Goal: Task Accomplishment & Management: Complete application form

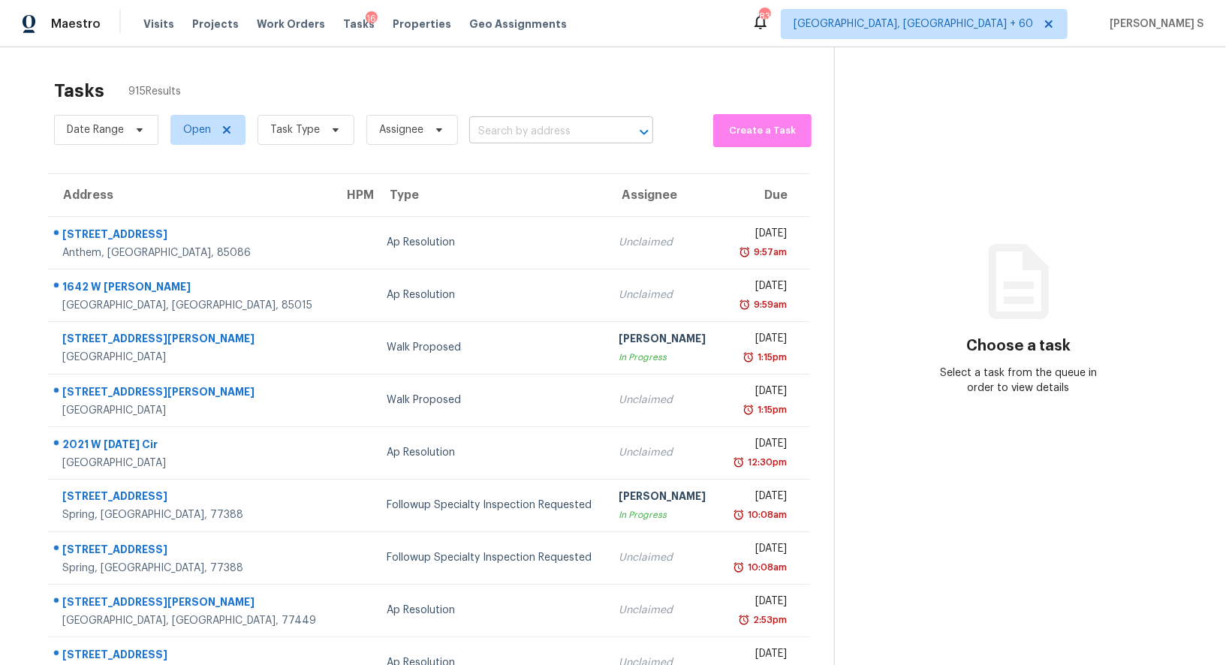
click at [570, 133] on input "text" at bounding box center [540, 131] width 142 height 23
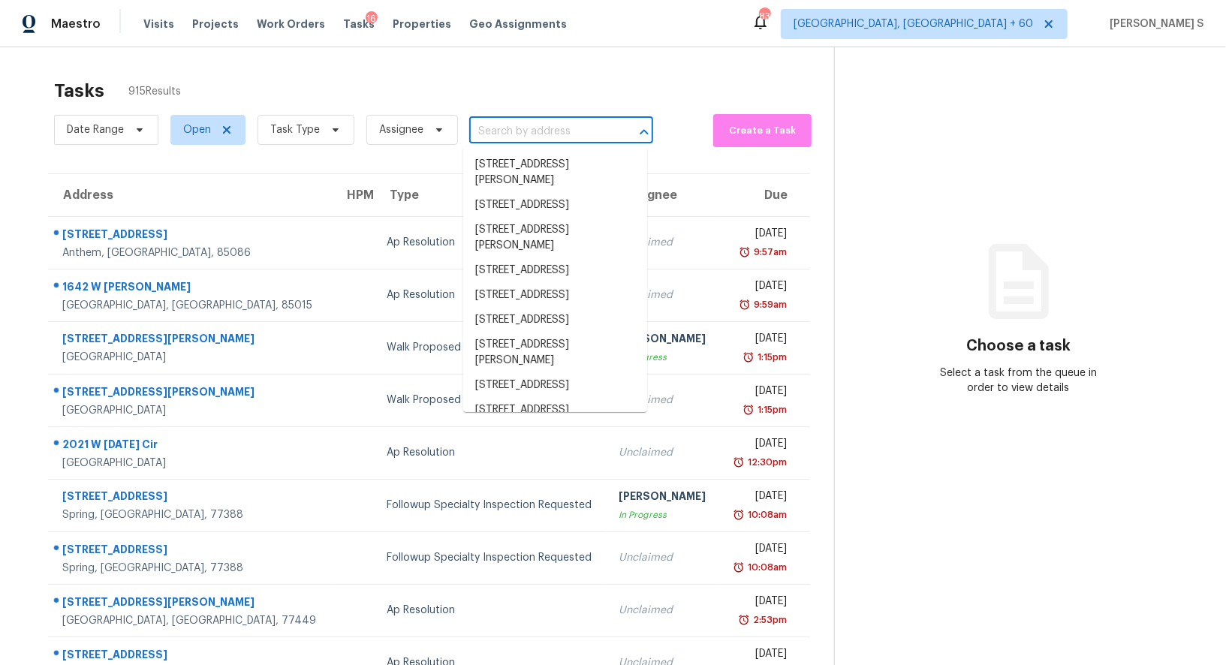
paste input "[STREET_ADDRESS][PERSON_NAME]"
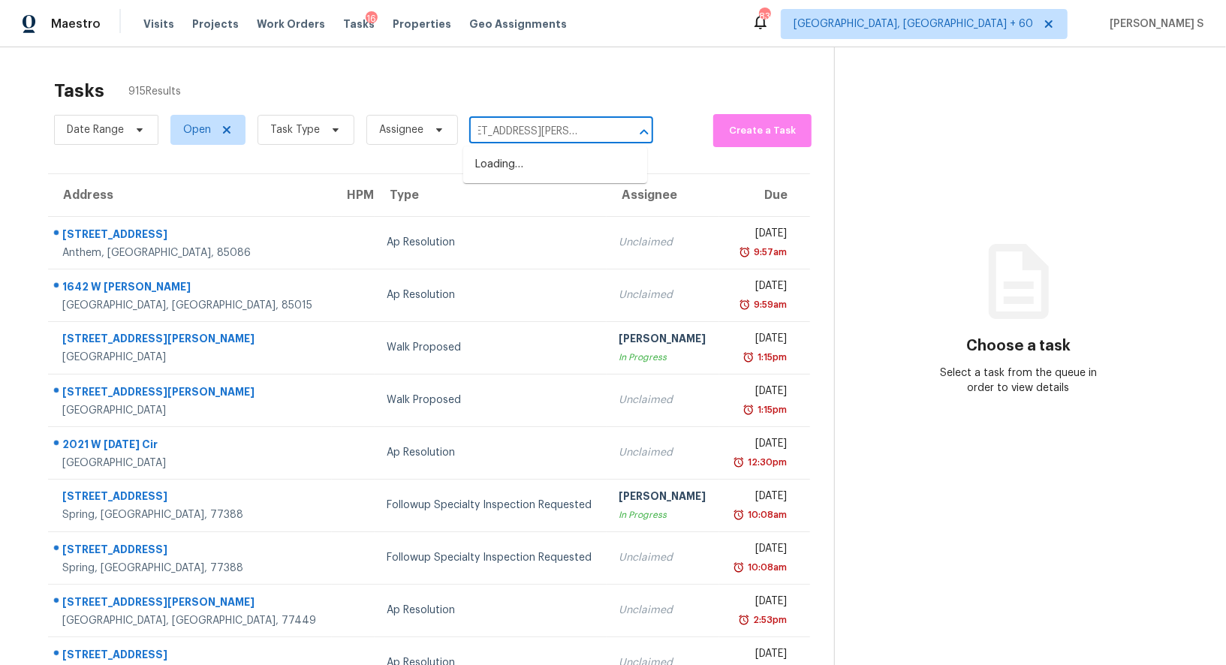
type input "[STREET_ADDRESS][PERSON_NAME]"
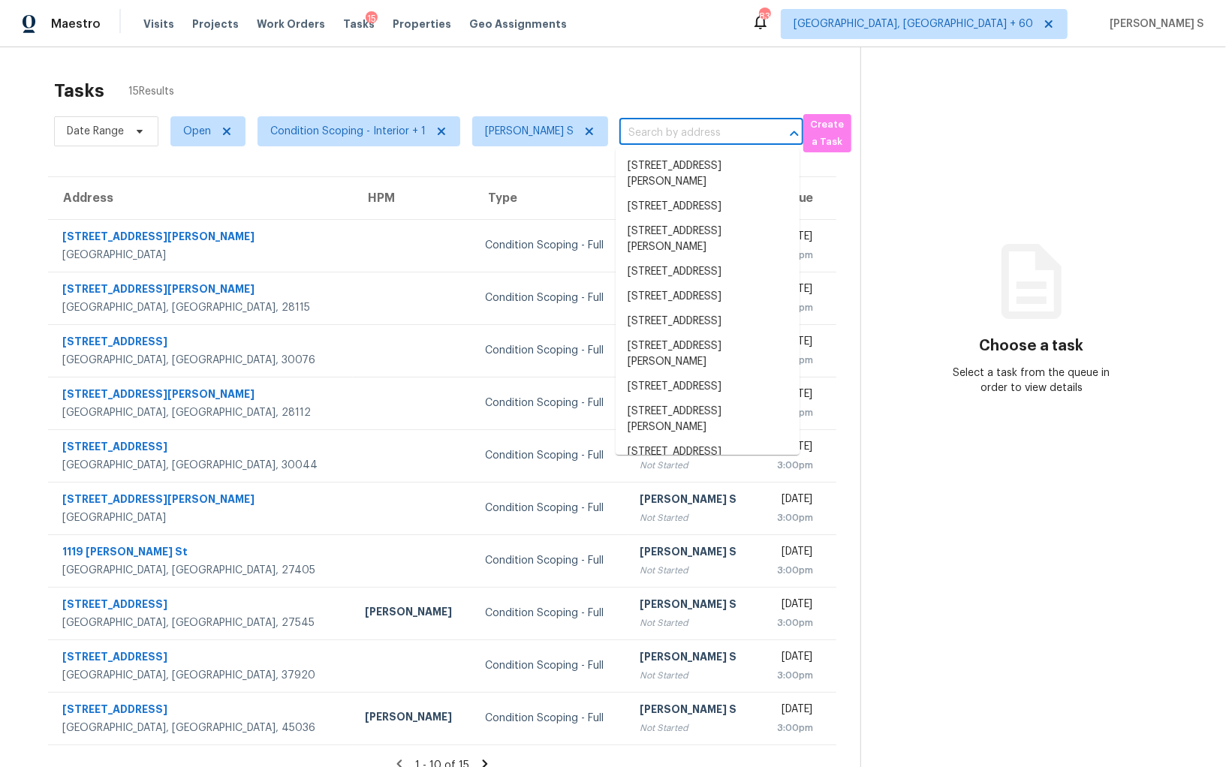
click at [667, 124] on input "text" at bounding box center [690, 133] width 142 height 23
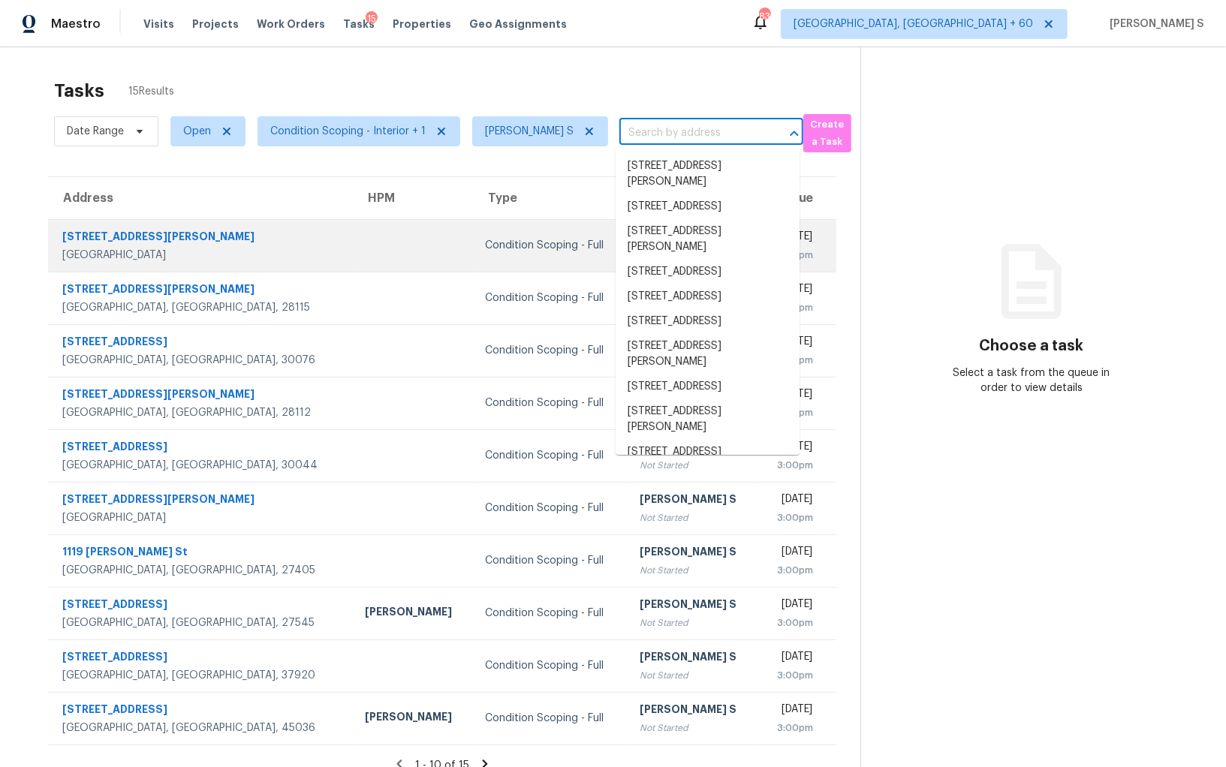
click at [486, 242] on div "Condition Scoping - Full" at bounding box center [551, 245] width 131 height 15
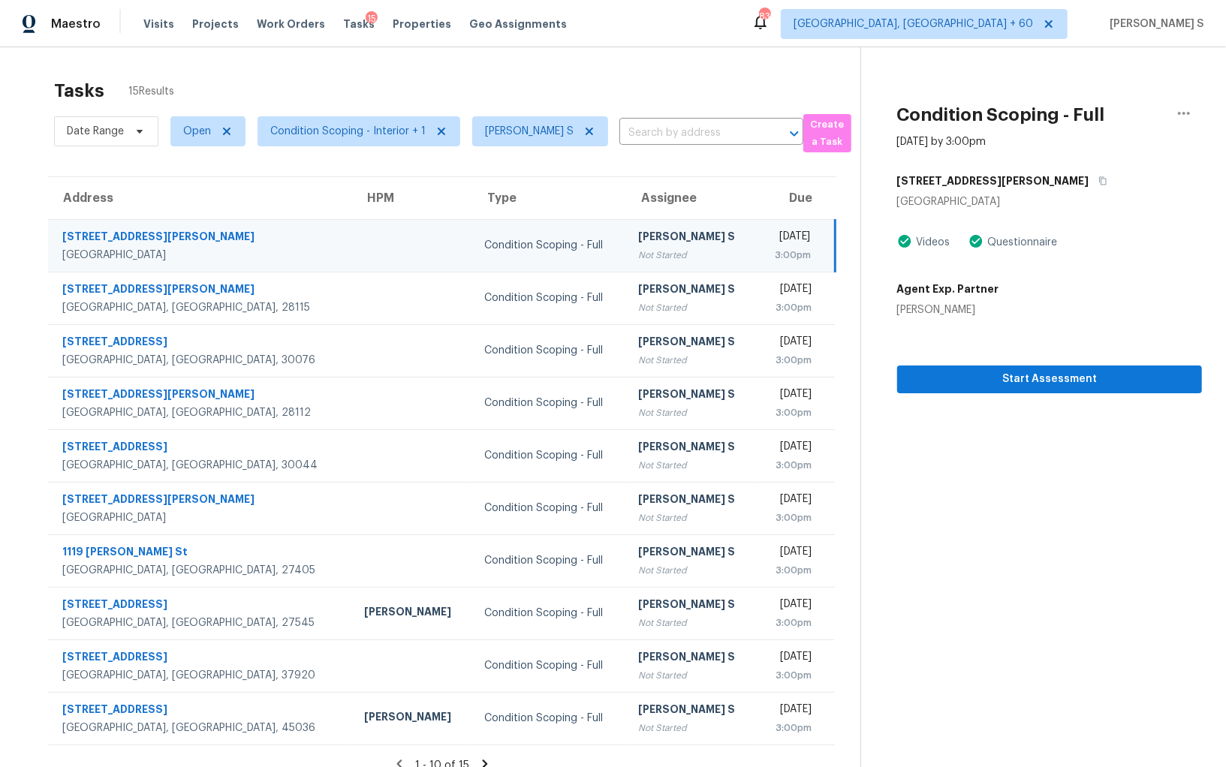
click at [484, 242] on div "Condition Scoping - Full" at bounding box center [549, 245] width 130 height 15
click at [914, 371] on span "Start Assessment" at bounding box center [1049, 379] width 281 height 19
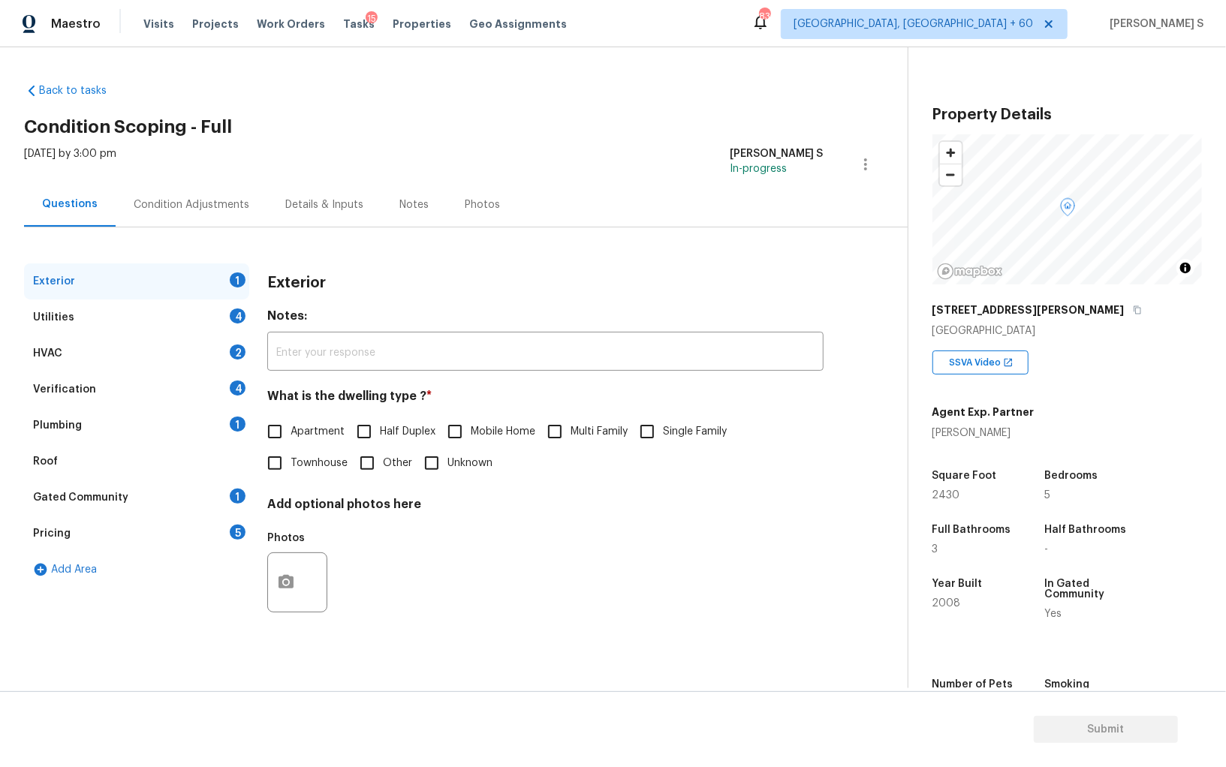
click at [392, 58] on div "Back to tasks Condition Scoping - Full Tue, Sep 02 2025 by 3:00 pm Anbu Jebakum…" at bounding box center [613, 367] width 1226 height 641
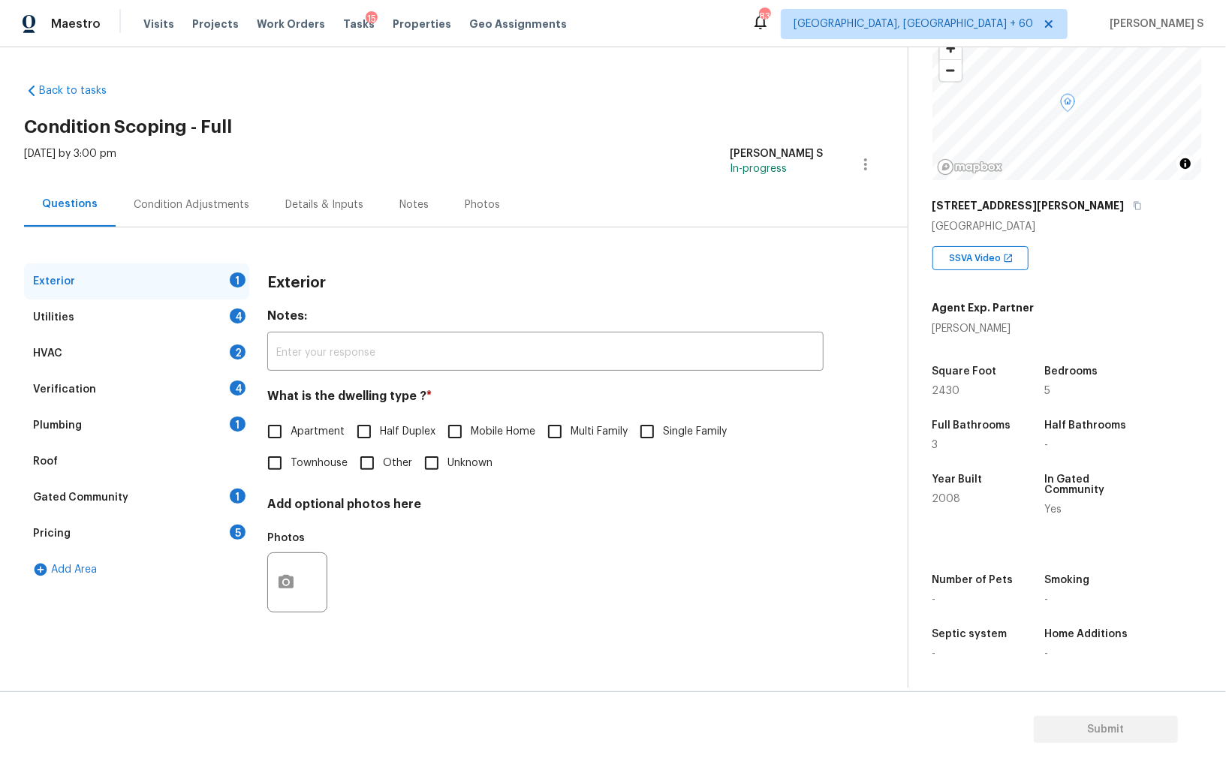
click at [206, 531] on div "Pricing 5" at bounding box center [136, 534] width 225 height 36
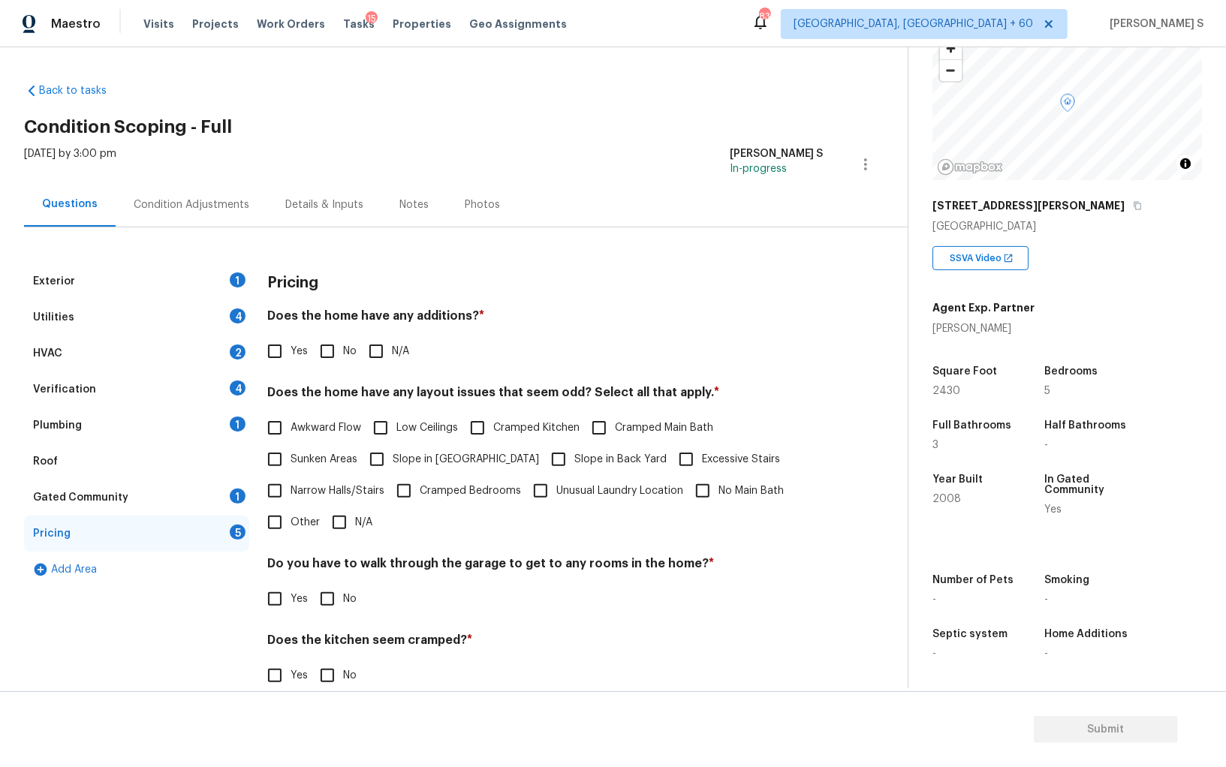
scroll to position [101, 0]
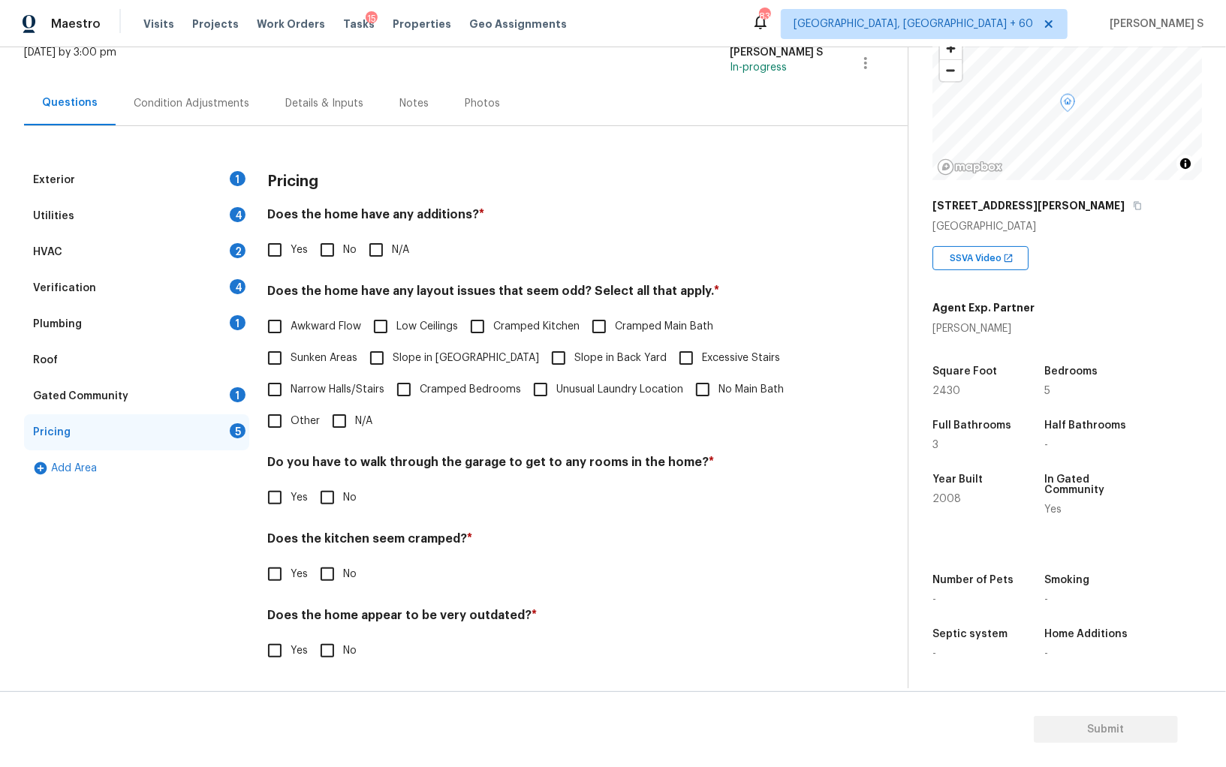
click at [278, 424] on input "Other" at bounding box center [275, 421] width 32 height 32
checkbox input "true"
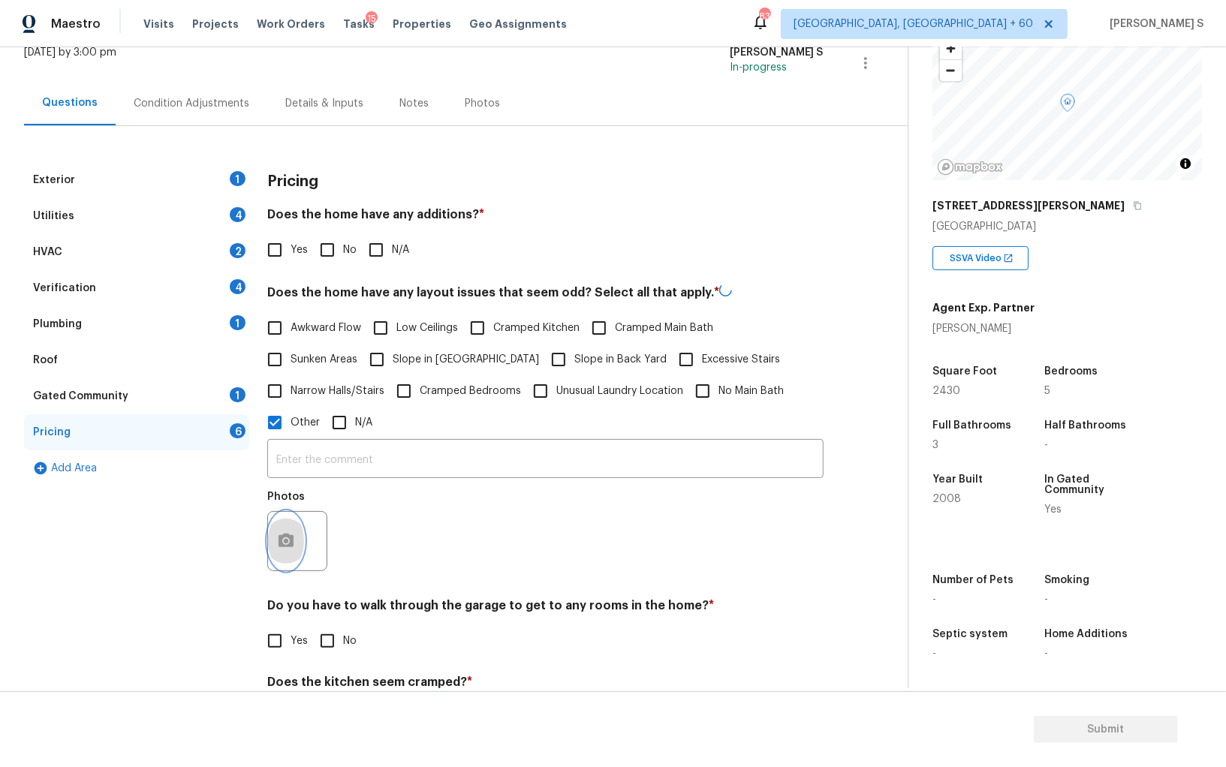
click at [279, 529] on button "button" at bounding box center [286, 541] width 36 height 59
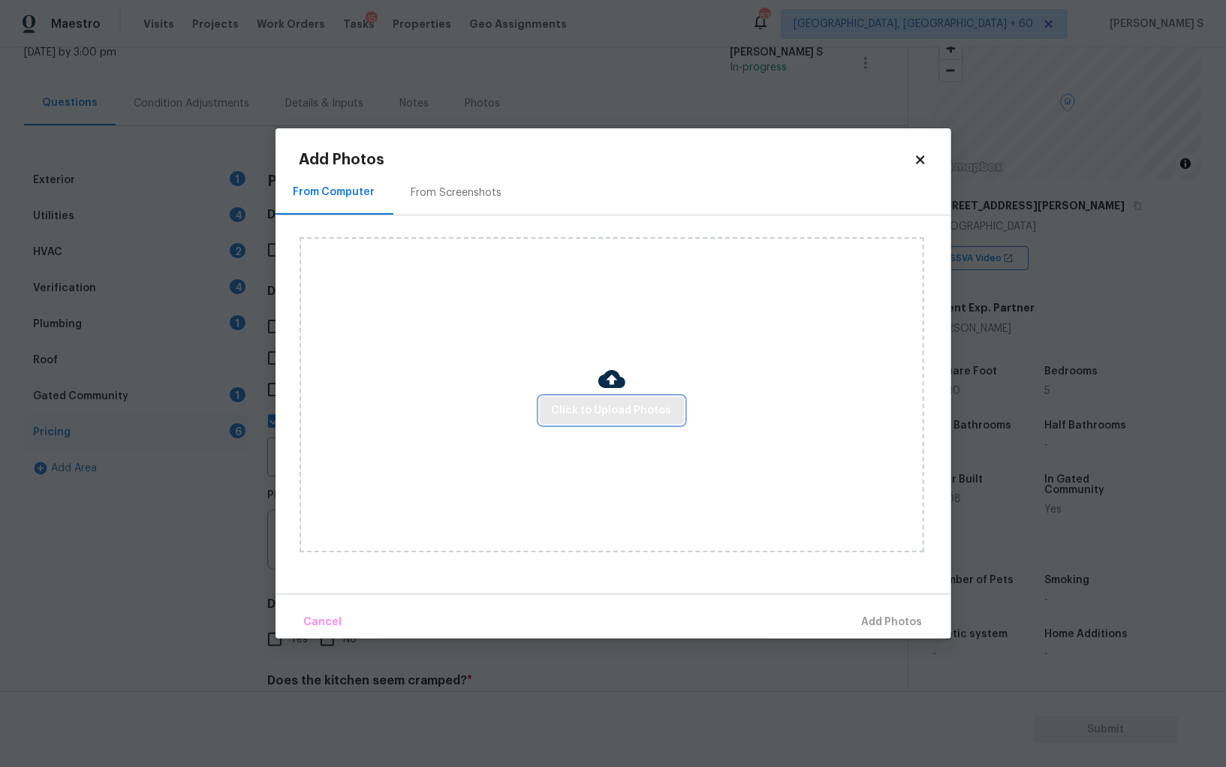
click at [625, 417] on span "Click to Upload Photos" at bounding box center [612, 411] width 120 height 19
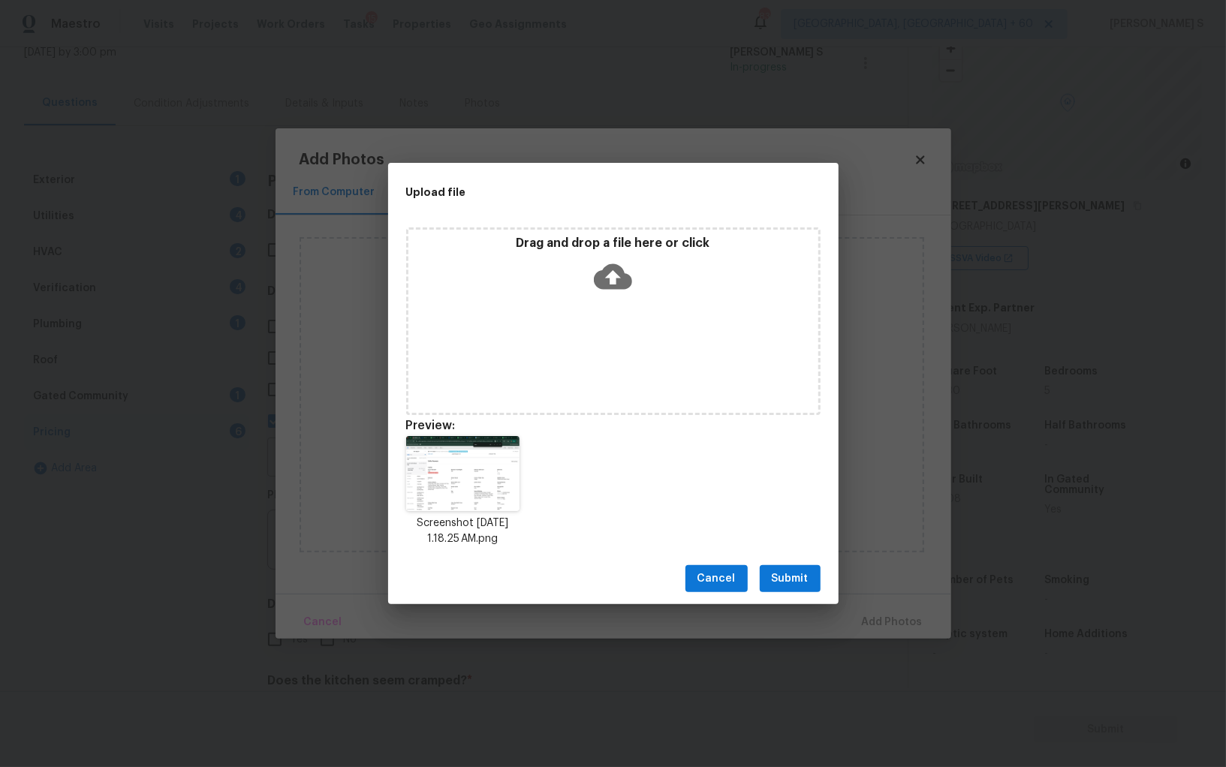
click at [790, 578] on span "Submit" at bounding box center [790, 579] width 37 height 19
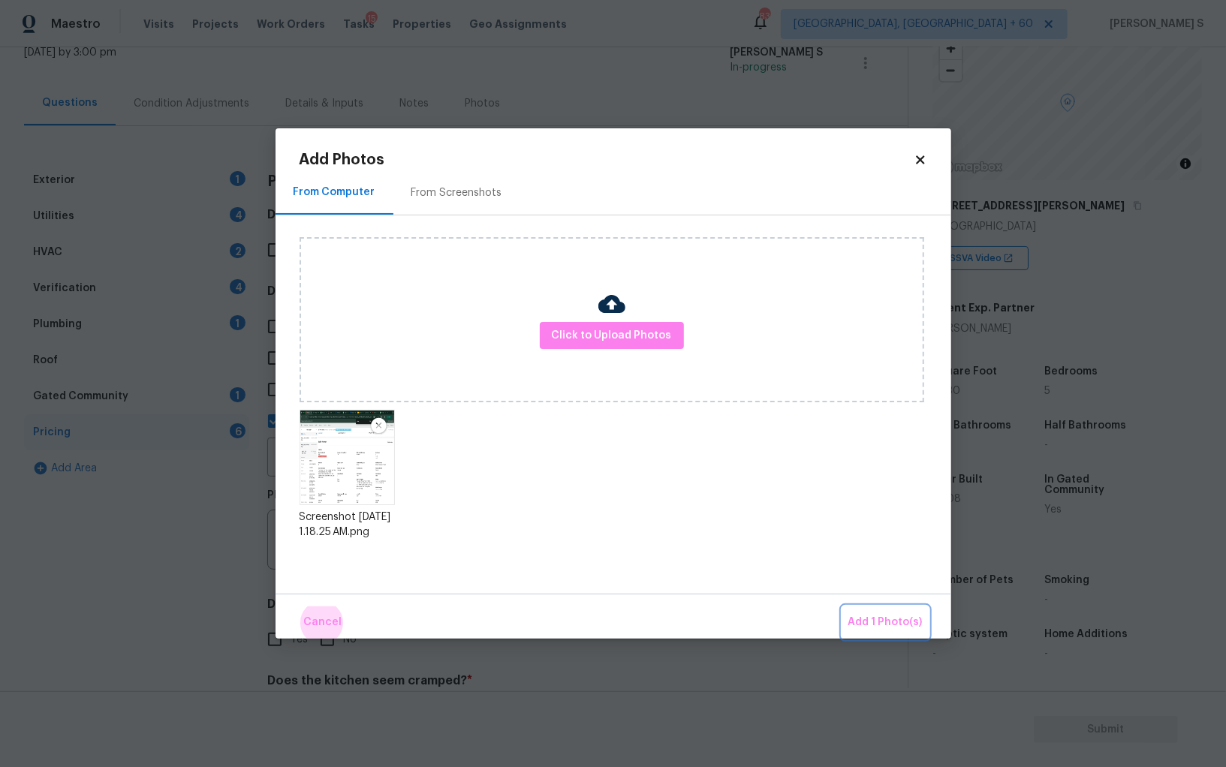
click at [842, 607] on button "Add 1 Photo(s)" at bounding box center [885, 623] width 86 height 32
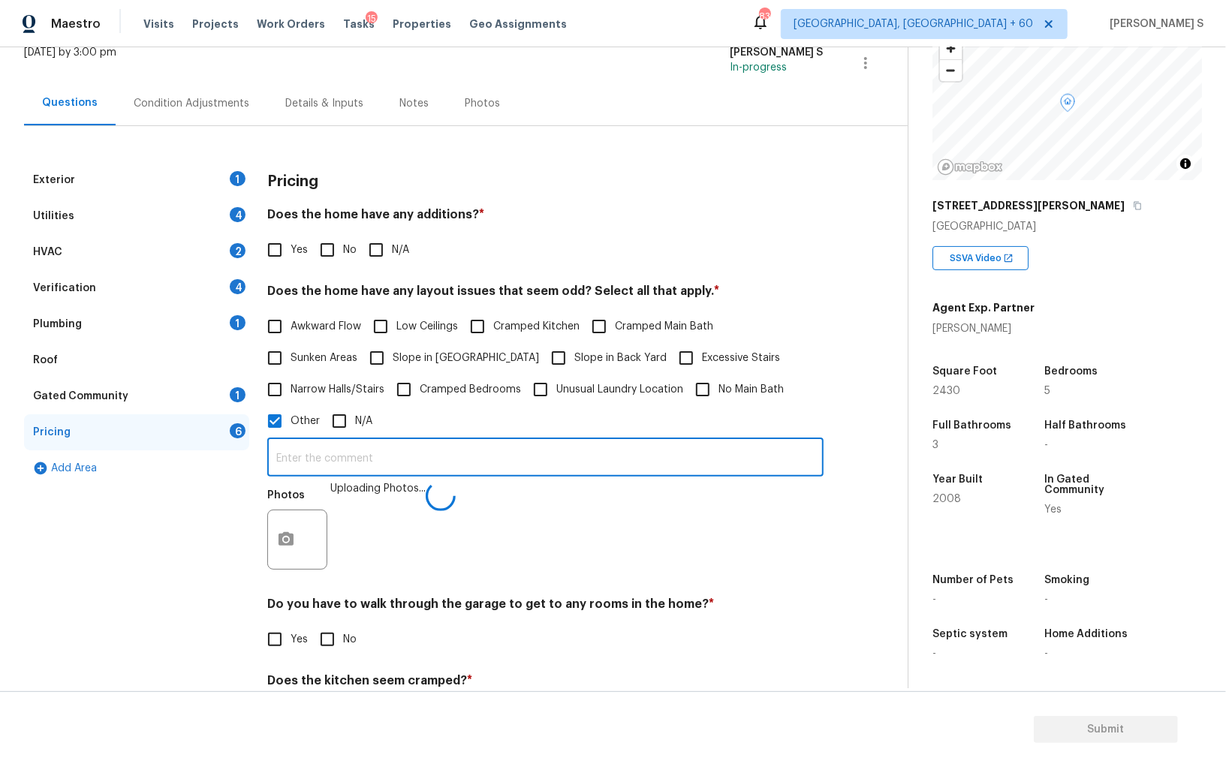
click at [651, 467] on input "text" at bounding box center [545, 459] width 556 height 35
type input "sqft discrepancy."
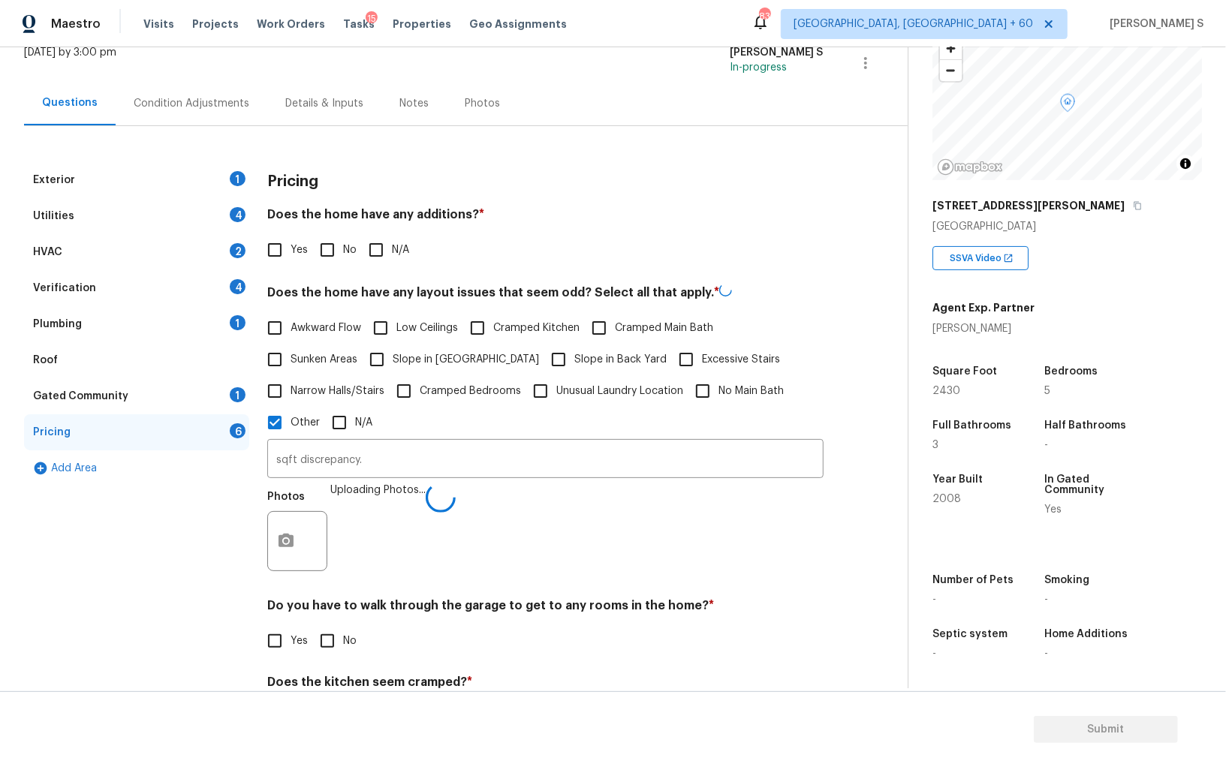
click at [604, 541] on div "Photos Uploading Photos..." at bounding box center [545, 532] width 556 height 98
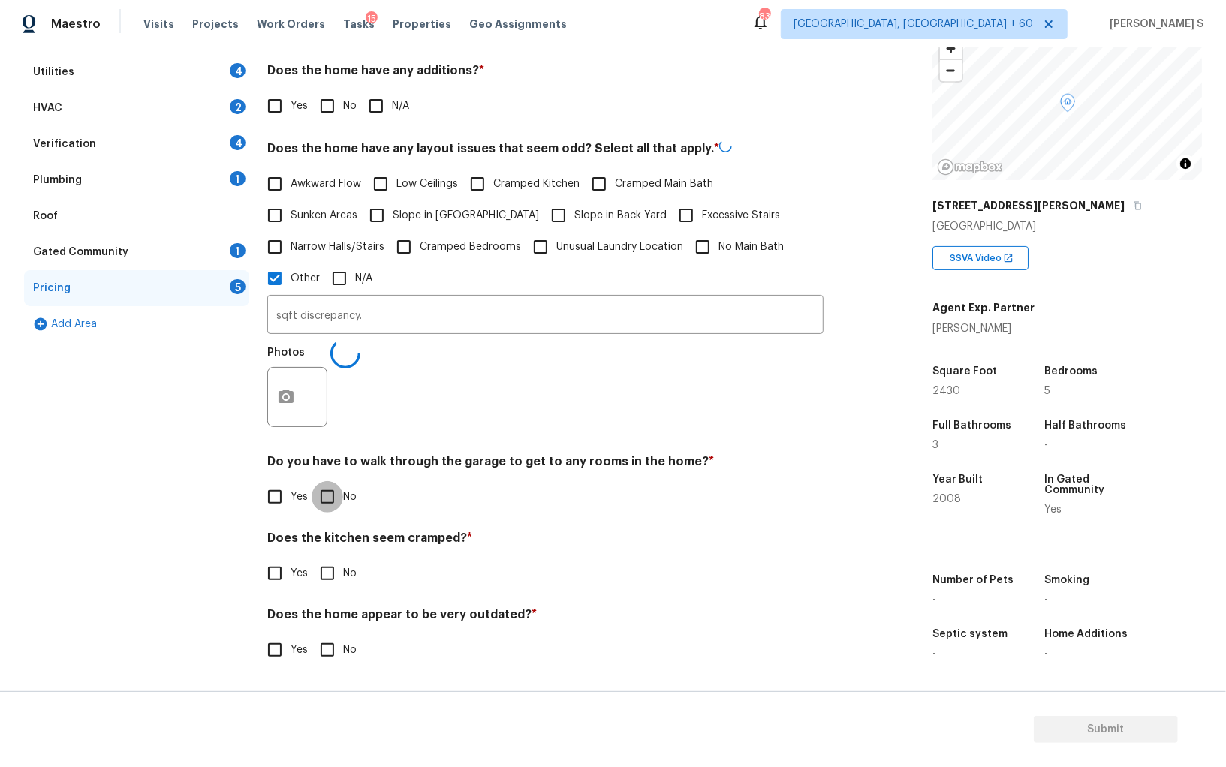
click at [327, 487] on input "No" at bounding box center [328, 497] width 32 height 32
checkbox input "true"
click at [312, 559] on input "No" at bounding box center [328, 575] width 32 height 32
checkbox input "true"
type input "sqft discrepancy."
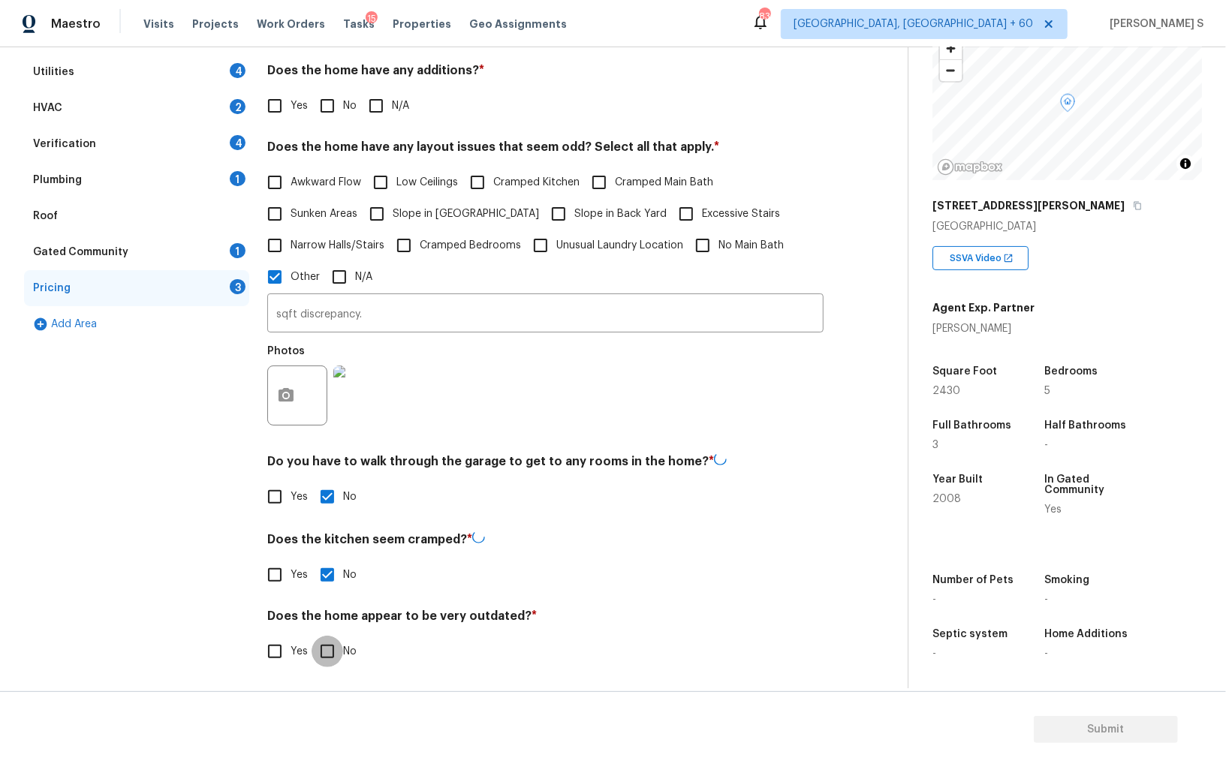
click at [312, 636] on input "No" at bounding box center [328, 652] width 32 height 32
checkbox input "true"
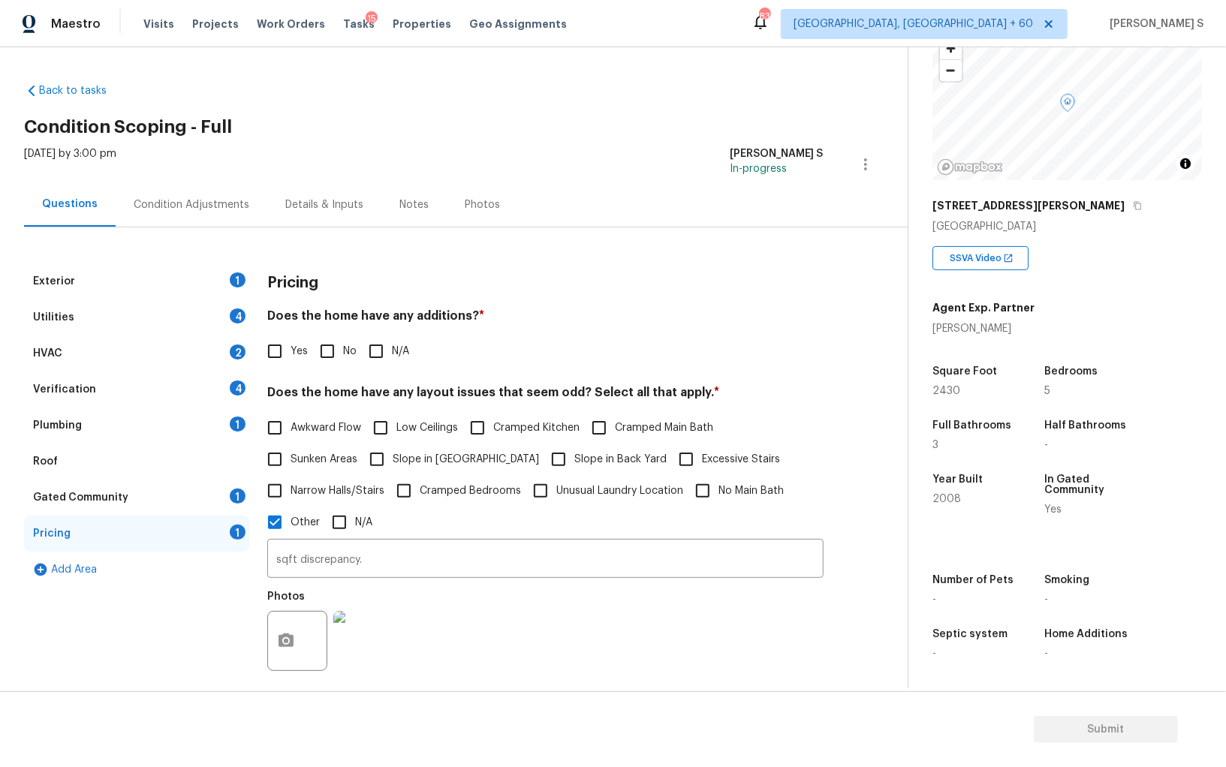
click at [231, 272] on div "Exterior 1" at bounding box center [136, 282] width 225 height 36
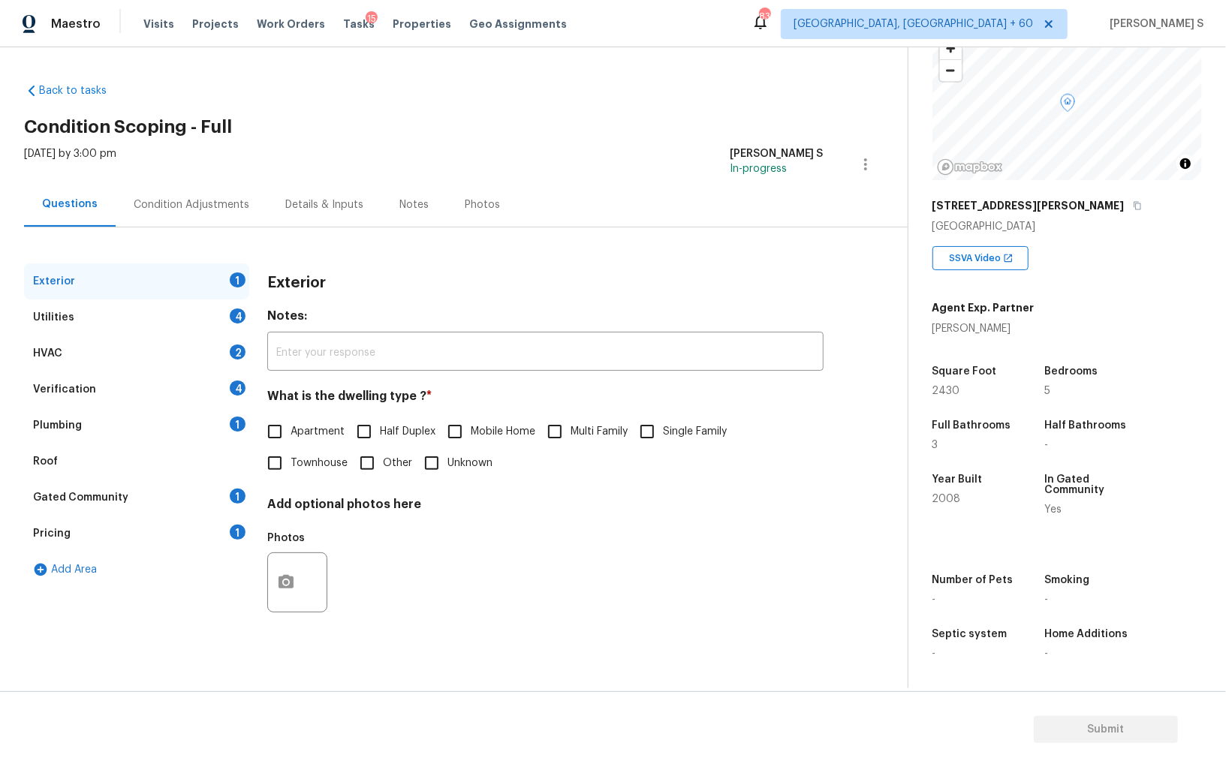
click at [673, 426] on span "Single Family" at bounding box center [695, 432] width 64 height 16
click at [663, 426] on input "Single Family" at bounding box center [647, 432] width 32 height 32
checkbox input "true"
click at [245, 304] on div "Utilities 4" at bounding box center [136, 318] width 225 height 36
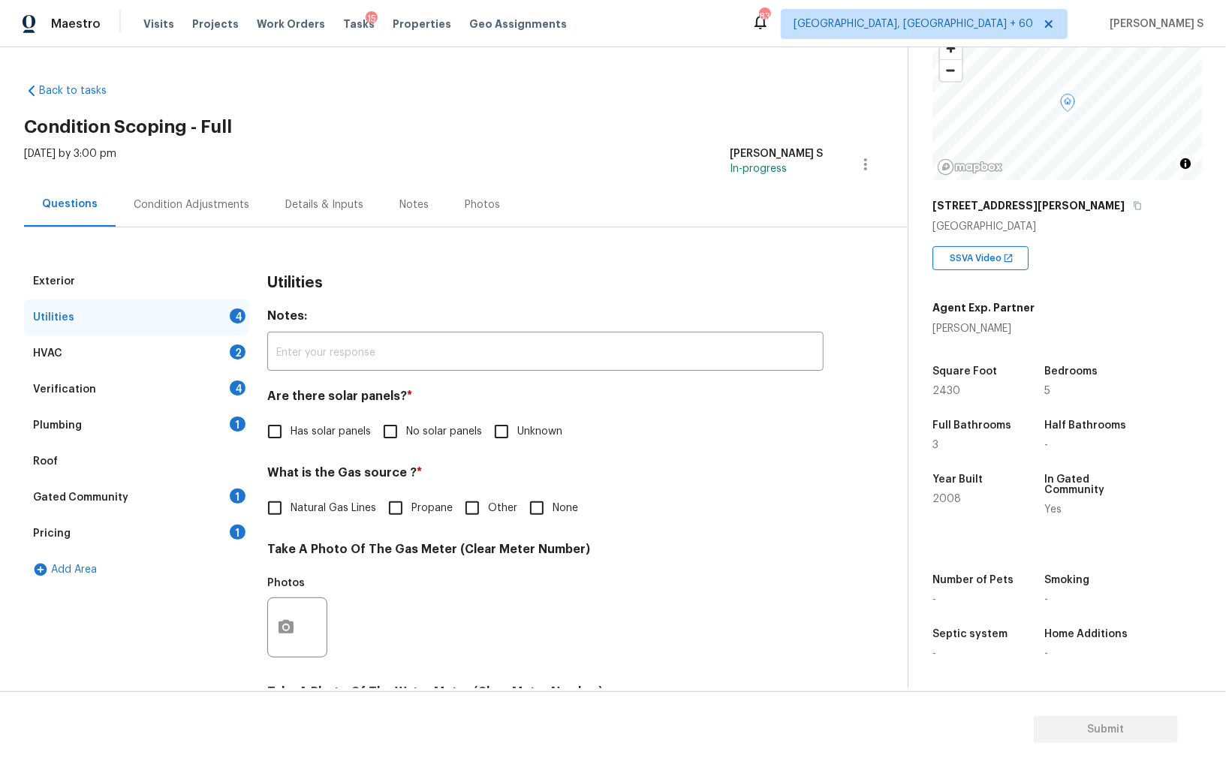
click at [395, 431] on input "No solar panels" at bounding box center [391, 432] width 32 height 32
checkbox input "true"
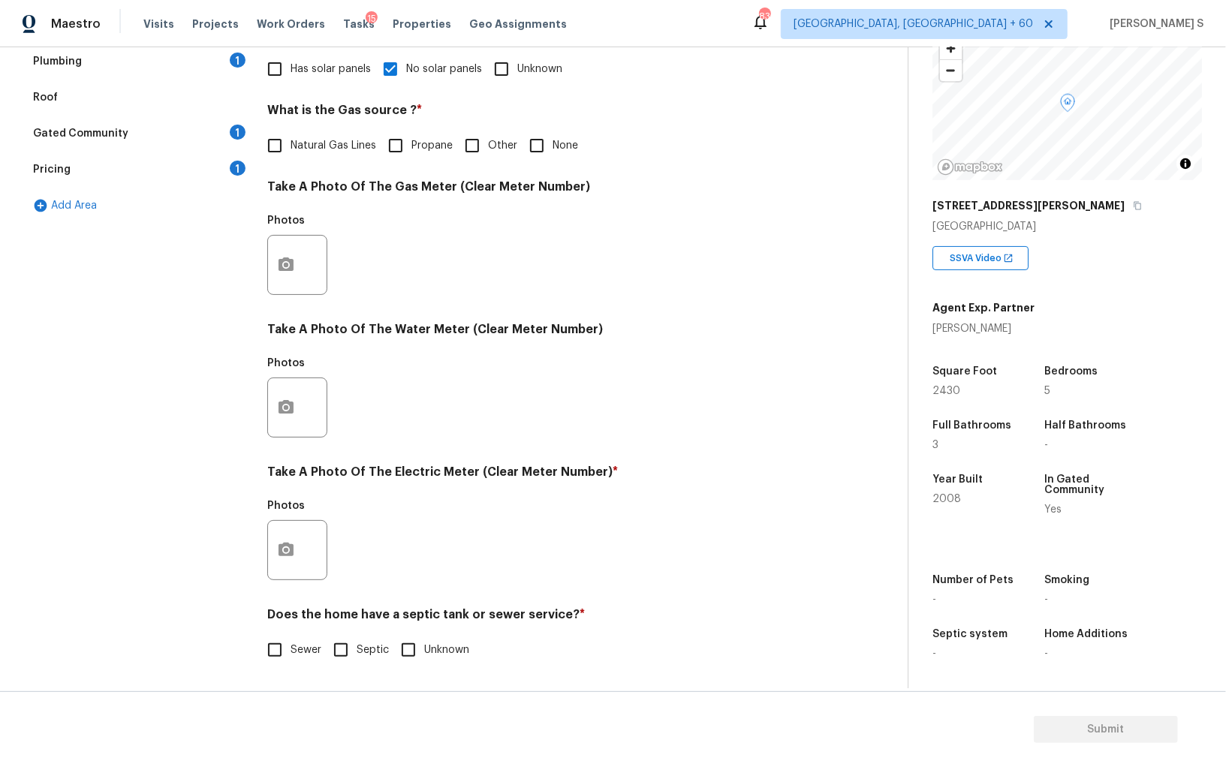
scroll to position [363, 0]
click at [283, 651] on input "Sewer" at bounding box center [275, 650] width 32 height 32
checkbox input "true"
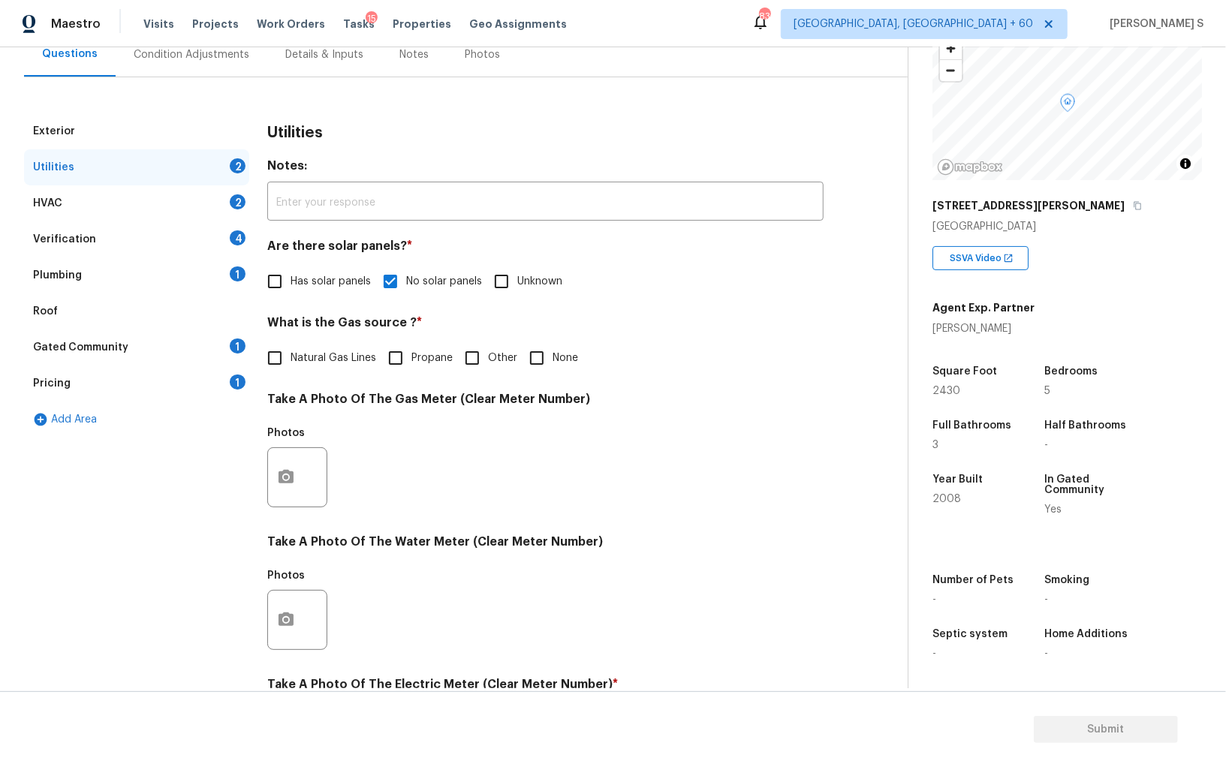
scroll to position [0, 0]
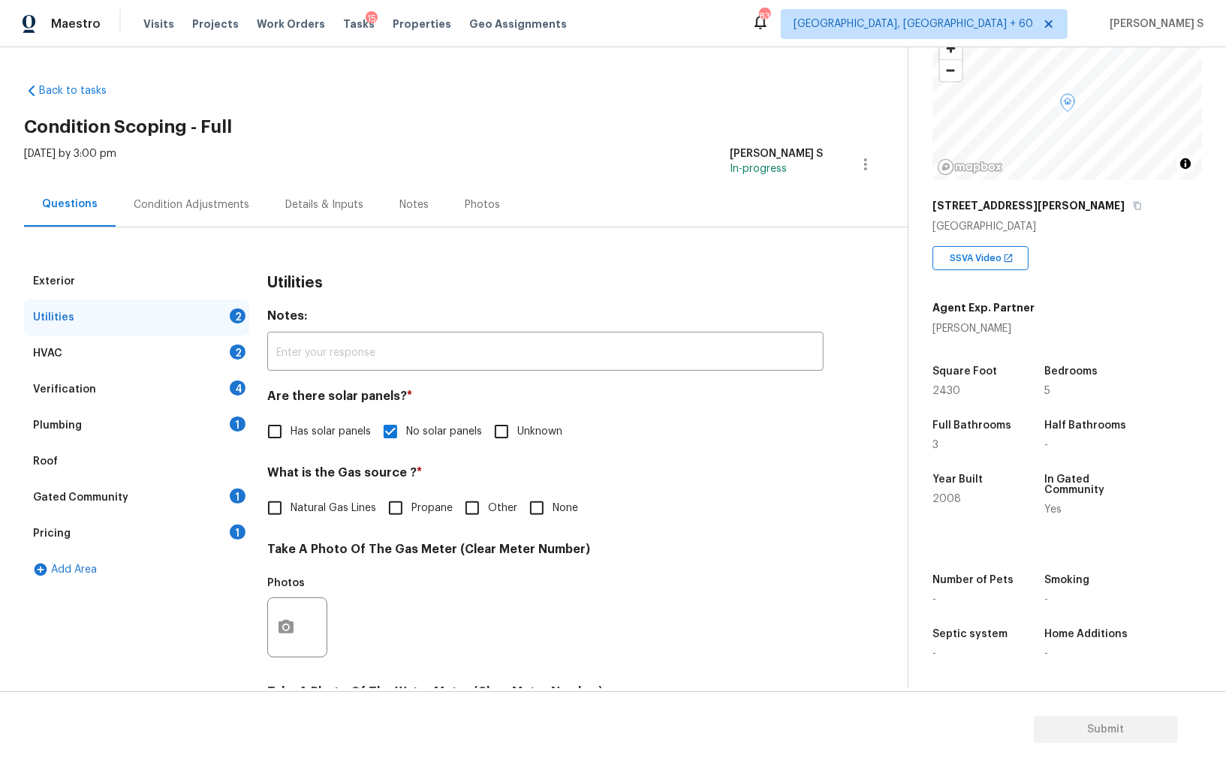
click at [222, 417] on div "Plumbing 1" at bounding box center [136, 426] width 225 height 36
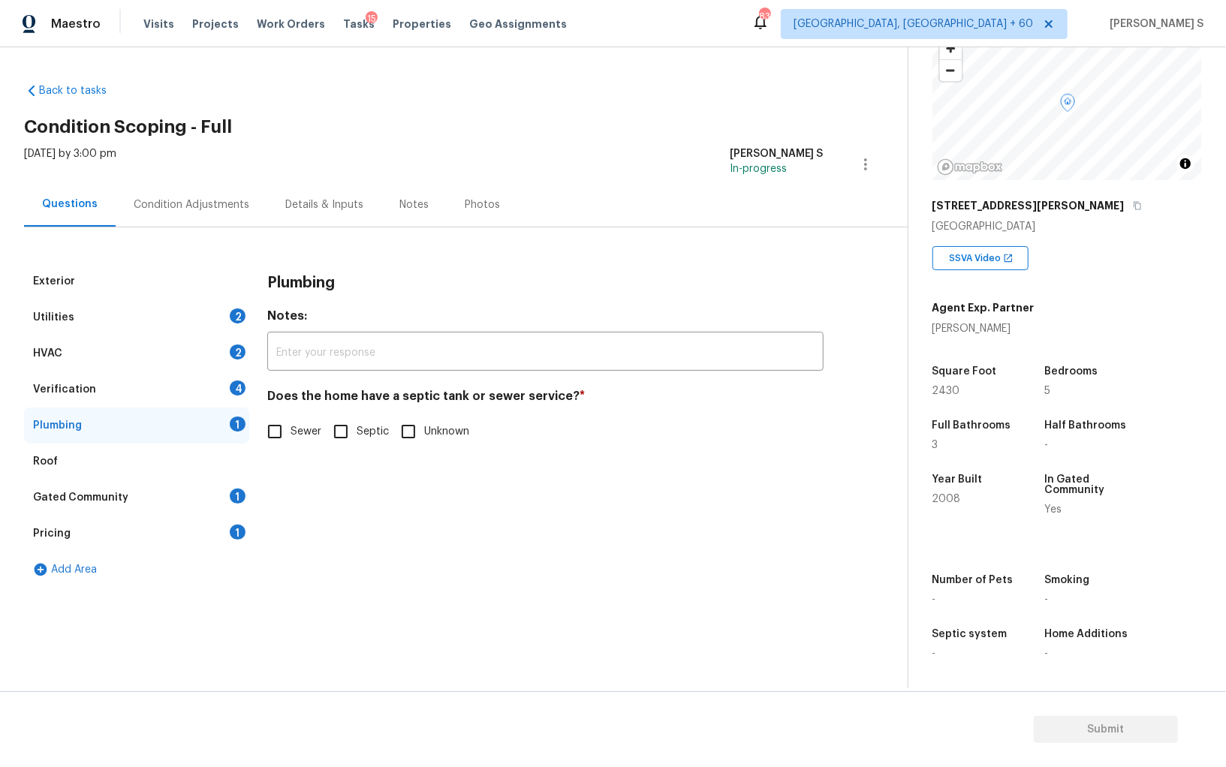
click at [268, 400] on h4 "Does the home have a septic tank or sewer service? *" at bounding box center [545, 399] width 556 height 21
click at [268, 413] on div "Does the home have a septic tank or sewer service? * Sewer Septic Unknown" at bounding box center [545, 418] width 556 height 59
click at [271, 423] on input "Sewer" at bounding box center [275, 432] width 32 height 32
checkbox input "true"
click at [231, 480] on div "Gated Community 1" at bounding box center [136, 498] width 225 height 36
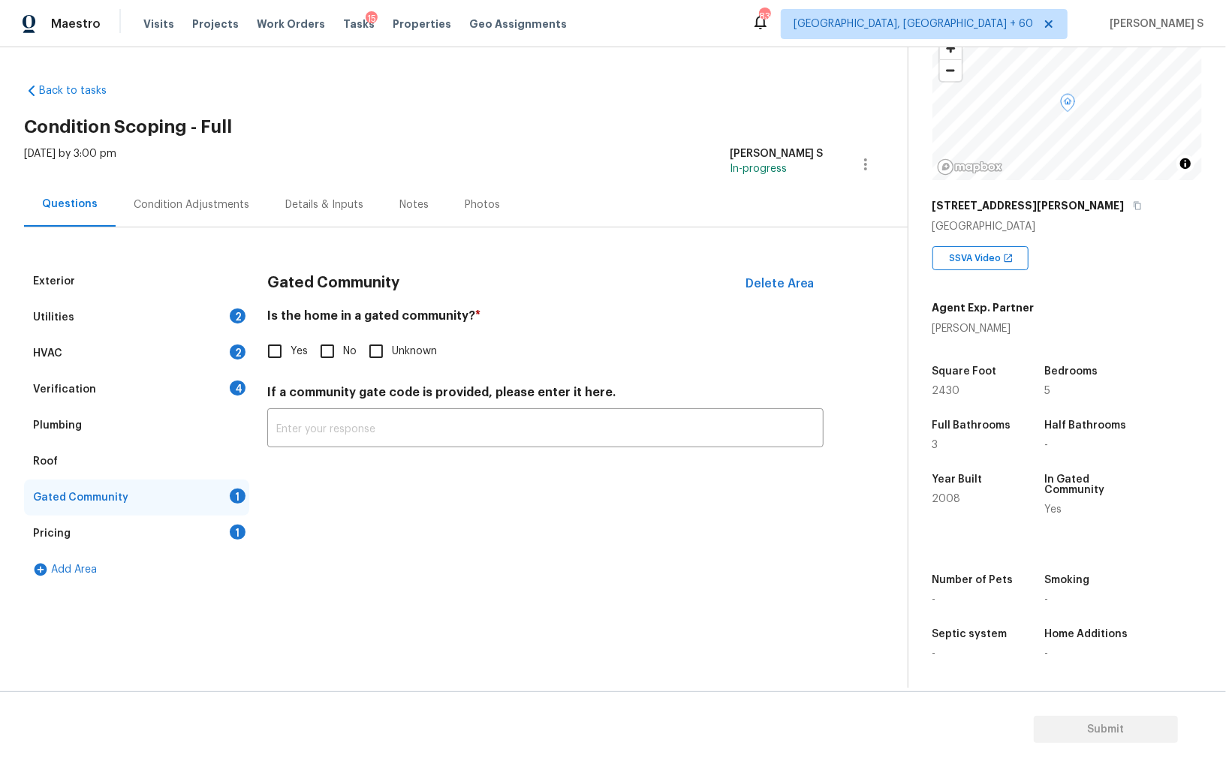
click at [330, 350] on input "No" at bounding box center [328, 352] width 32 height 32
checkbox input "true"
click at [279, 346] on input "Yes" at bounding box center [275, 353] width 32 height 32
checkbox input "true"
checkbox input "false"
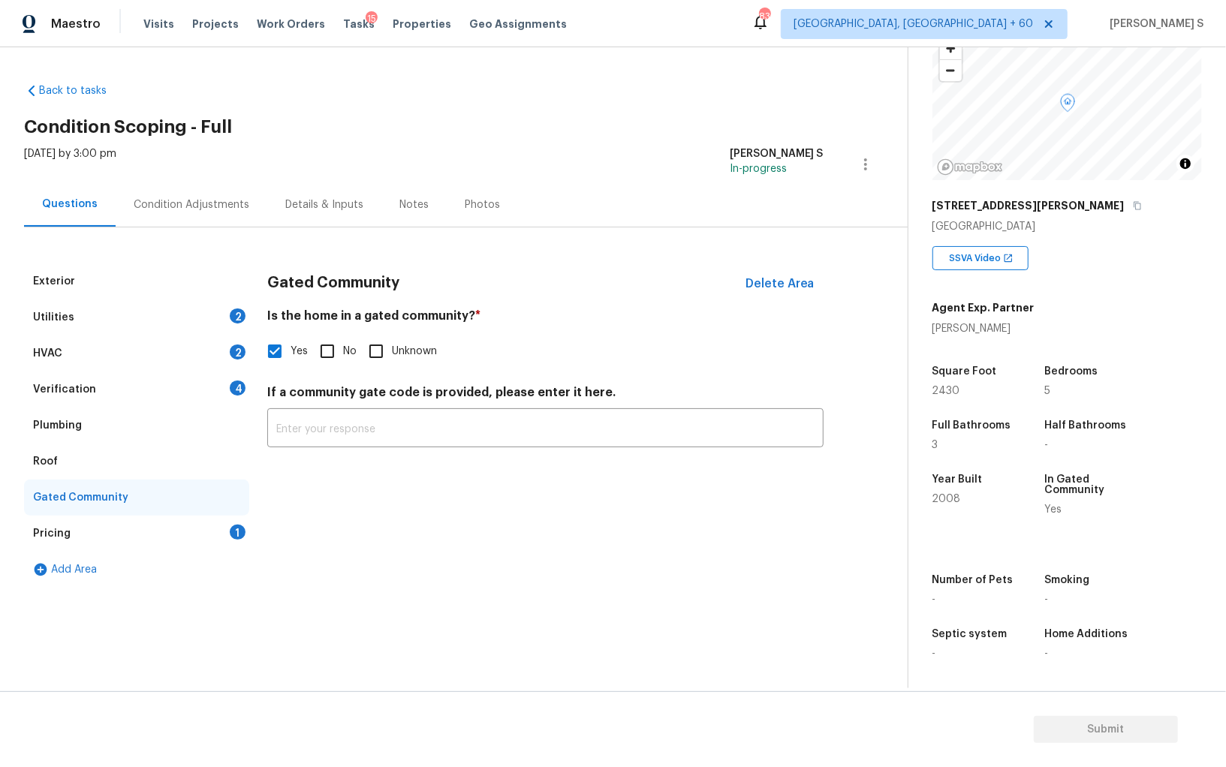
click at [222, 390] on div "Verification 4" at bounding box center [136, 390] width 225 height 36
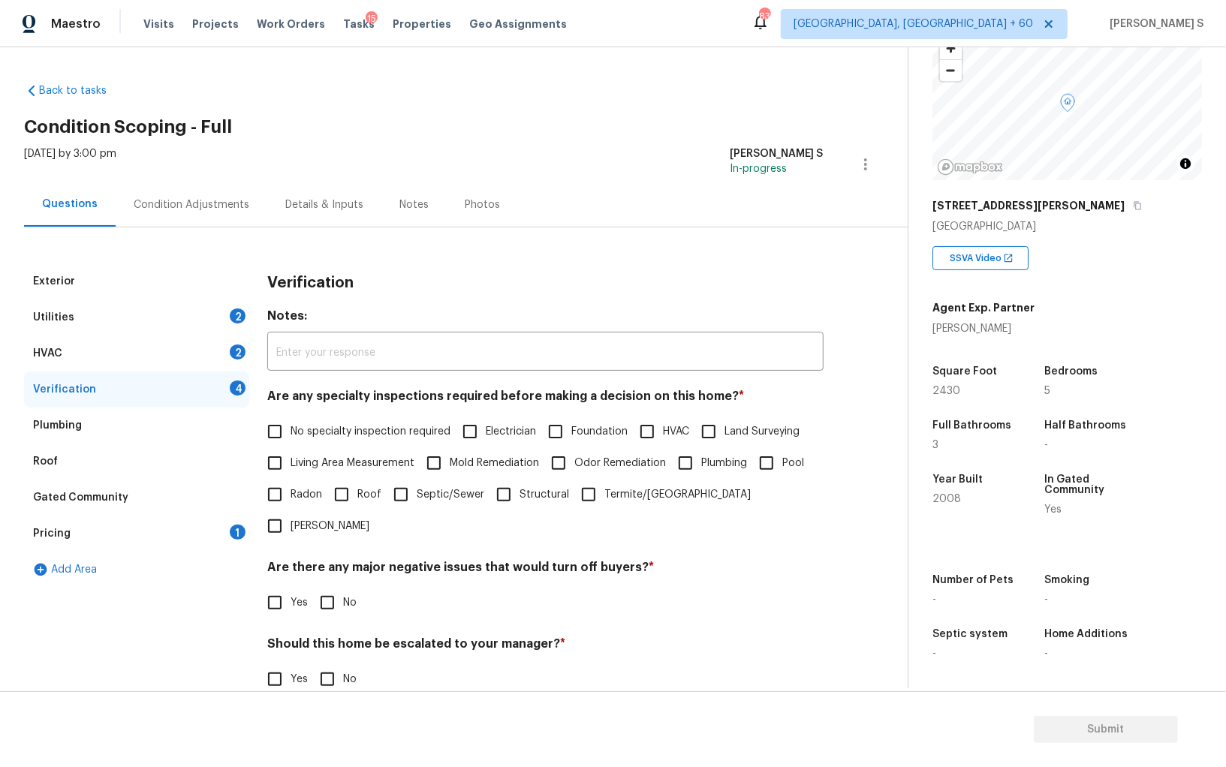
click at [267, 437] on input "No specialty inspection required" at bounding box center [275, 432] width 32 height 32
checkbox input "true"
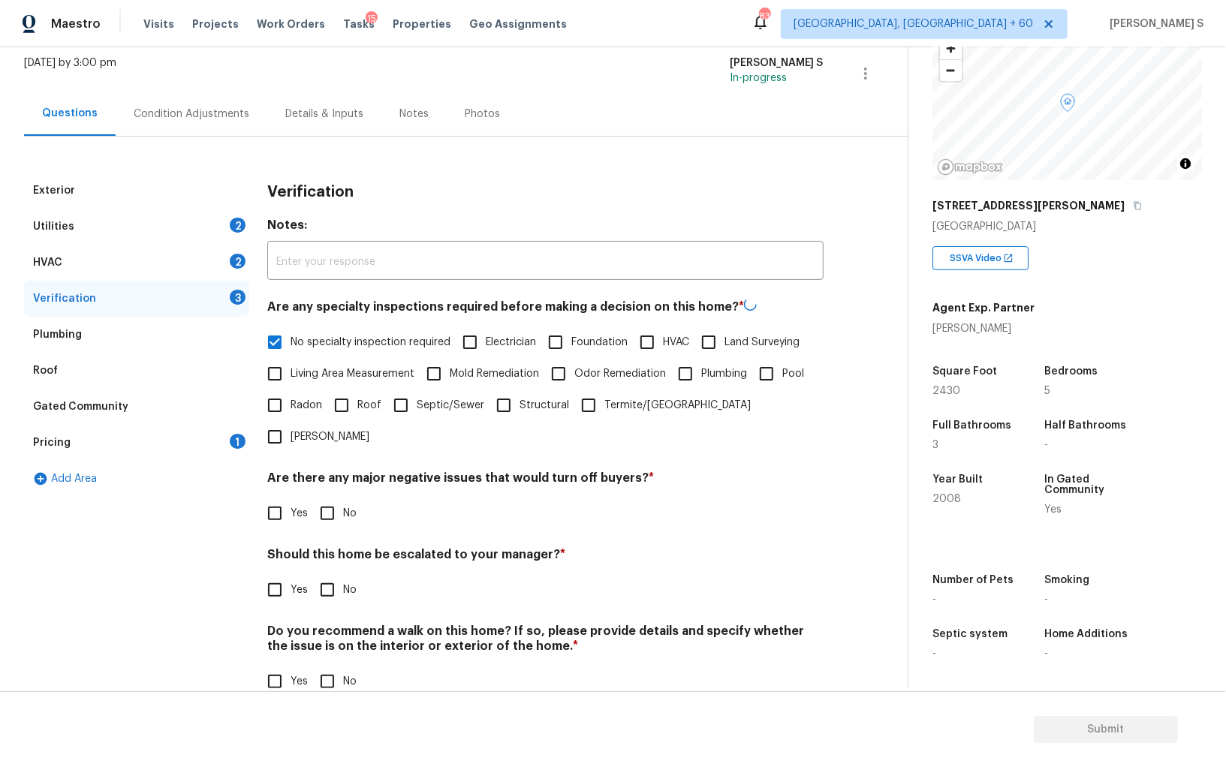
click at [315, 498] on input "No" at bounding box center [328, 514] width 32 height 32
checkbox input "true"
click at [329, 666] on input "No" at bounding box center [328, 682] width 32 height 32
checkbox input "true"
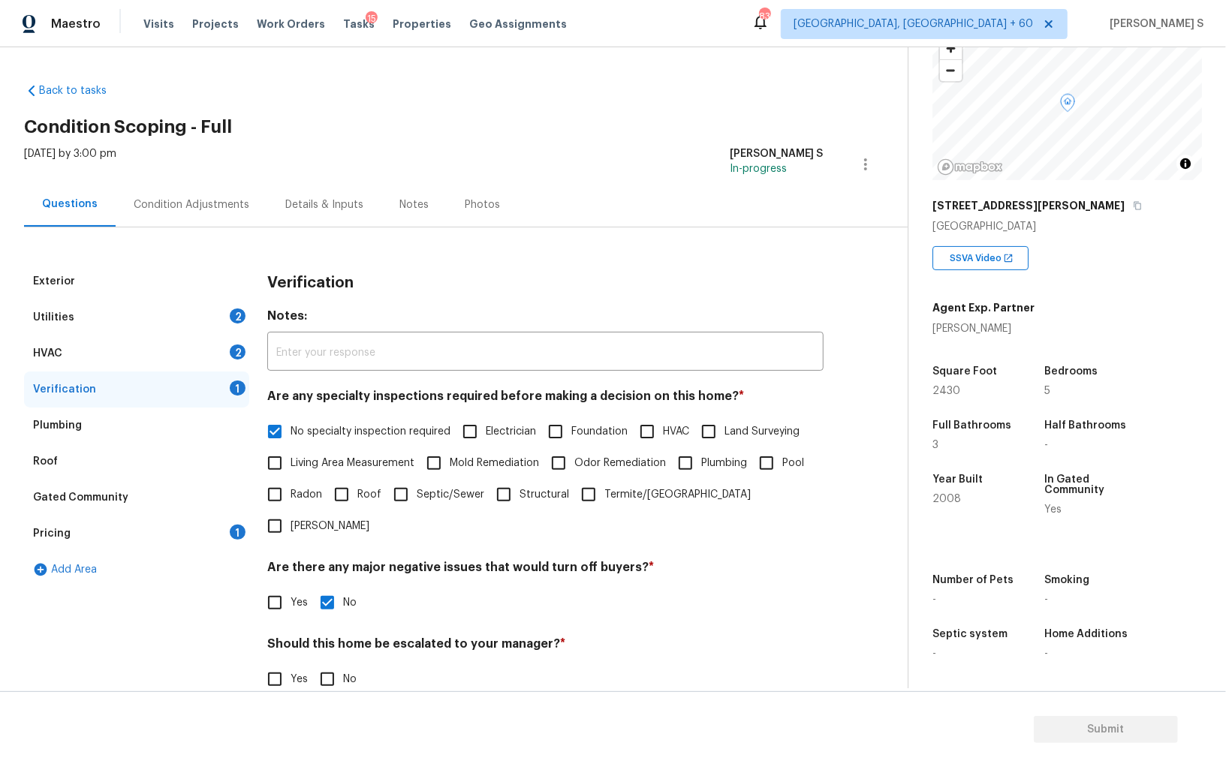
click at [220, 351] on div "HVAC 2" at bounding box center [136, 354] width 225 height 36
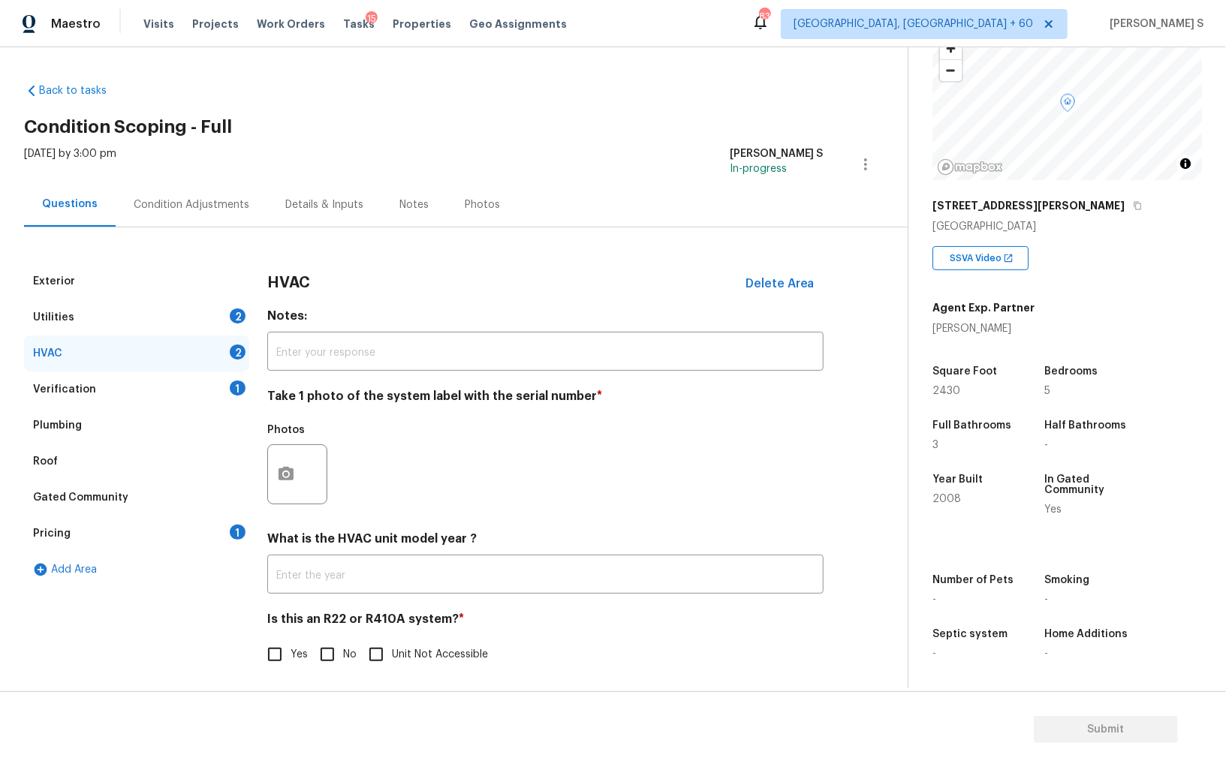
scroll to position [5, 0]
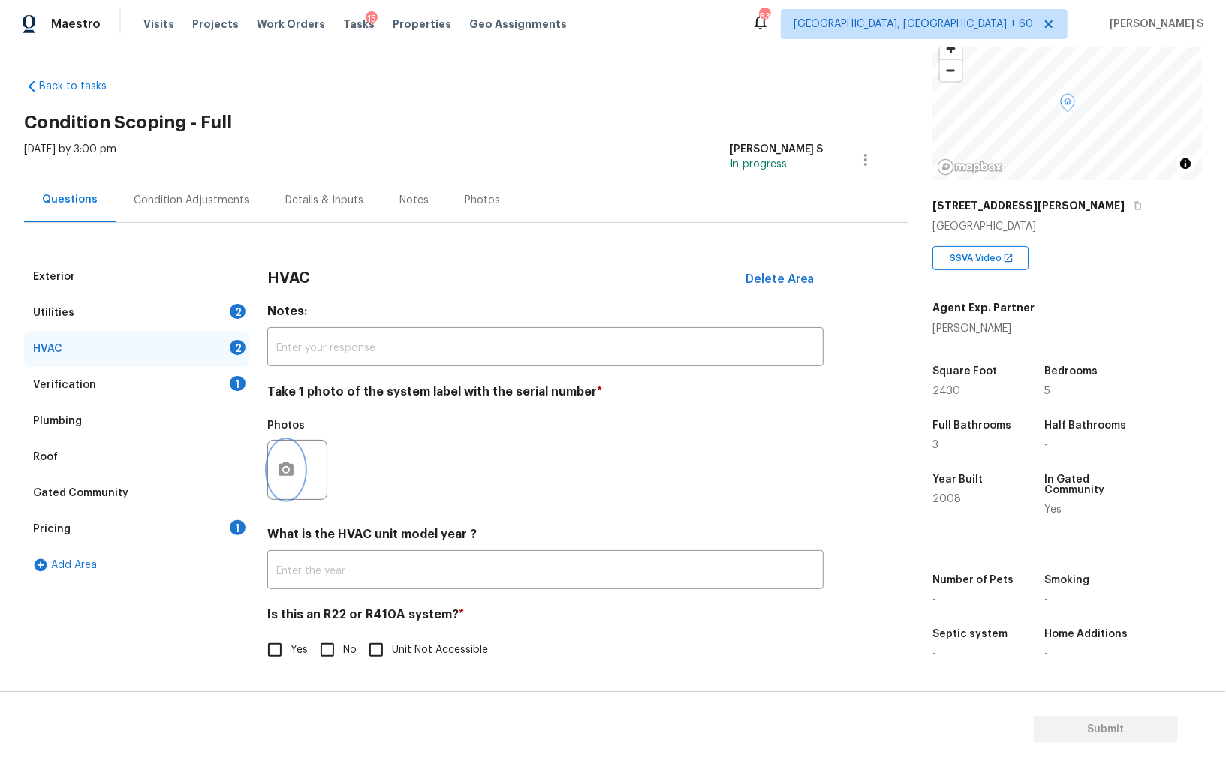
click at [274, 459] on button "button" at bounding box center [286, 470] width 36 height 59
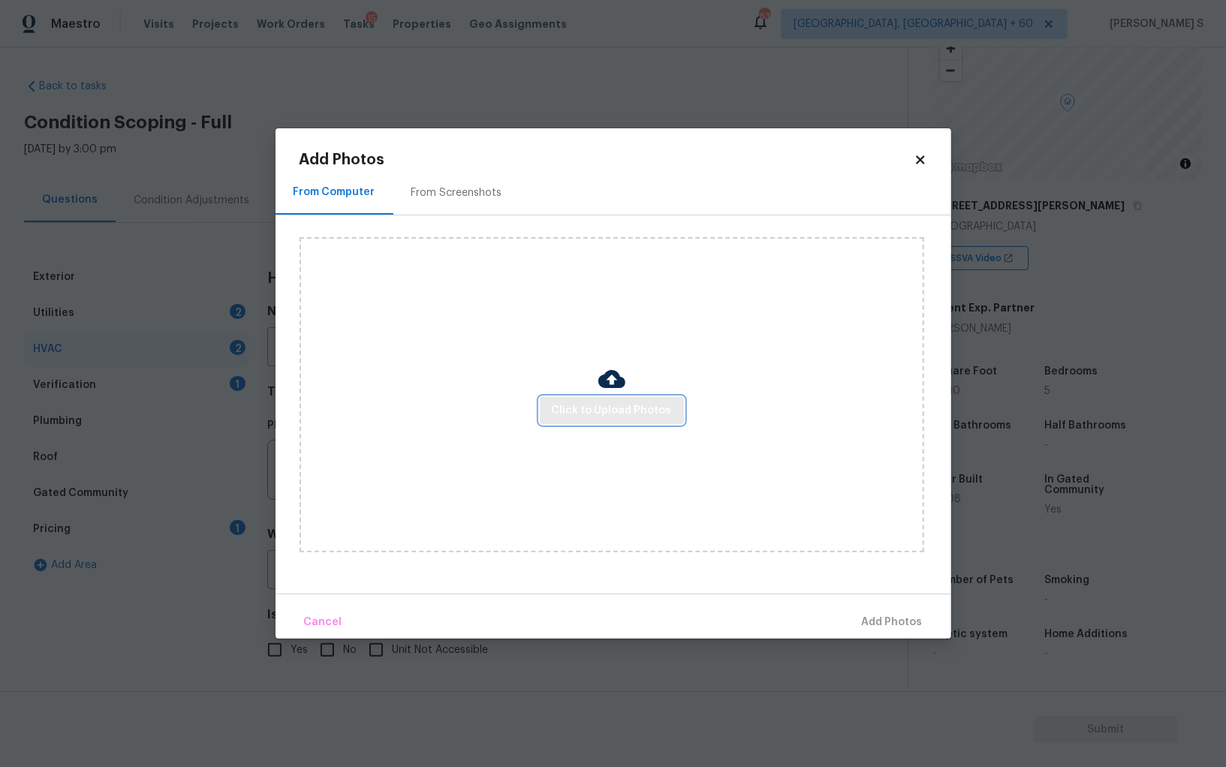
click at [634, 404] on span "Click to Upload Photos" at bounding box center [612, 411] width 120 height 19
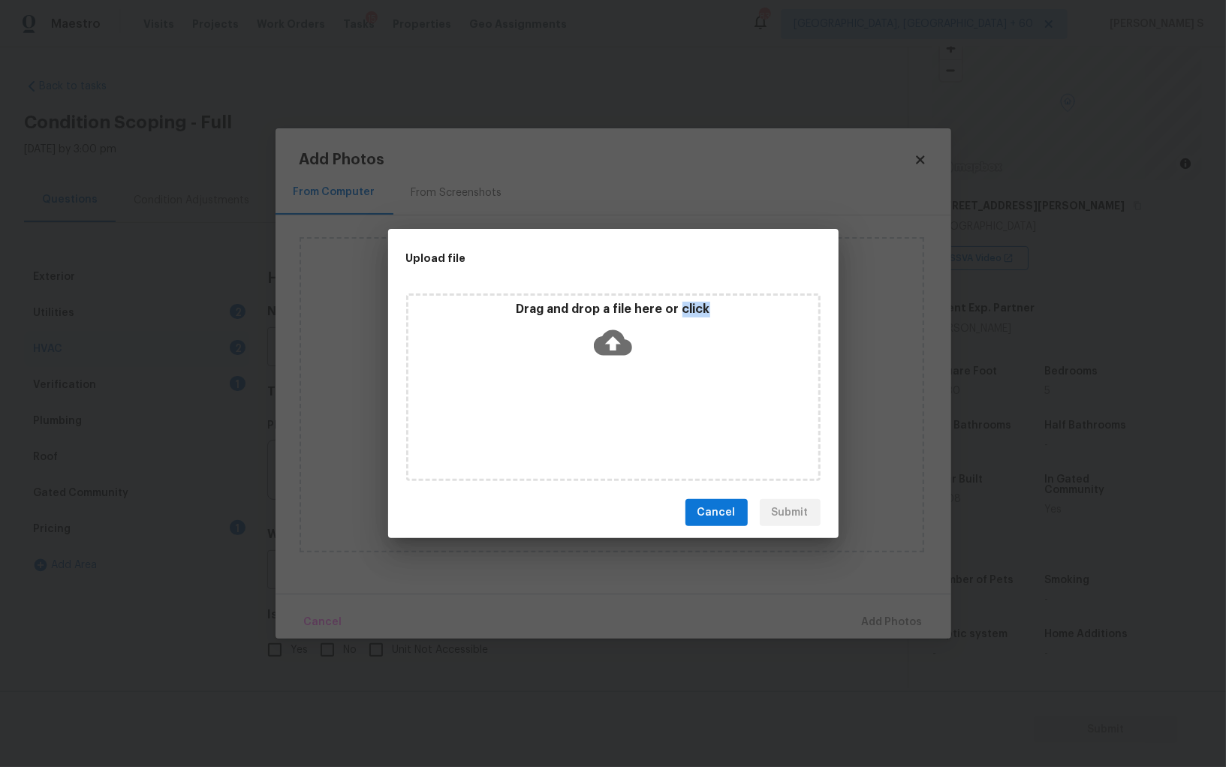
click at [634, 404] on div "Drag and drop a file here or click" at bounding box center [613, 388] width 414 height 188
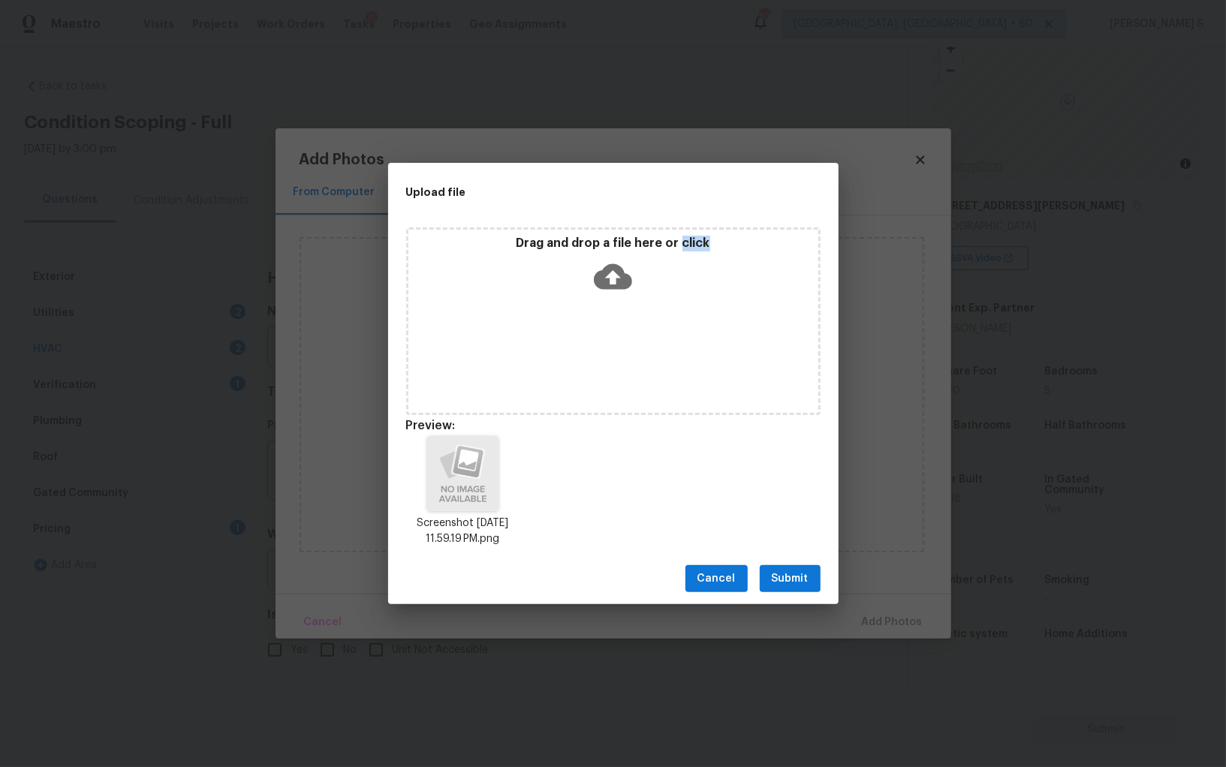
click at [783, 577] on span "Submit" at bounding box center [790, 579] width 37 height 19
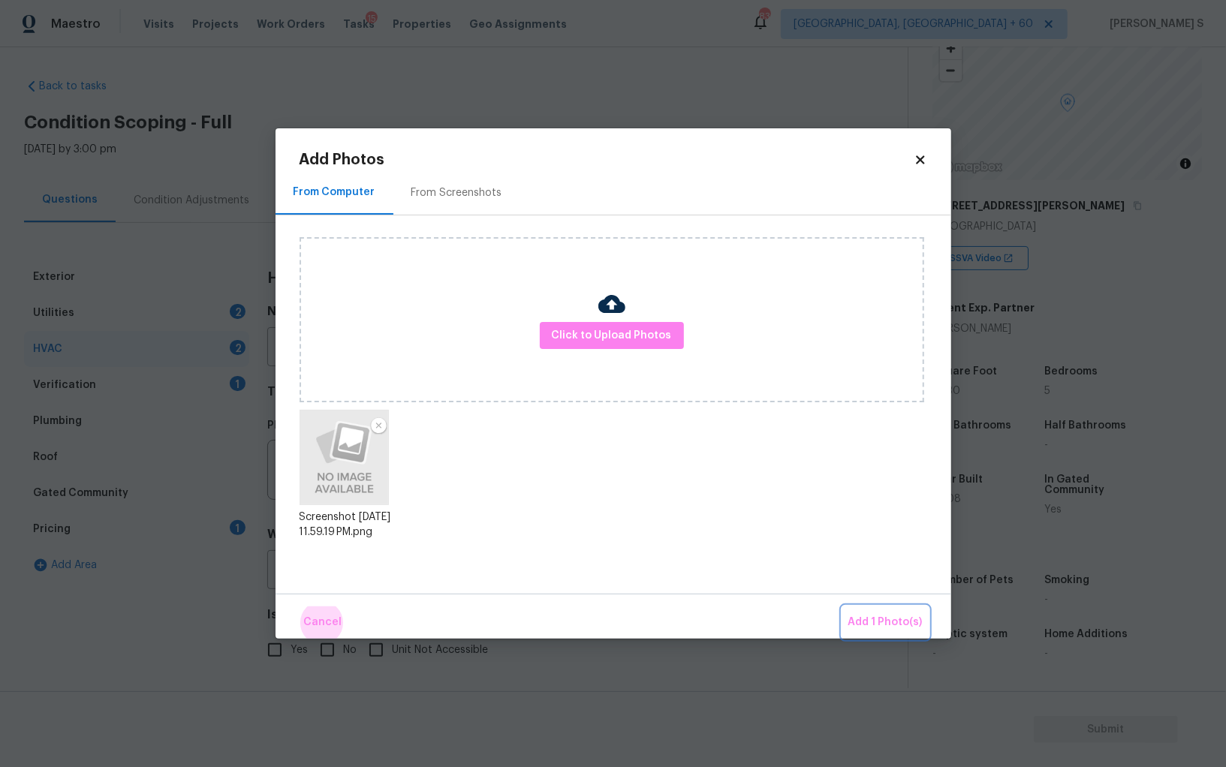
click at [842, 607] on button "Add 1 Photo(s)" at bounding box center [885, 623] width 86 height 32
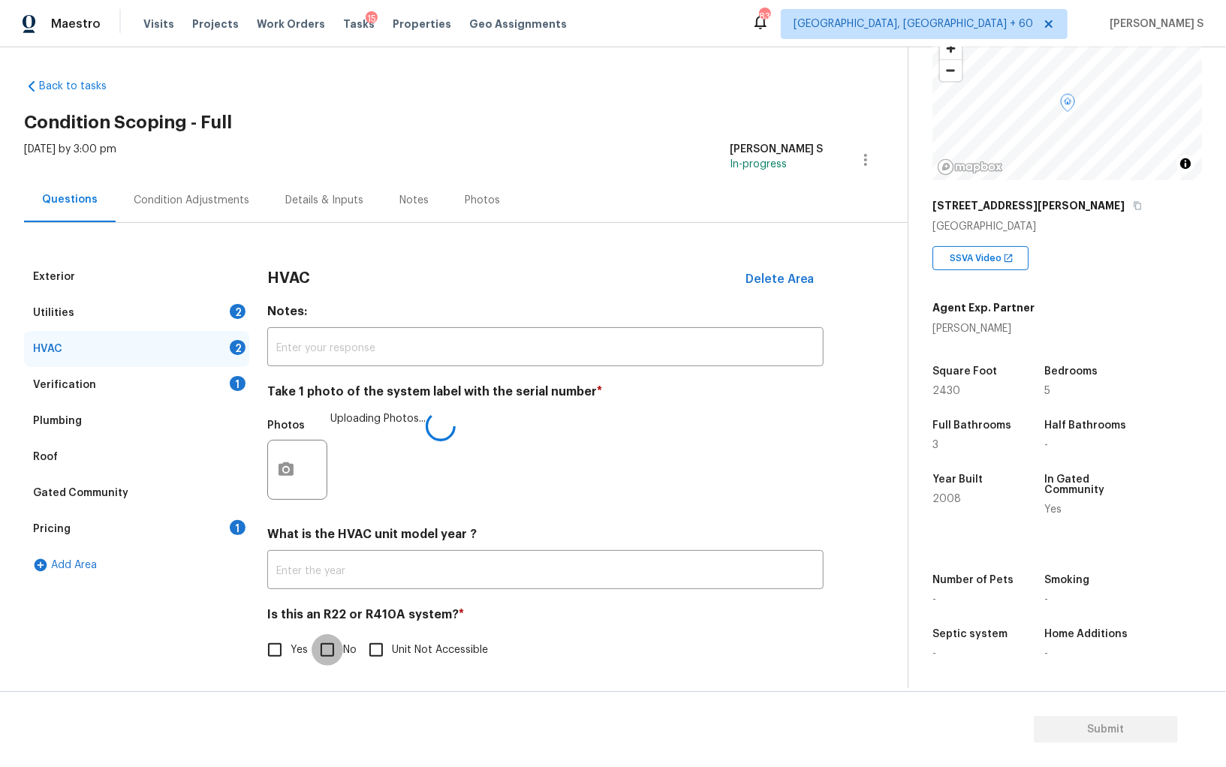
click at [339, 648] on input "No" at bounding box center [328, 650] width 32 height 32
checkbox input "true"
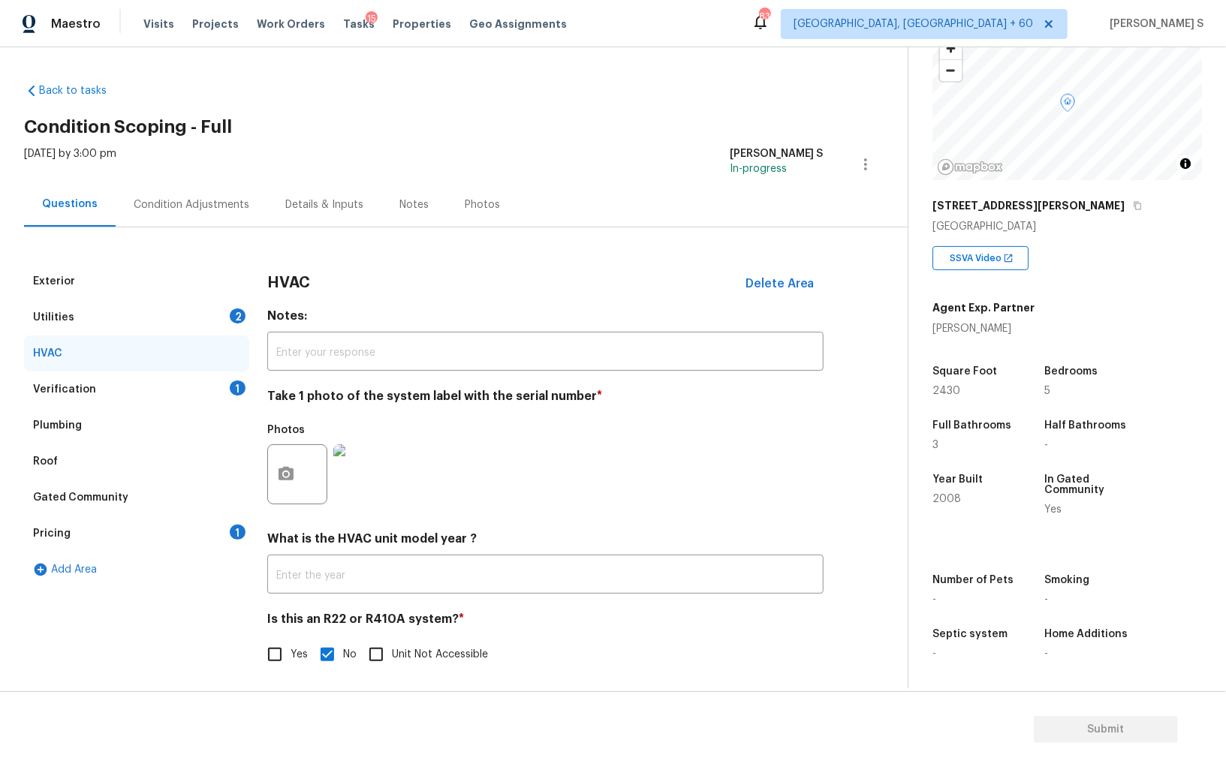
click at [200, 206] on div "Condition Adjustments" at bounding box center [192, 204] width 116 height 15
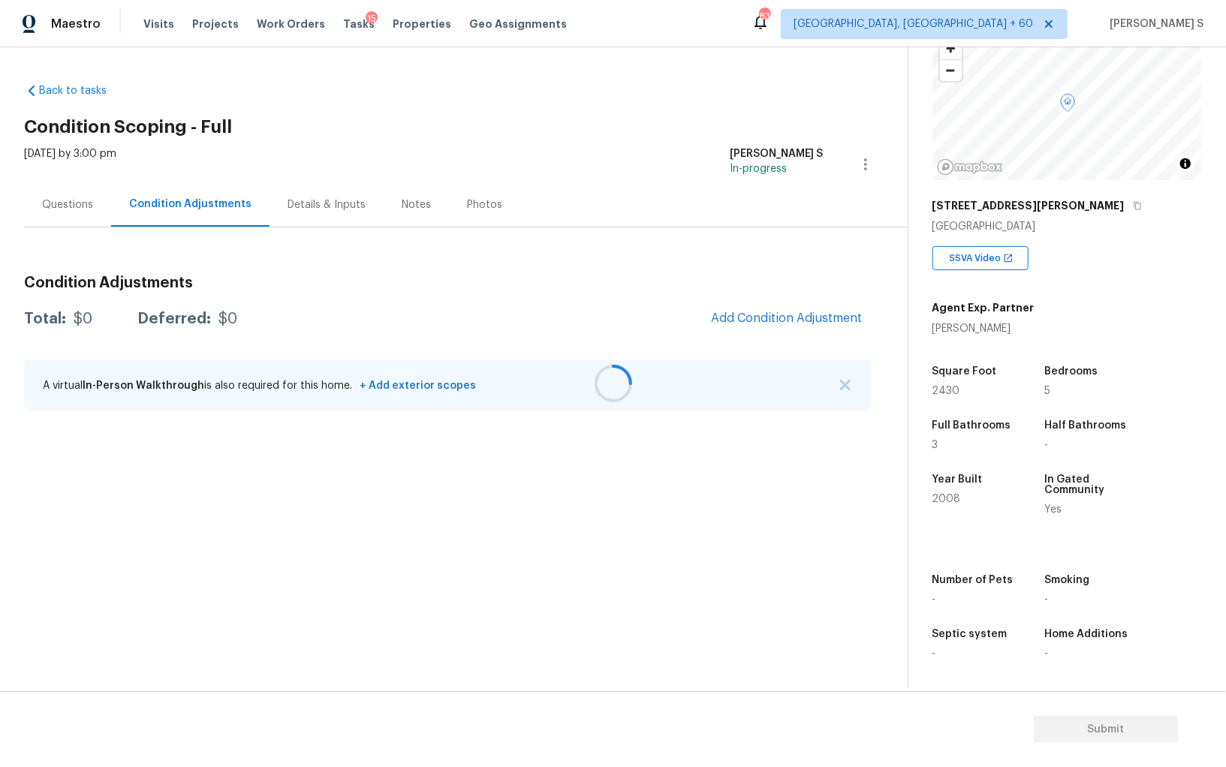
click at [49, 215] on div at bounding box center [613, 383] width 1226 height 767
click at [788, 312] on div at bounding box center [613, 383] width 1226 height 767
click at [807, 313] on div at bounding box center [613, 383] width 1226 height 767
click at [806, 308] on div at bounding box center [613, 383] width 1226 height 767
click at [787, 297] on div "Condition Adjustments Total: $0 Deferred: $0 Add Condition Adjustment A virtual…" at bounding box center [448, 344] width 848 height 161
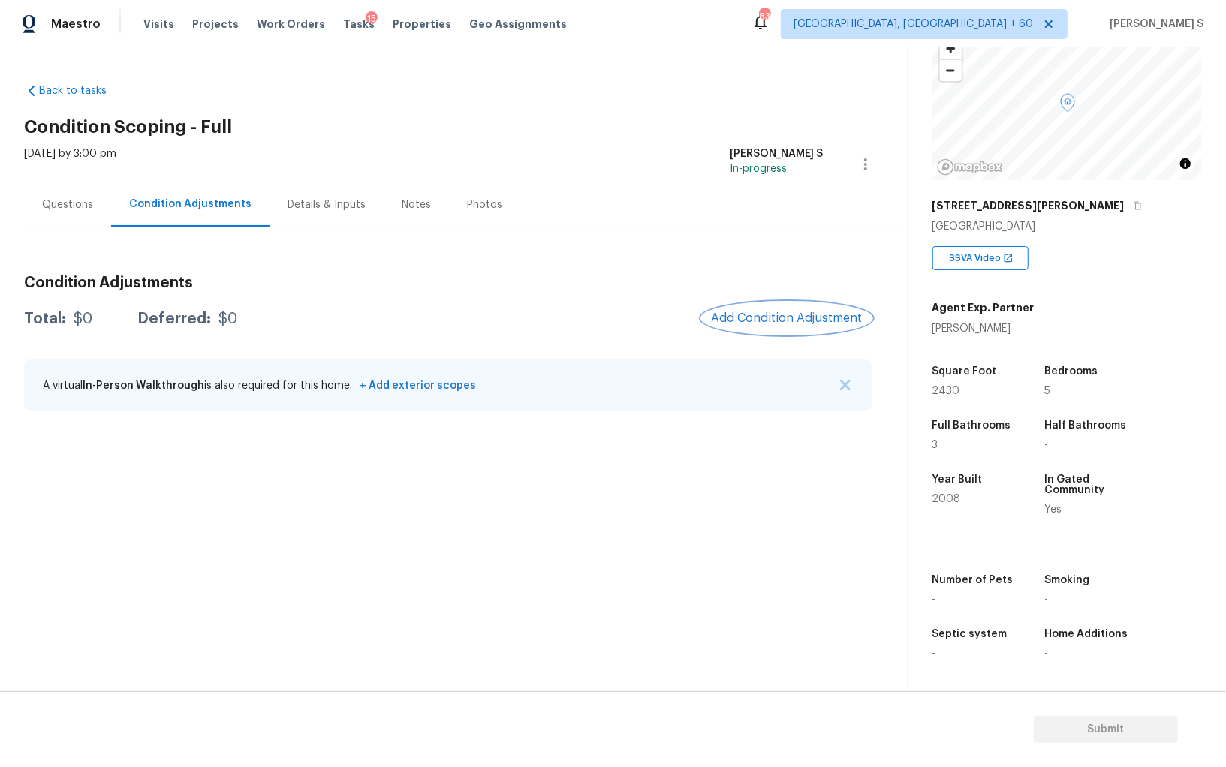
click at [794, 309] on button "Add Condition Adjustment" at bounding box center [787, 319] width 170 height 32
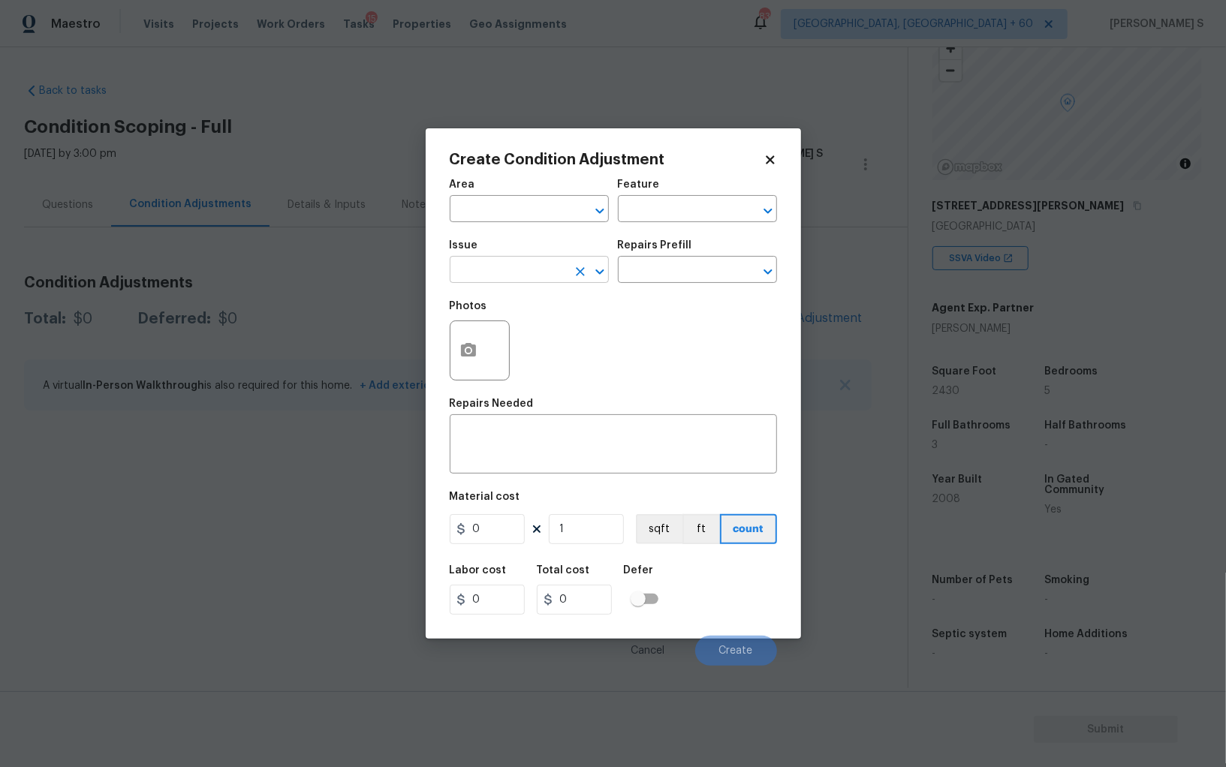
click at [527, 274] on input "text" at bounding box center [508, 271] width 117 height 23
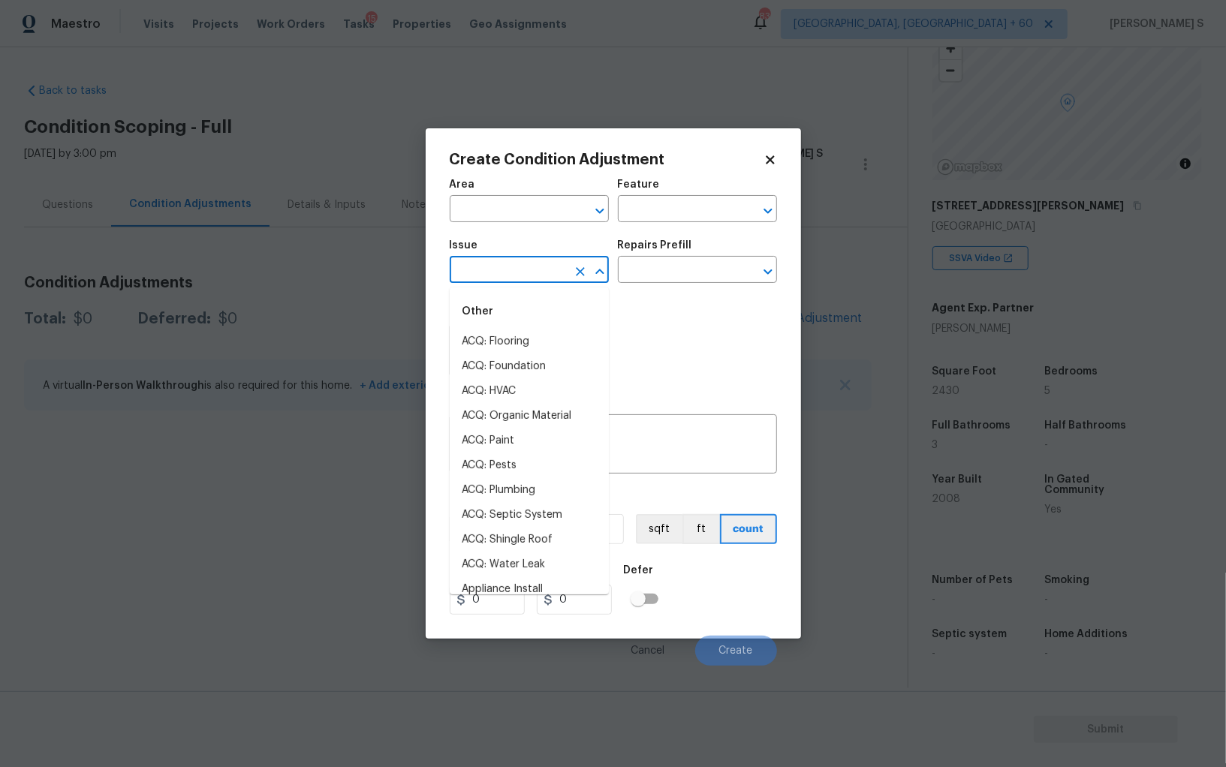
type input "p"
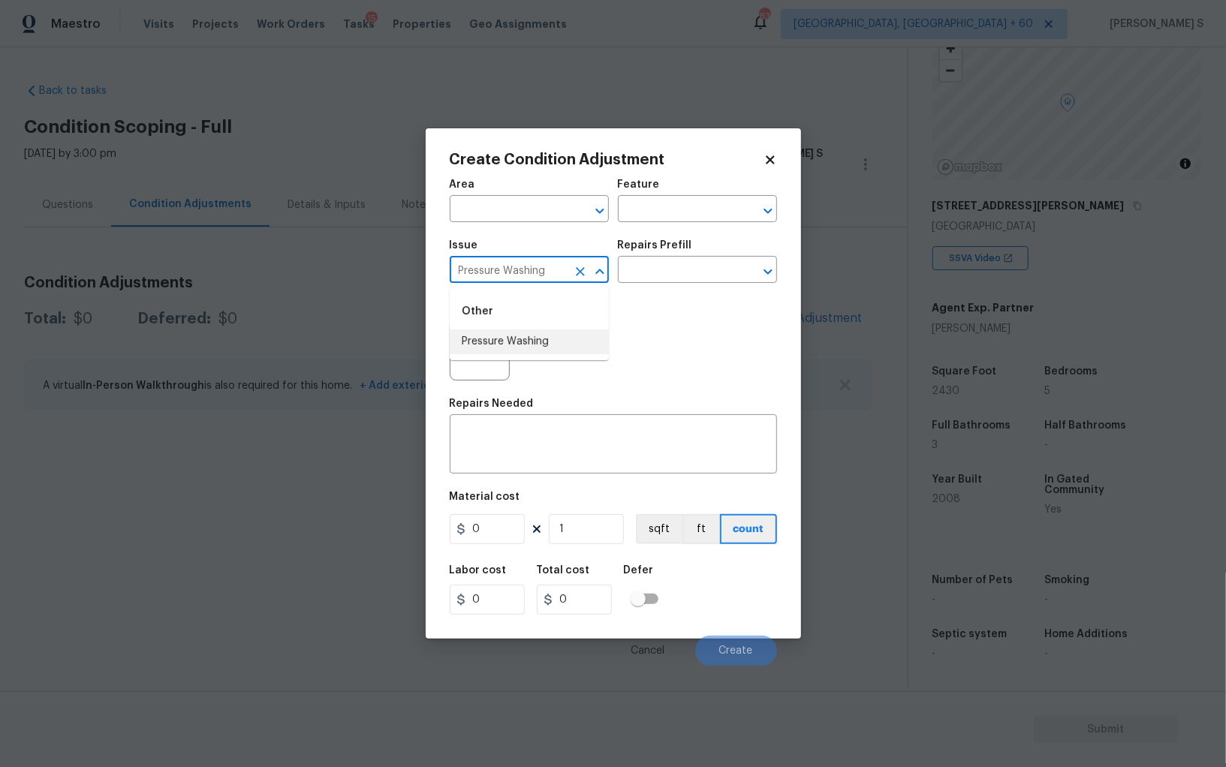
type input "Pressure Washing"
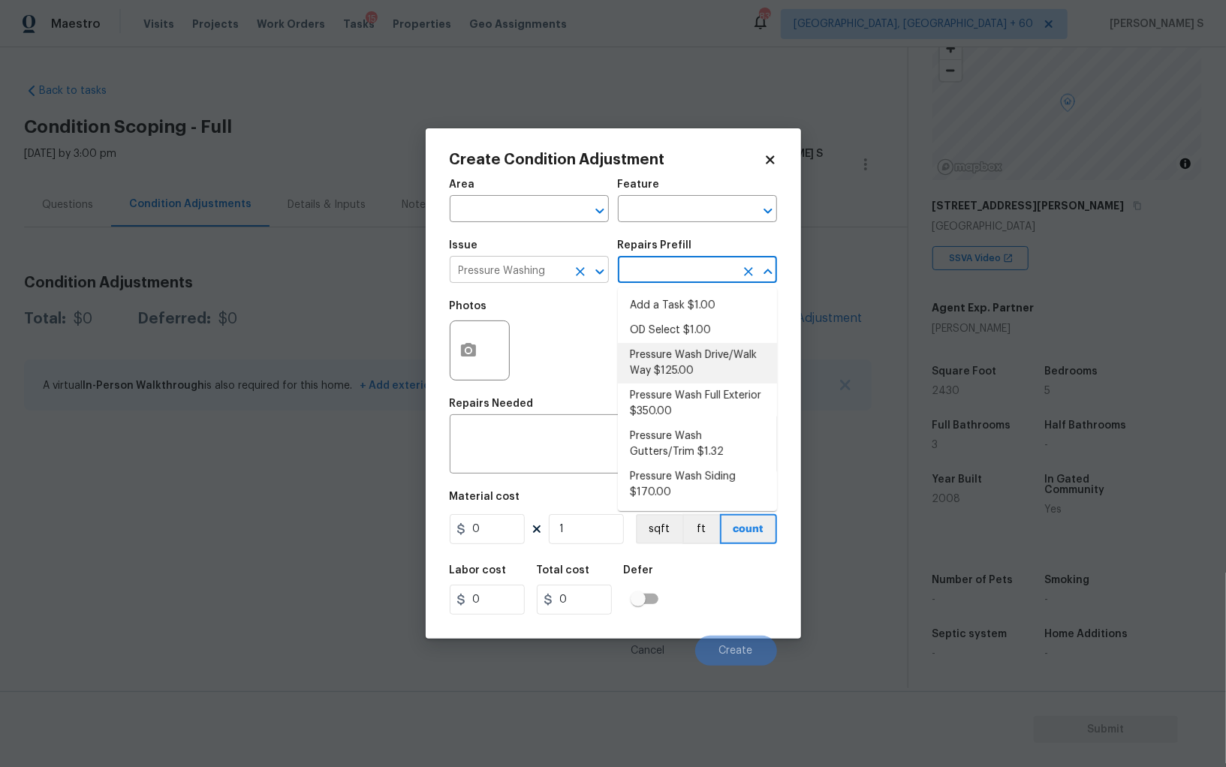
type input "Siding"
type textarea "Pressure wash the driveways/walkways as directed by the PM. Ensure that all deb…"
type input "125"
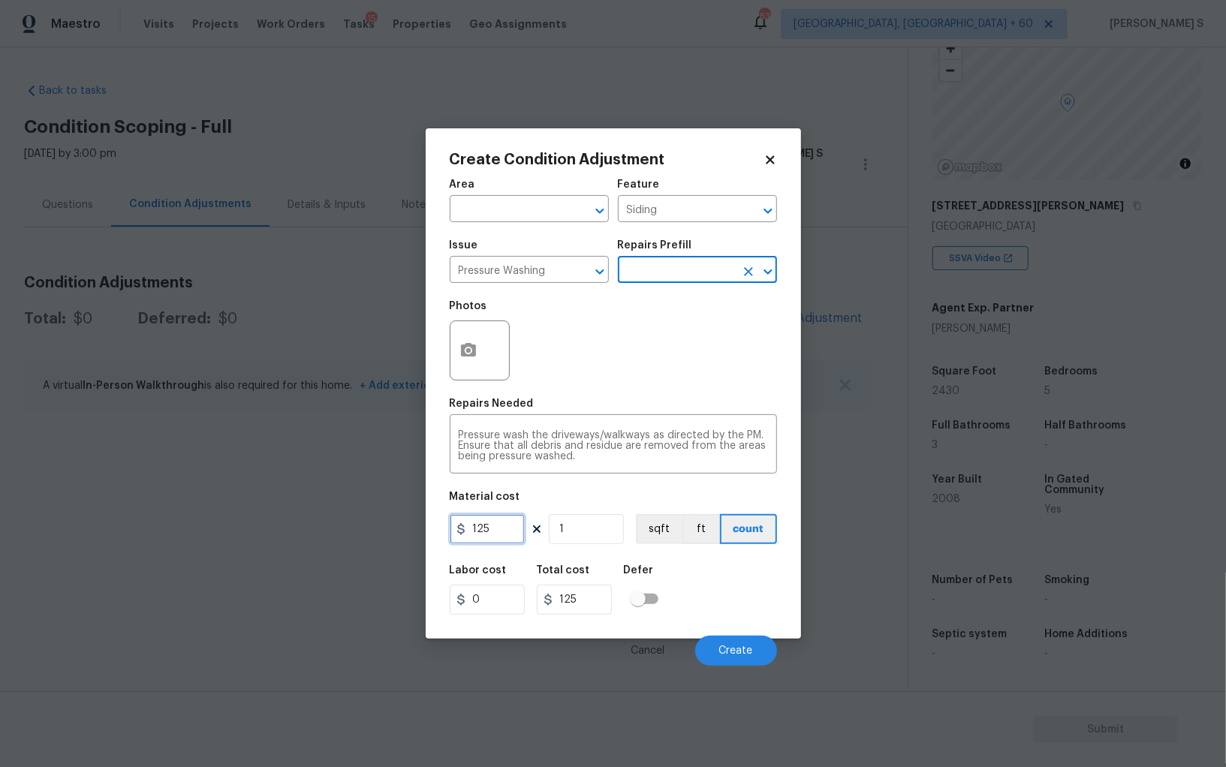
click at [505, 541] on input "125" at bounding box center [487, 529] width 75 height 30
type input "200"
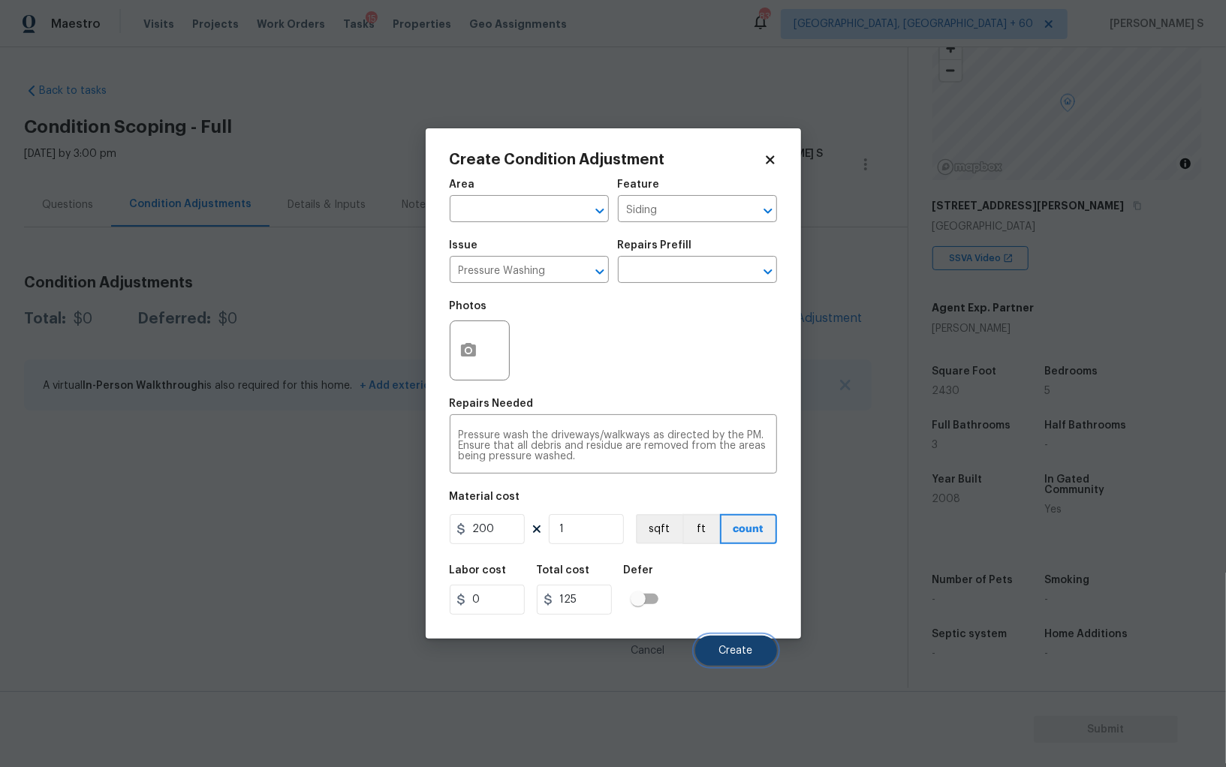
type input "200"
click at [731, 645] on button "Create" at bounding box center [736, 651] width 82 height 30
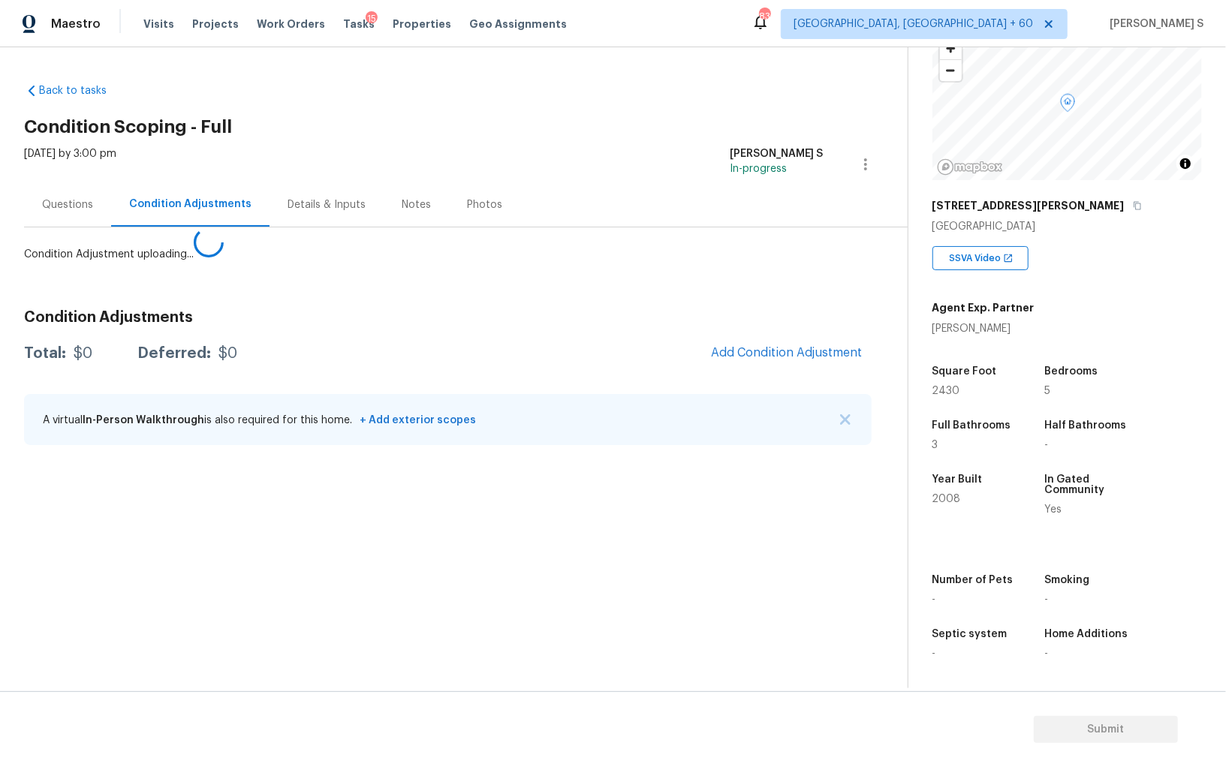
click at [223, 559] on body "Maestro Visits Projects Work Orders Tasks 15 Properties Geo Assignments 839 Alb…" at bounding box center [613, 383] width 1226 height 767
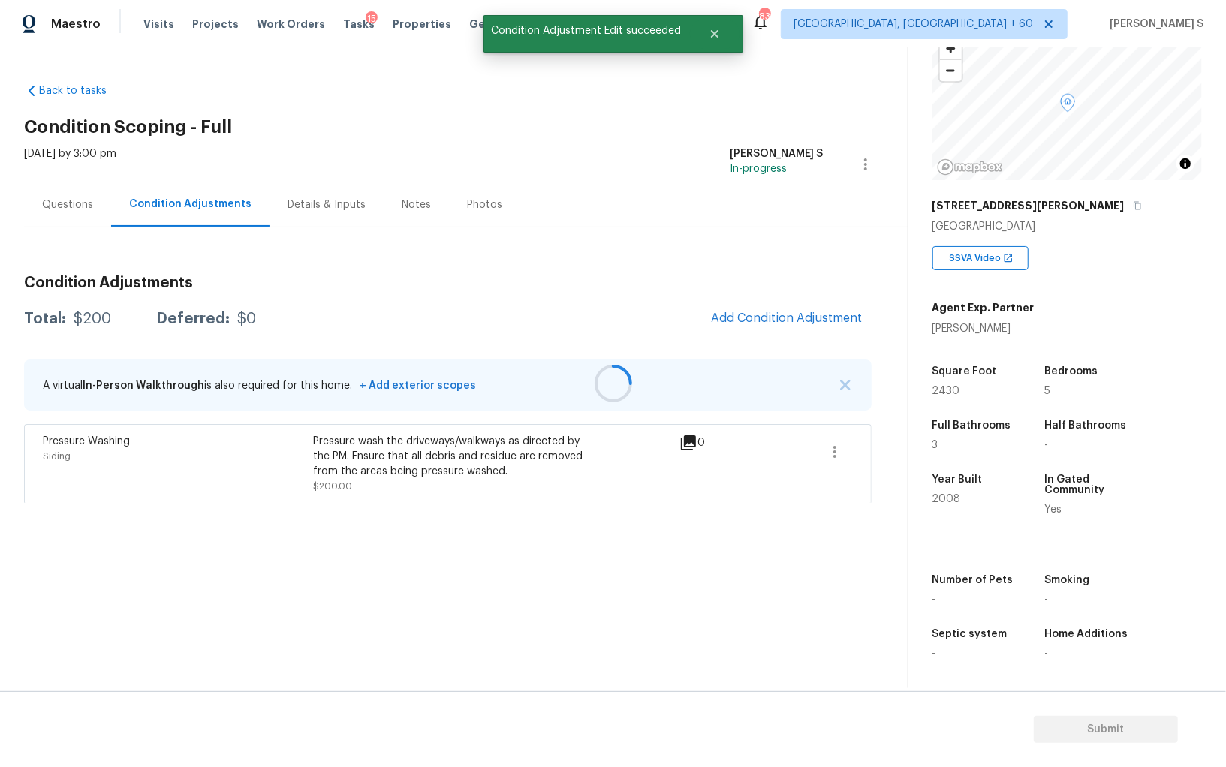
click at [805, 303] on div at bounding box center [613, 383] width 1226 height 767
click at [845, 306] on span "Add Condition Adjustment" at bounding box center [787, 319] width 170 height 33
click at [793, 321] on span "Add Condition Adjustment" at bounding box center [787, 319] width 152 height 14
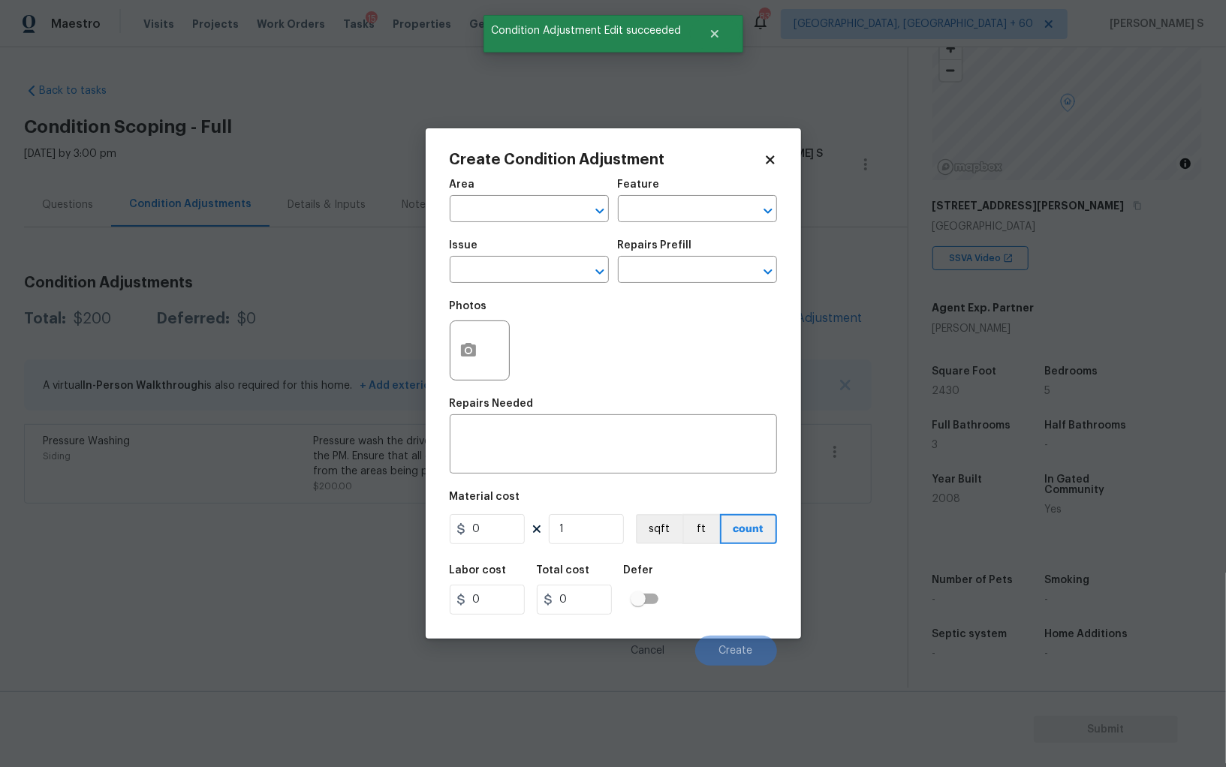
click at [487, 345] on div at bounding box center [480, 351] width 60 height 60
click at [460, 352] on icon "button" at bounding box center [469, 351] width 18 height 18
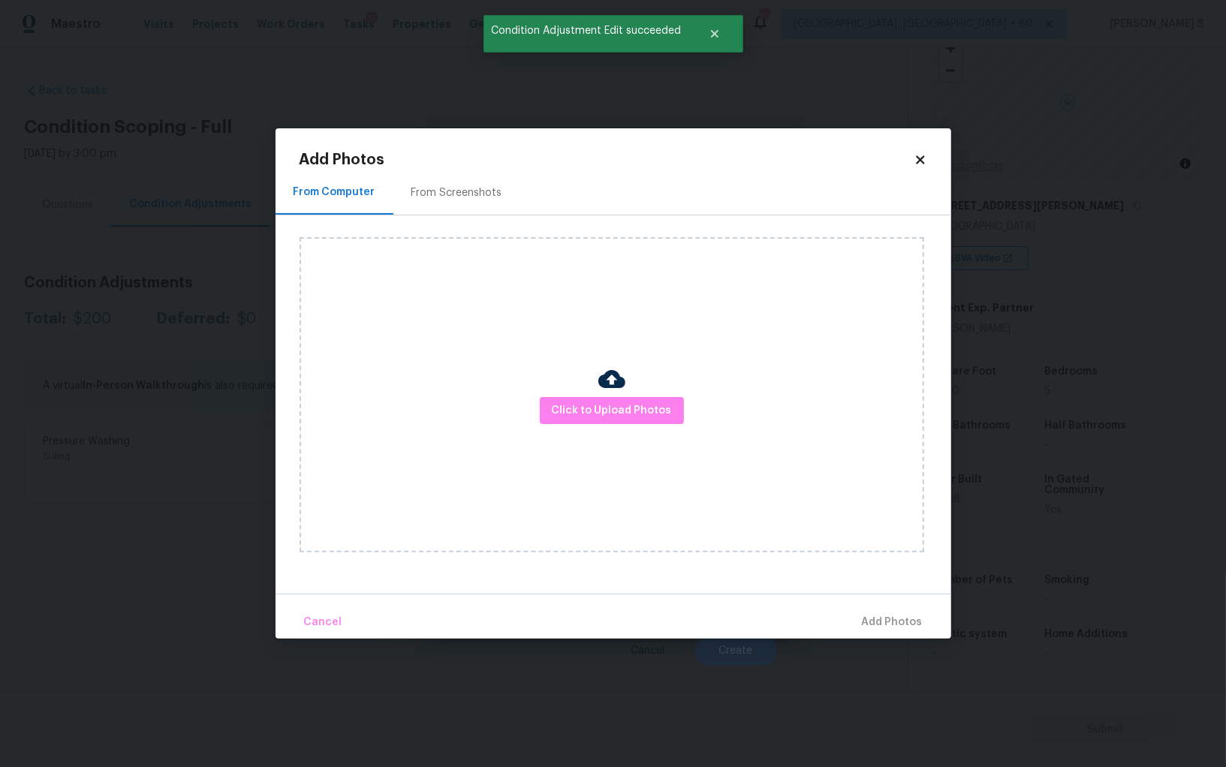
click at [459, 191] on div "From Screenshots" at bounding box center [456, 192] width 91 height 15
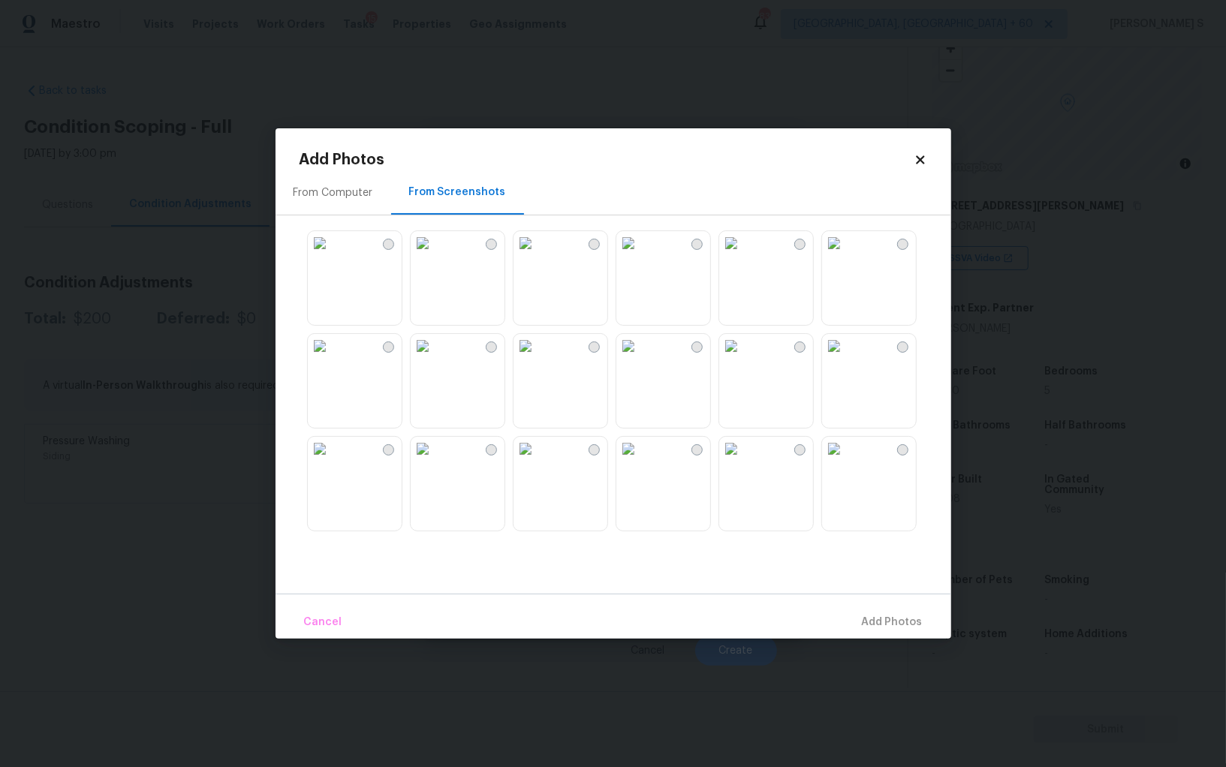
click at [538, 358] on img at bounding box center [526, 346] width 24 height 24
click at [435, 255] on img at bounding box center [423, 243] width 24 height 24
click at [332, 358] on img at bounding box center [320, 346] width 24 height 24
click at [508, 381] on div at bounding box center [626, 380] width 652 height 315
click at [435, 358] on img at bounding box center [423, 346] width 24 height 24
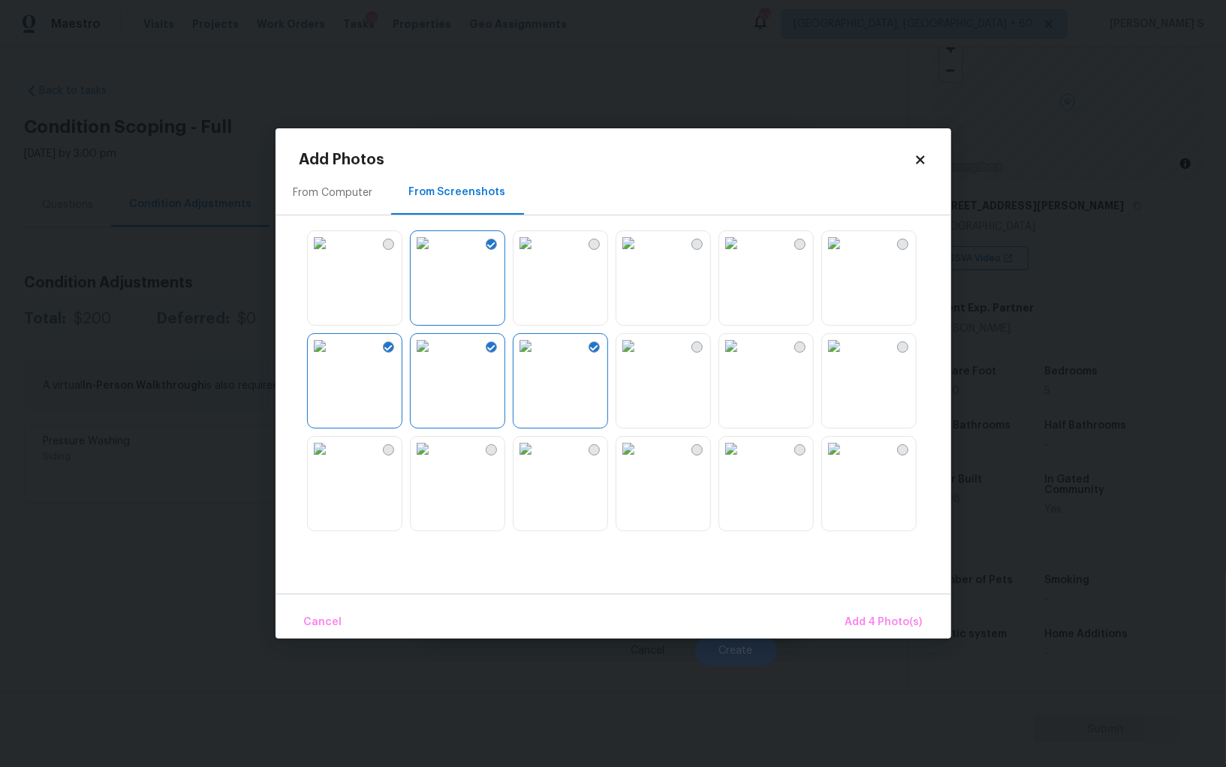
click at [524, 358] on img at bounding box center [526, 346] width 24 height 24
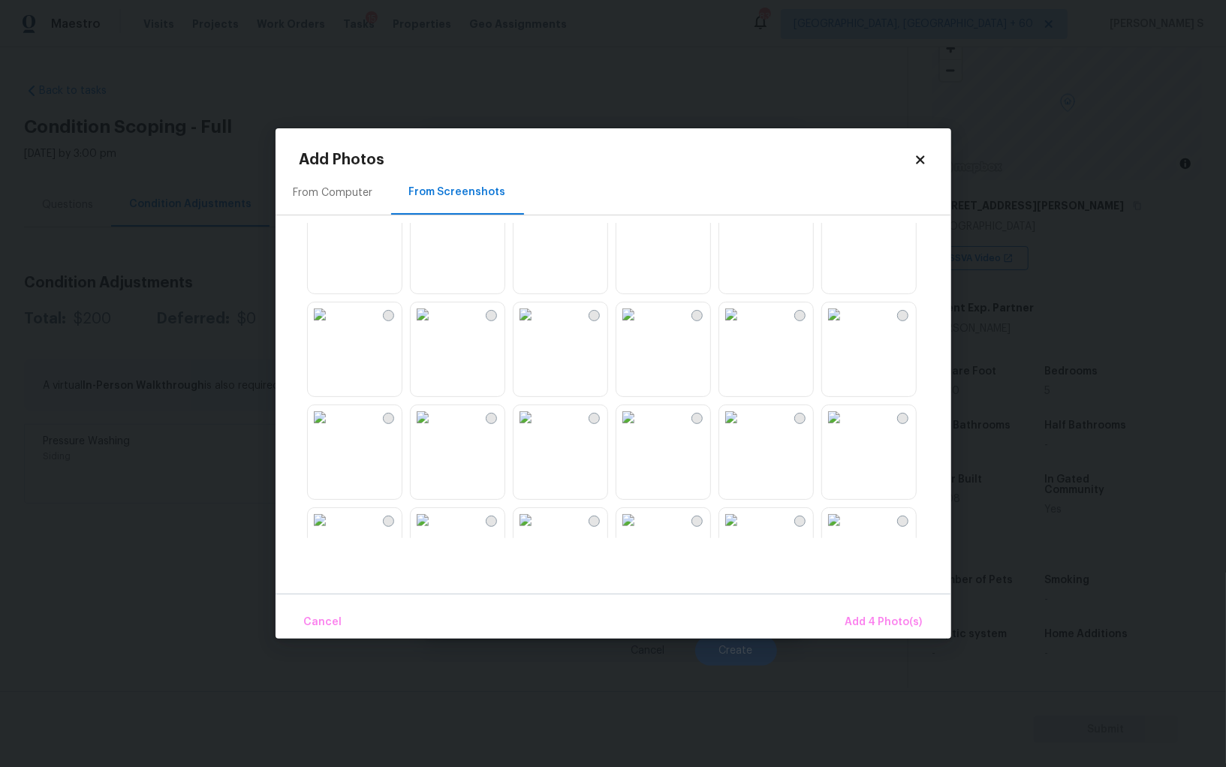
scroll to position [879, 0]
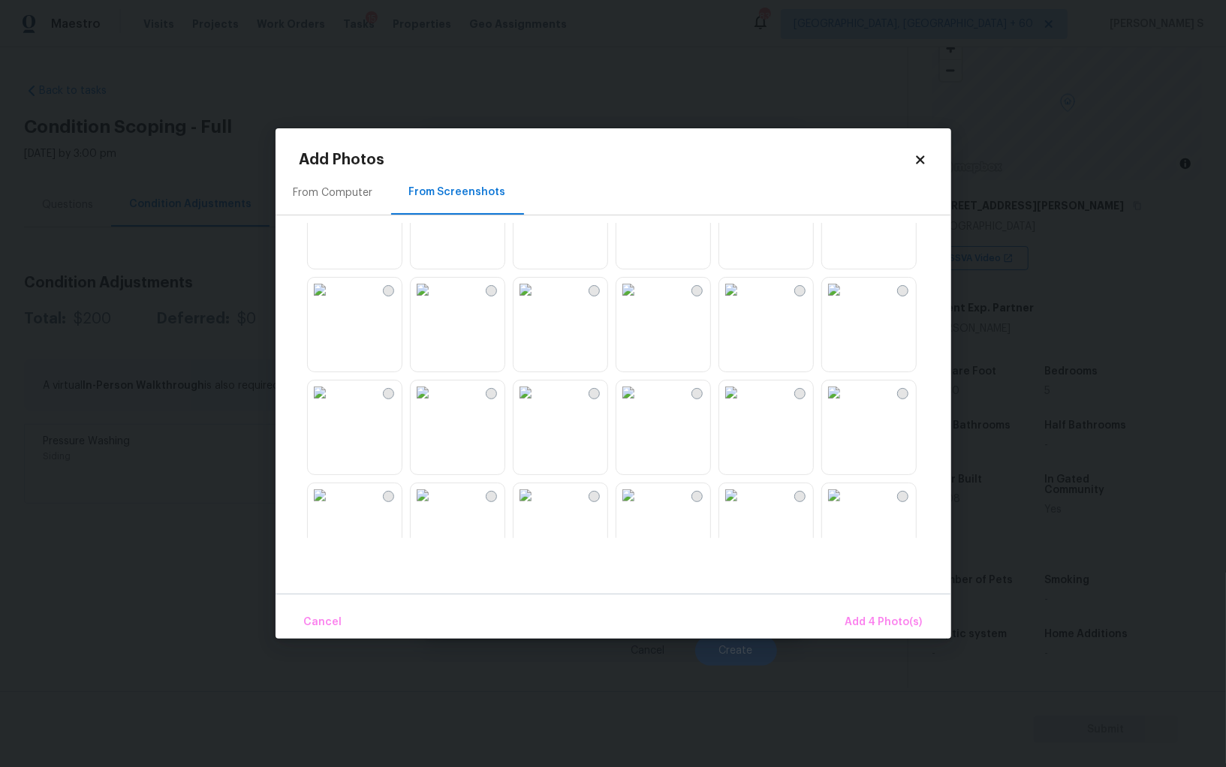
click at [743, 302] on img at bounding box center [731, 290] width 24 height 24
click at [846, 302] on img at bounding box center [834, 290] width 24 height 24
click at [872, 608] on button "Add 6 Photo(s)" at bounding box center [884, 623] width 89 height 32
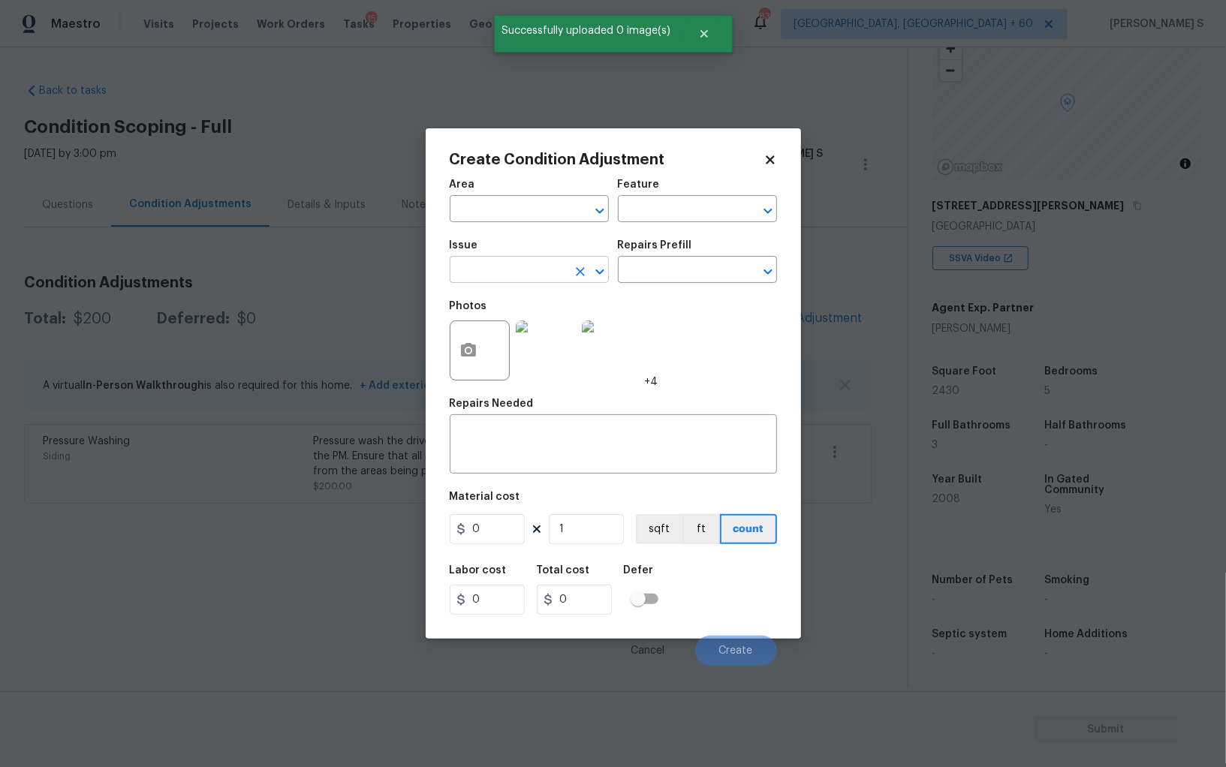
click at [496, 278] on input "text" at bounding box center [508, 271] width 117 height 23
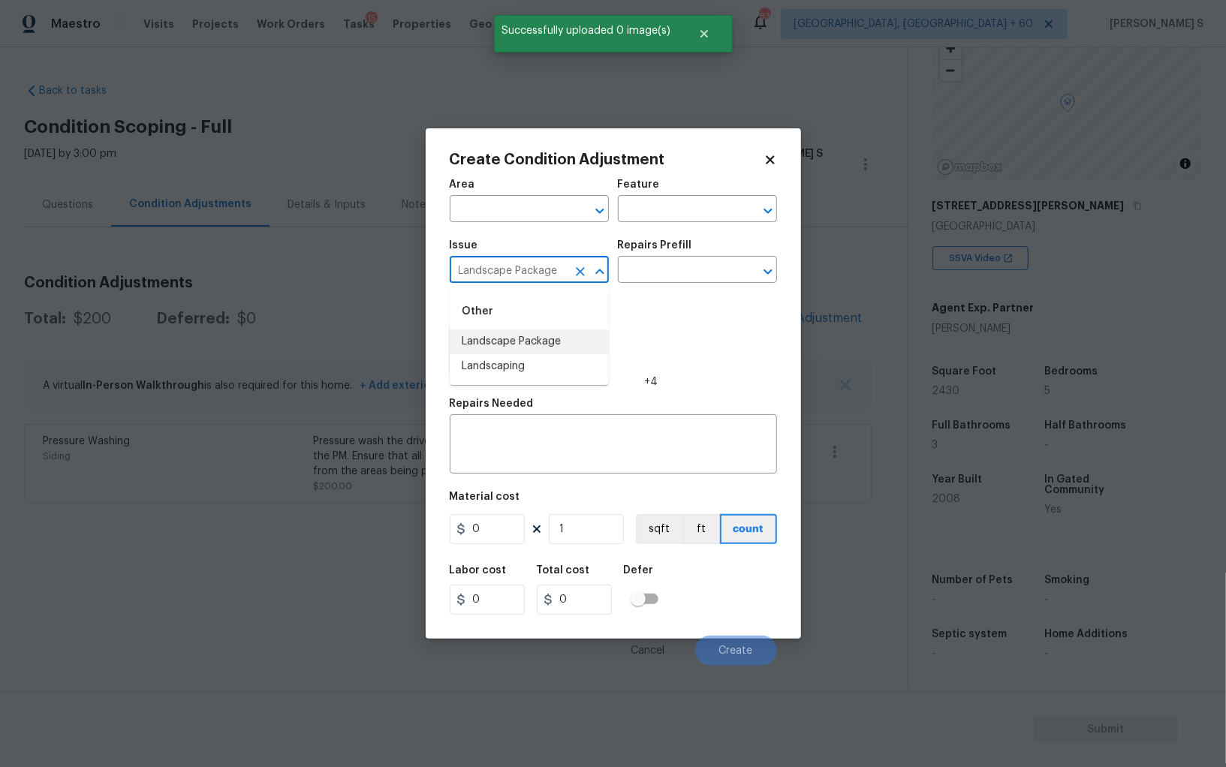
type input "Landscape Package"
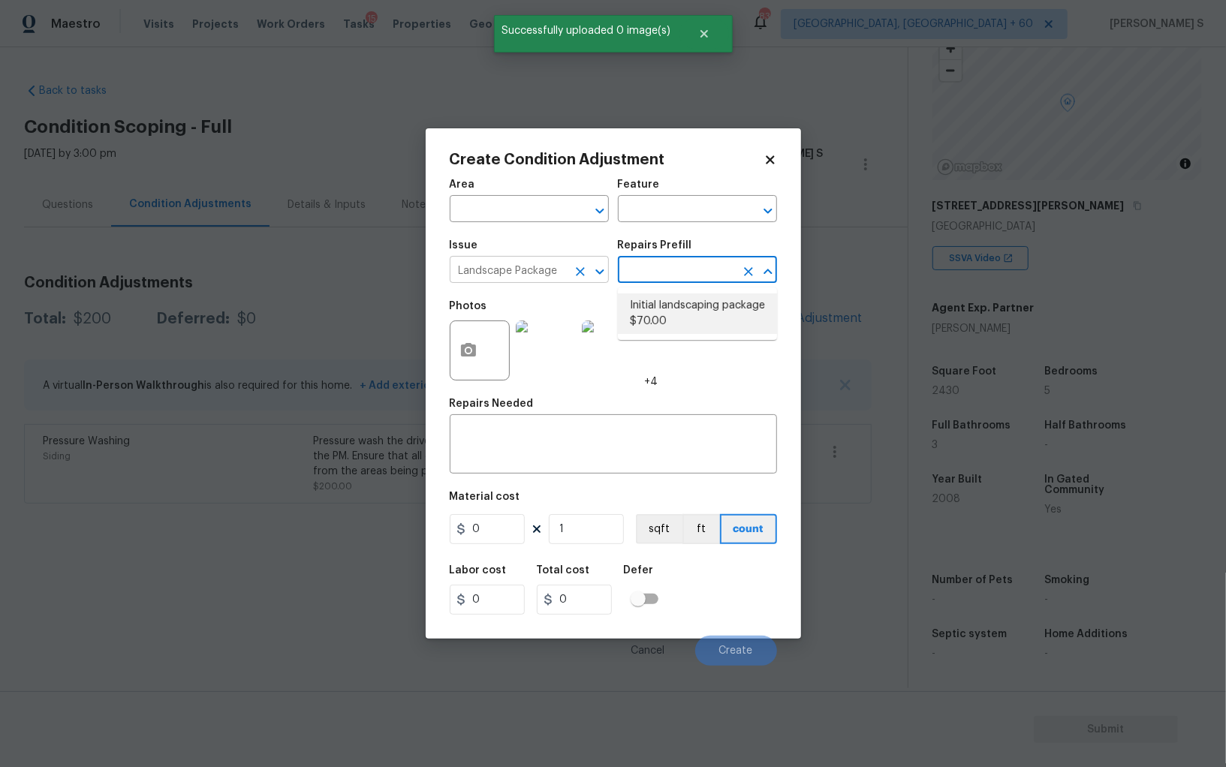
type input "Home Readiness Packages"
type textarea "Mowing of grass up to 6" in height. Mow, edge along driveways & sidewalks, trim…"
type input "70"
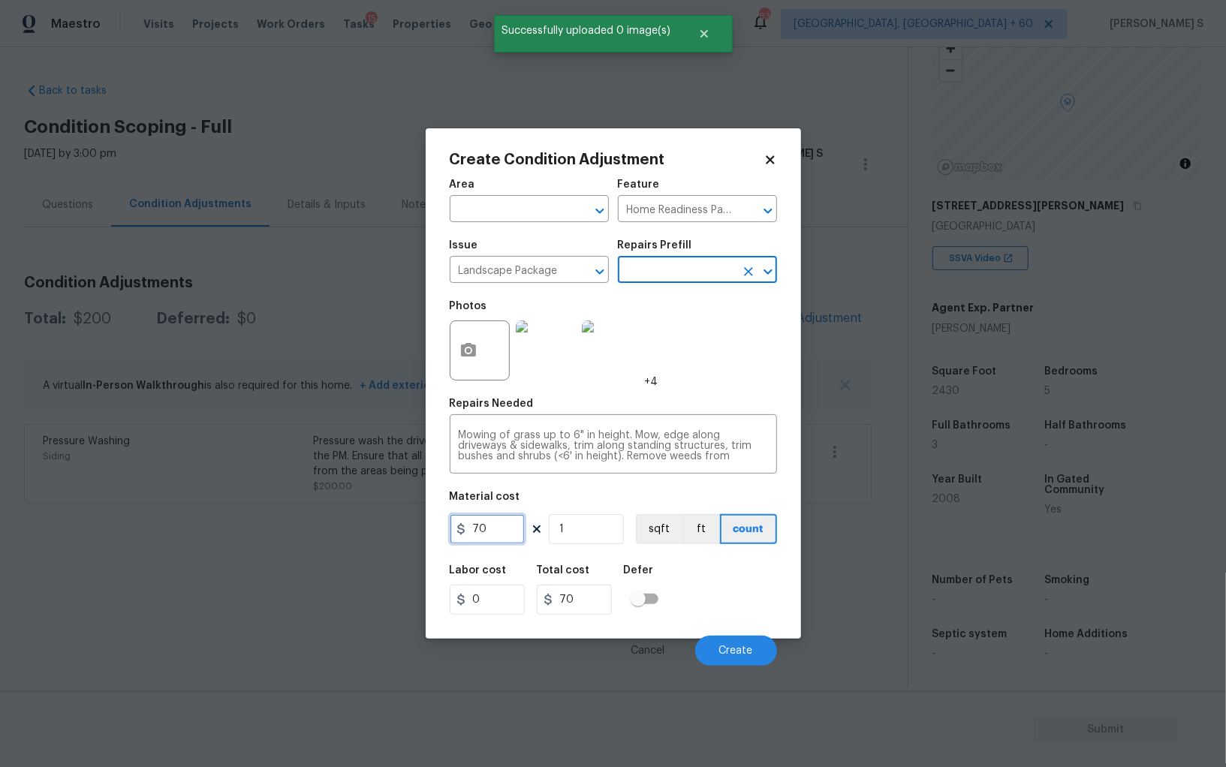
click at [500, 532] on input "70" at bounding box center [487, 529] width 75 height 30
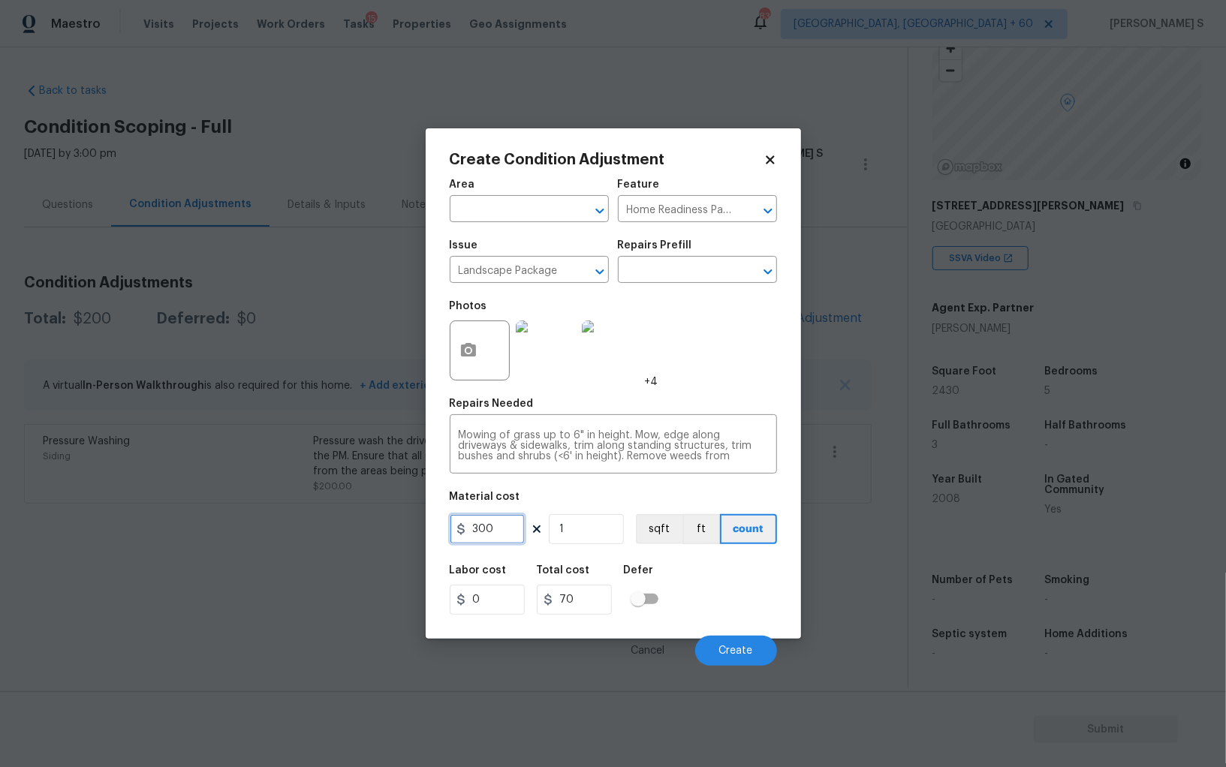
type input "300"
click at [724, 633] on div "Cancel Create" at bounding box center [613, 645] width 327 height 42
click at [725, 646] on span "Create" at bounding box center [736, 651] width 34 height 11
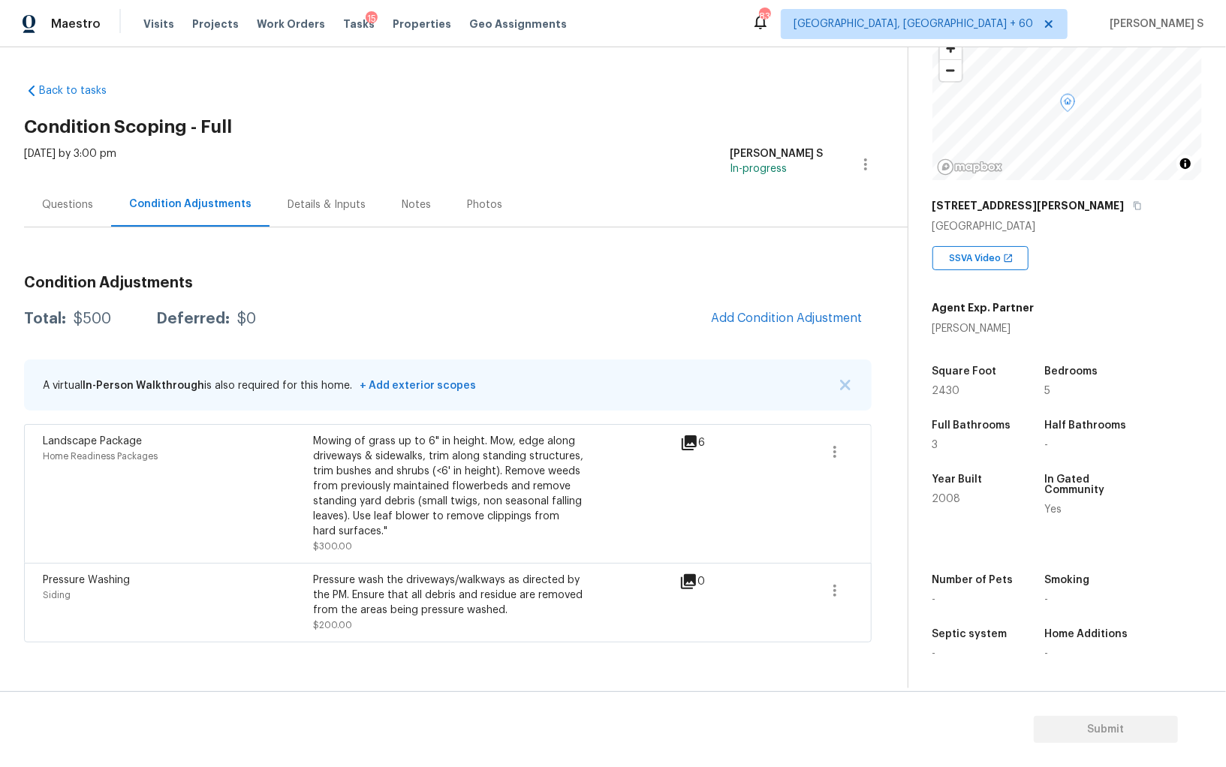
click at [58, 215] on div "Questions" at bounding box center [67, 204] width 87 height 44
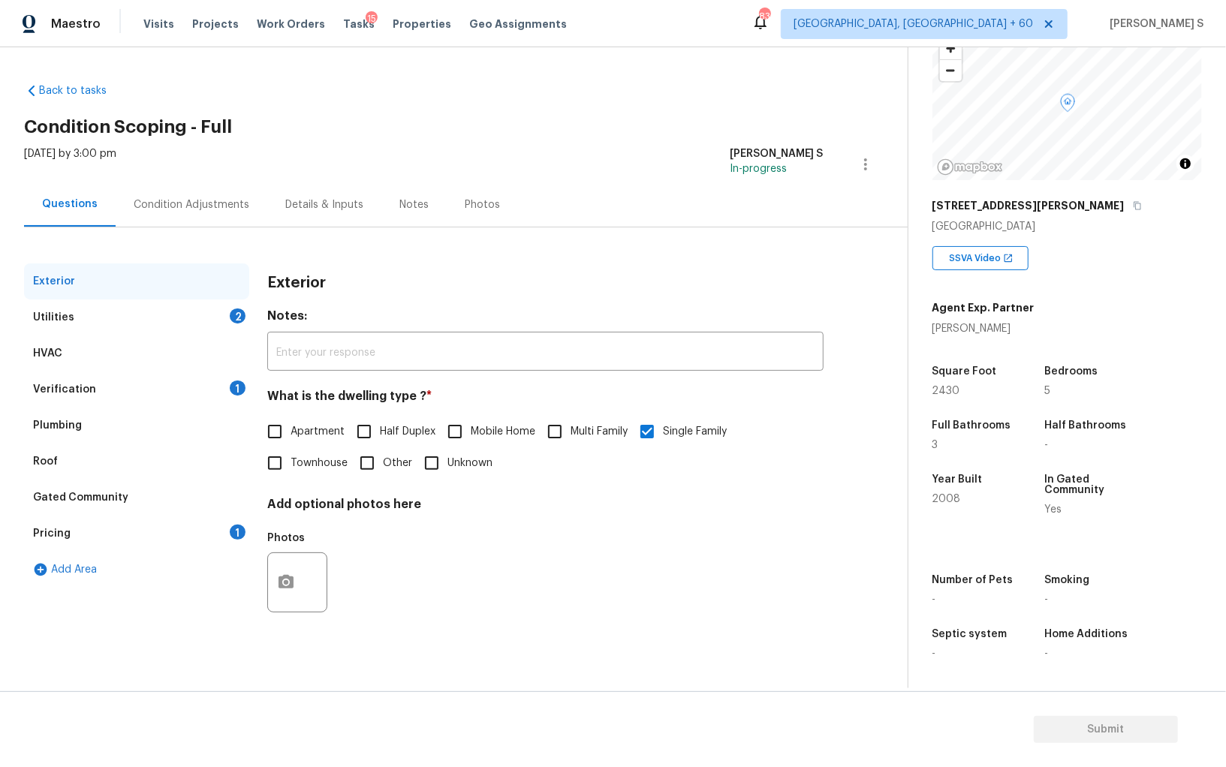
click at [238, 537] on div "1" at bounding box center [238, 532] width 16 height 15
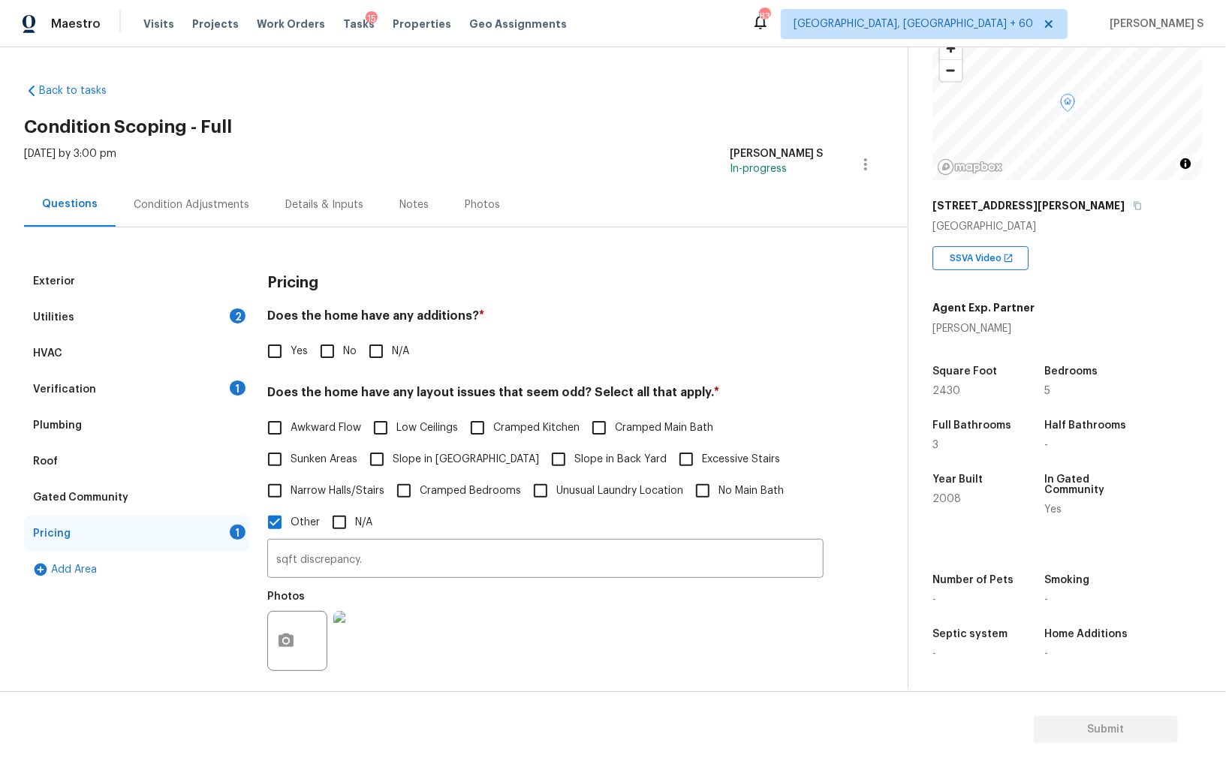
click at [422, 465] on span "Slope in Front Yard" at bounding box center [466, 460] width 146 height 16
click at [393, 465] on input "Slope in Front Yard" at bounding box center [377, 460] width 32 height 32
checkbox input "true"
click at [574, 462] on span "Slope in Back Yard" at bounding box center [620, 462] width 92 height 16
click at [547, 462] on input "Slope in Back Yard" at bounding box center [559, 461] width 32 height 32
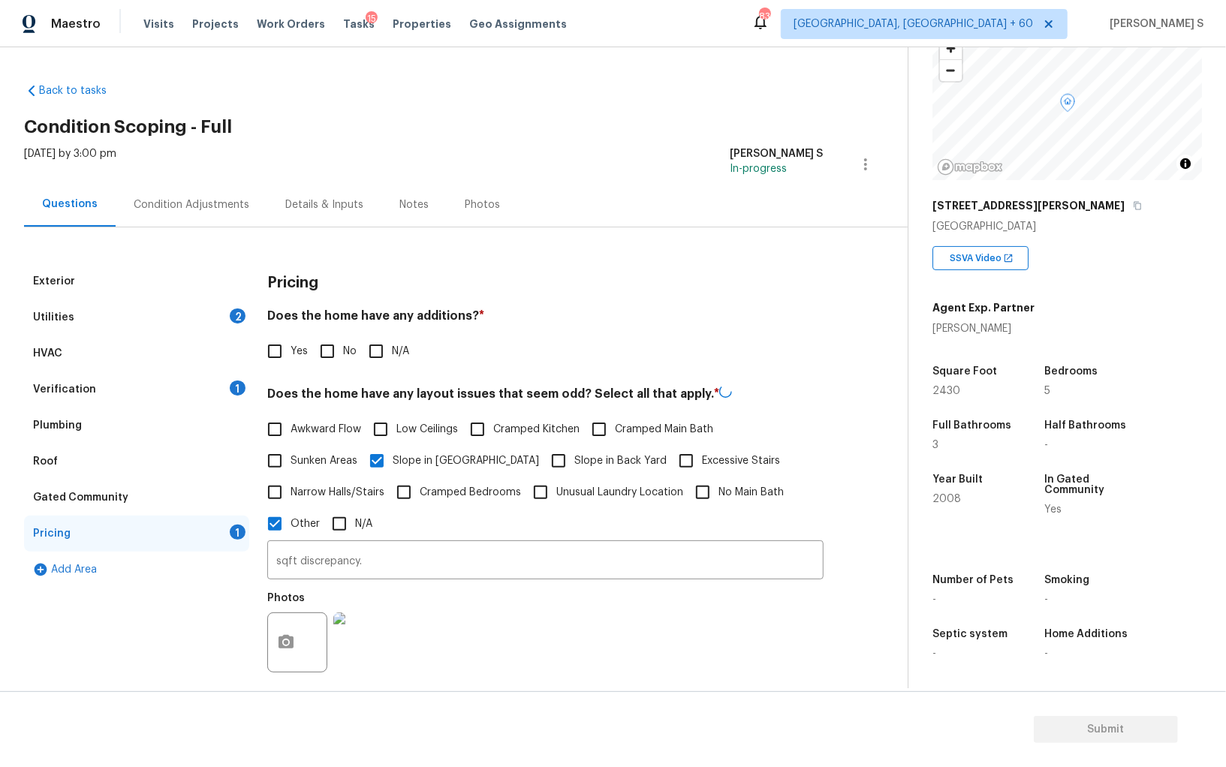
checkbox input "true"
click at [322, 348] on input "No" at bounding box center [328, 352] width 32 height 32
checkbox input "true"
click at [225, 196] on div "Condition Adjustments" at bounding box center [192, 204] width 152 height 44
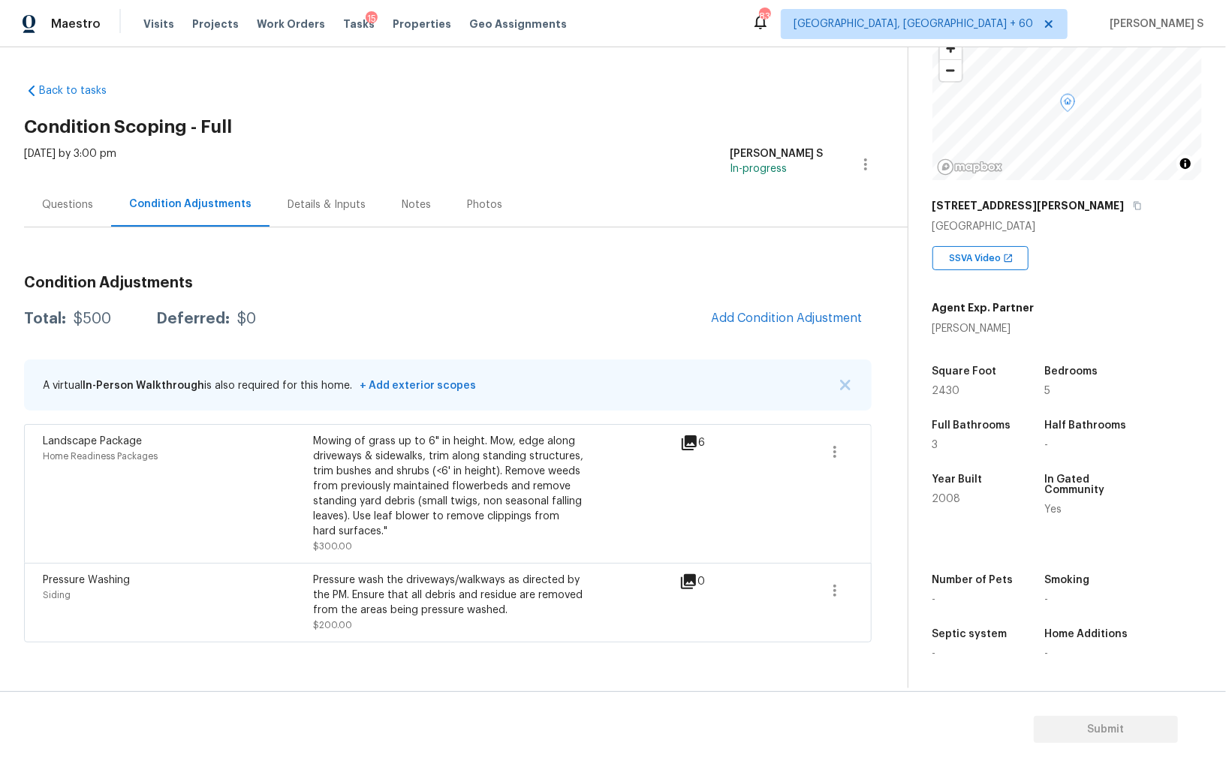
click at [827, 295] on div "Condition Adjustments Total: $500 Deferred: $0 Add Condition Adjustment A virtu…" at bounding box center [448, 453] width 848 height 379
click at [816, 303] on button "Add Condition Adjustment" at bounding box center [787, 319] width 170 height 32
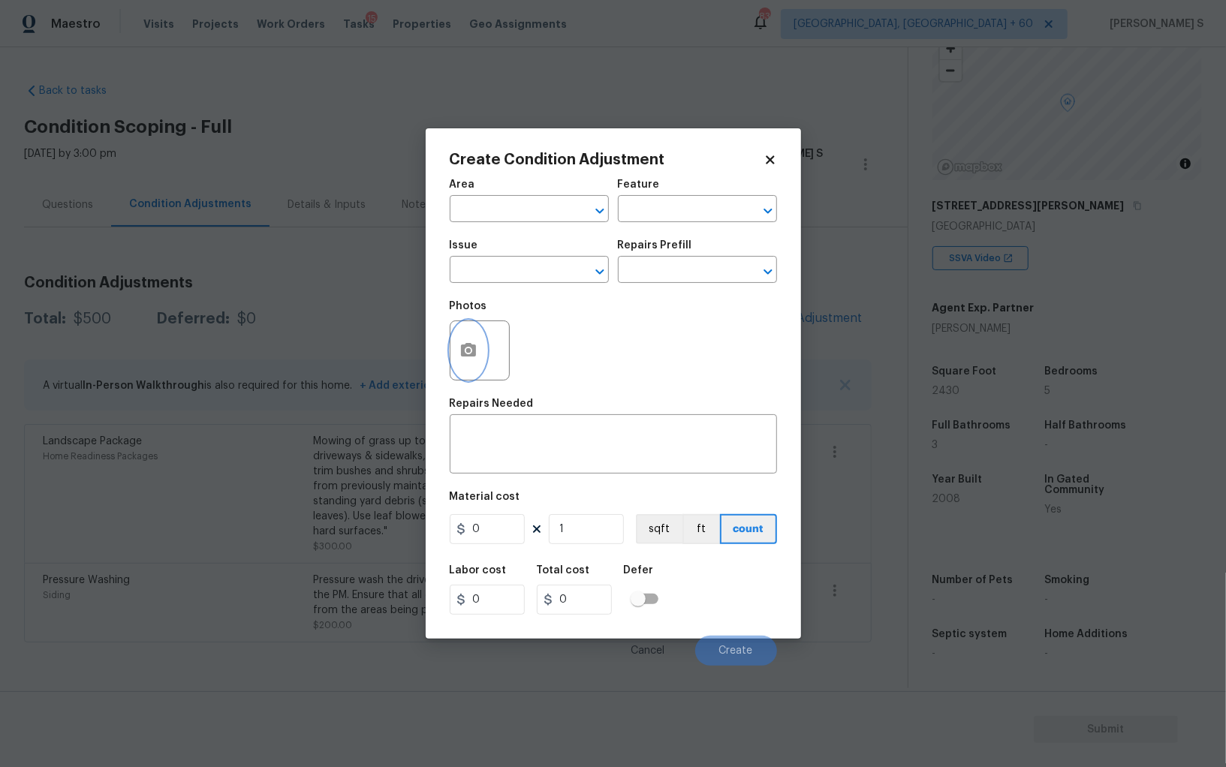
click at [483, 341] on button "button" at bounding box center [469, 350] width 36 height 59
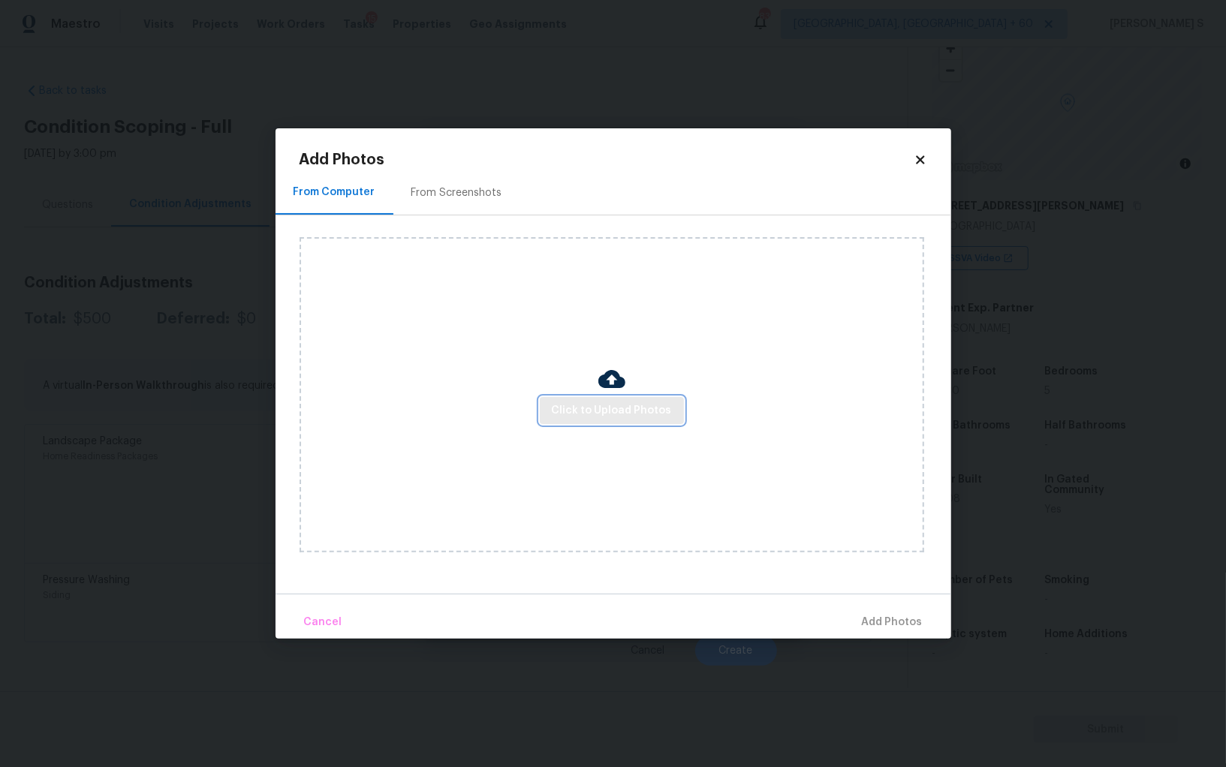
click at [618, 404] on span "Click to Upload Photos" at bounding box center [612, 411] width 120 height 19
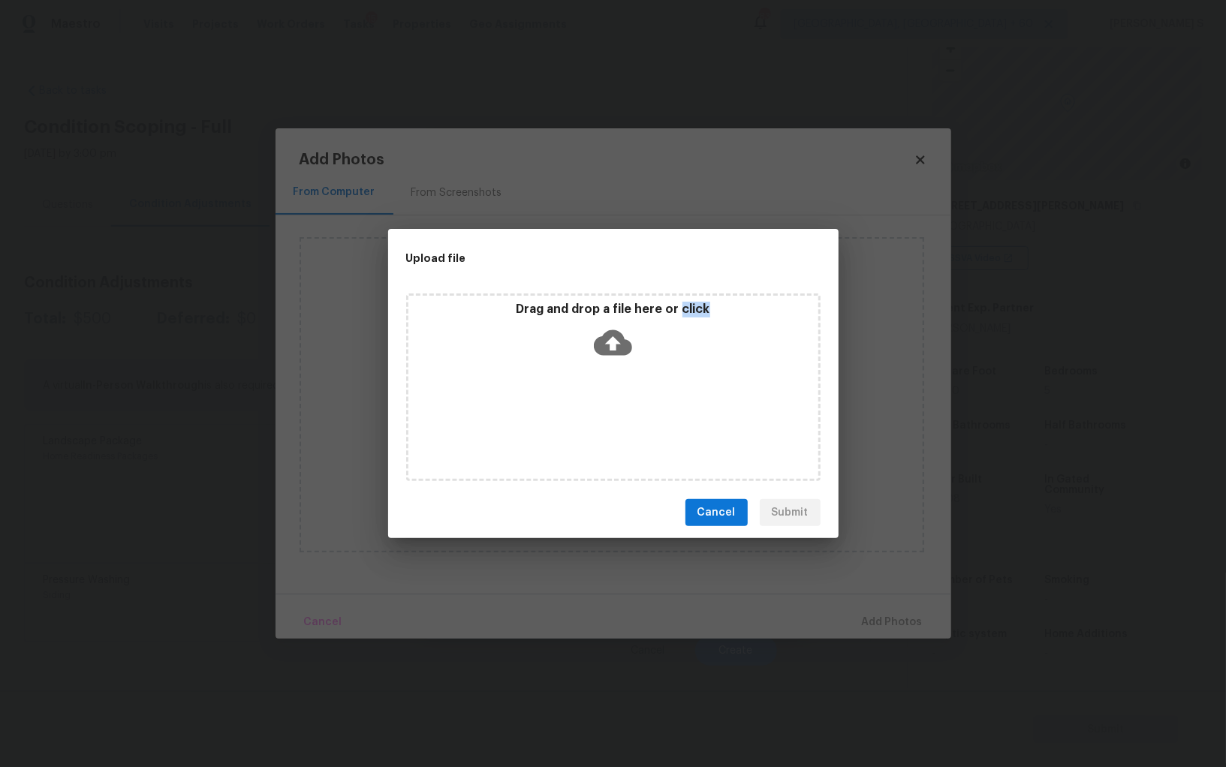
click at [618, 404] on div "Drag and drop a file here or click" at bounding box center [613, 388] width 414 height 188
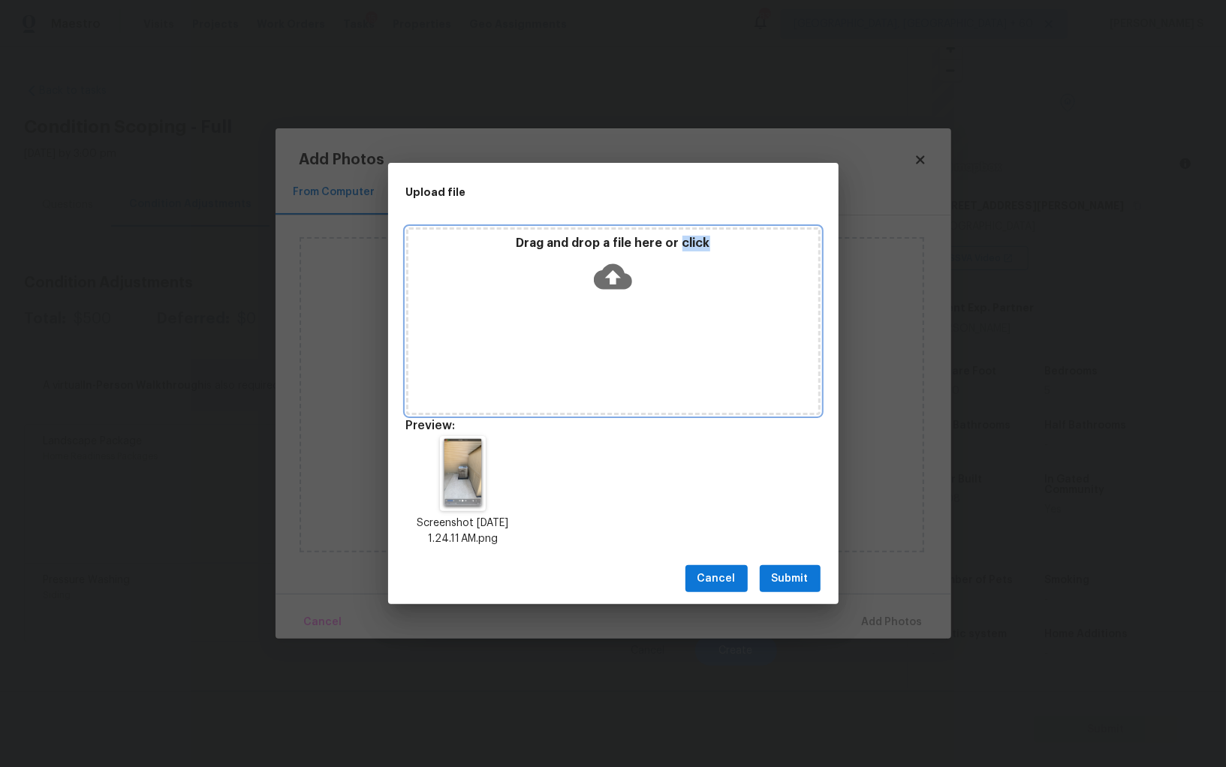
click at [797, 580] on span "Submit" at bounding box center [790, 579] width 37 height 19
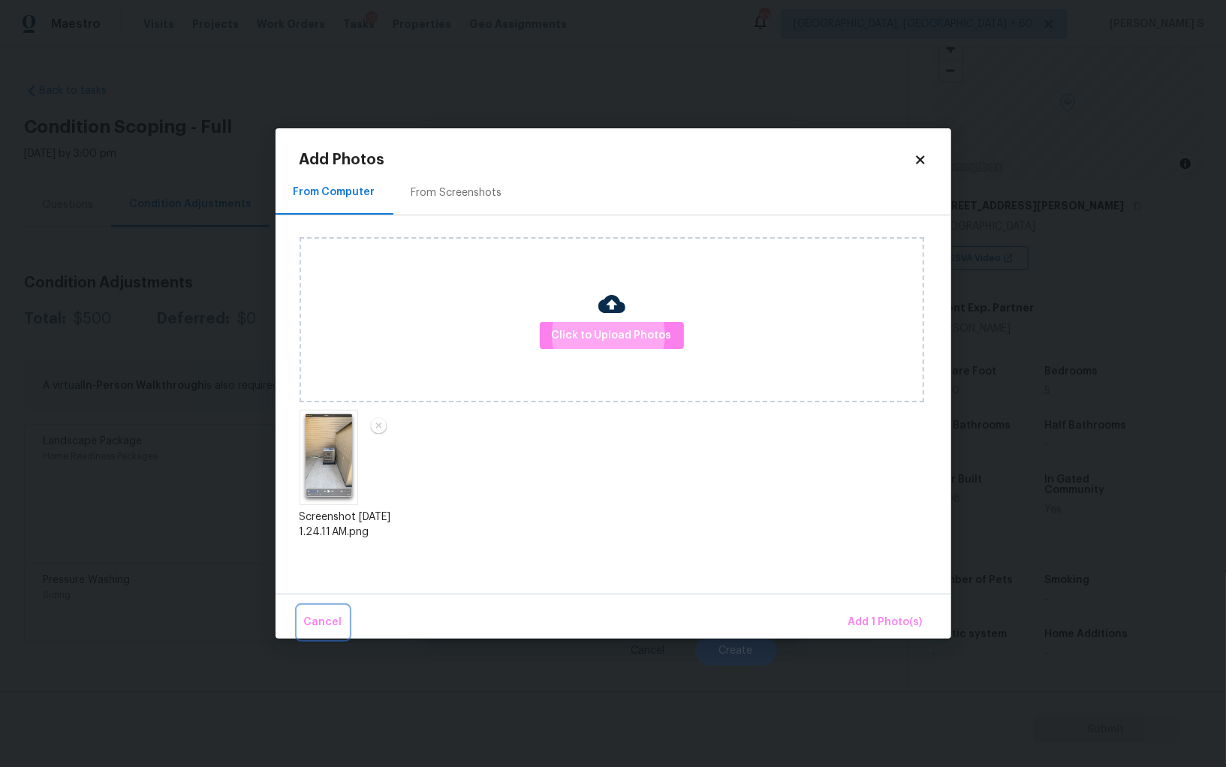
click at [298, 607] on button "Cancel" at bounding box center [323, 623] width 50 height 32
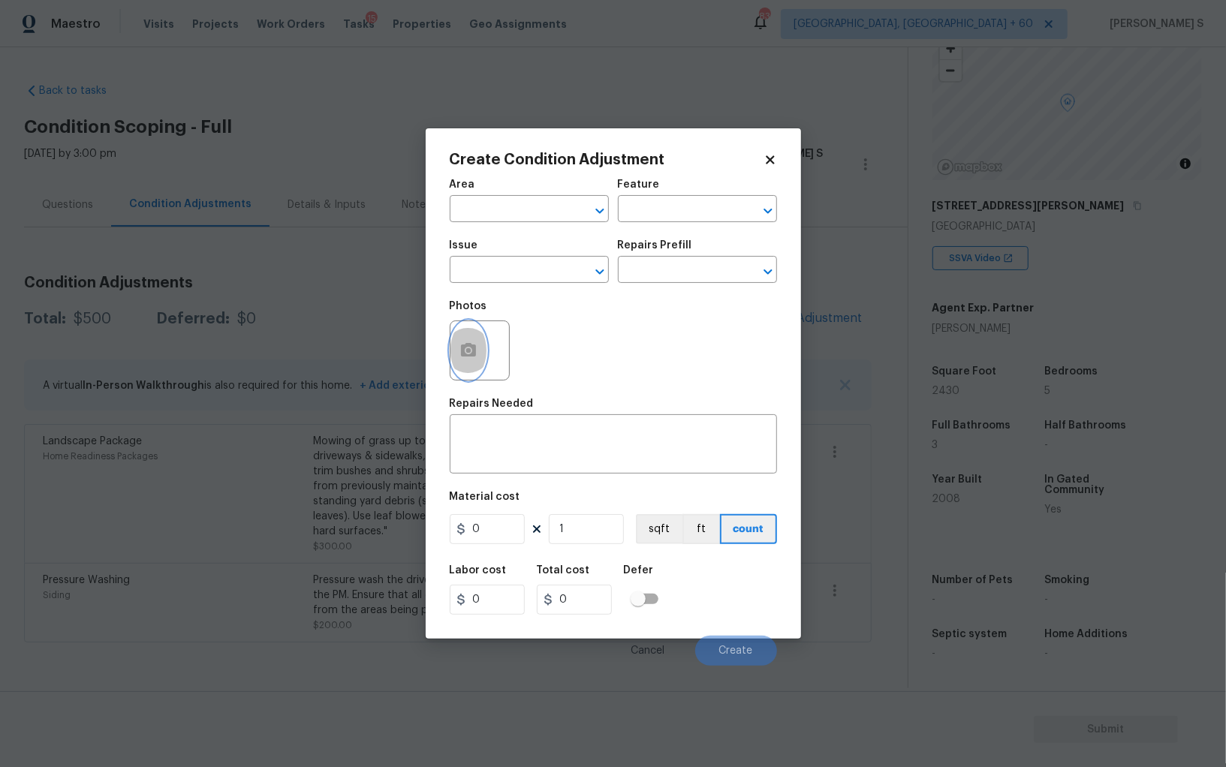
click at [474, 372] on button "button" at bounding box center [469, 350] width 36 height 59
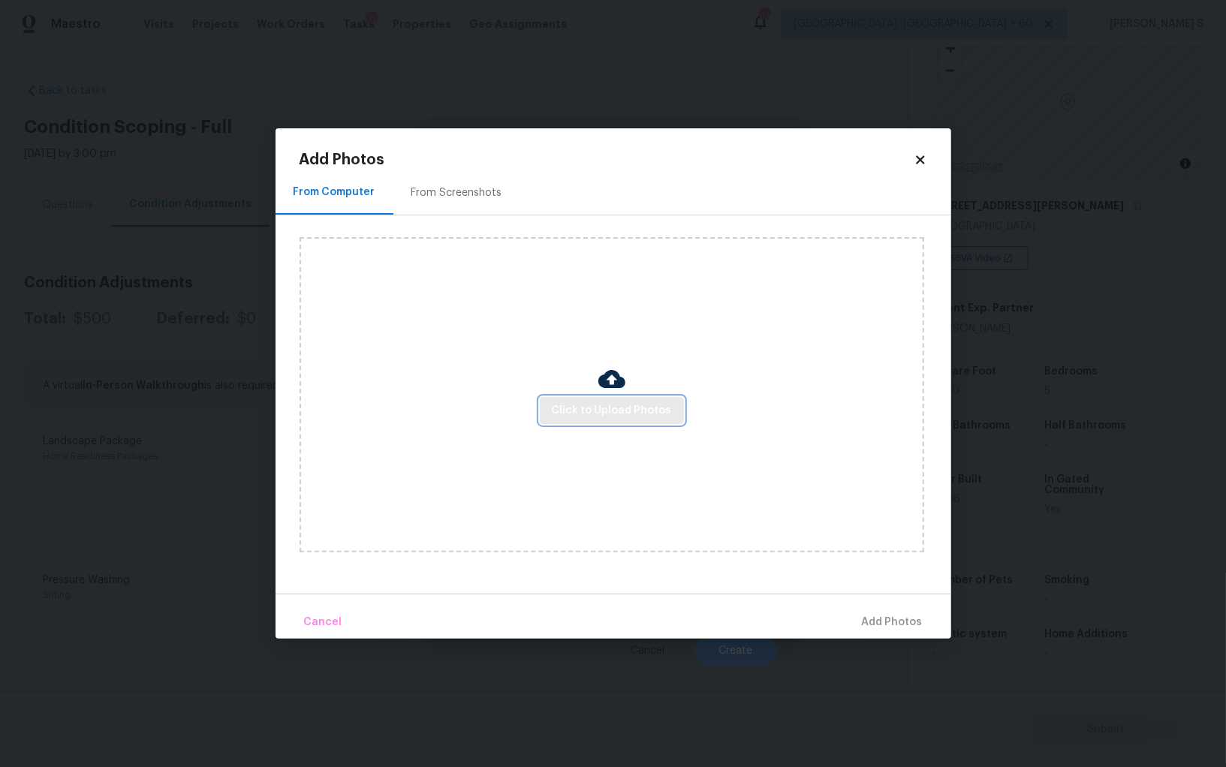
click at [558, 417] on span "Click to Upload Photos" at bounding box center [612, 411] width 120 height 19
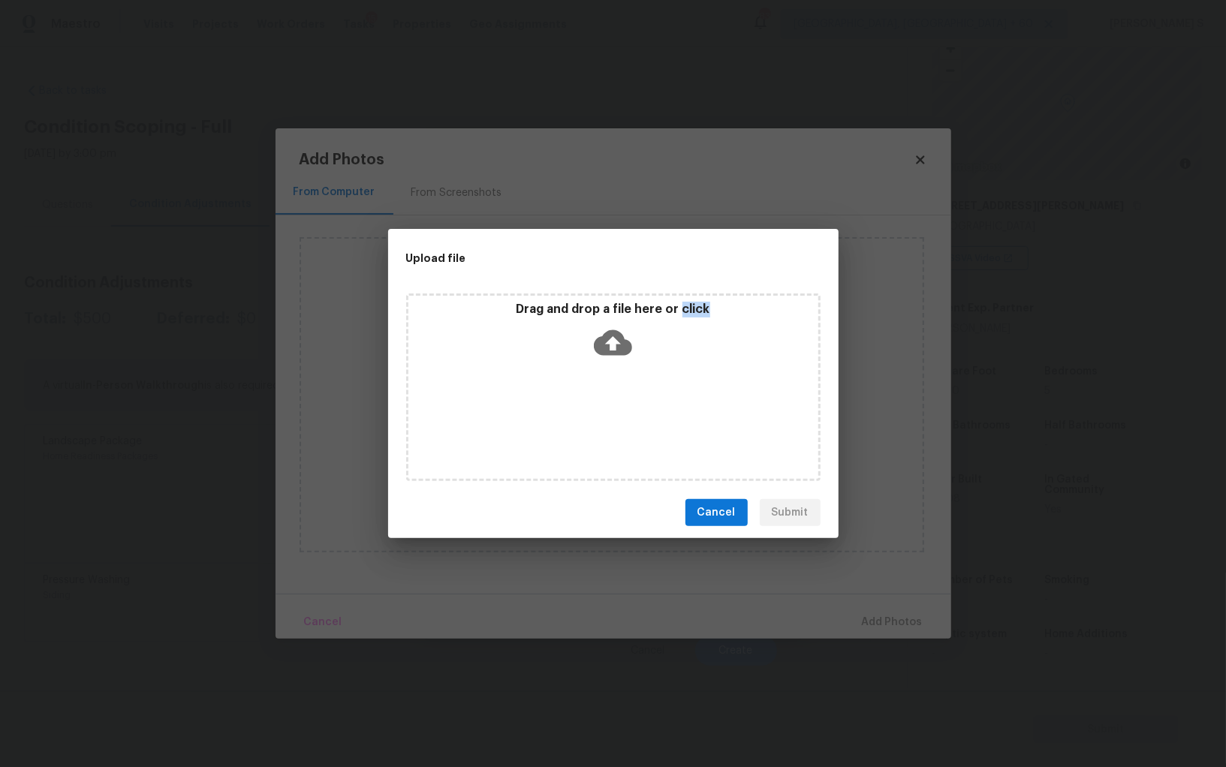
click at [558, 417] on div "Drag and drop a file here or click" at bounding box center [613, 388] width 414 height 188
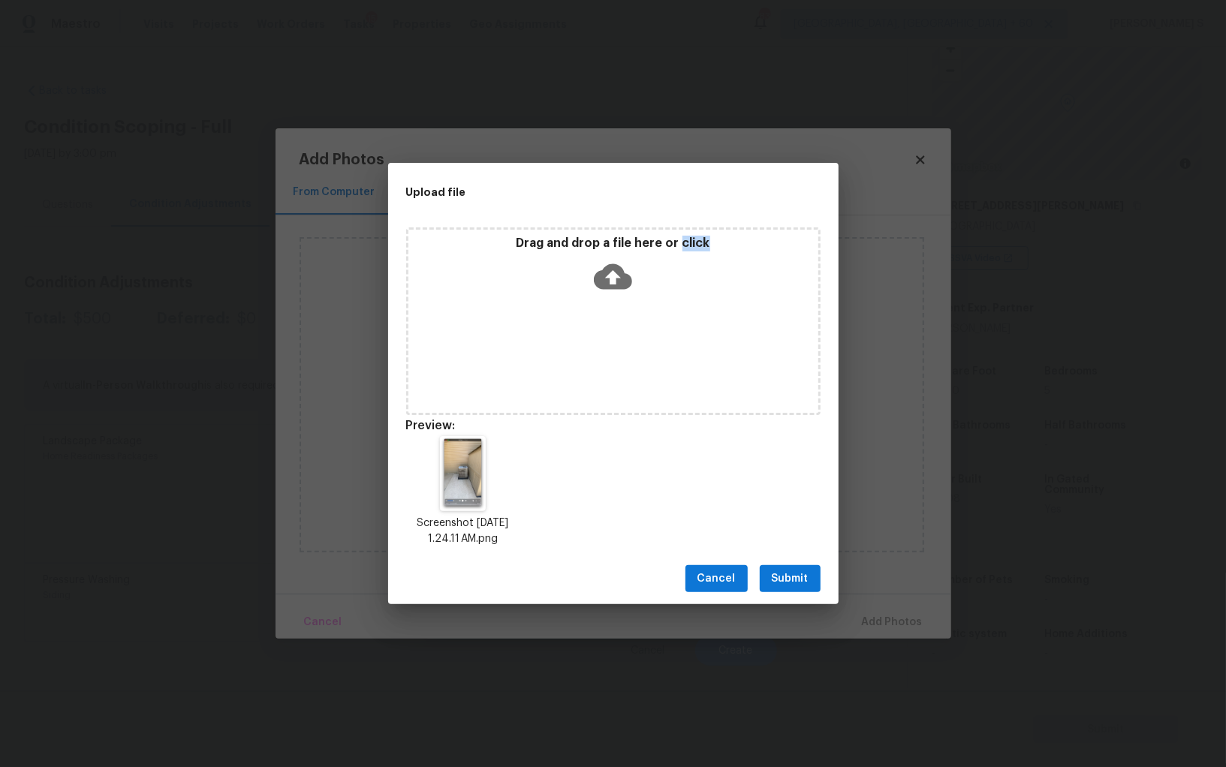
click at [809, 573] on button "Submit" at bounding box center [790, 579] width 61 height 28
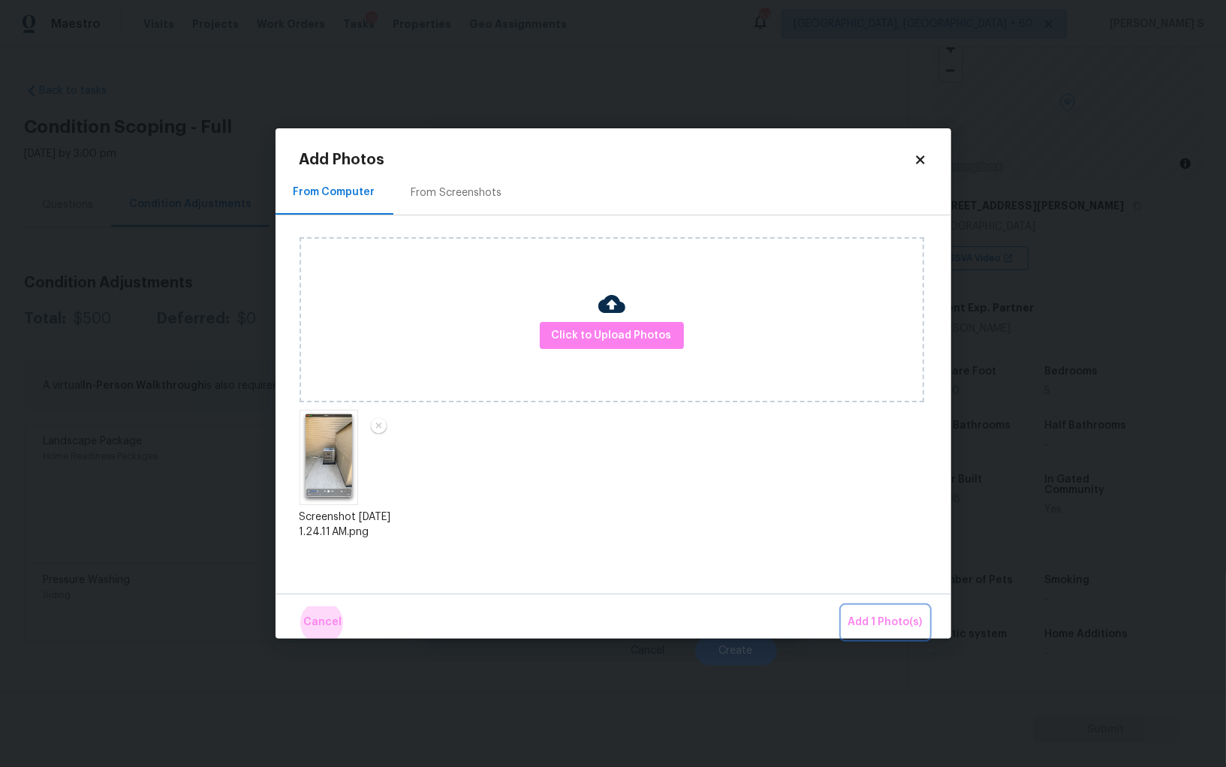
click at [842, 607] on button "Add 1 Photo(s)" at bounding box center [885, 623] width 86 height 32
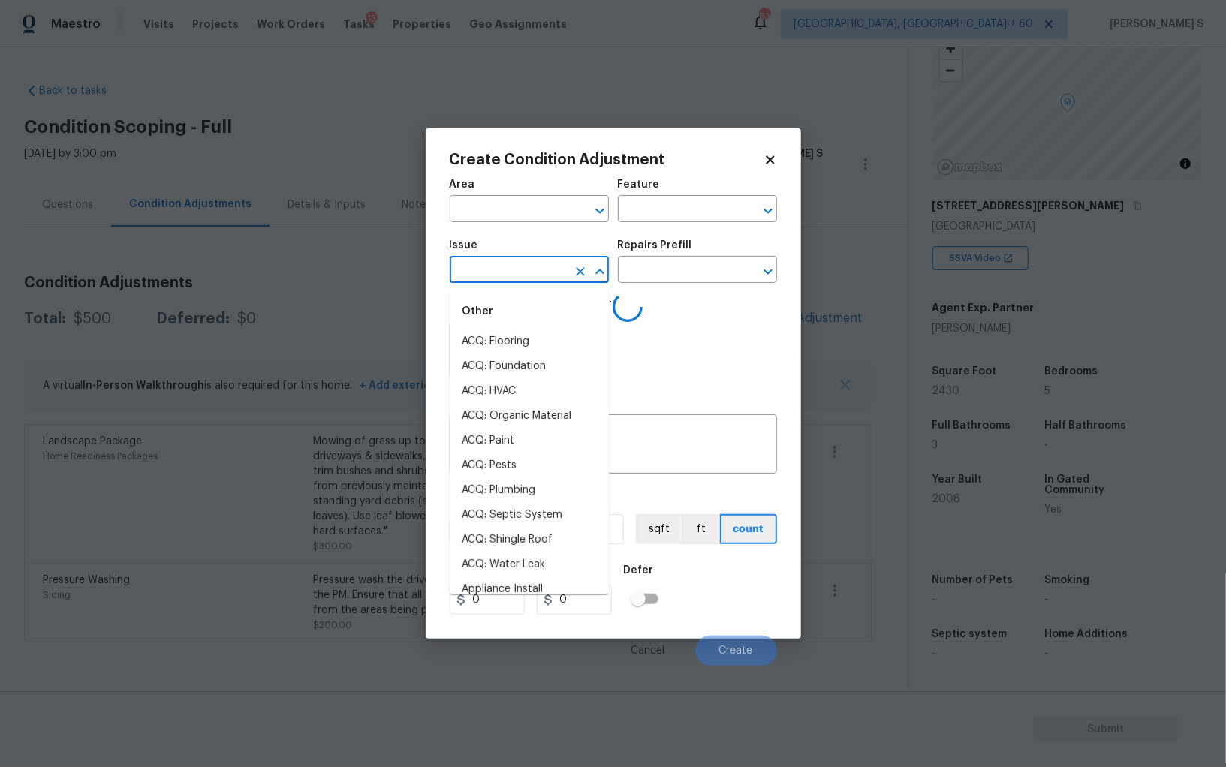
click at [553, 277] on input "text" at bounding box center [508, 271] width 117 height 23
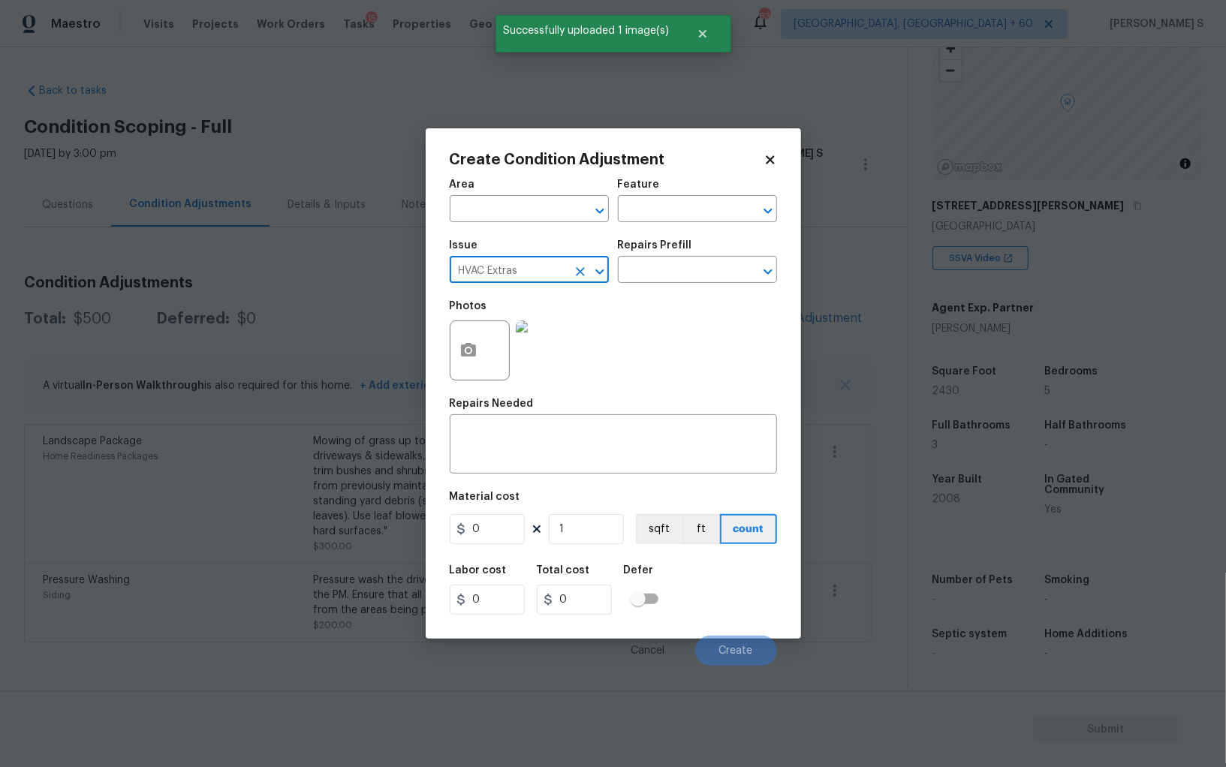
type input "HVAC Extras"
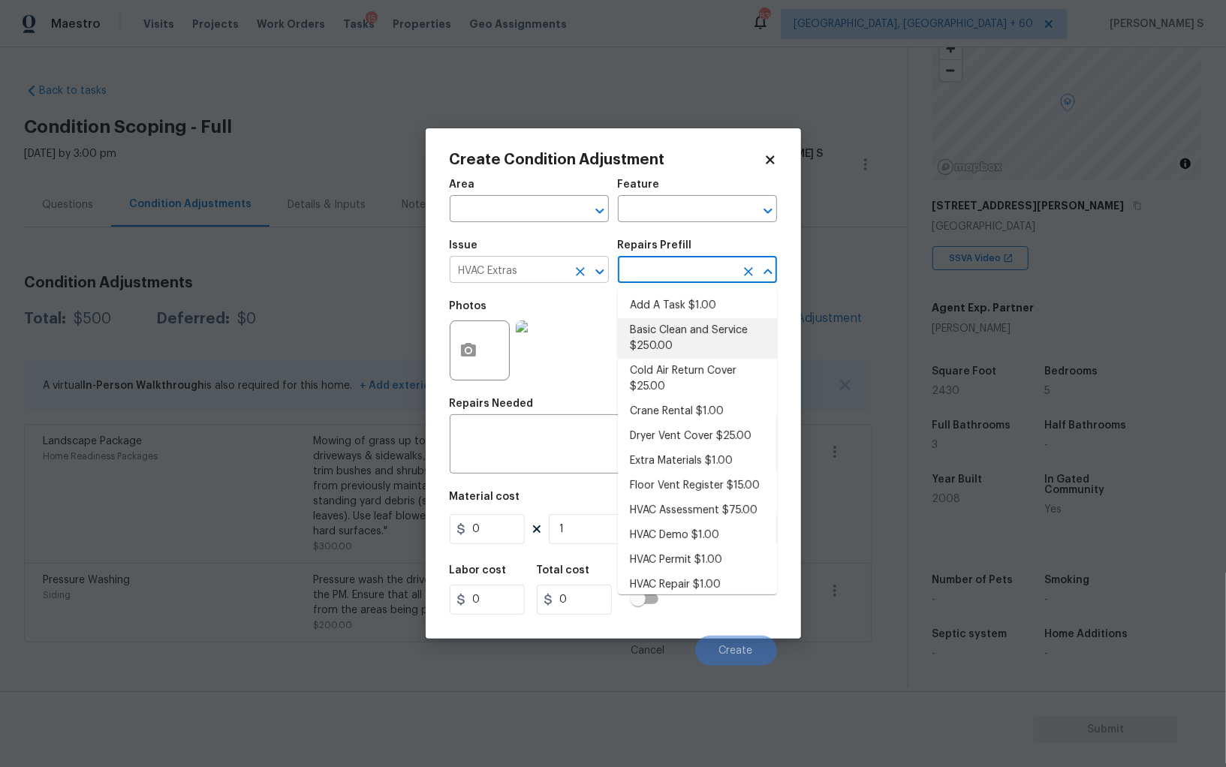
type input "HVAC"
type textarea "General Service HVAC system including: cleaning condenser and evaporator coils,…"
type input "250"
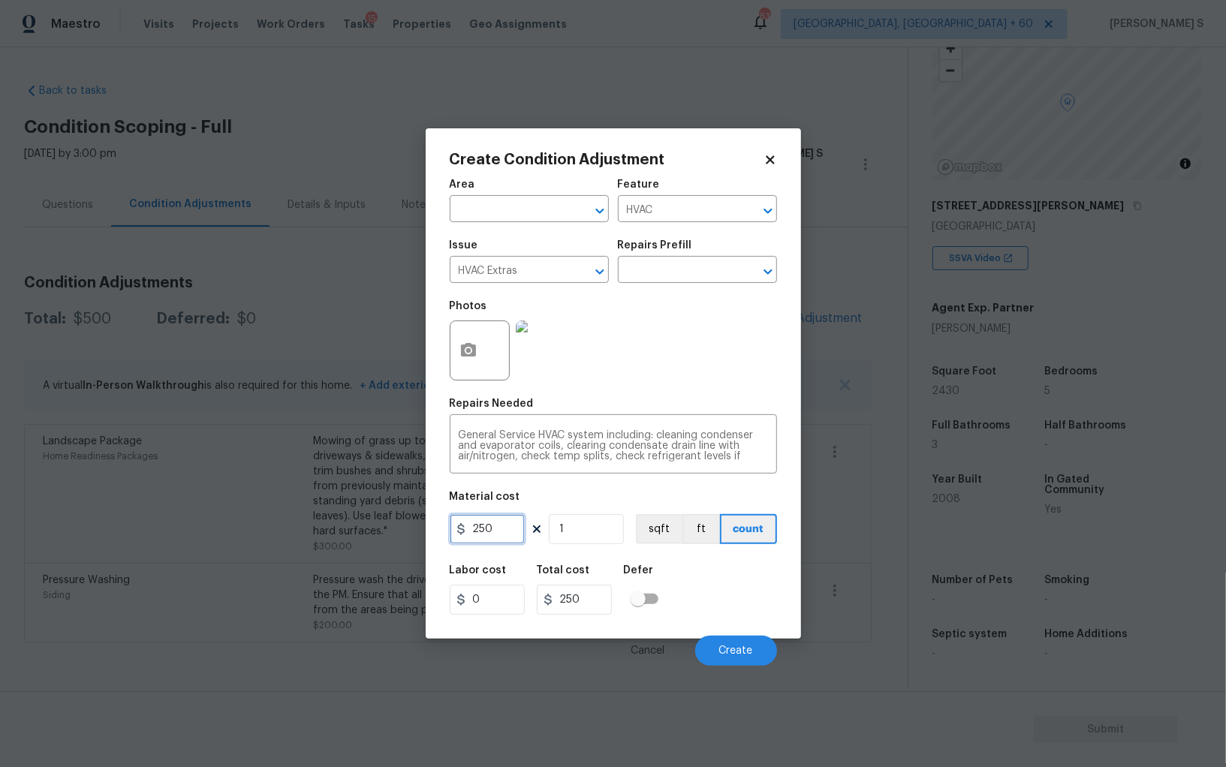
click at [512, 538] on input "250" at bounding box center [487, 529] width 75 height 30
type input "800"
click at [755, 650] on button "Create" at bounding box center [736, 651] width 82 height 30
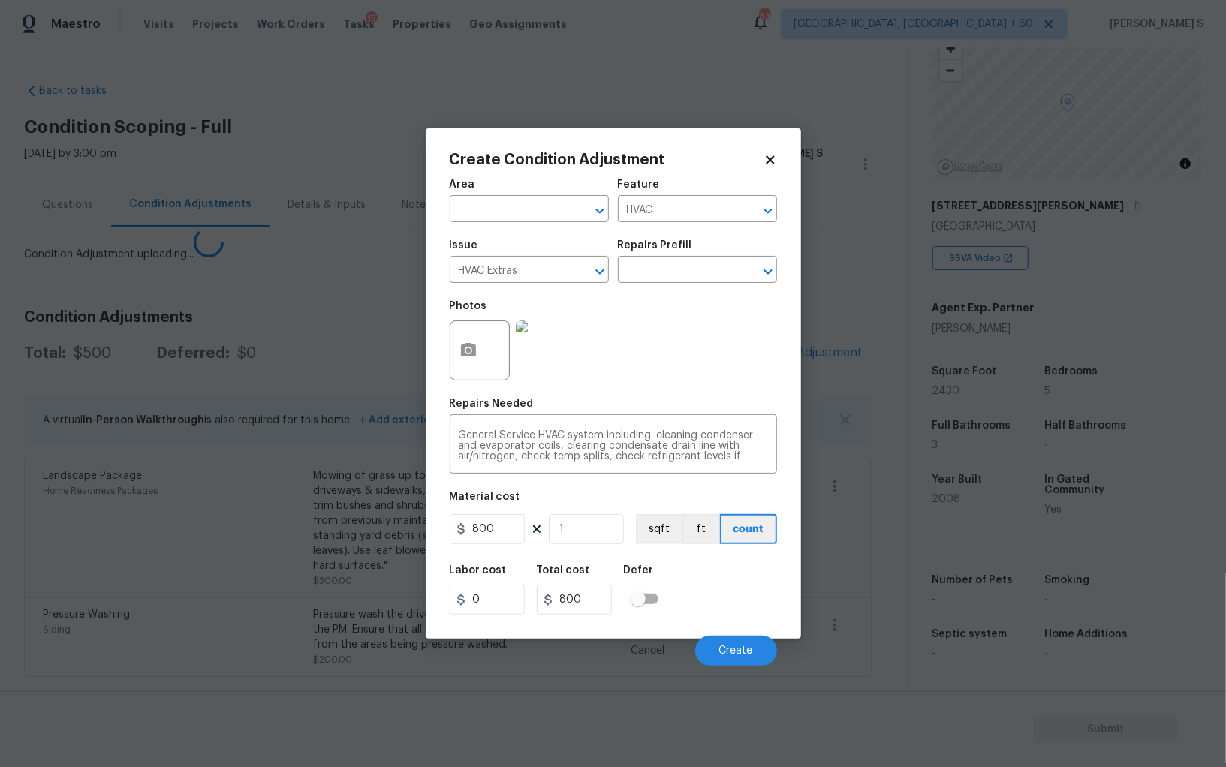
click at [131, 547] on body "Maestro Visits Projects Work Orders Tasks 15 Properties Geo Assignments 839 Alb…" at bounding box center [613, 383] width 1226 height 767
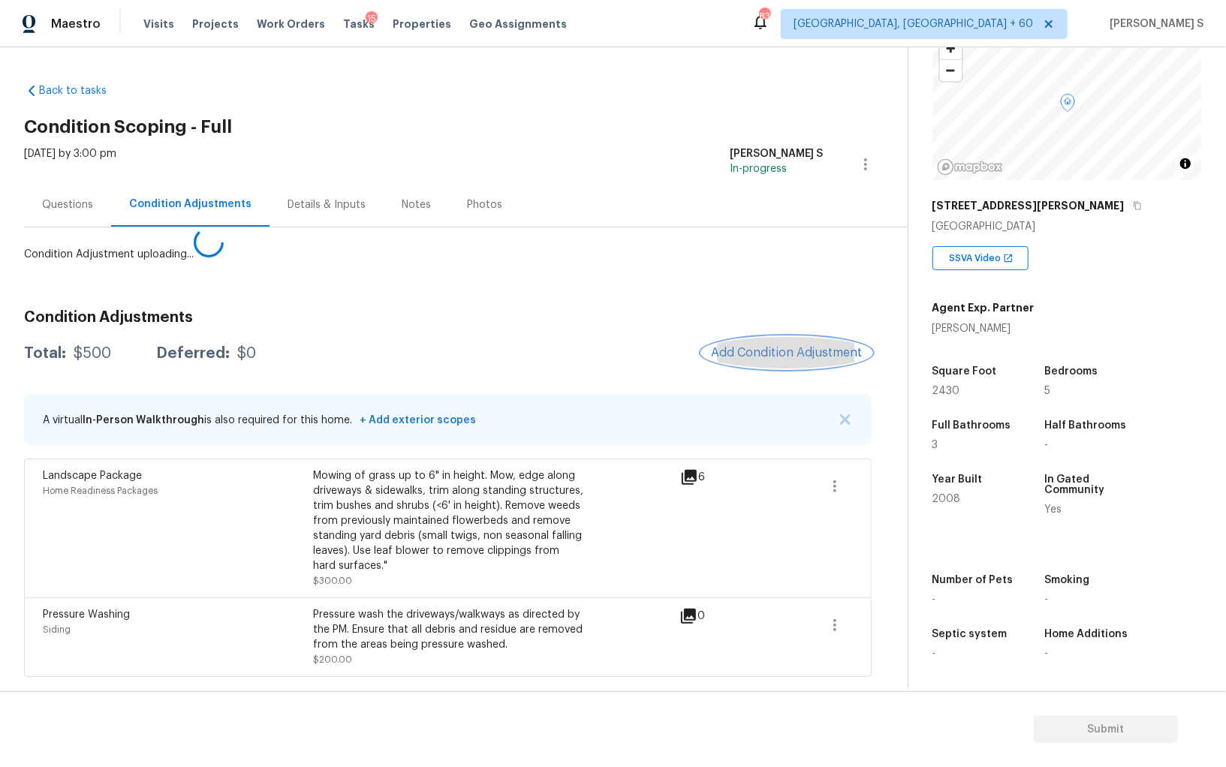
click at [773, 361] on button "Add Condition Adjustment" at bounding box center [787, 353] width 170 height 32
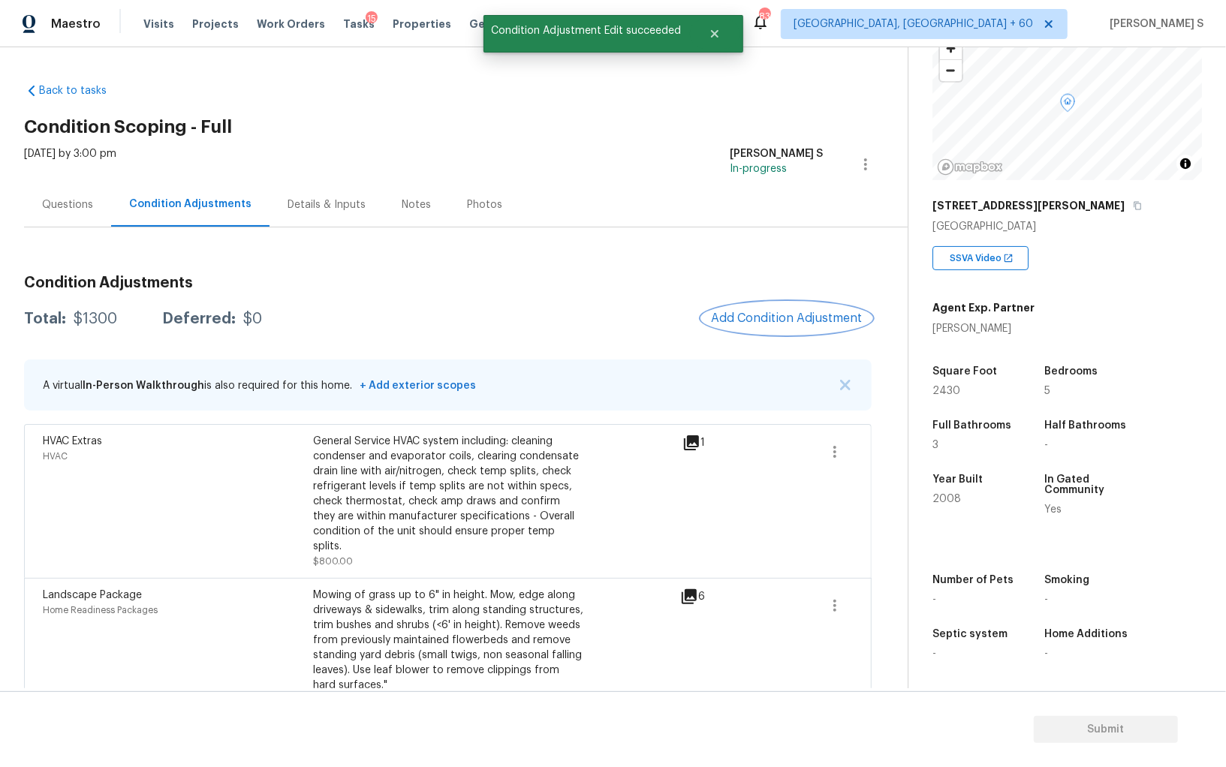
click at [778, 315] on span "Add Condition Adjustment" at bounding box center [787, 319] width 152 height 14
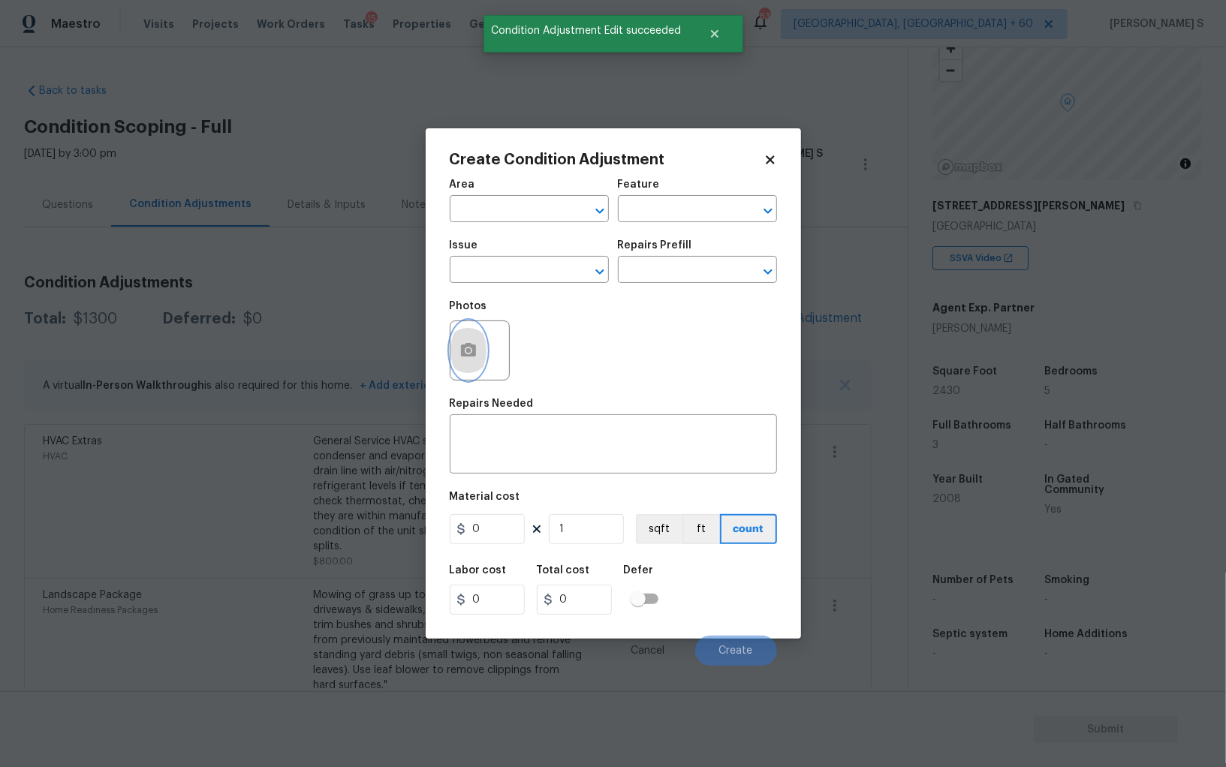
click at [475, 348] on icon "button" at bounding box center [468, 350] width 15 height 14
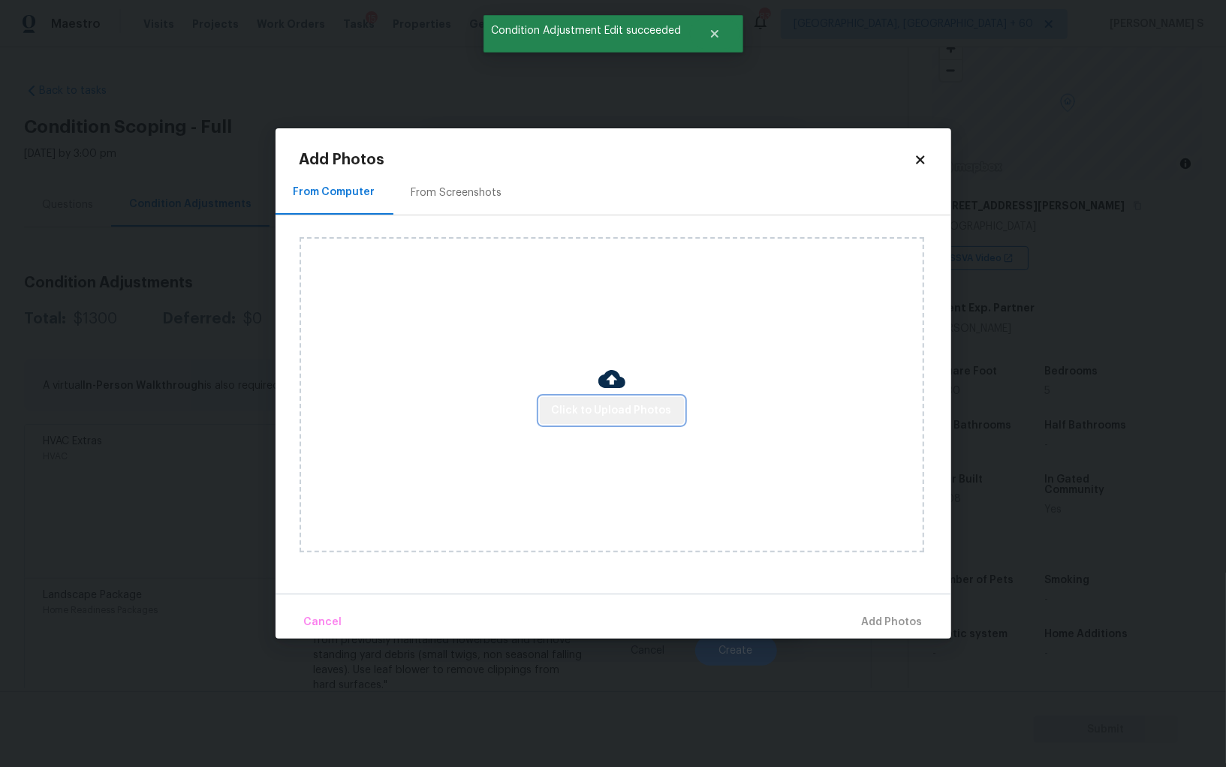
click at [630, 418] on span "Click to Upload Photos" at bounding box center [612, 411] width 120 height 19
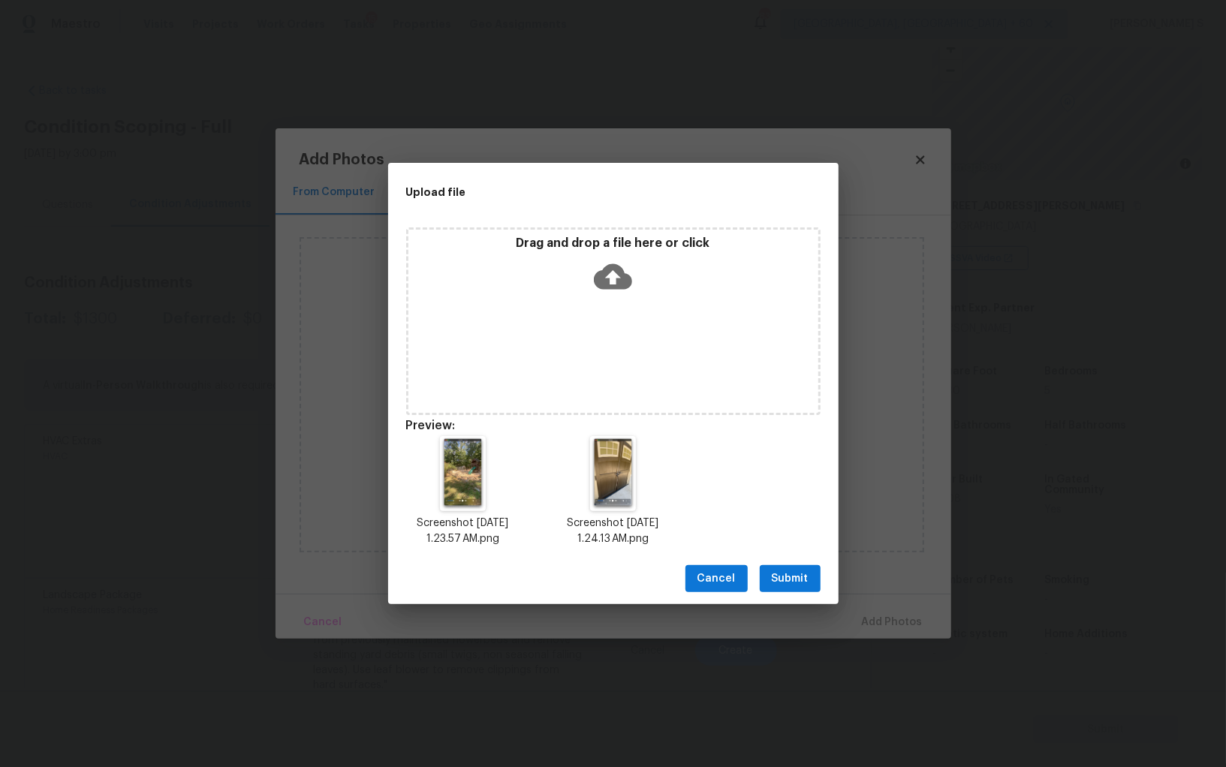
click at [797, 572] on span "Submit" at bounding box center [790, 579] width 37 height 19
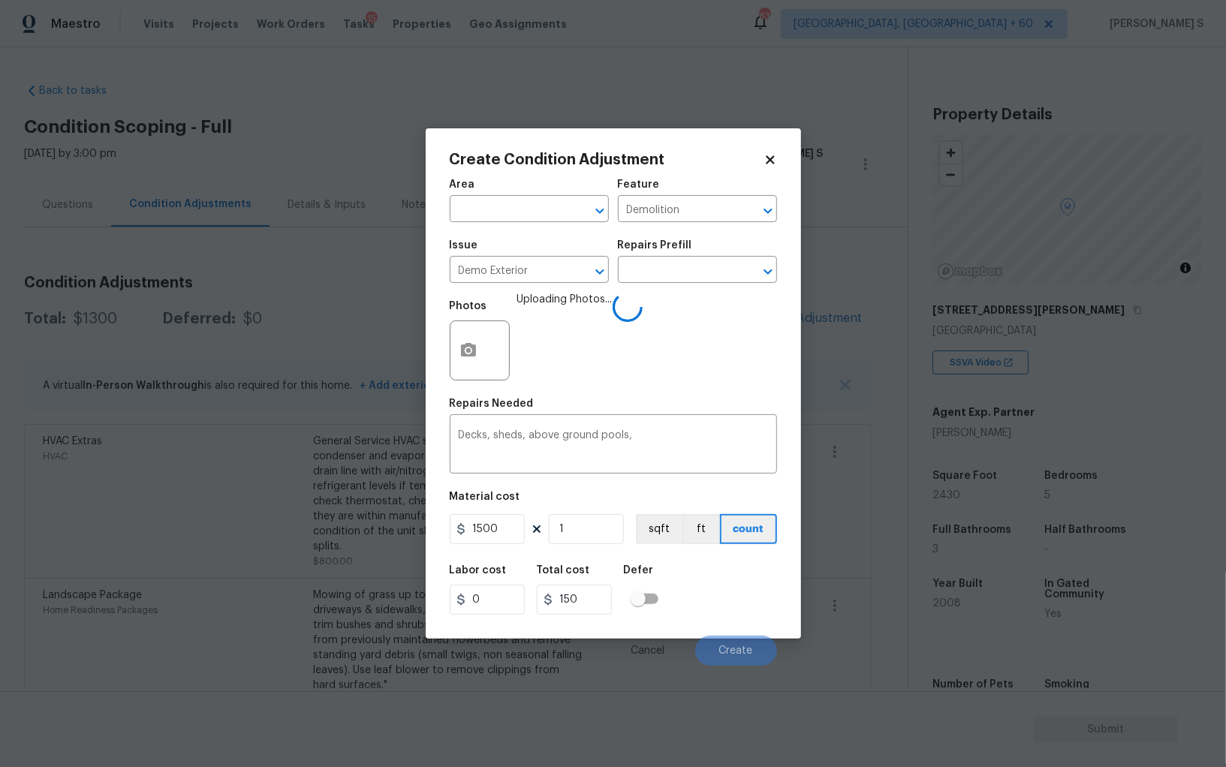
scroll to position [104, 0]
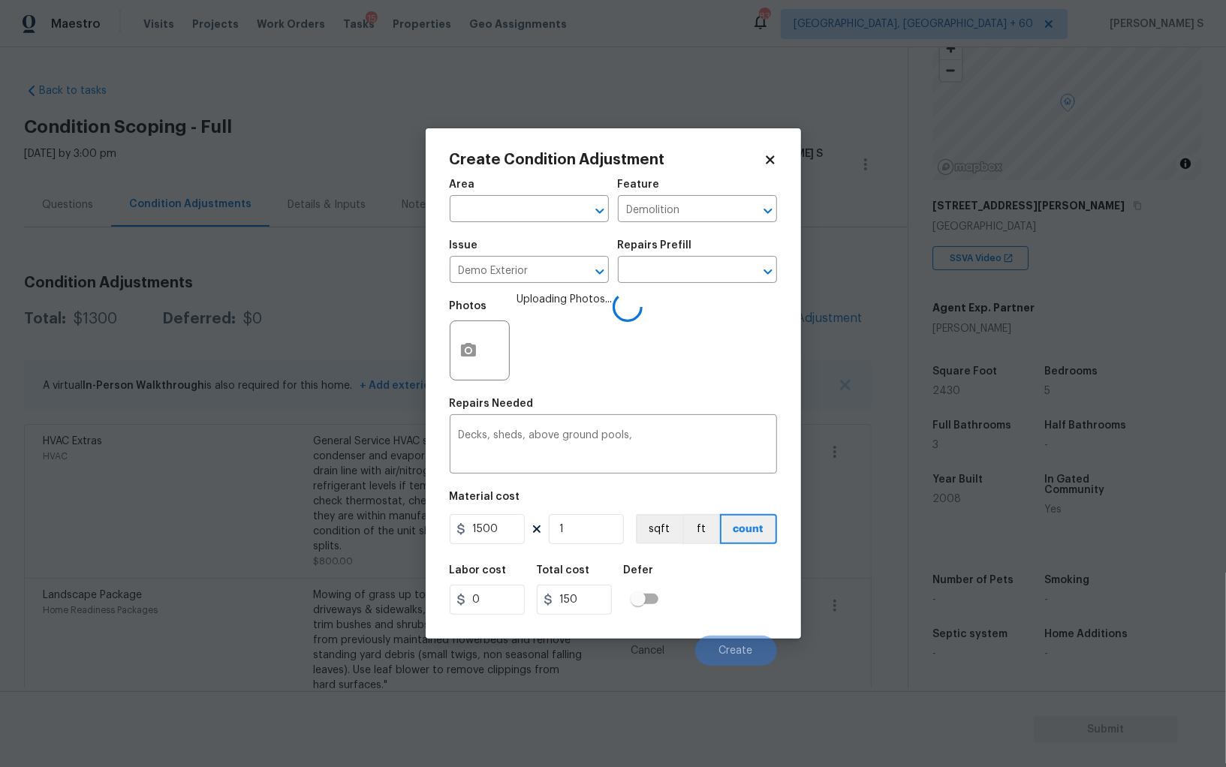
type input "1500"
drag, startPoint x: 730, startPoint y: 603, endPoint x: 750, endPoint y: 603, distance: 20.3
click at [730, 603] on div "Labor cost 0 Total cost 1500 Defer" at bounding box center [613, 590] width 327 height 68
click at [745, 645] on button "Create" at bounding box center [736, 651] width 82 height 30
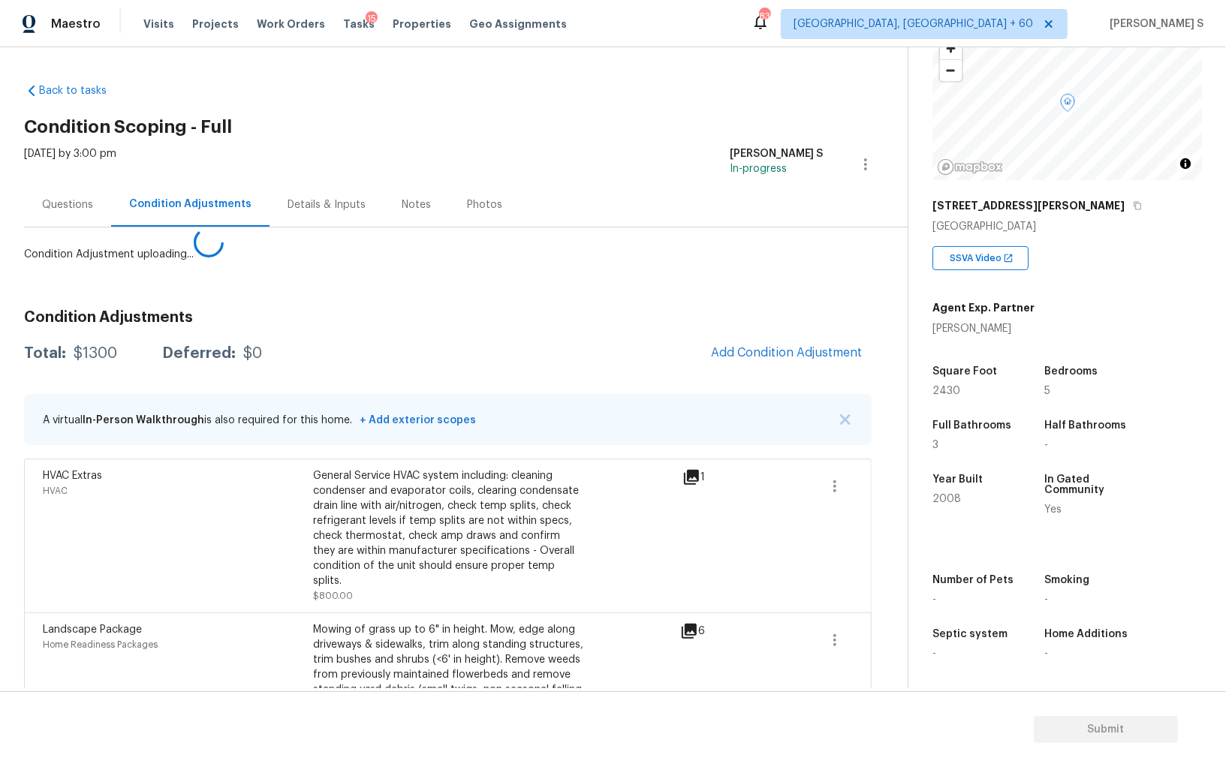
click at [98, 482] on body "Maestro Visits Projects Work Orders Tasks 15 Properties Geo Assignments 839 Alb…" at bounding box center [613, 383] width 1226 height 767
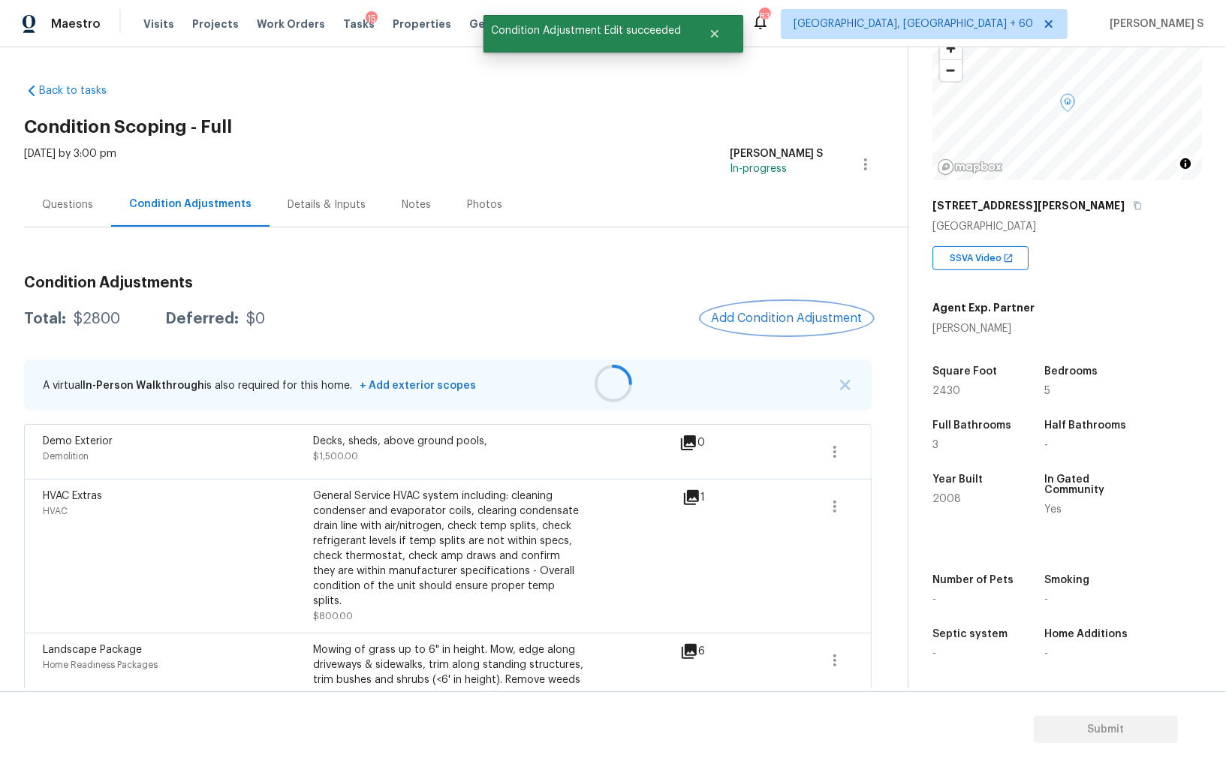
click at [771, 320] on span "Add Condition Adjustment" at bounding box center [787, 319] width 152 height 14
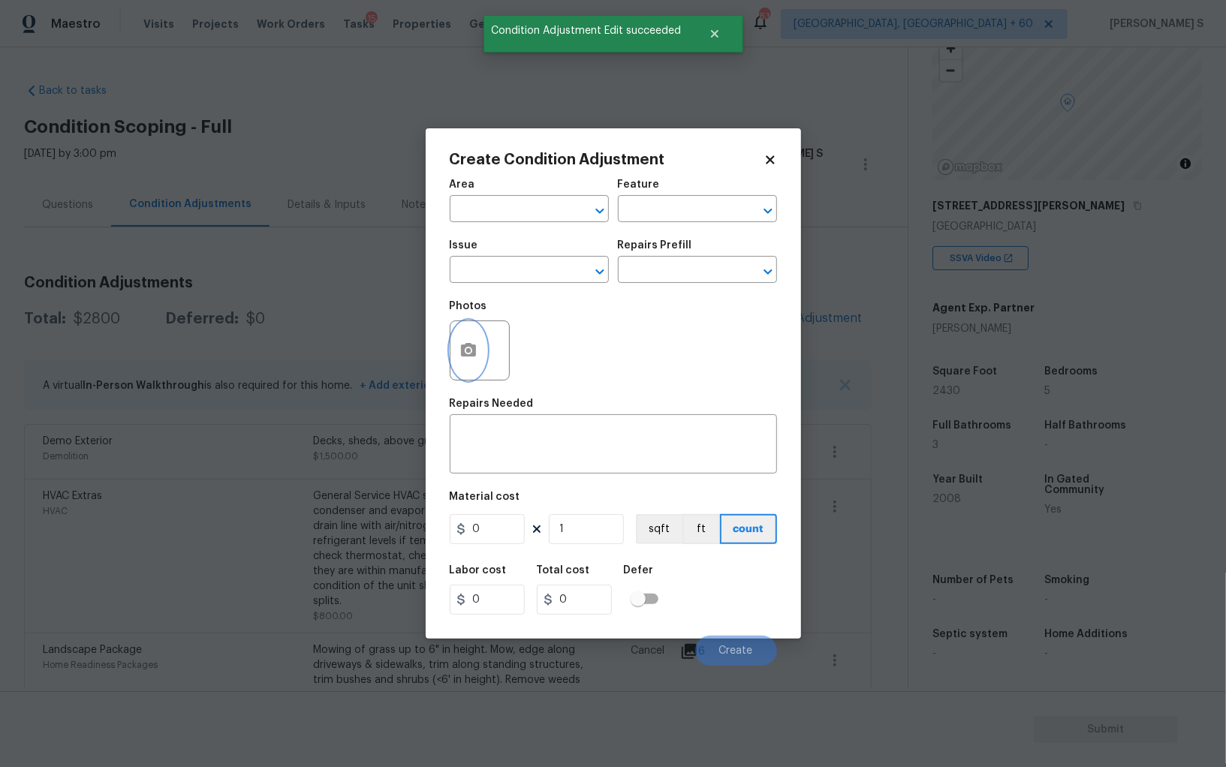
click at [465, 351] on icon "button" at bounding box center [469, 351] width 18 height 18
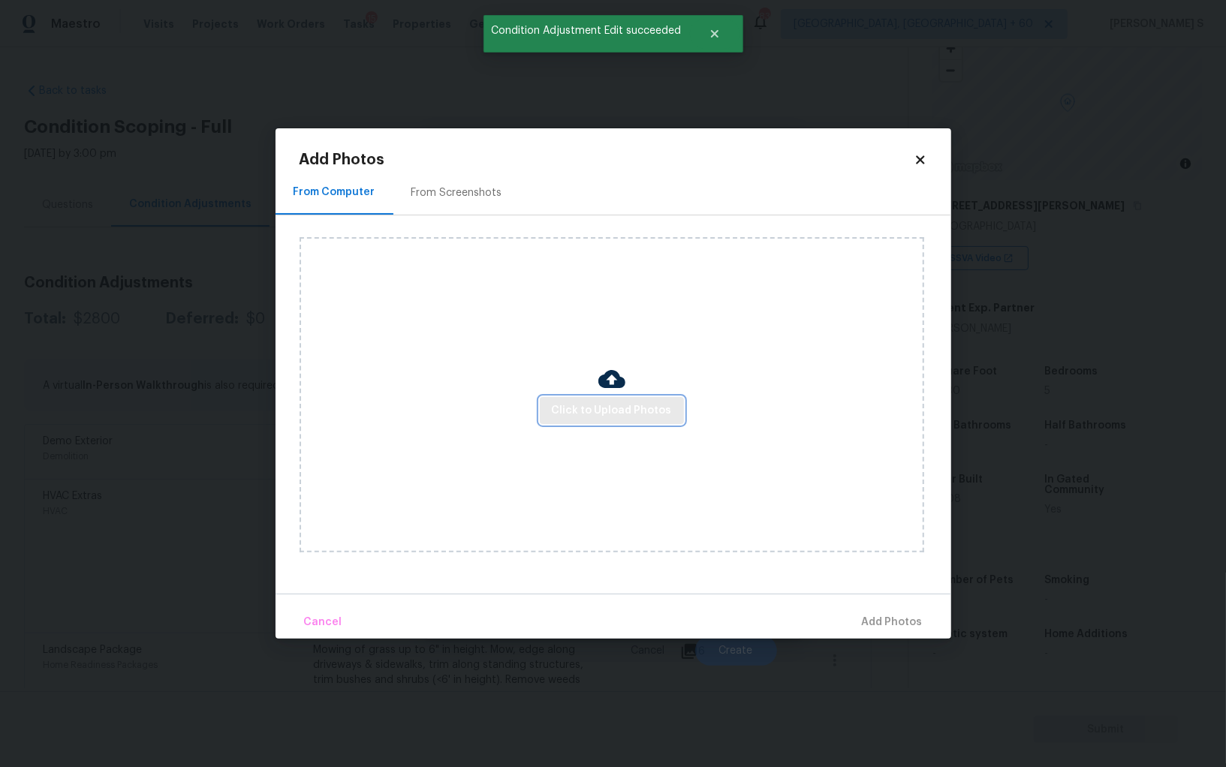
click at [565, 408] on span "Click to Upload Photos" at bounding box center [612, 411] width 120 height 19
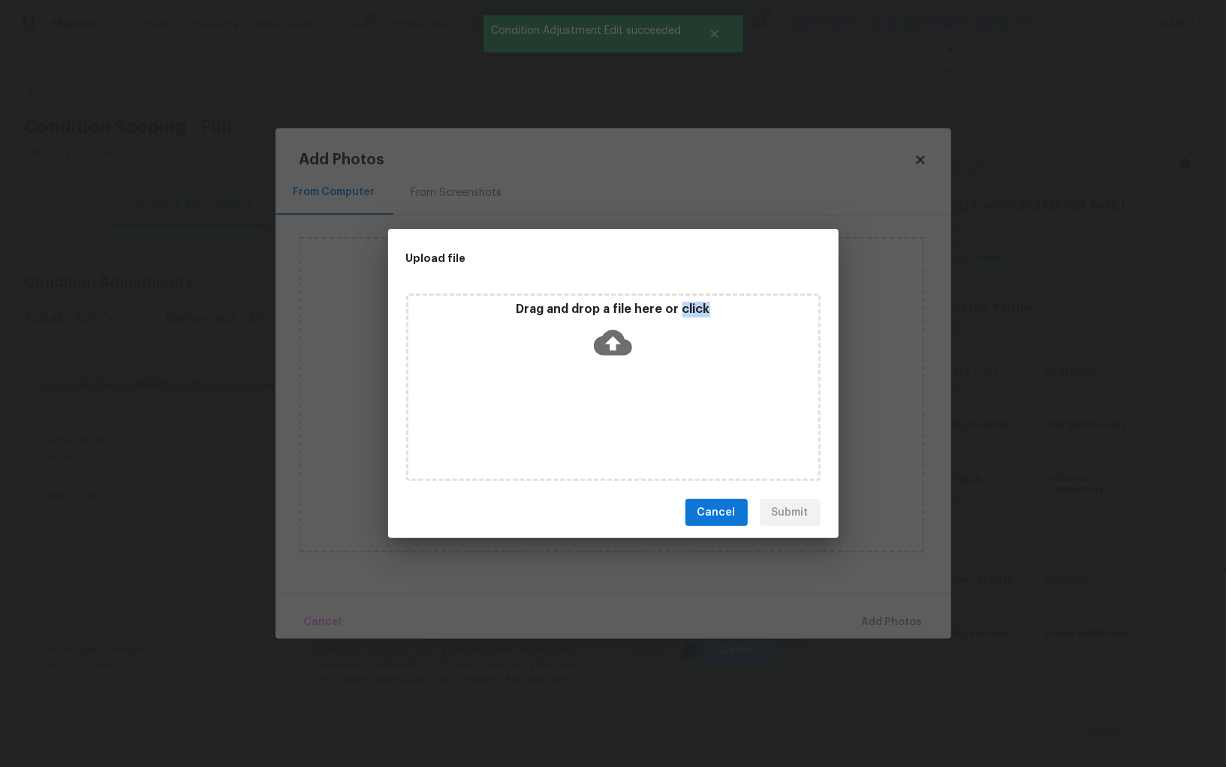
click at [565, 408] on div "Drag and drop a file here or click" at bounding box center [613, 388] width 414 height 188
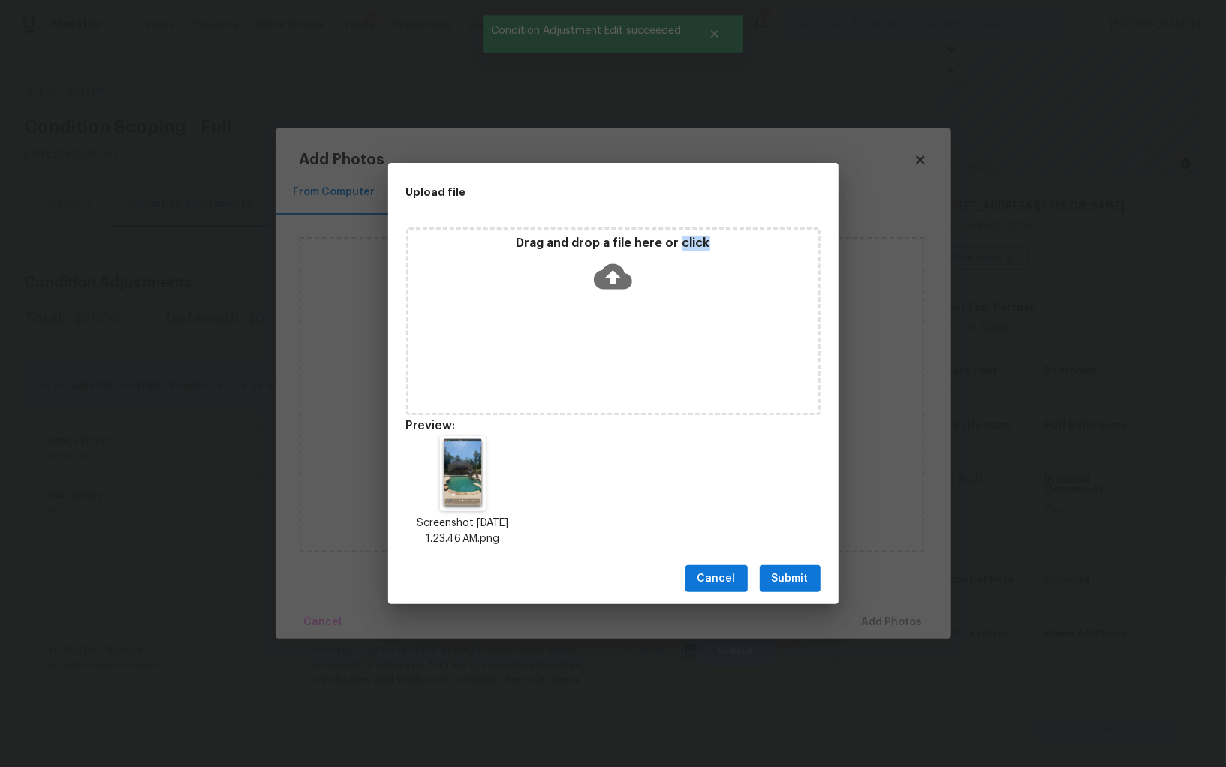
click at [801, 574] on span "Submit" at bounding box center [790, 579] width 37 height 19
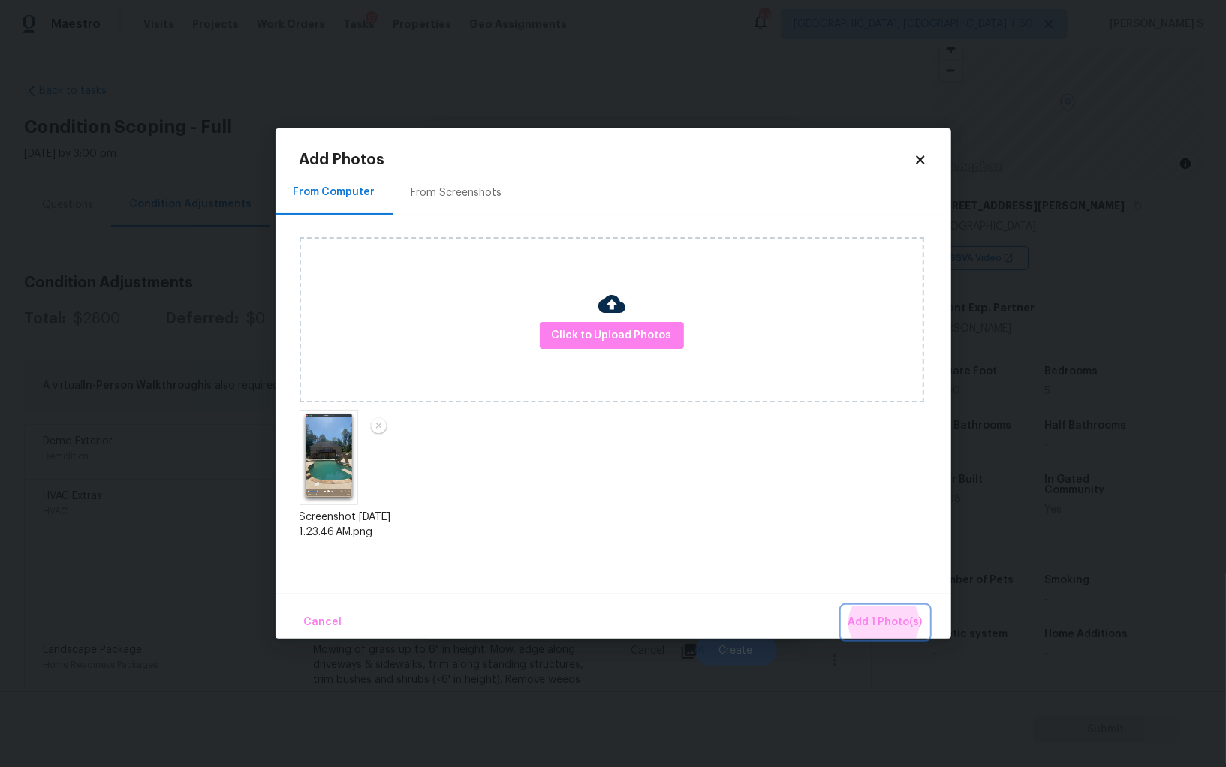
click at [842, 607] on button "Add 1 Photo(s)" at bounding box center [885, 623] width 86 height 32
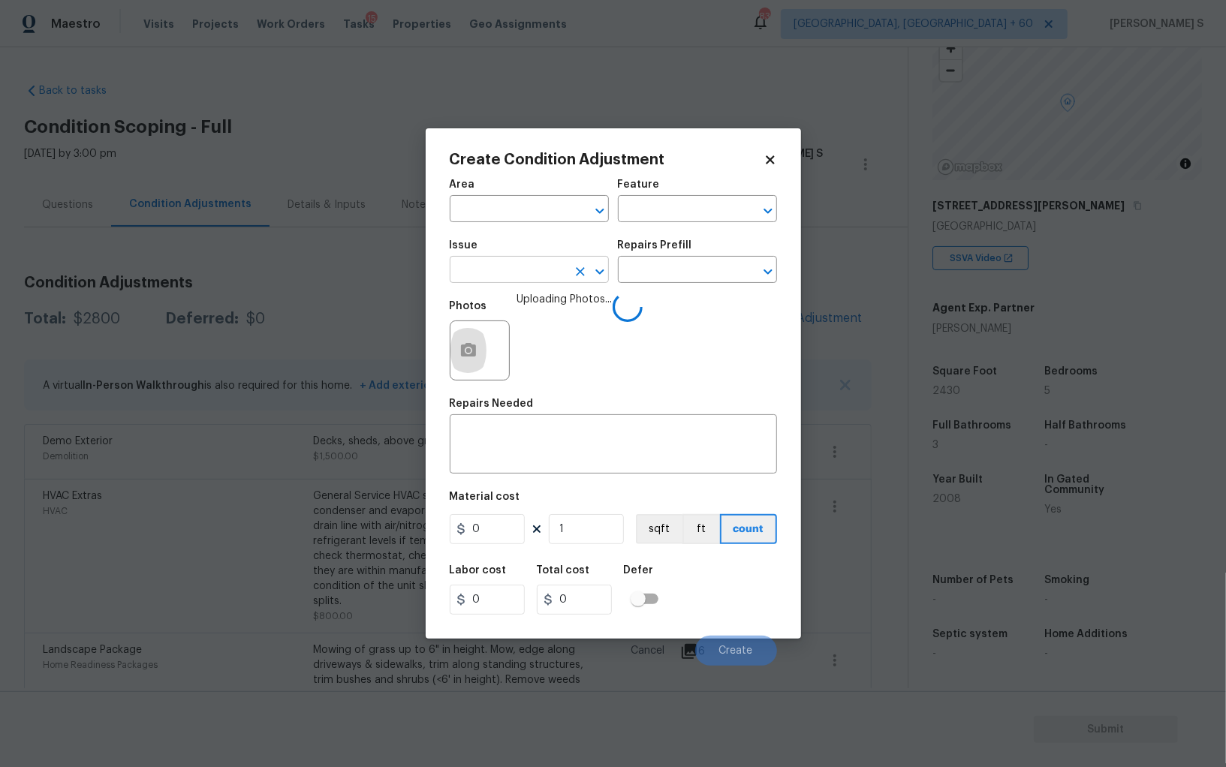
click at [549, 276] on input "text" at bounding box center [508, 271] width 117 height 23
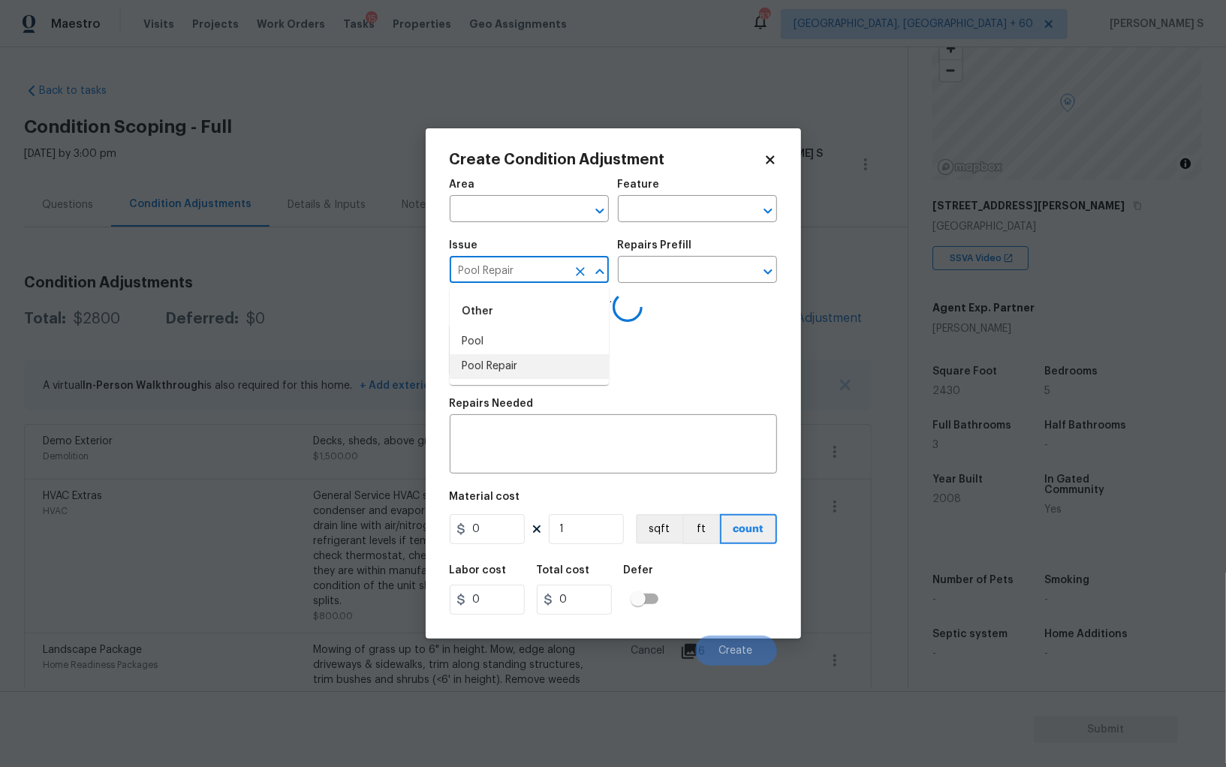
type input "Pool Repair"
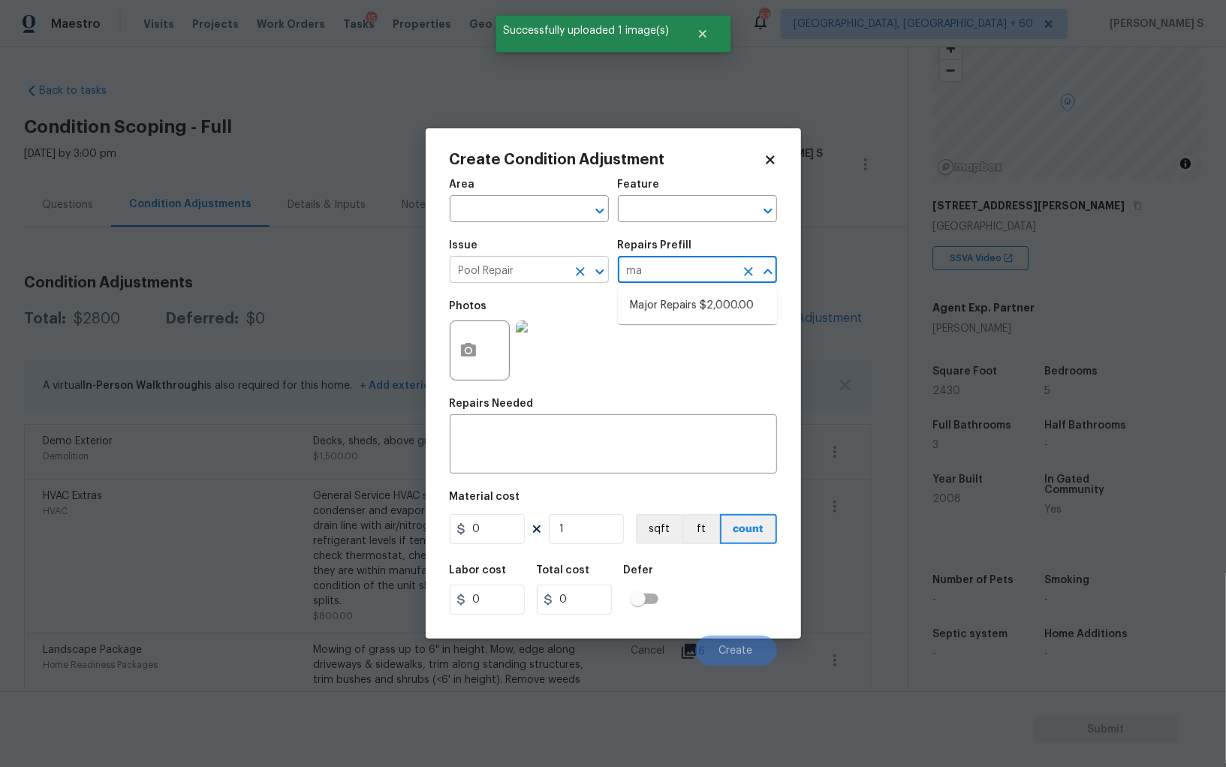
type input "maj"
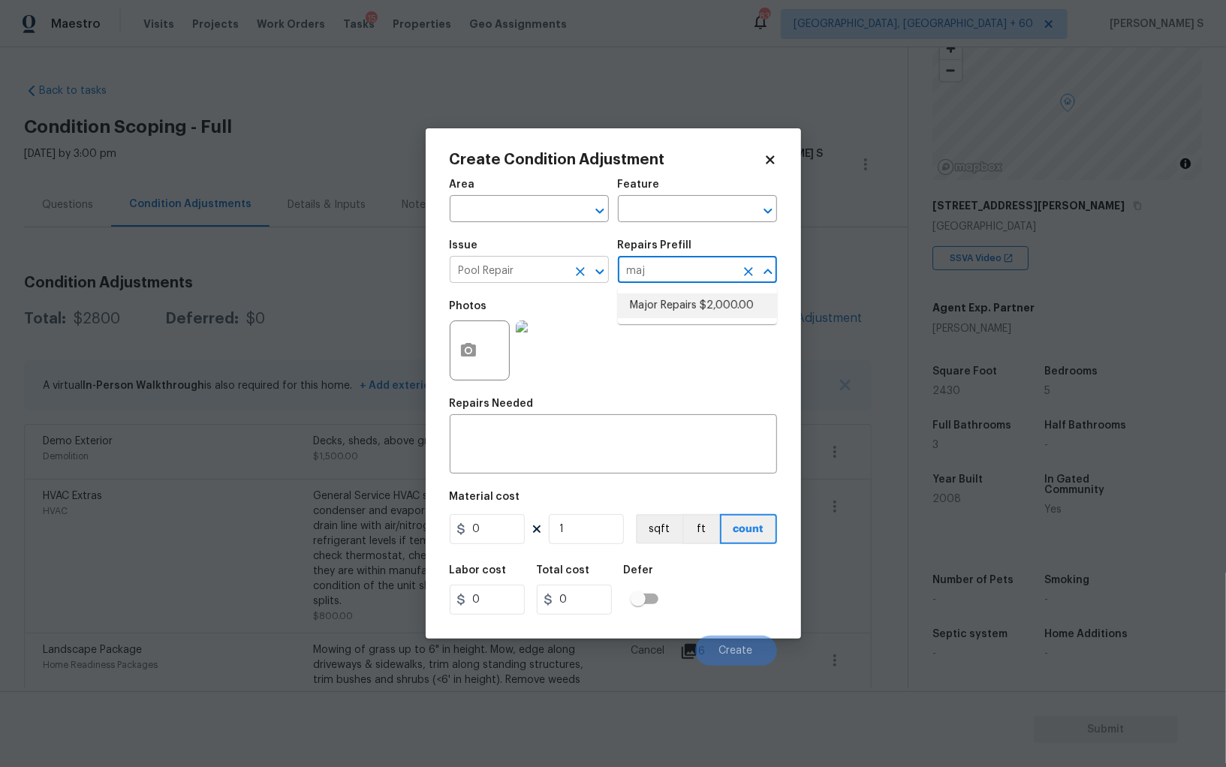
type input "Pool"
type textarea "large misc. repairs abandoned empty pool"
type input "2000"
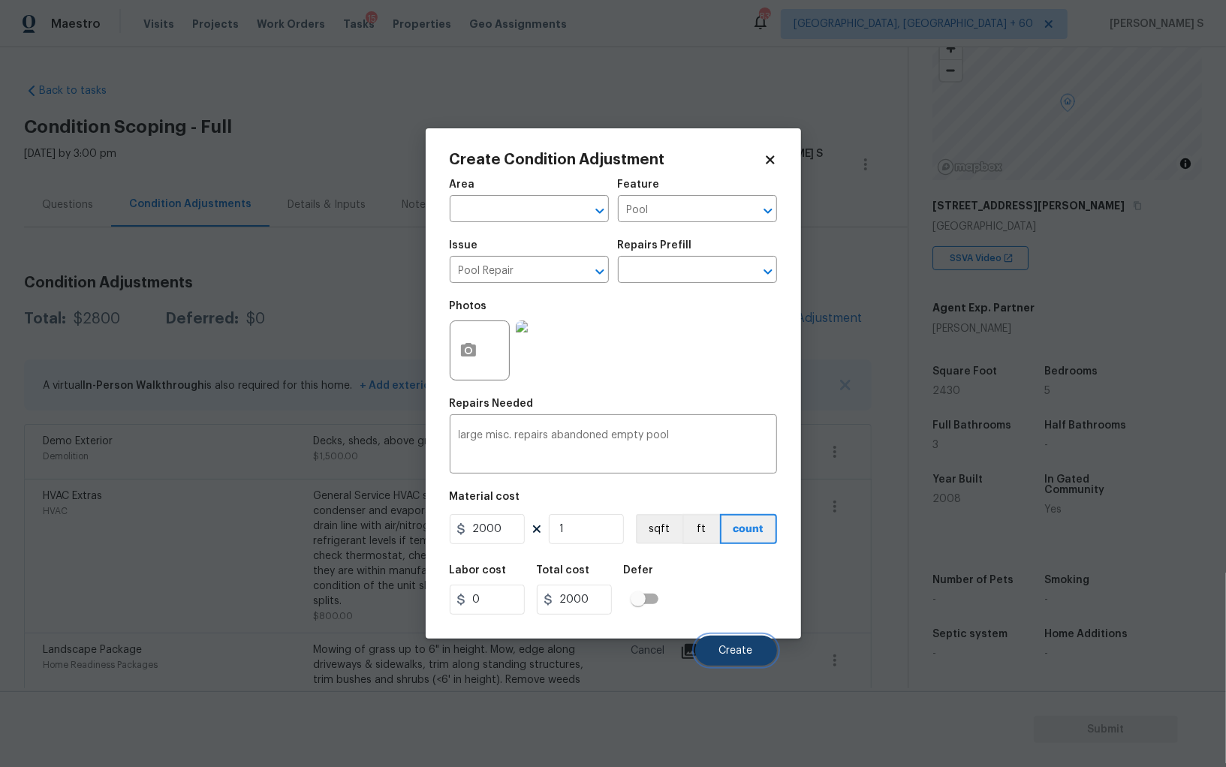
click at [731, 653] on span "Create" at bounding box center [736, 651] width 34 height 11
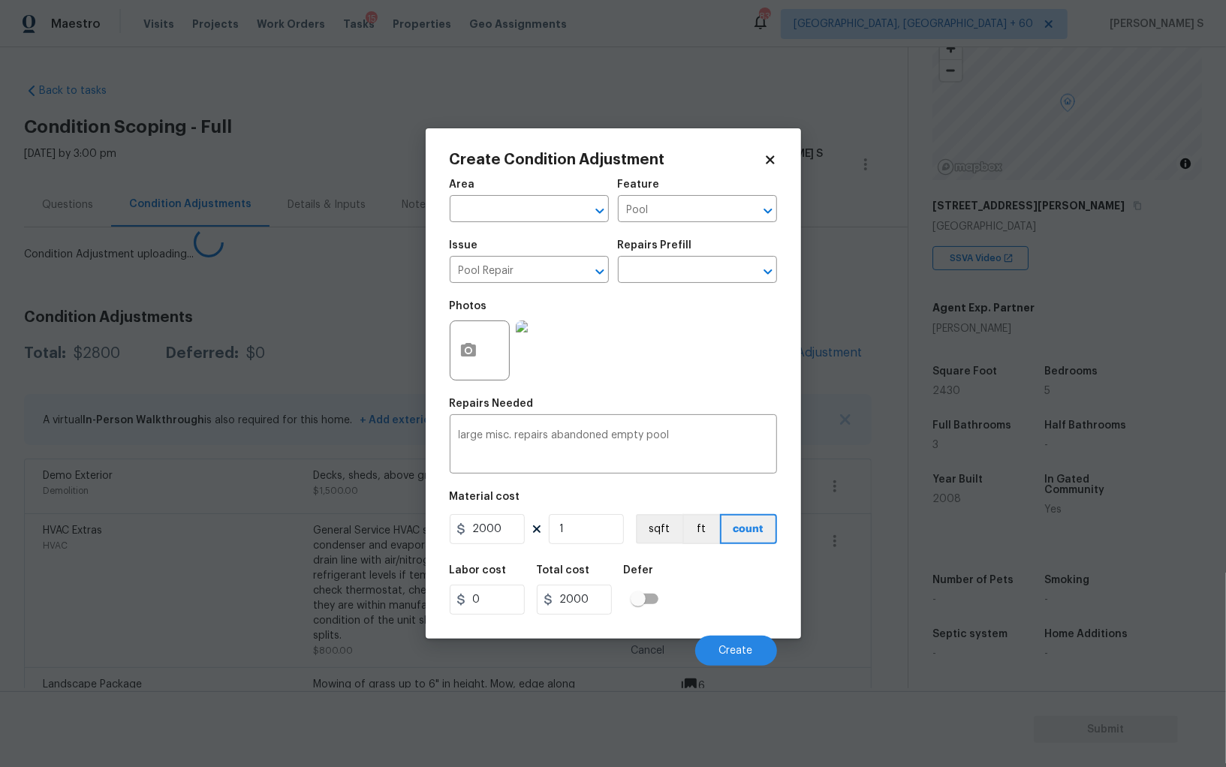
click at [294, 549] on body "Maestro Visits Projects Work Orders Tasks 15 Properties Geo Assignments 839 Alb…" at bounding box center [613, 383] width 1226 height 767
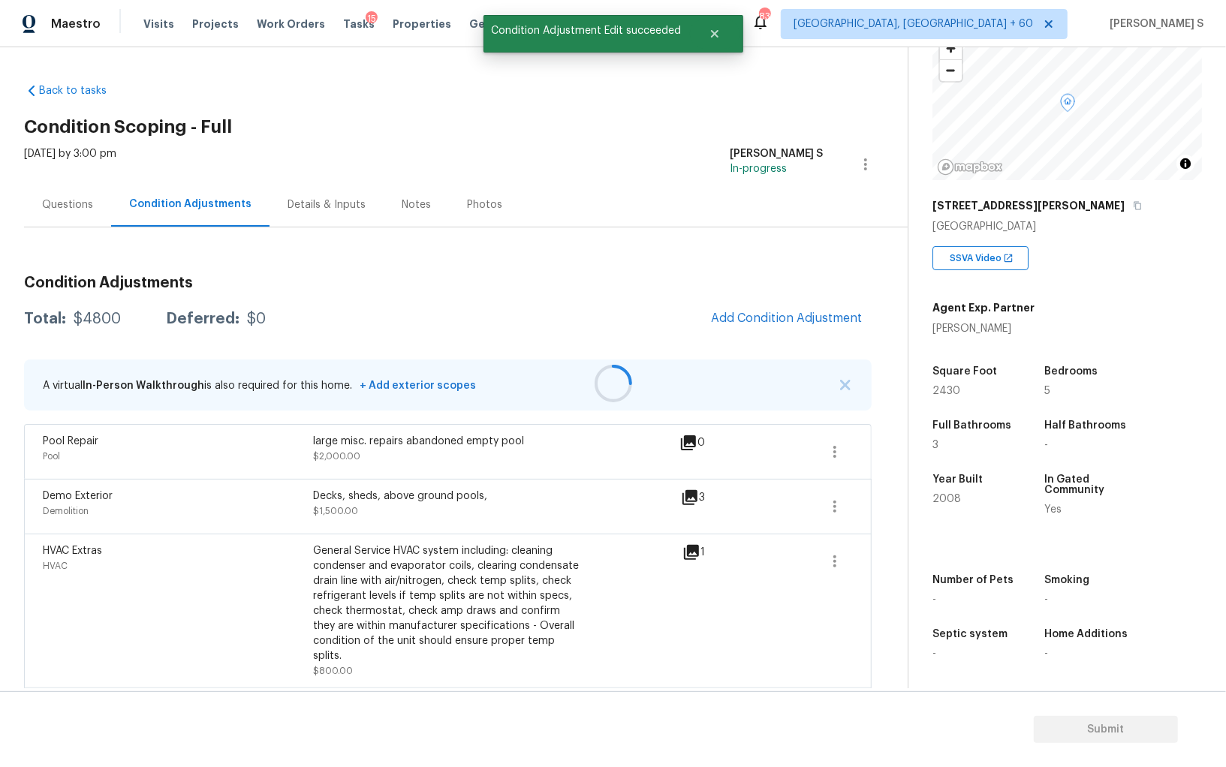
click at [788, 301] on div "Condition Adjustments Total: $4800 Deferred: $0 Add Condition Adjustment A virt…" at bounding box center [448, 585] width 848 height 642
click at [809, 312] on span "Add Condition Adjustment" at bounding box center [787, 319] width 152 height 14
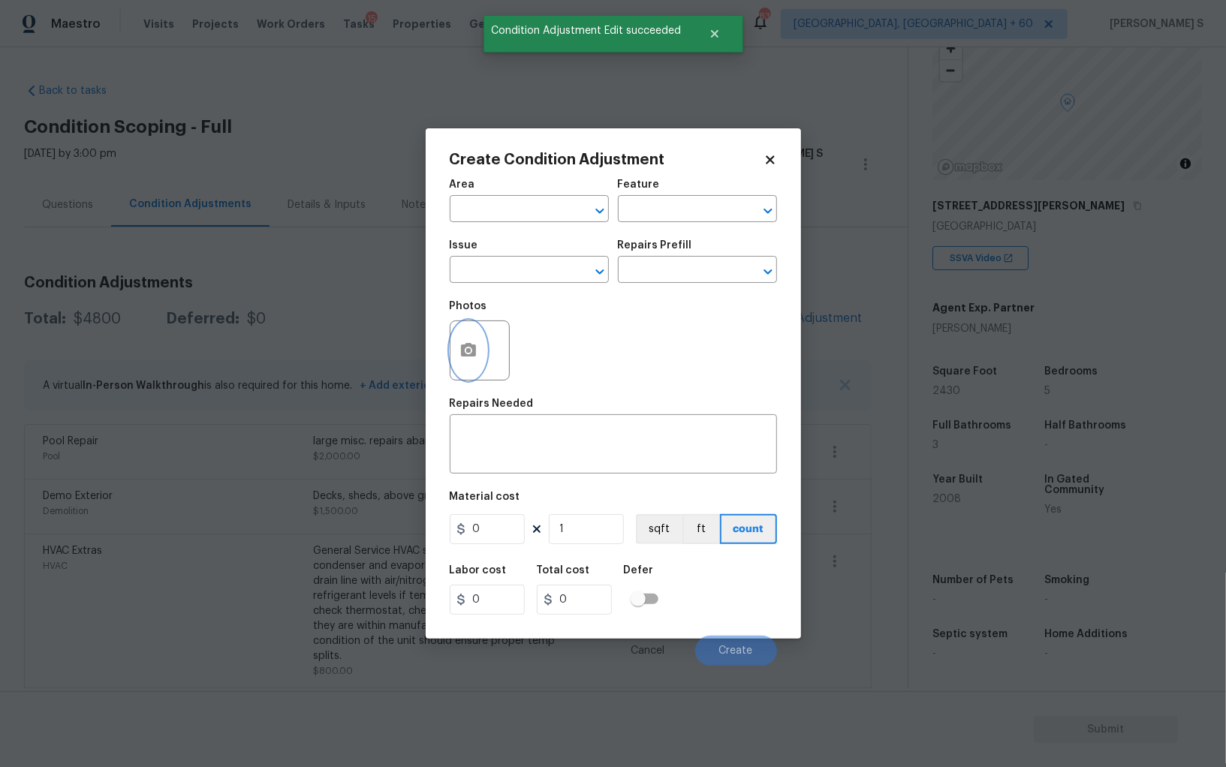
click at [454, 363] on button "button" at bounding box center [469, 350] width 36 height 59
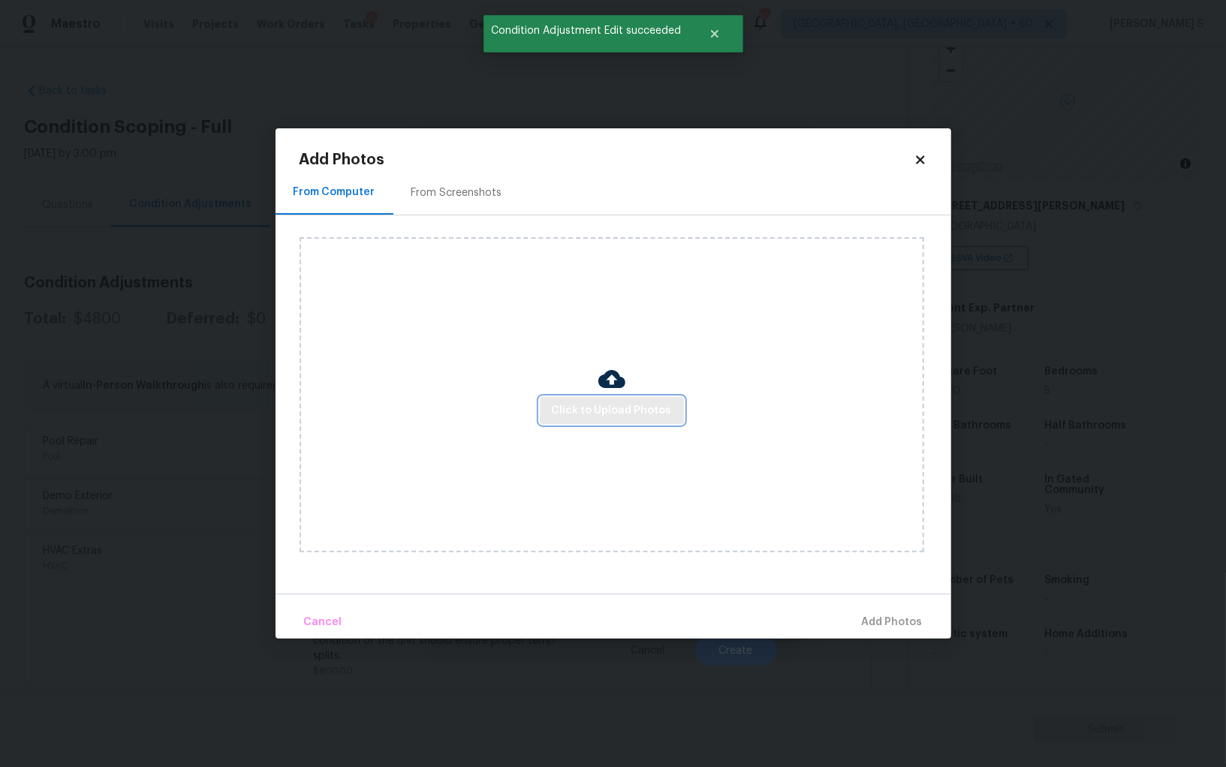
click at [594, 397] on button "Click to Upload Photos" at bounding box center [612, 411] width 144 height 28
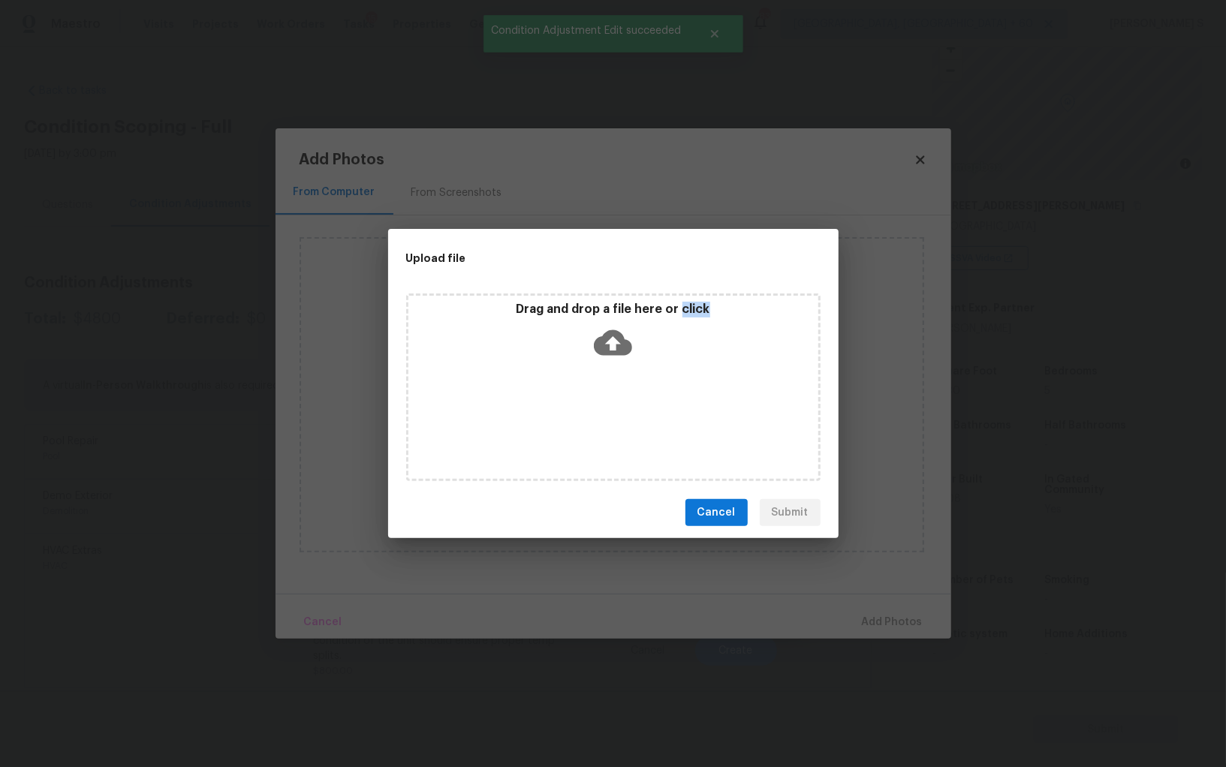
click at [594, 396] on div "Drag and drop a file here or click" at bounding box center [613, 388] width 414 height 188
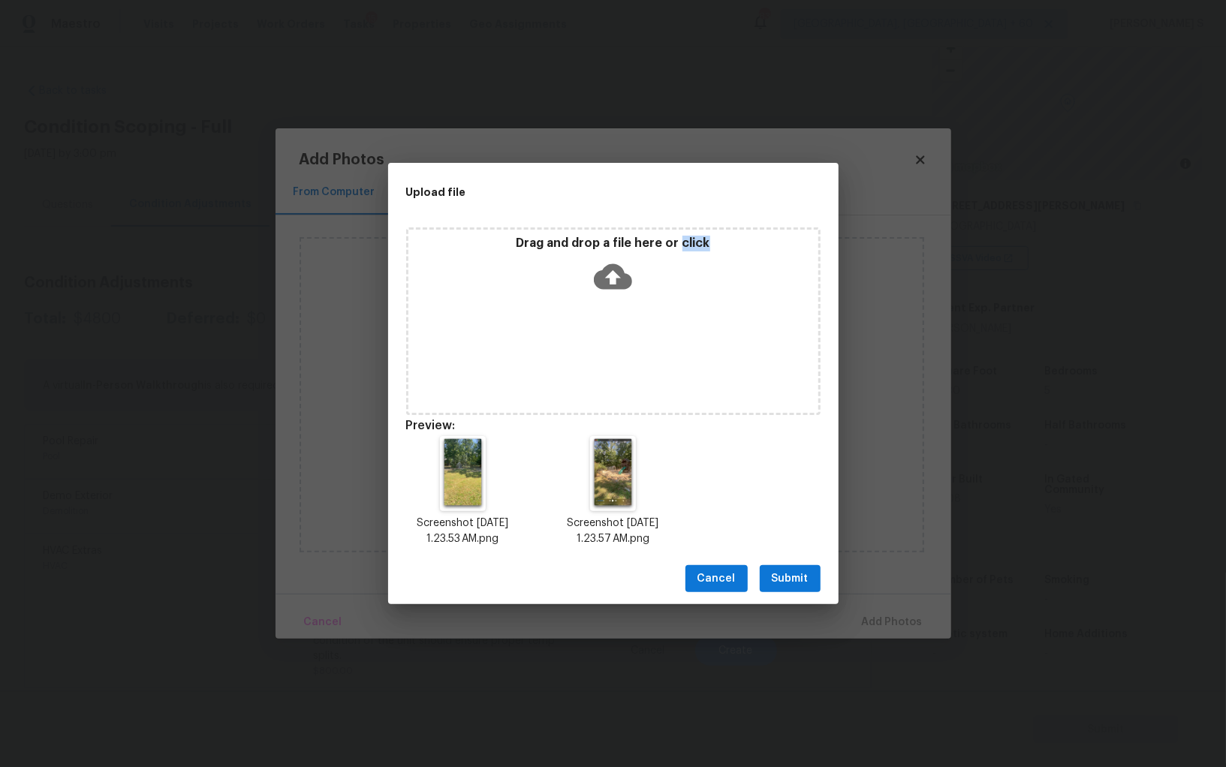
click at [778, 583] on span "Submit" at bounding box center [790, 579] width 37 height 19
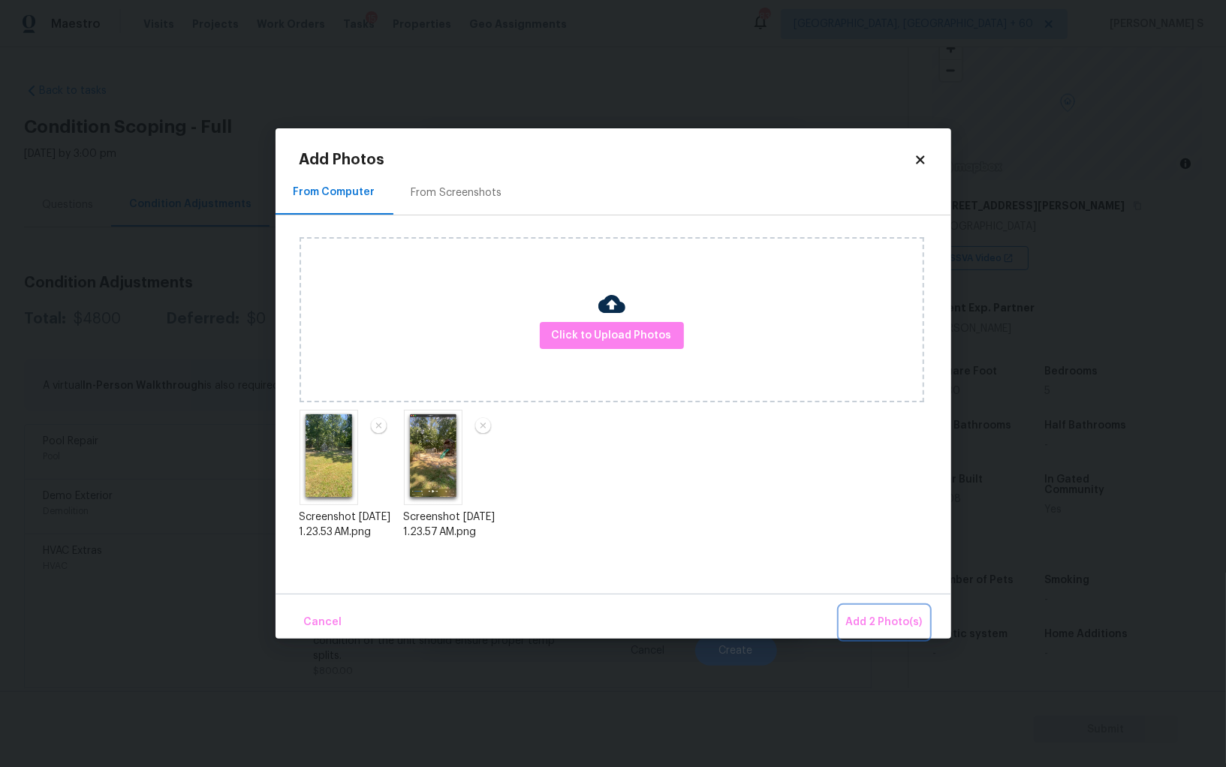
click at [851, 624] on span "Add 2 Photo(s)" at bounding box center [884, 622] width 77 height 19
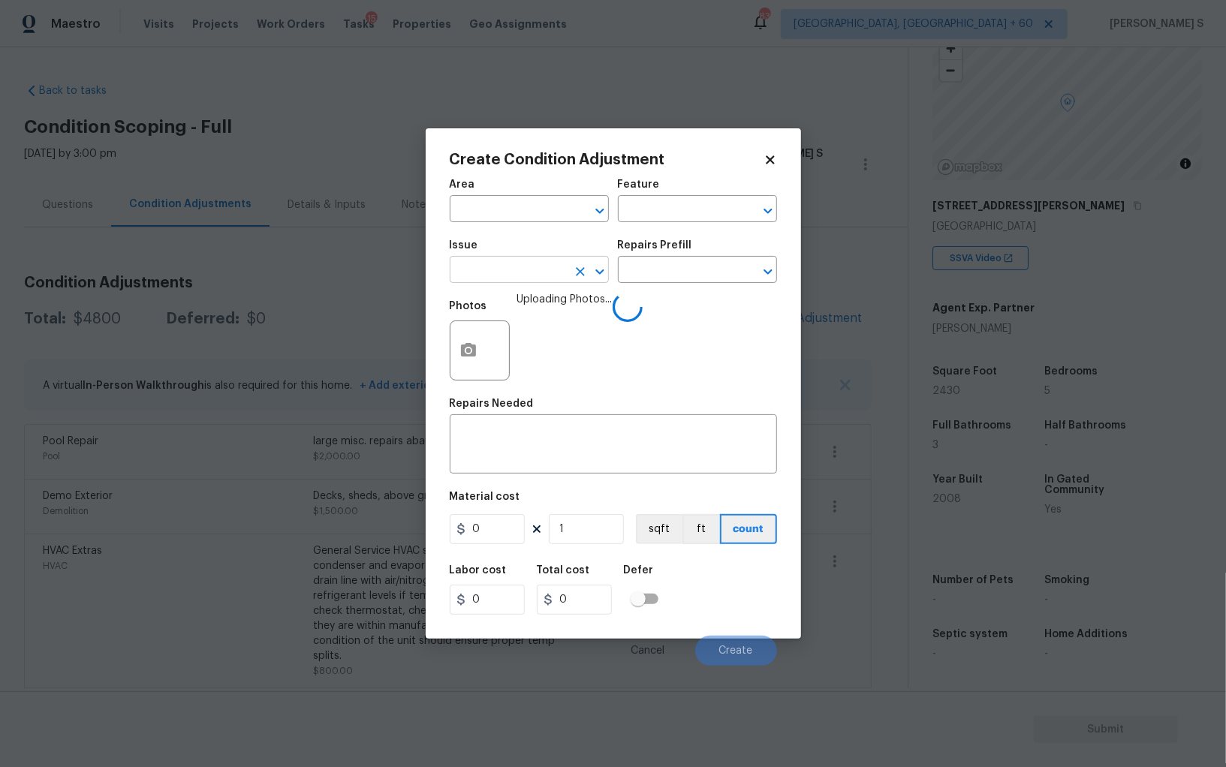
click at [547, 271] on input "text" at bounding box center [508, 271] width 117 height 23
type input "Debris/garbage on site"
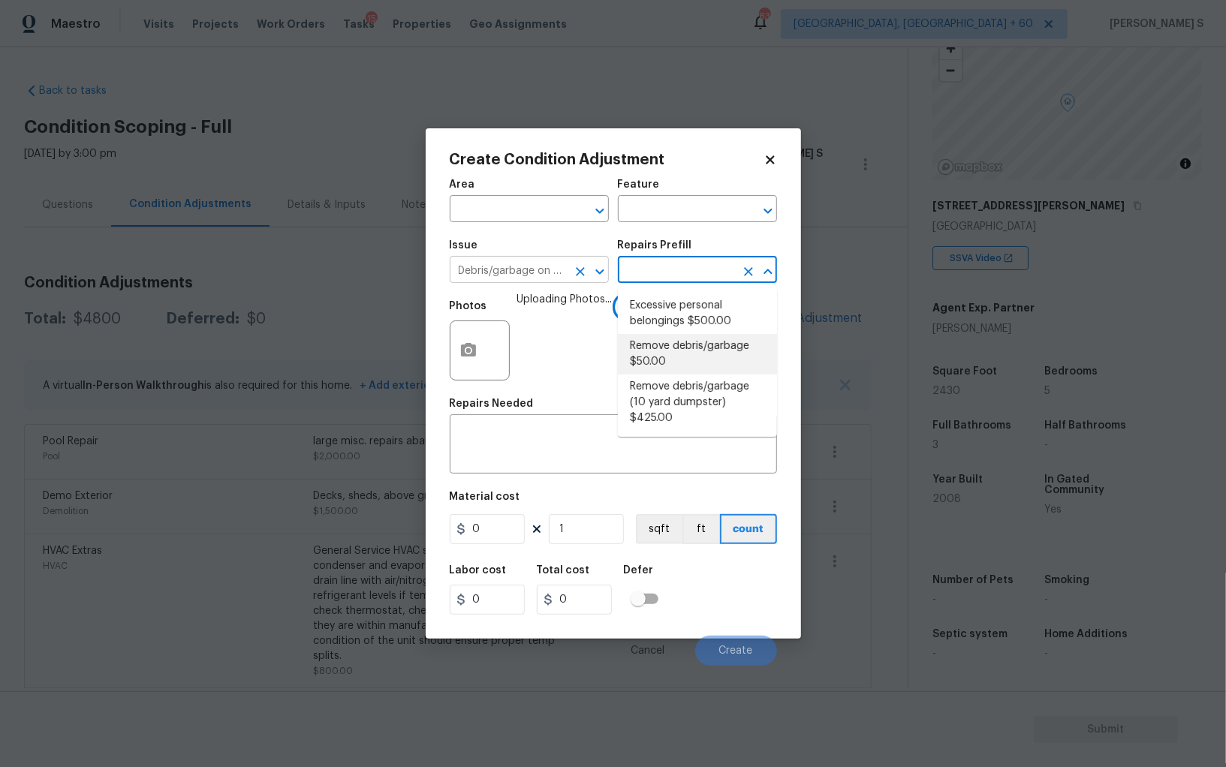
type textarea "Remove debris/garbage and haul away to legal disposal facility (10 yd dumpster)"
type input "425"
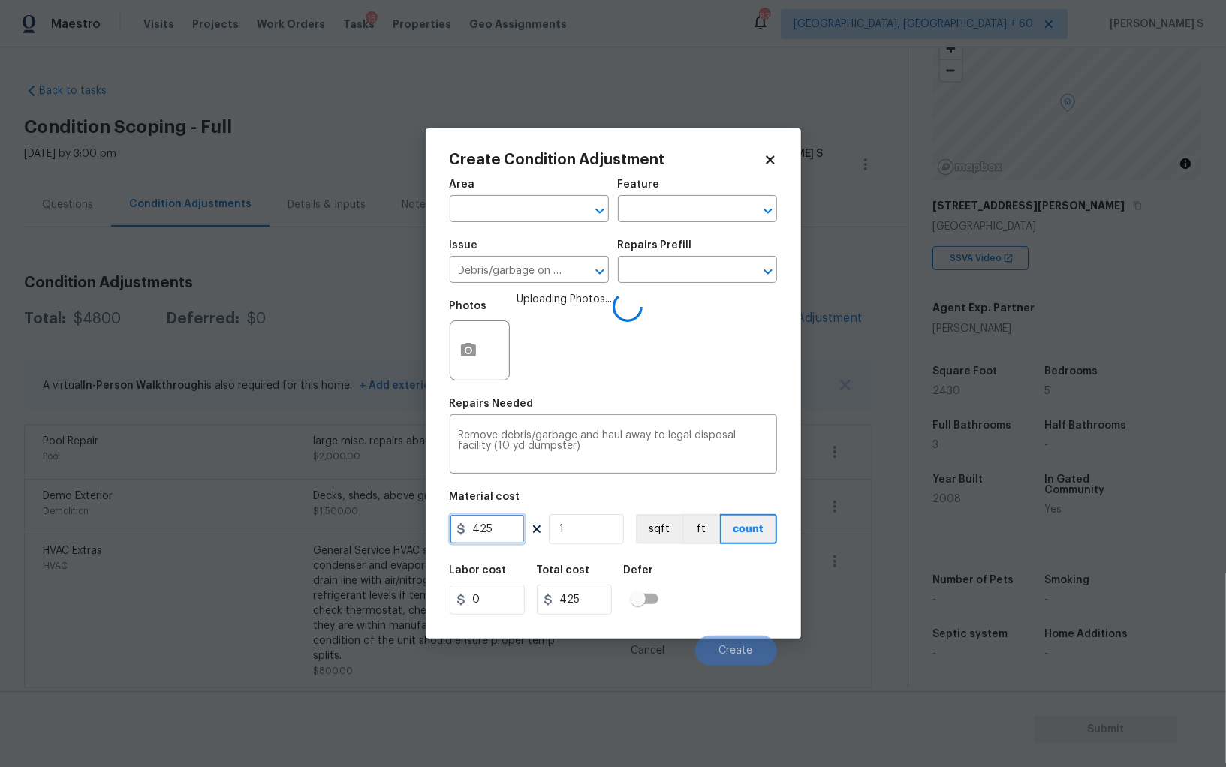
click at [506, 530] on input "425" at bounding box center [487, 529] width 75 height 30
type input "800"
click at [736, 615] on div "Labor cost 0 Total cost 800 Defer" at bounding box center [613, 590] width 327 height 68
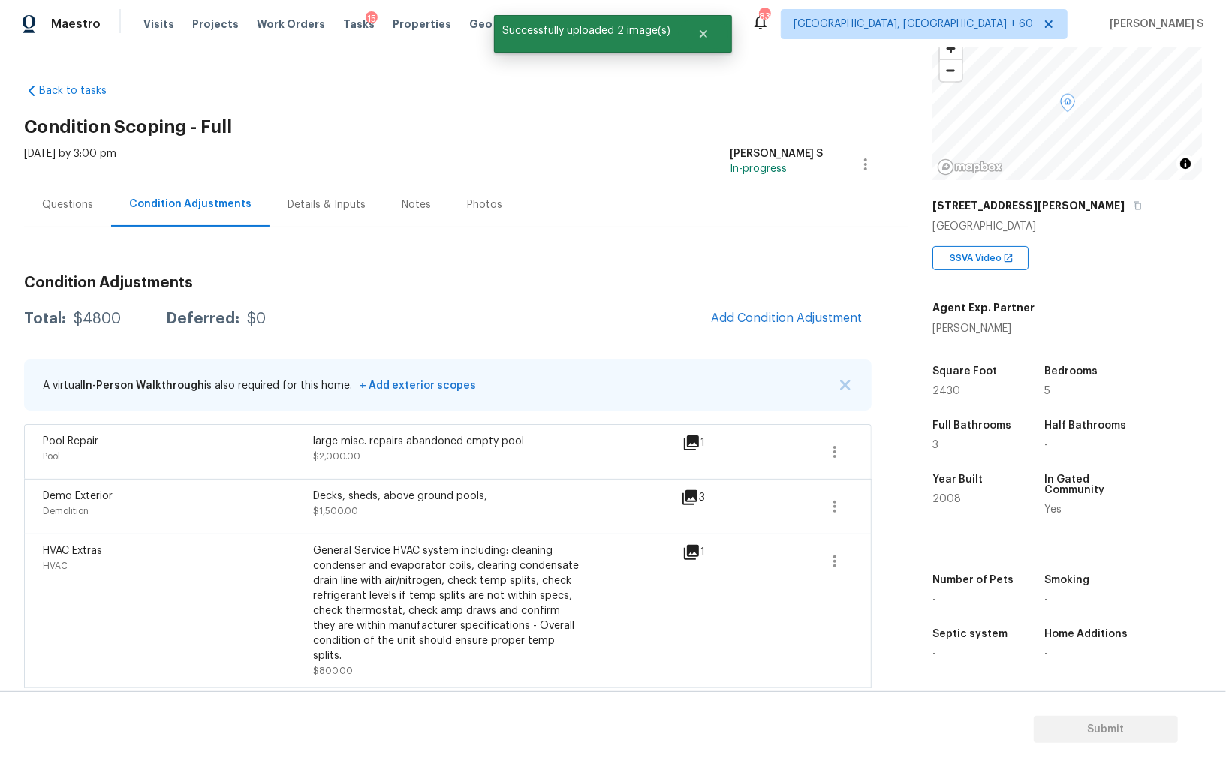
click at [715, 730] on body "Maestro Visits Projects Work Orders Tasks 15 Properties Geo Assignments 839 Alb…" at bounding box center [613, 383] width 1226 height 767
click at [770, 312] on span "Add Condition Adjustment" at bounding box center [787, 319] width 152 height 14
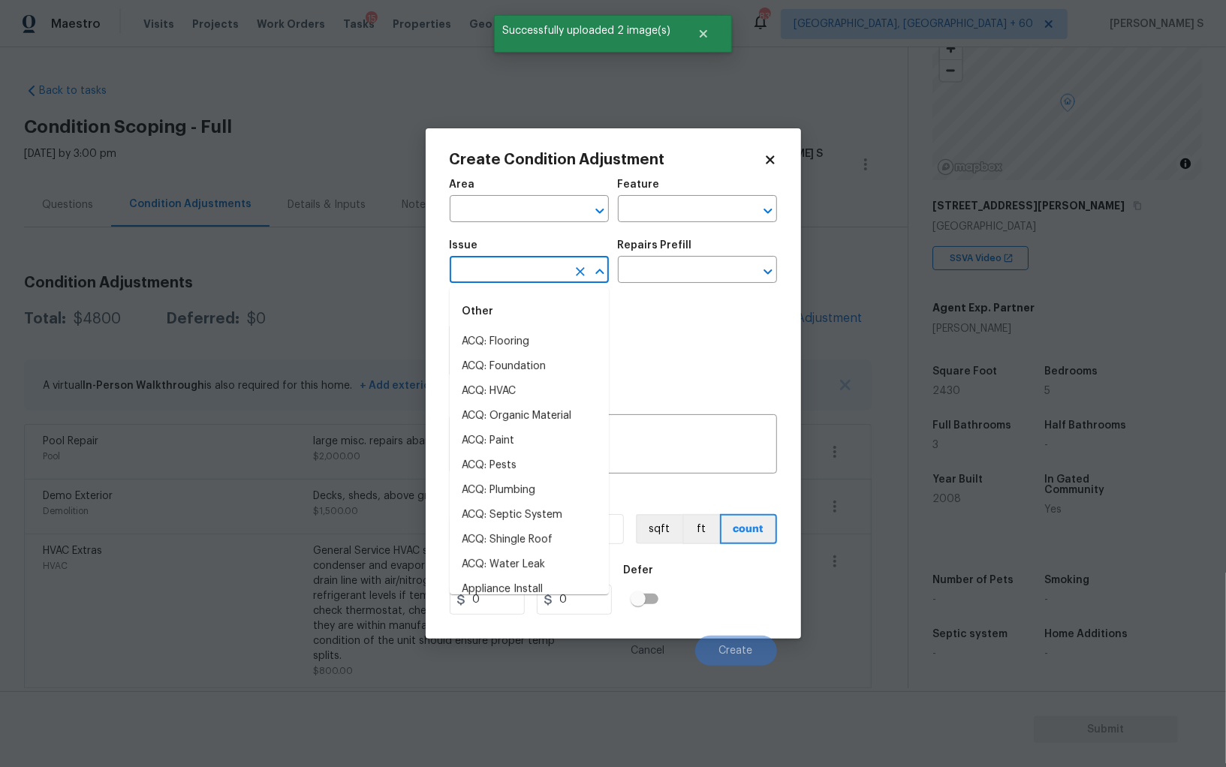
click at [504, 282] on input "text" at bounding box center [508, 271] width 117 height 23
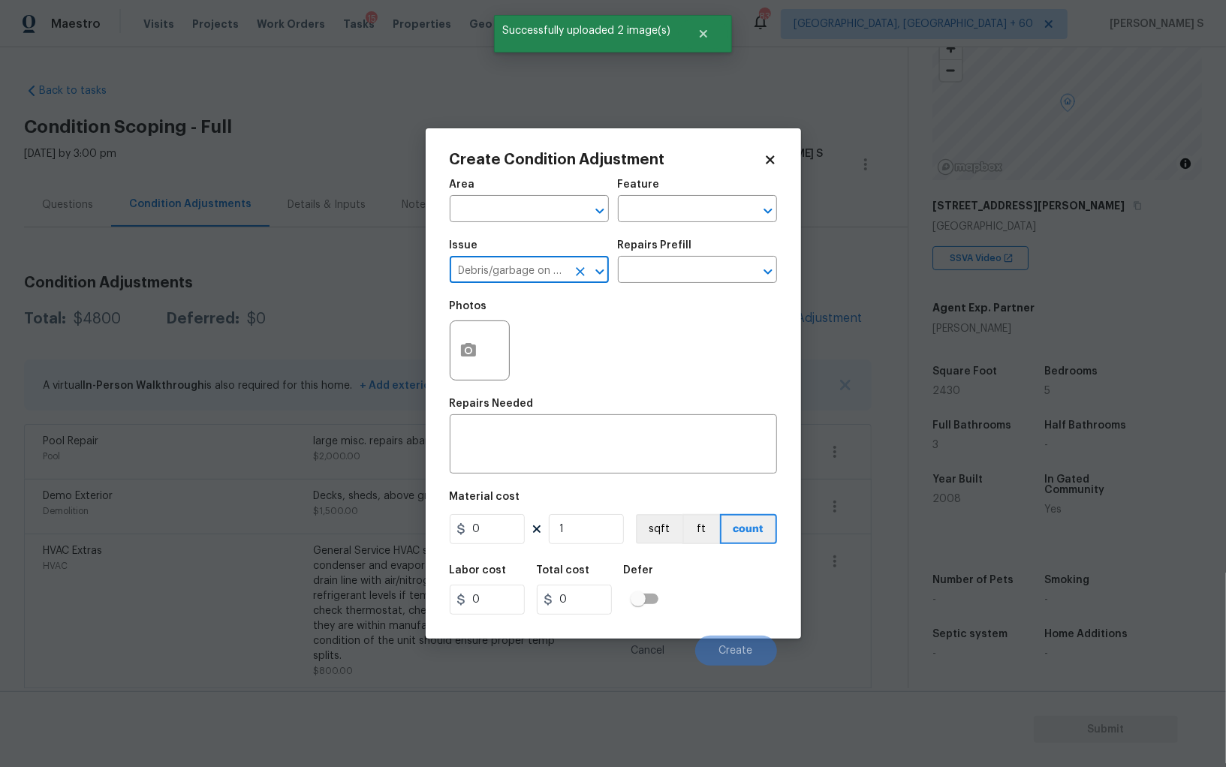
type input "Debris/garbage on site"
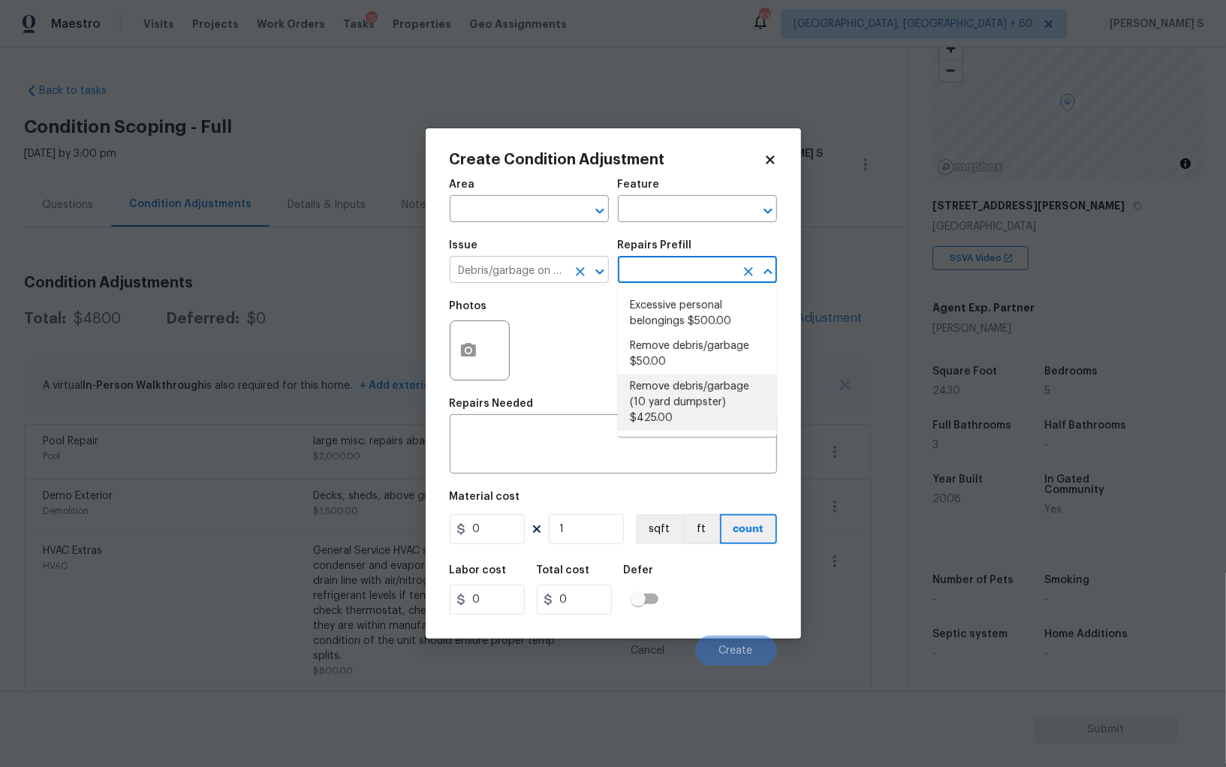
type textarea "Remove debris/garbage and haul away to legal disposal facility (10 yd dumpster)"
type input "425"
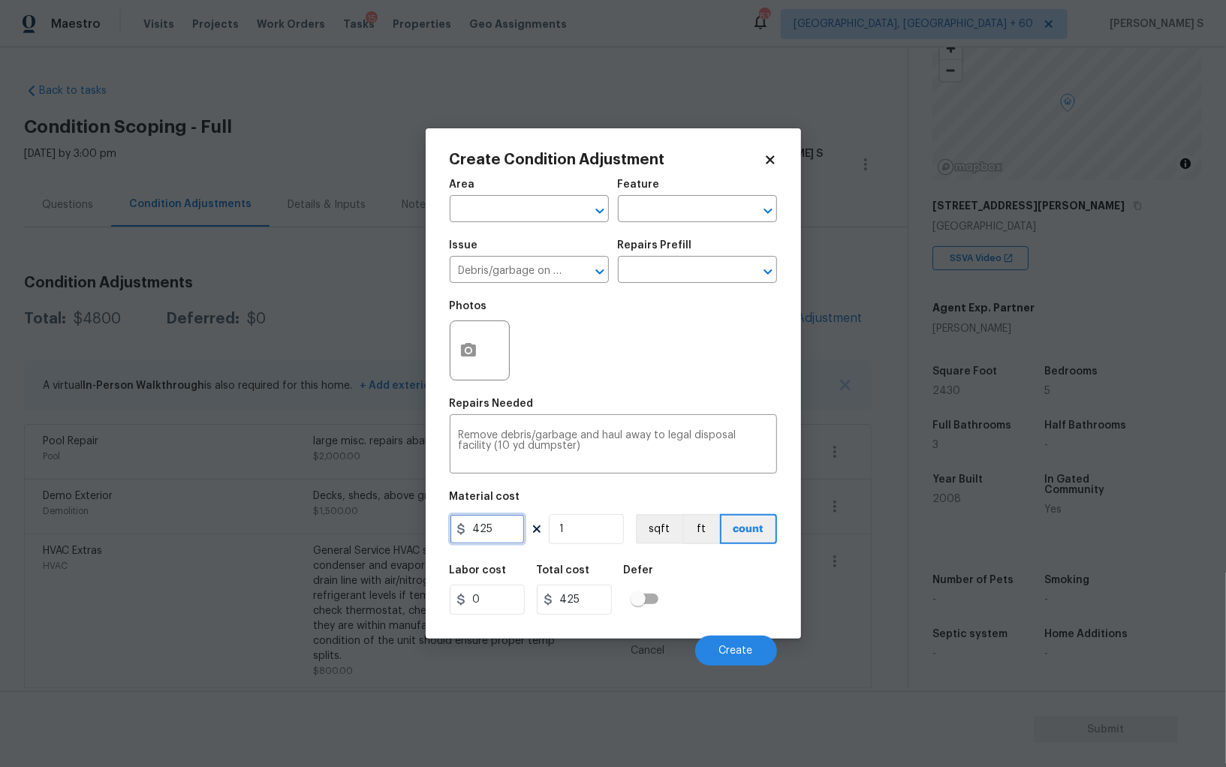
click at [486, 522] on input "425" at bounding box center [487, 529] width 75 height 30
type input "800"
click at [731, 642] on button "Create" at bounding box center [736, 651] width 82 height 30
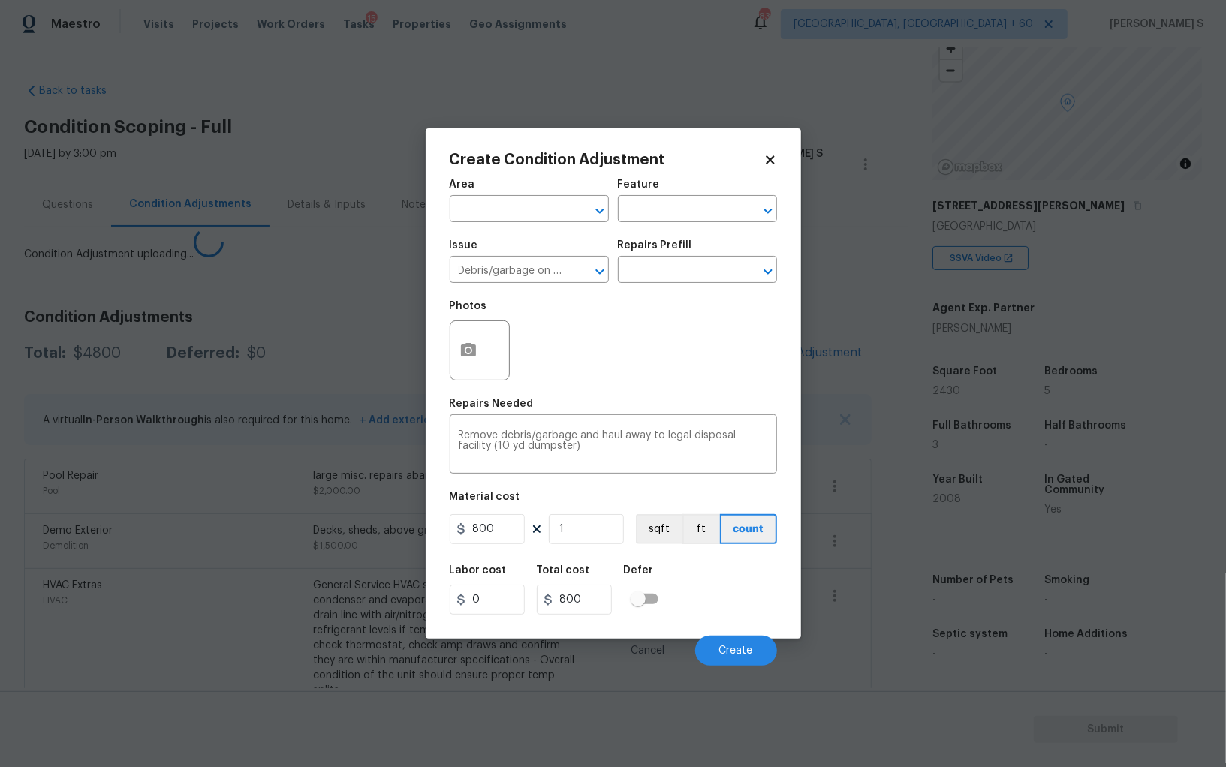
click at [346, 547] on body "Maestro Visits Projects Work Orders Tasks 15 Properties Geo Assignments 839 Alb…" at bounding box center [613, 383] width 1226 height 767
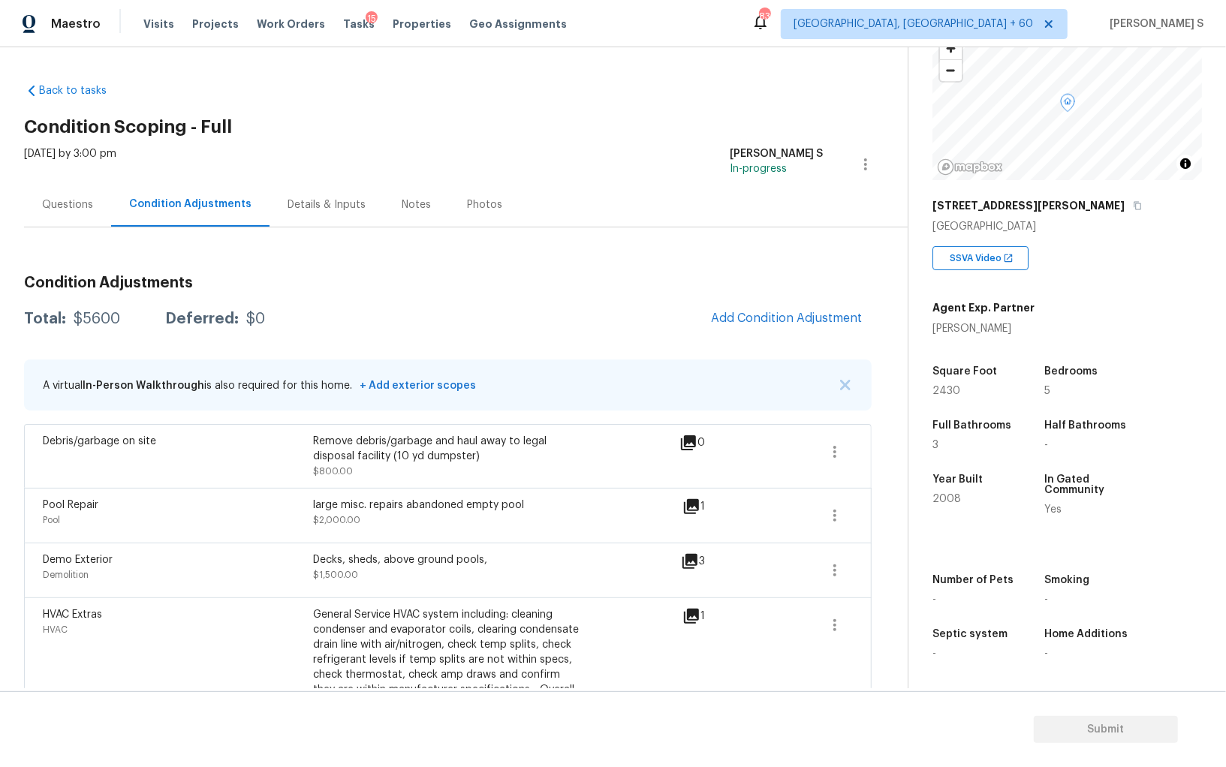
click at [62, 200] on div "Questions" at bounding box center [67, 204] width 51 height 15
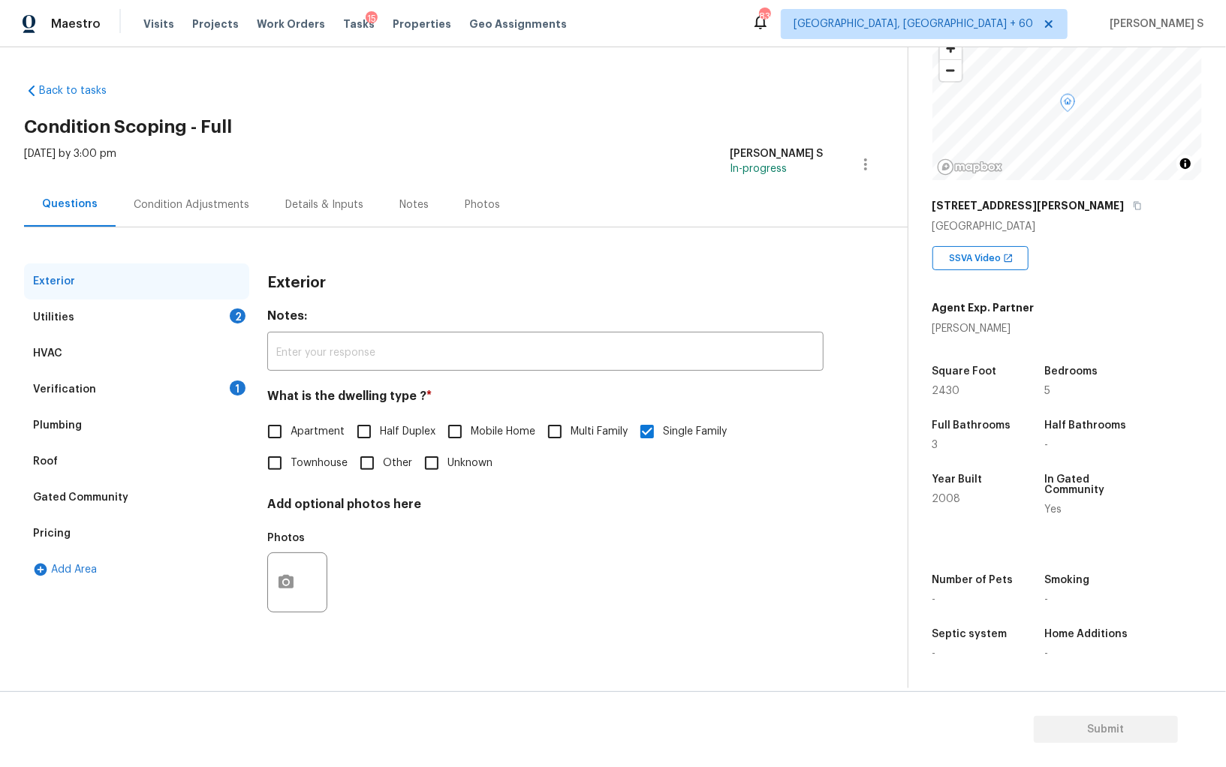
click at [68, 523] on div "Pricing" at bounding box center [136, 534] width 225 height 36
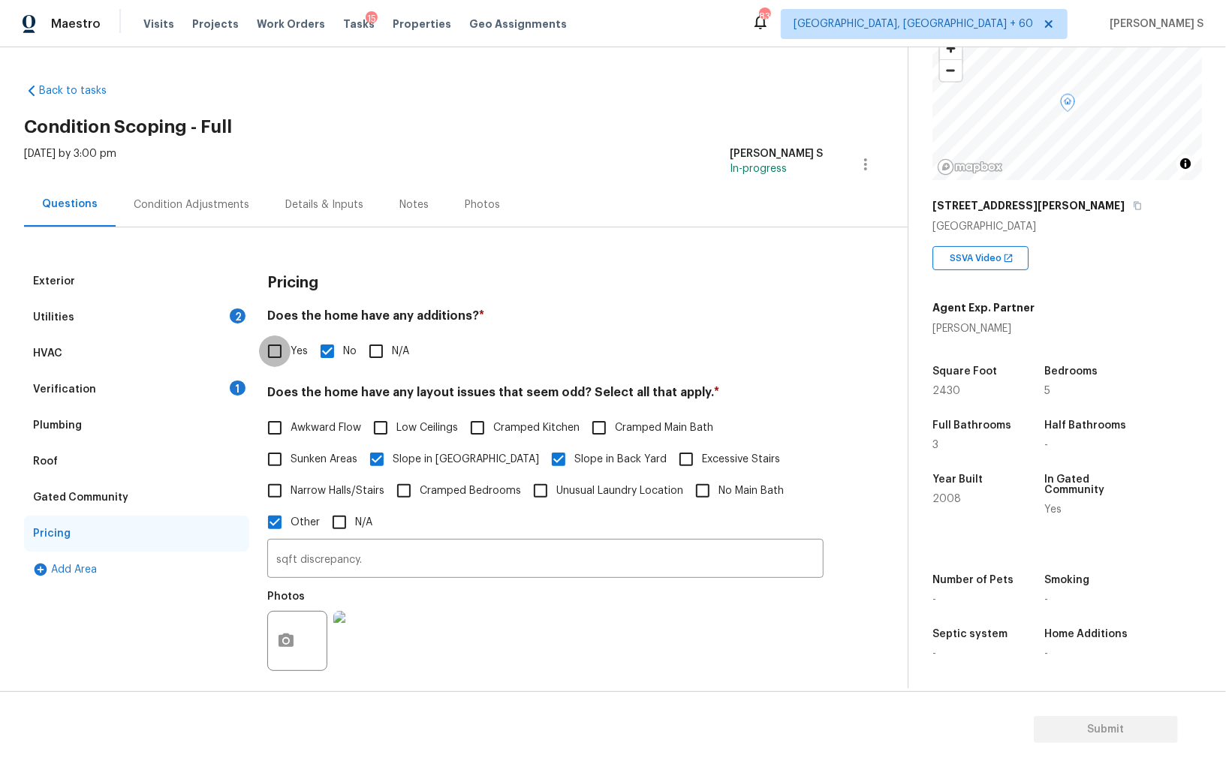
click at [271, 356] on input "Yes" at bounding box center [275, 352] width 32 height 32
checkbox input "true"
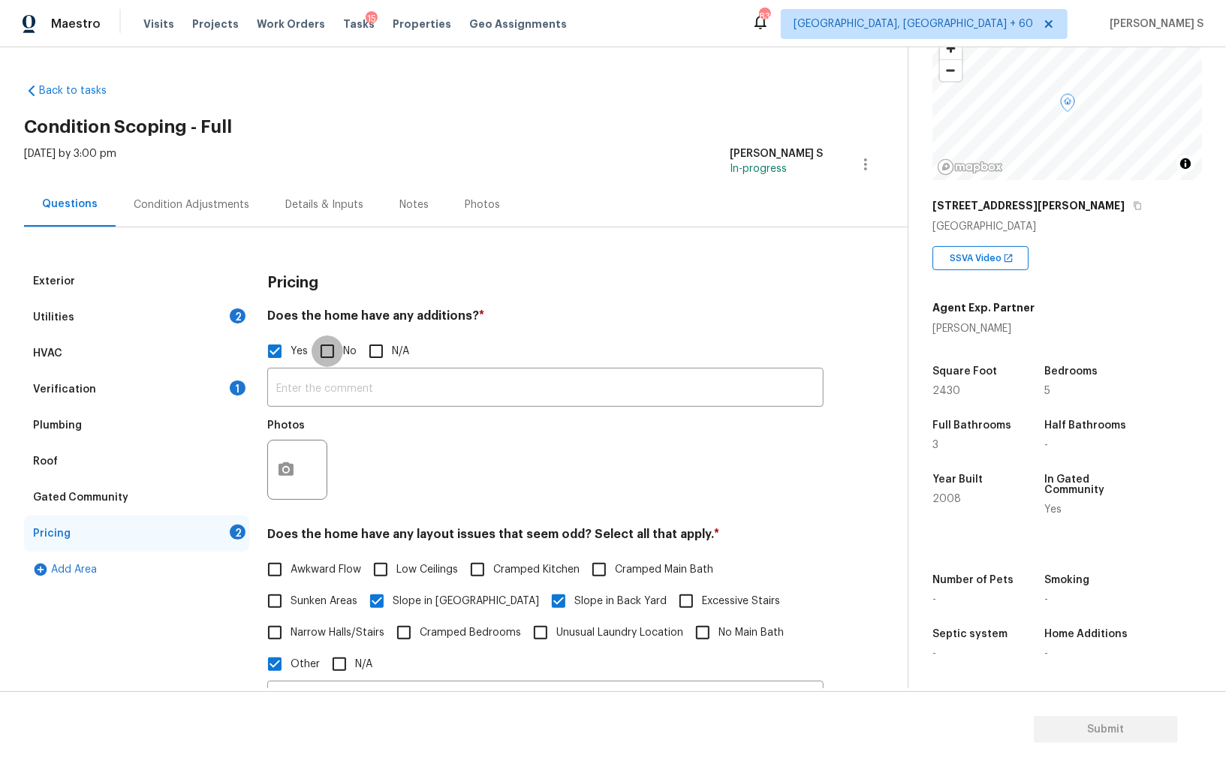
click at [313, 345] on input "No" at bounding box center [328, 352] width 32 height 32
checkbox input "true"
checkbox input "false"
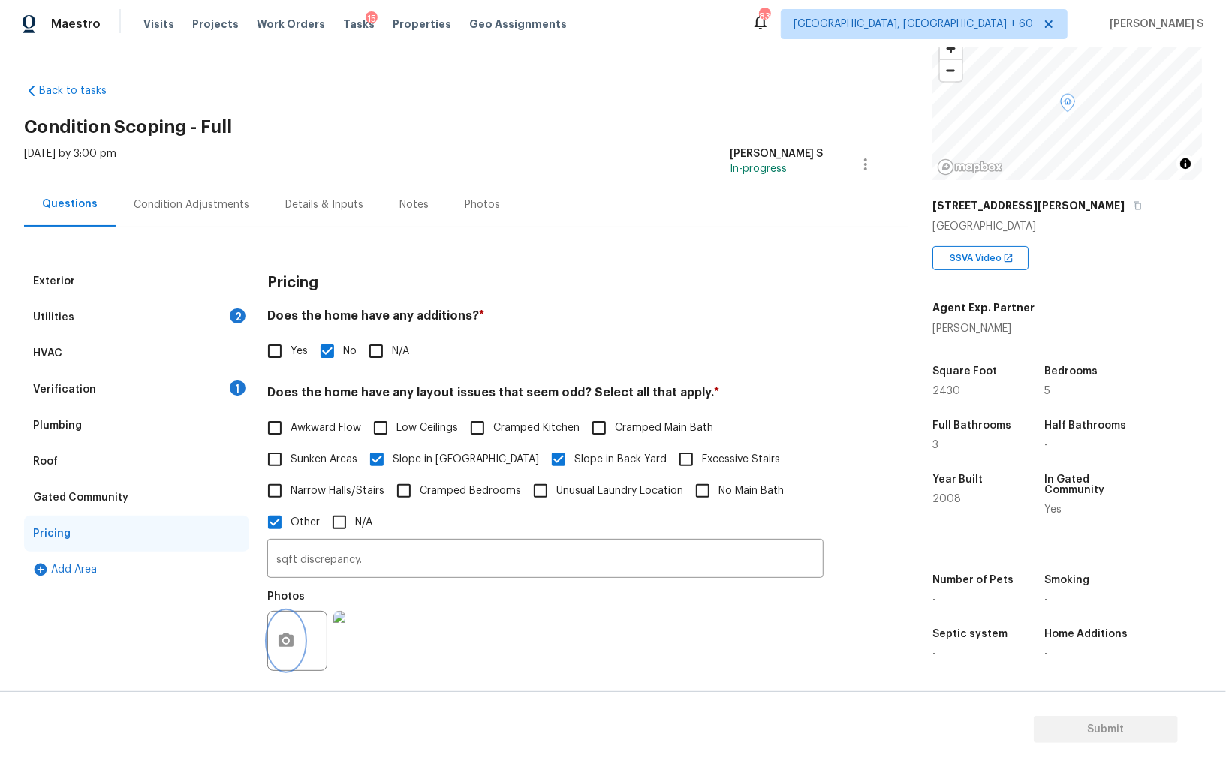
click at [297, 624] on button "button" at bounding box center [286, 641] width 36 height 59
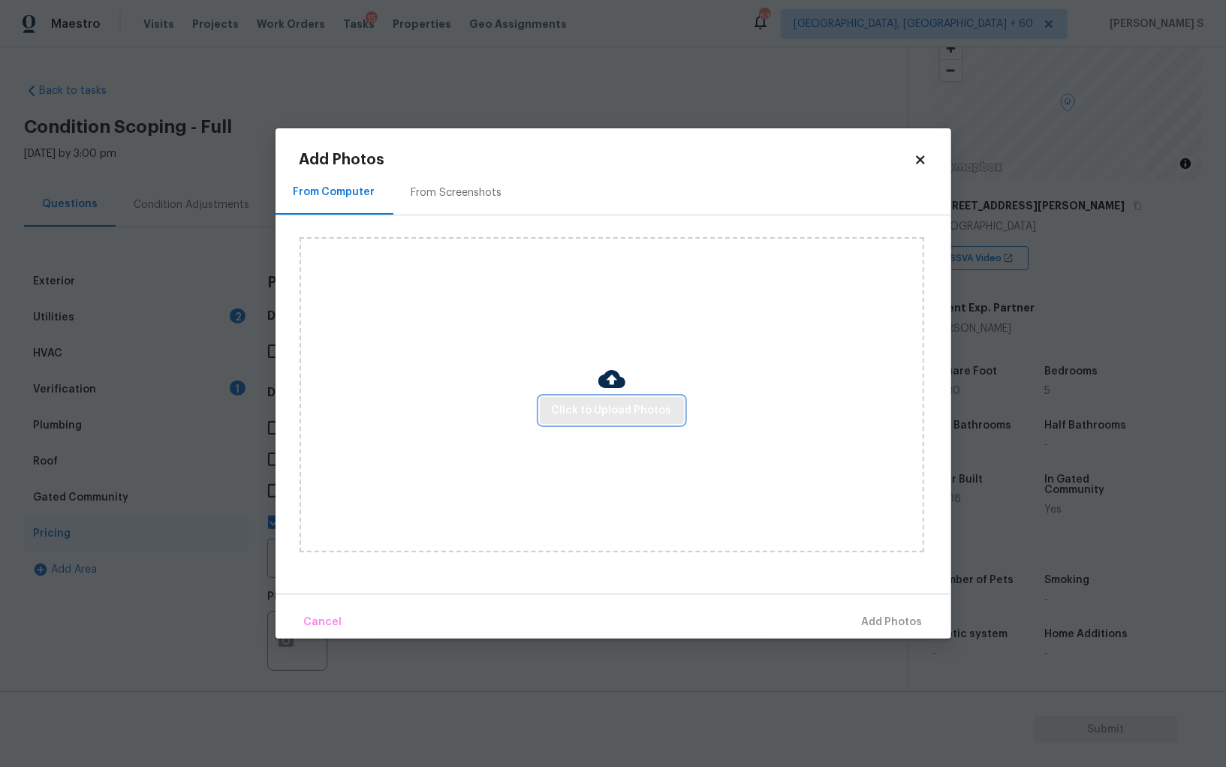
click at [572, 408] on span "Click to Upload Photos" at bounding box center [612, 411] width 120 height 19
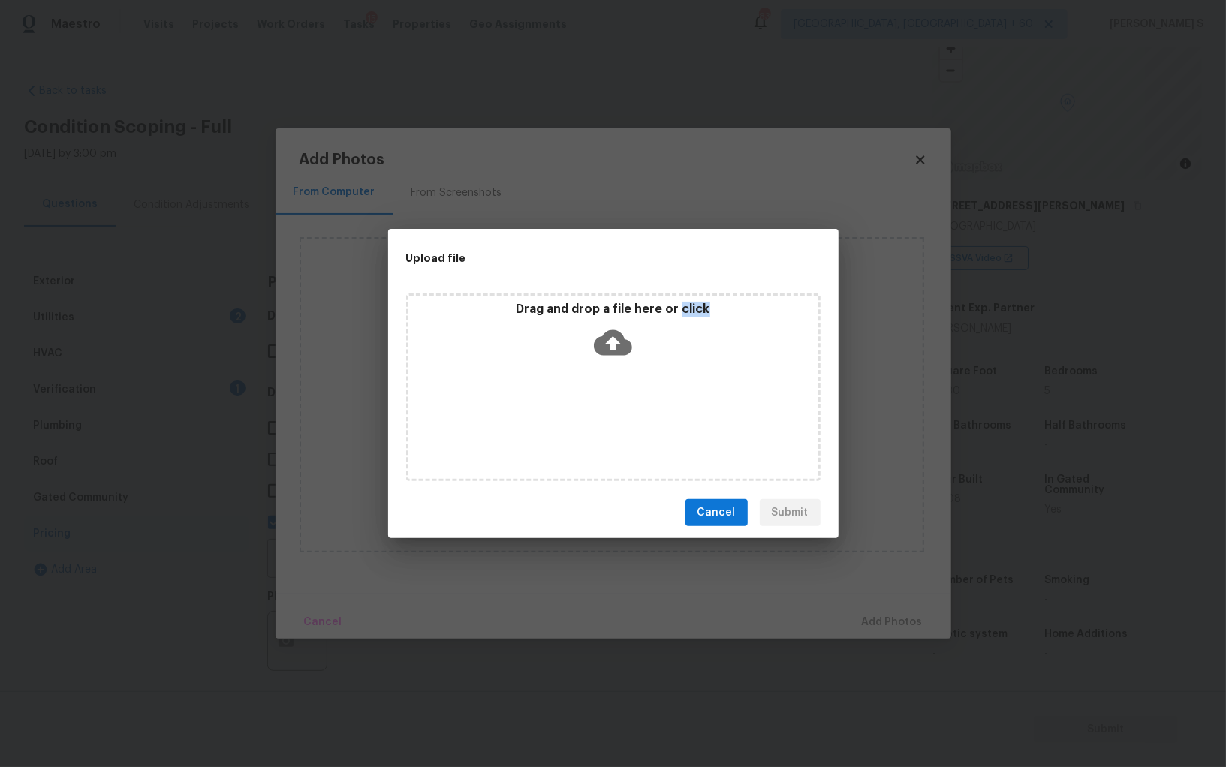
click at [572, 408] on div "Drag and drop a file here or click" at bounding box center [613, 388] width 414 height 188
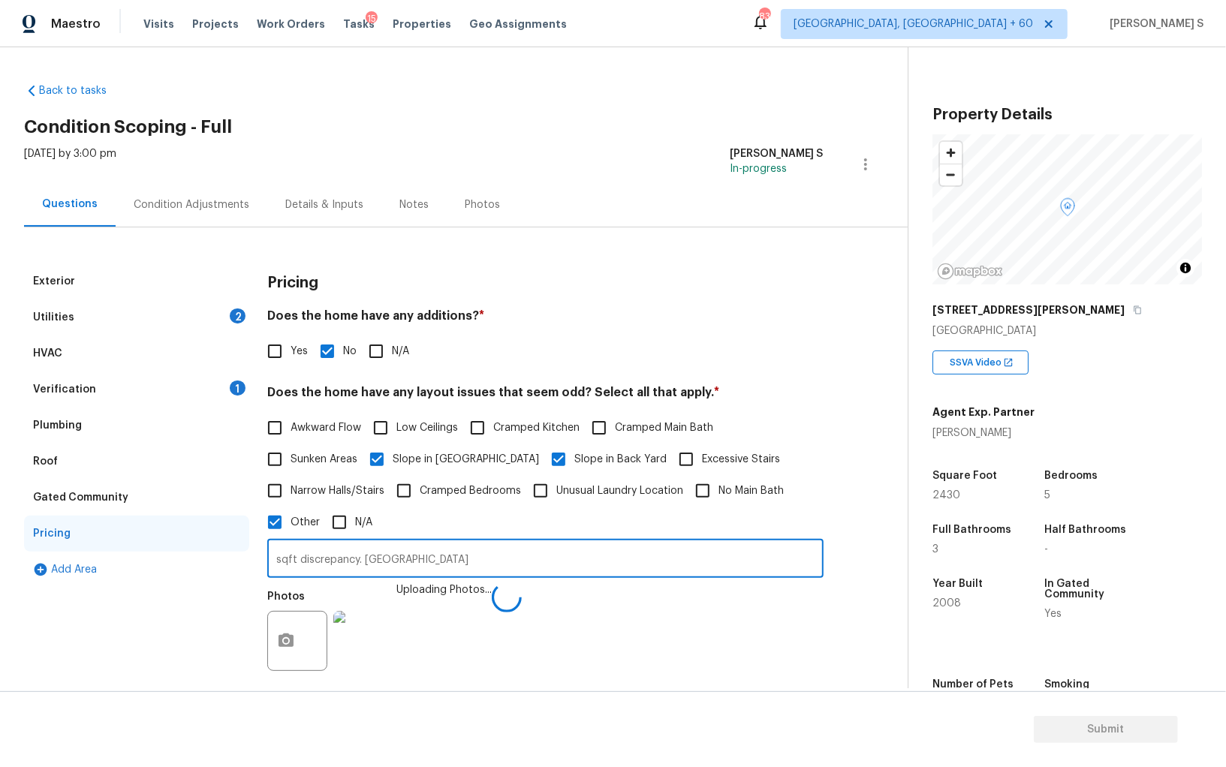
scroll to position [104, 0]
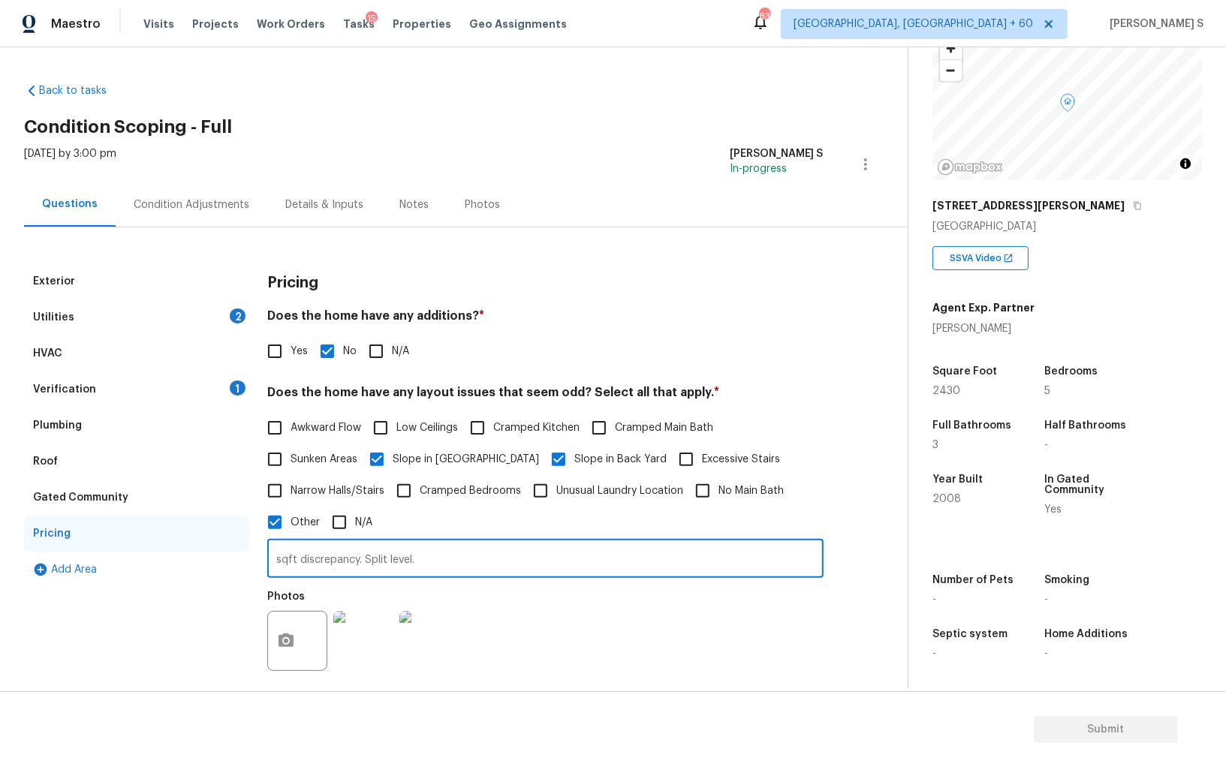
type input "sqft discrepancy. Split level."
click at [588, 615] on div "Photos" at bounding box center [545, 632] width 556 height 98
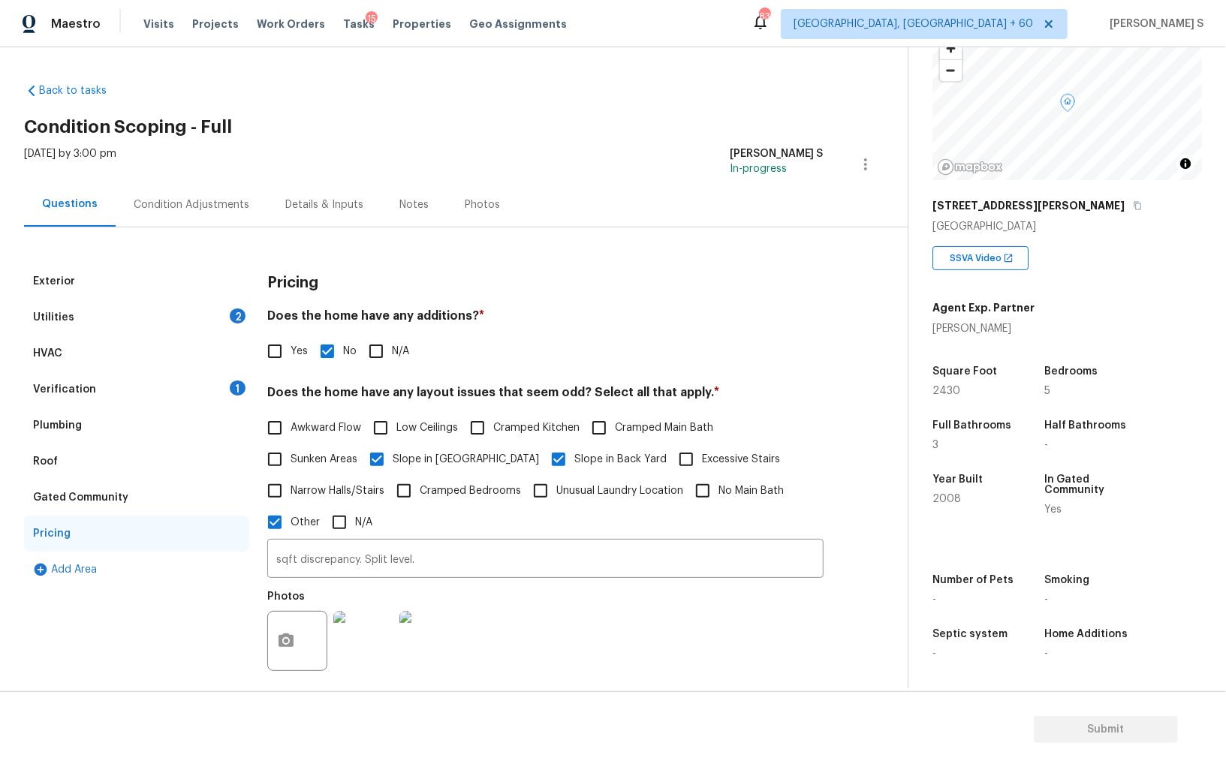
click at [225, 315] on div "Utilities 2" at bounding box center [136, 318] width 225 height 36
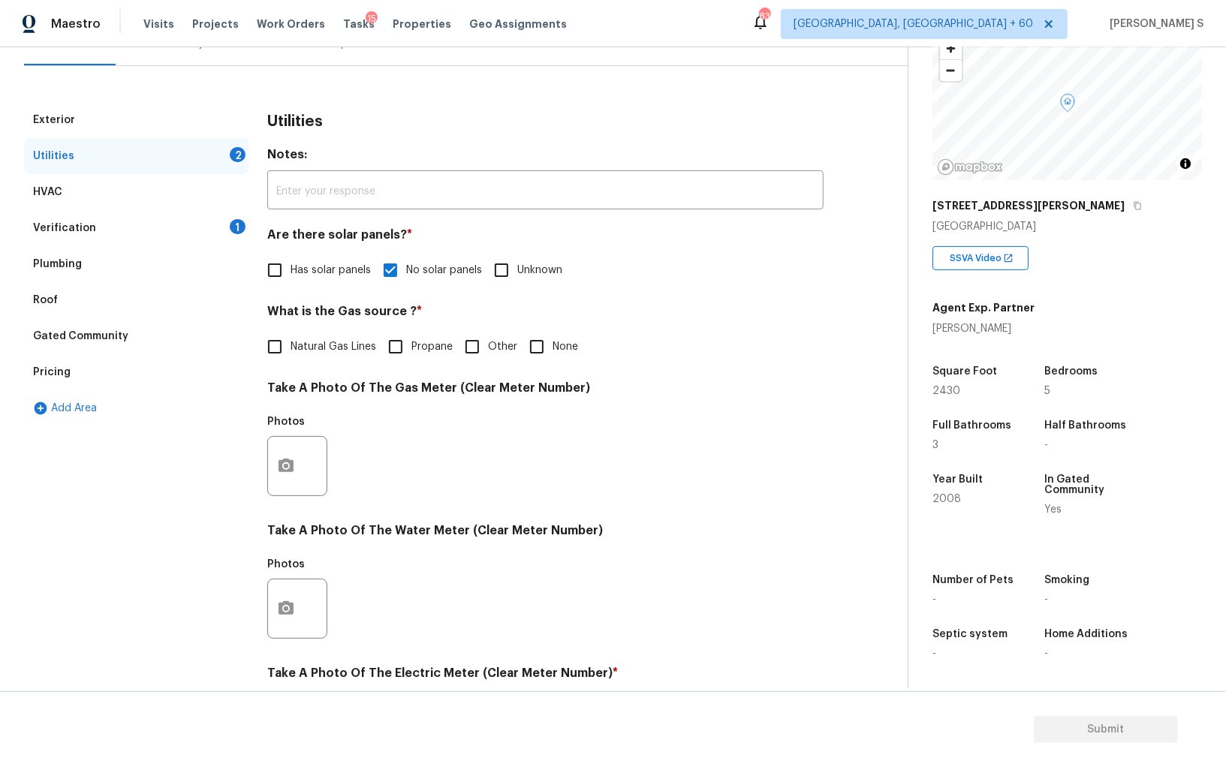
scroll to position [363, 0]
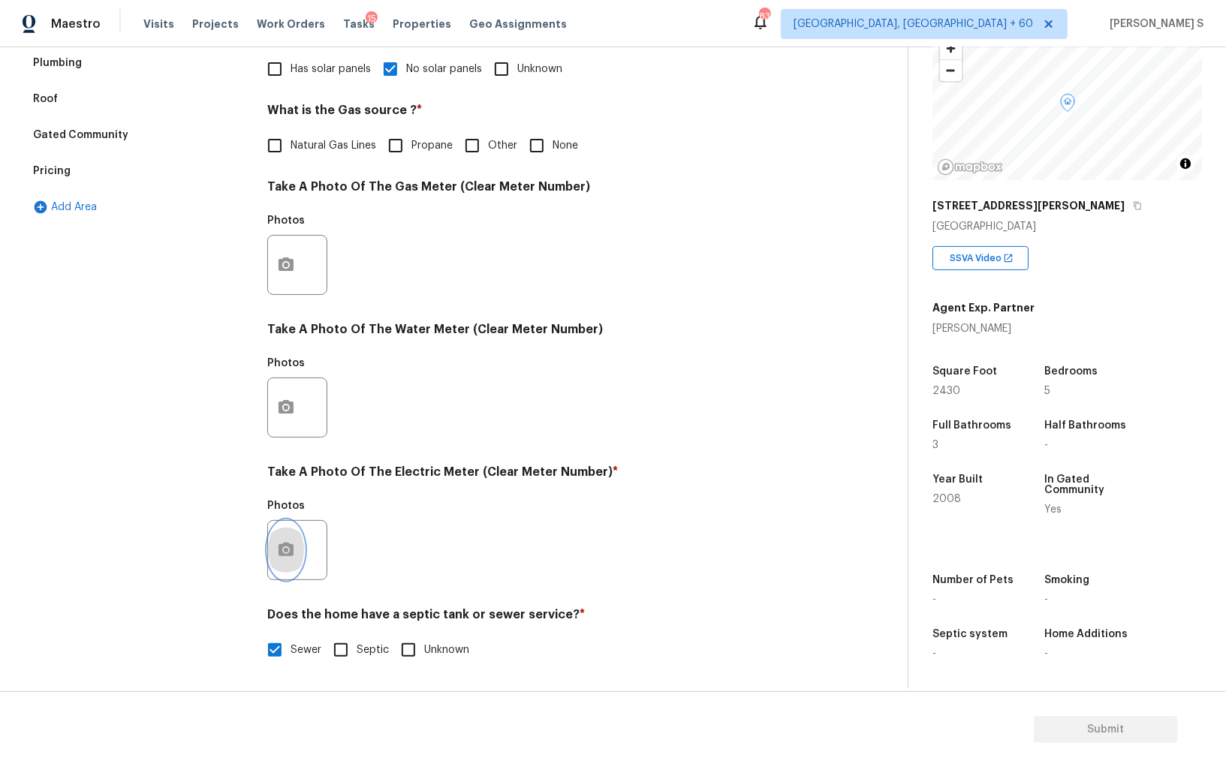
click at [281, 563] on button "button" at bounding box center [286, 550] width 36 height 59
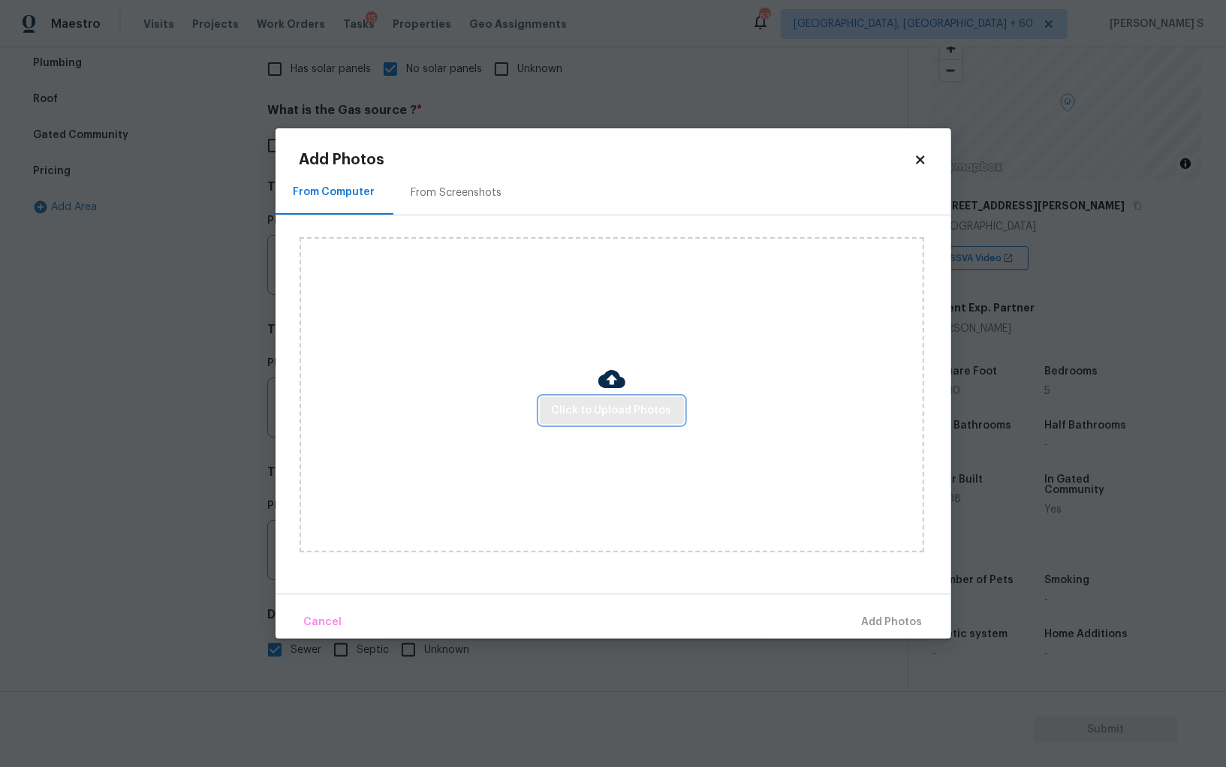
click at [599, 408] on span "Click to Upload Photos" at bounding box center [612, 411] width 120 height 19
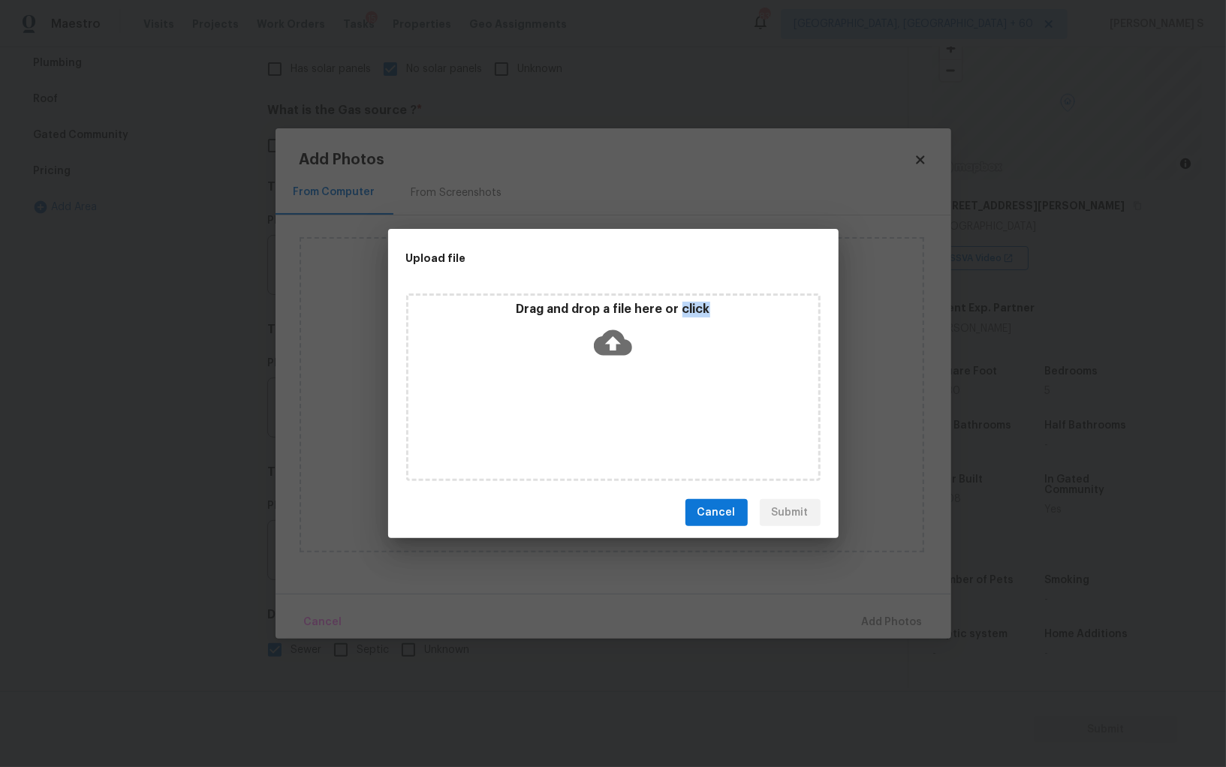
click at [599, 408] on div "Drag and drop a file here or click" at bounding box center [613, 388] width 414 height 188
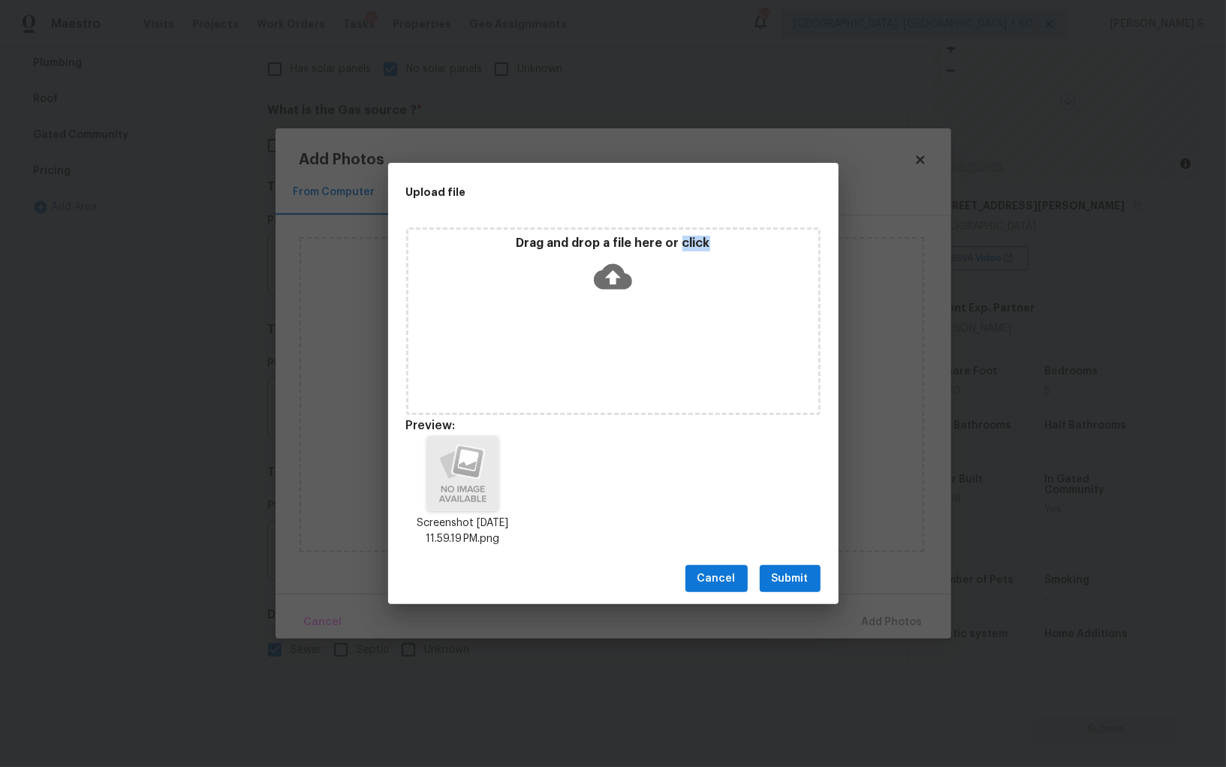
click at [791, 568] on button "Submit" at bounding box center [790, 579] width 61 height 28
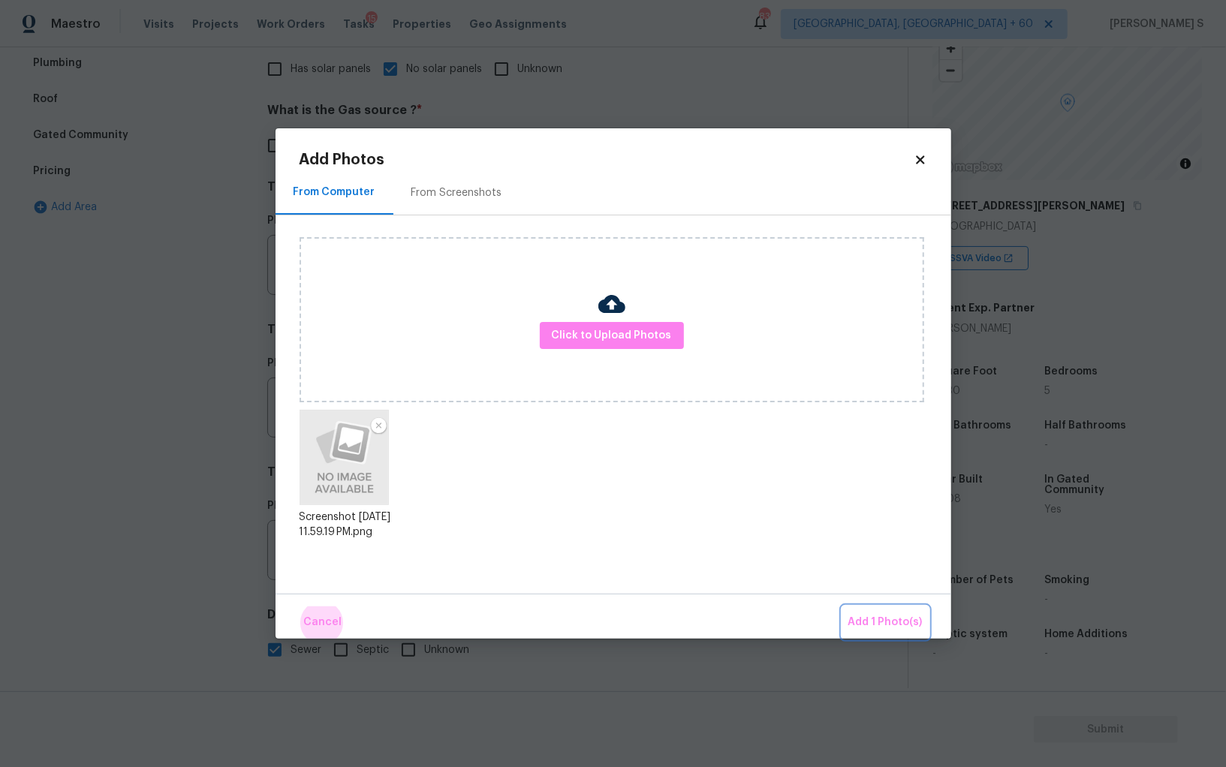
click at [842, 607] on button "Add 1 Photo(s)" at bounding box center [885, 623] width 86 height 32
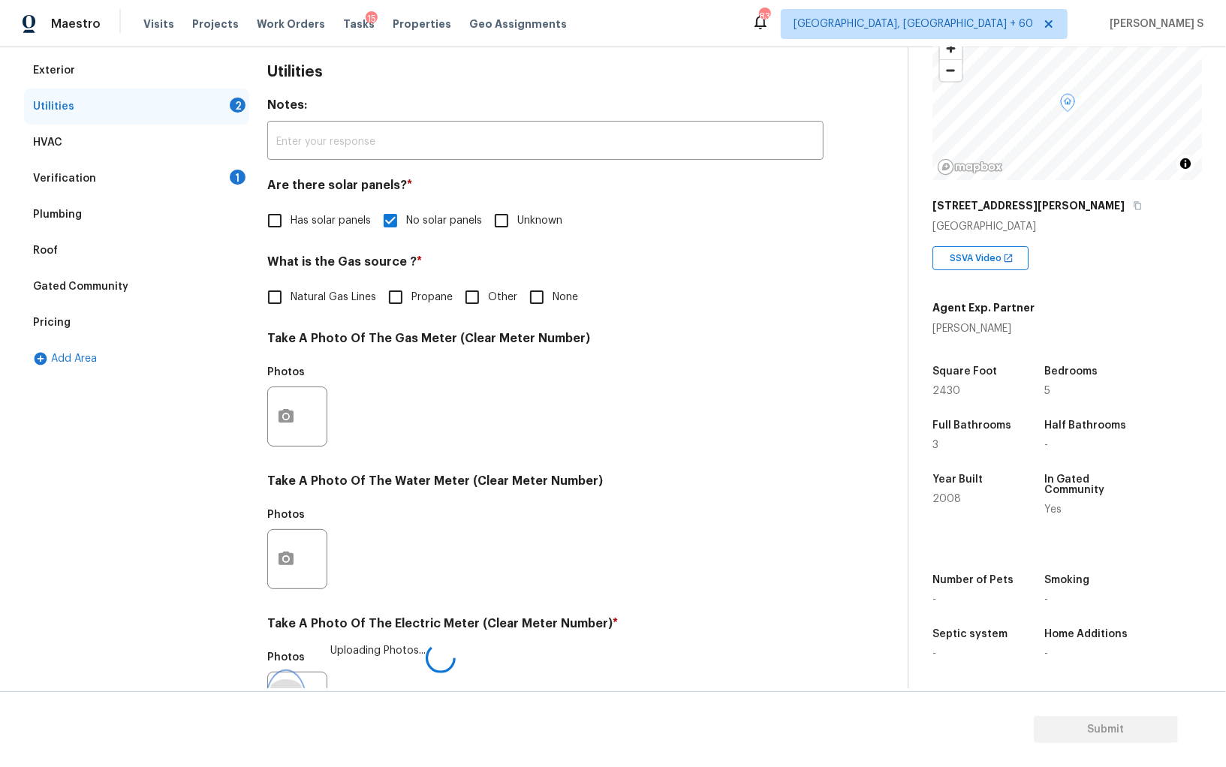
scroll to position [0, 0]
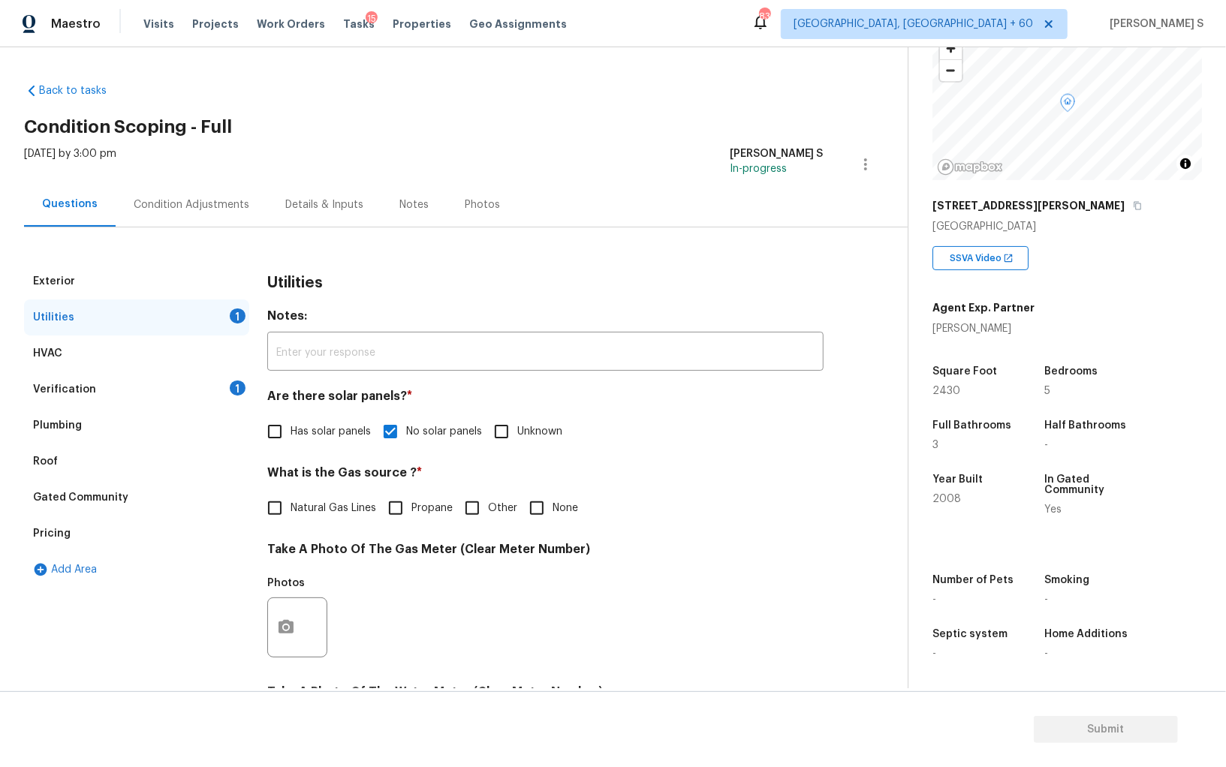
click at [230, 187] on div "Condition Adjustments" at bounding box center [192, 204] width 152 height 44
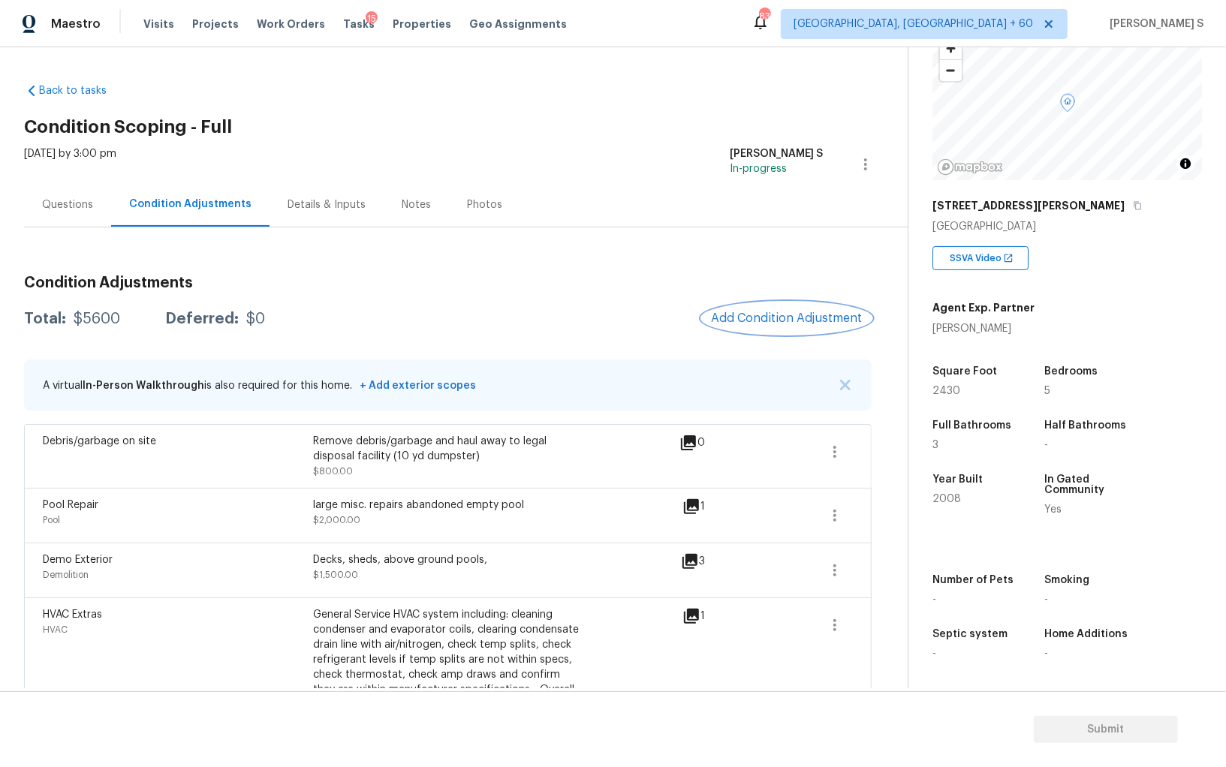
click at [785, 306] on button "Add Condition Adjustment" at bounding box center [787, 319] width 170 height 32
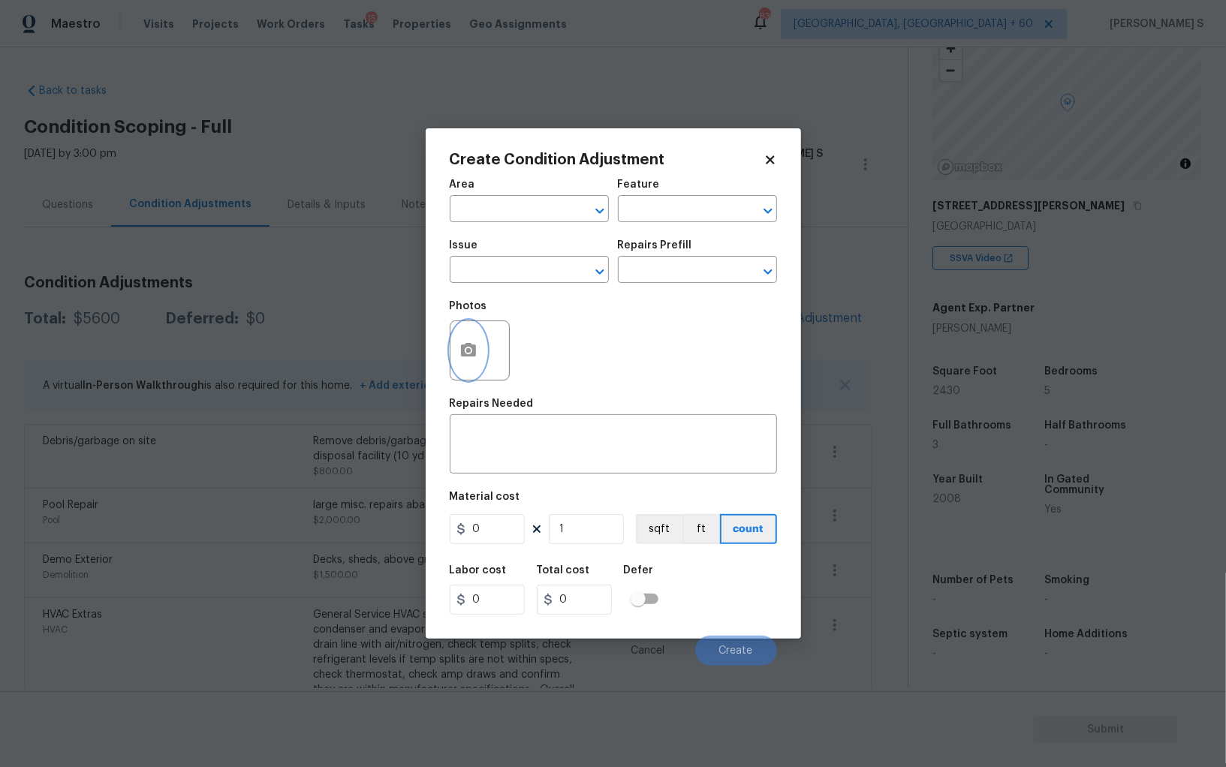
click at [475, 343] on icon "button" at bounding box center [469, 351] width 18 height 18
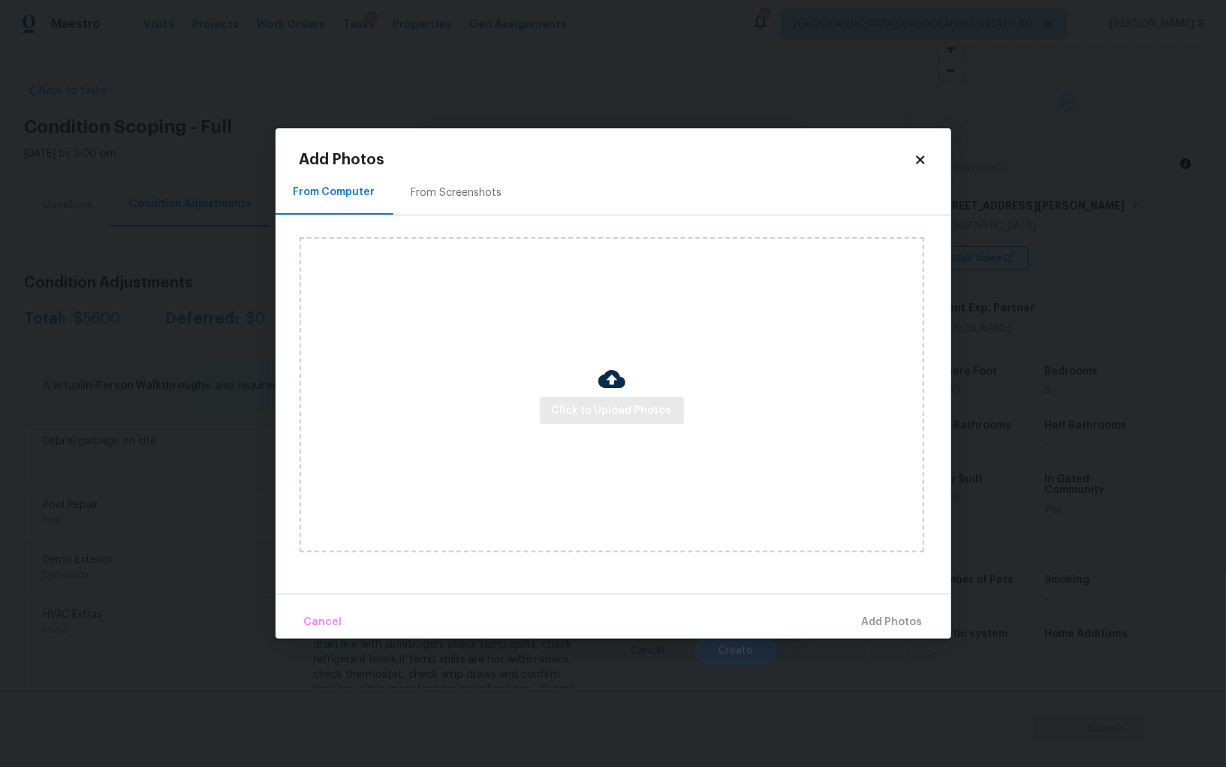
click at [625, 429] on div "Click to Upload Photos" at bounding box center [612, 394] width 625 height 315
click at [625, 420] on button "Click to Upload Photos" at bounding box center [612, 411] width 144 height 28
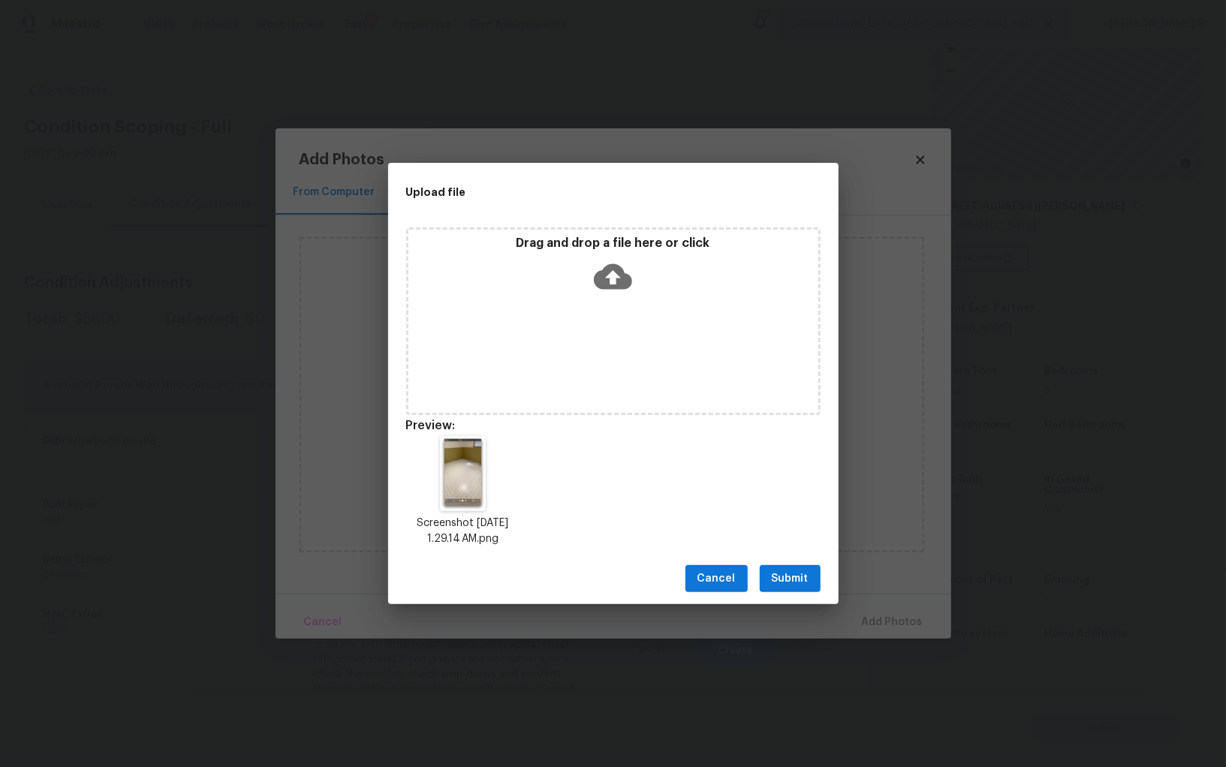
click at [790, 583] on span "Submit" at bounding box center [790, 579] width 37 height 19
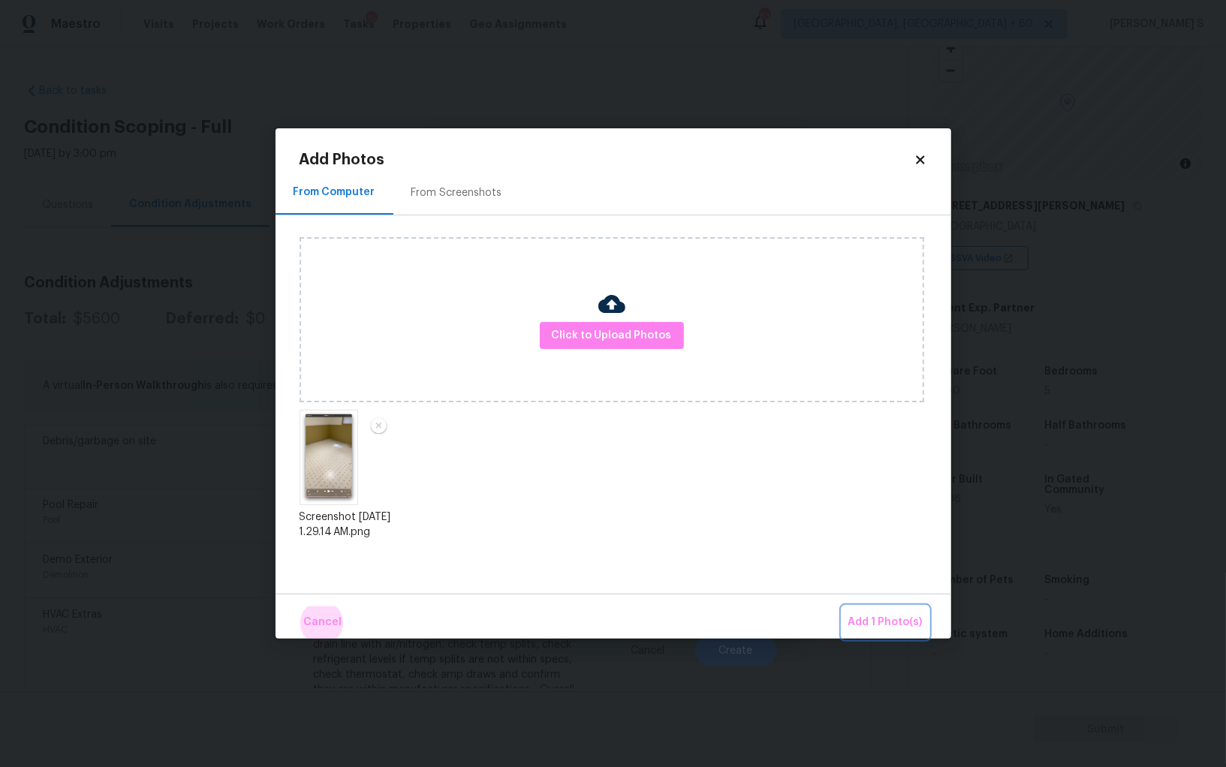
click at [842, 607] on button "Add 1 Photo(s)" at bounding box center [885, 623] width 86 height 32
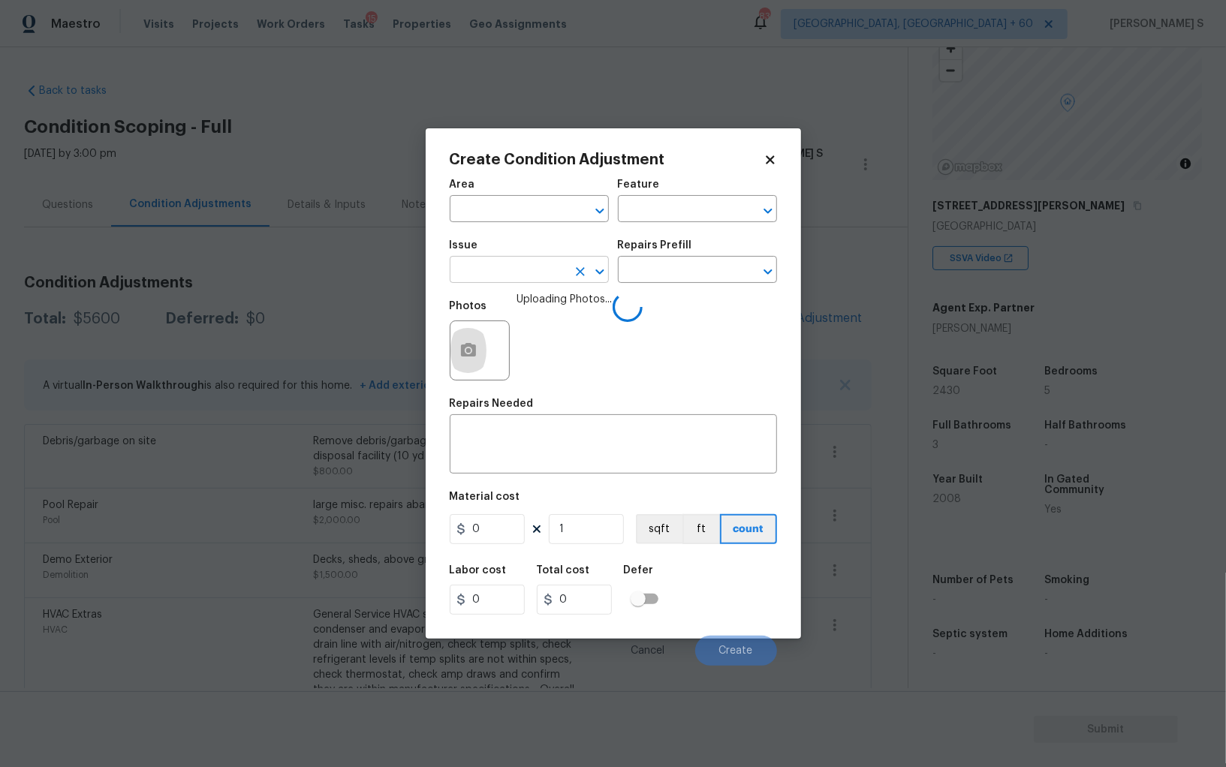
click at [516, 267] on input "text" at bounding box center [508, 271] width 117 height 23
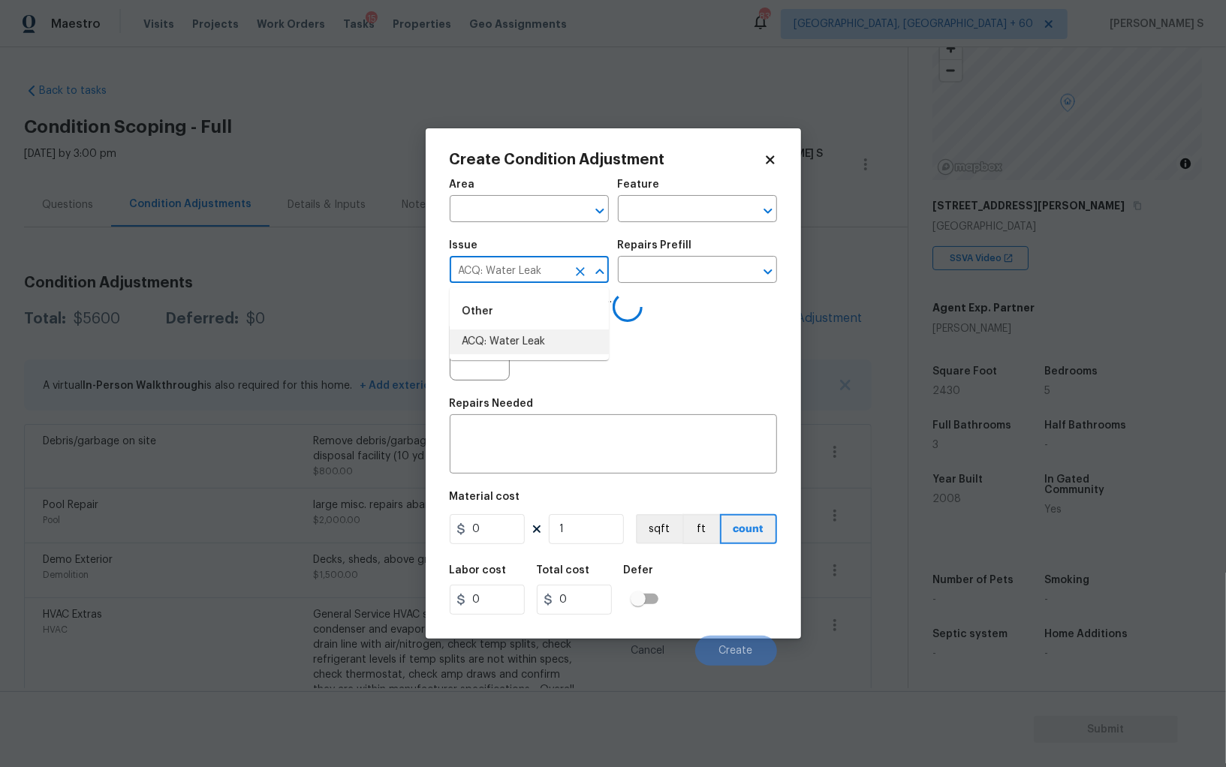
type input "ACQ: Water Leak"
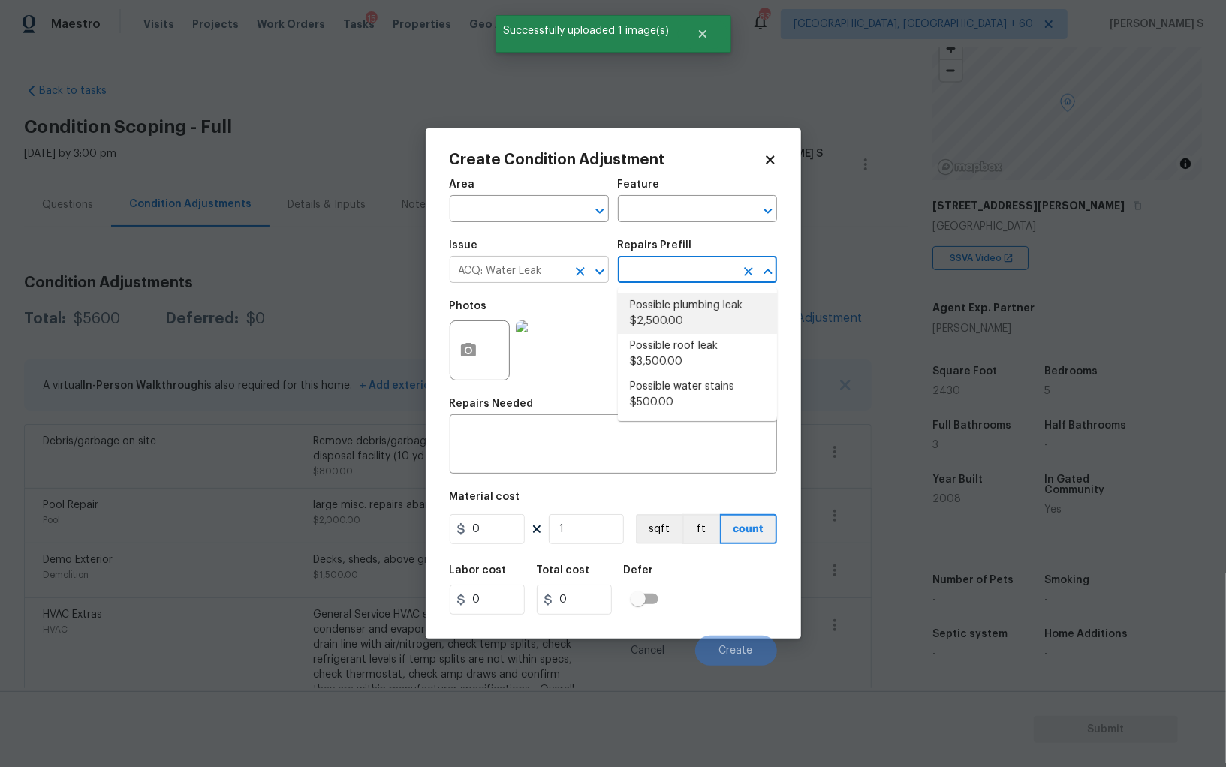
type input "Acquisition"
type textarea "Acquisition Scope: Possible plumbing leak"
type input "2500"
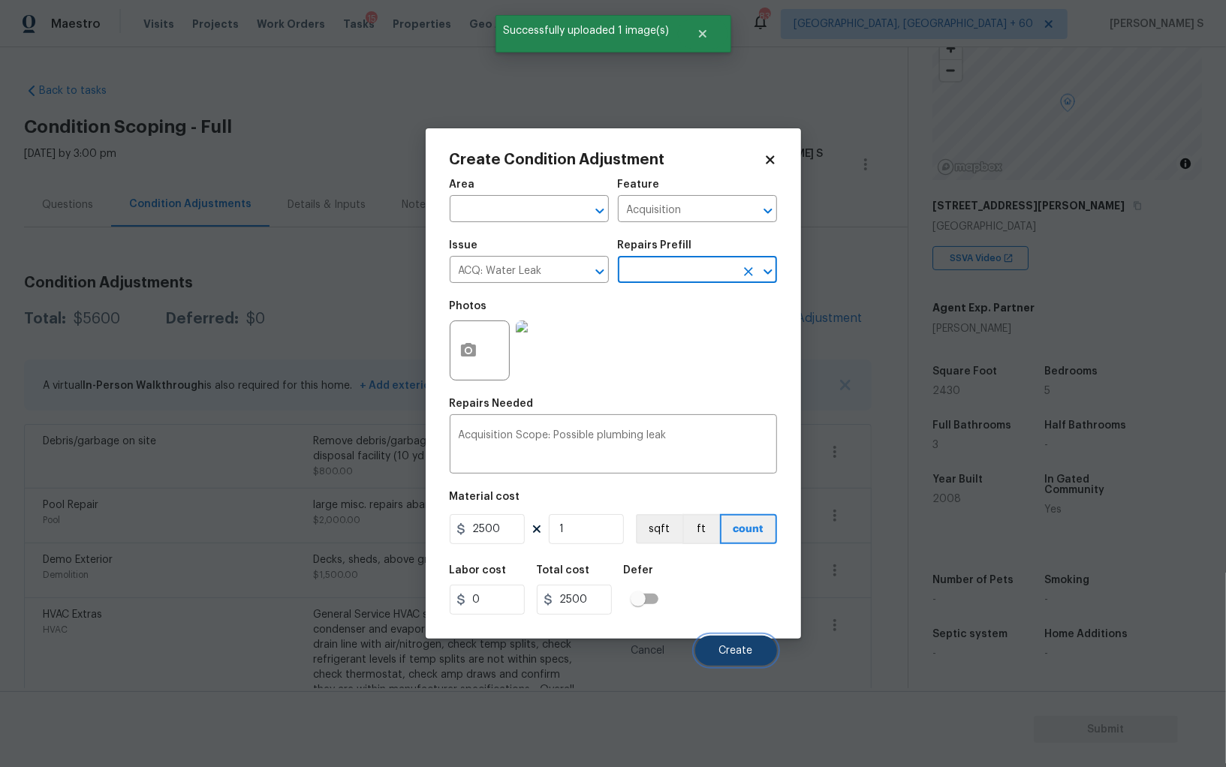
click at [731, 655] on span "Create" at bounding box center [736, 651] width 34 height 11
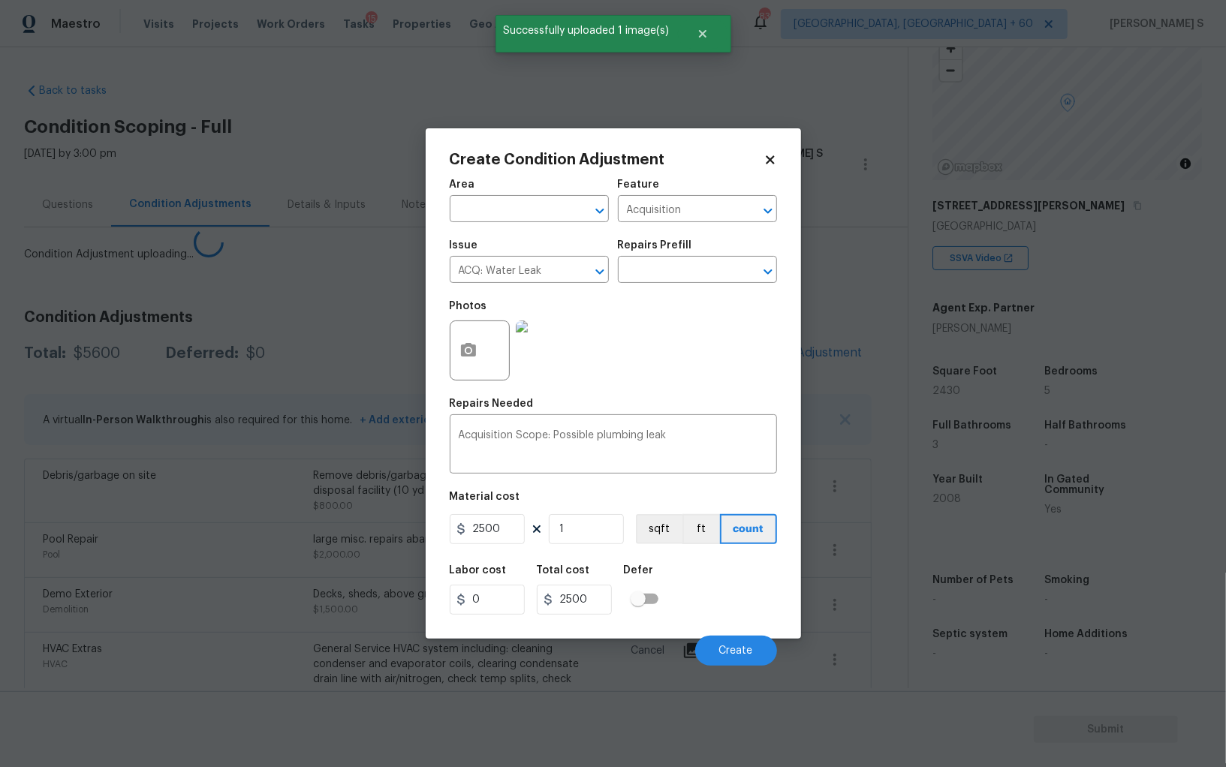
click at [83, 629] on body "Maestro Visits Projects Work Orders Tasks 15 Properties Geo Assignments 839 Alb…" at bounding box center [613, 383] width 1226 height 767
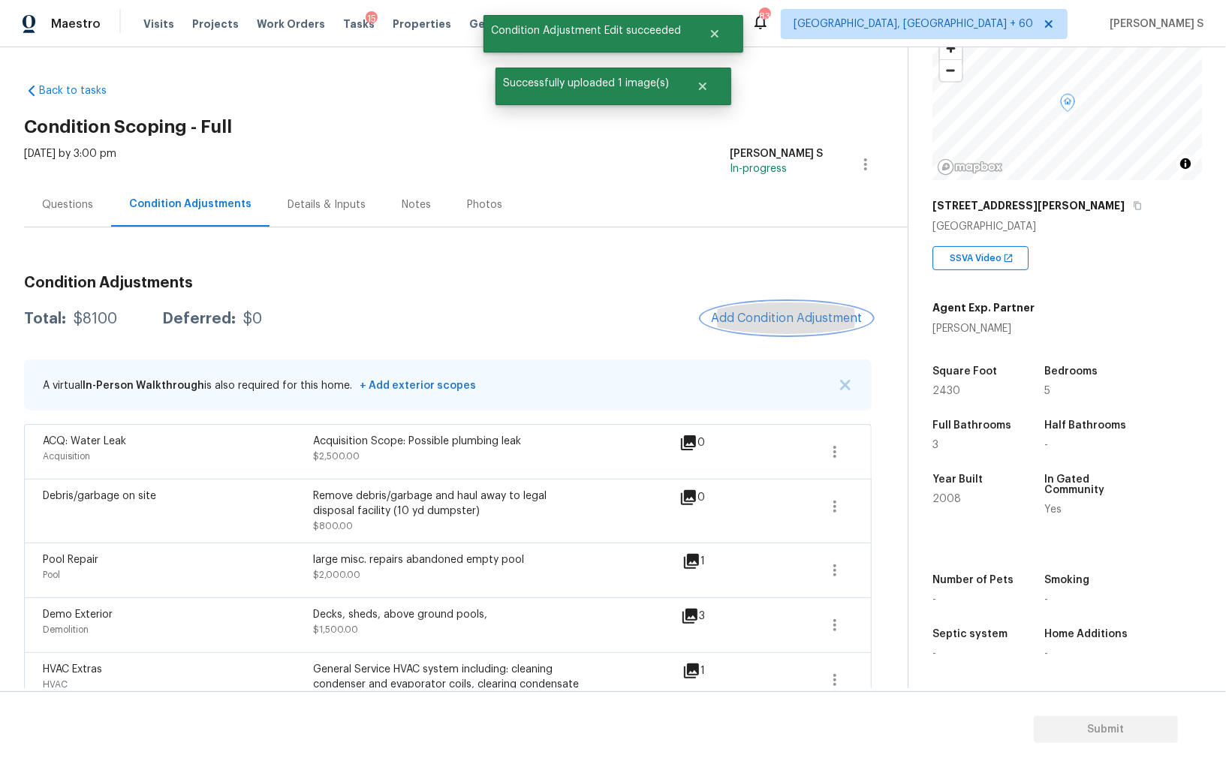
click at [761, 309] on button "Add Condition Adjustment" at bounding box center [787, 319] width 170 height 32
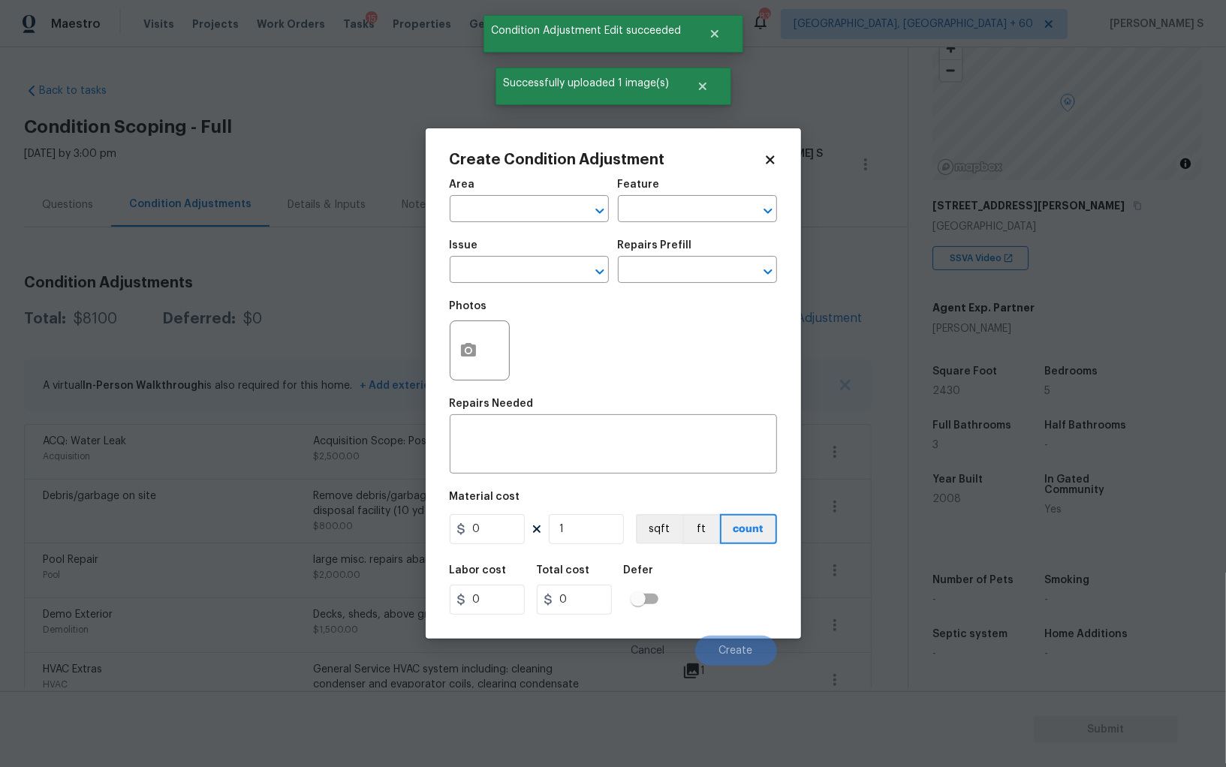
click at [450, 348] on div at bounding box center [480, 351] width 60 height 60
click at [476, 367] on button "button" at bounding box center [469, 350] width 36 height 59
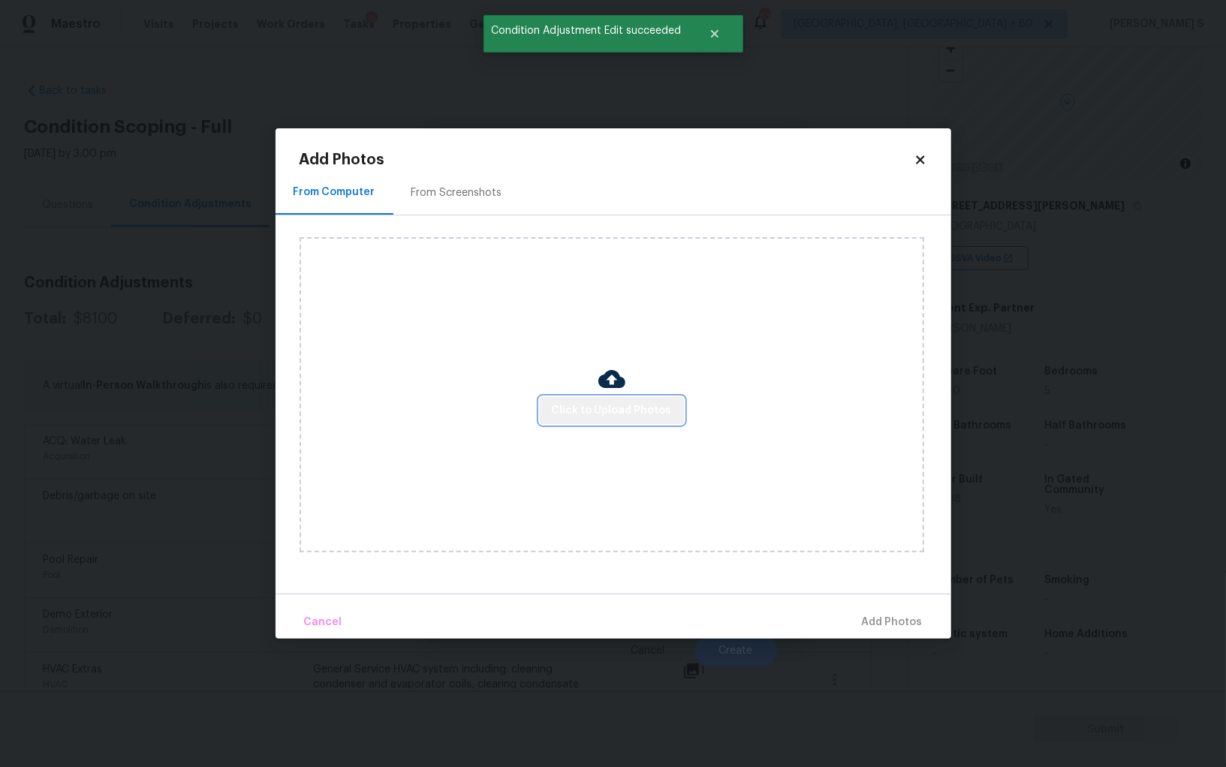
click at [615, 419] on span "Click to Upload Photos" at bounding box center [612, 411] width 120 height 19
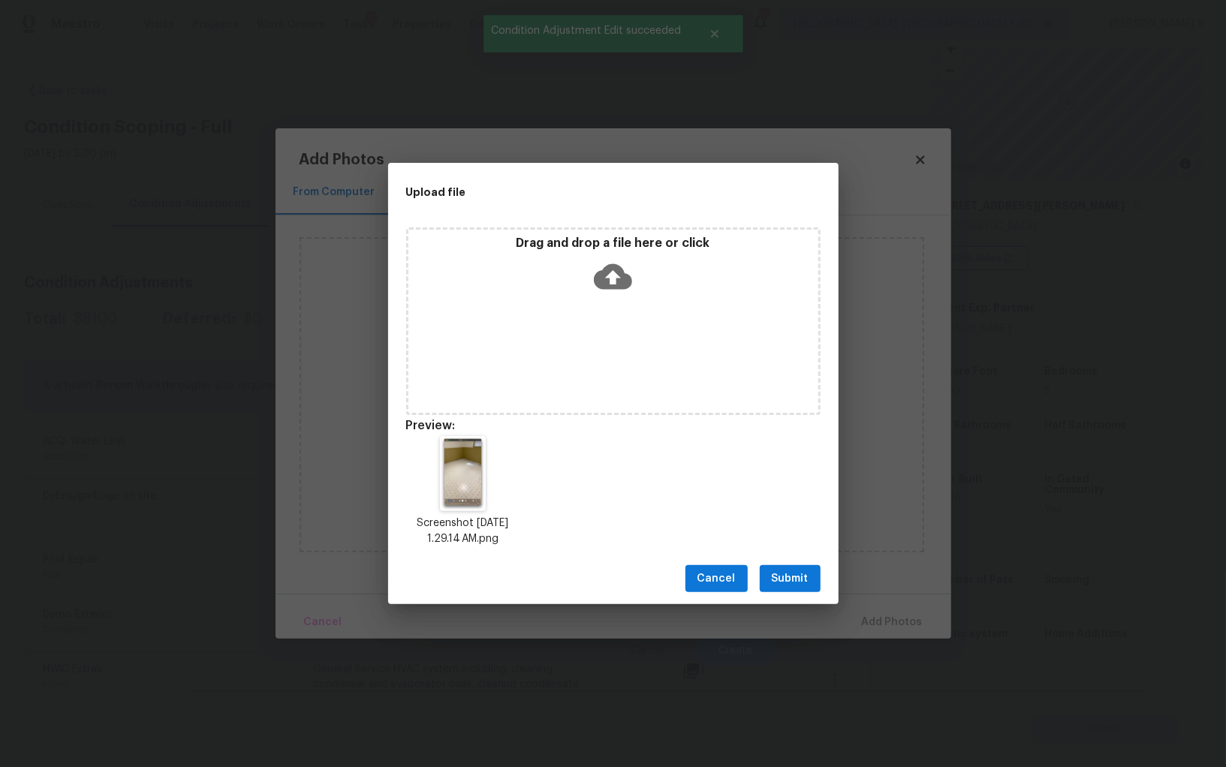
click at [787, 578] on span "Submit" at bounding box center [790, 579] width 37 height 19
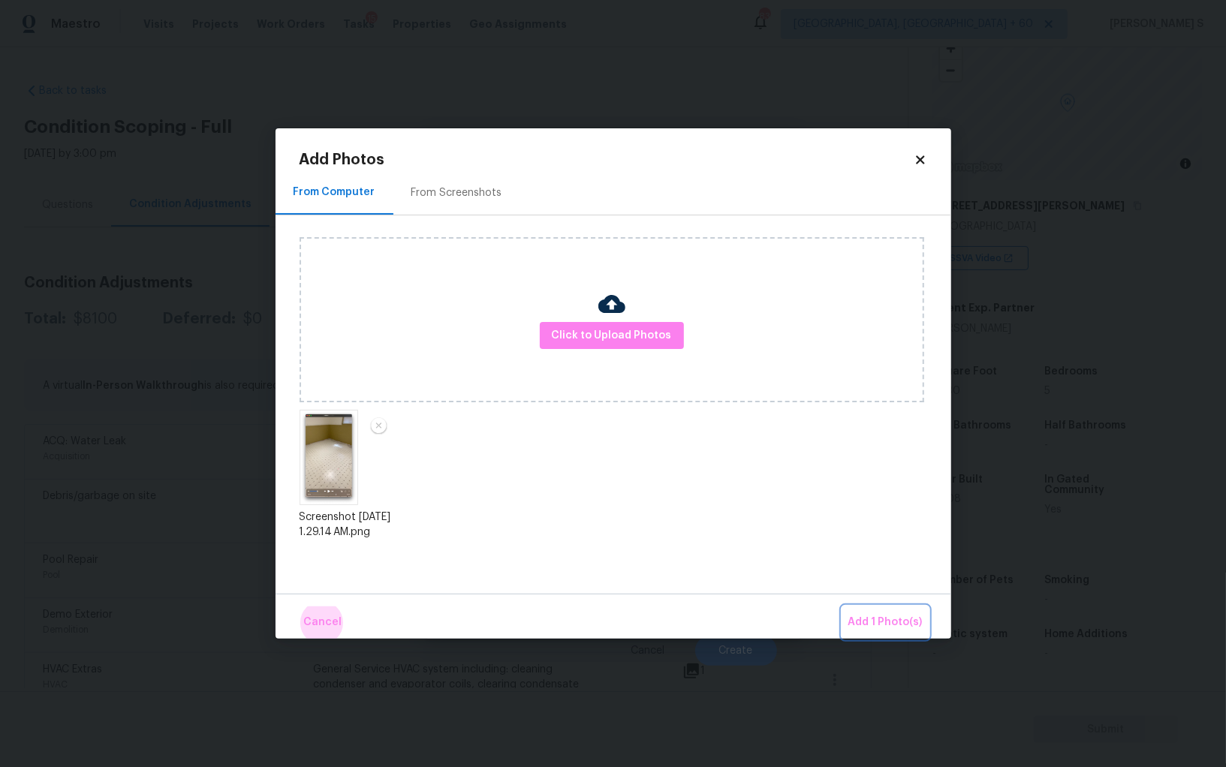
click at [842, 607] on button "Add 1 Photo(s)" at bounding box center [885, 623] width 86 height 32
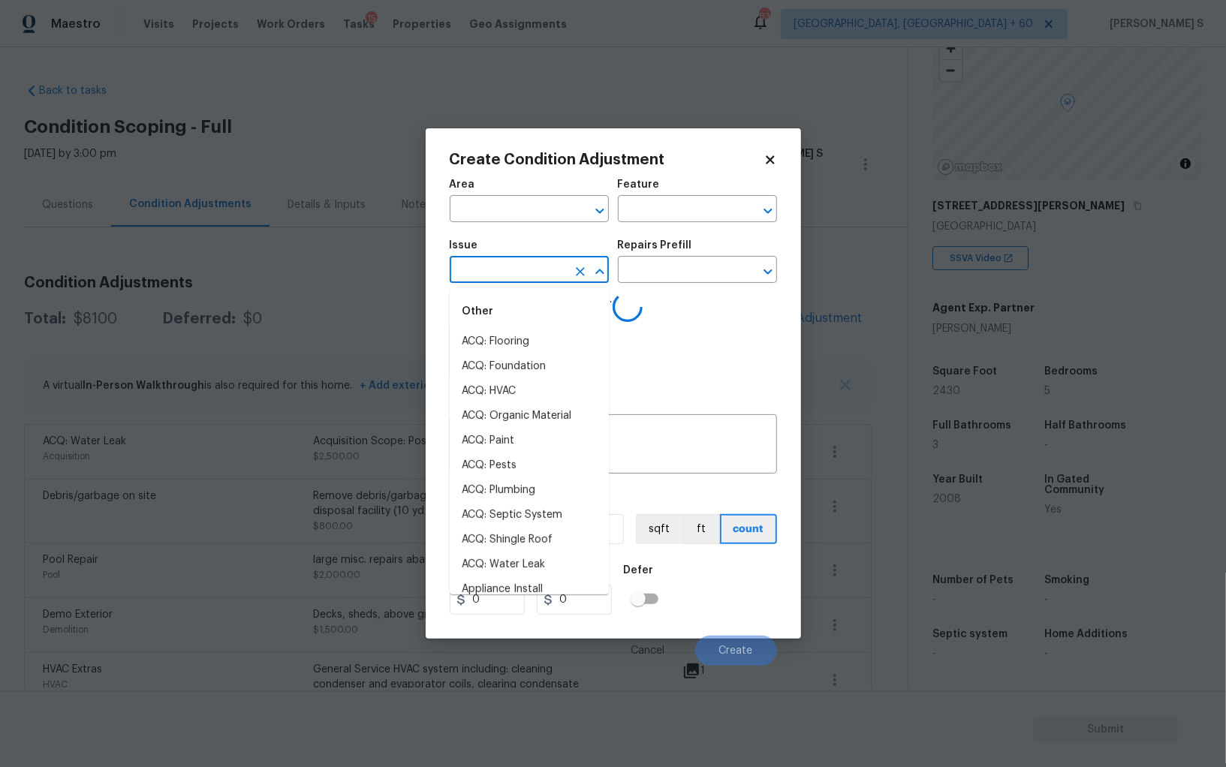
click at [521, 279] on input "text" at bounding box center [508, 271] width 117 height 23
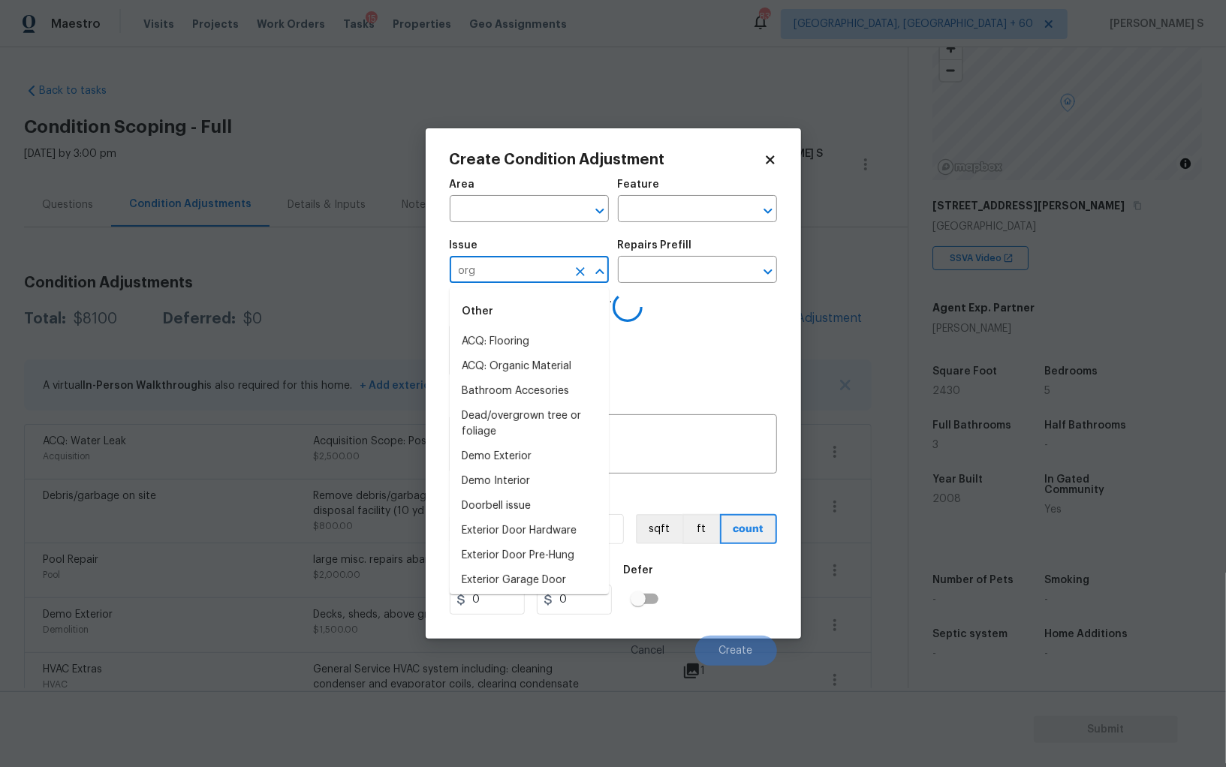
type input "orga"
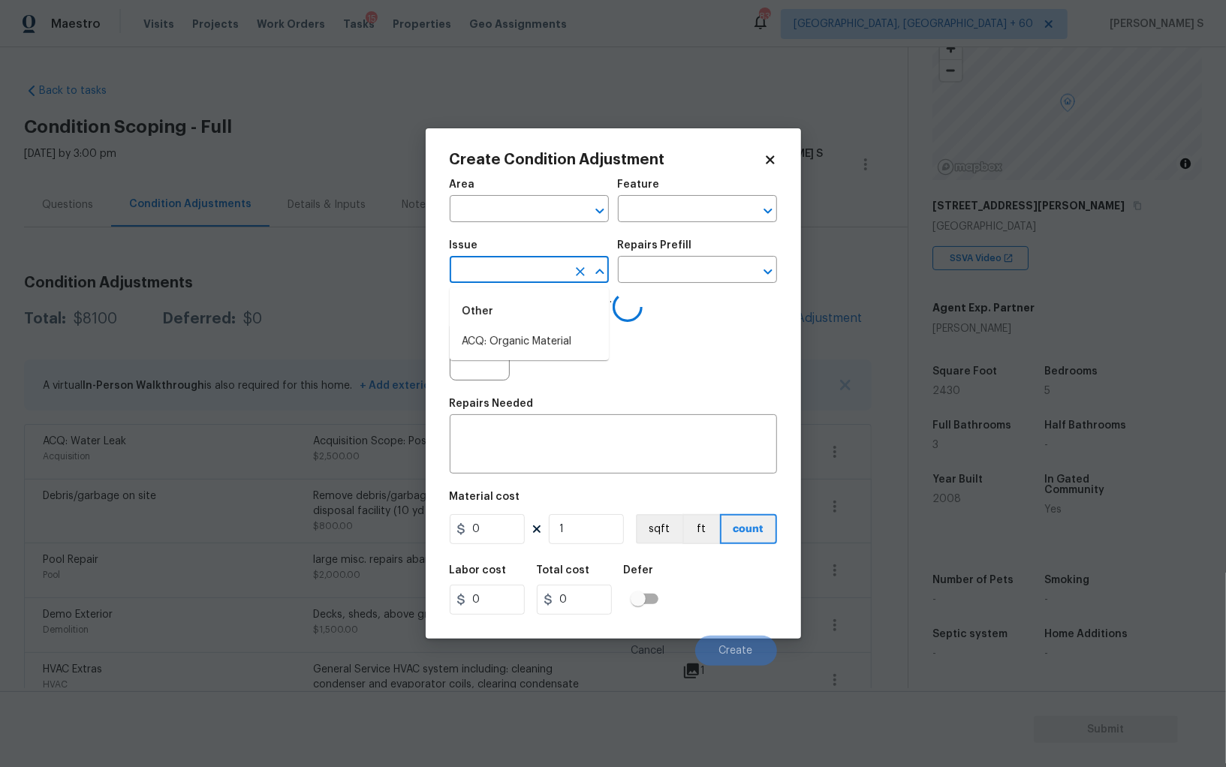
type input "n"
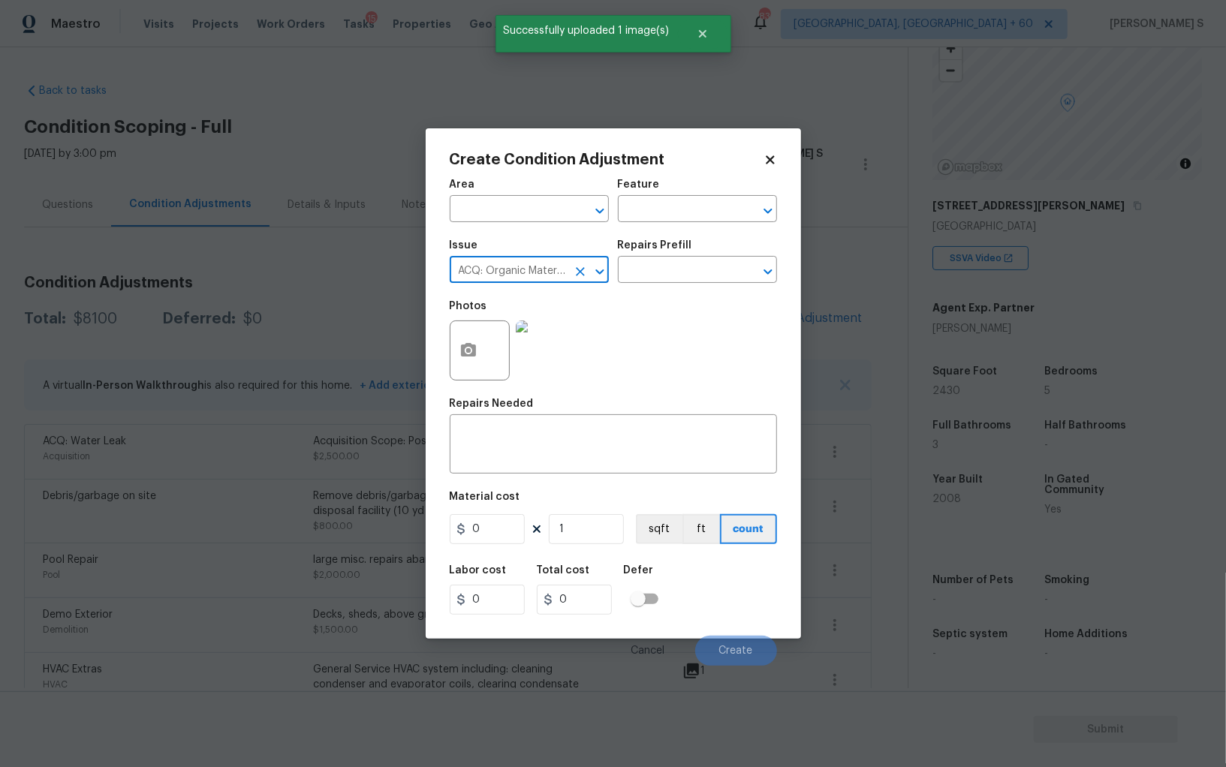
type input "ACQ: Organic Material"
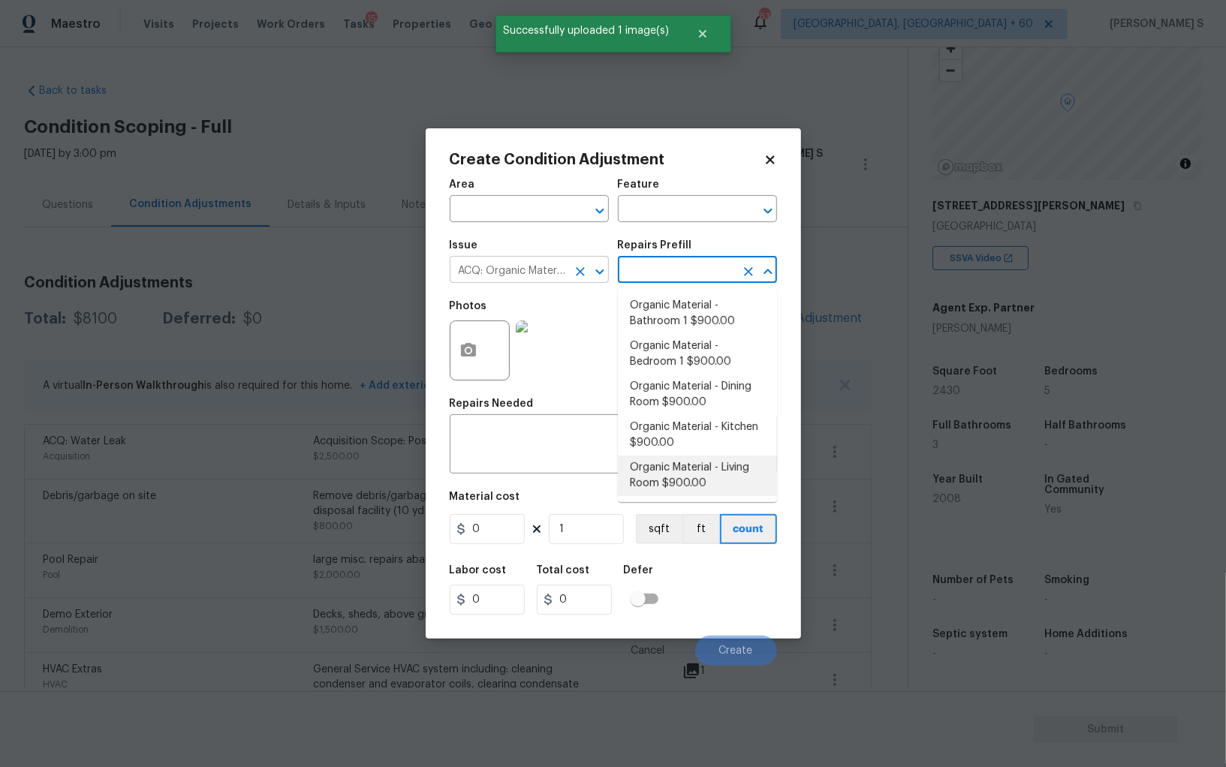
type input "Acquisition"
type textarea "Acquisition Scope: Conditions Conducive to Organic Material - Living Room Discl…"
type input "900"
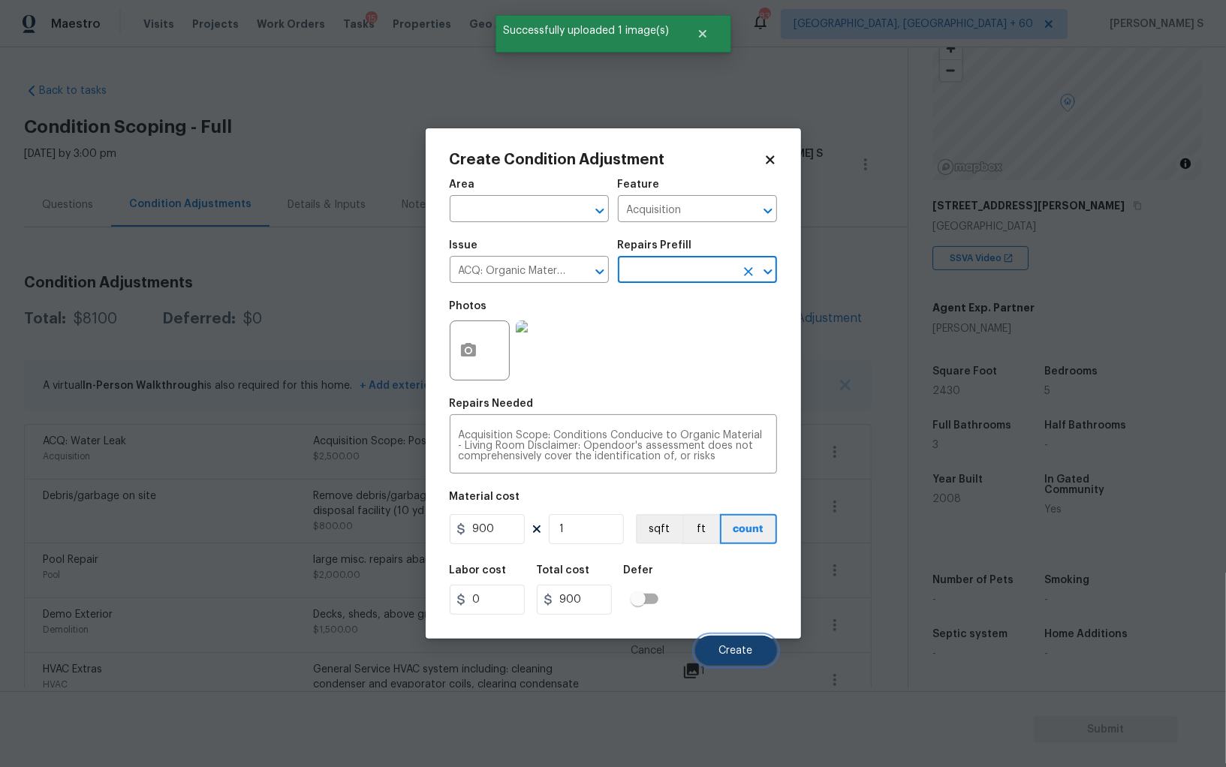
click at [732, 656] on span "Create" at bounding box center [736, 651] width 34 height 11
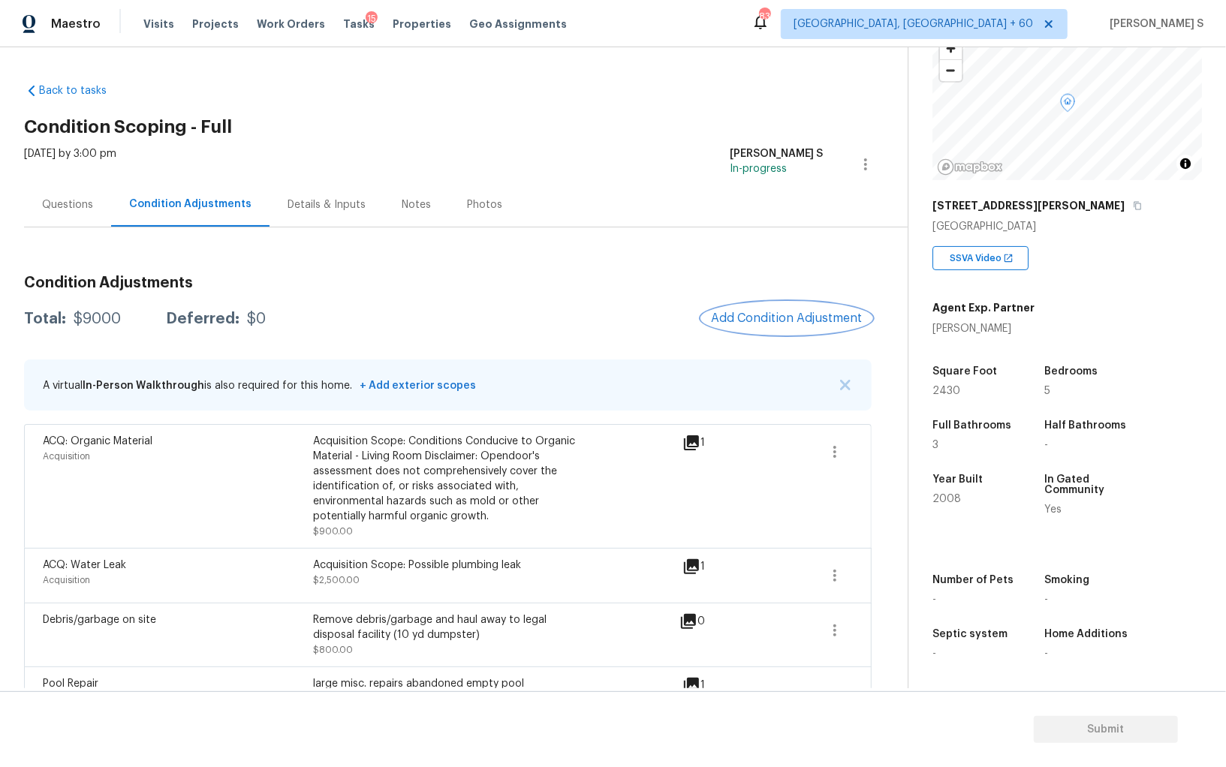
click at [773, 315] on span "Add Condition Adjustment" at bounding box center [787, 319] width 152 height 14
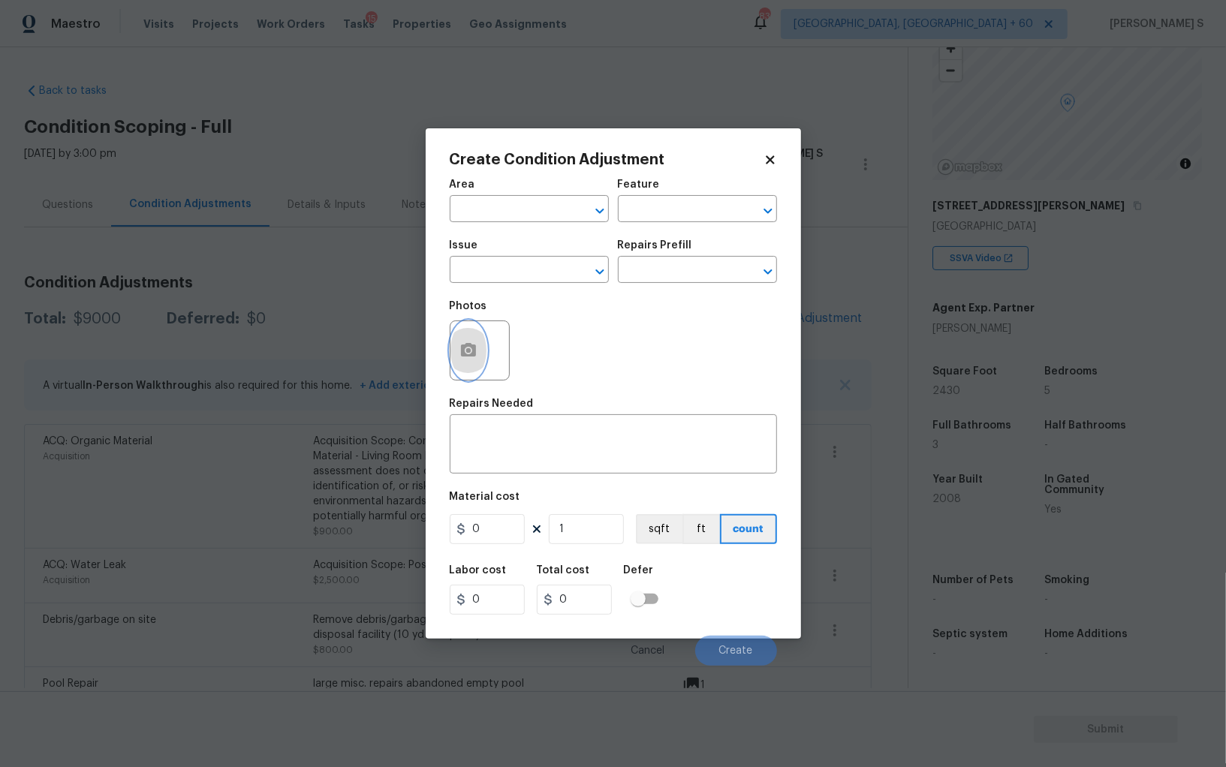
click at [471, 347] on icon "button" at bounding box center [468, 350] width 15 height 14
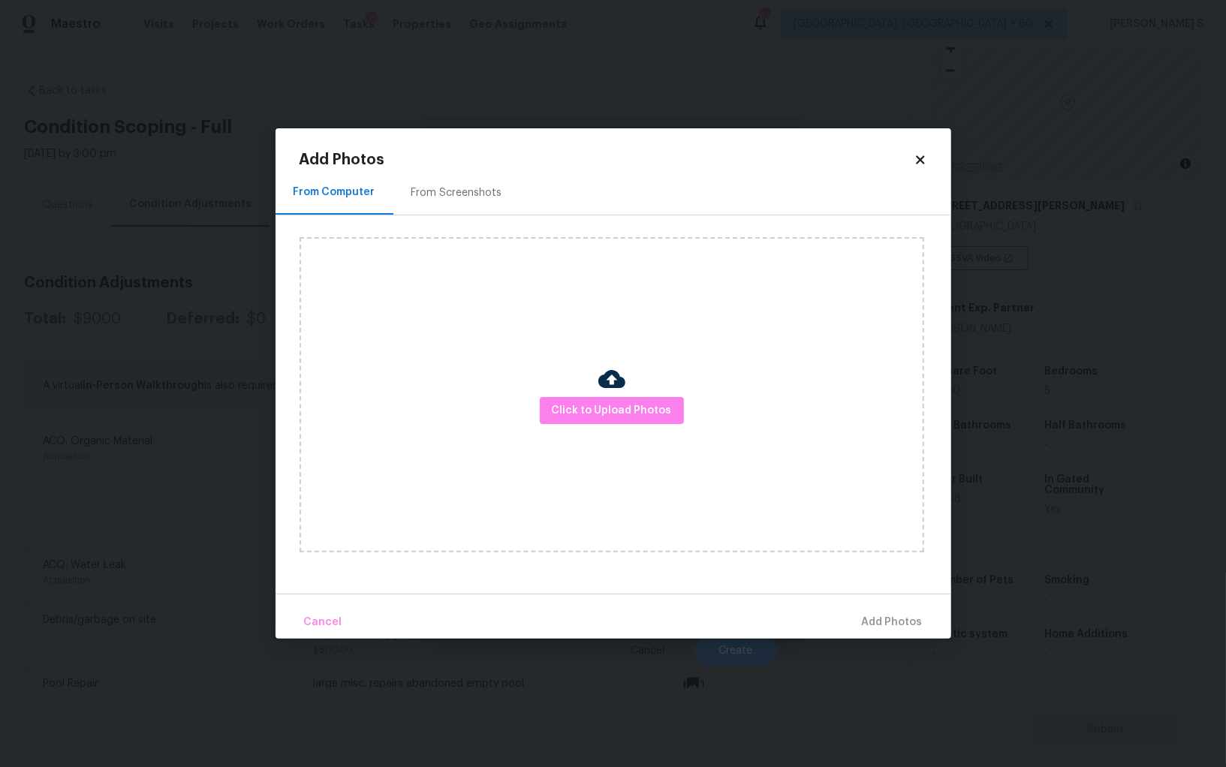
click at [602, 393] on div at bounding box center [611, 382] width 27 height 32
click at [603, 407] on span "Click to Upload Photos" at bounding box center [612, 411] width 120 height 19
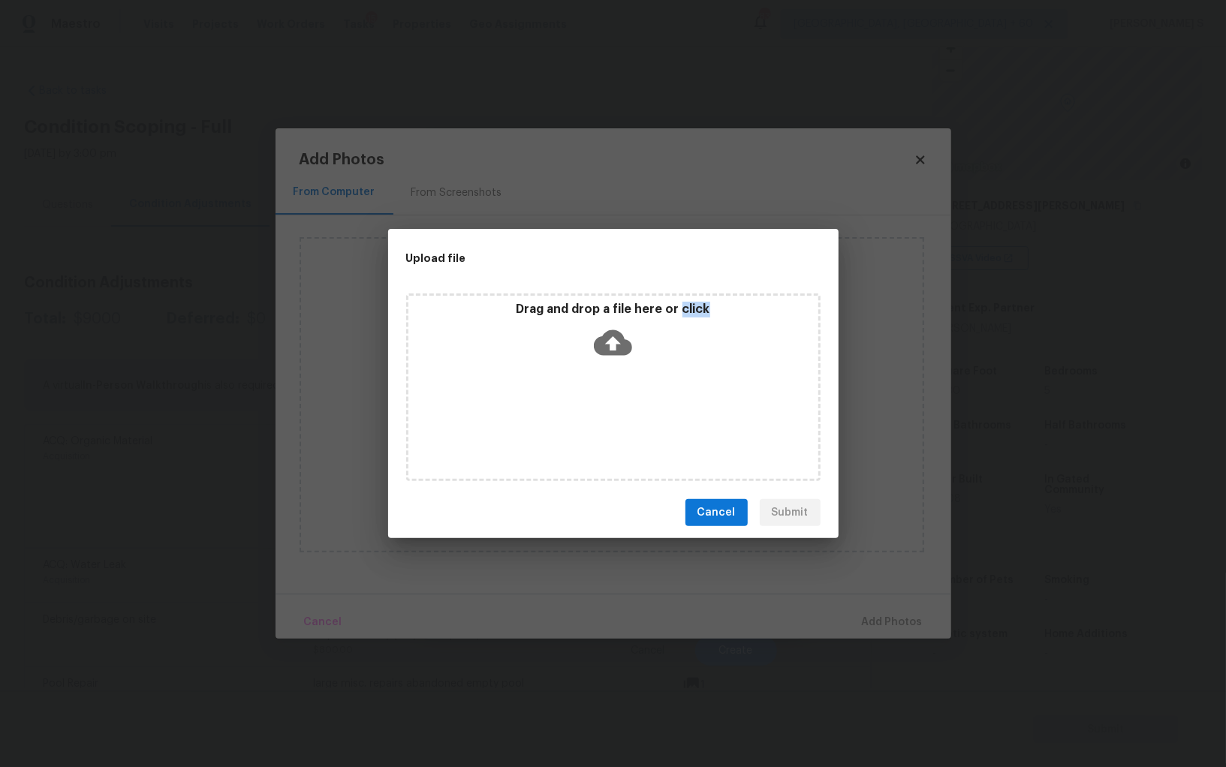
click at [603, 407] on div "Drag and drop a file here or click" at bounding box center [613, 388] width 414 height 188
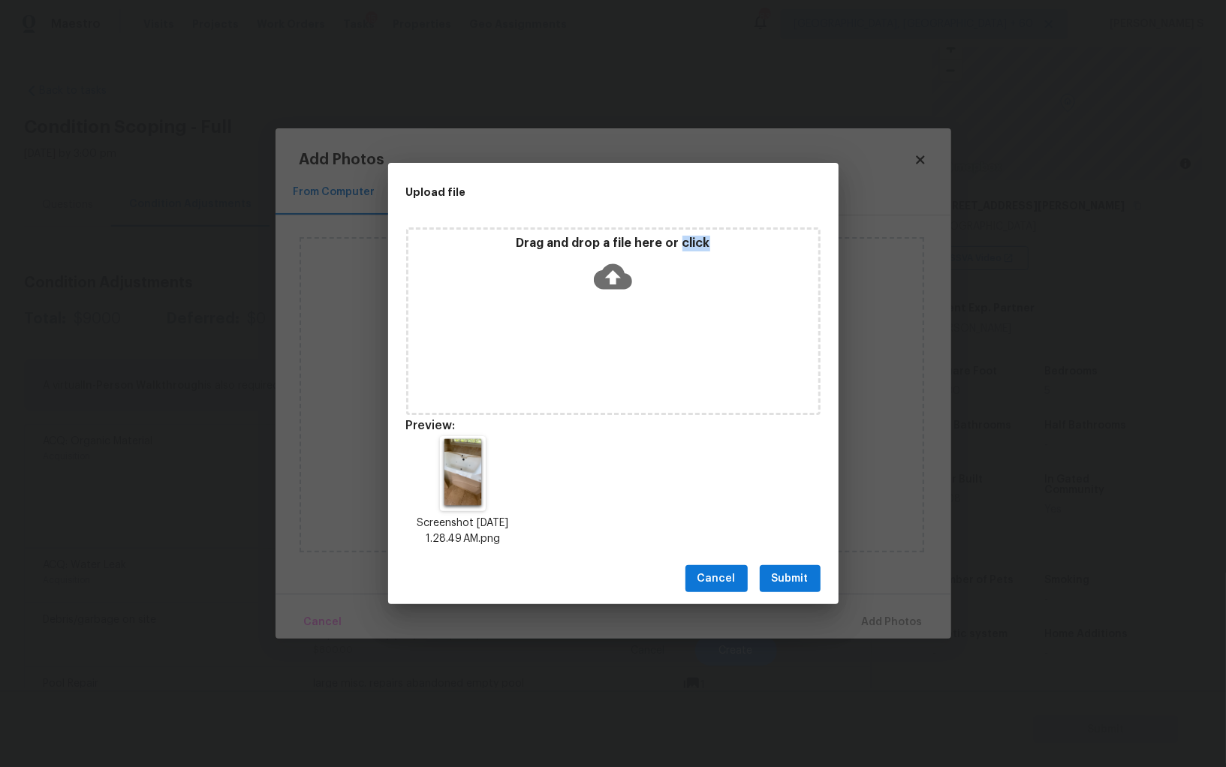
click at [789, 579] on span "Submit" at bounding box center [790, 579] width 37 height 19
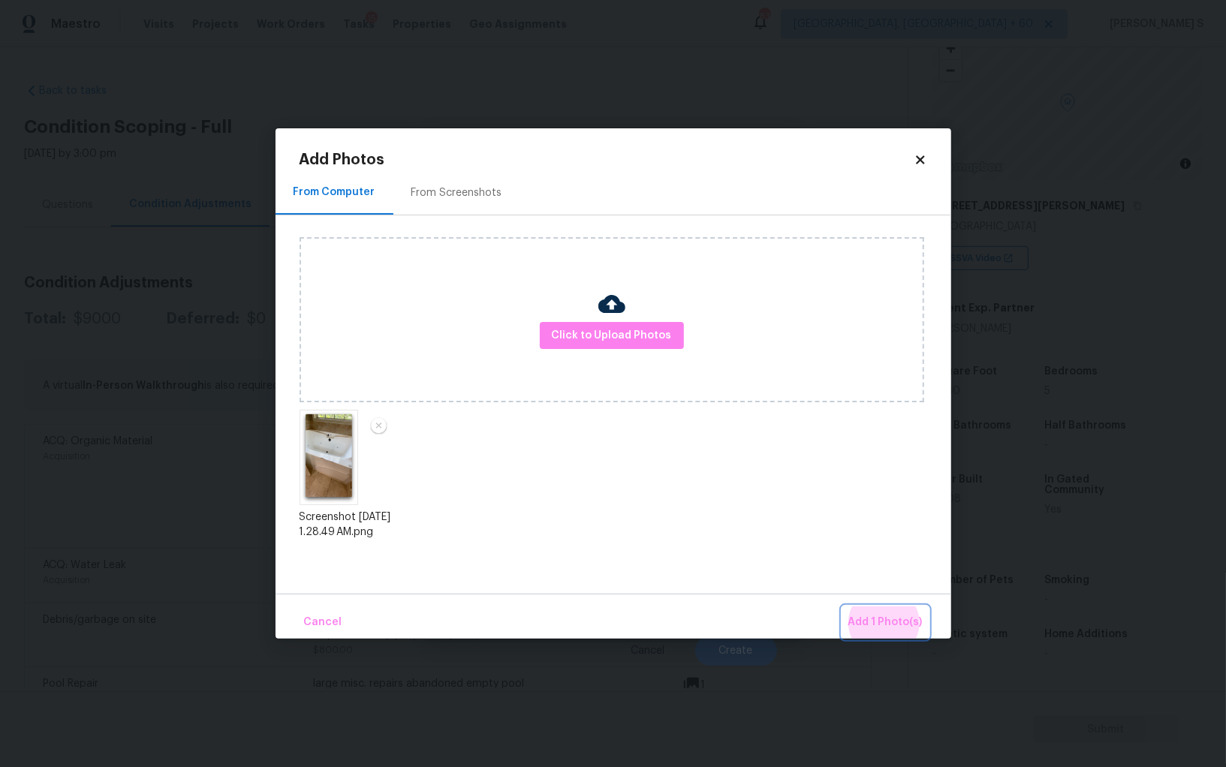
click at [842, 607] on button "Add 1 Photo(s)" at bounding box center [885, 623] width 86 height 32
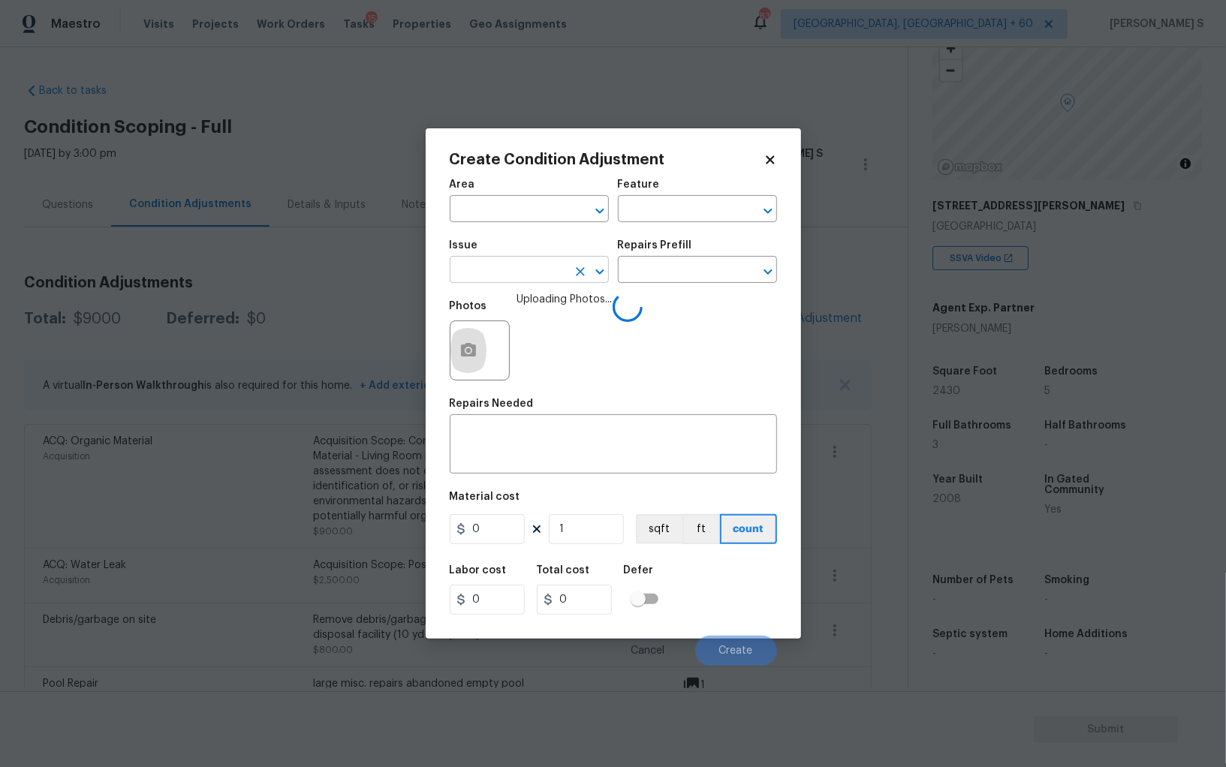
click at [525, 263] on input "text" at bounding box center [508, 271] width 117 height 23
type input "Interior Resurfacing"
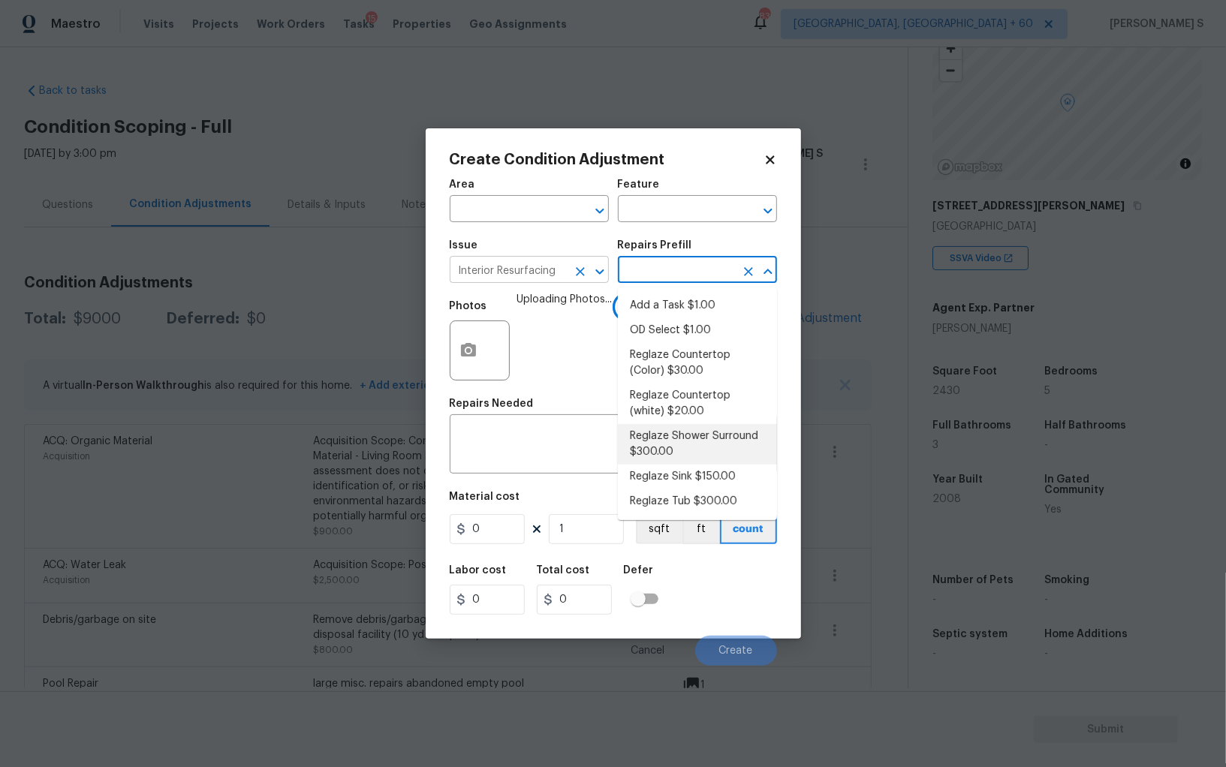
type textarea "Prep, mask, clean and reglaze the fiberglass shower surround (white) both on th…"
type input "300"
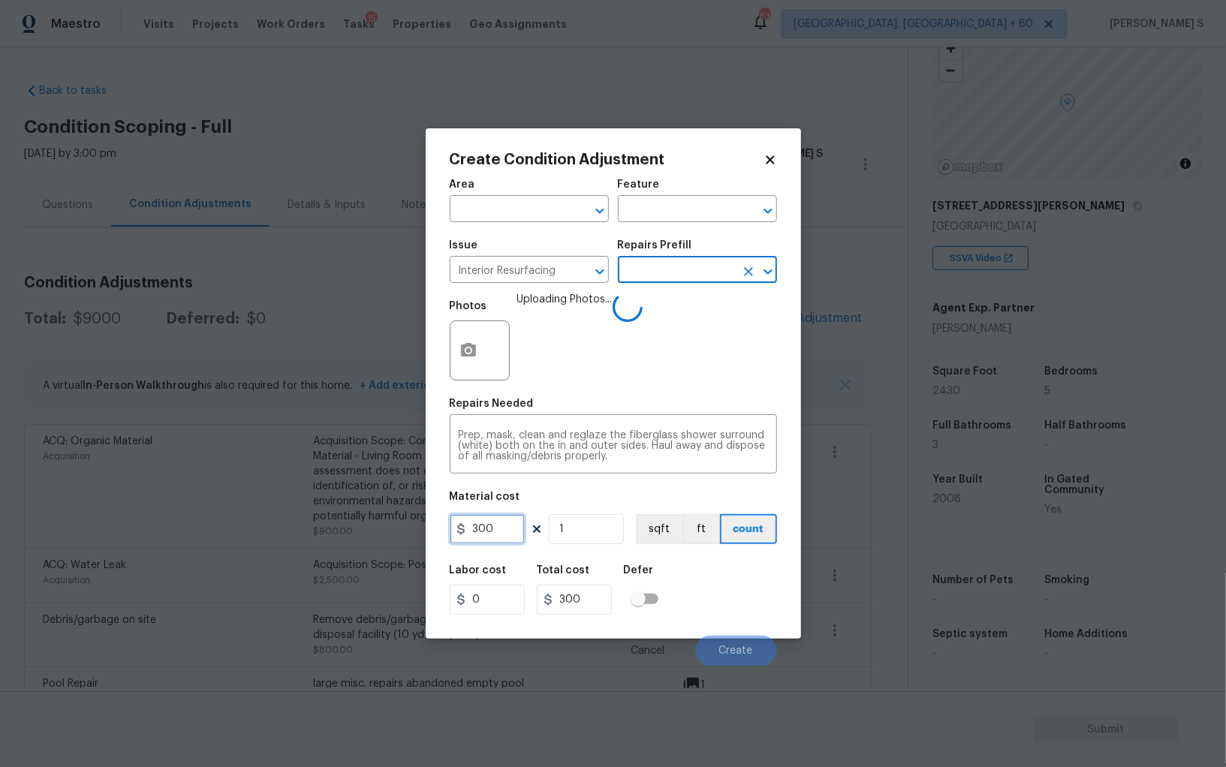
click at [502, 537] on input "300" at bounding box center [487, 529] width 75 height 30
type input "350"
click at [746, 586] on div "Labor cost 0 Total cost 350 Defer" at bounding box center [613, 590] width 327 height 68
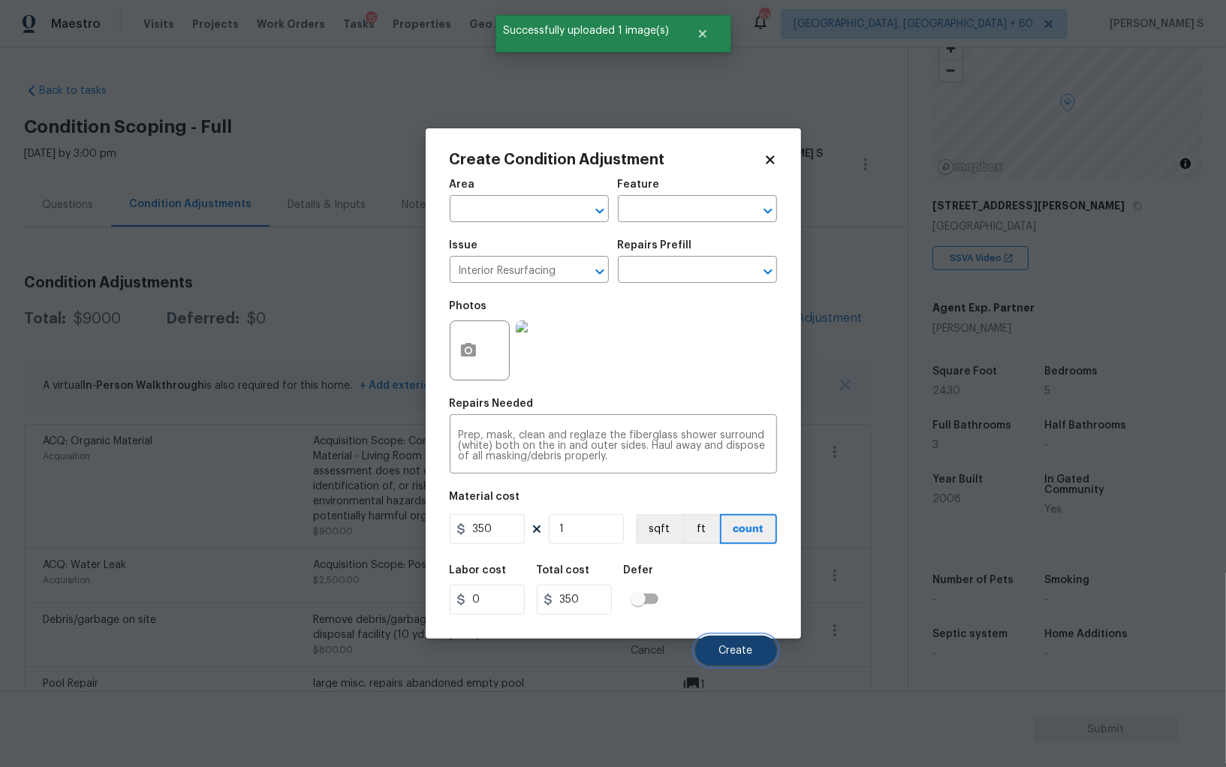
click at [751, 646] on span "Create" at bounding box center [736, 651] width 34 height 11
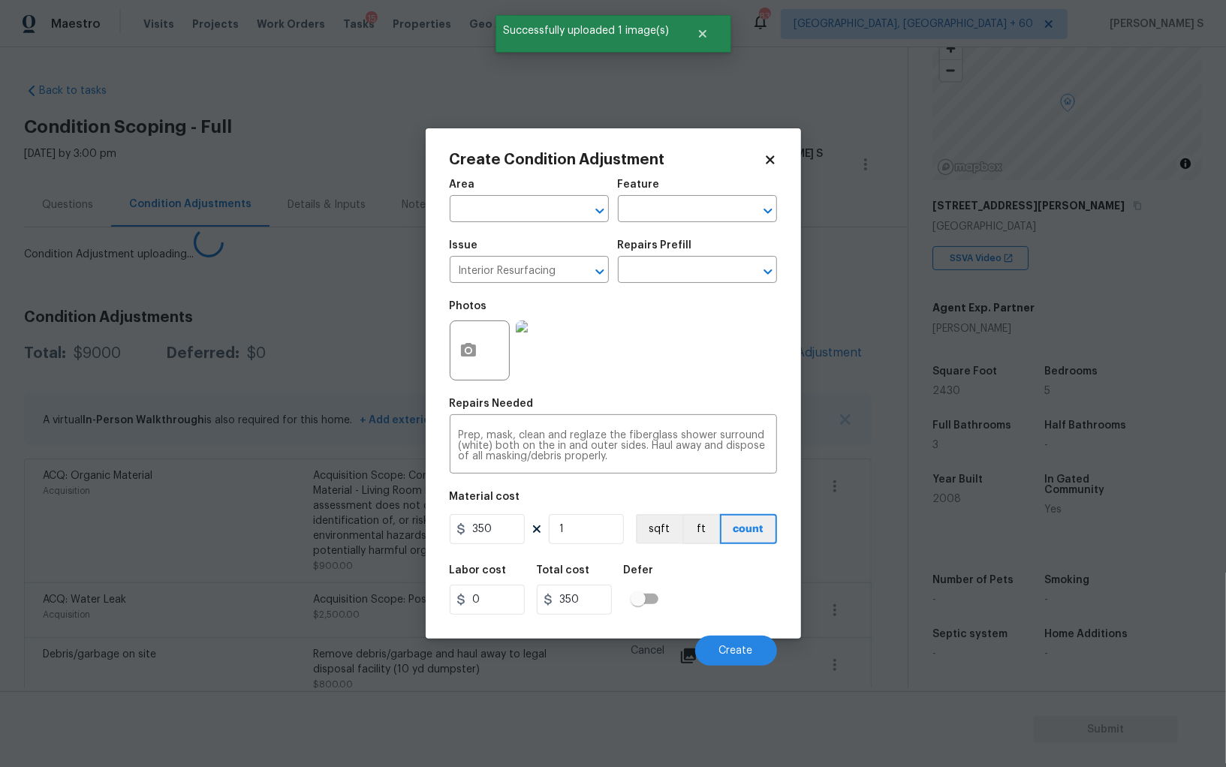
click at [266, 485] on body "Maestro Visits Projects Work Orders Tasks 15 Properties Geo Assignments 839 Alb…" at bounding box center [613, 383] width 1226 height 767
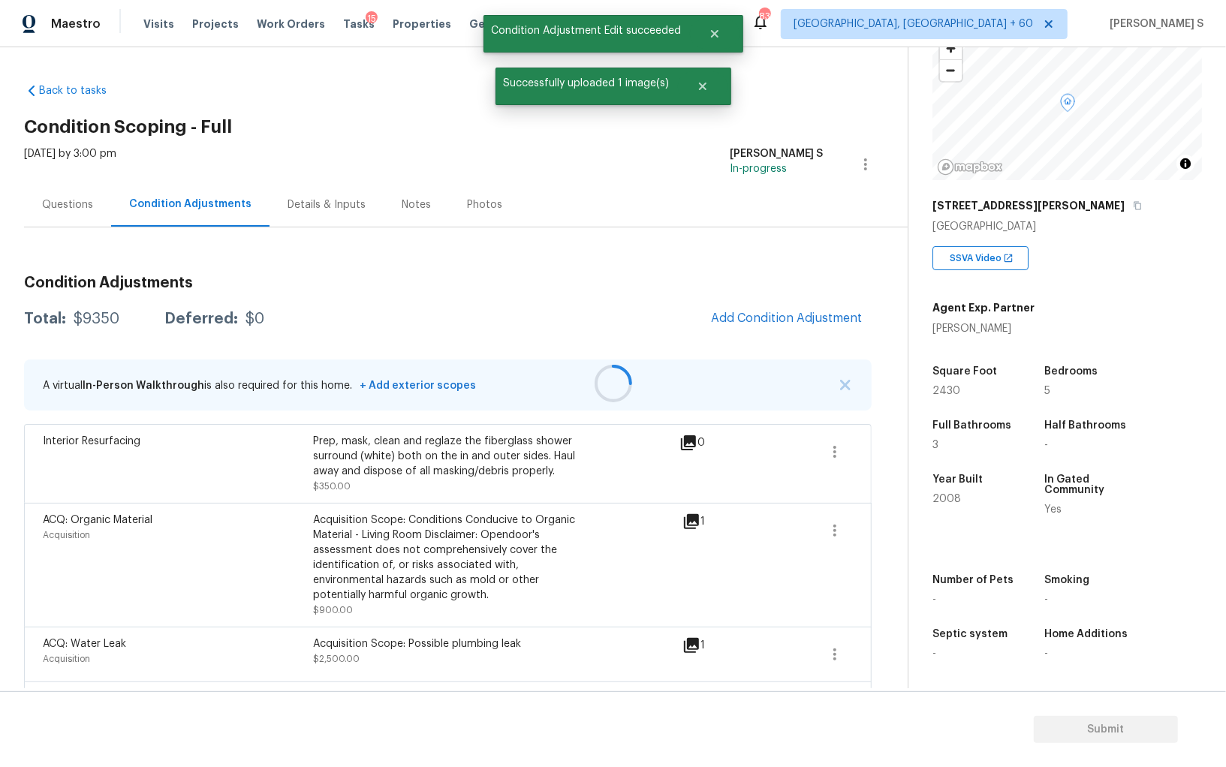
click at [797, 337] on div at bounding box center [613, 383] width 1226 height 767
click at [707, 318] on button "Add Condition Adjustment" at bounding box center [787, 319] width 170 height 32
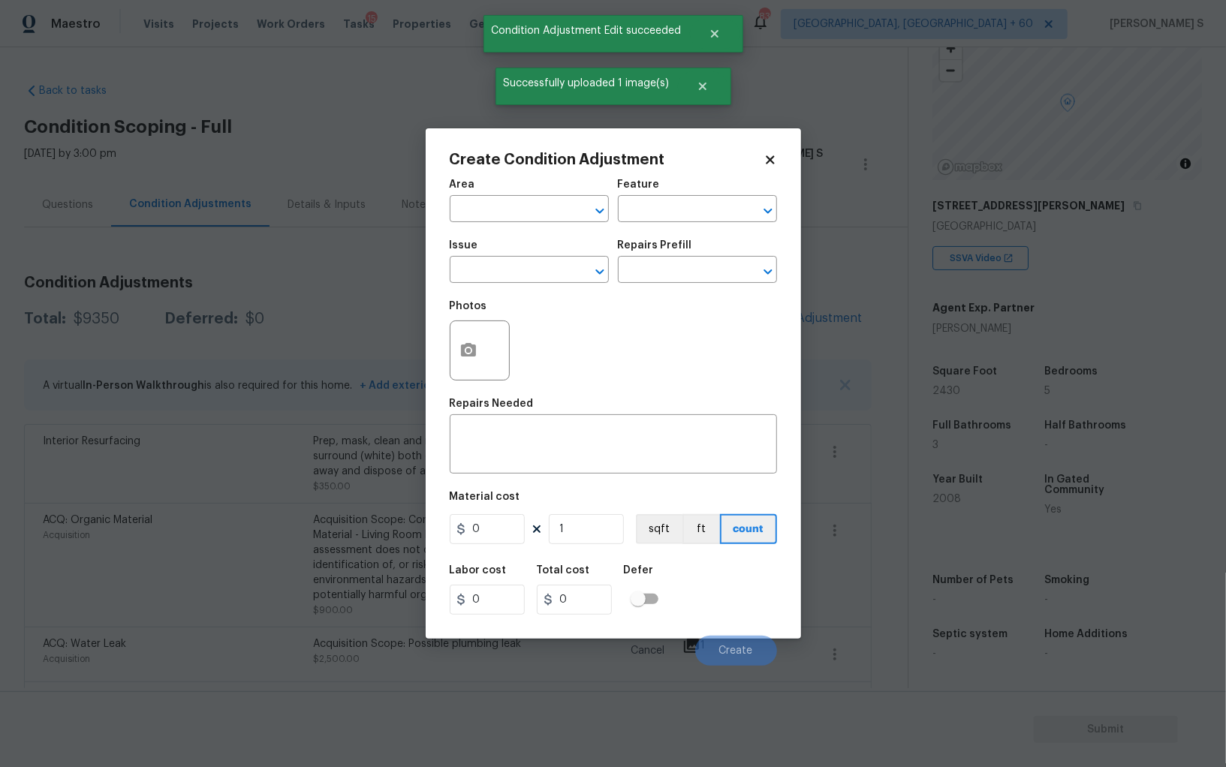
click at [777, 318] on div "Photos" at bounding box center [613, 341] width 327 height 98
click at [477, 354] on button "button" at bounding box center [469, 350] width 36 height 59
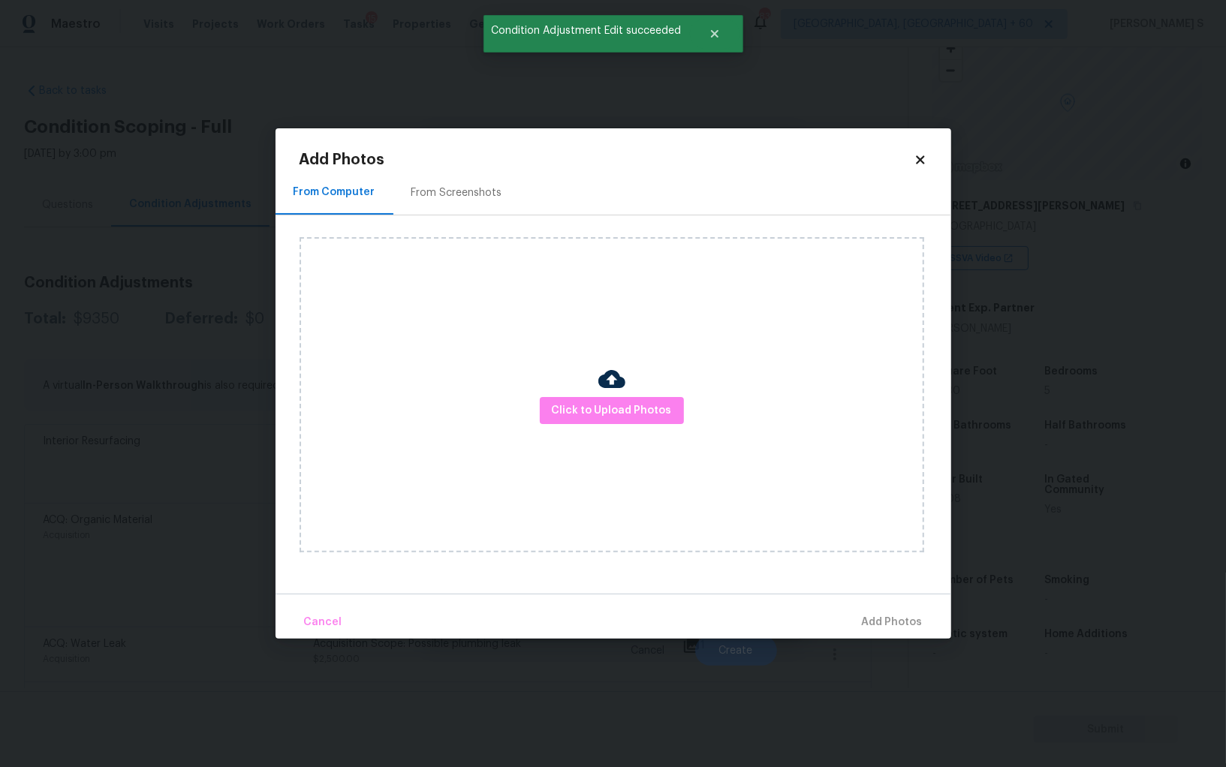
click at [538, 393] on div "Click to Upload Photos" at bounding box center [612, 394] width 625 height 315
click at [561, 404] on span "Click to Upload Photos" at bounding box center [612, 411] width 120 height 19
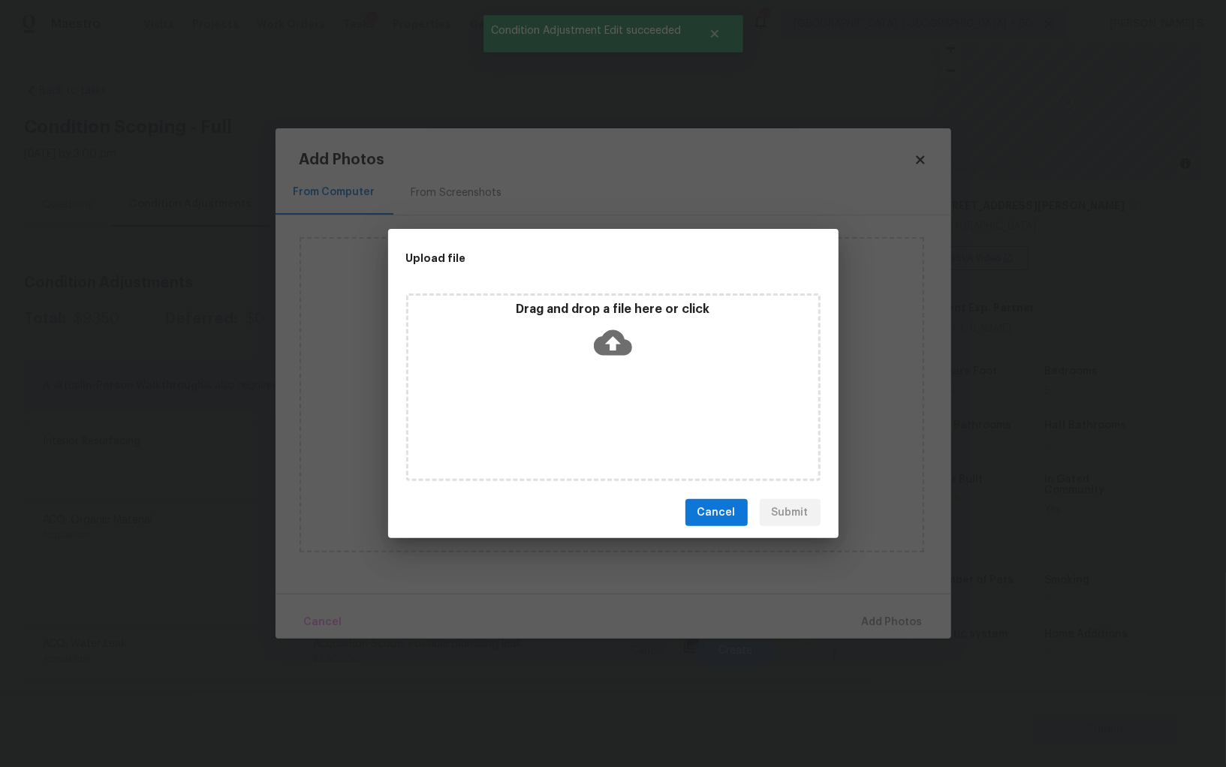
click at [578, 420] on div "Drag and drop a file here or click" at bounding box center [613, 388] width 414 height 188
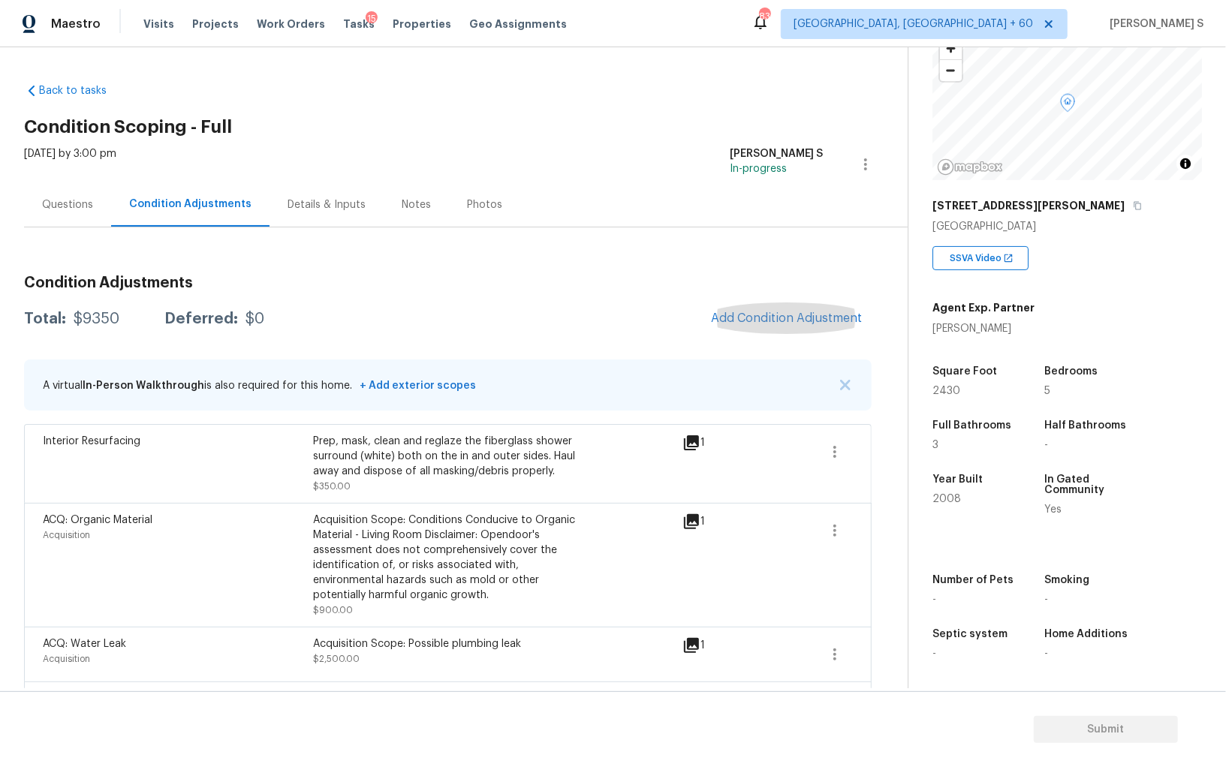
click at [303, 488] on div "Interior Resurfacing" at bounding box center [178, 464] width 270 height 60
click at [789, 306] on button "Add Condition Adjustment" at bounding box center [787, 319] width 170 height 32
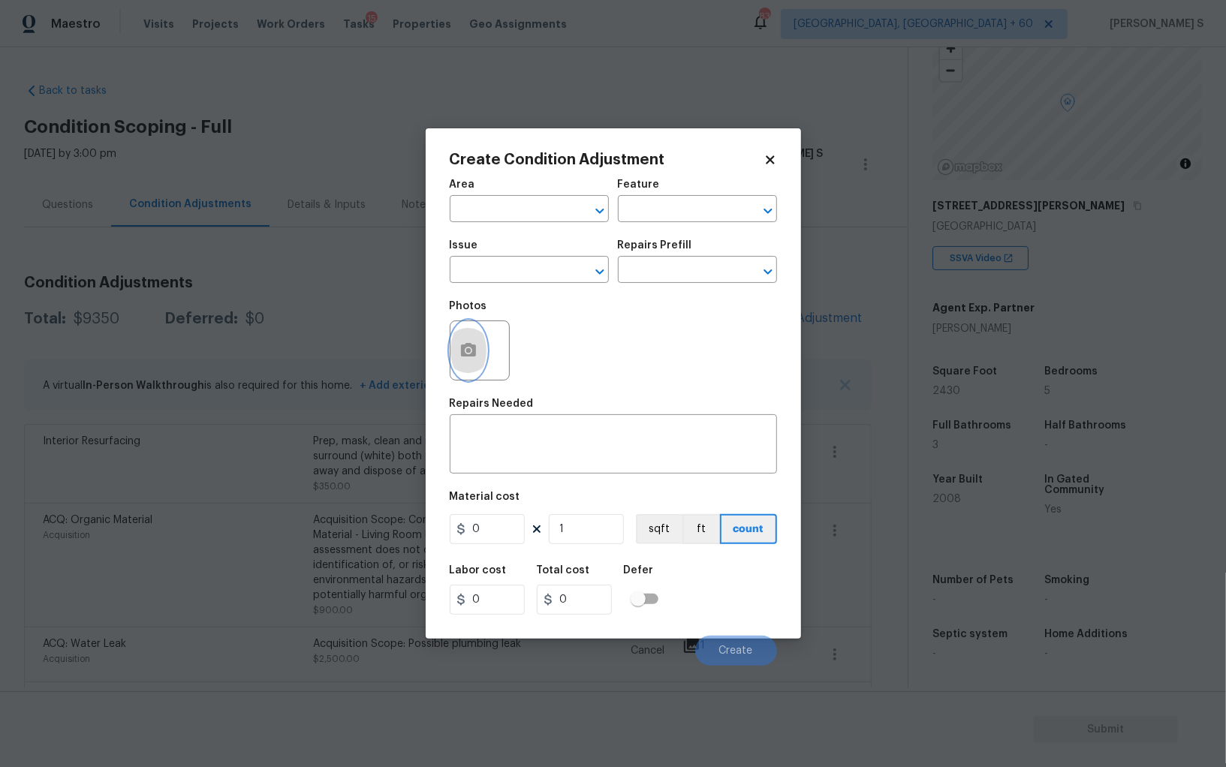
click at [479, 343] on button "button" at bounding box center [469, 350] width 36 height 59
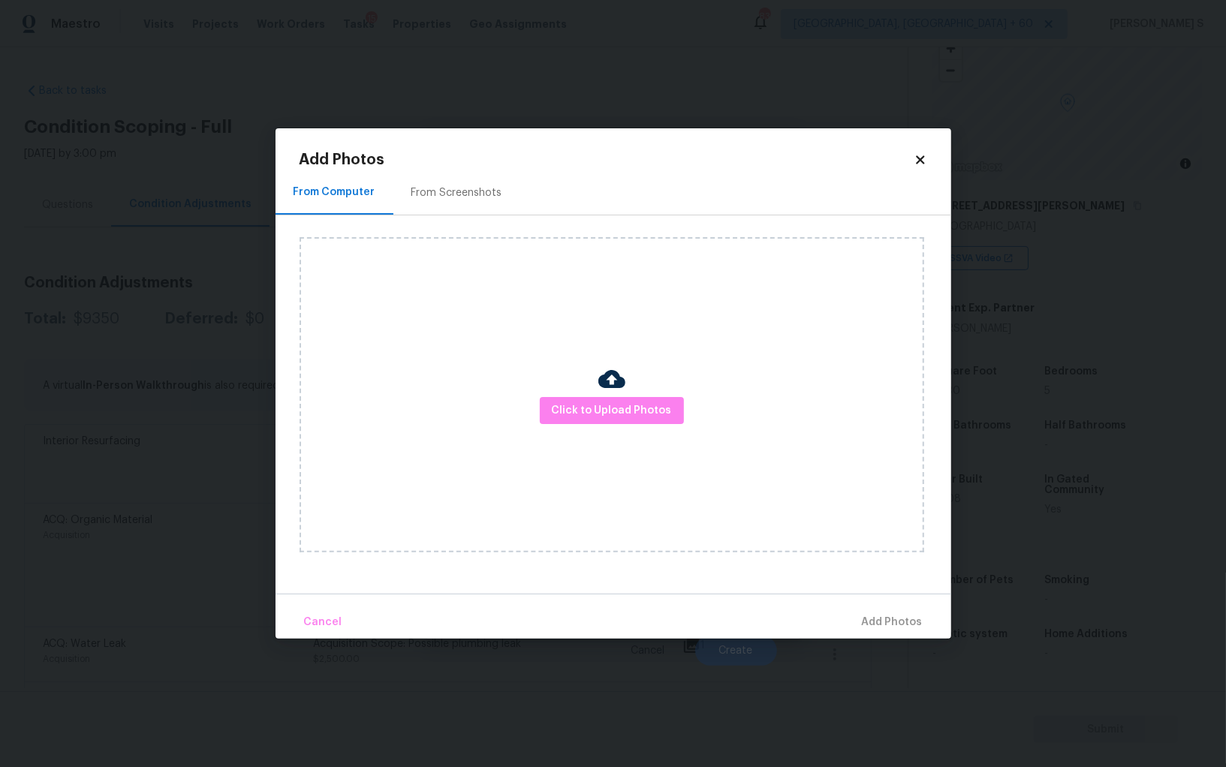
click at [466, 176] on div "From Screenshots" at bounding box center [456, 192] width 127 height 44
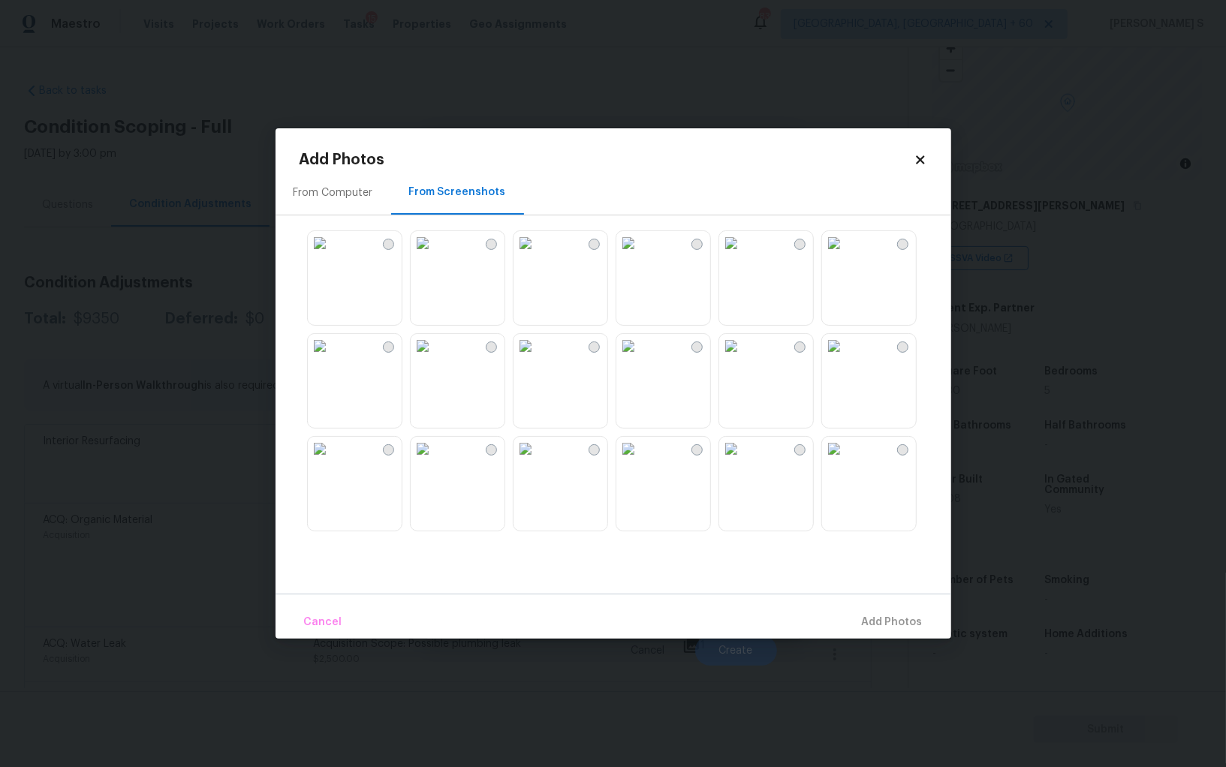
click at [846, 357] on img at bounding box center [834, 346] width 24 height 24
click at [743, 357] on img at bounding box center [731, 346] width 24 height 24
click at [640, 358] on img at bounding box center [628, 346] width 24 height 24
click at [538, 461] on img at bounding box center [526, 449] width 24 height 24
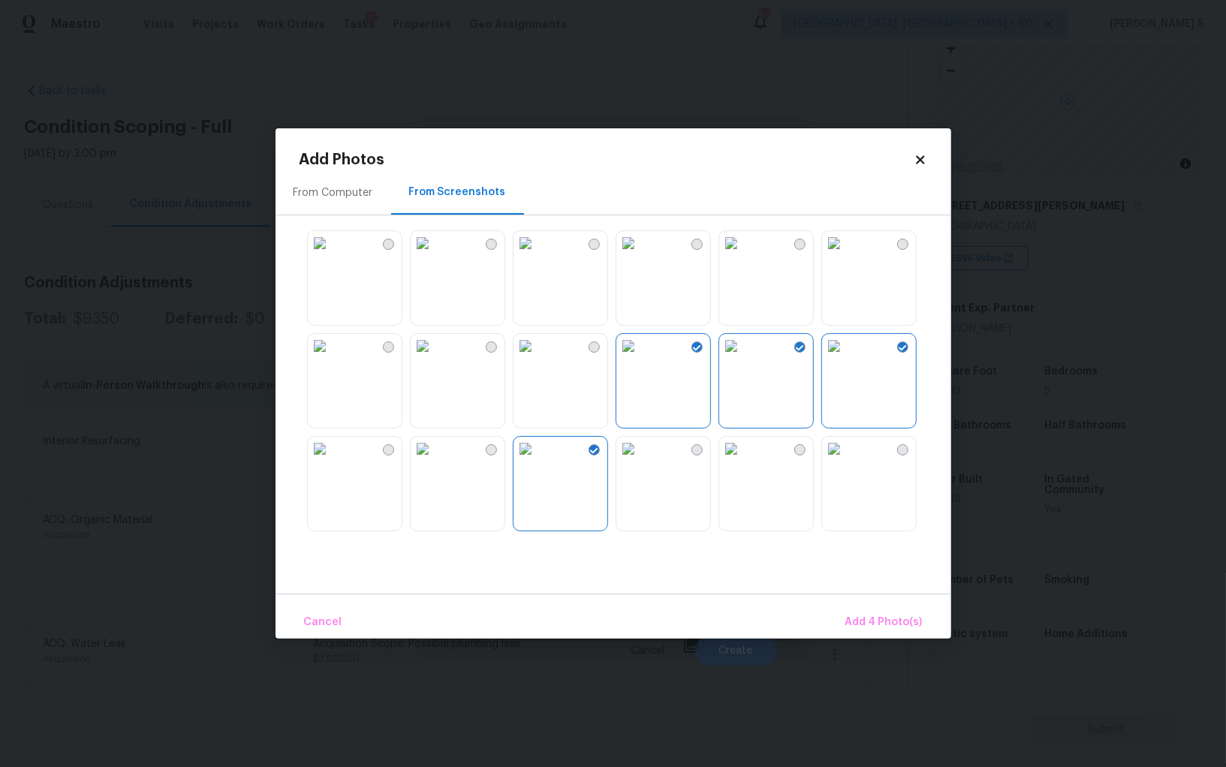
click at [729, 461] on img at bounding box center [731, 449] width 24 height 24
click at [827, 461] on img at bounding box center [834, 449] width 24 height 24
click at [332, 461] on img at bounding box center [320, 449] width 24 height 24
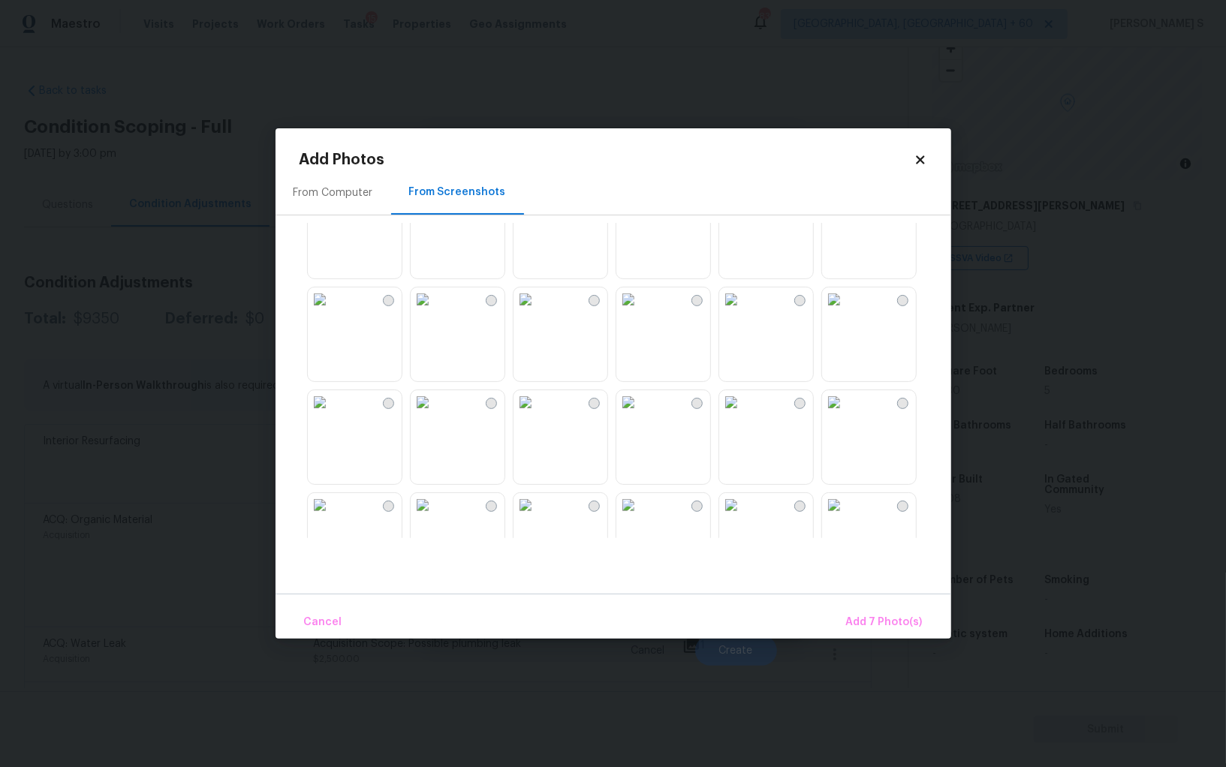
scroll to position [1150, 0]
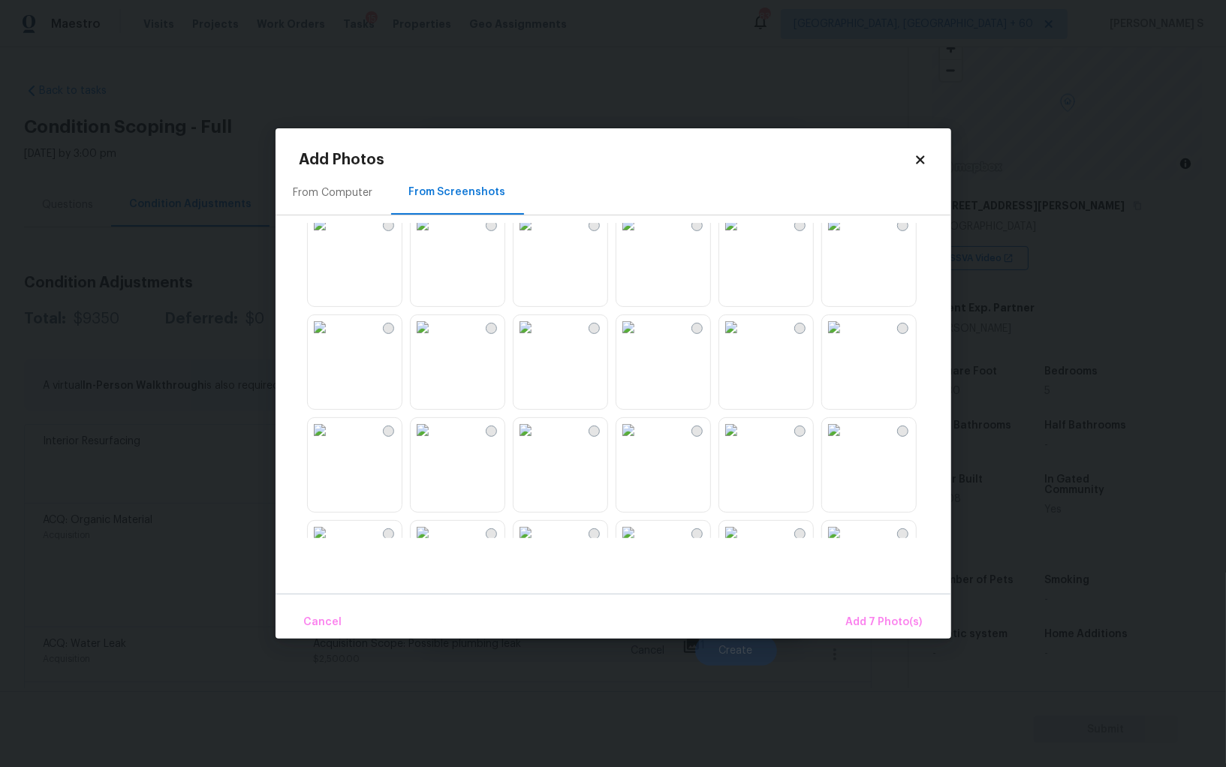
click at [538, 339] on img at bounding box center [526, 327] width 24 height 24
drag, startPoint x: 351, startPoint y: 458, endPoint x: 351, endPoint y: 400, distance: 57.8
click at [332, 442] on img at bounding box center [320, 430] width 24 height 24
click at [332, 339] on img at bounding box center [320, 327] width 24 height 24
click at [435, 339] on img at bounding box center [423, 327] width 24 height 24
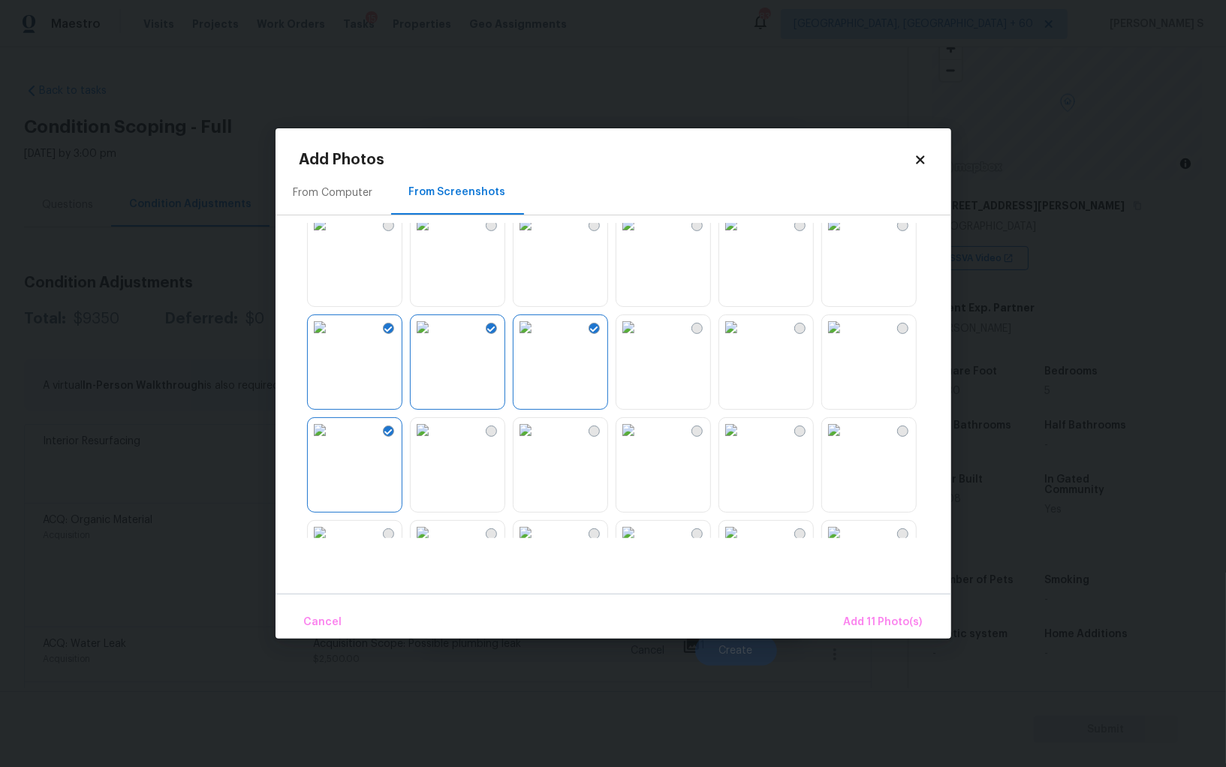
click at [752, 417] on div at bounding box center [626, 380] width 652 height 315
click at [640, 442] on img at bounding box center [628, 430] width 24 height 24
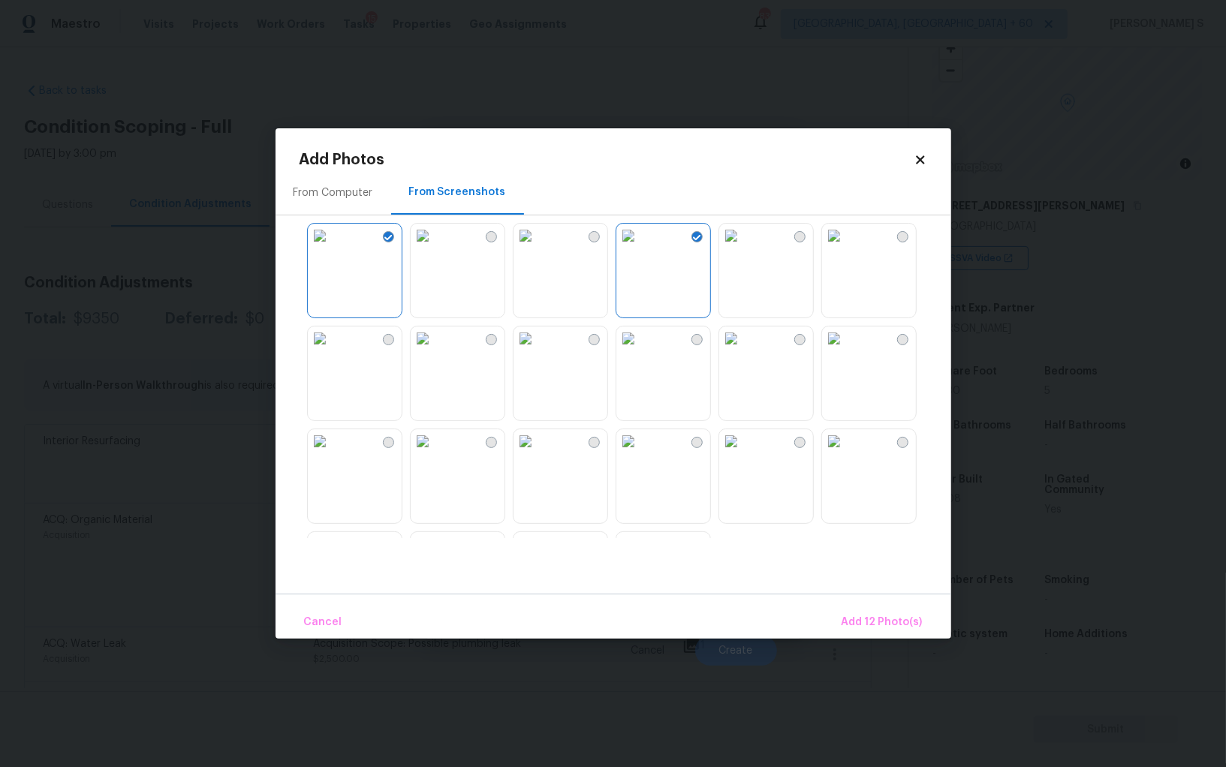
scroll to position [1433, 0]
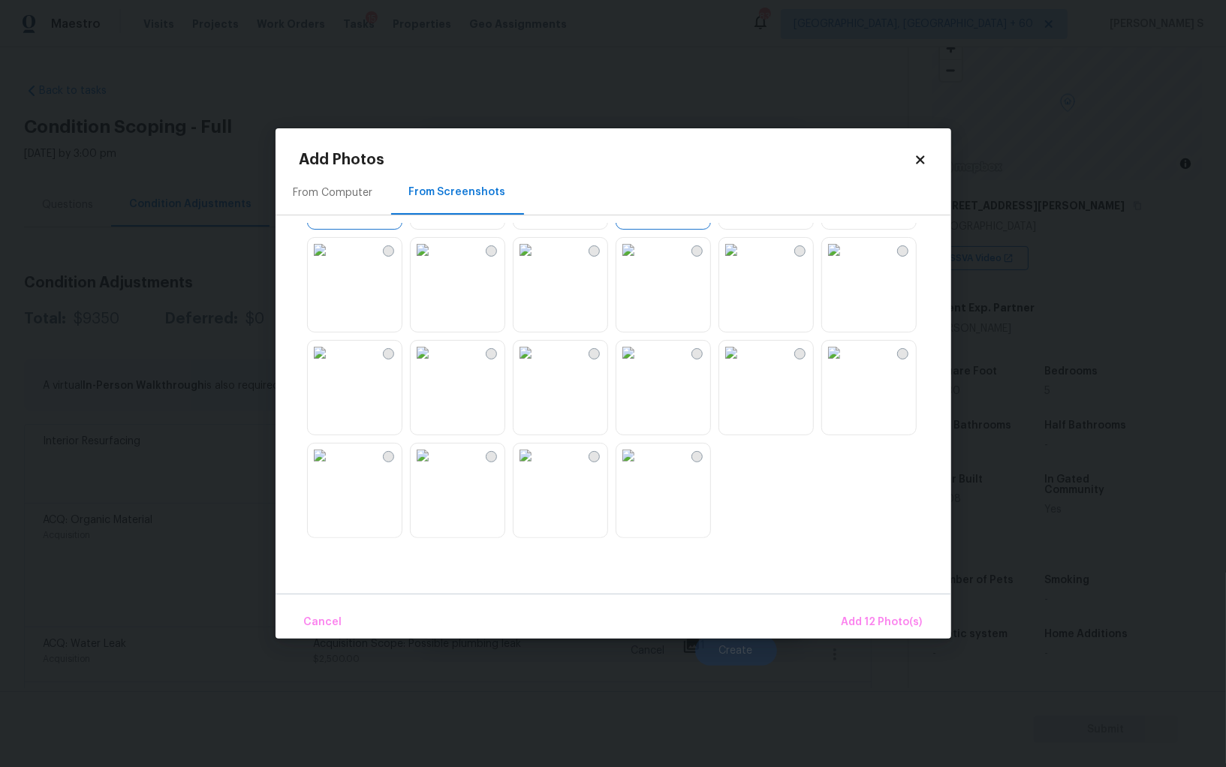
click at [640, 365] on img at bounding box center [628, 353] width 24 height 24
click at [870, 625] on span "Add 13 Photo(s)" at bounding box center [882, 622] width 80 height 19
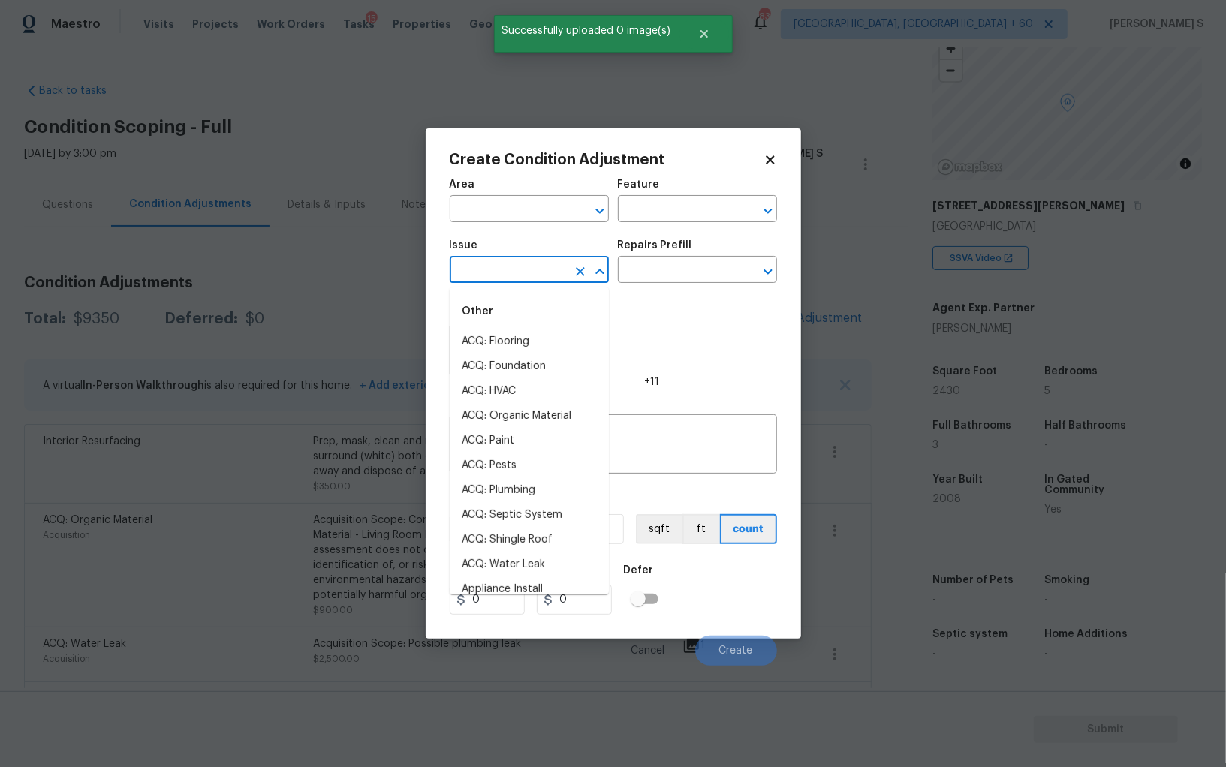
click at [508, 266] on input "text" at bounding box center [508, 271] width 117 height 23
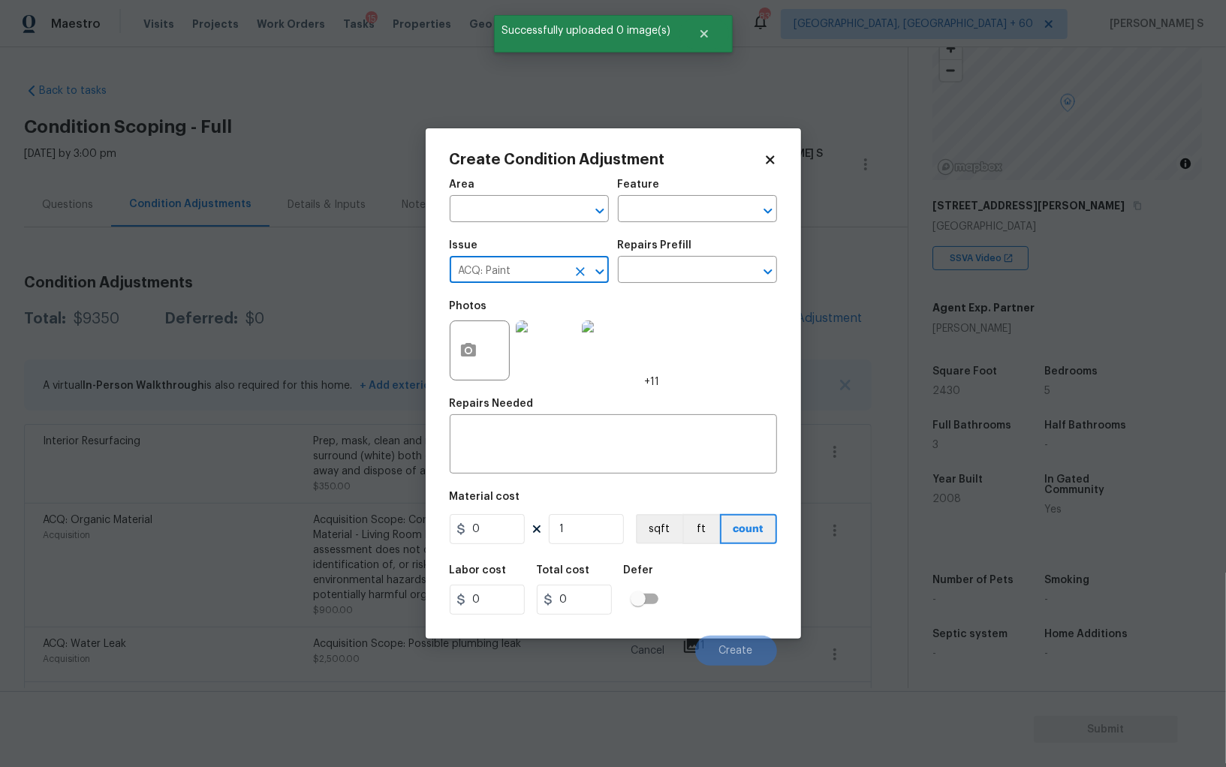
type input "ACQ: Paint"
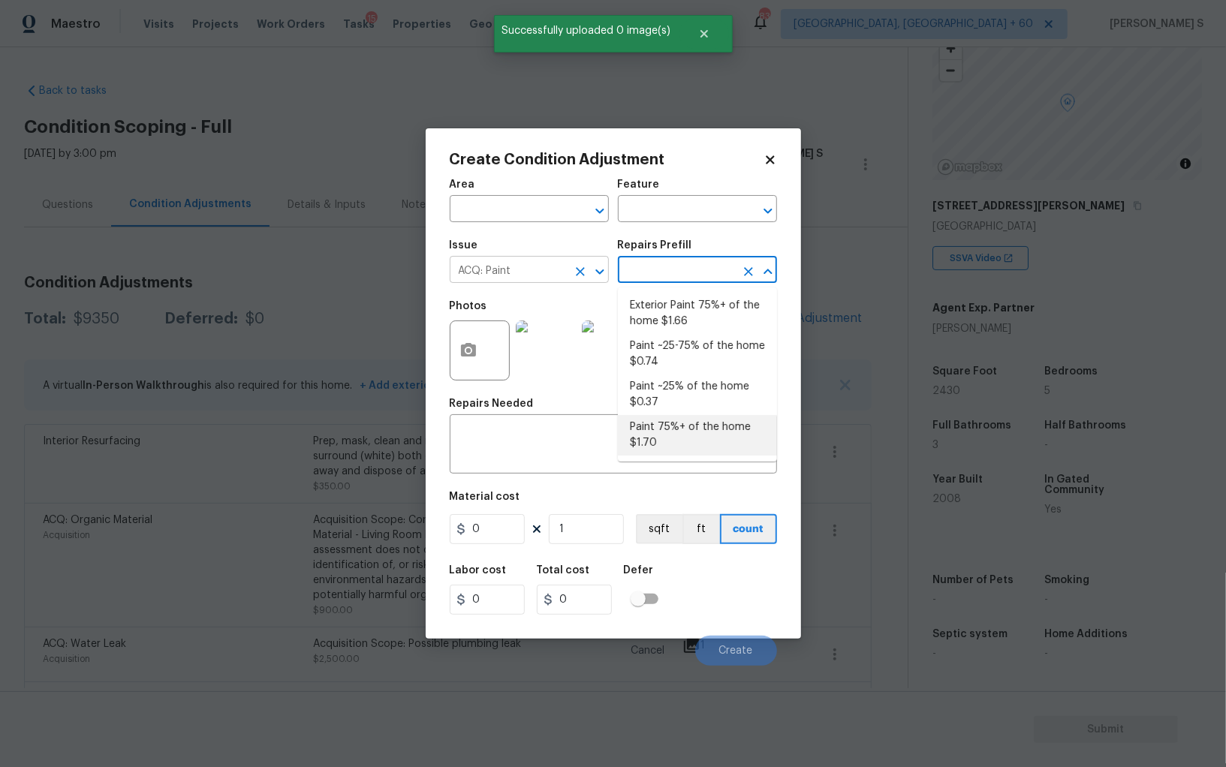
type input "Acquisition"
type textarea "Acquisition Scope: 75%+ of the home will likely require interior paint"
type input "1.7"
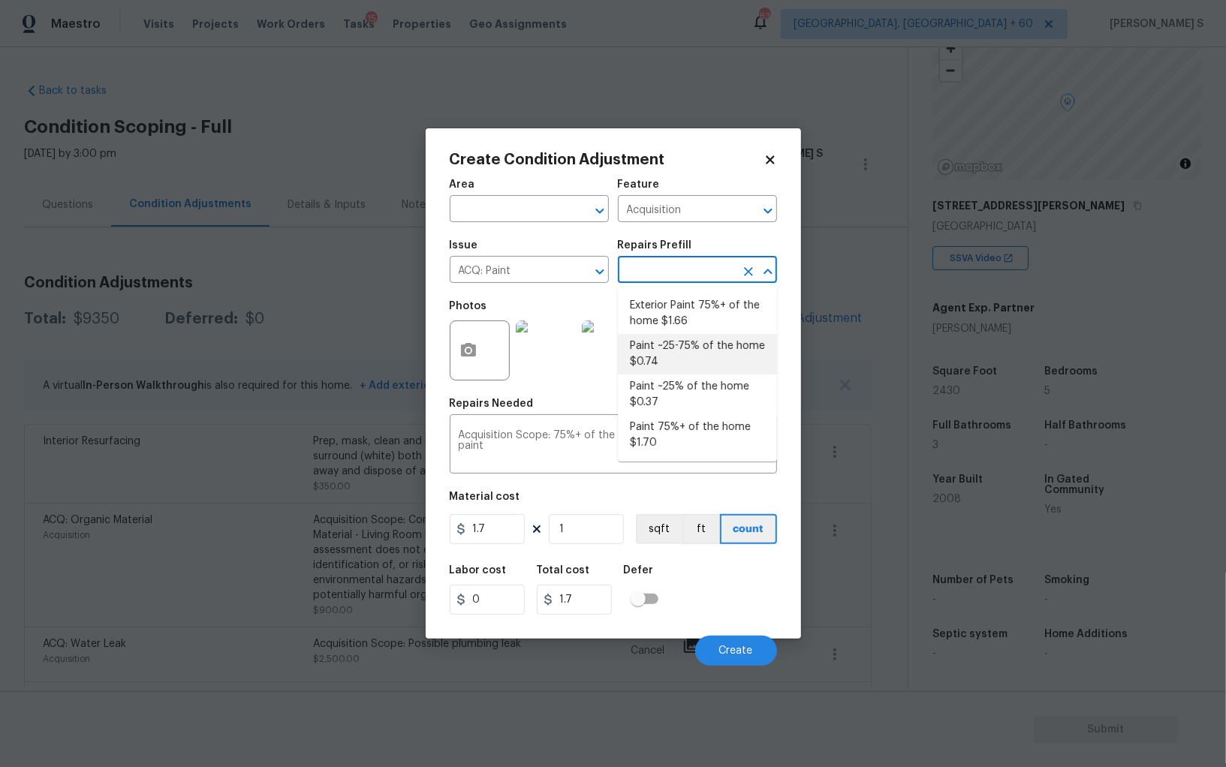
click at [683, 354] on li "Paint ~25-75% of the home $0.74" at bounding box center [697, 354] width 159 height 41
type textarea "Acquisition Scope: ~25 - 75% of the home needs interior paint"
type input "0.74"
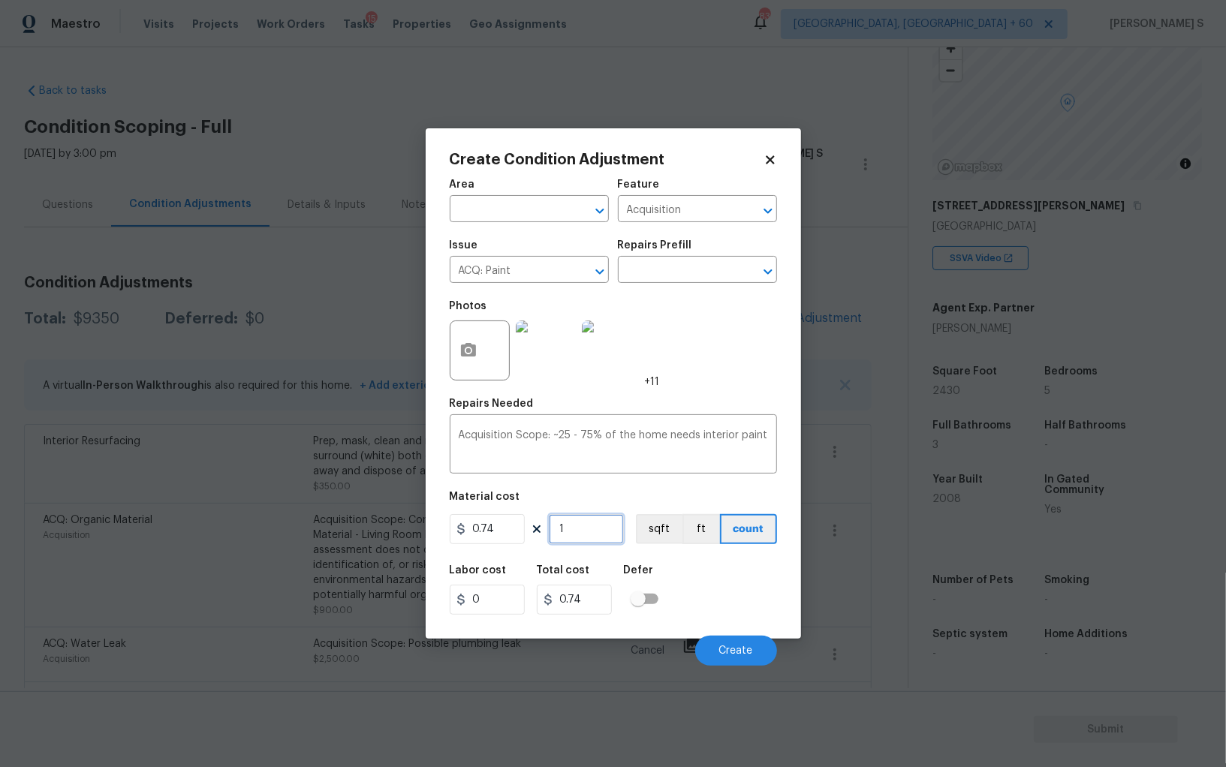
click at [603, 531] on input "1" at bounding box center [586, 529] width 75 height 30
type input "2"
type input "1.48"
type input "24"
type input "17.76"
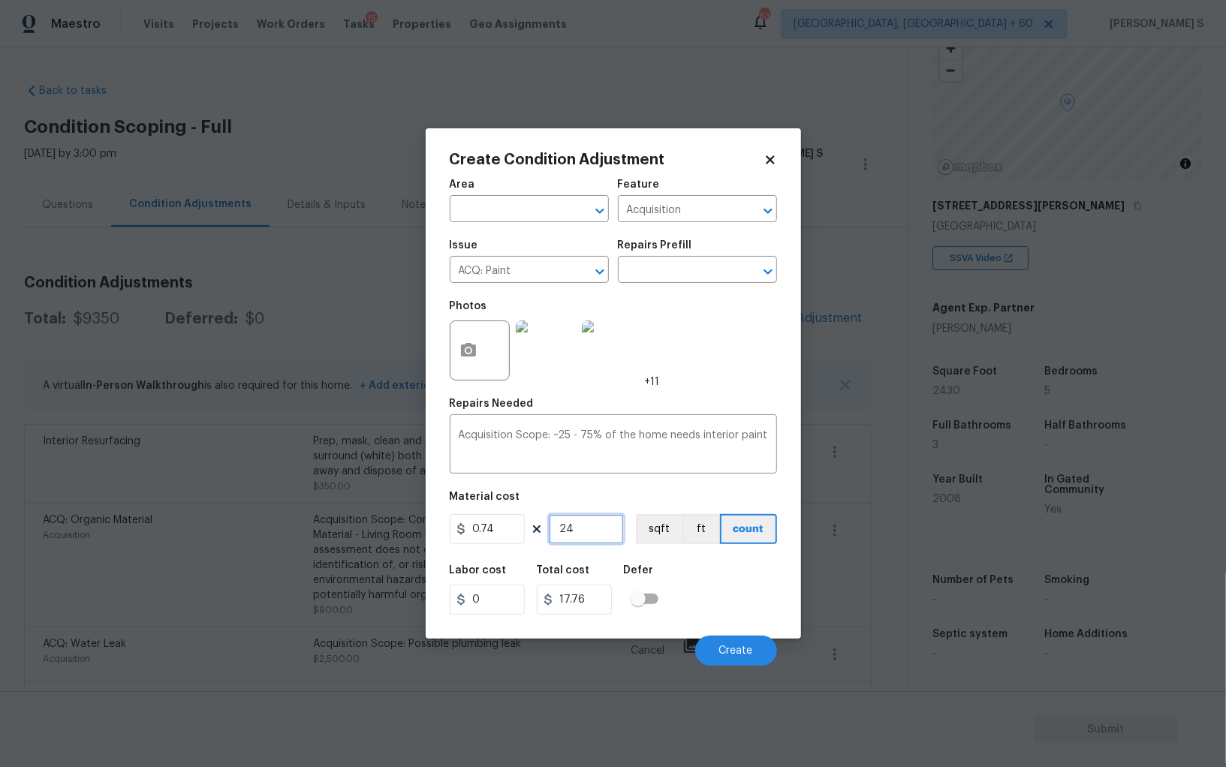
type input "243"
type input "179.82"
type input "2430"
type input "1798.2"
type input "2430"
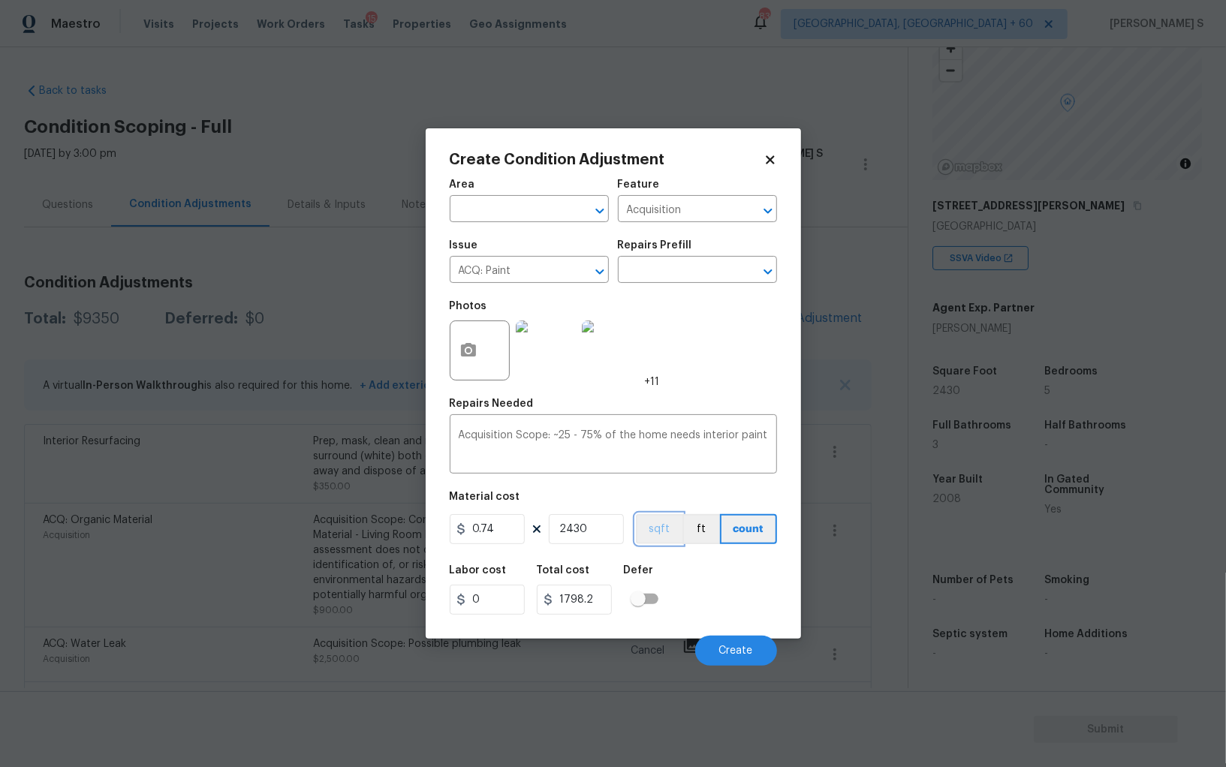
click at [649, 528] on button "sqft" at bounding box center [659, 529] width 47 height 30
click at [677, 568] on div "Labor cost 0 Total cost 1798.2 Defer" at bounding box center [613, 590] width 327 height 68
click at [729, 645] on button "Create" at bounding box center [736, 651] width 82 height 30
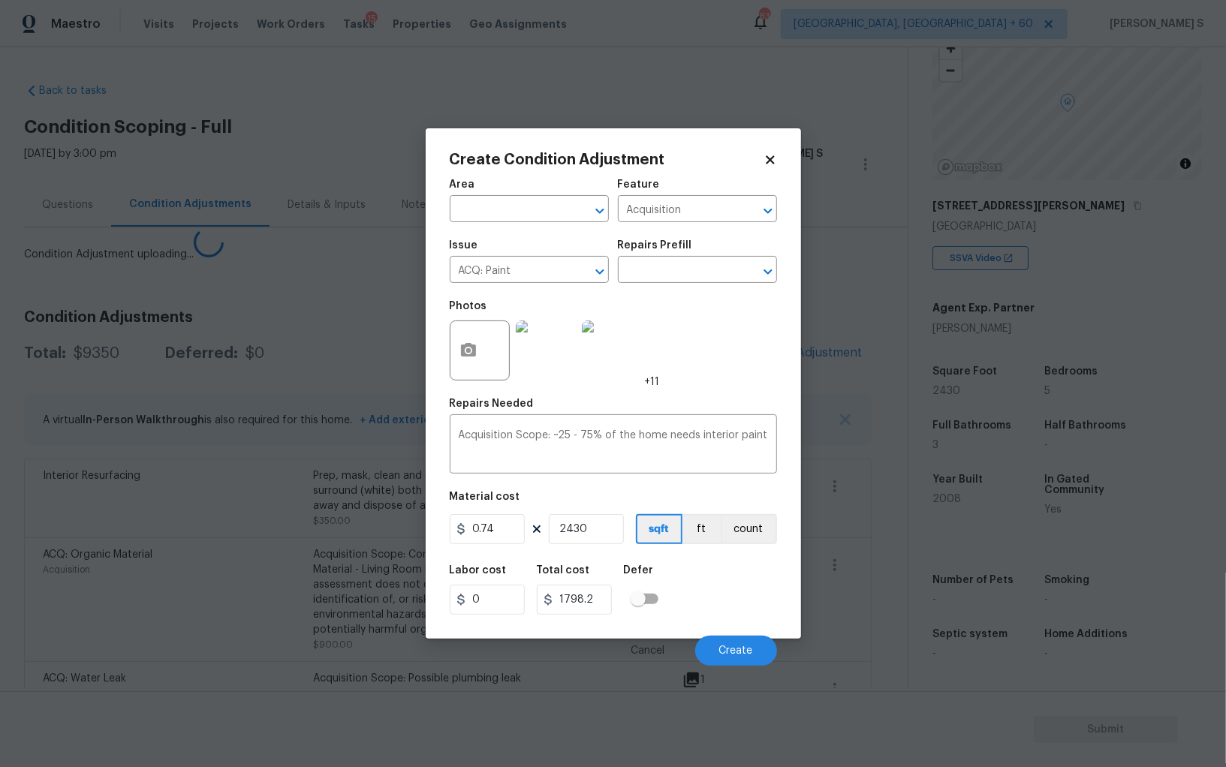
click at [113, 574] on body "Maestro Visits Projects Work Orders Tasks 15 Properties Geo Assignments 839 Alb…" at bounding box center [613, 383] width 1226 height 767
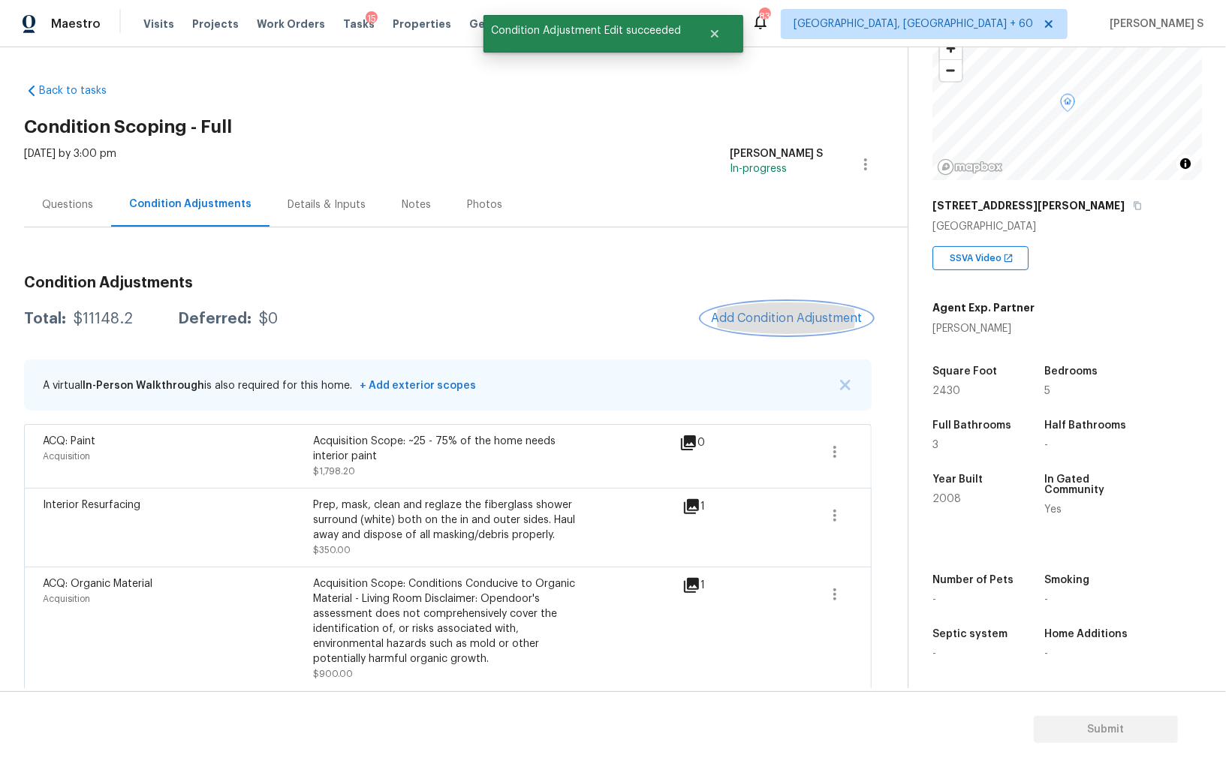
click at [764, 310] on button "Add Condition Adjustment" at bounding box center [787, 319] width 170 height 32
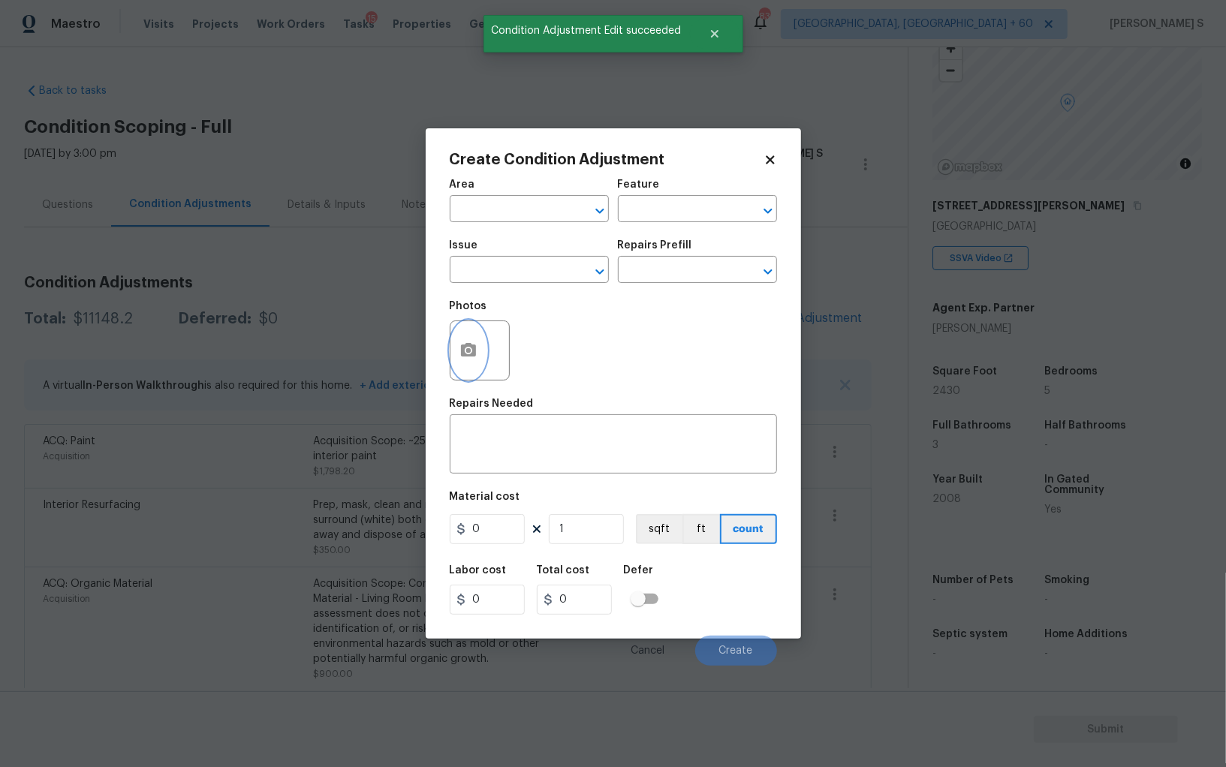
click at [462, 348] on icon "button" at bounding box center [468, 350] width 15 height 14
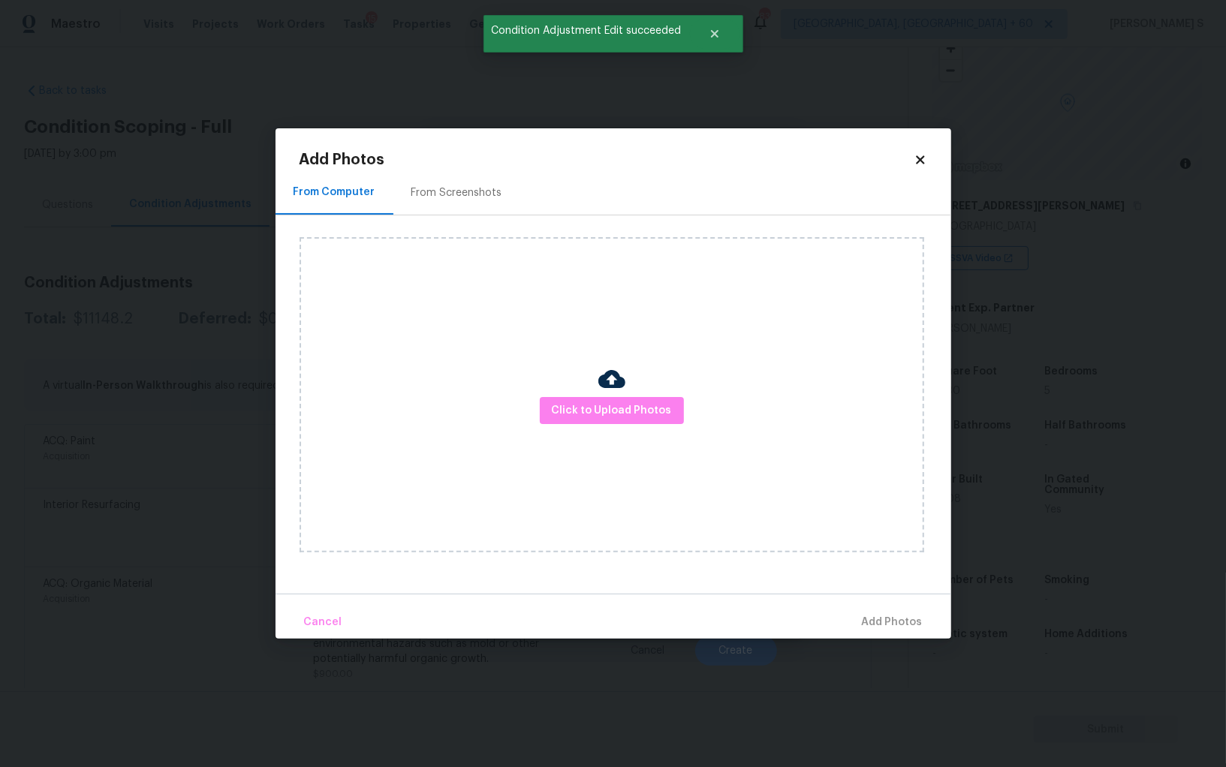
click at [461, 186] on div "From Screenshots" at bounding box center [456, 192] width 91 height 15
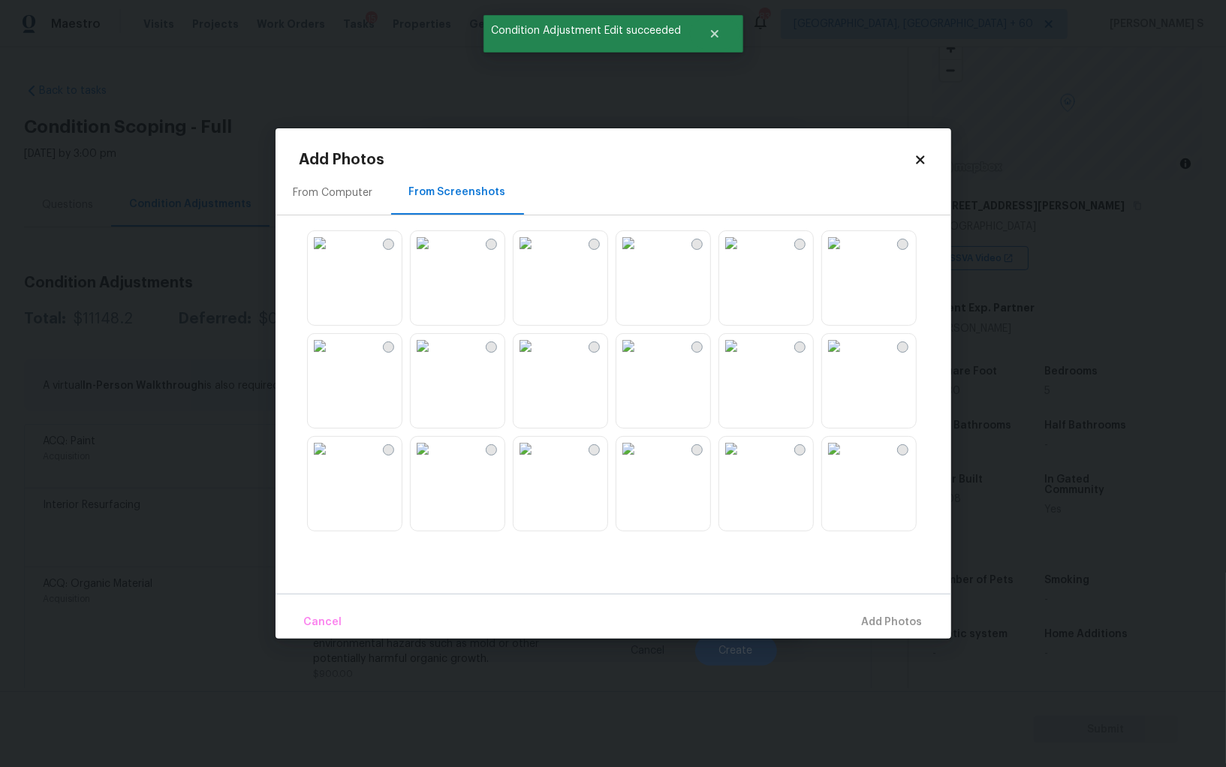
click at [743, 358] on img at bounding box center [731, 346] width 24 height 24
click at [640, 358] on img at bounding box center [628, 346] width 24 height 24
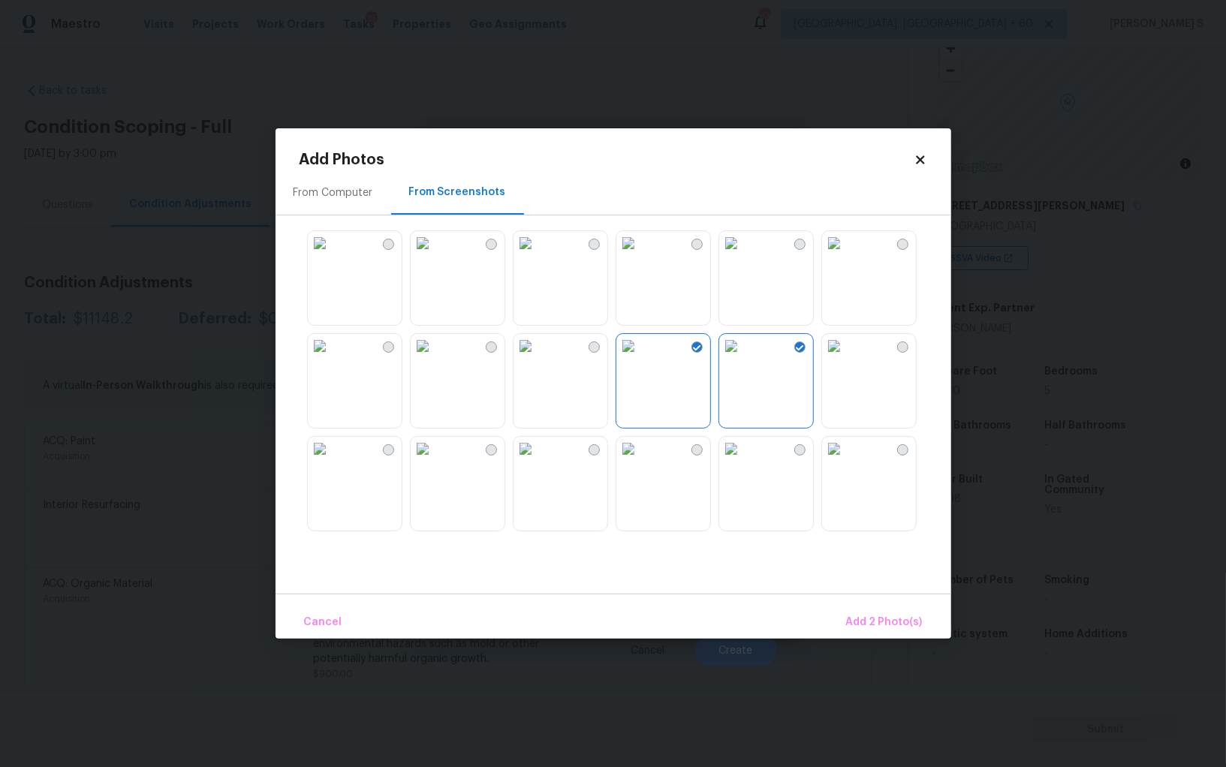
click at [538, 461] on img at bounding box center [526, 449] width 24 height 24
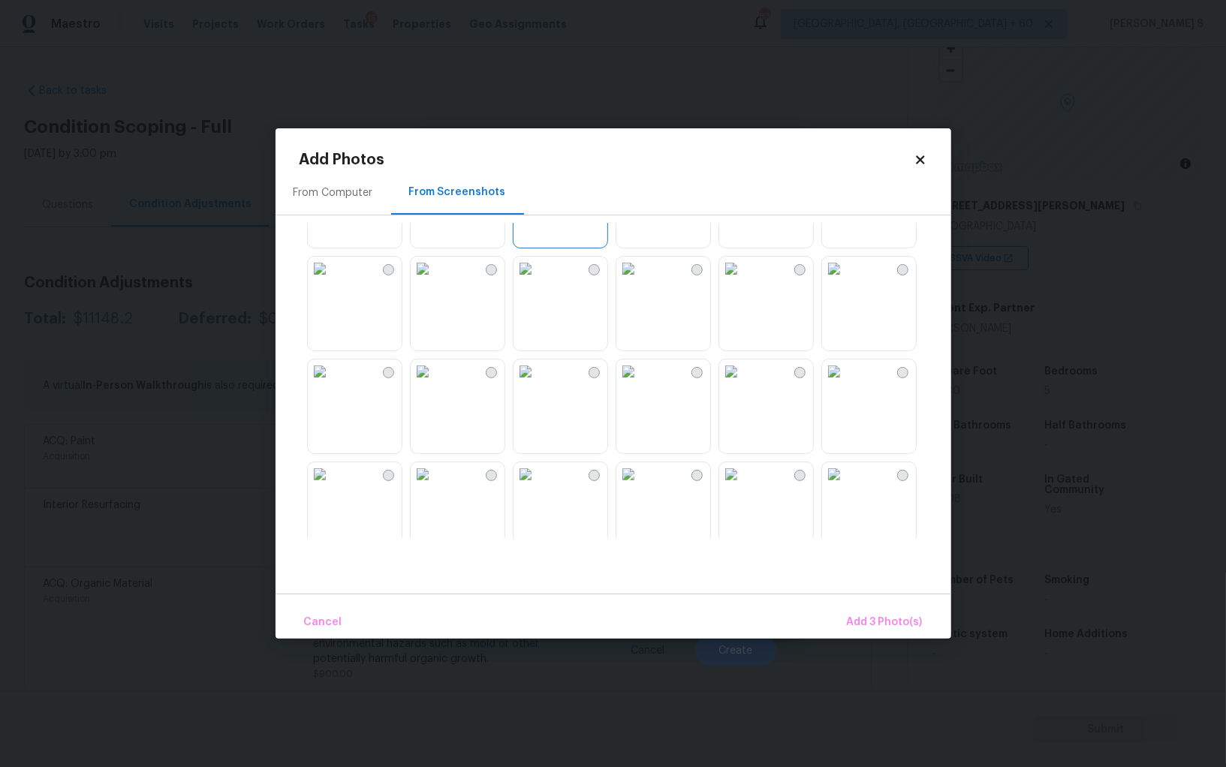
click at [538, 281] on img at bounding box center [526, 269] width 24 height 24
click at [719, 383] on div at bounding box center [766, 406] width 95 height 95
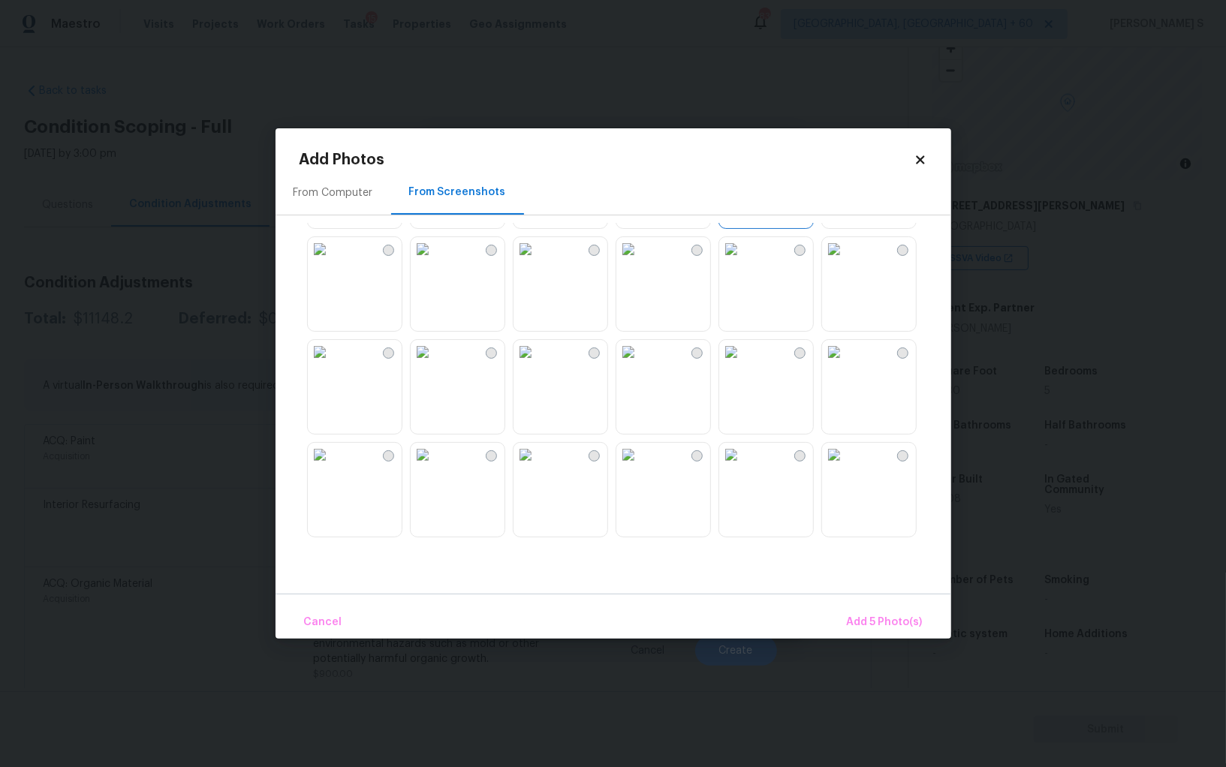
click at [538, 364] on img at bounding box center [526, 352] width 24 height 24
click at [891, 622] on span "Add 6 Photo(s)" at bounding box center [884, 622] width 77 height 19
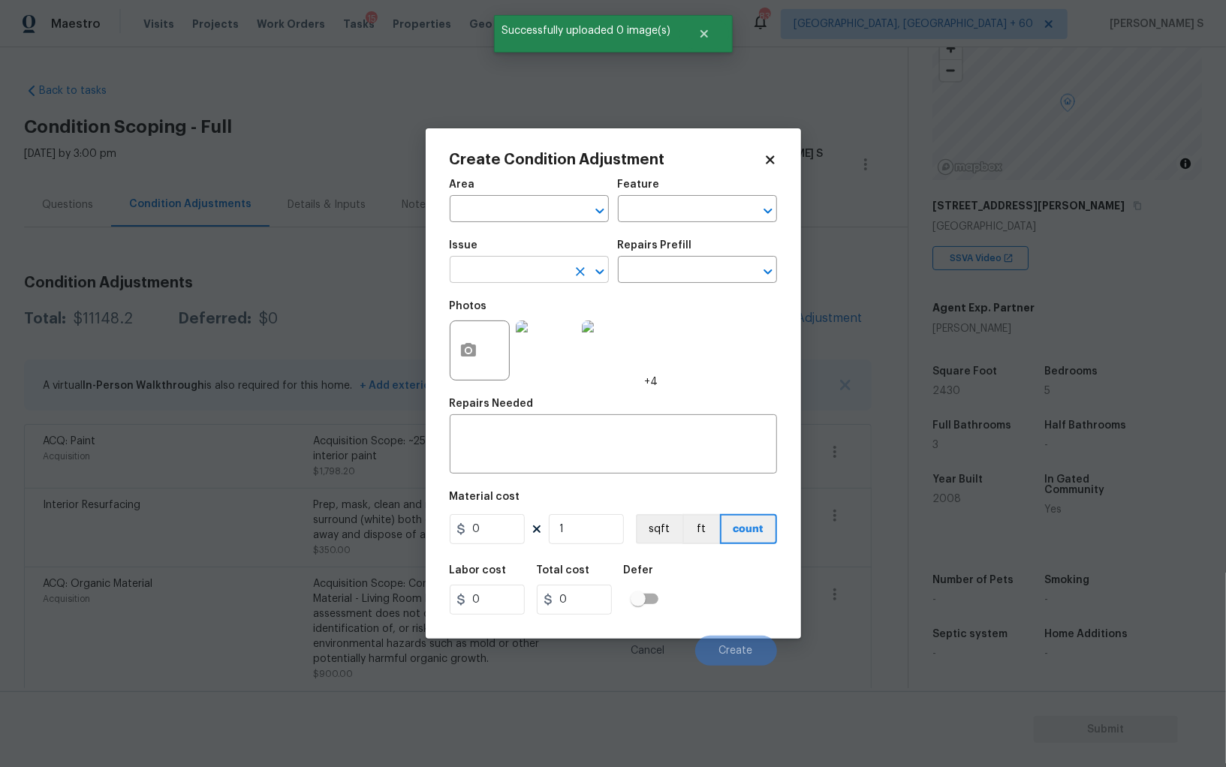
click at [496, 269] on input "text" at bounding box center [508, 271] width 117 height 23
type input "Flooring Extras"
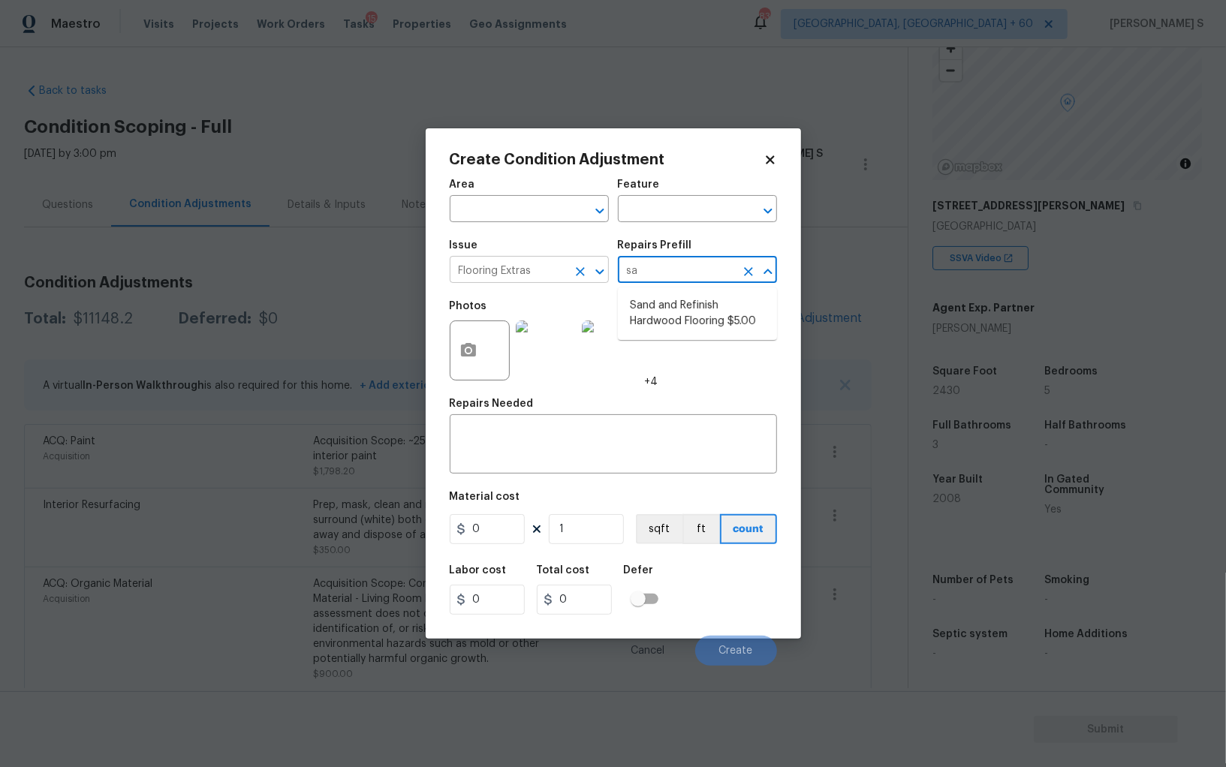
type input "san"
type input "Overall Flooring"
type textarea "Sand and refinish the existing hardwood floors. PM to confirm color/sheen."
type input "5"
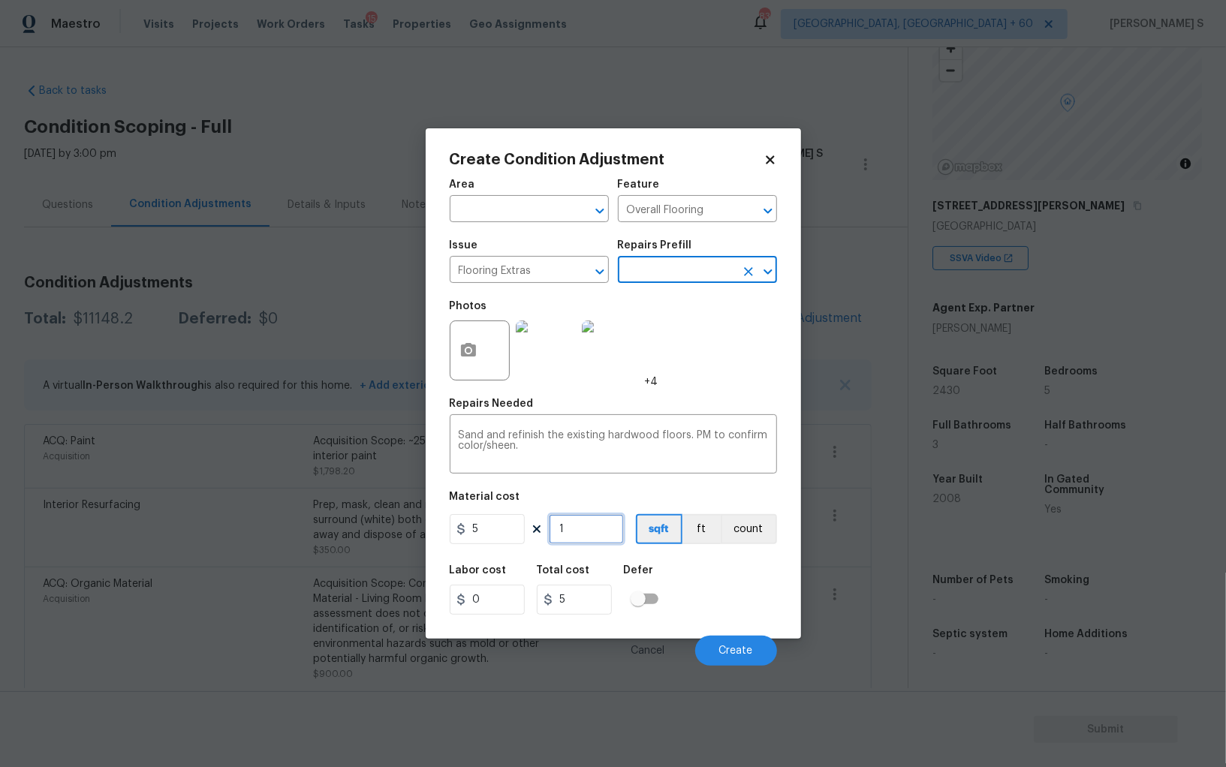
click at [606, 530] on input "1" at bounding box center [586, 529] width 75 height 30
type input "10"
type input "50"
type input "100"
type input "500"
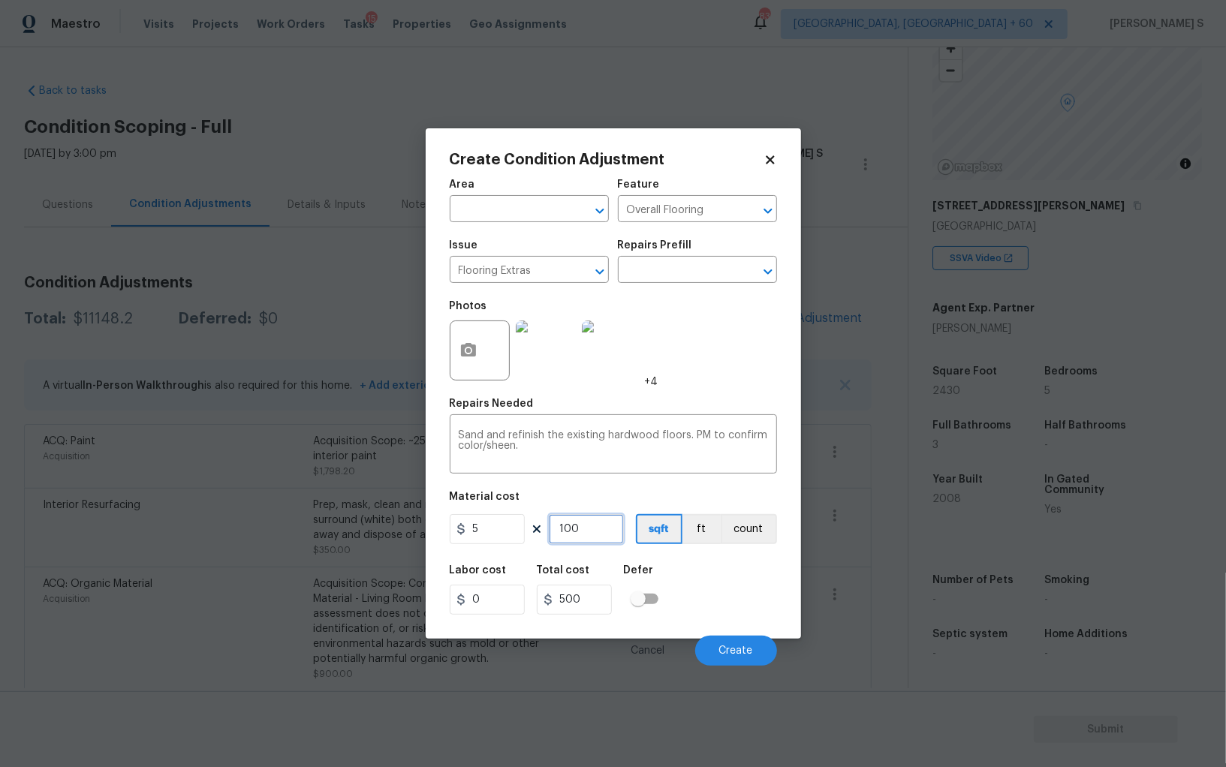
type input "1000"
type input "5000"
type input "1000"
click at [728, 642] on button "Create" at bounding box center [736, 651] width 82 height 30
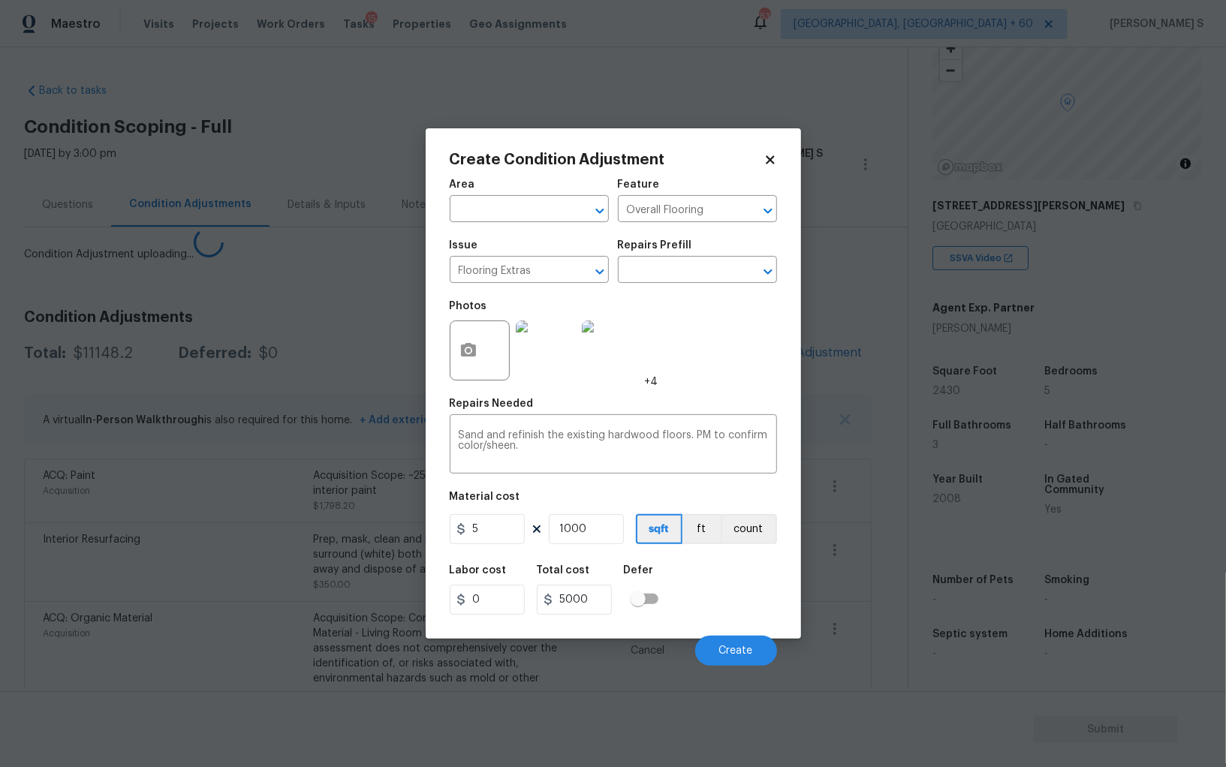
click at [209, 530] on body "Maestro Visits Projects Work Orders Tasks 15 Properties Geo Assignments 839 Alb…" at bounding box center [613, 383] width 1226 height 767
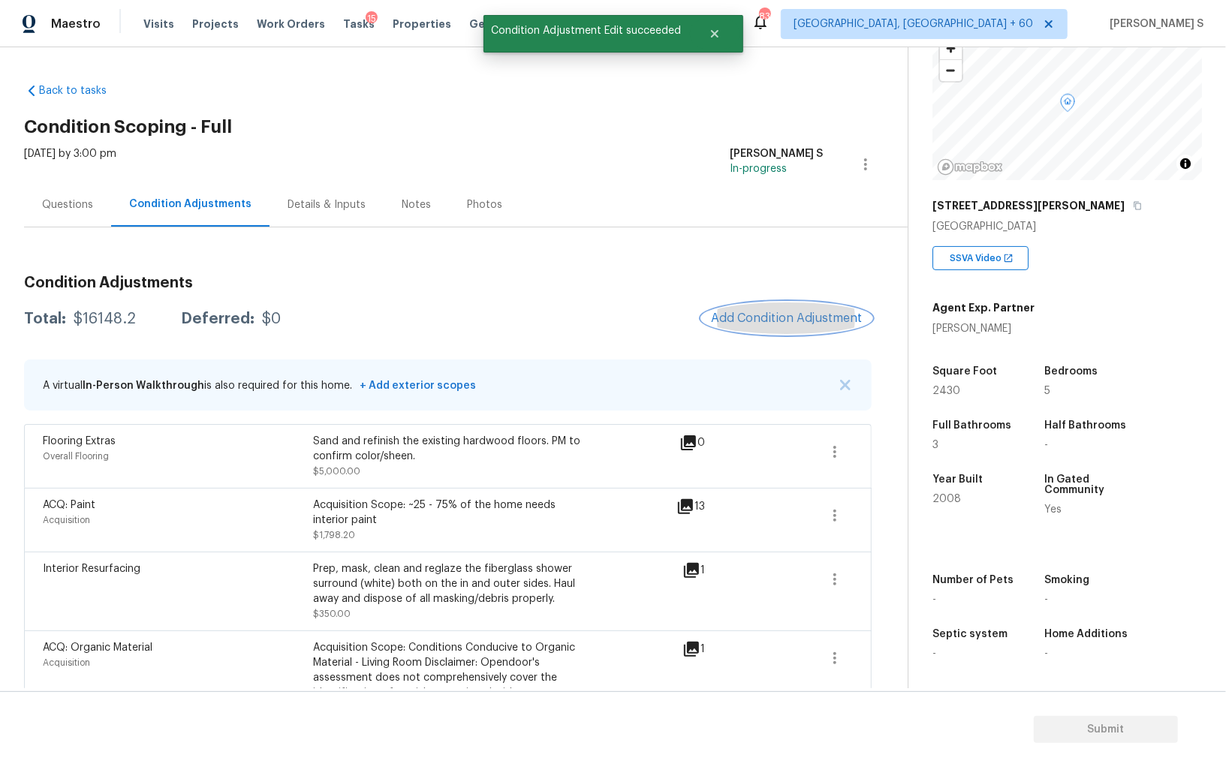
click at [776, 309] on button "Add Condition Adjustment" at bounding box center [787, 319] width 170 height 32
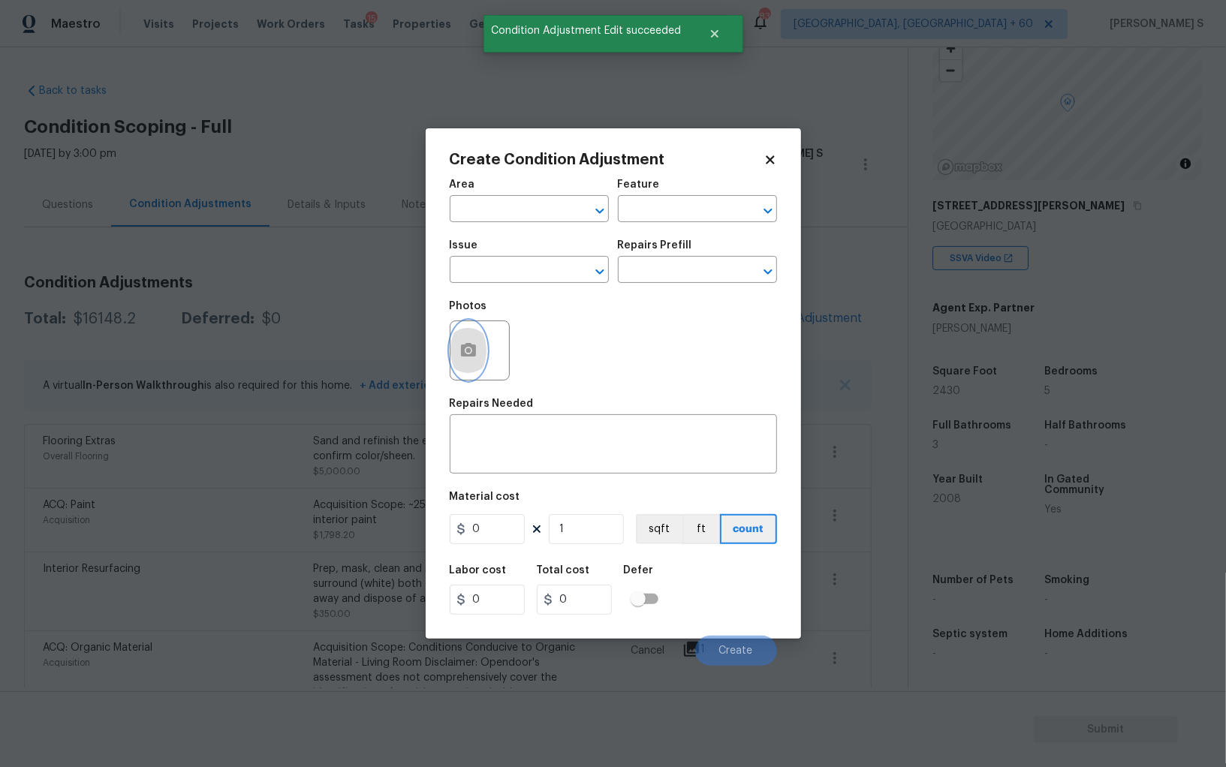
click at [463, 356] on icon "button" at bounding box center [468, 350] width 15 height 14
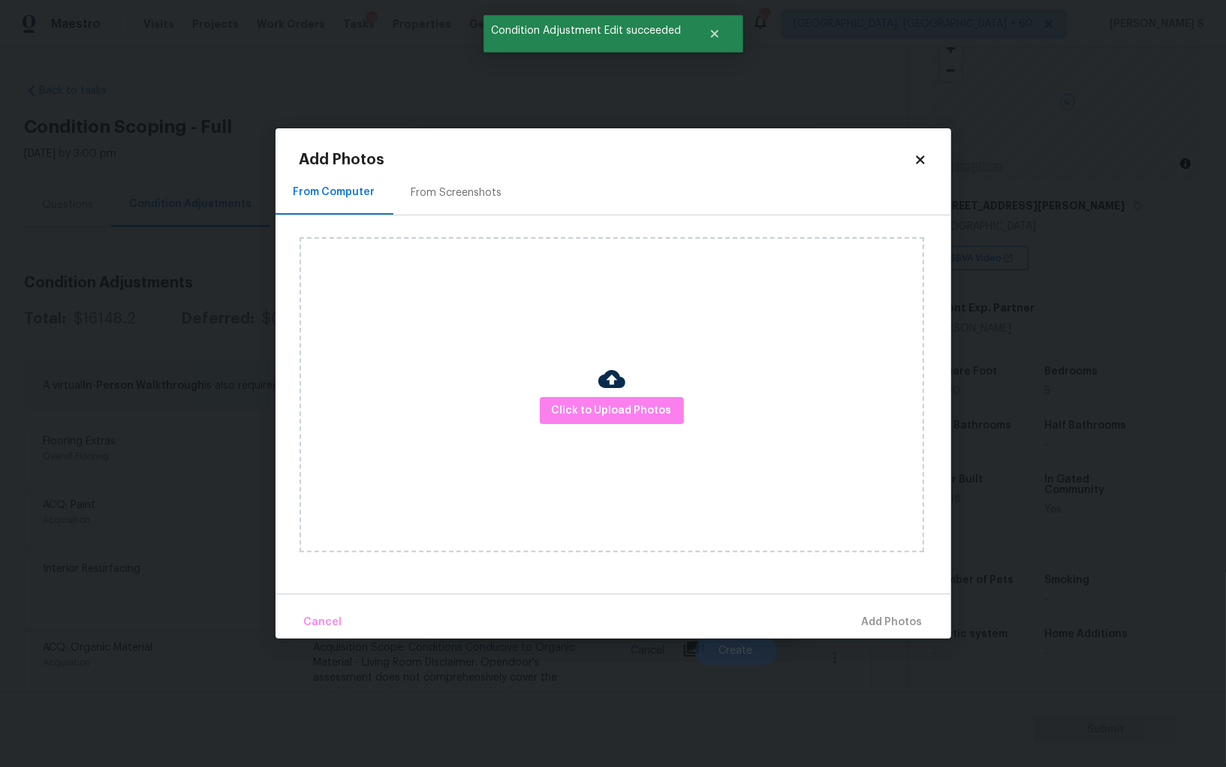
click at [445, 194] on div "From Screenshots" at bounding box center [456, 192] width 91 height 15
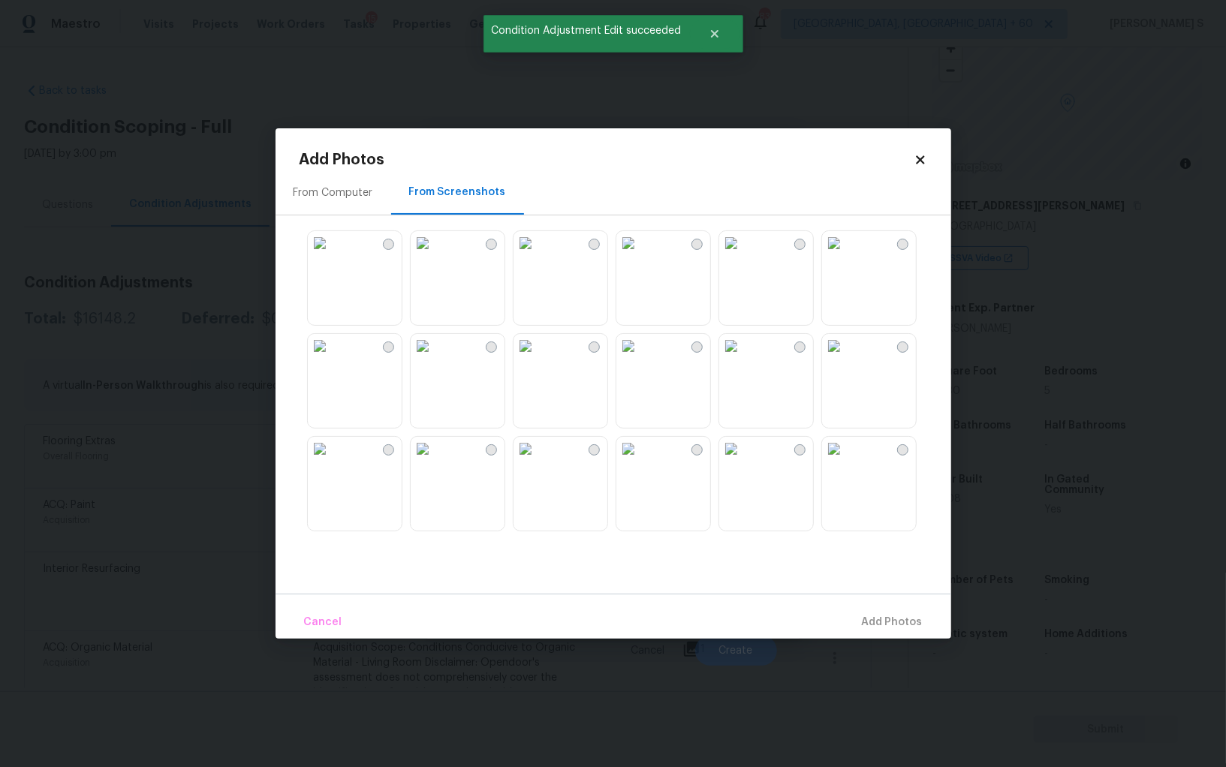
click at [743, 358] on img at bounding box center [731, 346] width 24 height 24
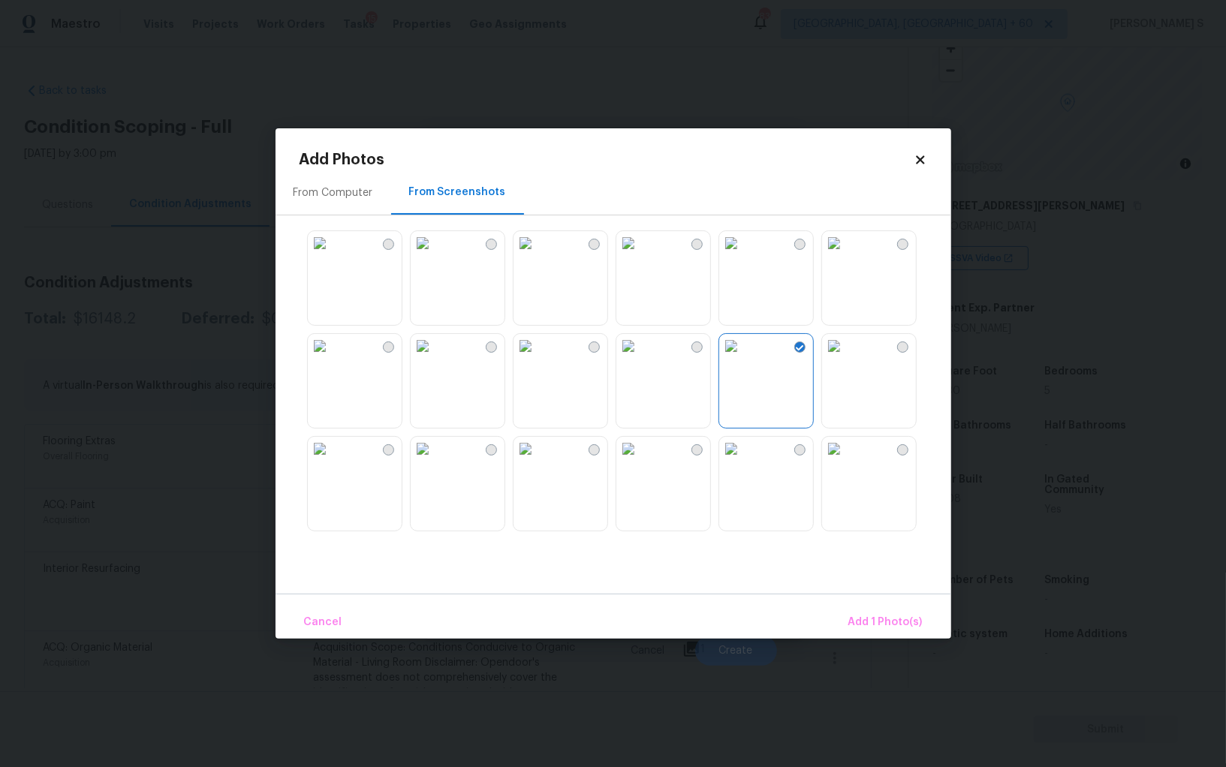
click at [743, 461] on img at bounding box center [731, 449] width 24 height 24
click at [842, 461] on img at bounding box center [834, 449] width 24 height 24
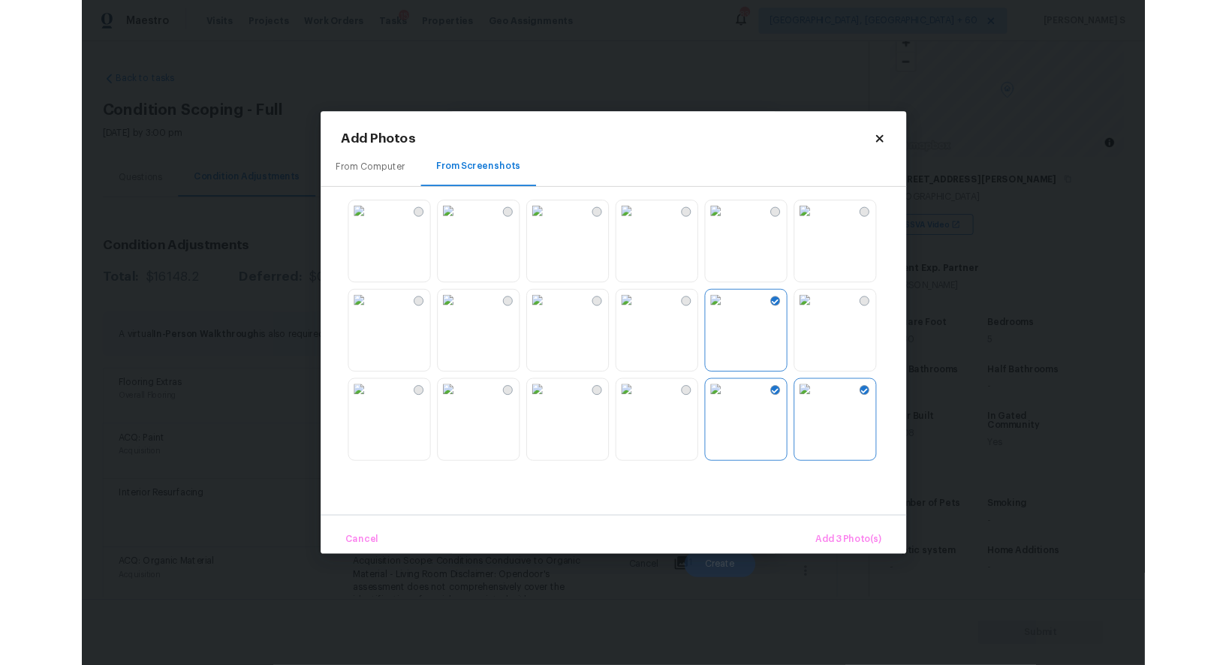
scroll to position [420, 0]
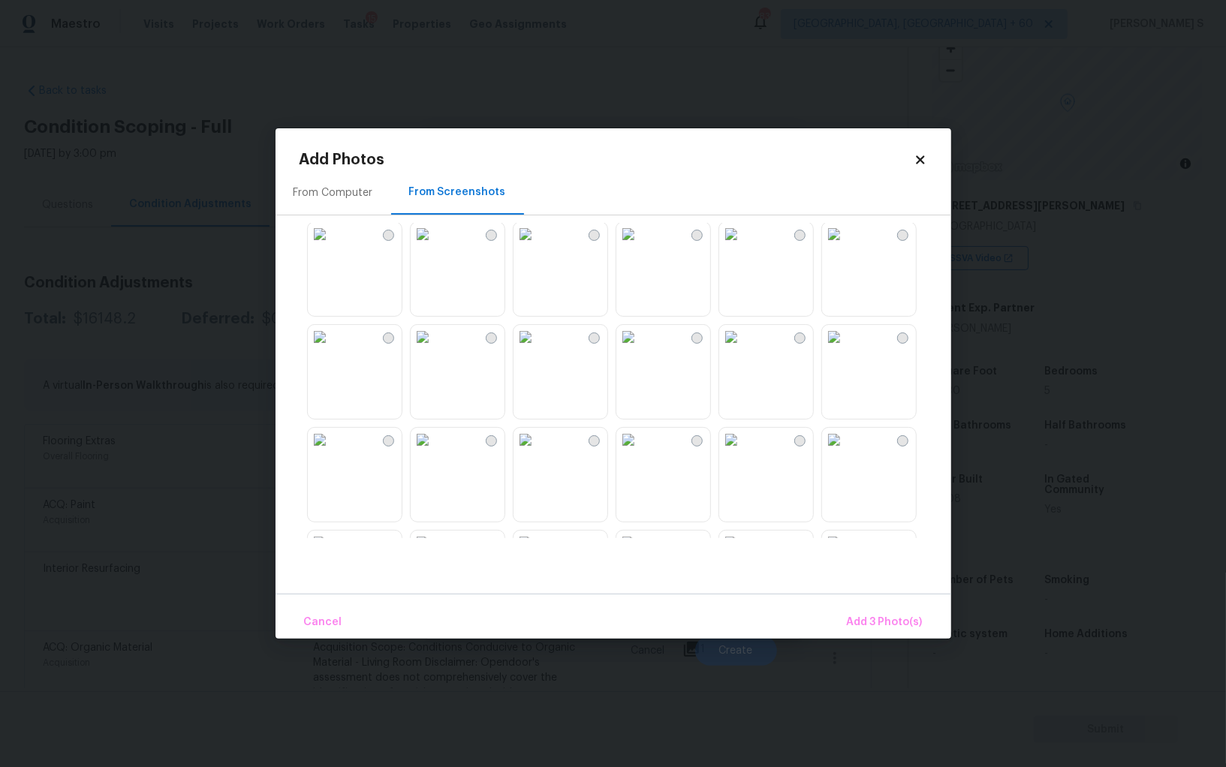
click at [640, 349] on img at bounding box center [628, 337] width 24 height 24
click at [538, 349] on img at bounding box center [526, 337] width 24 height 24
click at [435, 349] on img at bounding box center [423, 337] width 24 height 24
click at [640, 452] on img at bounding box center [628, 440] width 24 height 24
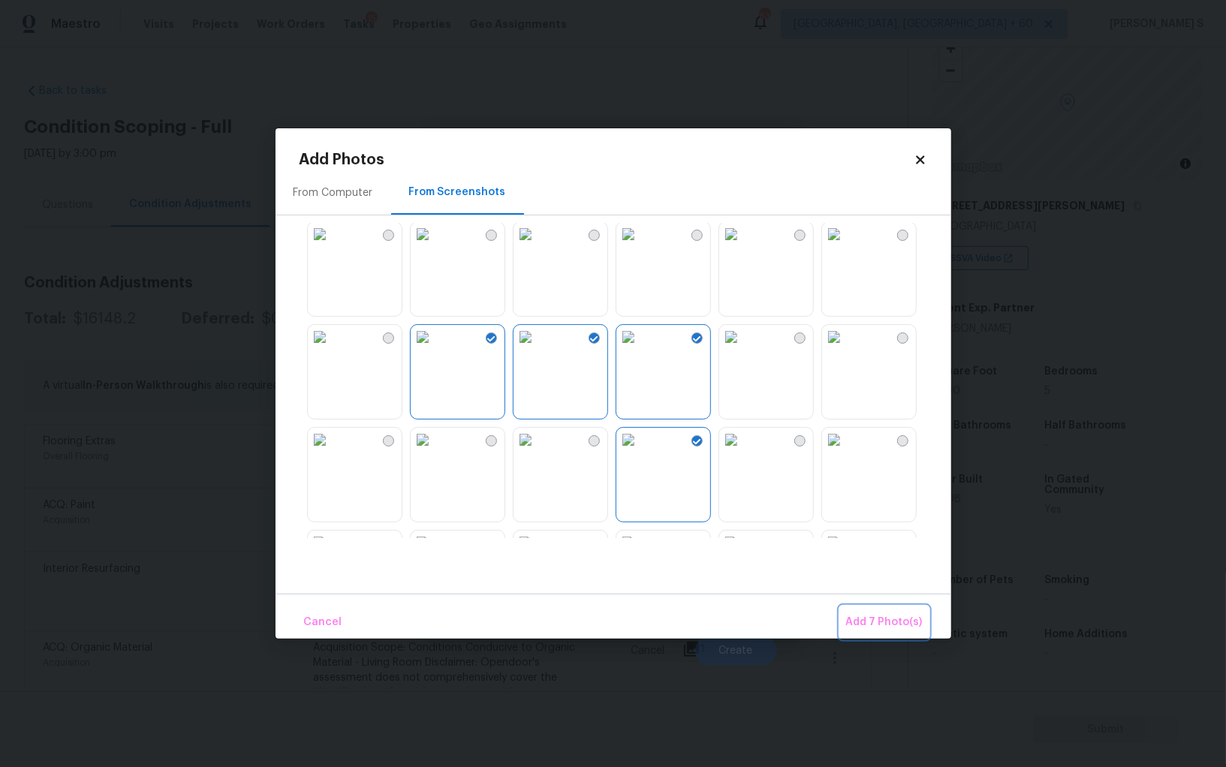
click at [875, 616] on span "Add 7 Photo(s)" at bounding box center [884, 622] width 77 height 19
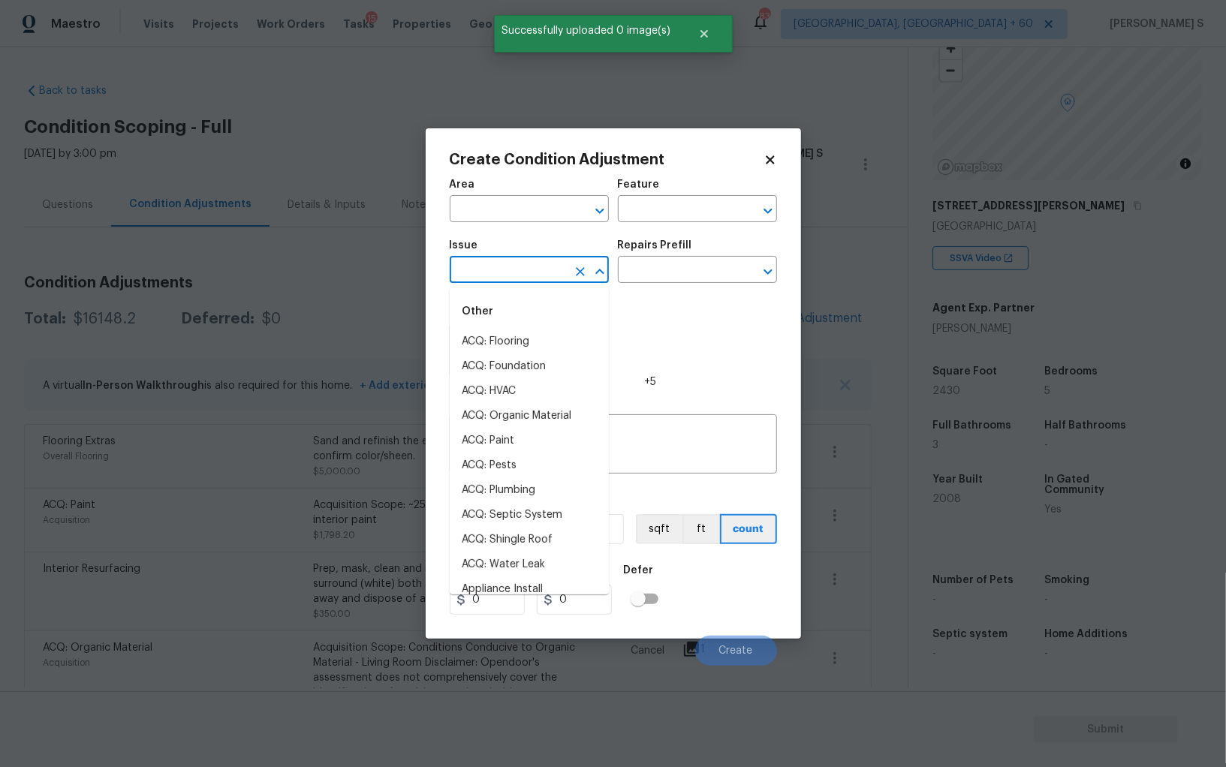
click at [514, 267] on input "text" at bounding box center [508, 271] width 117 height 23
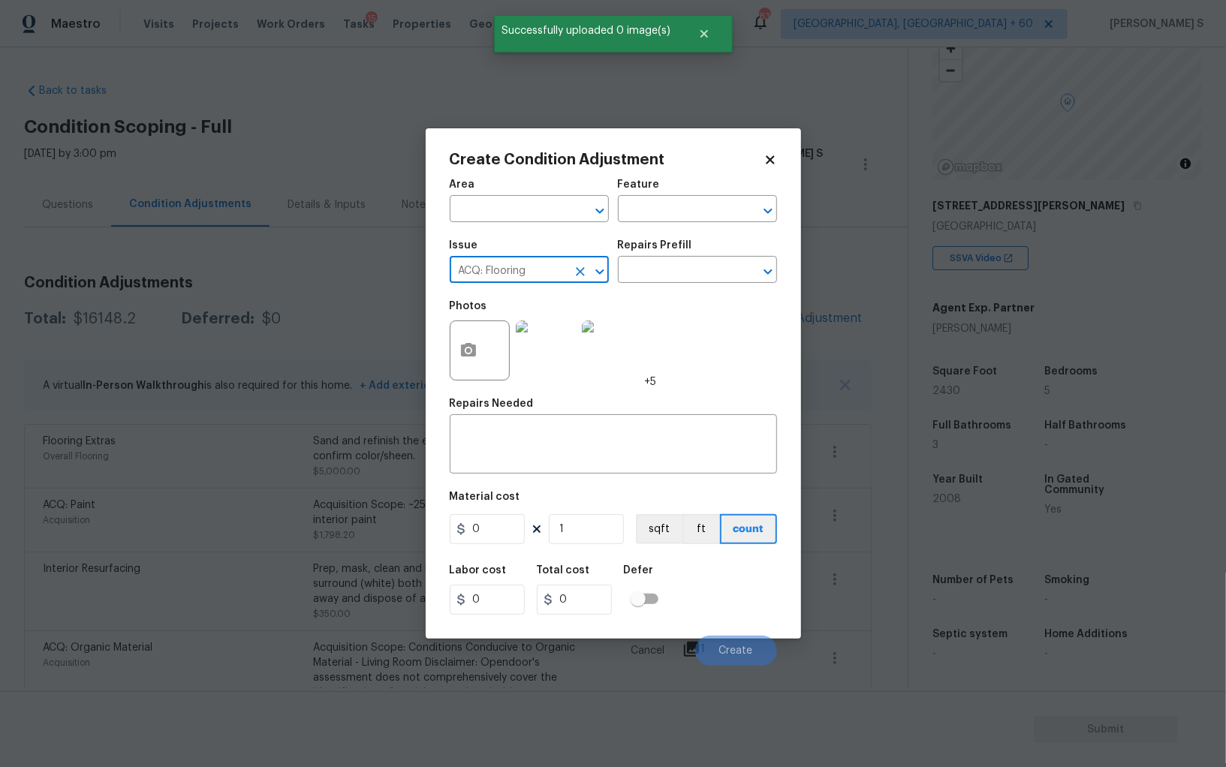
type input "ACQ: Flooring"
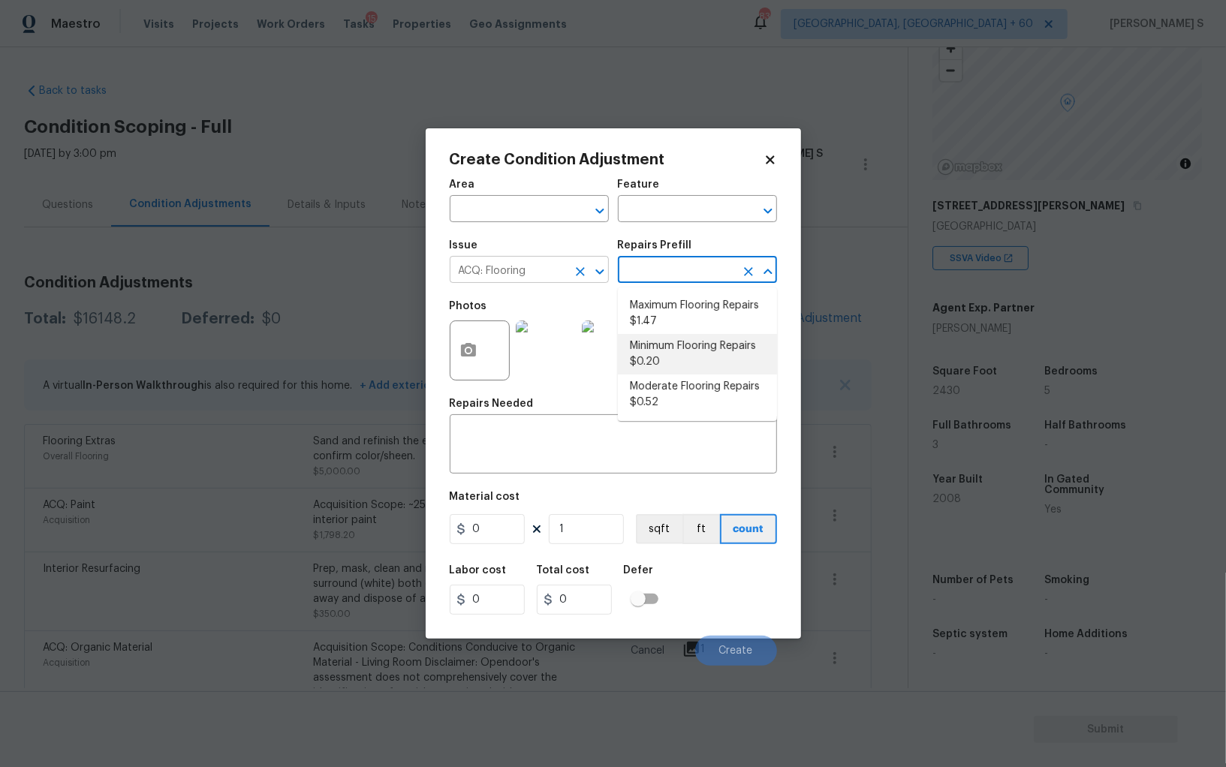
type input "Acquisition"
type textarea "Acquisition Scope: Maximum flooring repairs"
type input "1.47"
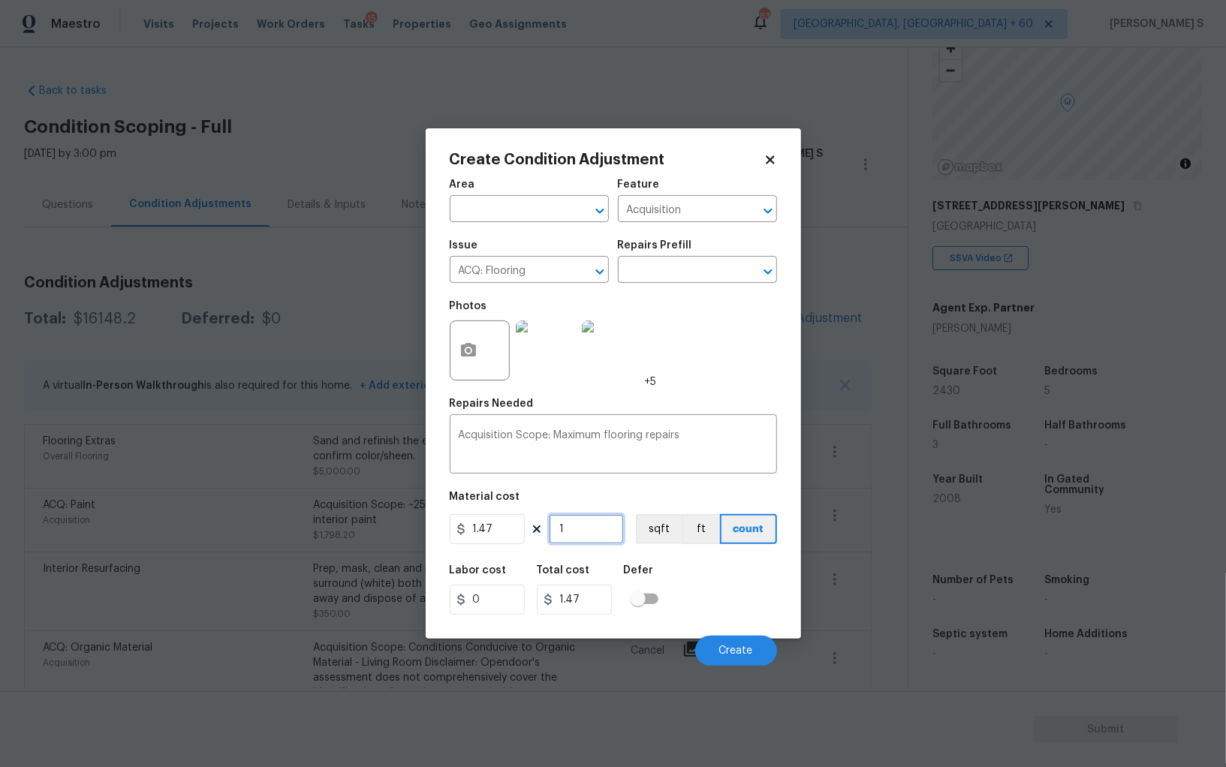
click at [585, 521] on input "1" at bounding box center [586, 529] width 75 height 30
type input "2"
type input "2.94"
type input "24"
type input "35.28"
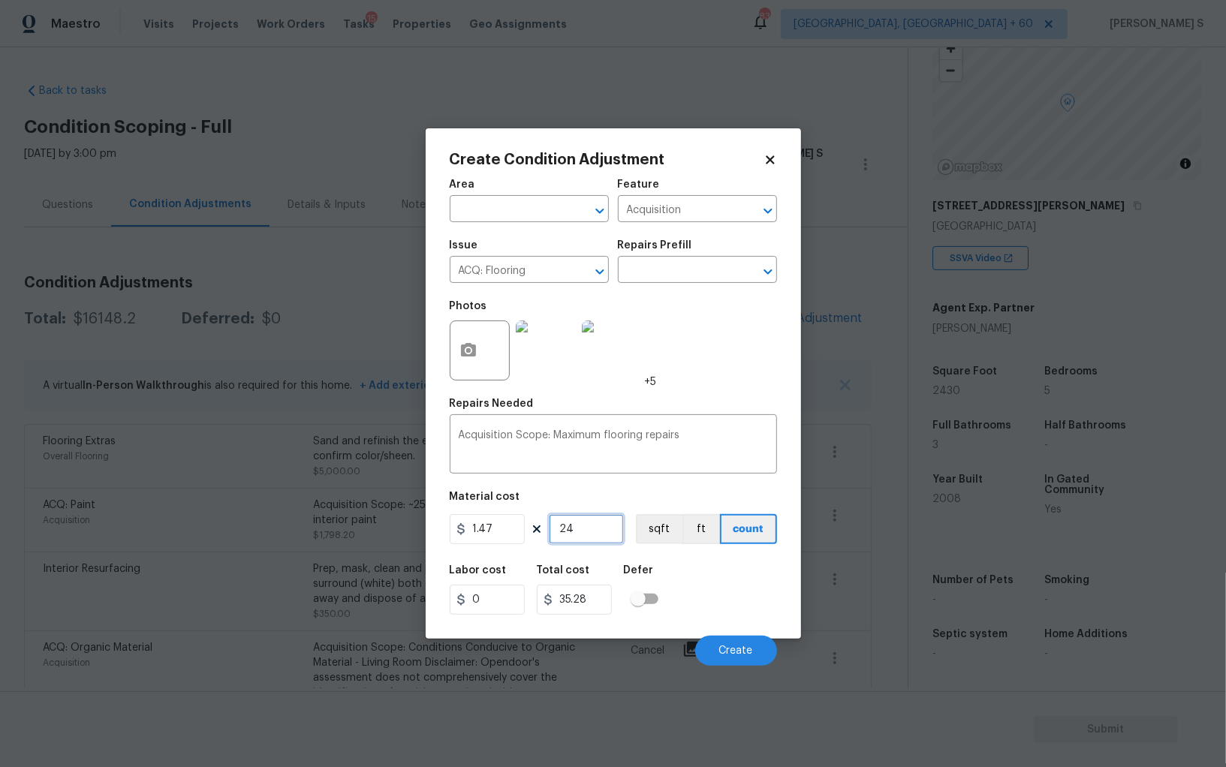
type input "243"
type input "357.21"
type input "2430"
type input "3572.1"
click at [672, 529] on button "sqft" at bounding box center [659, 529] width 47 height 30
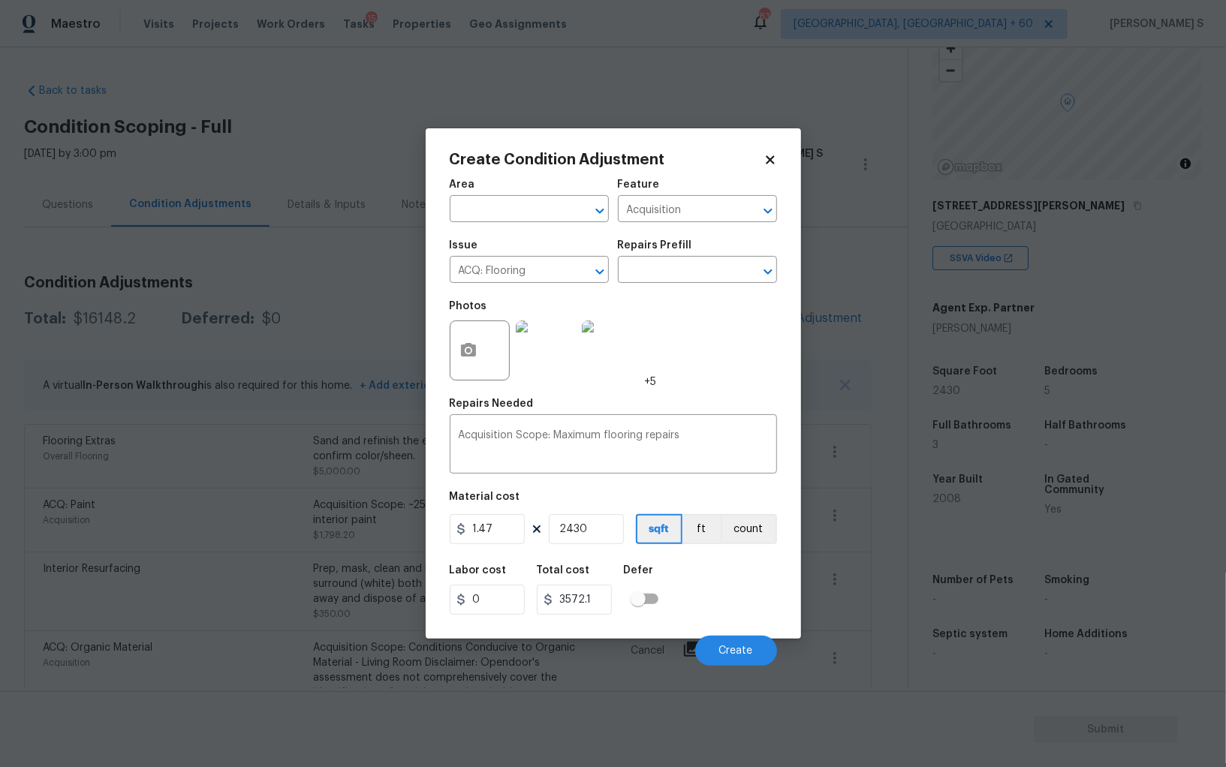
click at [725, 572] on div "Labor cost 0 Total cost 3572.1 Defer" at bounding box center [613, 590] width 327 height 68
click at [592, 523] on input "2430" at bounding box center [586, 529] width 75 height 30
type input "243"
type input "357.21"
type input "24"
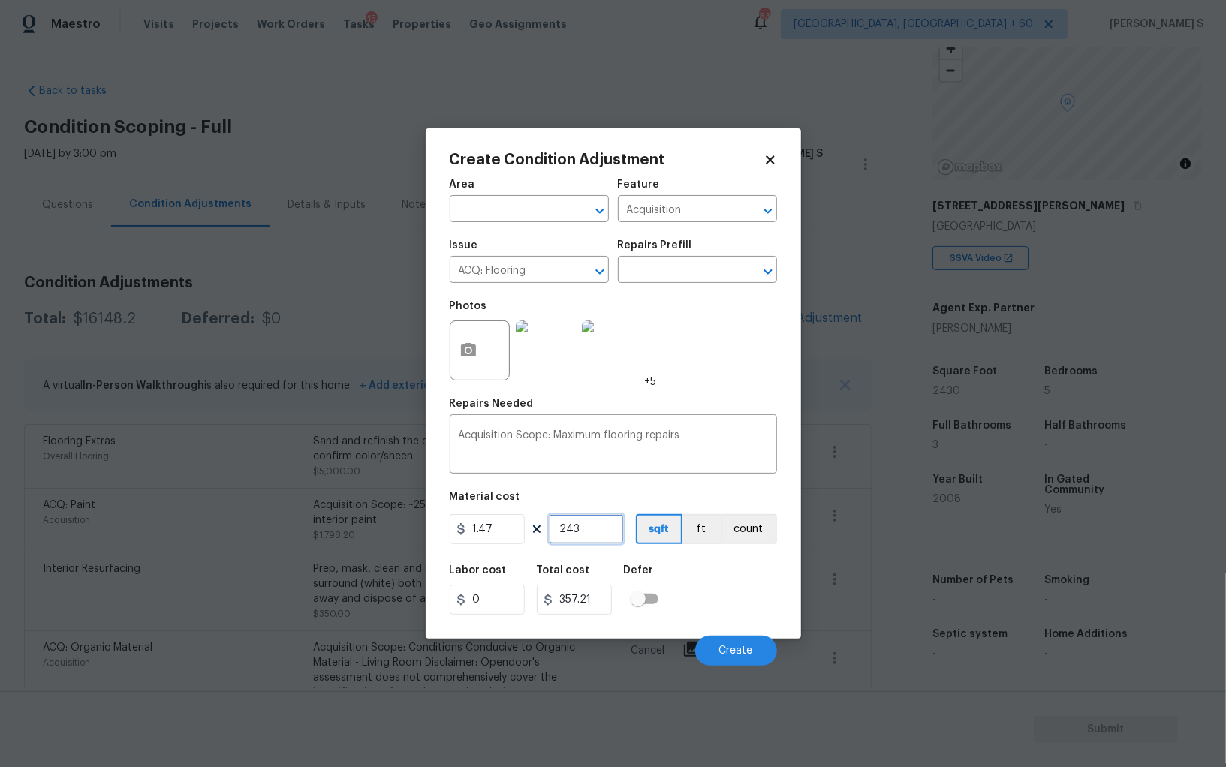
type input "35.28"
type input "2"
type input "2.94"
type input "22"
type input "32.34"
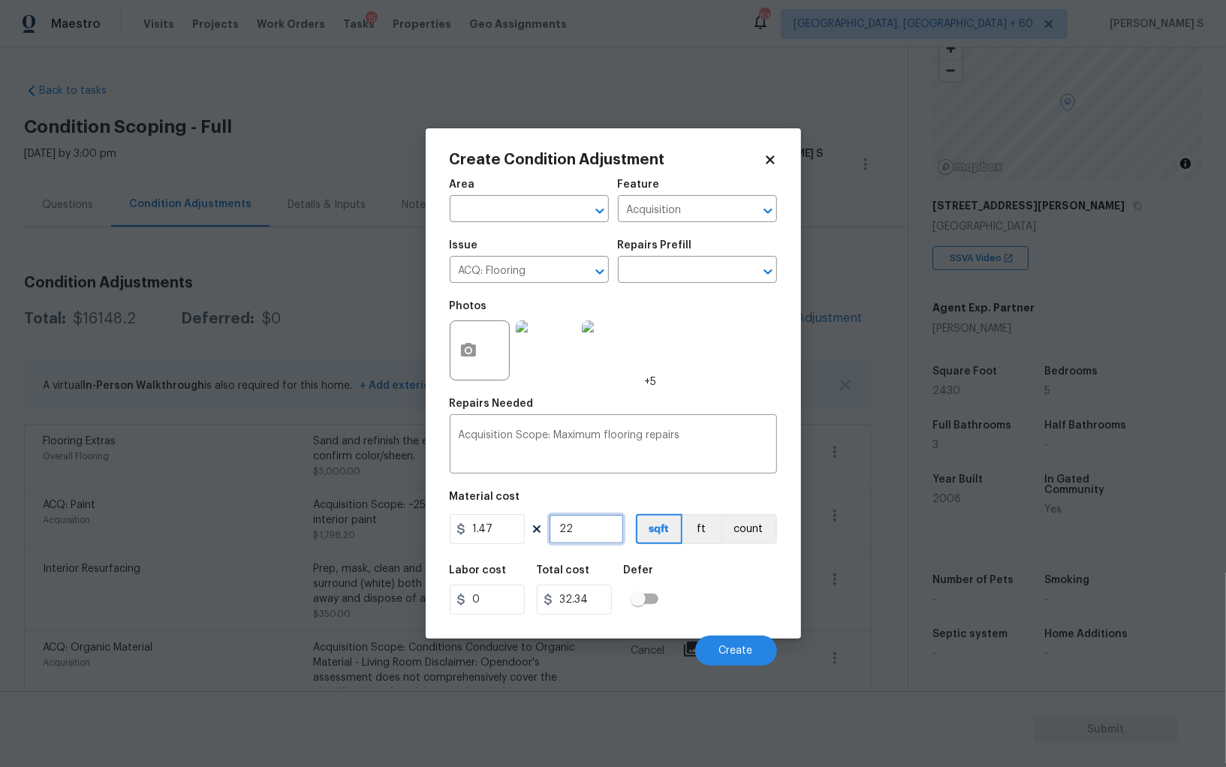
type input "222"
type input "326.34"
type input "2224"
type input "3269.28"
type input "2224"
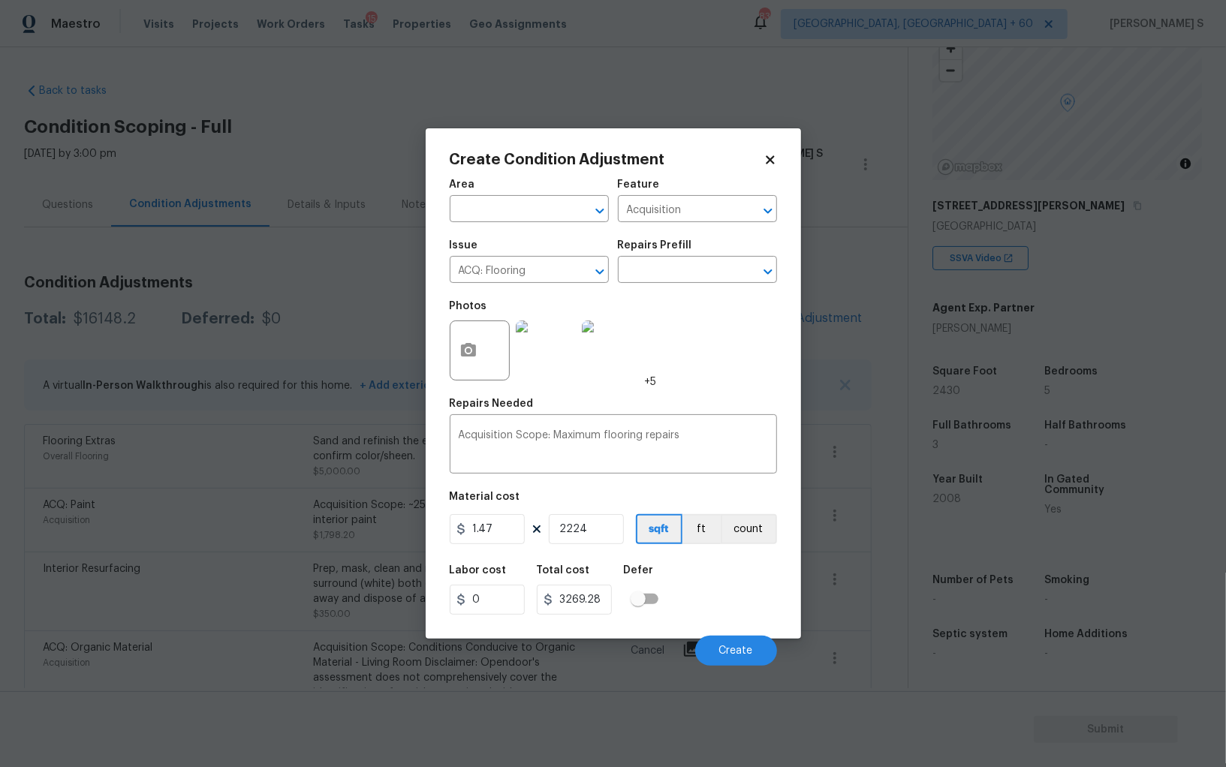
click at [694, 590] on div "Labor cost 0 Total cost 3269.28 Defer" at bounding box center [613, 590] width 327 height 68
click at [731, 656] on span "Create" at bounding box center [736, 651] width 34 height 11
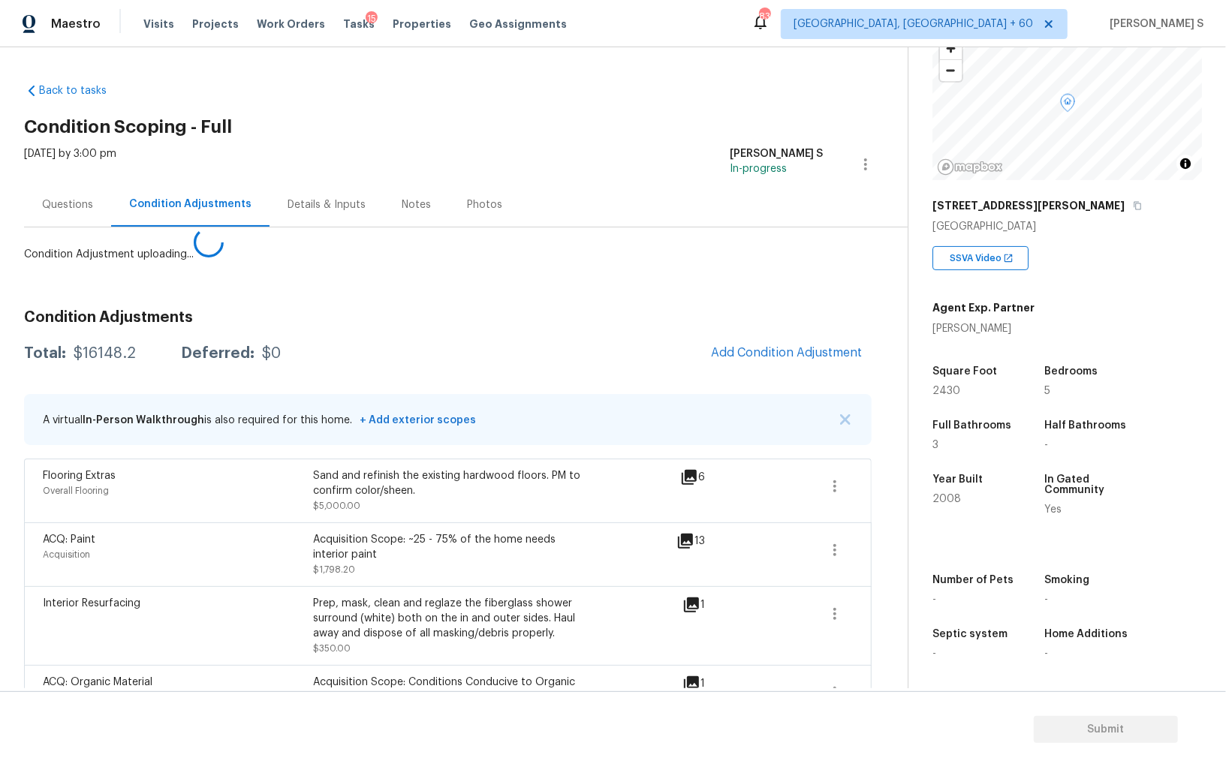
click at [0, 588] on body "Maestro Visits Projects Work Orders Tasks 15 Properties Geo Assignments 839 Alb…" at bounding box center [613, 383] width 1226 height 767
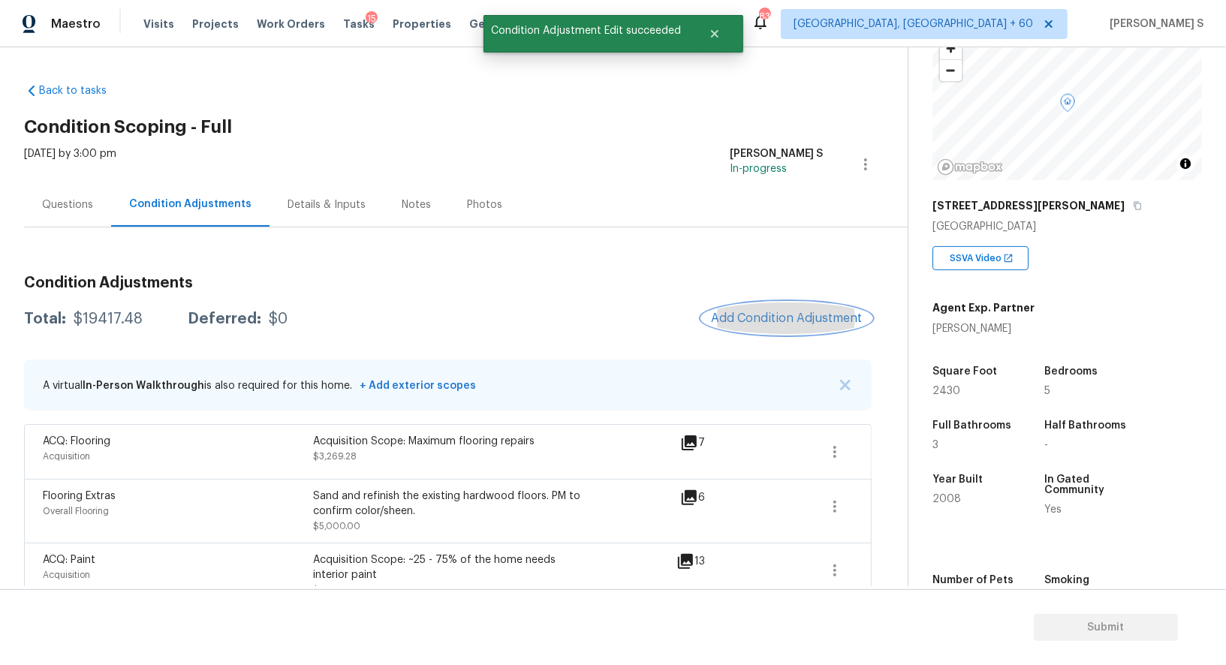
click at [785, 312] on span "Add Condition Adjustment" at bounding box center [787, 319] width 152 height 14
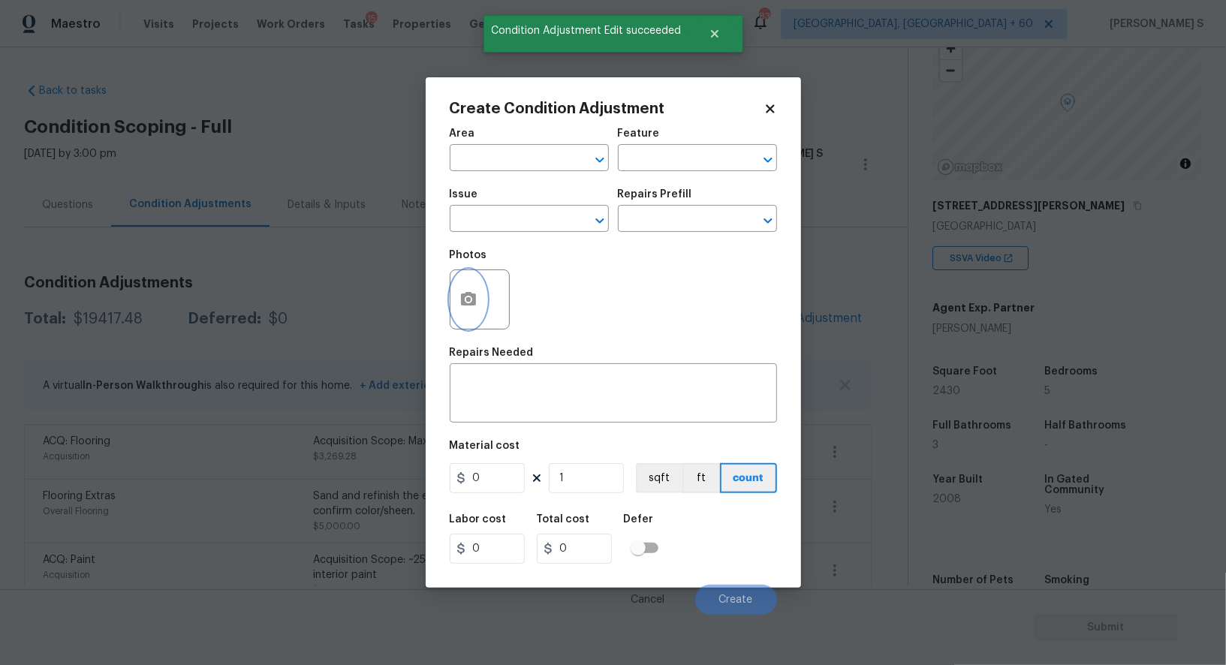
click at [463, 305] on icon "button" at bounding box center [468, 299] width 15 height 14
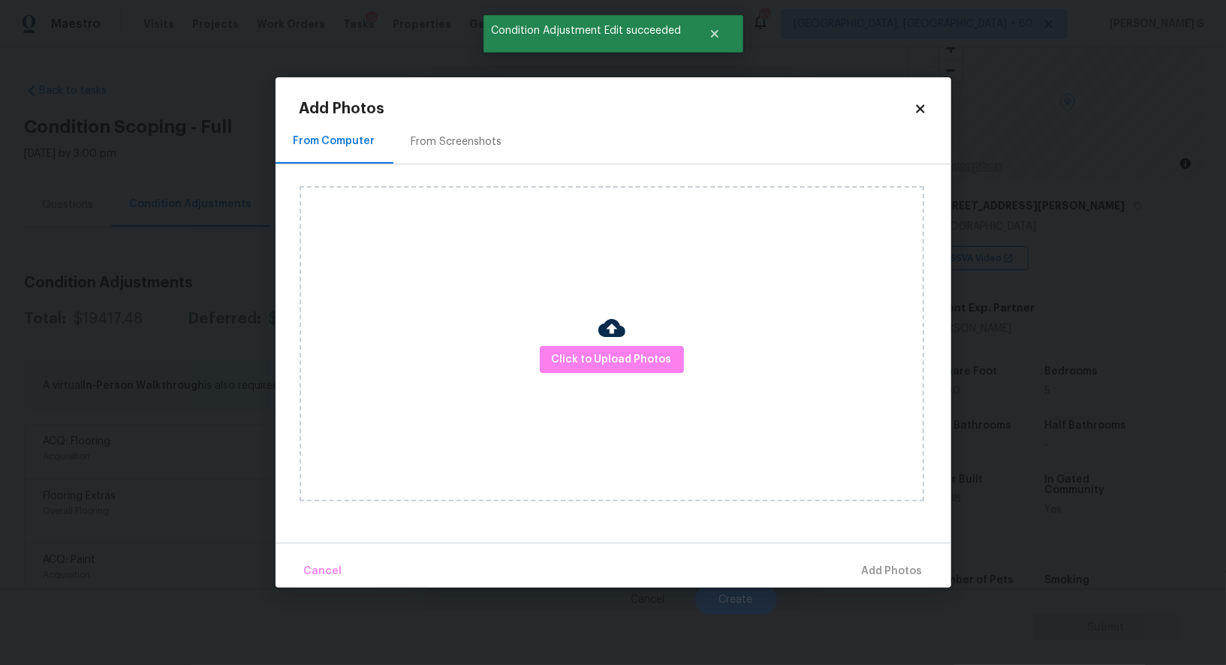
click at [637, 337] on div "Click to Upload Photos" at bounding box center [612, 343] width 625 height 315
click at [637, 373] on button "Click to Upload Photos" at bounding box center [612, 360] width 144 height 28
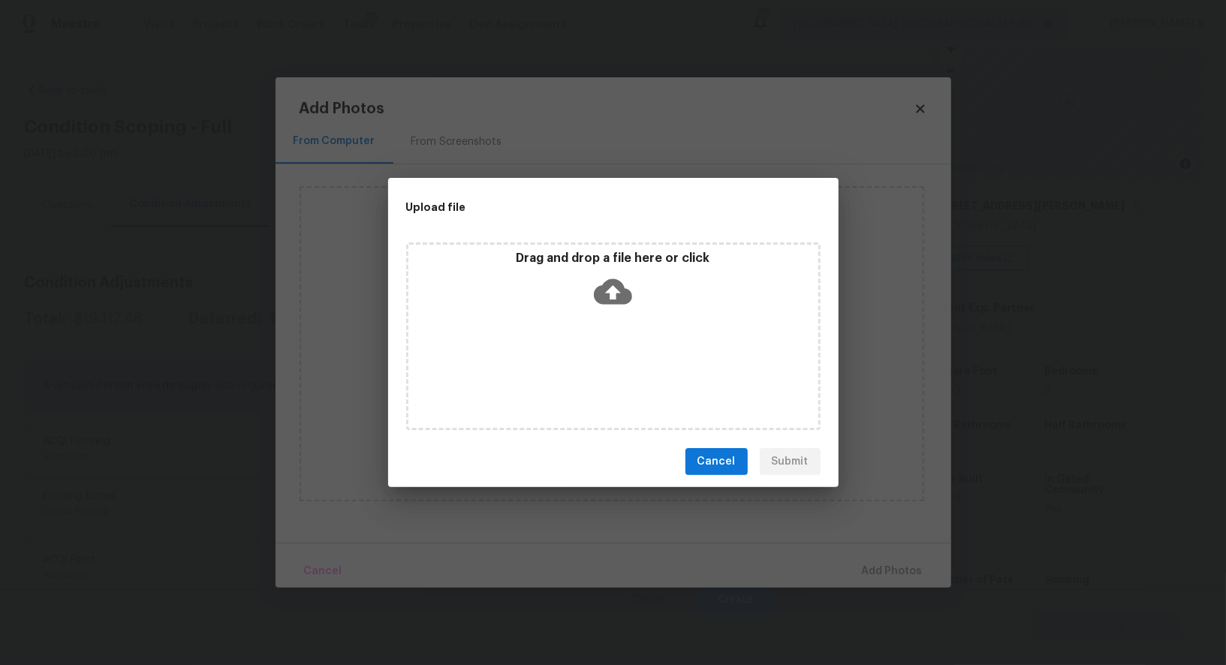
click at [632, 363] on div "Drag and drop a file here or click" at bounding box center [613, 337] width 414 height 188
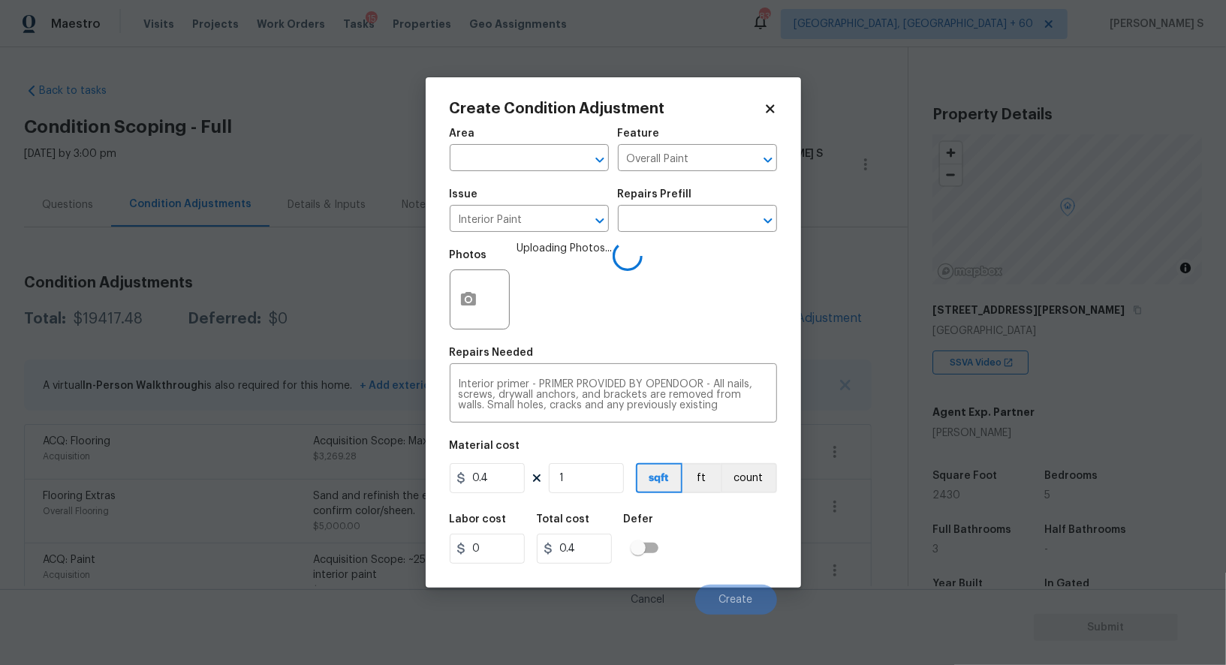
scroll to position [104, 0]
type input "5"
type input "2"
type input "50"
type input "20"
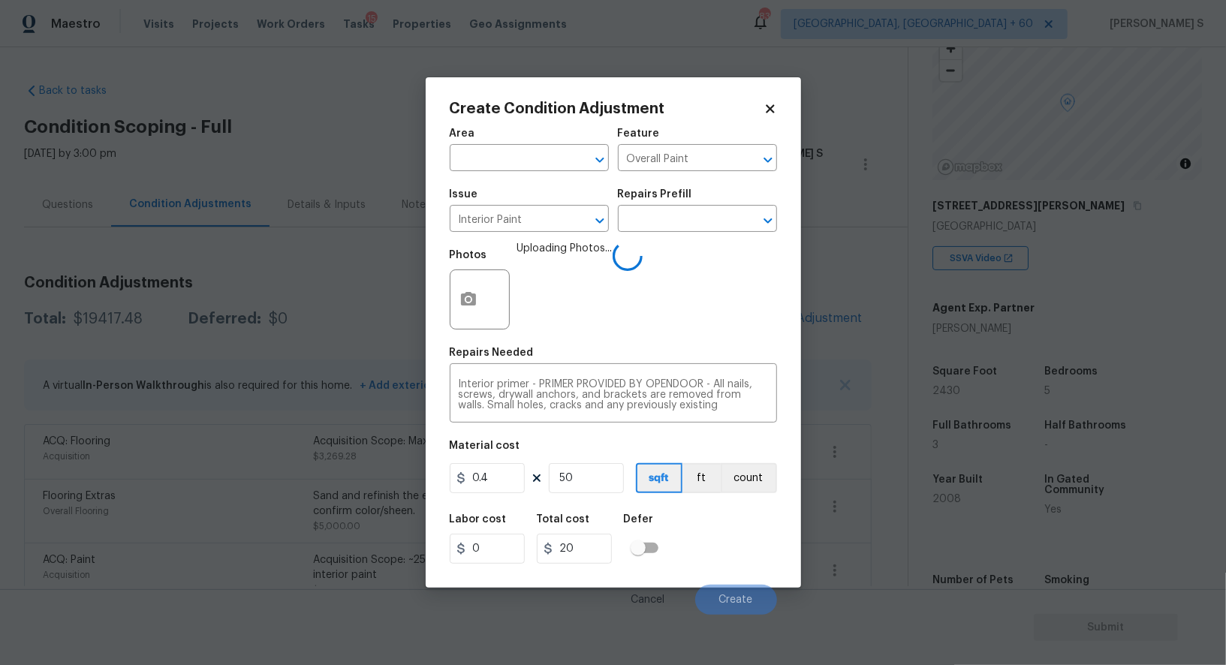
type input "500"
type input "200"
type input "2"
type input "0.8"
type input "20"
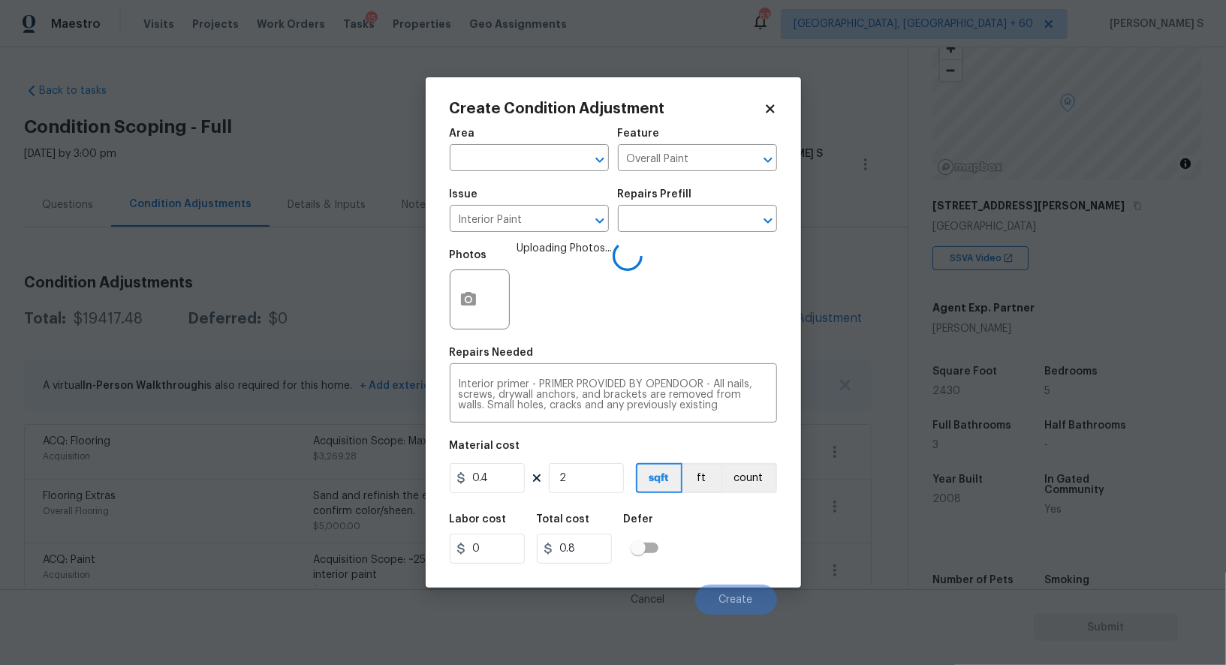
type input "8"
type input "200"
type input "80"
type input "2000"
type input "800"
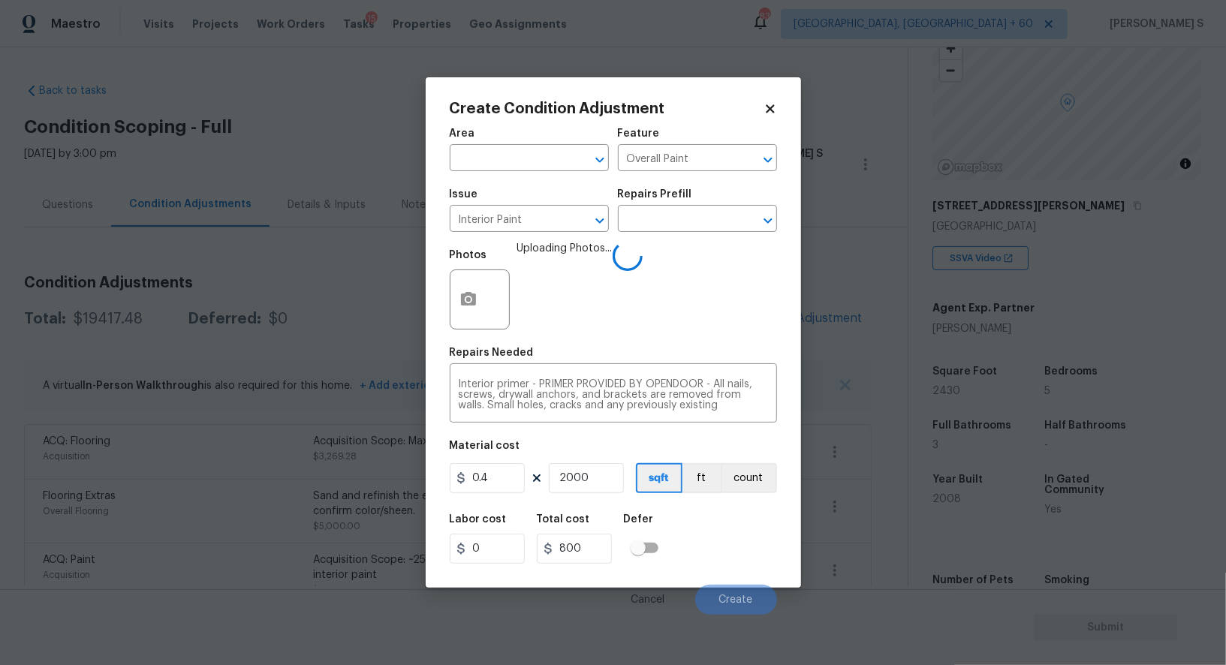
type input "2000"
click at [728, 511] on div "Labor cost 0 Total cost 800 Defer" at bounding box center [613, 539] width 327 height 68
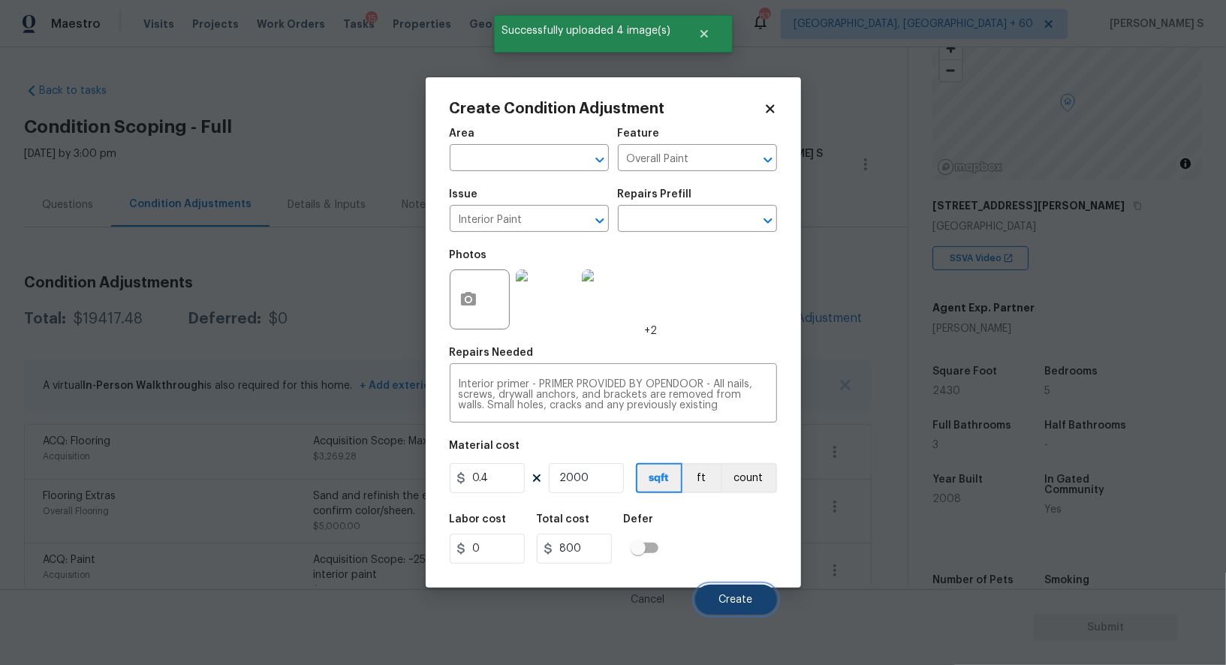
click at [743, 595] on button "Create" at bounding box center [736, 600] width 82 height 30
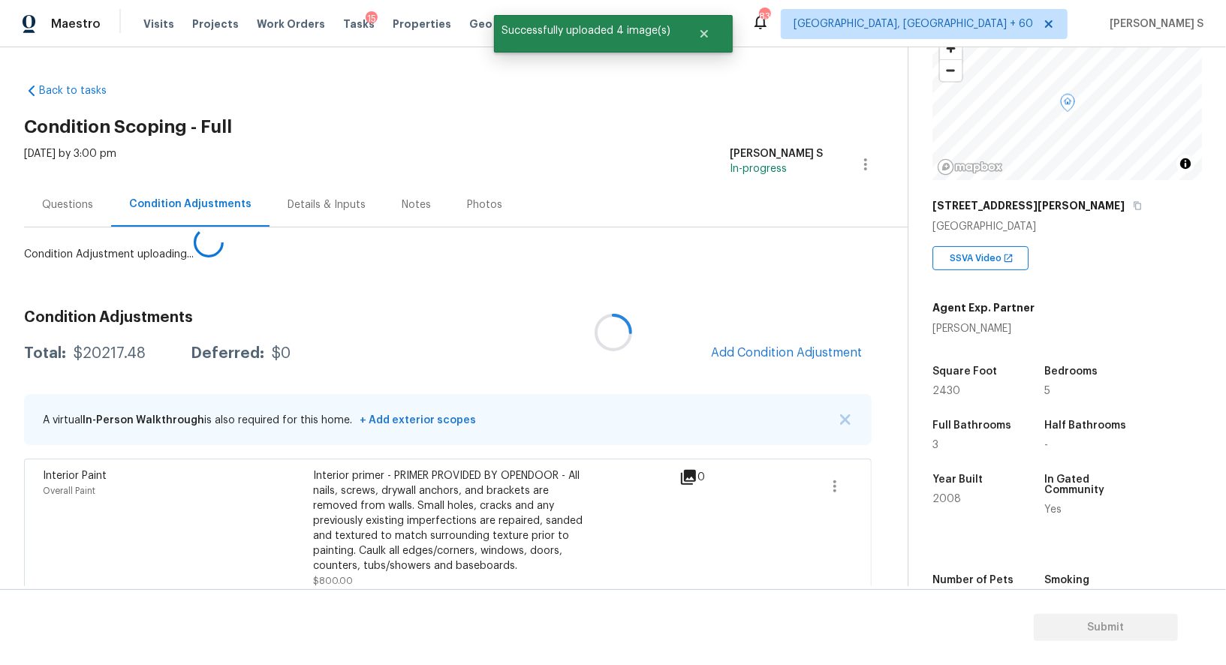
click at [197, 553] on body "Maestro Visits Projects Work Orders Tasks 15 Properties Geo Assignments 839 [GE…" at bounding box center [613, 332] width 1226 height 665
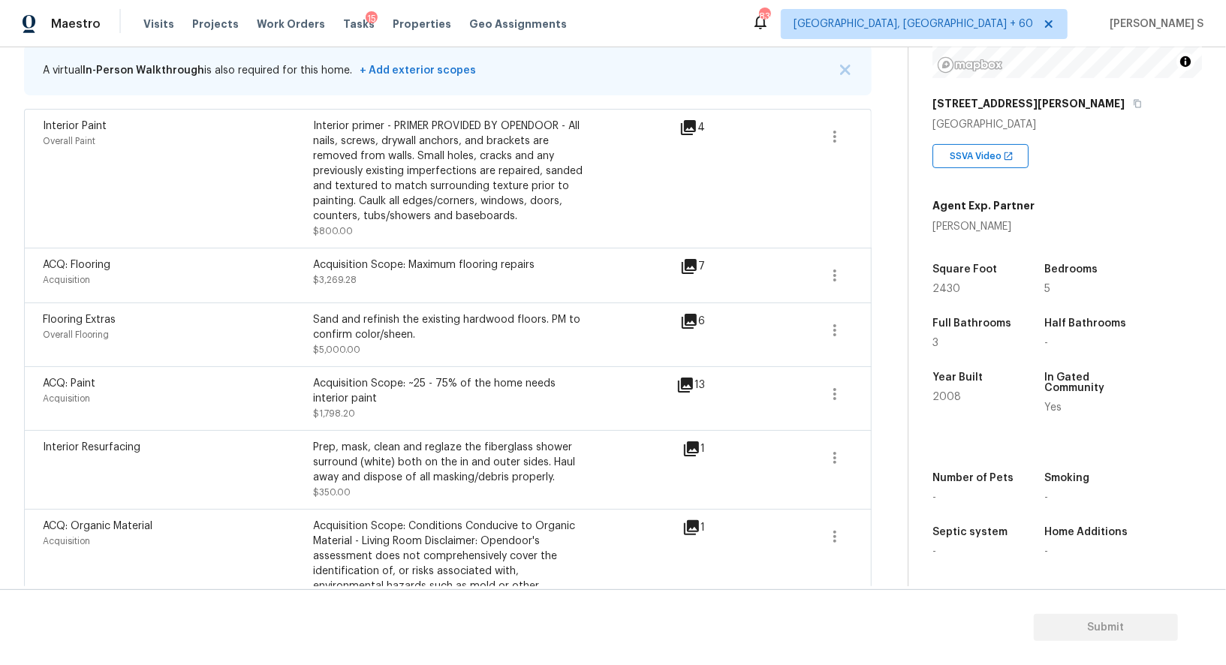
scroll to position [0, 0]
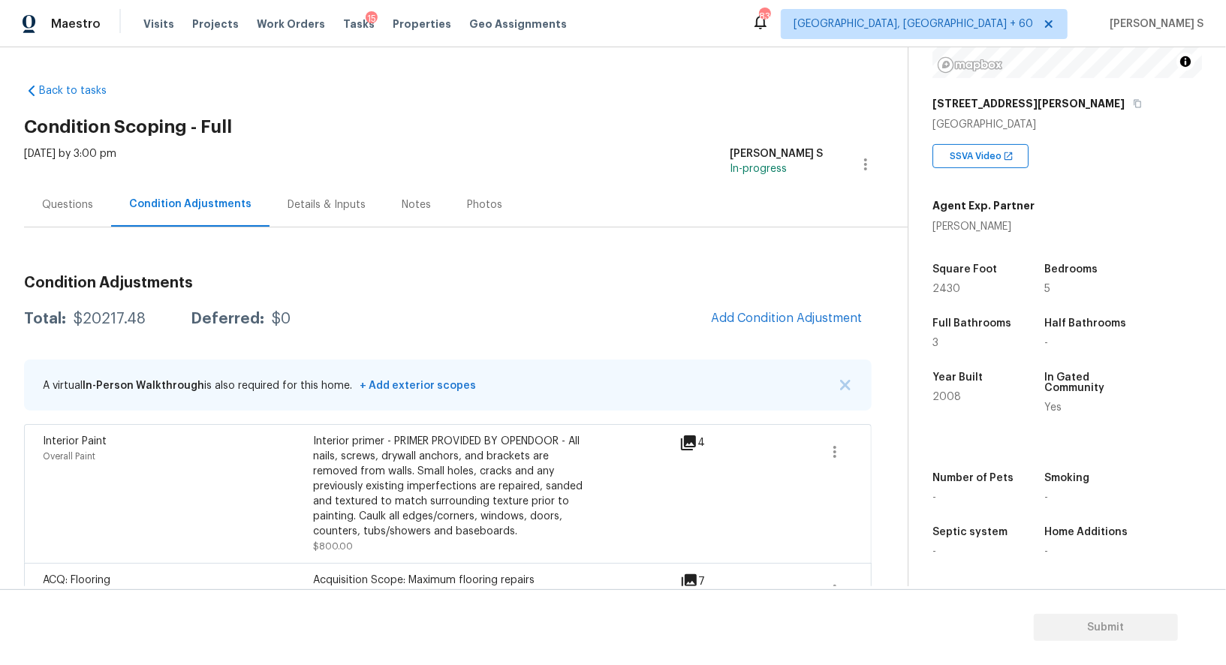
click at [104, 317] on div "$20217.48" at bounding box center [110, 319] width 72 height 15
copy div "20217.48"
click at [65, 219] on div "Questions" at bounding box center [67, 204] width 87 height 44
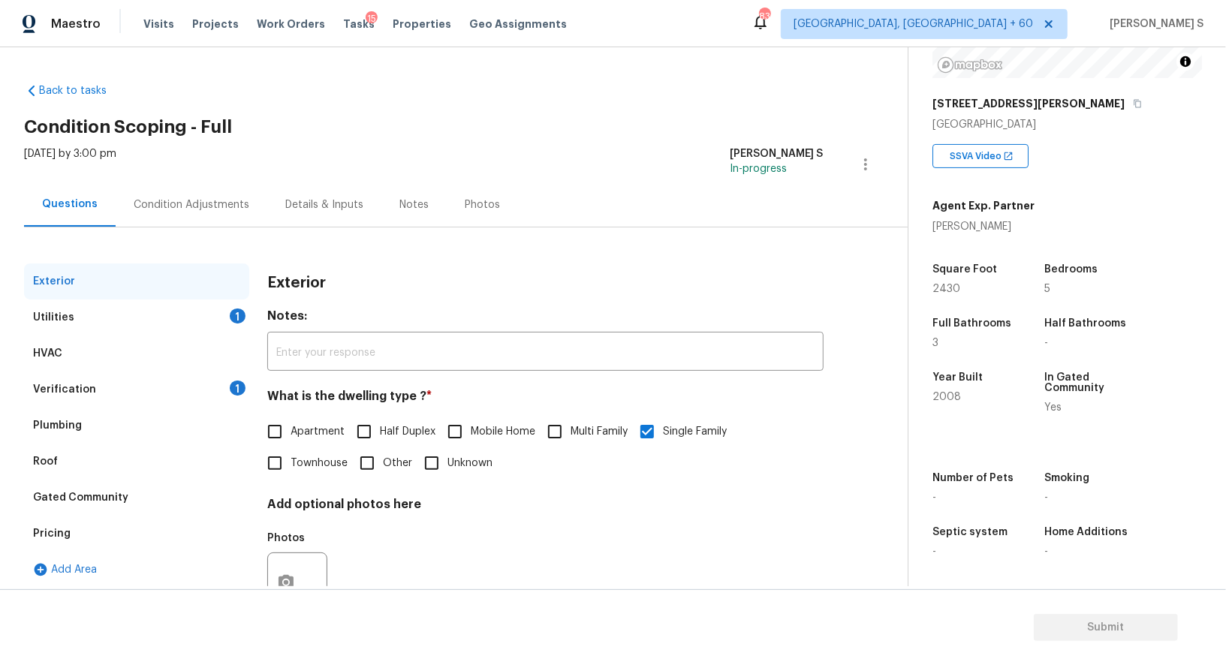
scroll to position [57, 0]
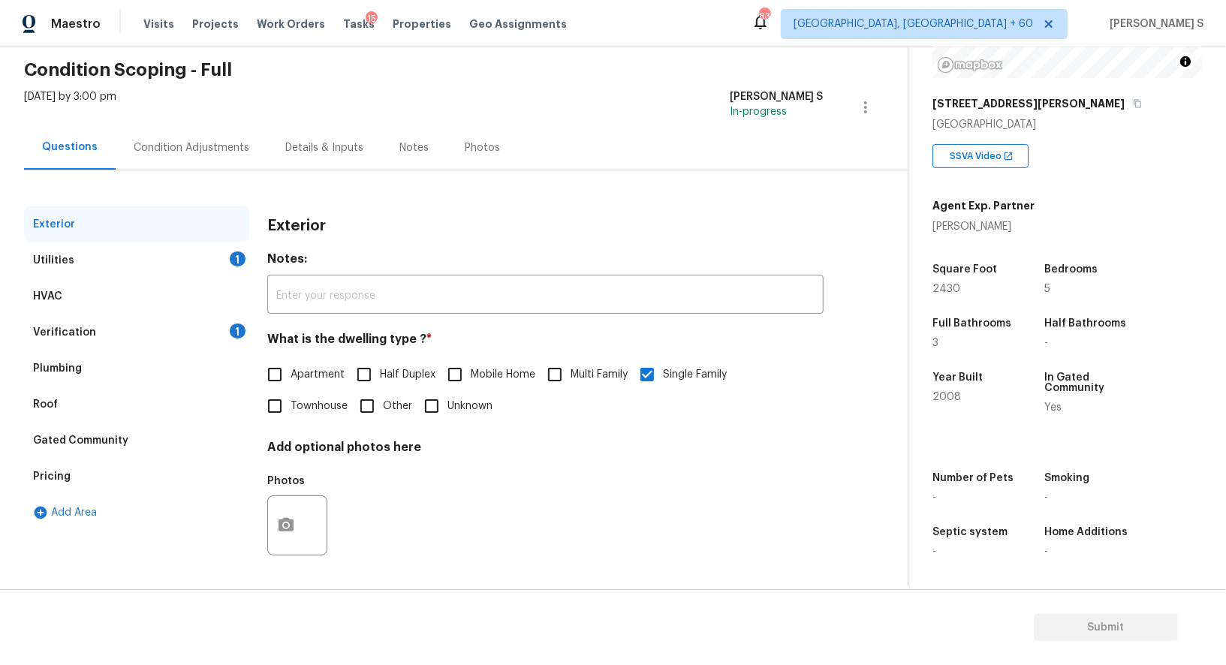
click at [209, 333] on div "Verification 1" at bounding box center [136, 333] width 225 height 36
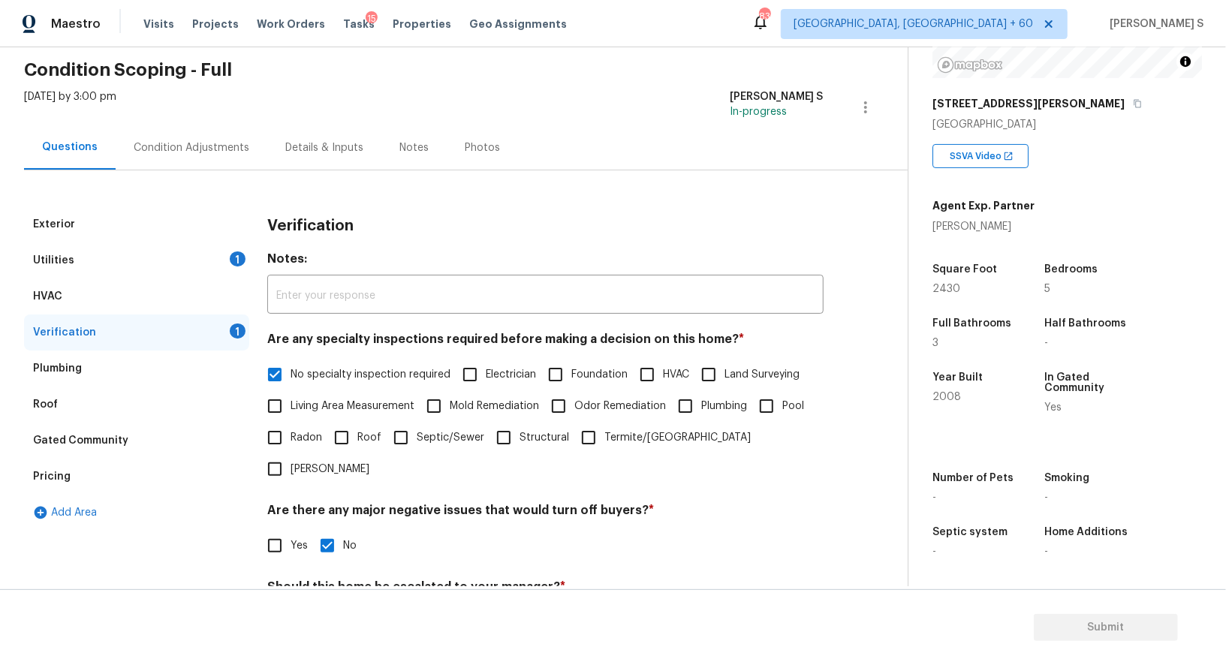
scroll to position [191, 0]
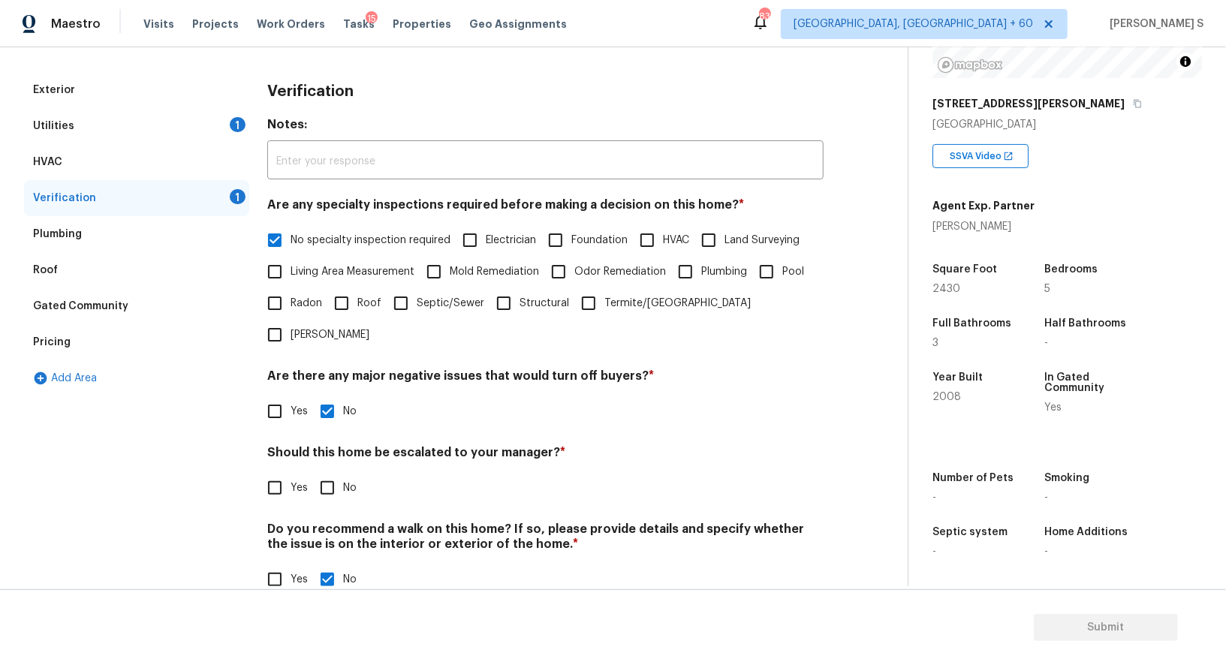
click at [314, 472] on input "No" at bounding box center [328, 488] width 32 height 32
checkbox input "true"
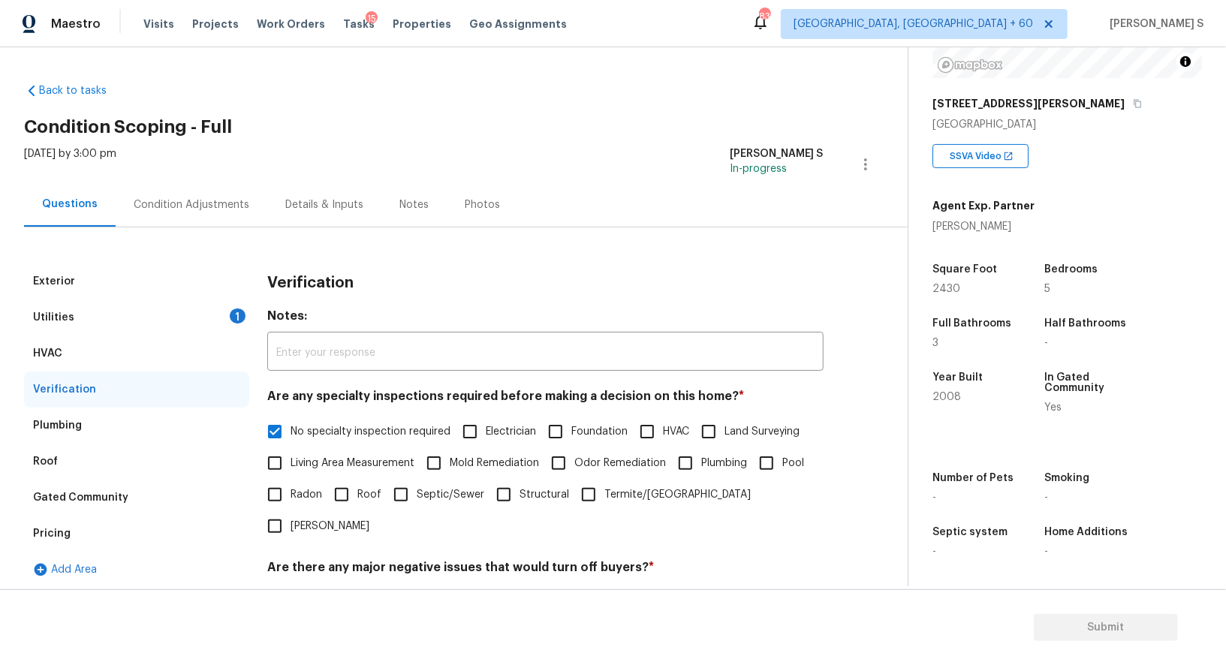
click at [215, 317] on div "Utilities 1" at bounding box center [136, 318] width 225 height 36
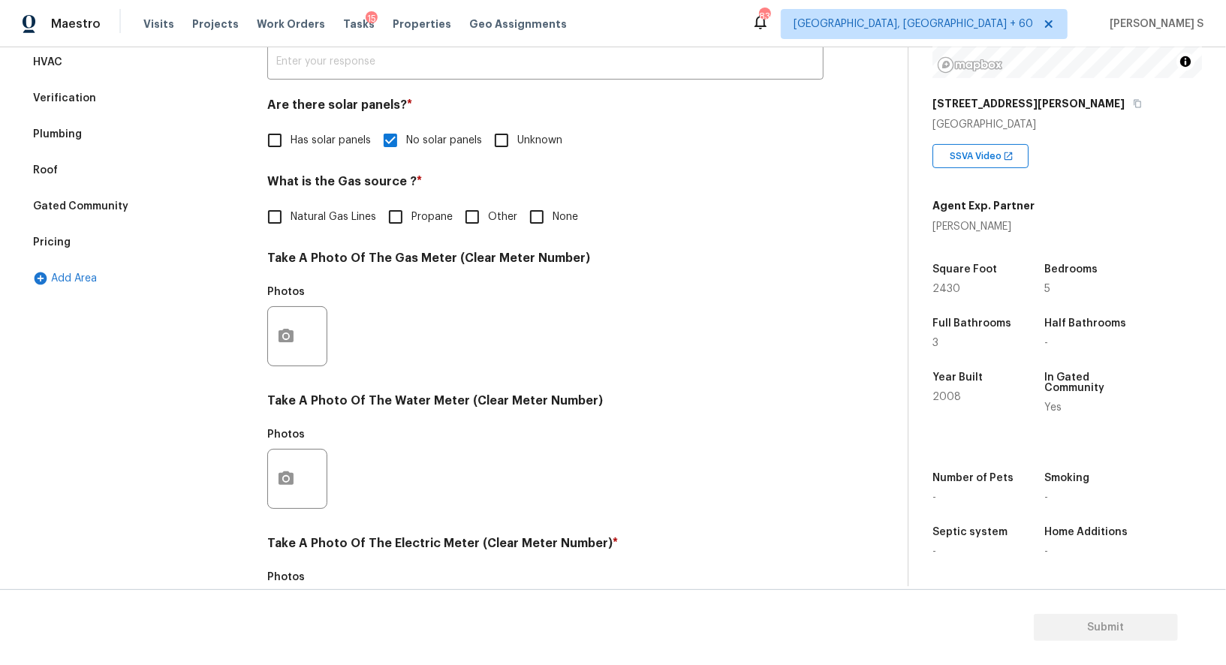
scroll to position [159, 0]
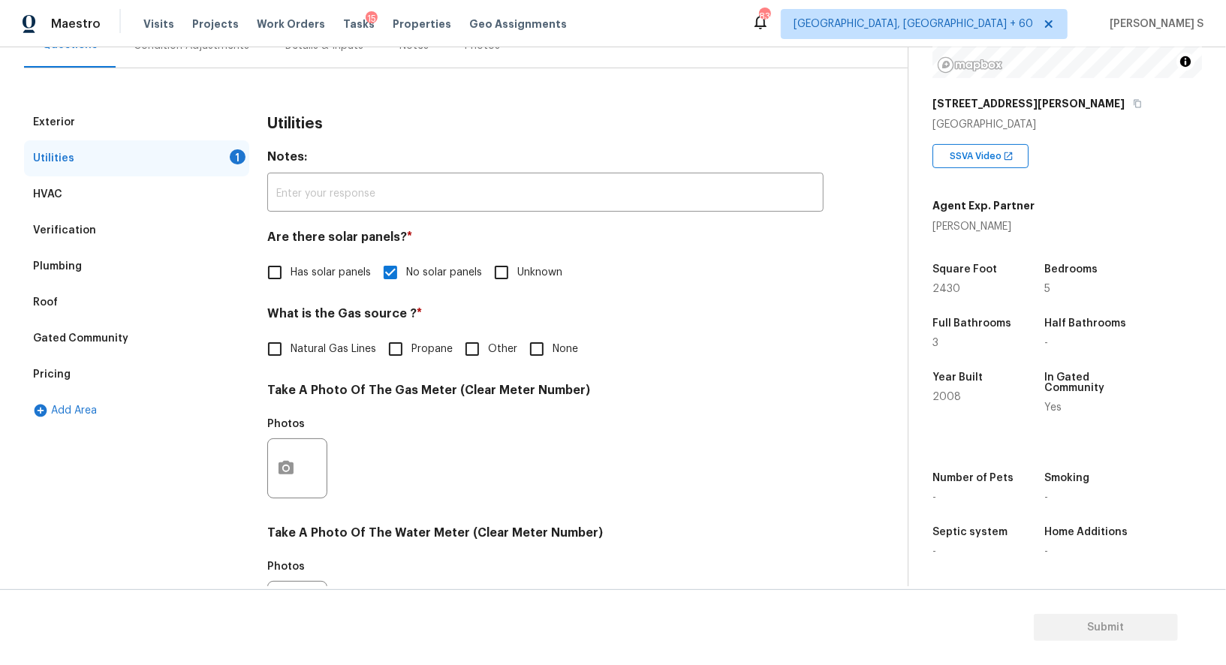
click at [523, 336] on input "None" at bounding box center [537, 349] width 32 height 32
checkbox input "true"
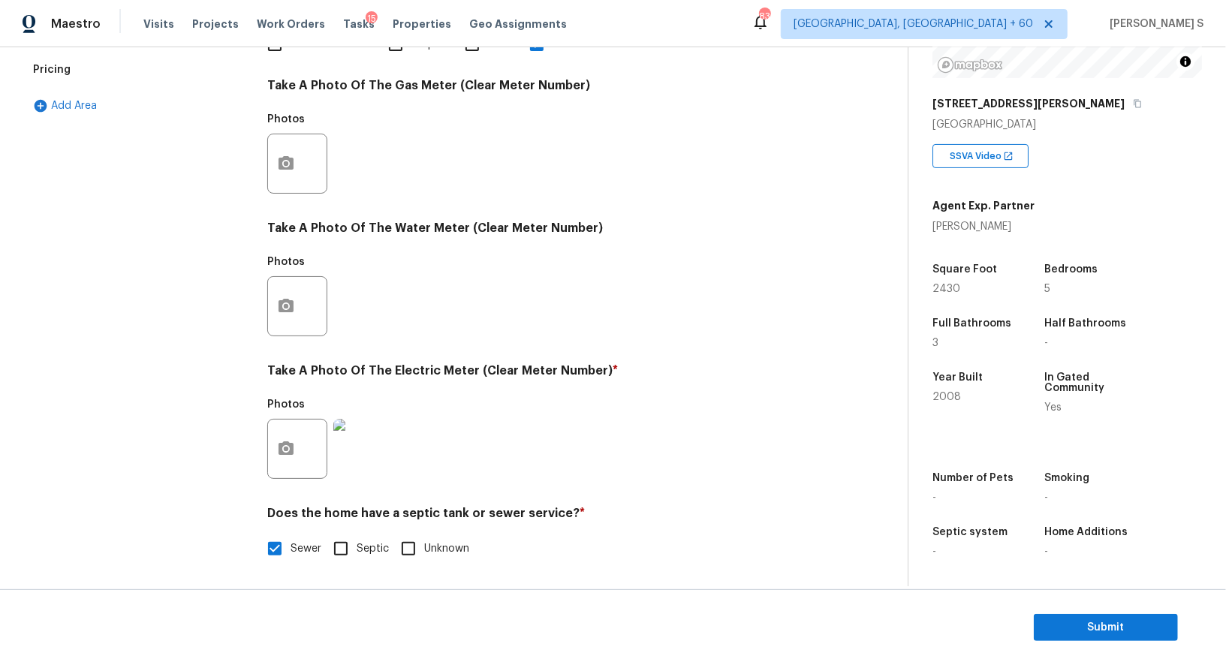
scroll to position [0, 0]
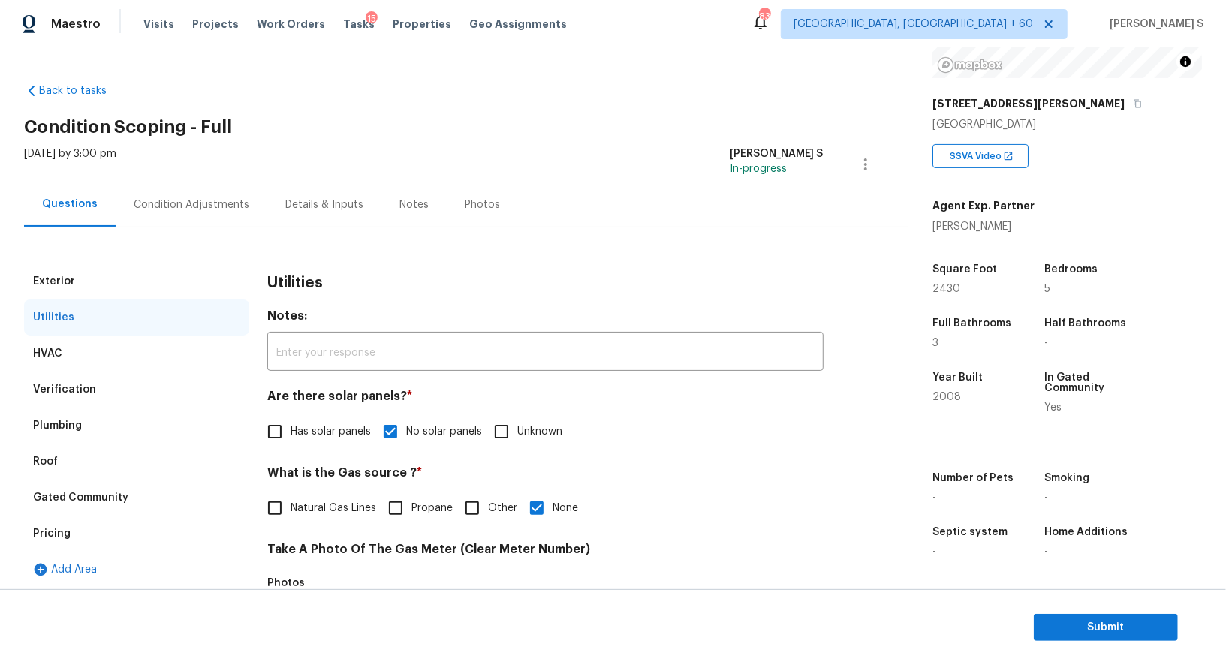
click at [80, 395] on div "Verification" at bounding box center [64, 389] width 63 height 15
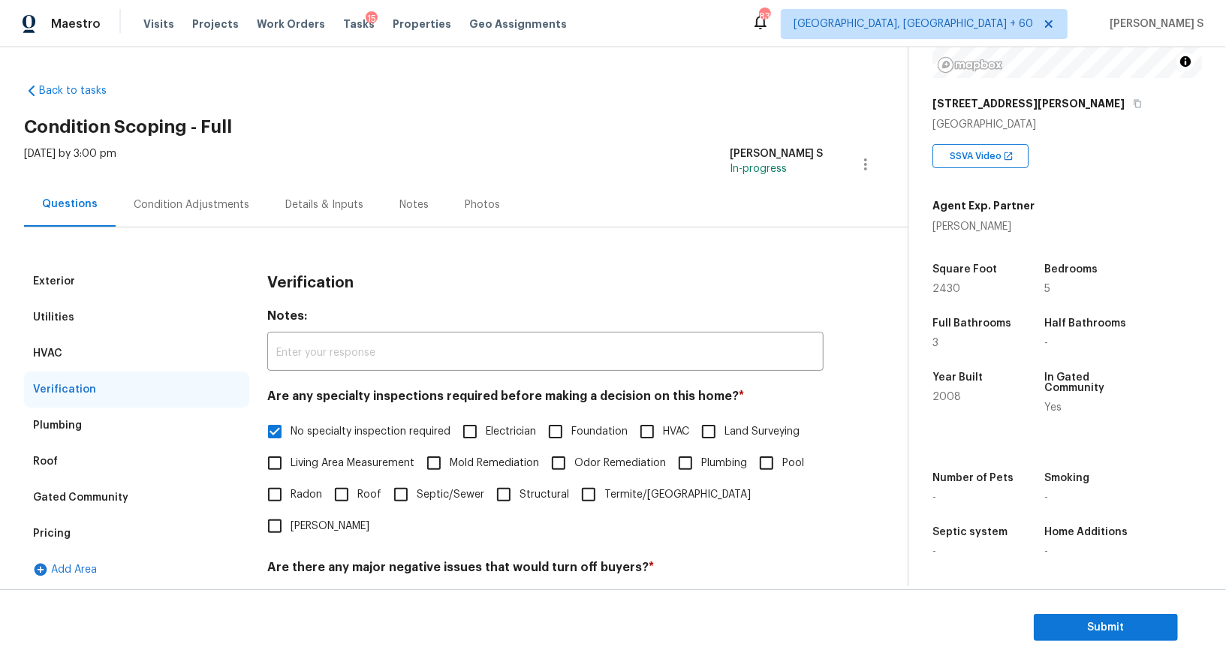
scroll to position [191, 0]
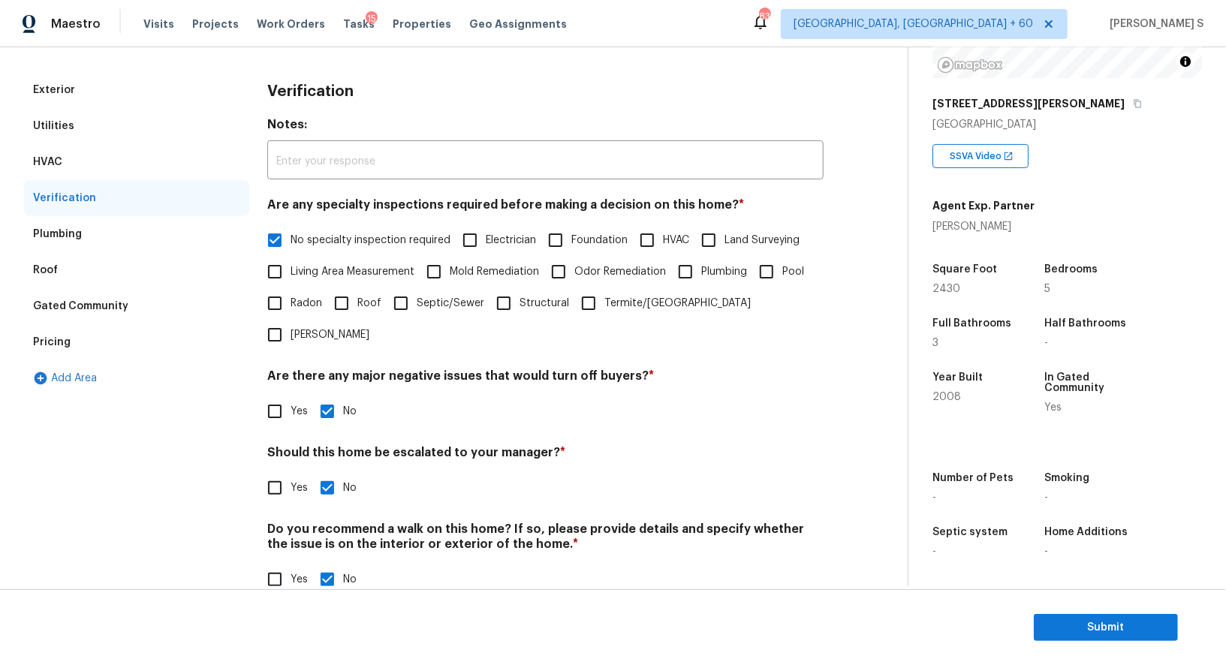
click at [62, 336] on div "Pricing" at bounding box center [52, 342] width 38 height 15
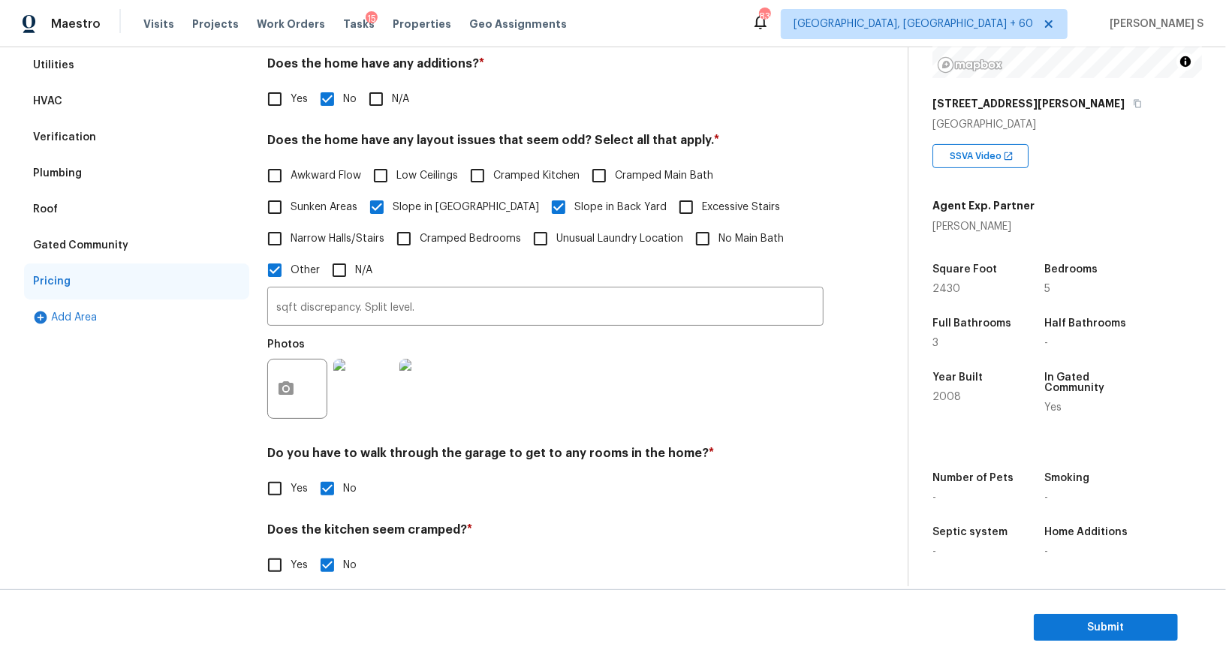
scroll to position [227, 0]
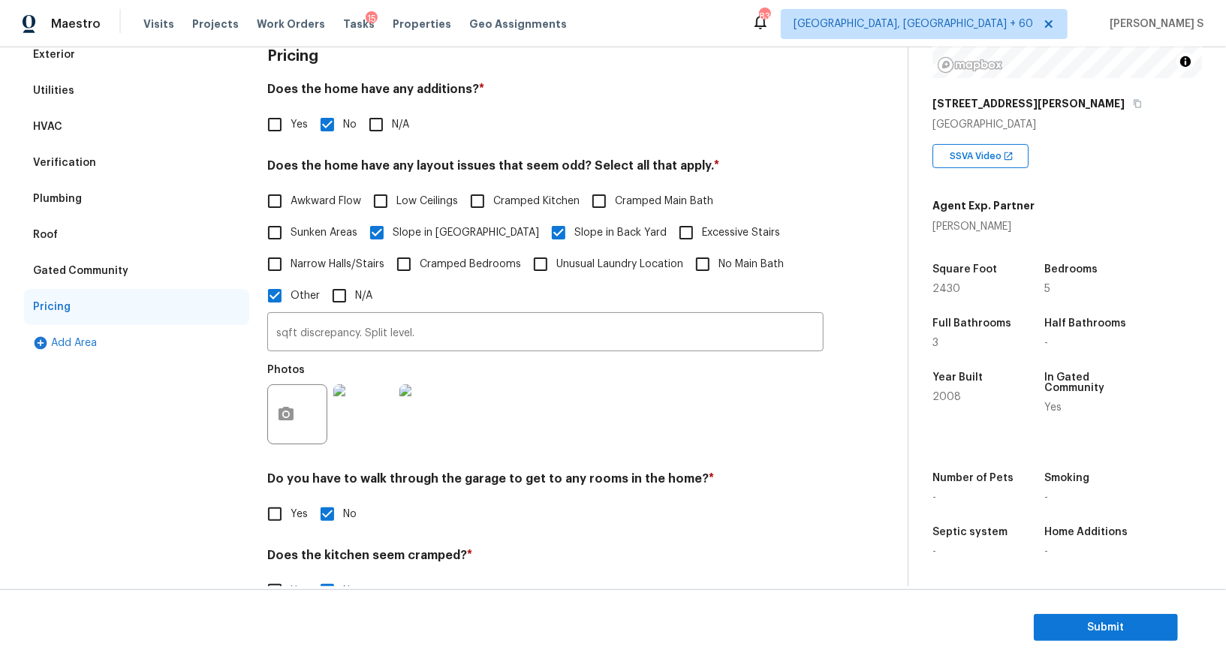
click at [385, 336] on input "sqft discrepancy. Split level." at bounding box center [545, 333] width 556 height 35
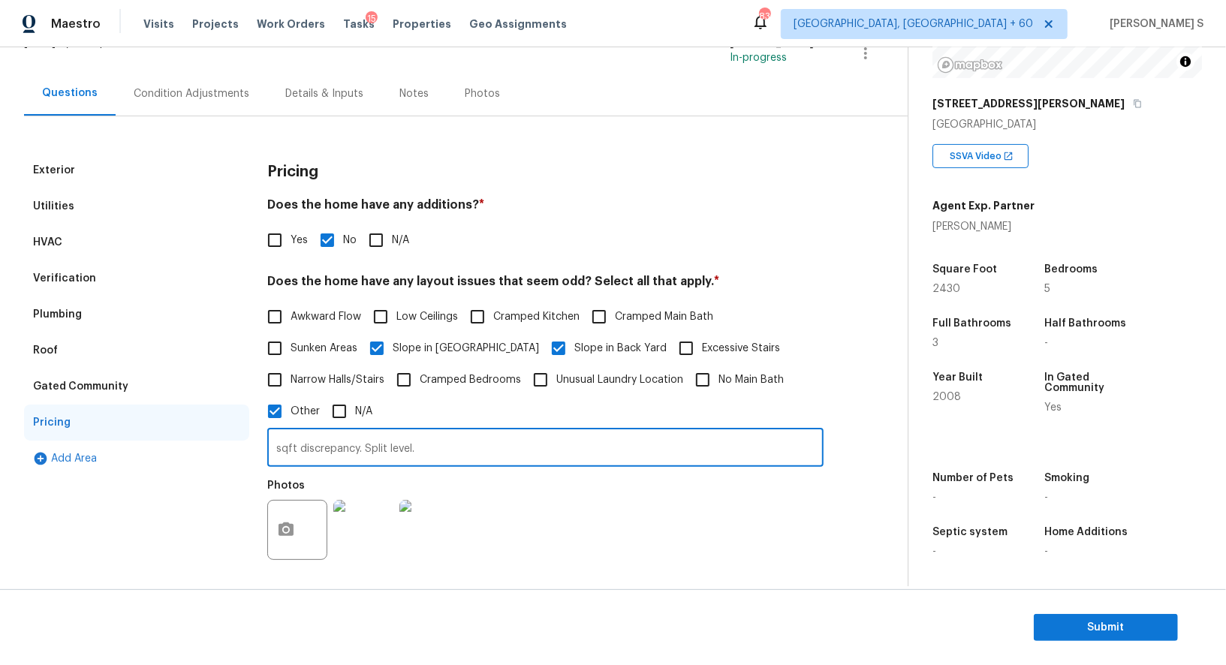
scroll to position [0, 0]
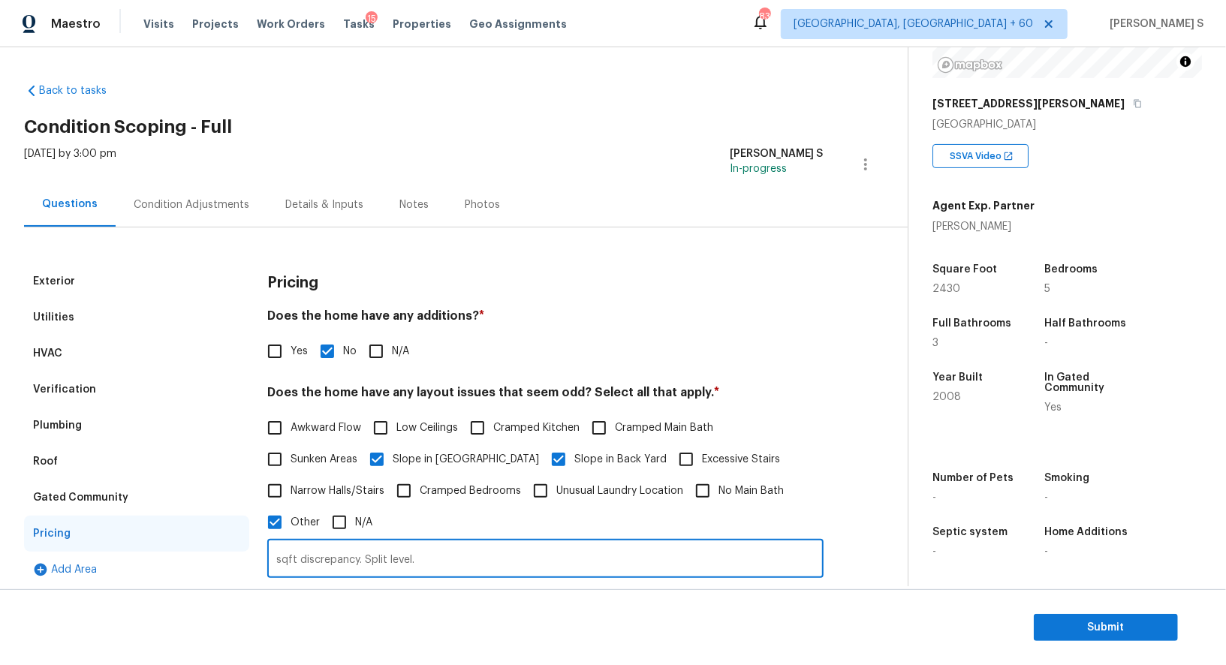
click at [70, 388] on div "Verification" at bounding box center [64, 389] width 63 height 15
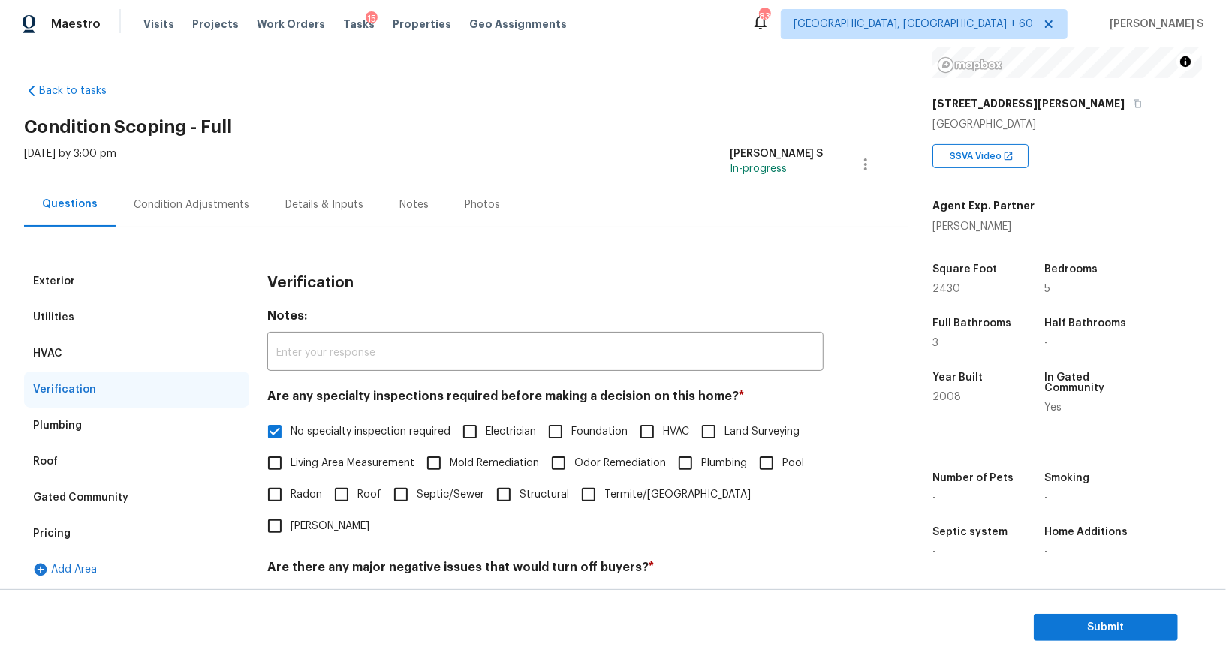
click at [202, 220] on div "Condition Adjustments" at bounding box center [192, 204] width 152 height 44
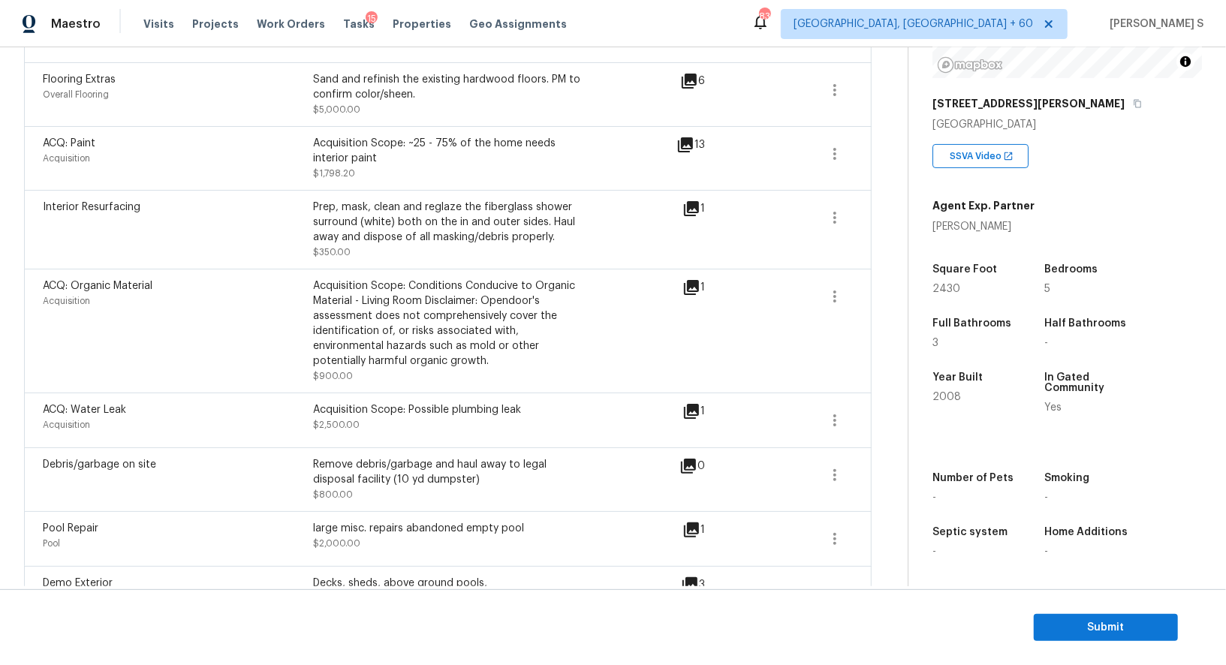
scroll to position [638, 0]
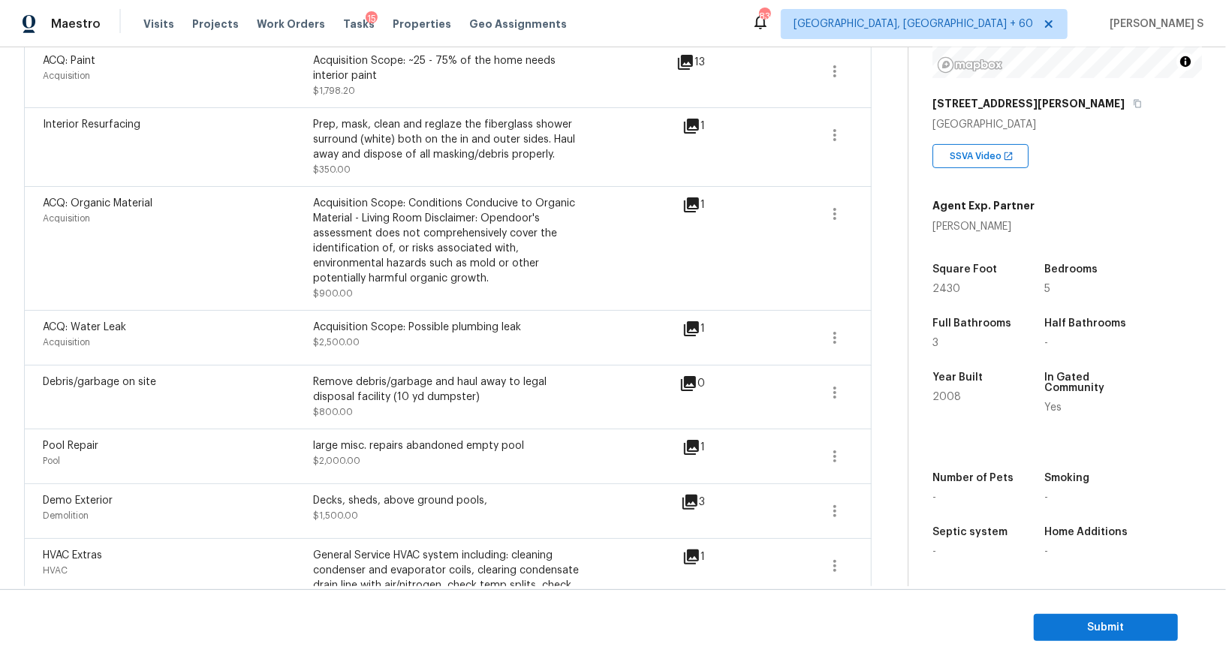
click at [102, 206] on span "ACQ: Organic Material" at bounding box center [98, 203] width 110 height 11
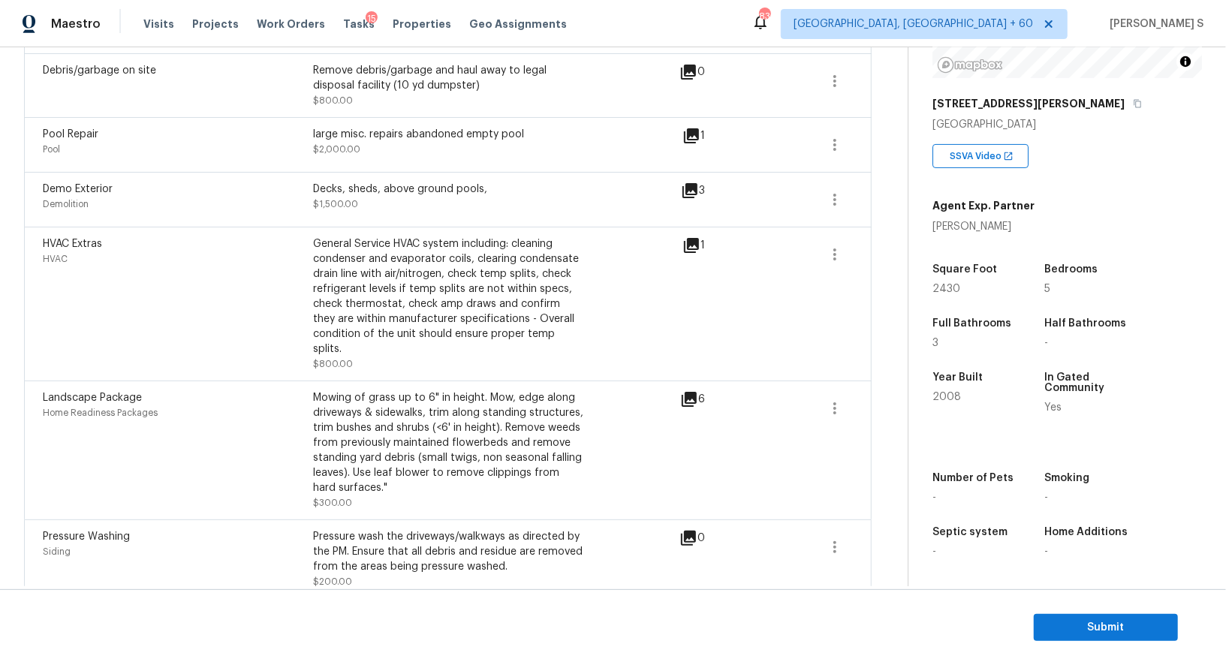
scroll to position [950, 0]
click at [1059, 625] on span "Submit" at bounding box center [1106, 628] width 120 height 19
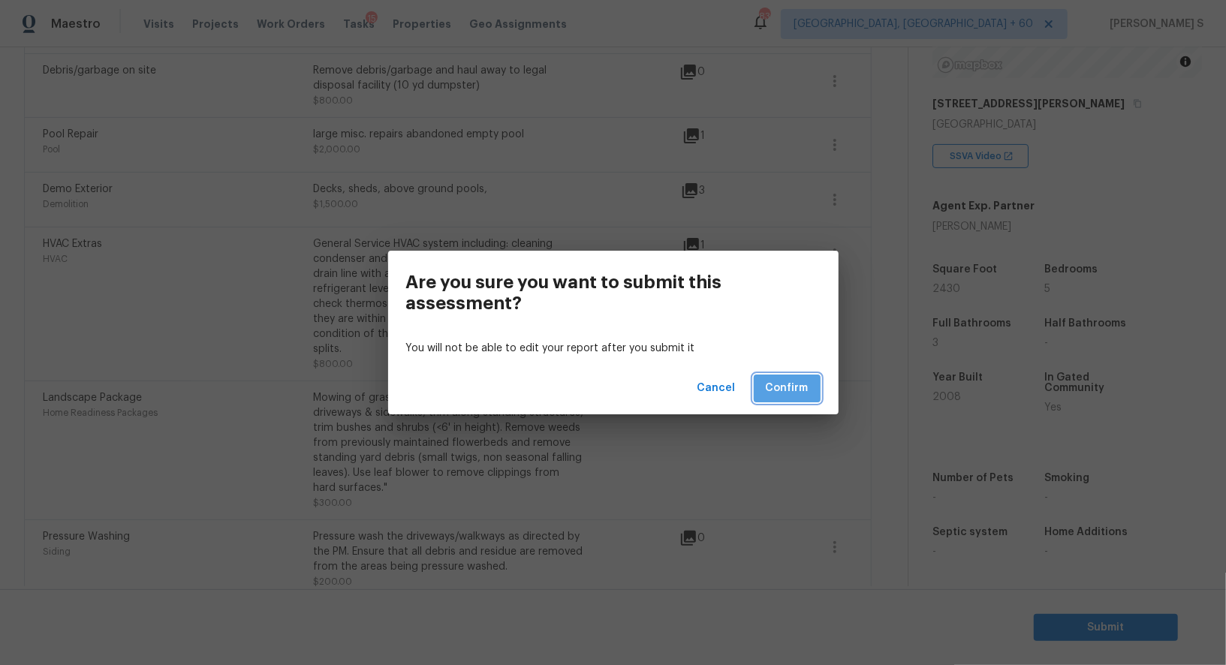
click at [803, 394] on span "Confirm" at bounding box center [787, 388] width 43 height 19
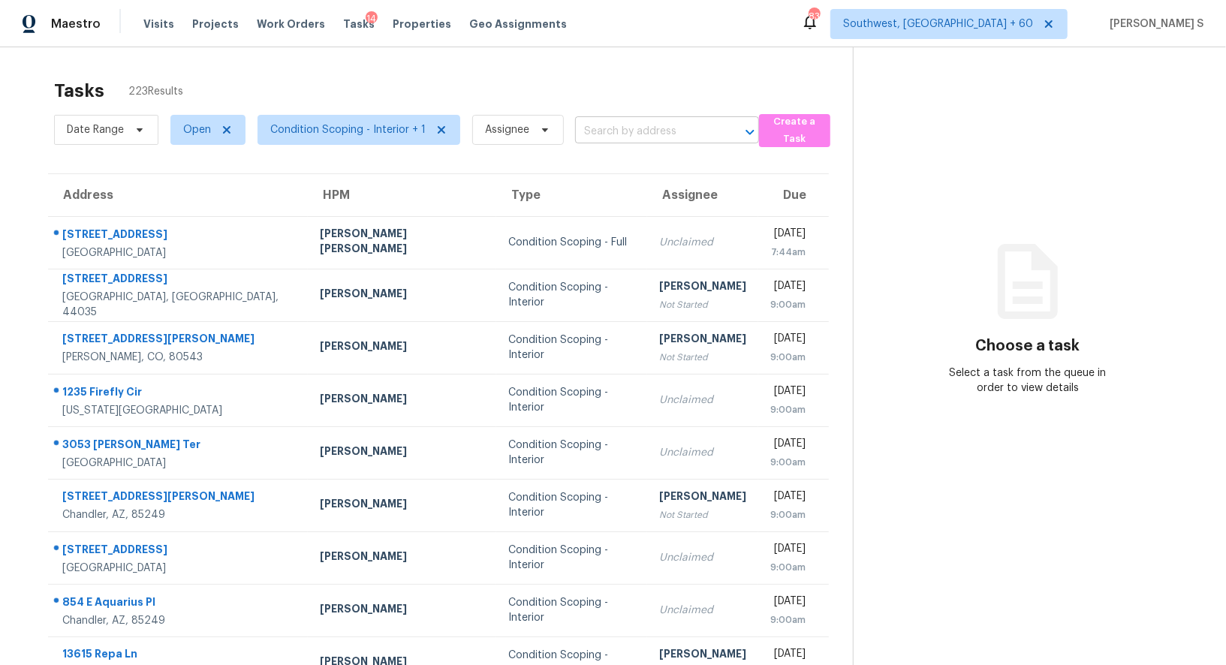
click at [612, 129] on input "text" at bounding box center [646, 131] width 142 height 23
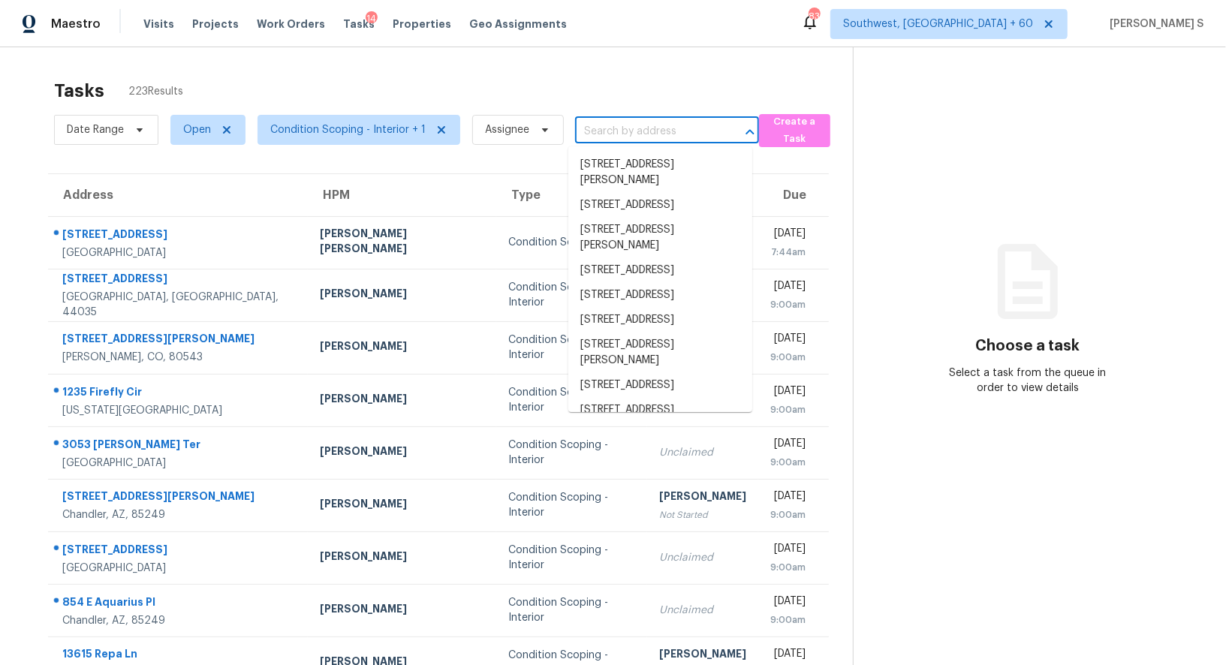
paste input "[STREET_ADDRESS][PERSON_NAME]"
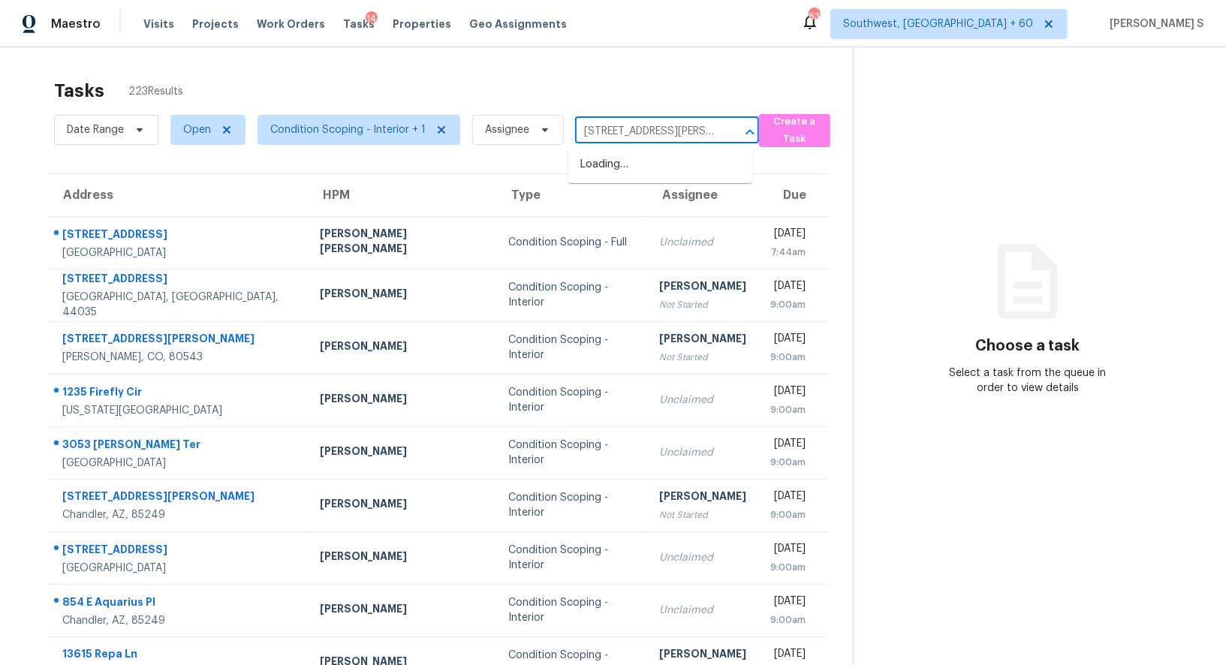
scroll to position [0, 49]
click at [610, 132] on input "[STREET_ADDRESS][PERSON_NAME]" at bounding box center [646, 131] width 142 height 23
type input "[STREET_ADDRESS][PERSON_NAME]"
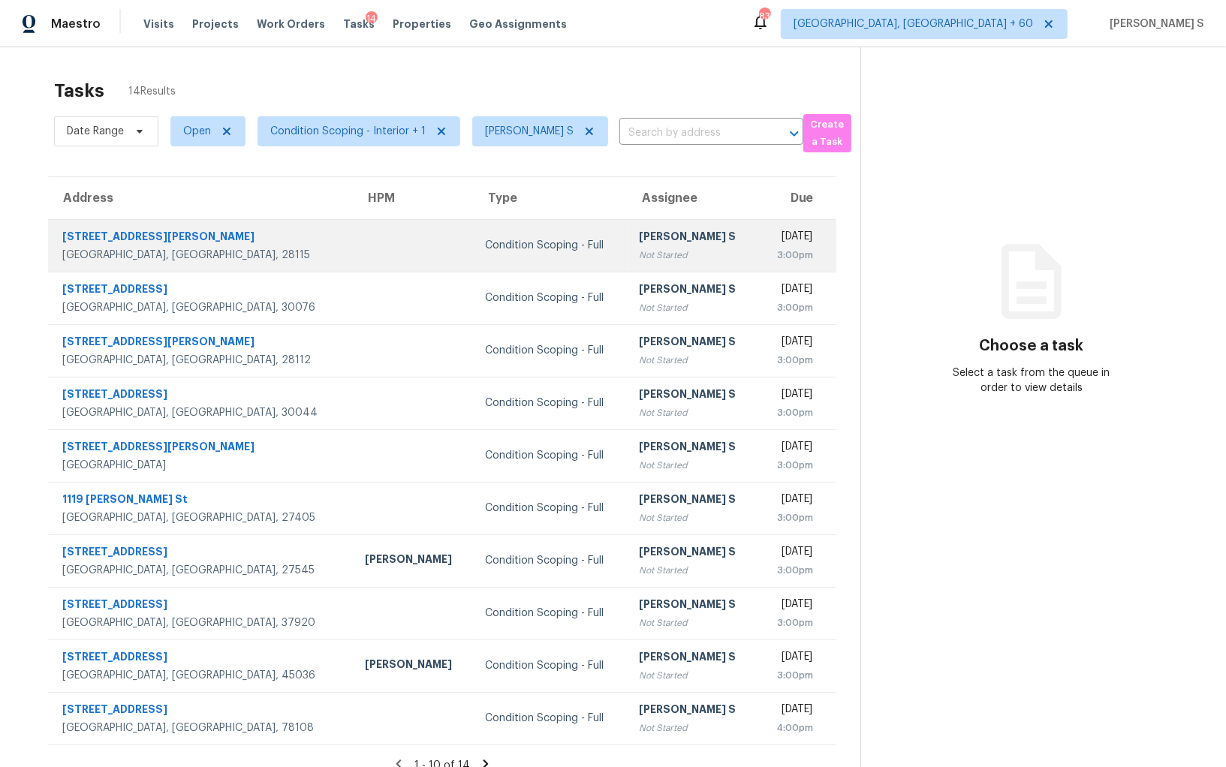
click at [490, 251] on div "Condition Scoping - Full" at bounding box center [550, 245] width 131 height 15
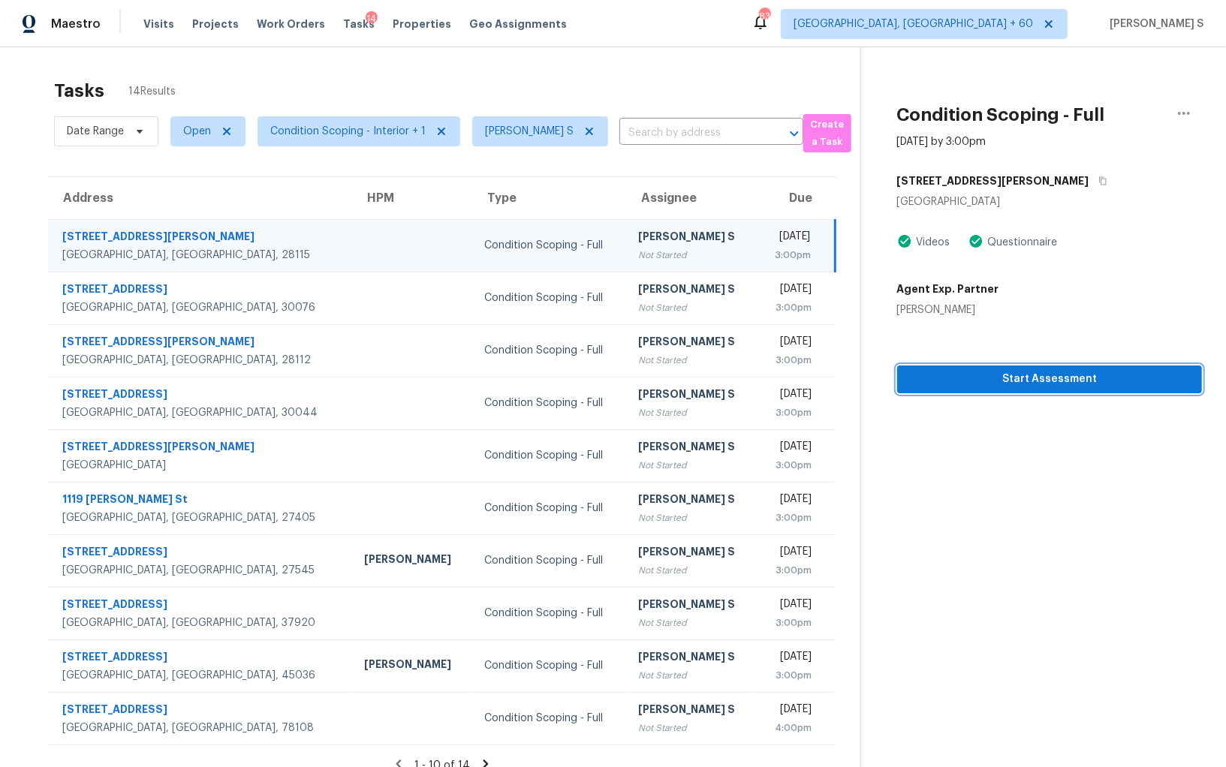
click at [992, 382] on span "Start Assessment" at bounding box center [1049, 379] width 281 height 19
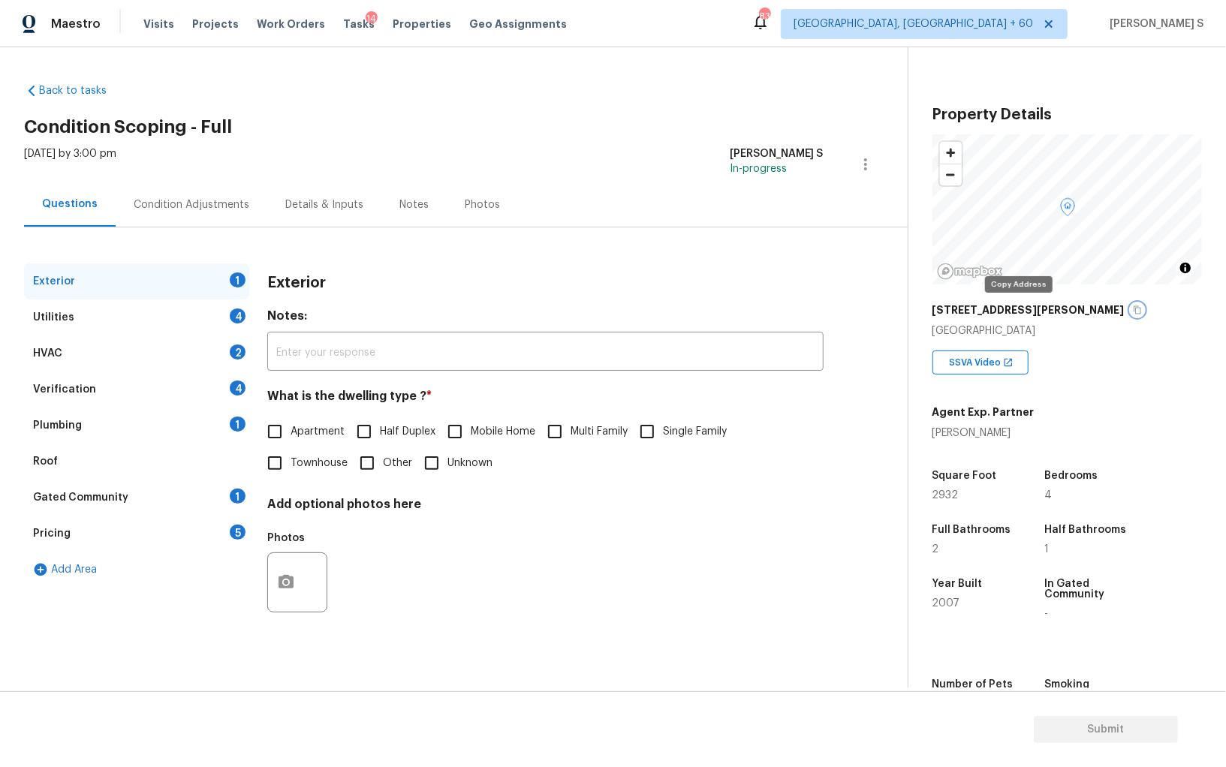
click at [1133, 307] on icon "button" at bounding box center [1137, 310] width 9 height 9
click at [1134, 307] on icon "button" at bounding box center [1138, 310] width 8 height 8
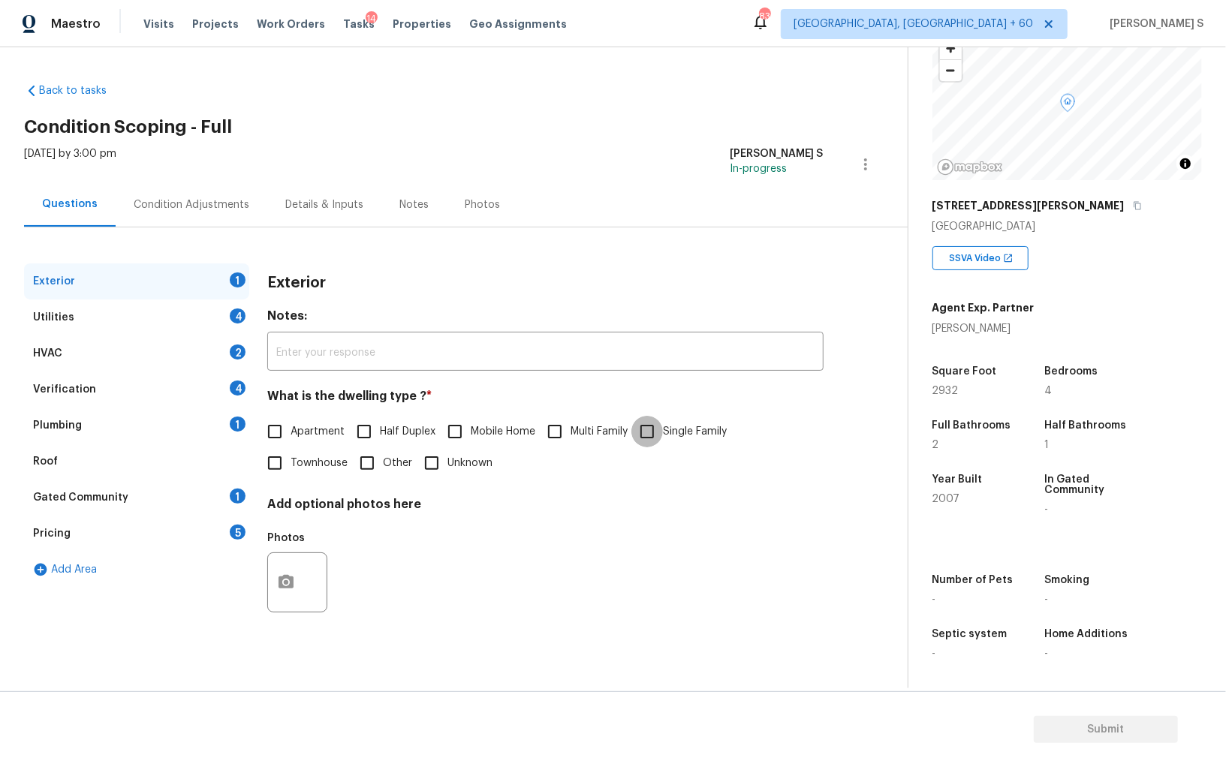
click at [644, 436] on input "Single Family" at bounding box center [647, 432] width 32 height 32
checkbox input "true"
click at [229, 389] on div "Verification 4" at bounding box center [136, 390] width 225 height 36
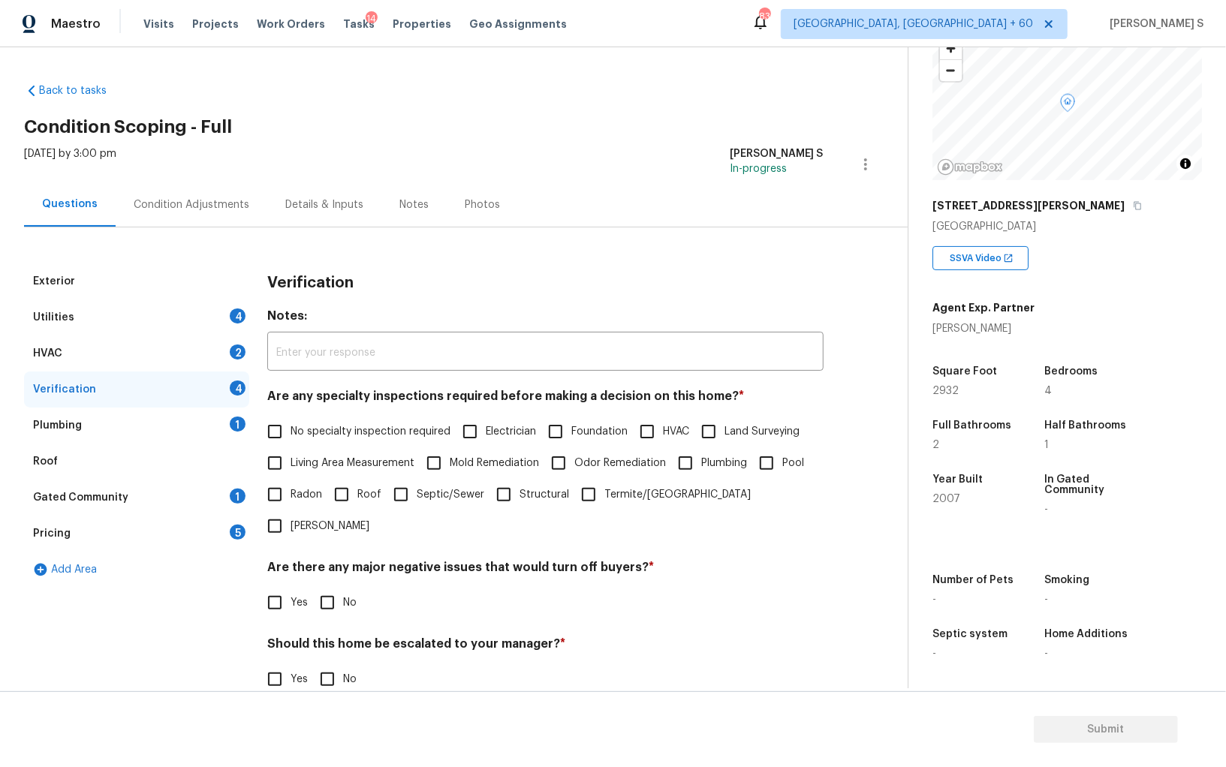
click at [294, 426] on span "No specialty inspection required" at bounding box center [371, 432] width 160 height 16
click at [291, 426] on input "No specialty inspection required" at bounding box center [275, 432] width 32 height 32
checkbox input "true"
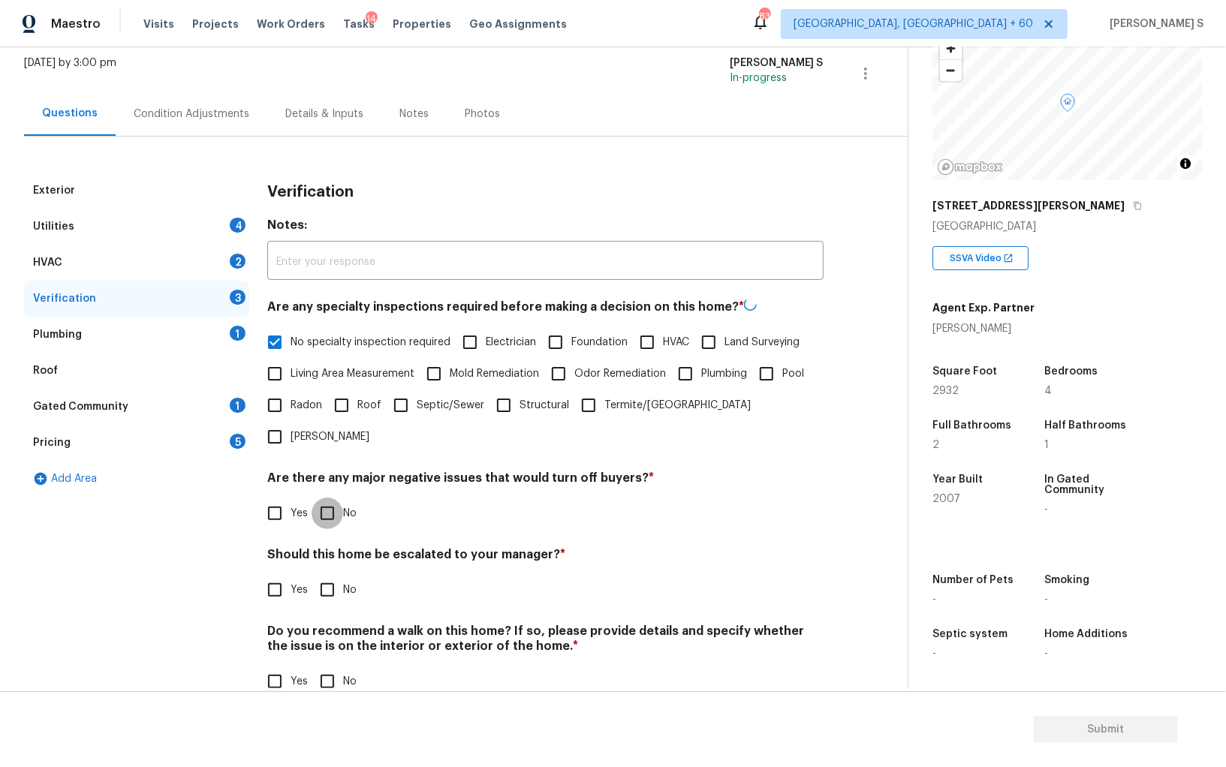
click at [330, 498] on input "No" at bounding box center [328, 514] width 32 height 32
checkbox input "true"
click at [327, 666] on input "No" at bounding box center [328, 682] width 32 height 32
checkbox input "true"
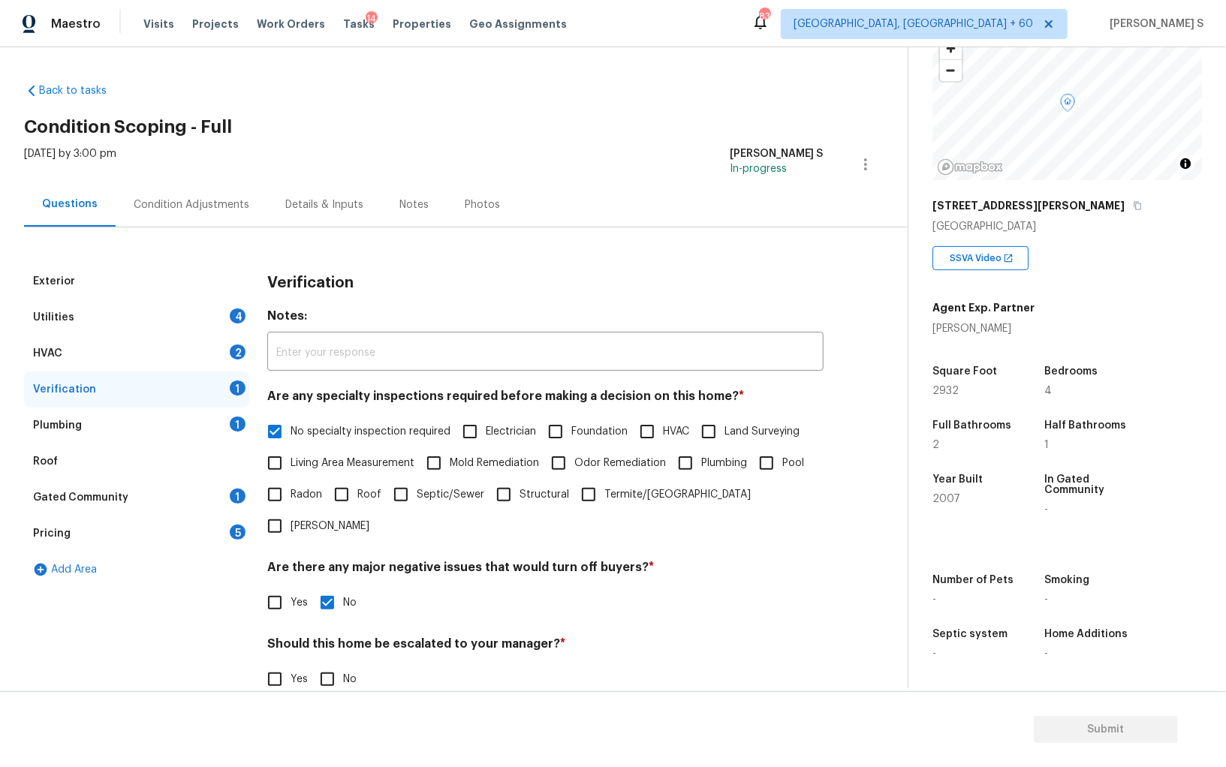
click at [236, 426] on div "1" at bounding box center [238, 424] width 16 height 15
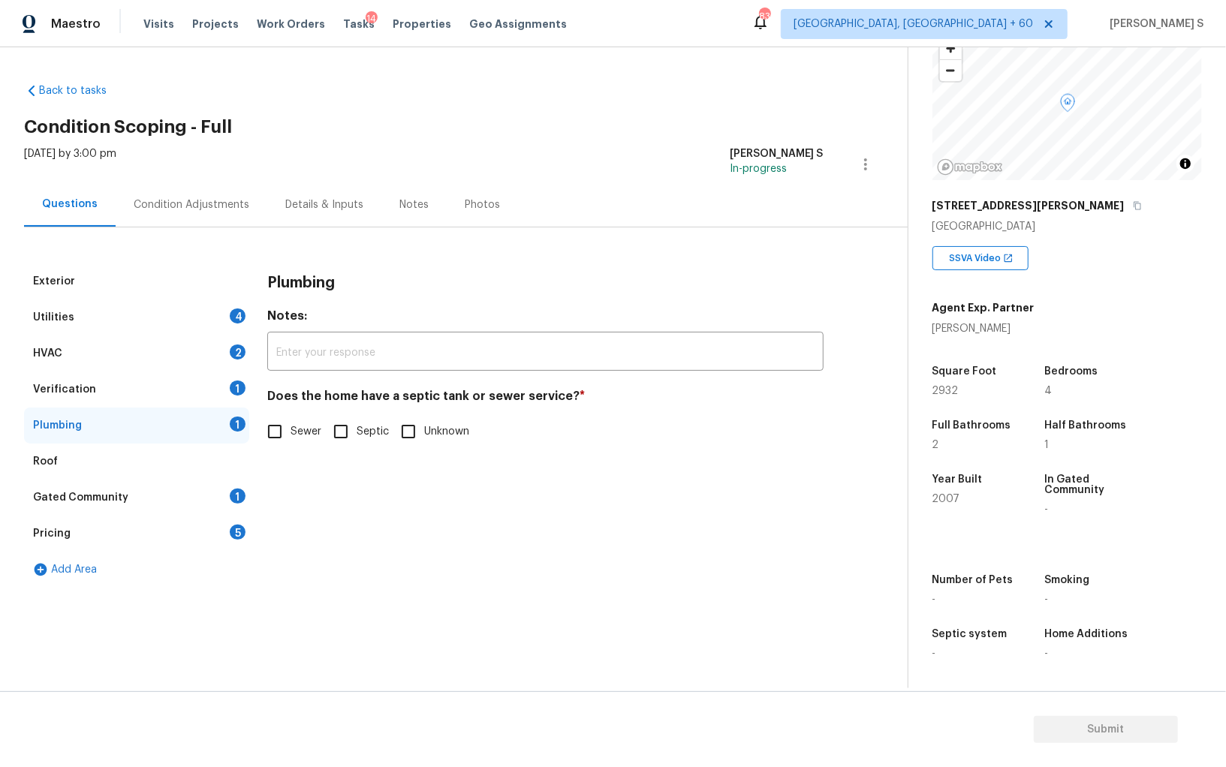
click at [275, 400] on h4 "Does the home have a septic tank or sewer service? *" at bounding box center [545, 399] width 556 height 21
click at [275, 420] on input "Sewer" at bounding box center [275, 432] width 32 height 32
checkbox input "true"
click at [229, 481] on div "Gated Community 1" at bounding box center [136, 498] width 225 height 36
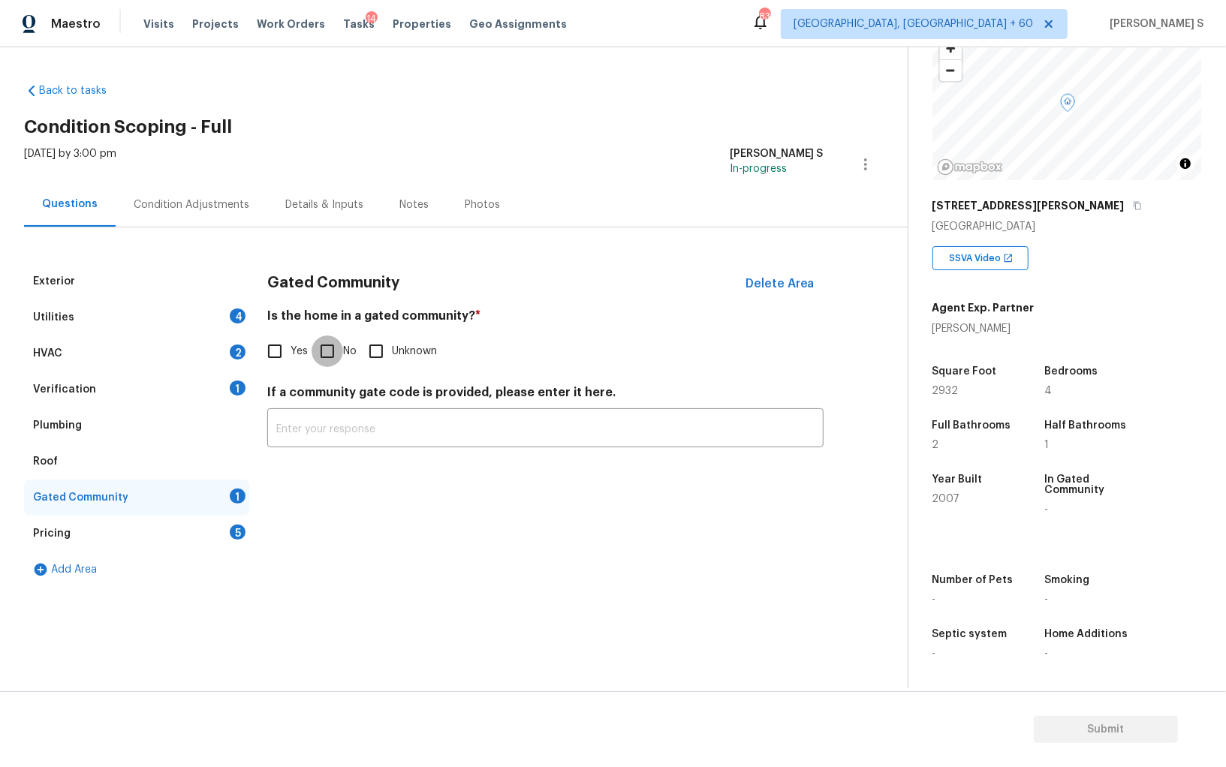
click at [330, 351] on input "No" at bounding box center [328, 352] width 32 height 32
checkbox input "true"
click at [227, 350] on div "HVAC 2" at bounding box center [136, 354] width 225 height 36
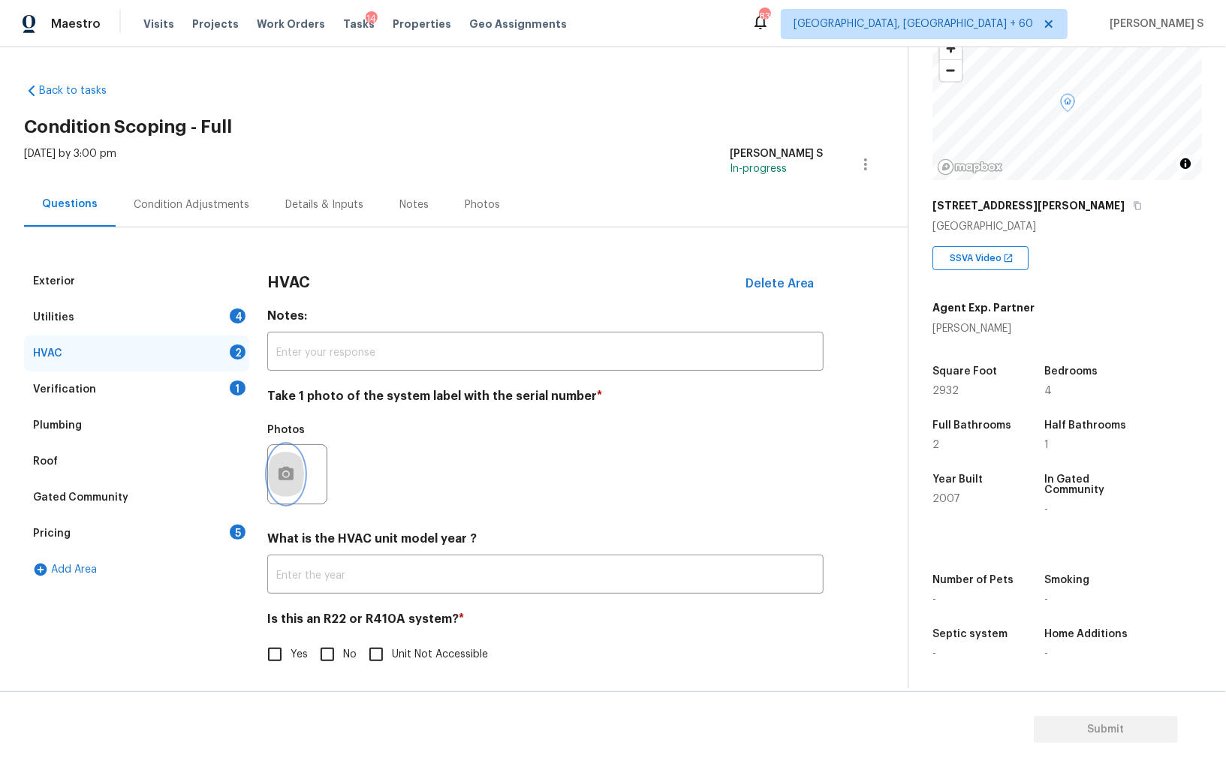
click at [282, 466] on button "button" at bounding box center [286, 474] width 36 height 59
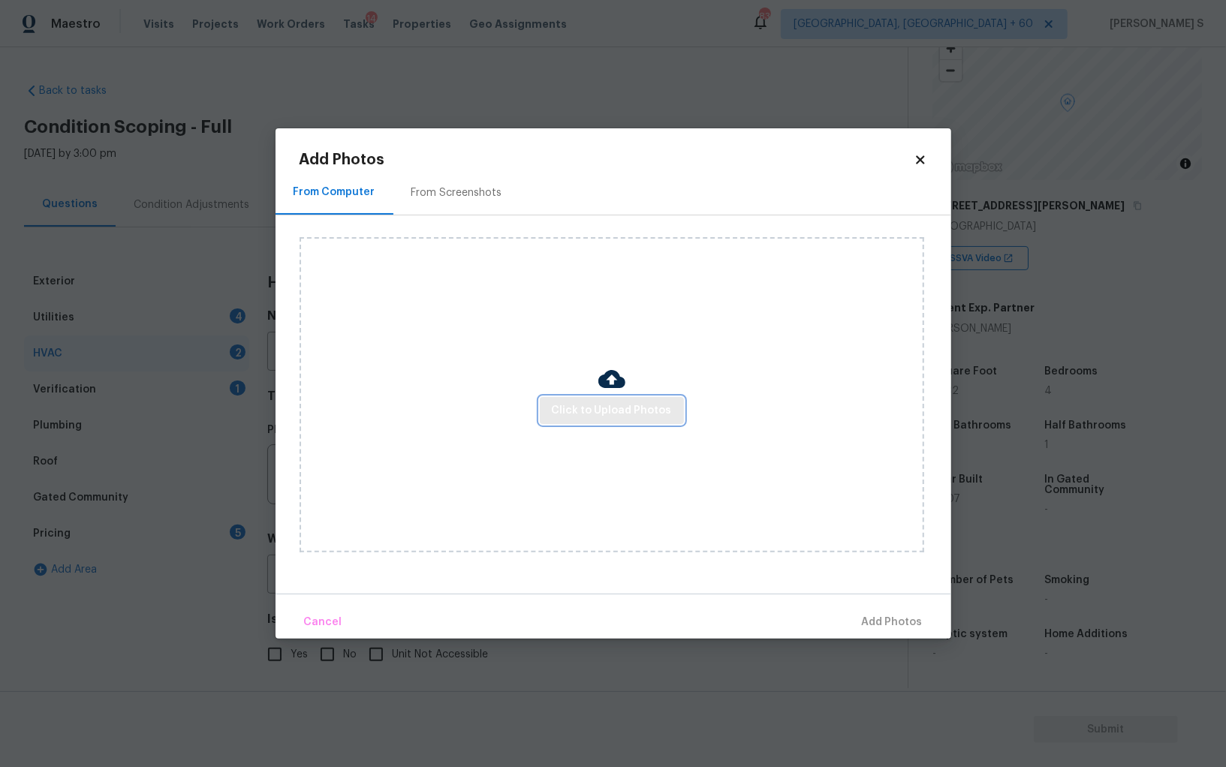
click at [592, 405] on span "Click to Upload Photos" at bounding box center [612, 411] width 120 height 19
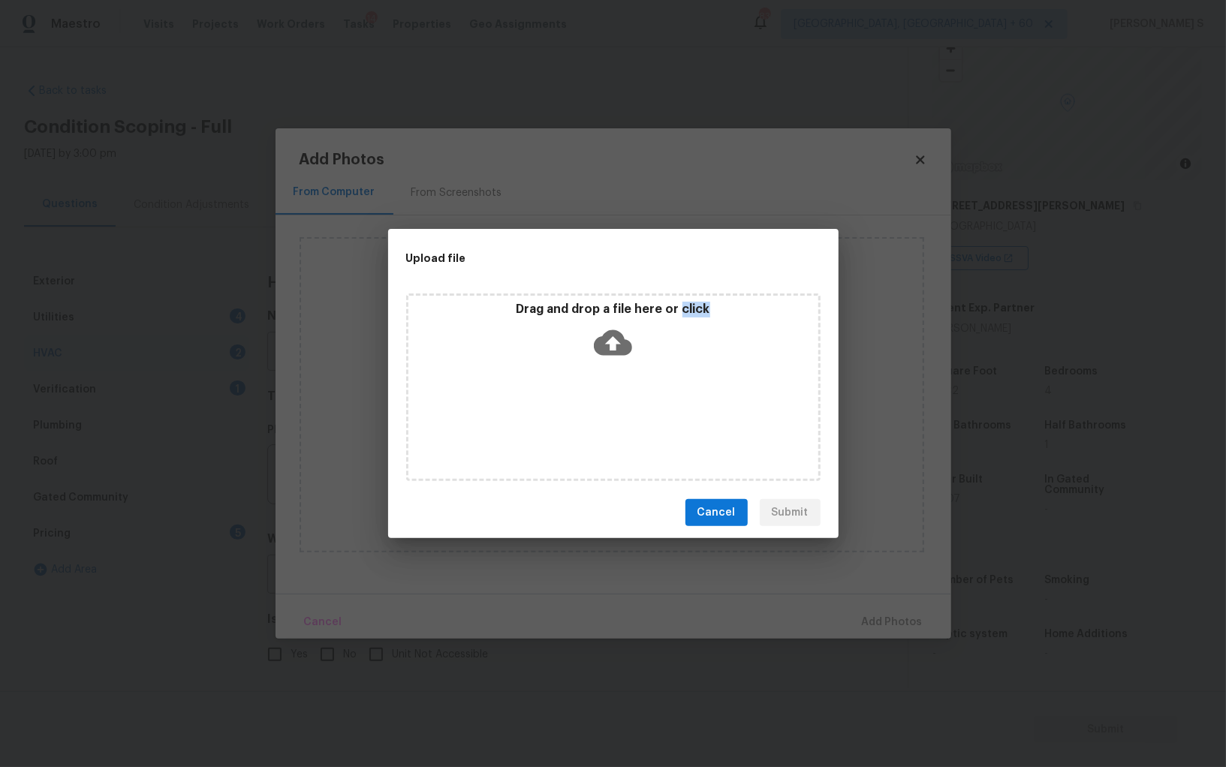
click at [592, 405] on div "Drag and drop a file here or click" at bounding box center [613, 388] width 414 height 188
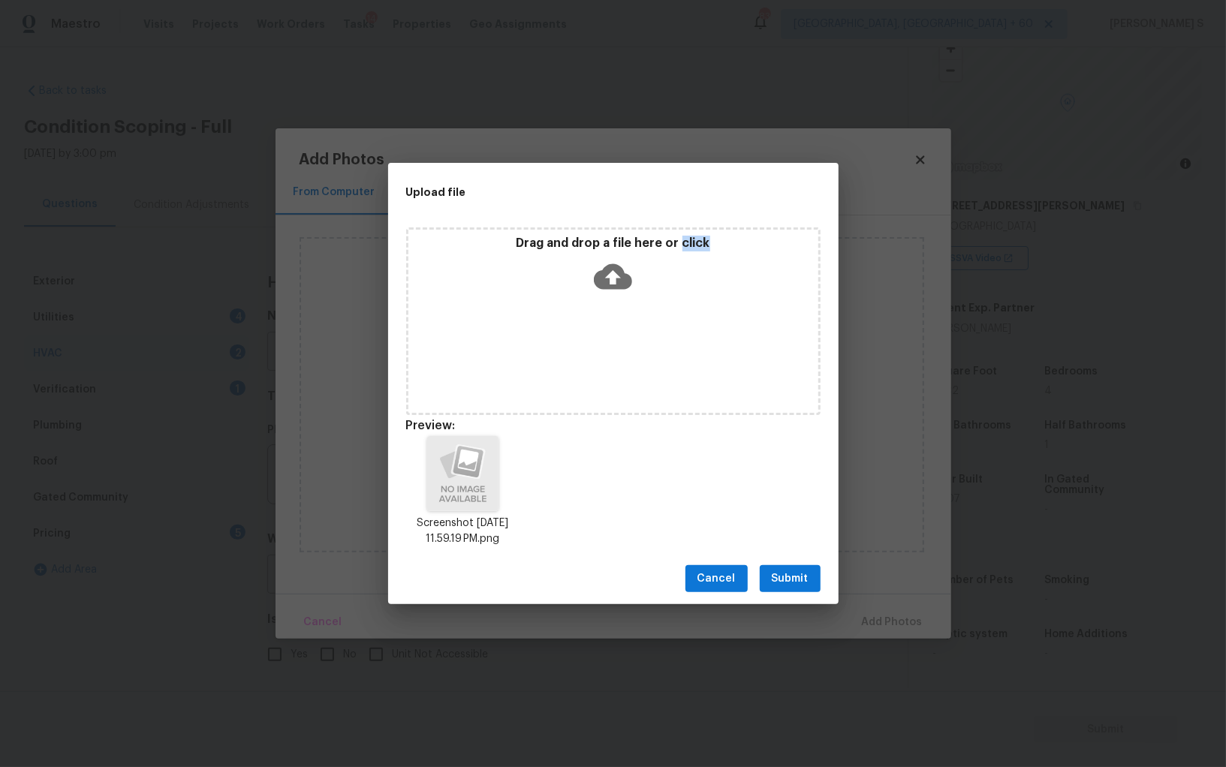
click at [782, 579] on span "Submit" at bounding box center [790, 579] width 37 height 19
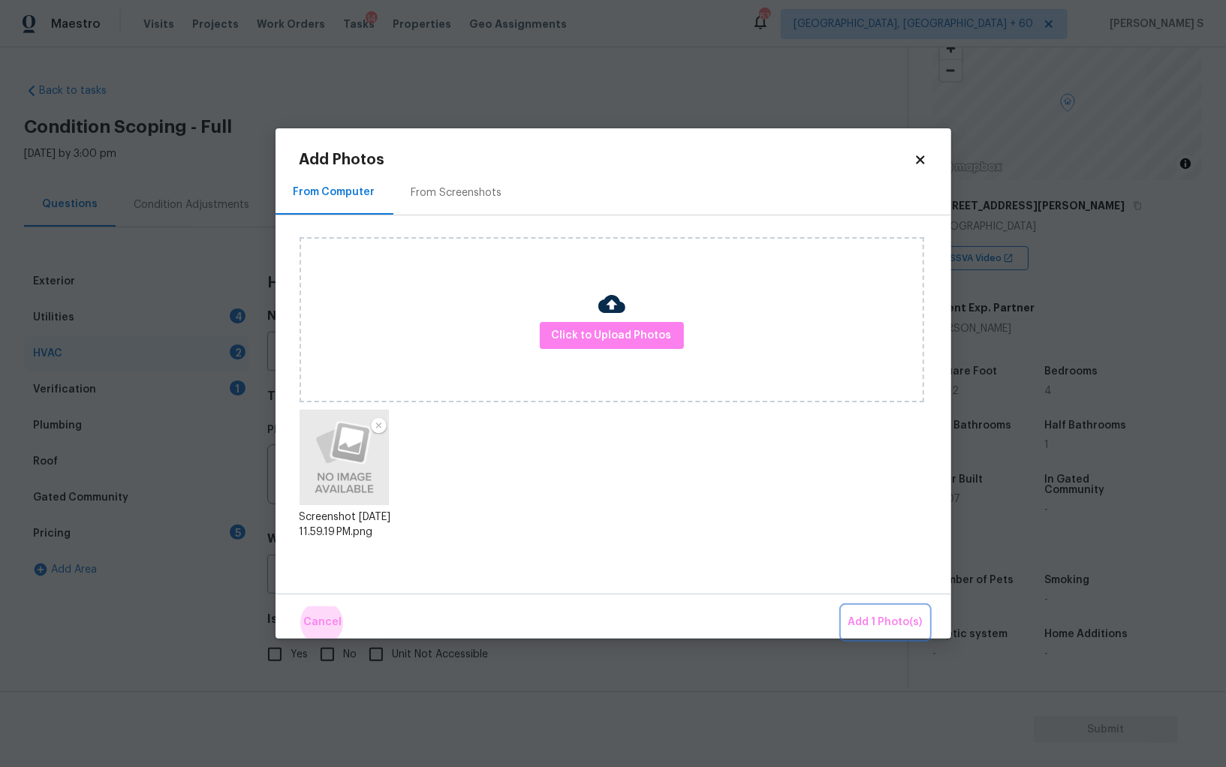
click at [842, 607] on button "Add 1 Photo(s)" at bounding box center [885, 623] width 86 height 32
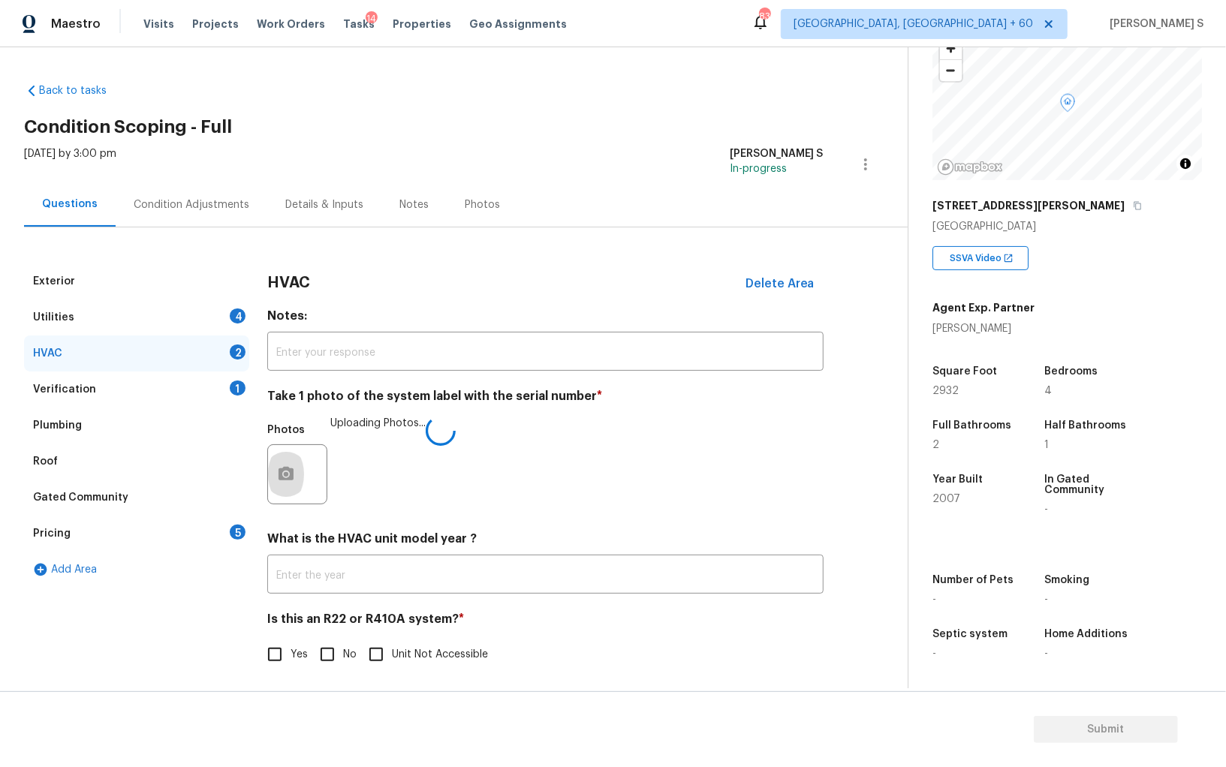
click at [339, 662] on input "No" at bounding box center [328, 655] width 32 height 32
checkbox input "true"
click at [107, 314] on div "Utilities 4" at bounding box center [136, 318] width 225 height 36
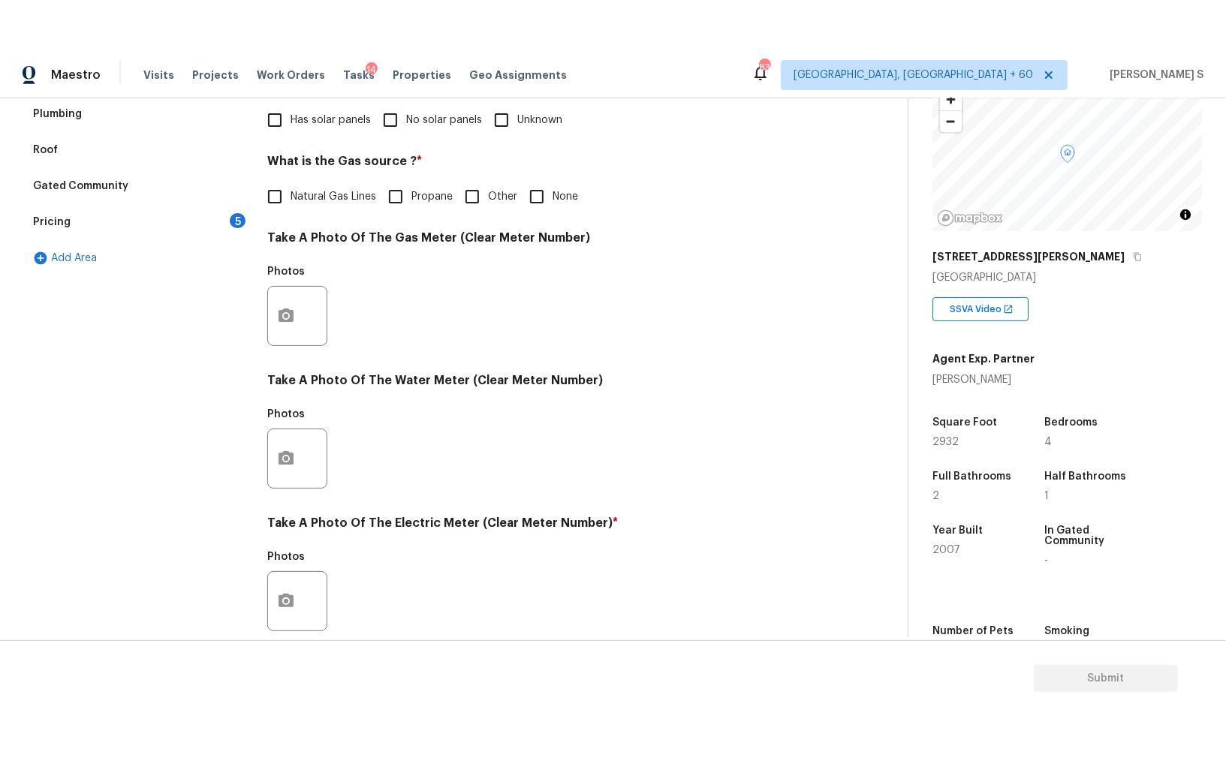
scroll to position [363, 0]
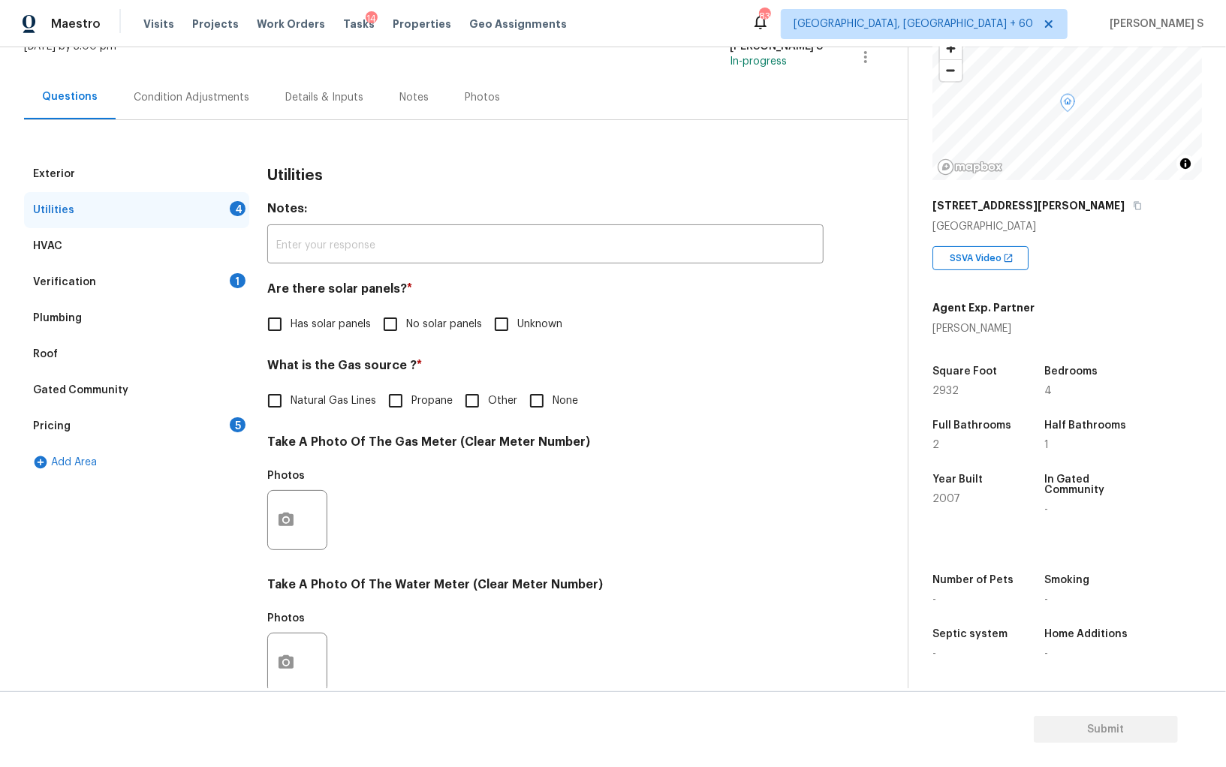
click at [218, 423] on div "Pricing 5" at bounding box center [136, 426] width 225 height 36
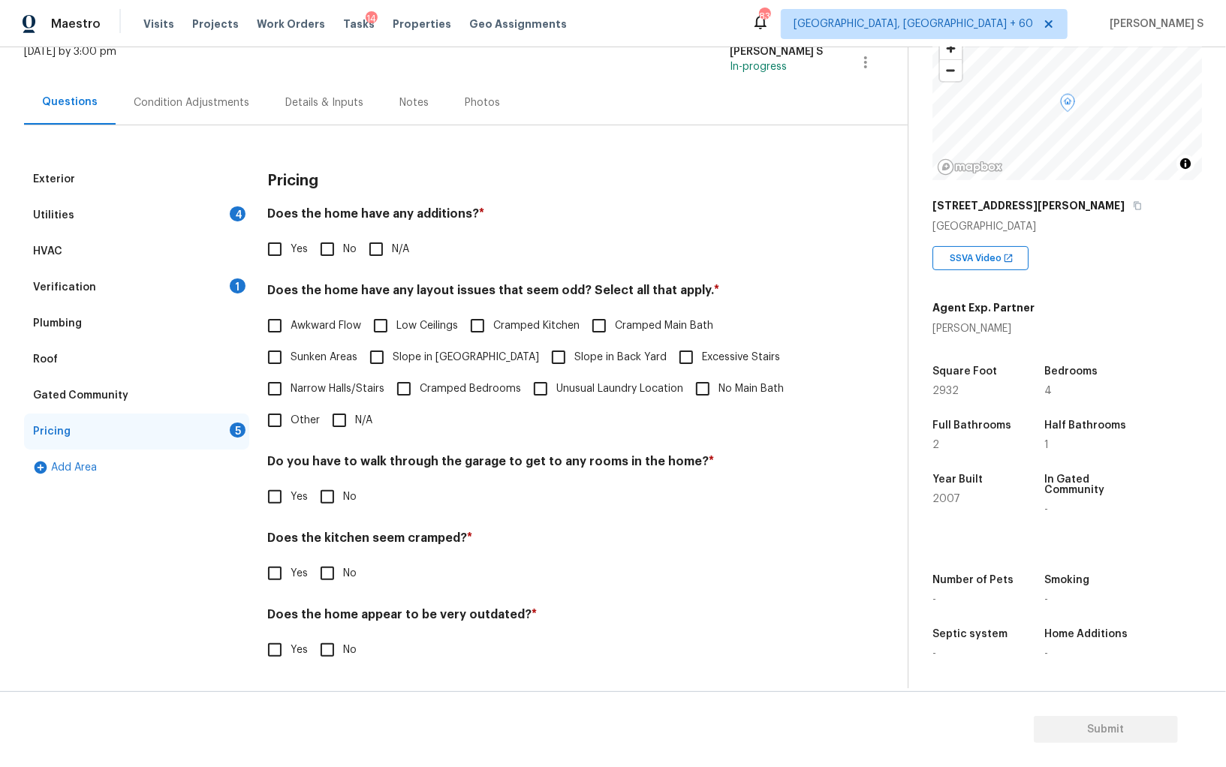
scroll to position [101, 0]
click at [273, 418] on input "Other" at bounding box center [275, 421] width 32 height 32
checkbox input "true"
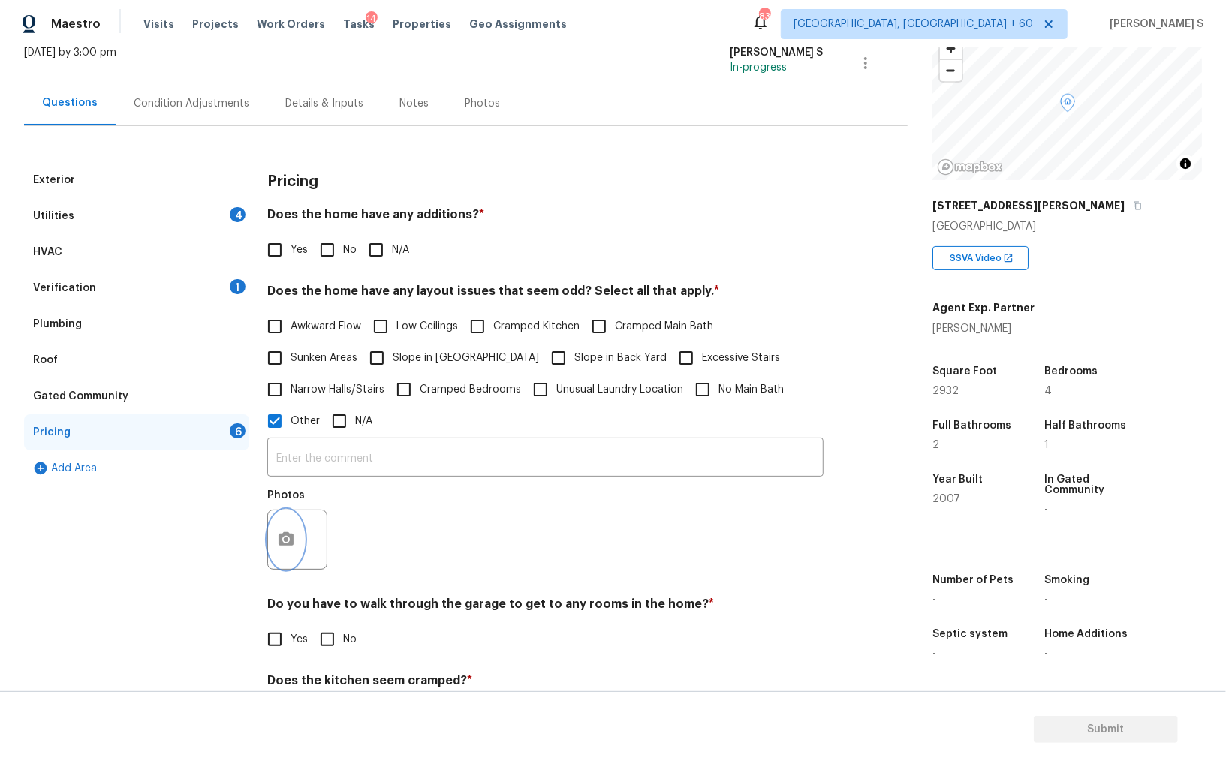
click at [285, 550] on button "button" at bounding box center [286, 540] width 36 height 59
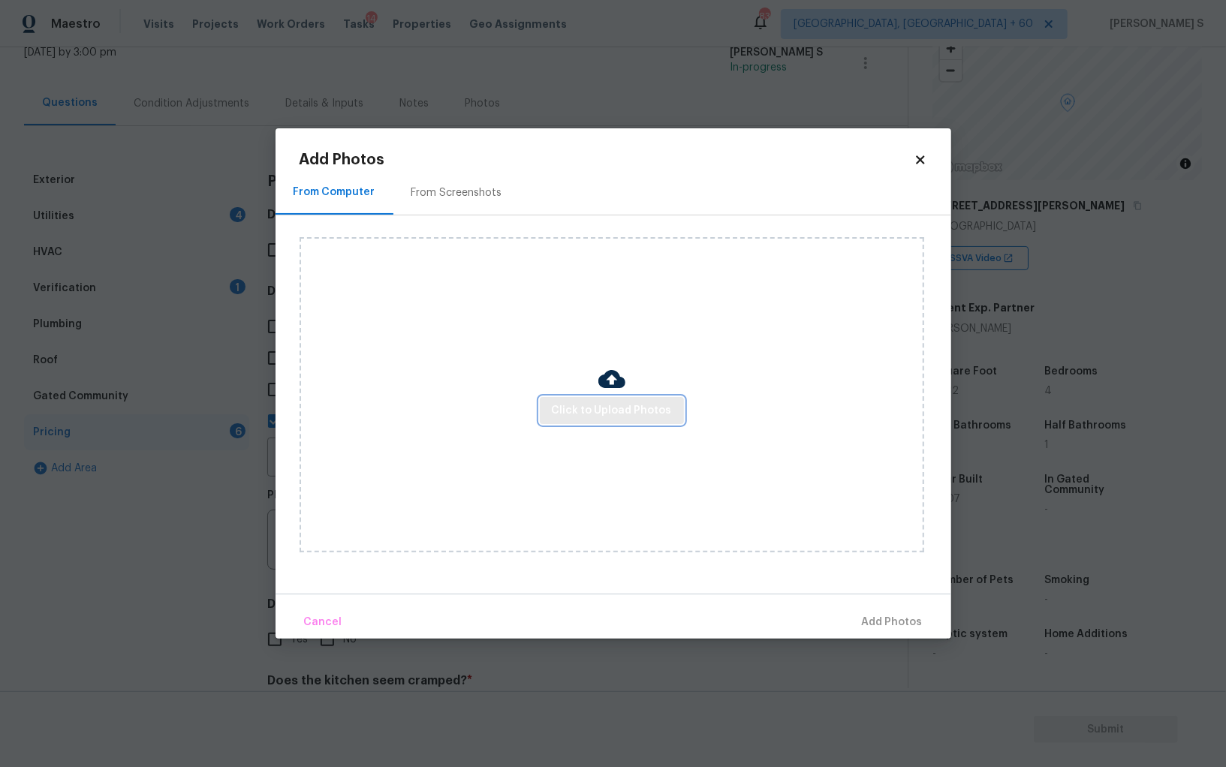
click at [653, 408] on span "Click to Upload Photos" at bounding box center [612, 411] width 120 height 19
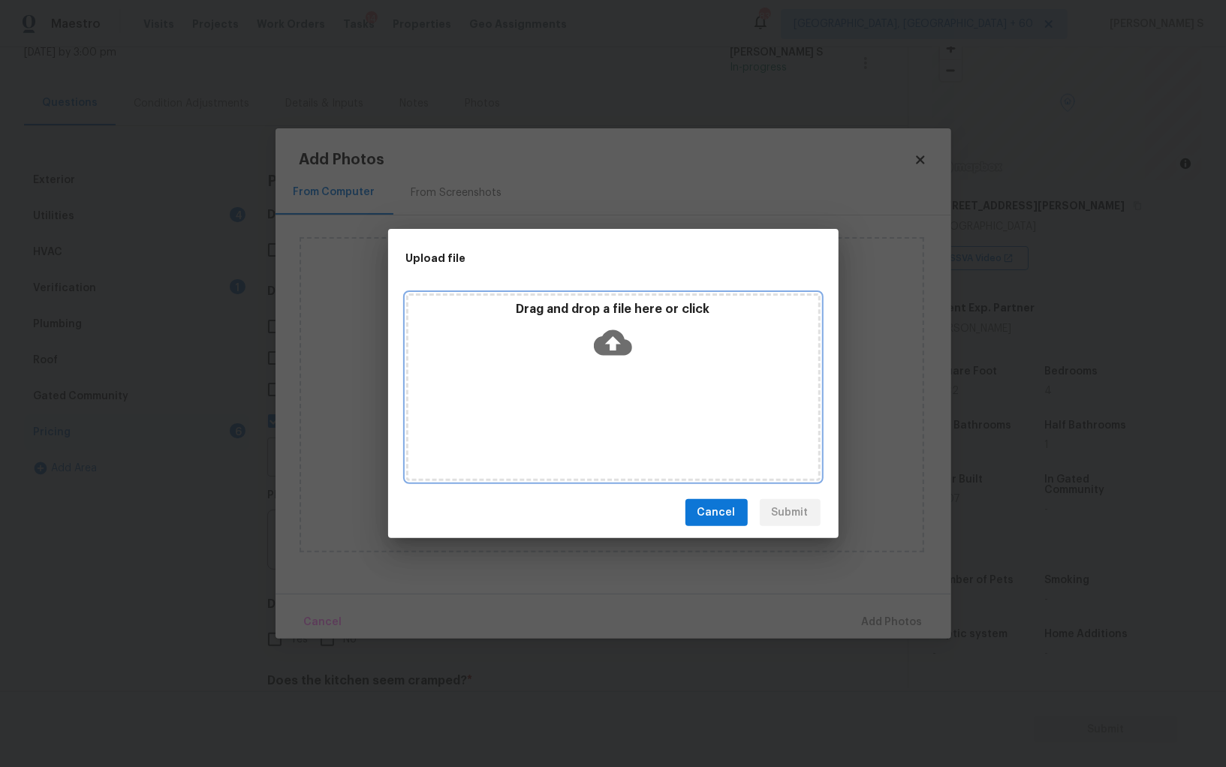
click at [662, 405] on div "Drag and drop a file here or click" at bounding box center [613, 388] width 414 height 188
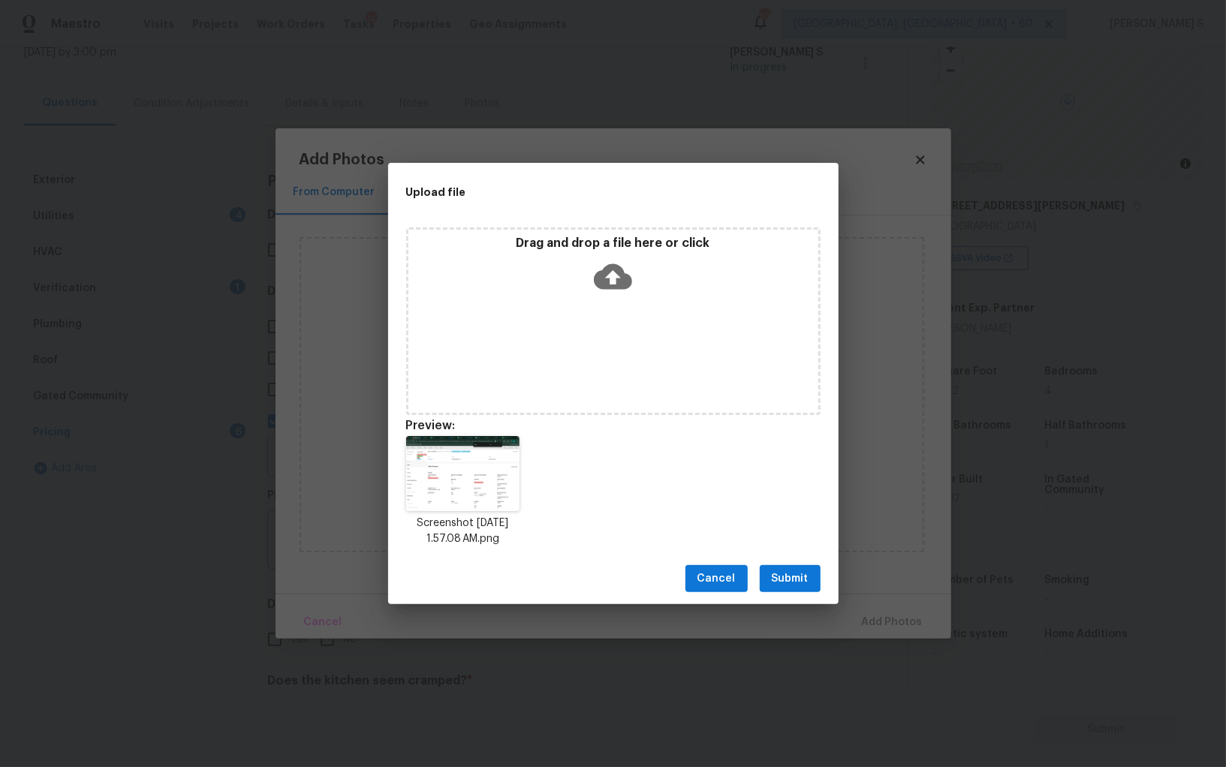
click at [794, 574] on span "Submit" at bounding box center [790, 579] width 37 height 19
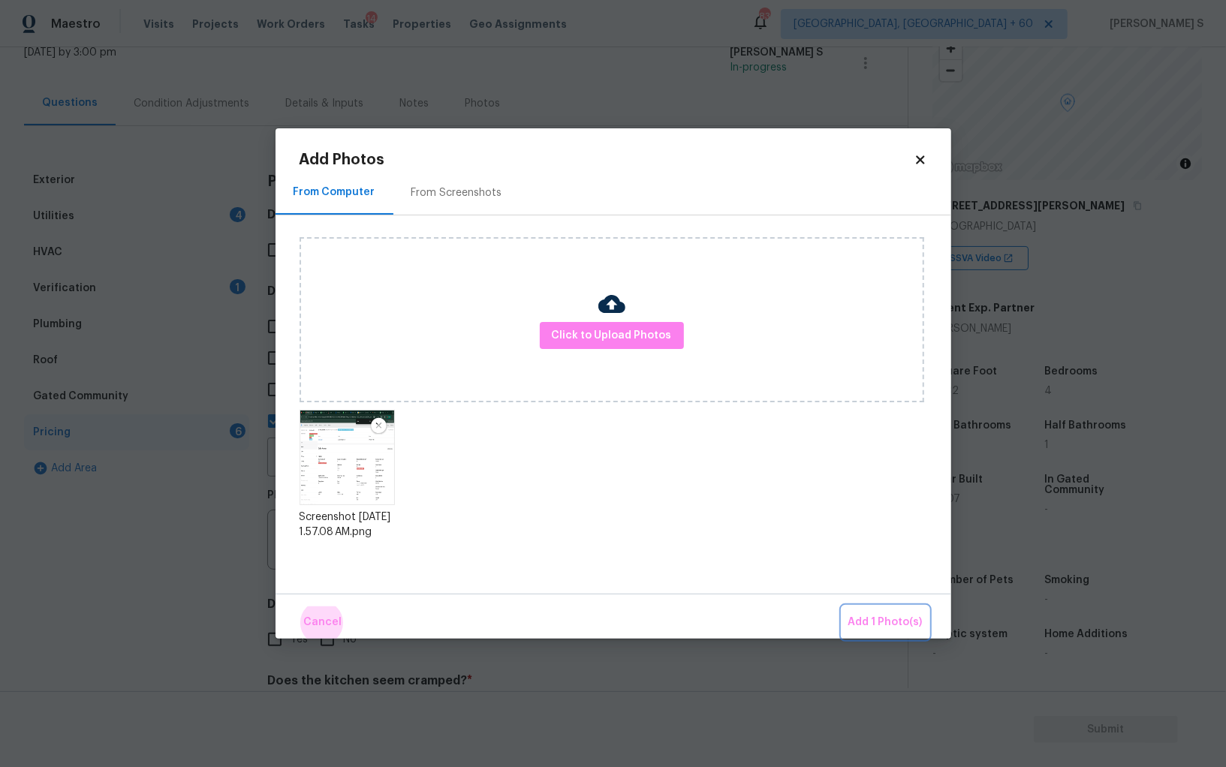
click at [842, 607] on button "Add 1 Photo(s)" at bounding box center [885, 623] width 86 height 32
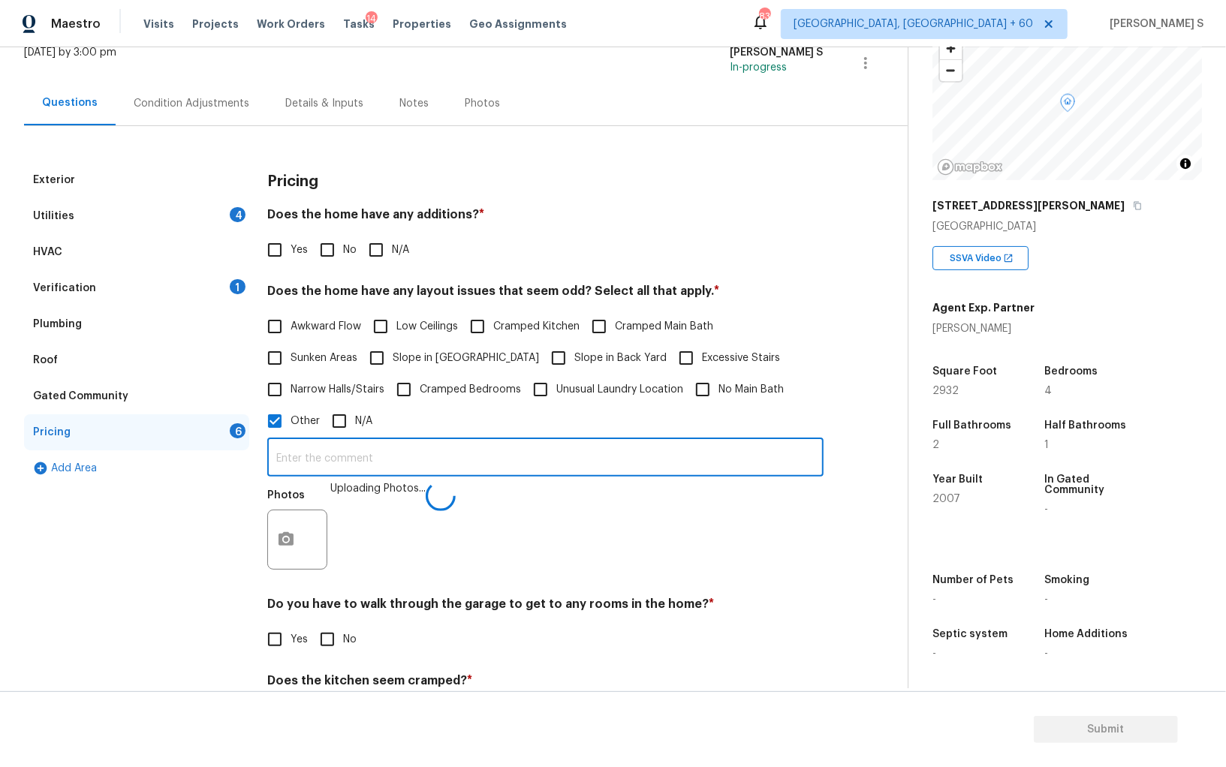
click at [609, 474] on input "text" at bounding box center [545, 459] width 556 height 35
type input "sqft discrepancy."
click at [590, 542] on div "Photos" at bounding box center [545, 530] width 556 height 98
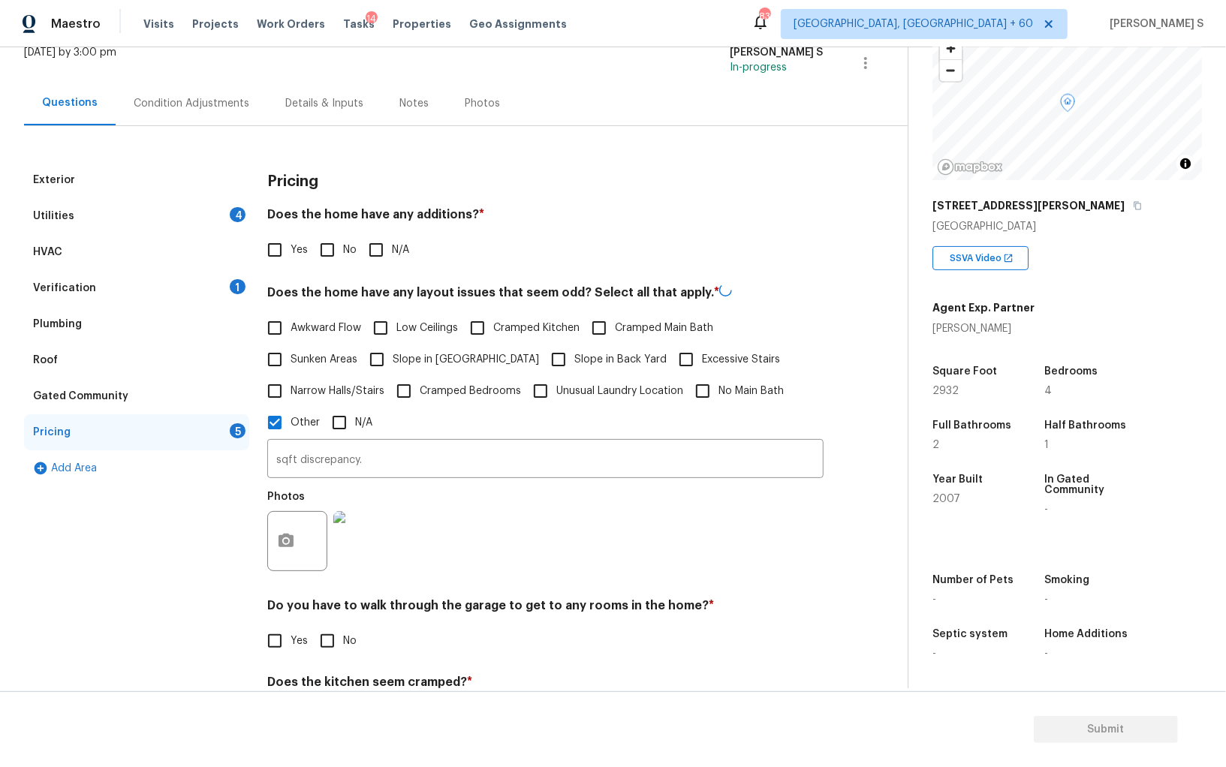
scroll to position [156, 0]
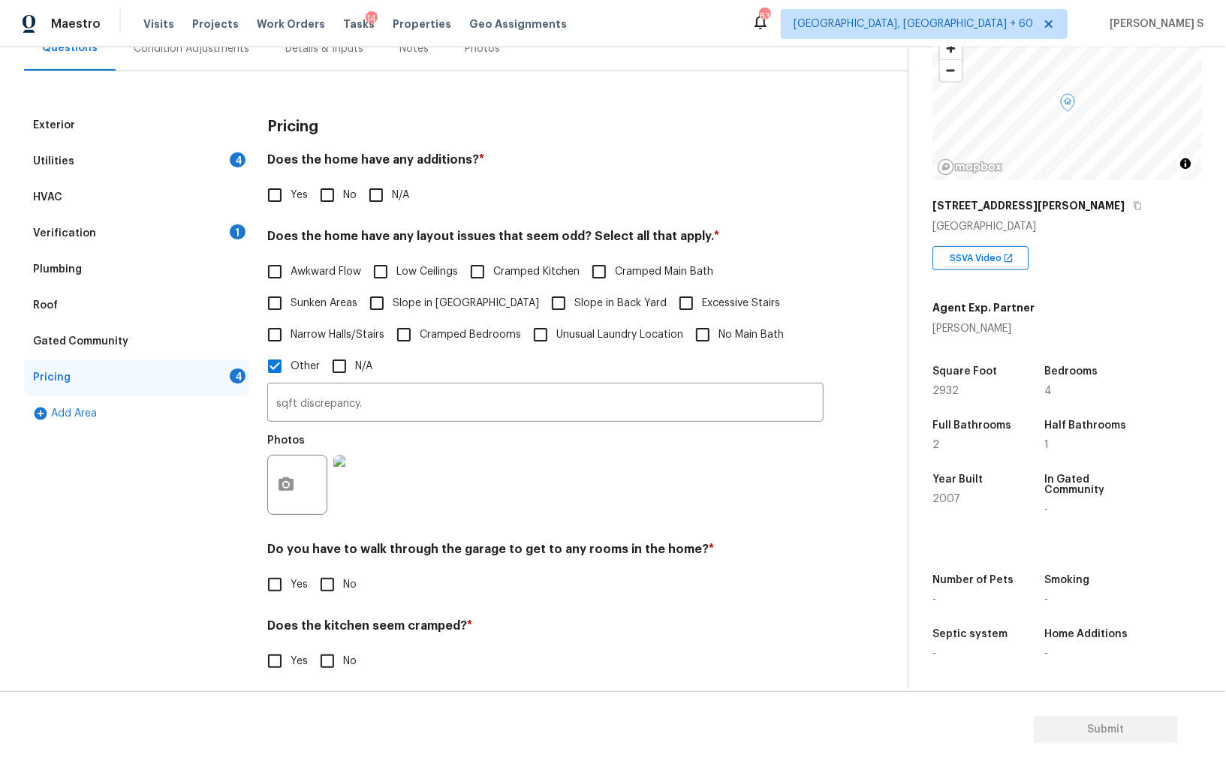
click at [343, 581] on span "No" at bounding box center [350, 585] width 14 height 16
click at [342, 581] on input "No" at bounding box center [328, 585] width 32 height 32
checkbox input "true"
click at [259, 647] on input "Yes" at bounding box center [275, 663] width 32 height 32
checkbox input "true"
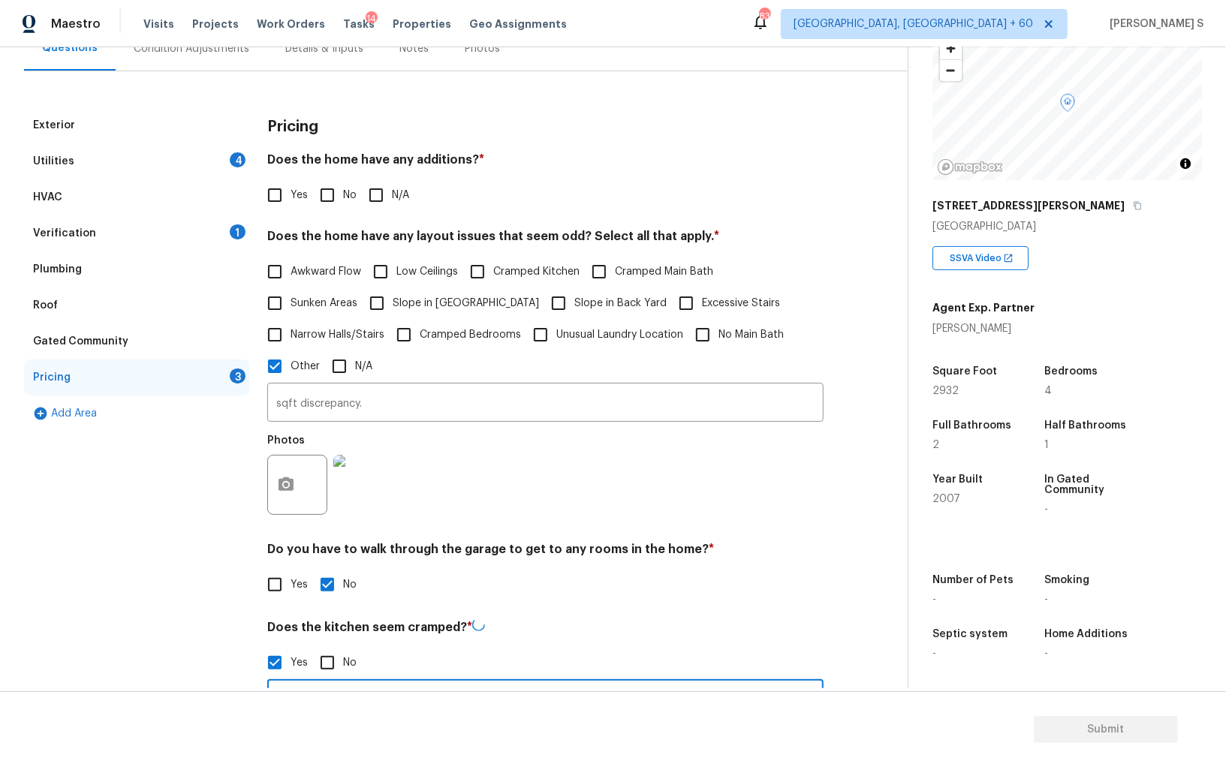
scroll to position [187, 0]
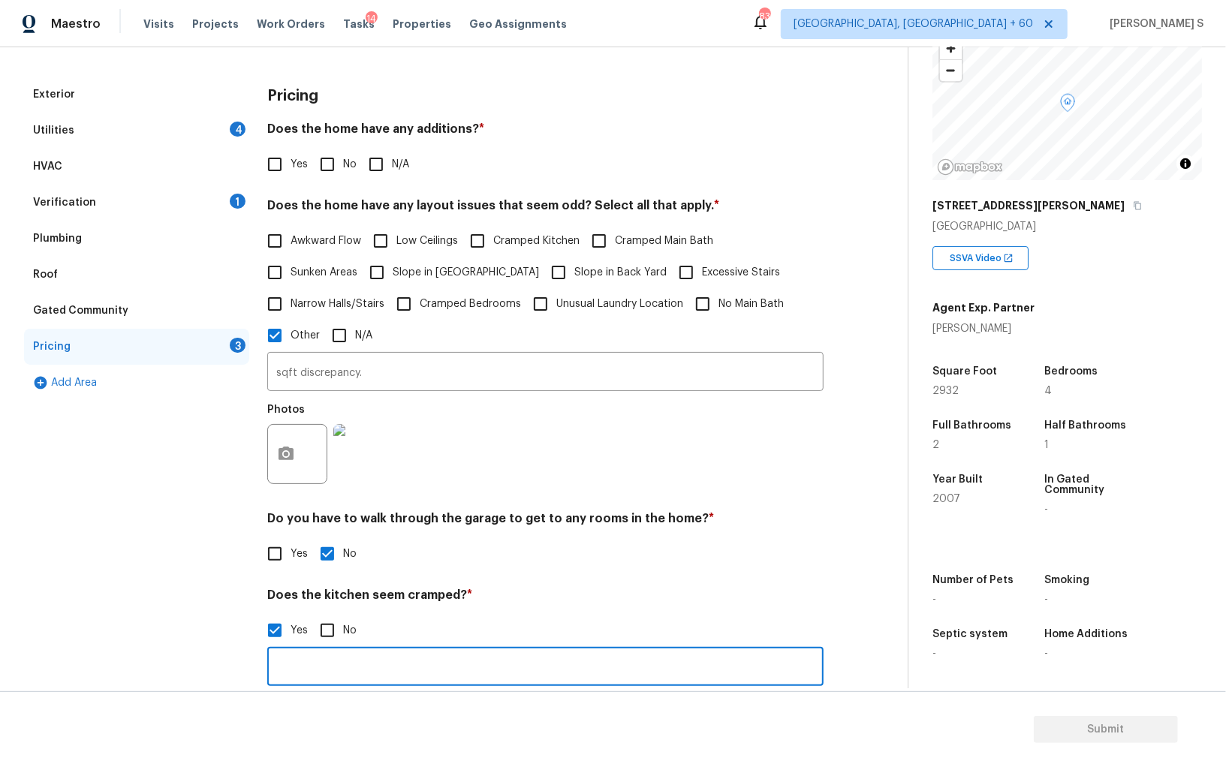
click at [321, 629] on input "No" at bounding box center [328, 631] width 32 height 32
checkbox input "true"
checkbox input "false"
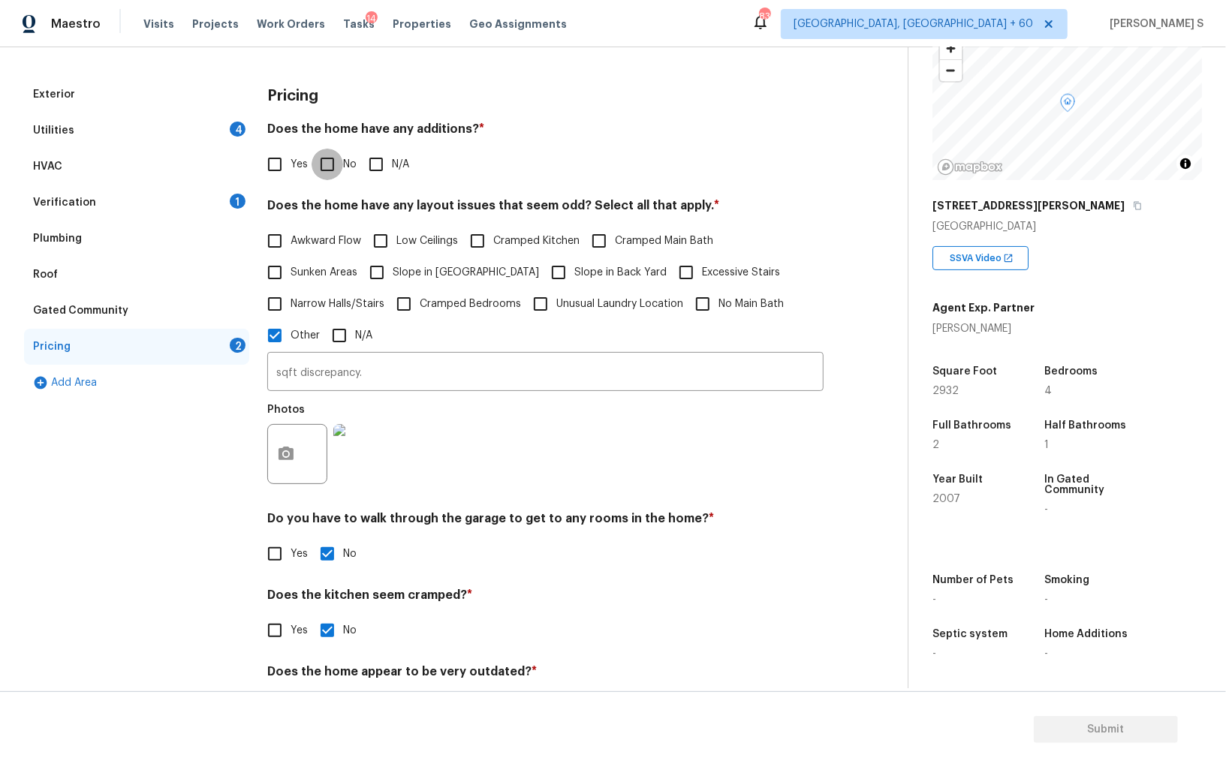
click at [327, 166] on input "No" at bounding box center [328, 165] width 32 height 32
checkbox input "true"
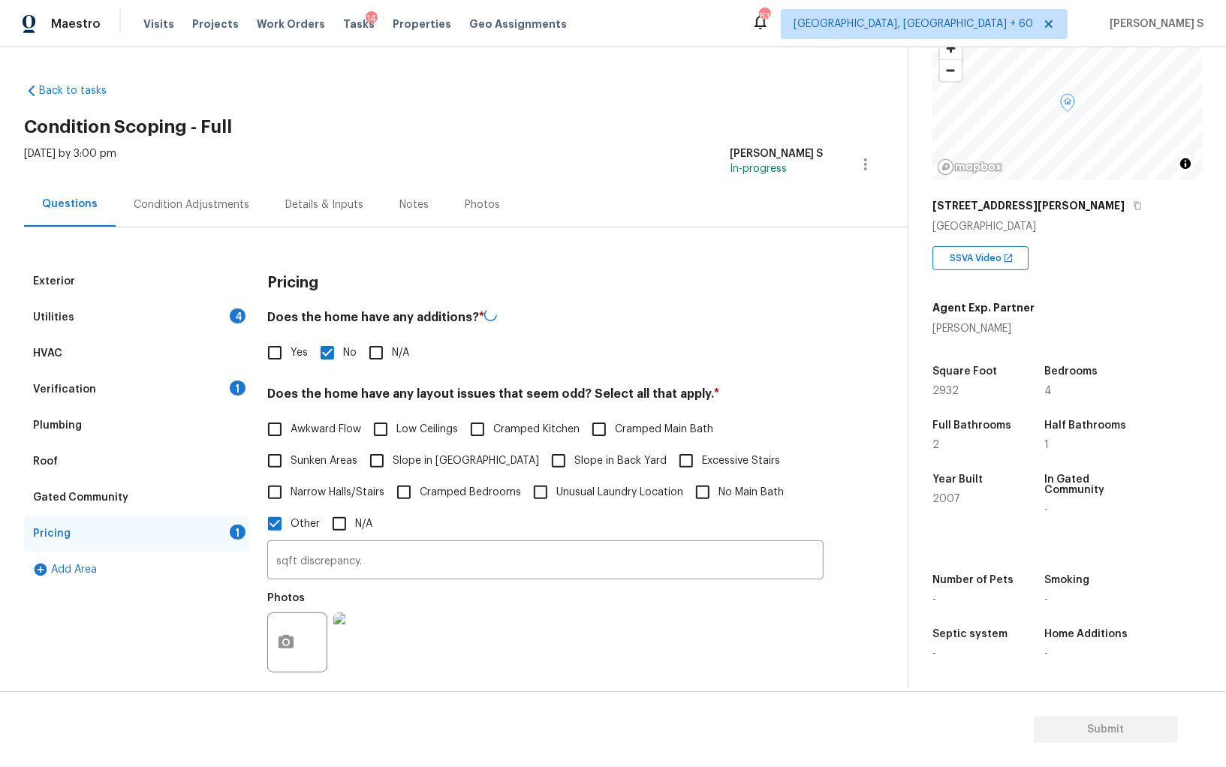
scroll to position [244, 0]
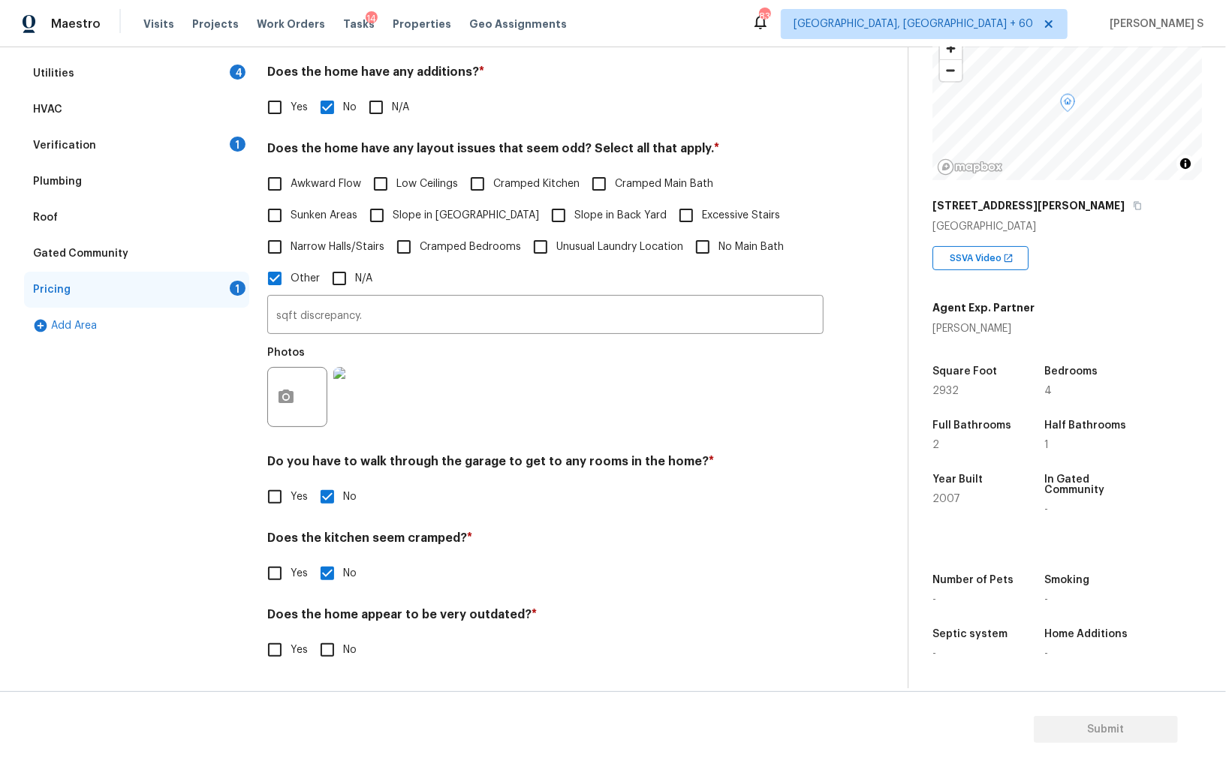
click at [323, 651] on input "No" at bounding box center [328, 650] width 32 height 32
checkbox input "true"
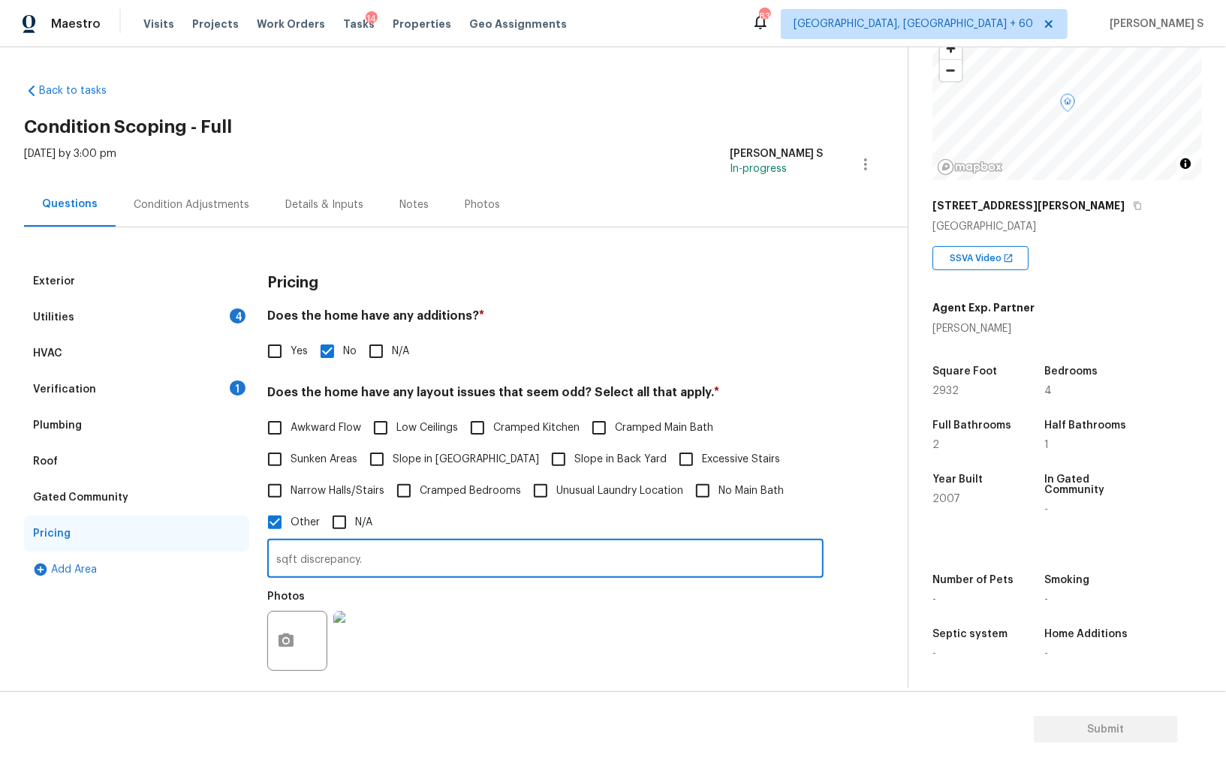
click at [451, 556] on input "sqft discrepancy." at bounding box center [545, 560] width 556 height 35
type input "sqft and bedroom discrepancy."
click at [782, 639] on div "Photos" at bounding box center [545, 632] width 556 height 98
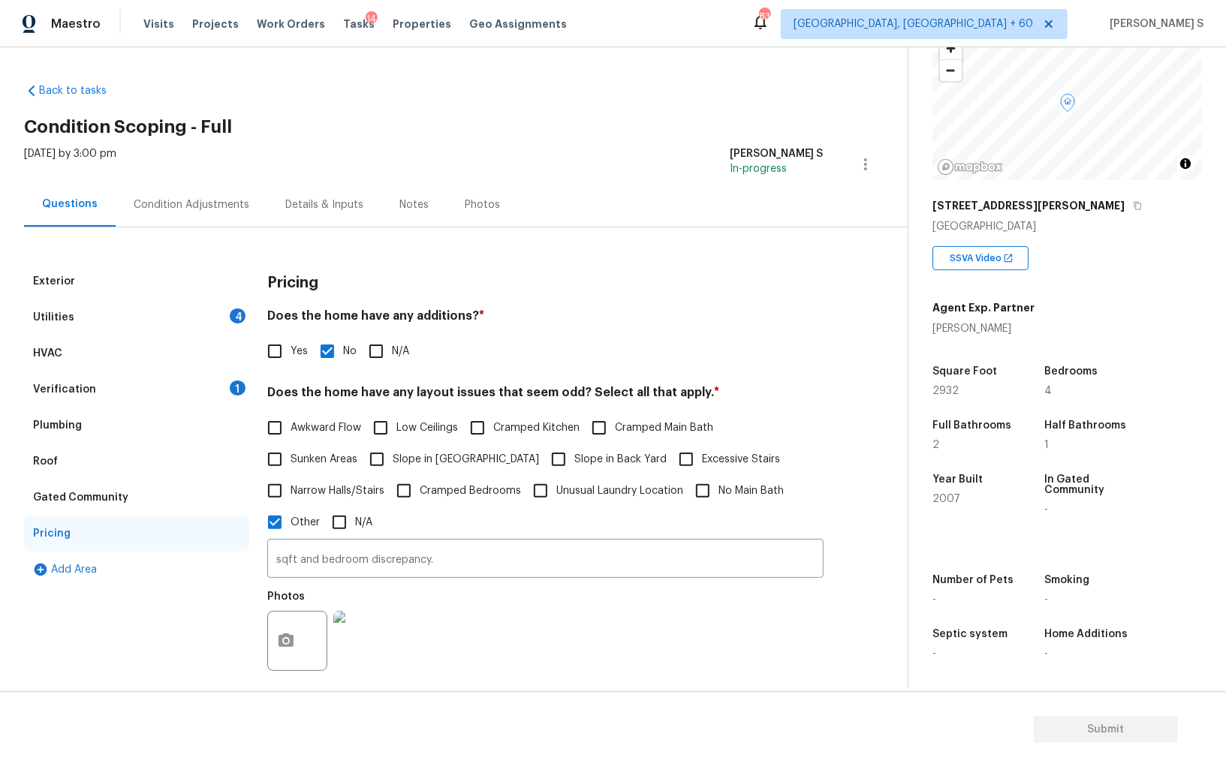
click at [223, 321] on div "Utilities 4" at bounding box center [136, 318] width 225 height 36
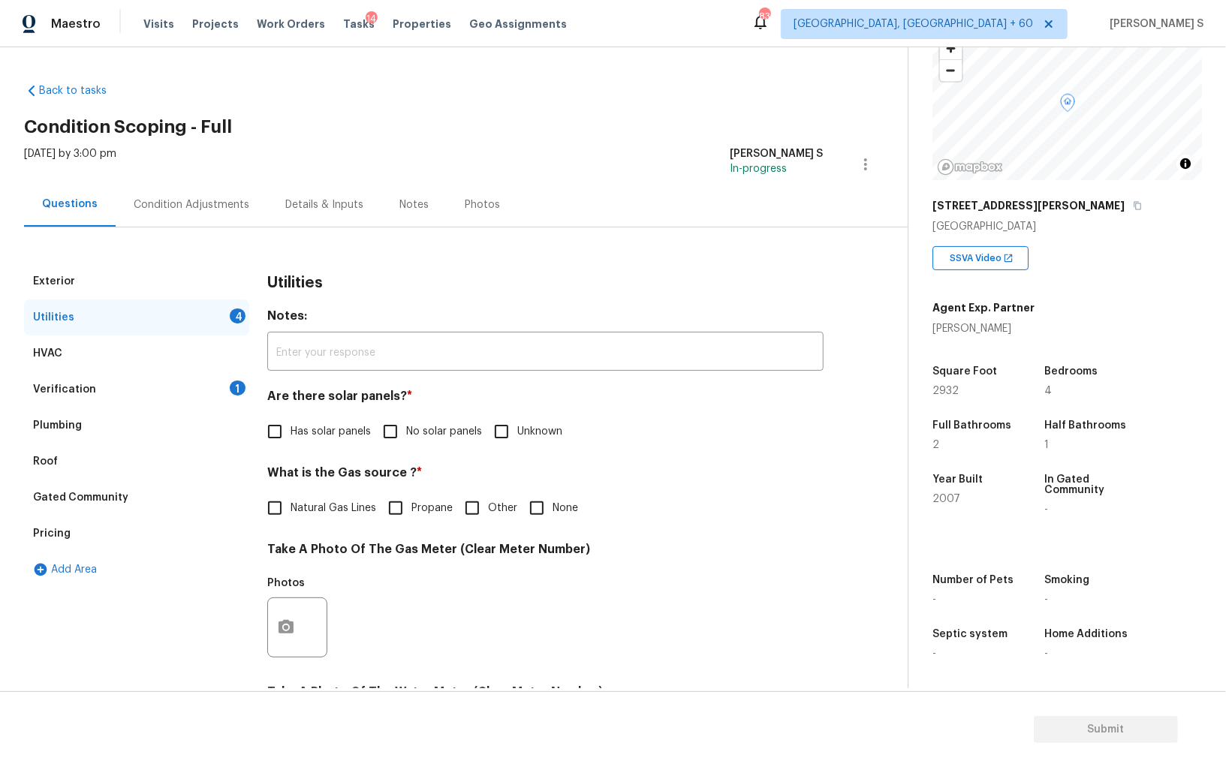
scroll to position [363, 0]
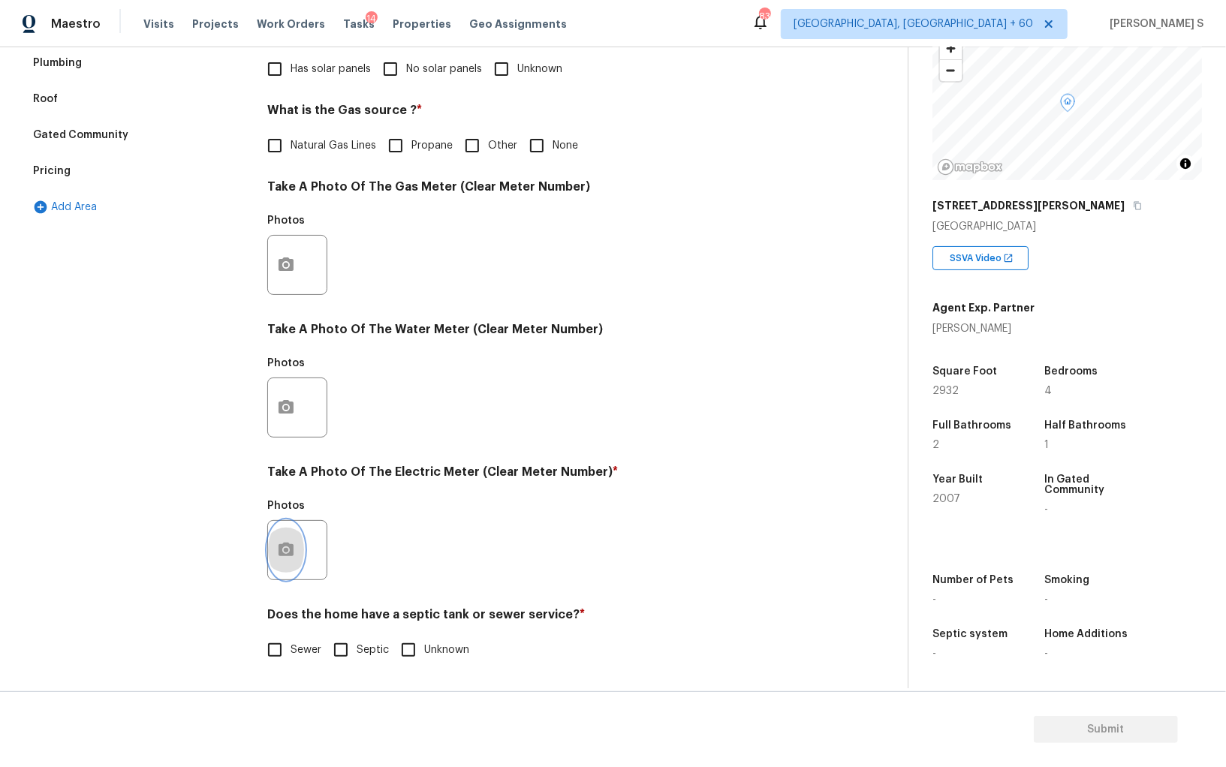
click at [294, 553] on icon "button" at bounding box center [286, 550] width 18 height 18
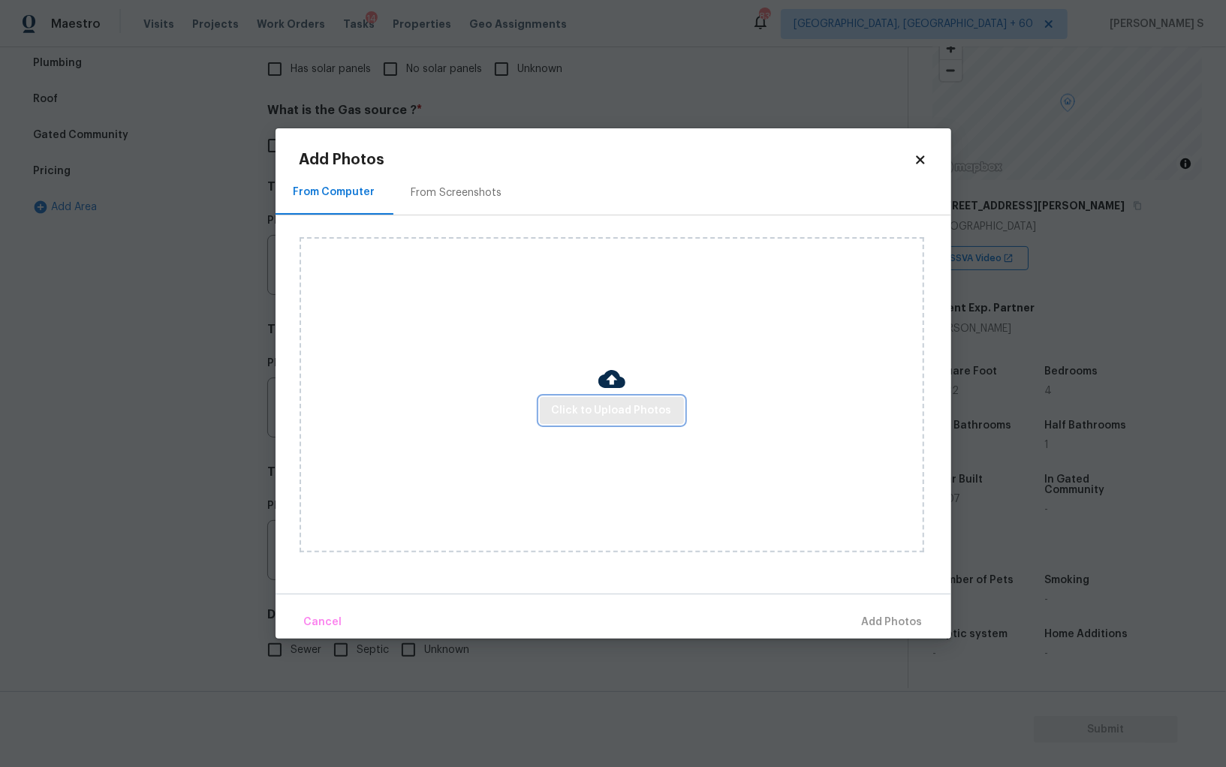
click at [601, 397] on button "Click to Upload Photos" at bounding box center [612, 411] width 144 height 28
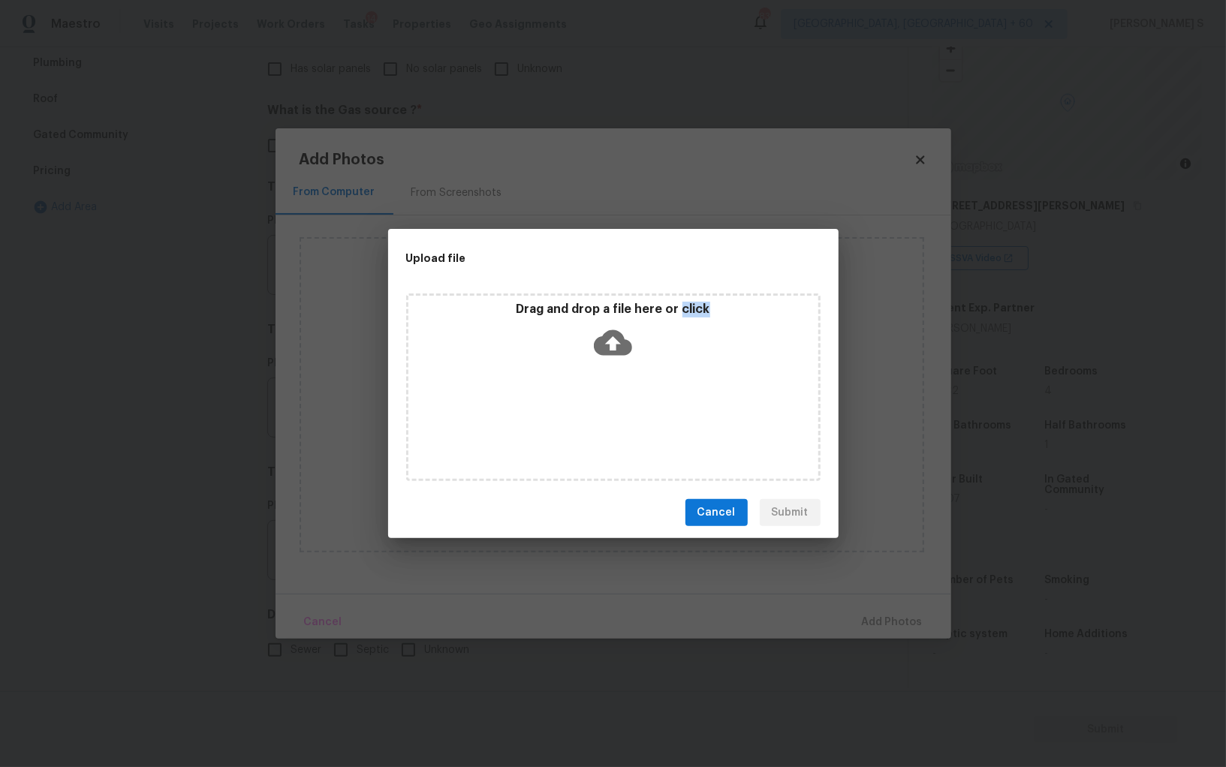
click at [601, 396] on div "Drag and drop a file here or click" at bounding box center [613, 388] width 414 height 188
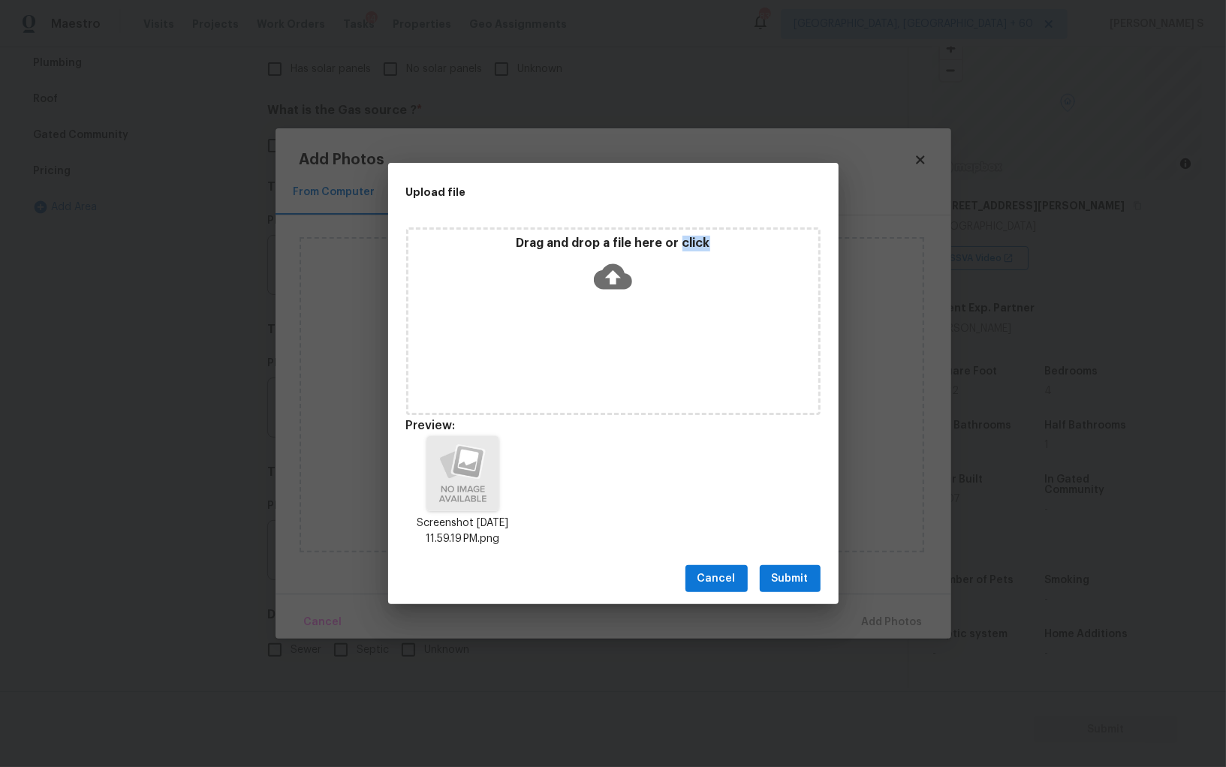
click at [804, 574] on span "Submit" at bounding box center [790, 579] width 37 height 19
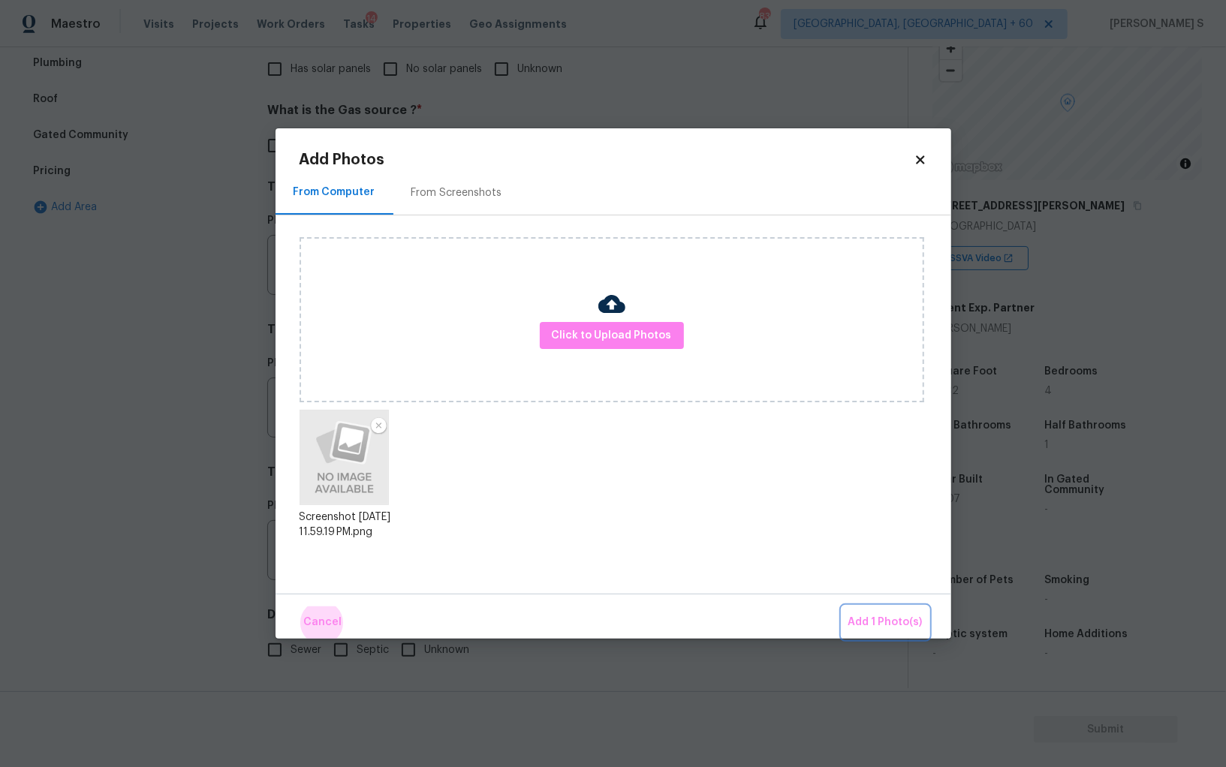
click at [842, 607] on button "Add 1 Photo(s)" at bounding box center [885, 623] width 86 height 32
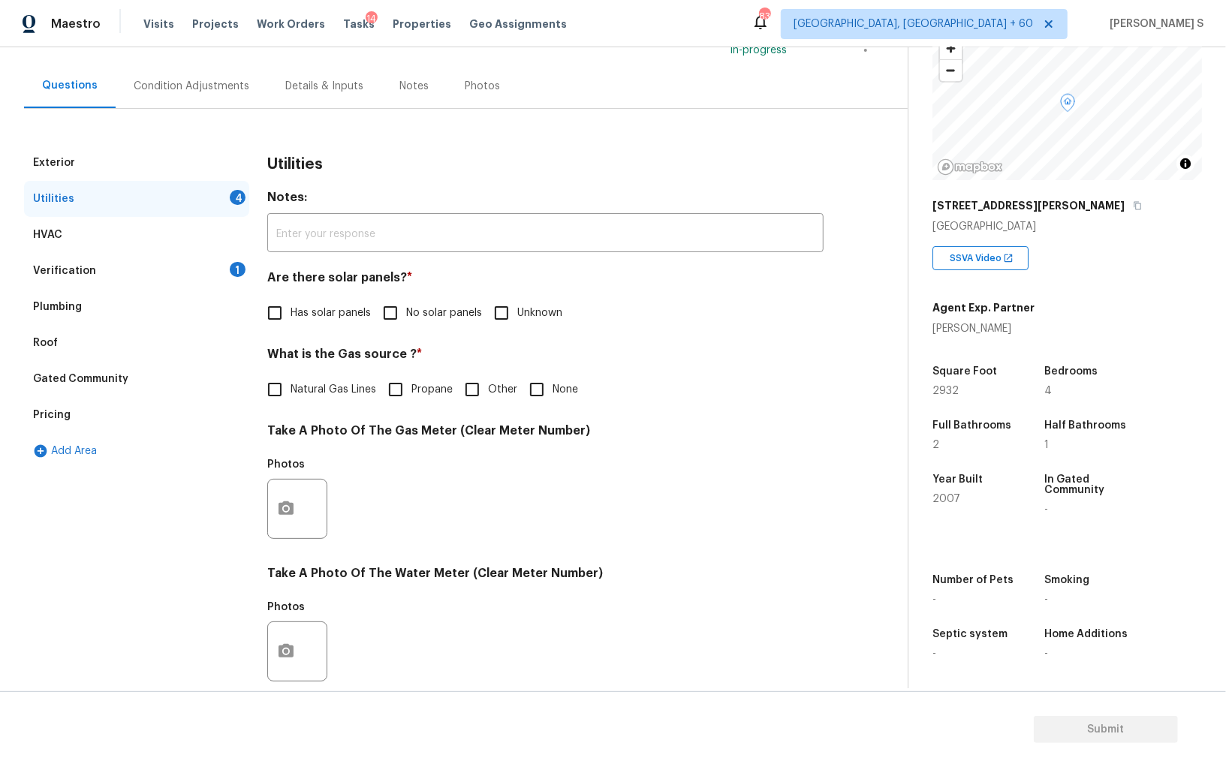
scroll to position [0, 0]
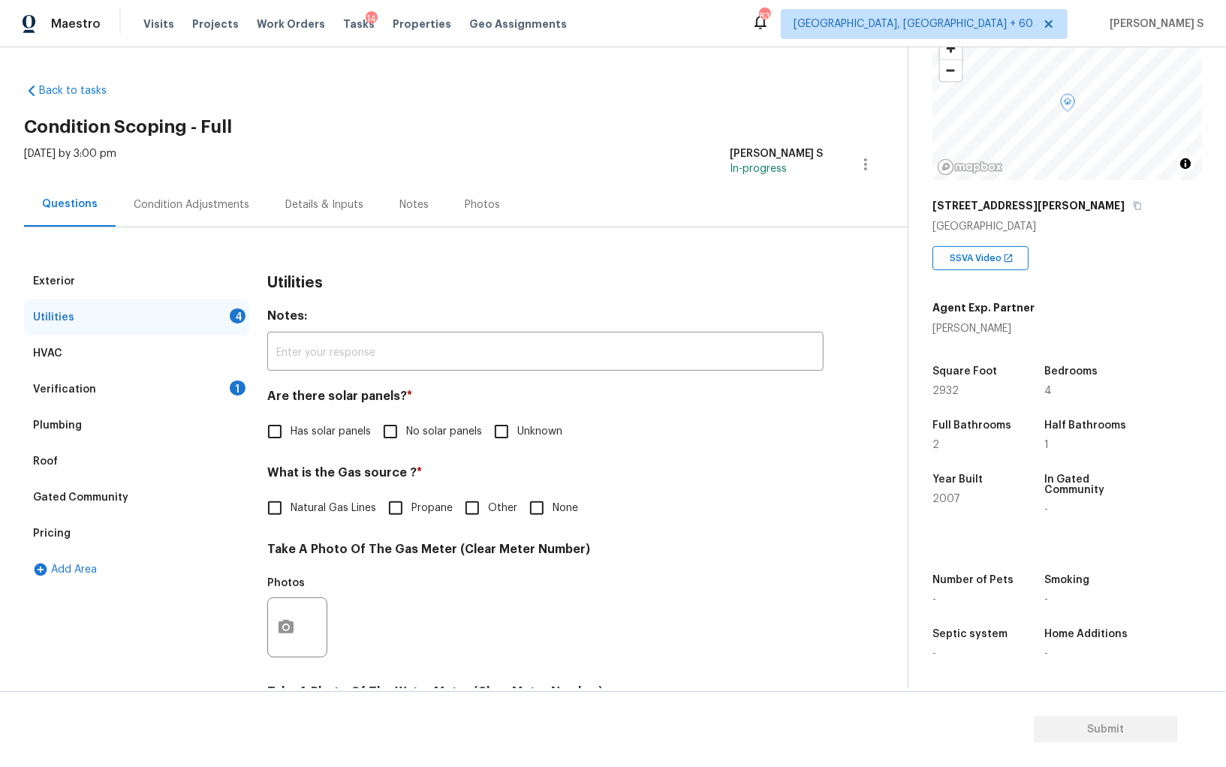
click at [396, 446] on input "No solar panels" at bounding box center [391, 432] width 32 height 32
checkbox input "true"
click at [527, 505] on input "None" at bounding box center [537, 509] width 32 height 32
click at [529, 510] on input "None" at bounding box center [537, 509] width 32 height 32
checkbox input "false"
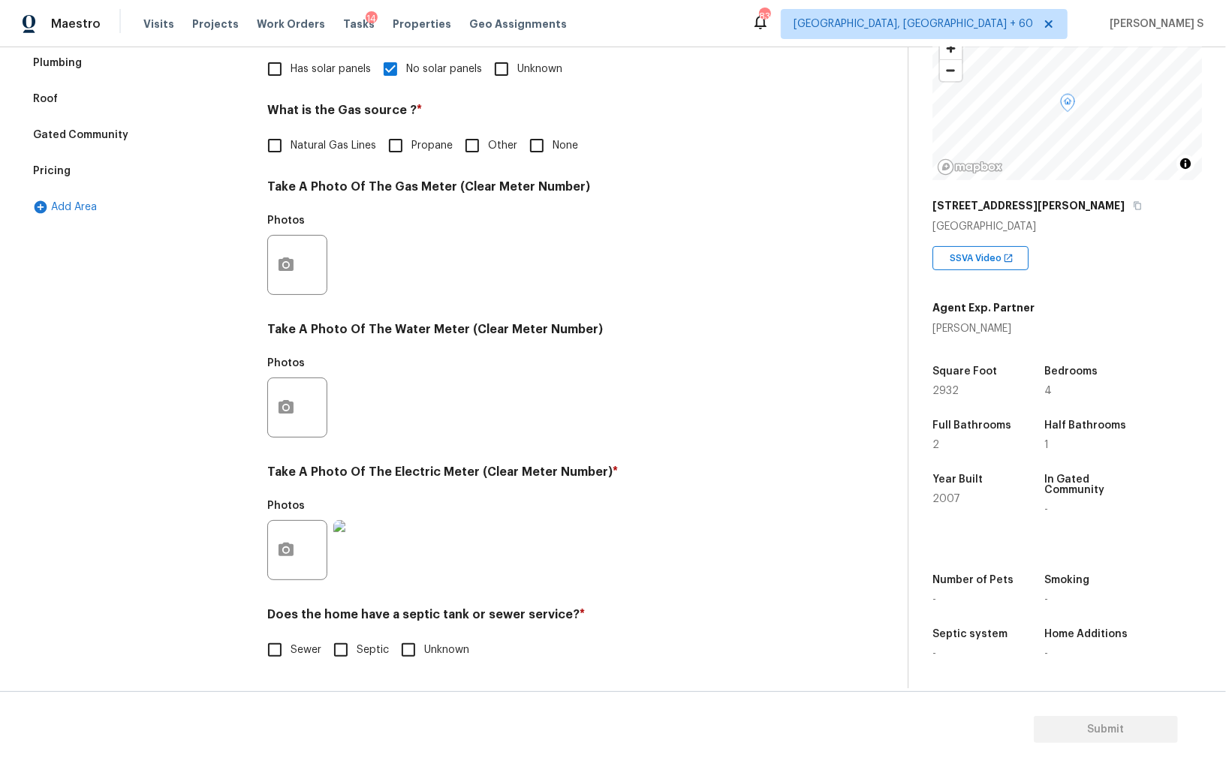
click at [297, 649] on span "Sewer" at bounding box center [306, 651] width 31 height 16
click at [291, 649] on input "Sewer" at bounding box center [275, 650] width 32 height 32
checkbox input "true"
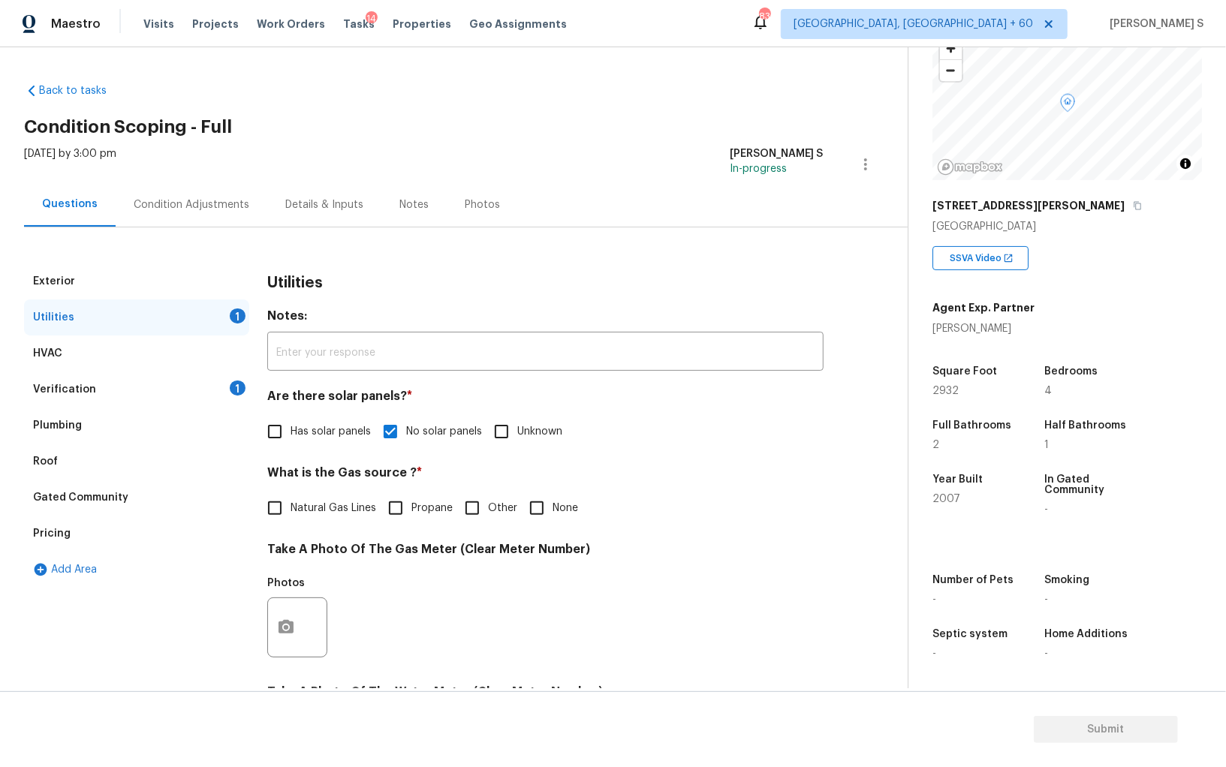
click at [224, 387] on div "Verification 1" at bounding box center [136, 390] width 225 height 36
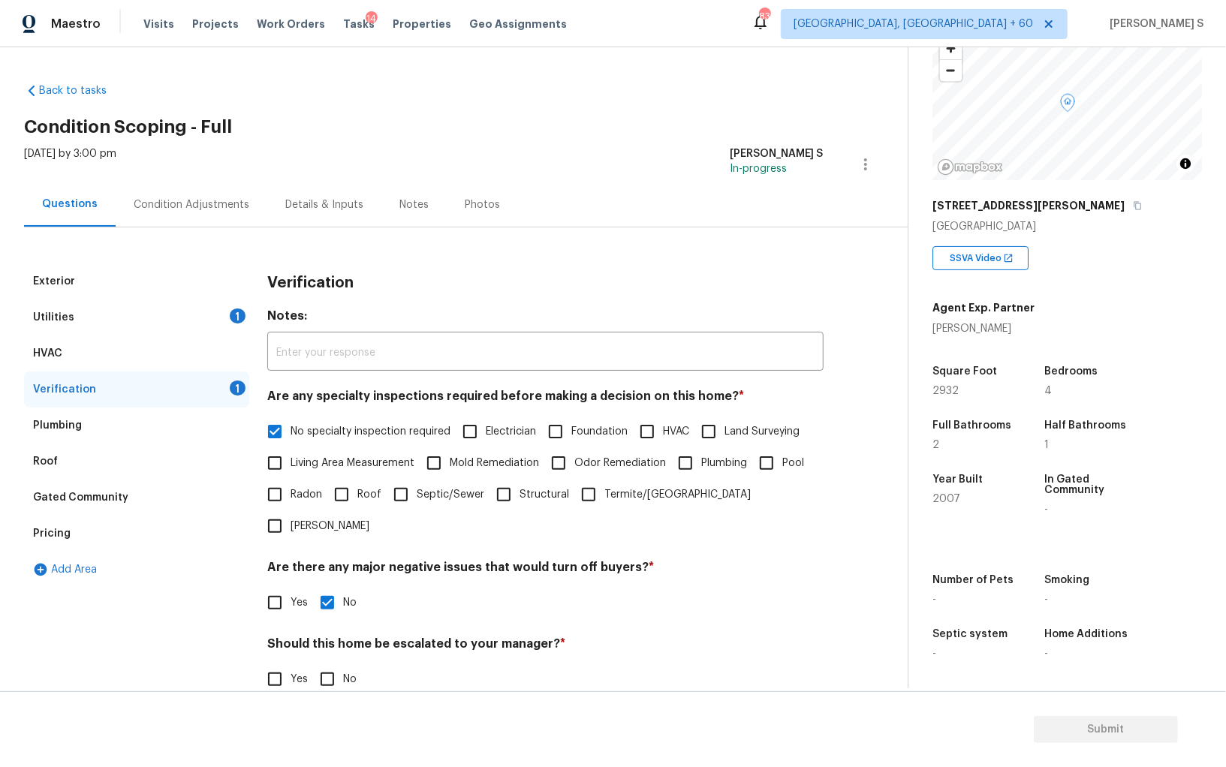
click at [134, 420] on div "Plumbing" at bounding box center [136, 426] width 225 height 36
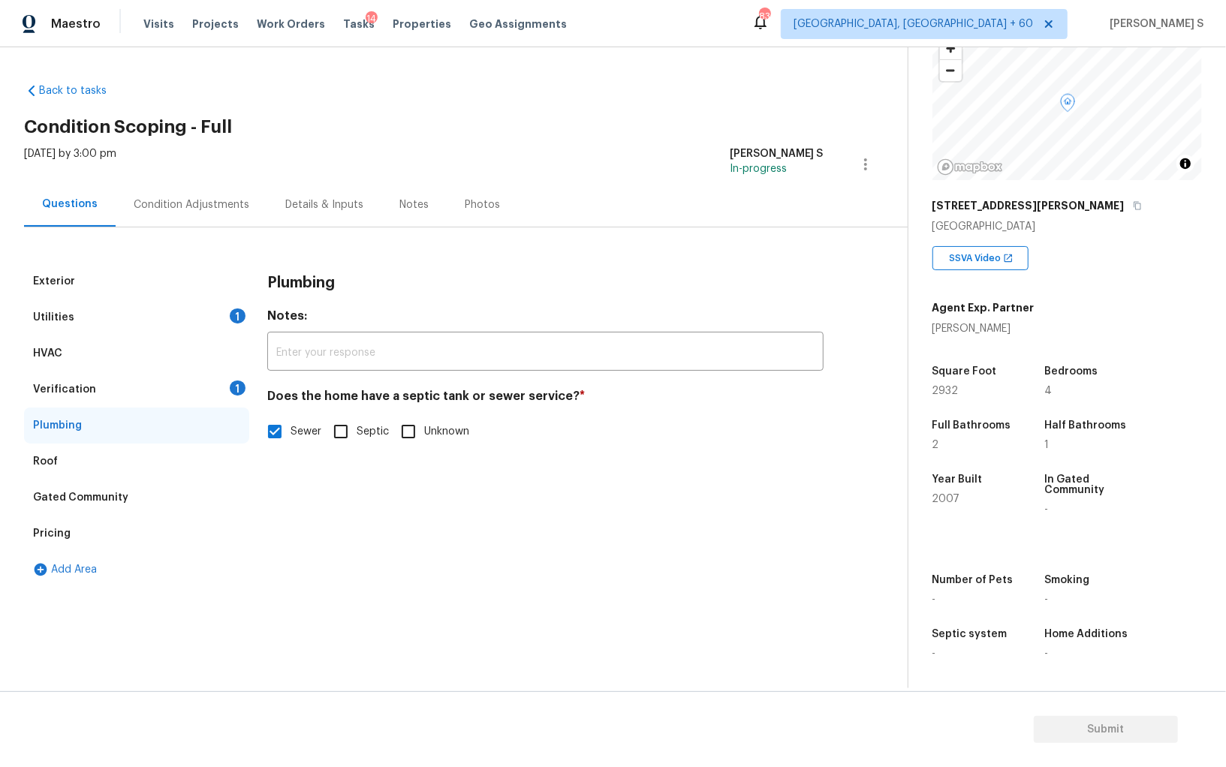
click at [230, 383] on div "Verification 1" at bounding box center [136, 390] width 225 height 36
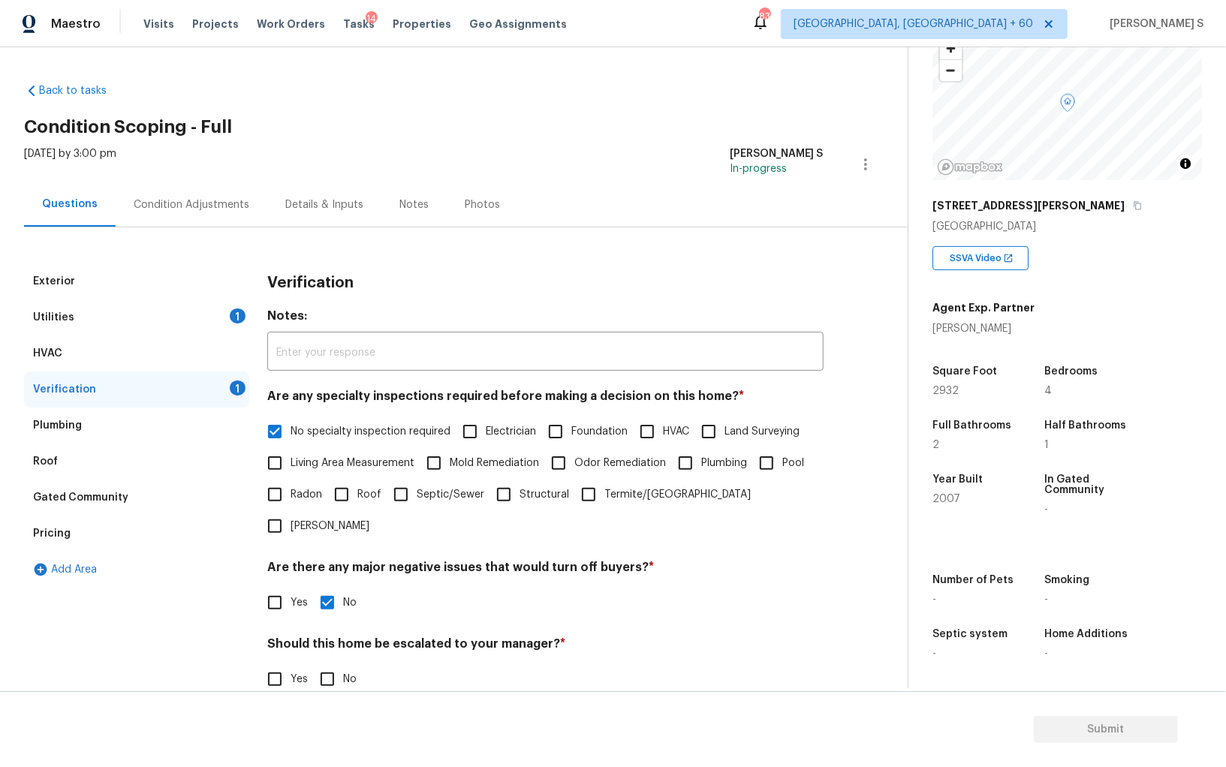
click at [190, 182] on div "Condition Adjustments" at bounding box center [192, 204] width 152 height 44
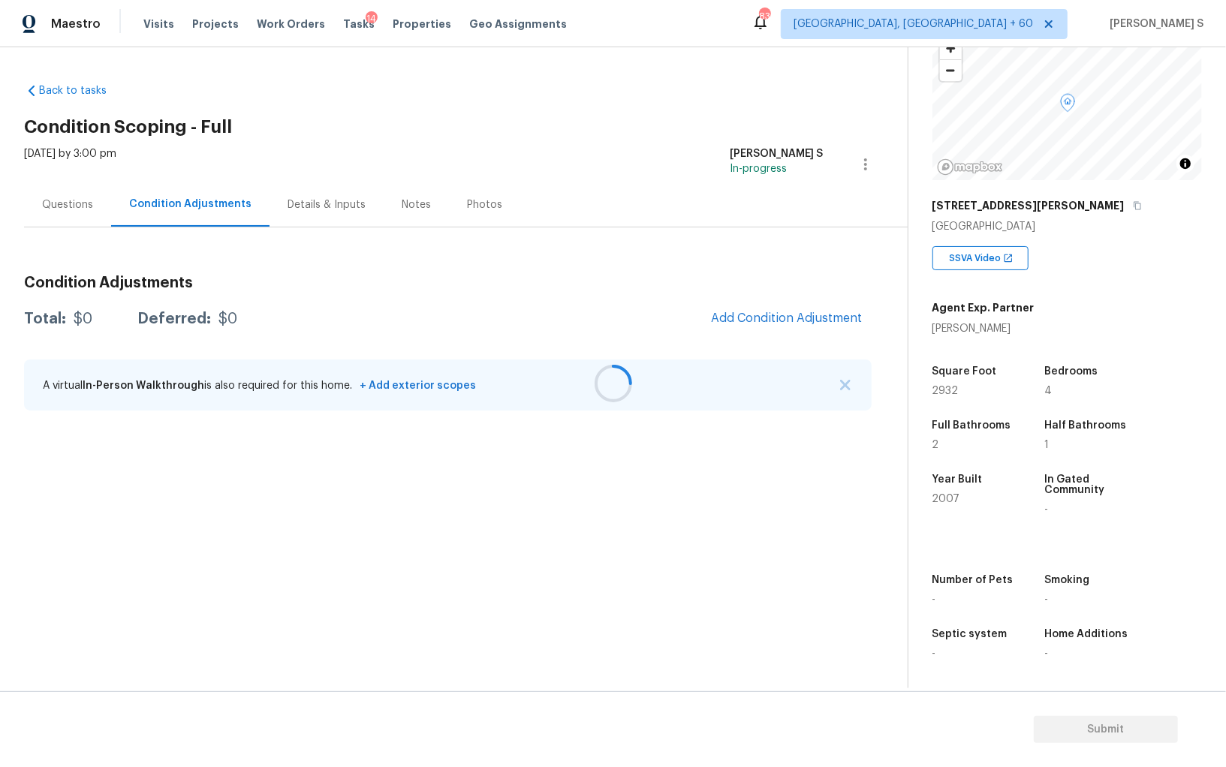
click at [211, 213] on div at bounding box center [613, 383] width 1226 height 767
click at [800, 311] on div at bounding box center [613, 383] width 1226 height 767
click at [751, 313] on span "Add Condition Adjustment" at bounding box center [787, 319] width 152 height 14
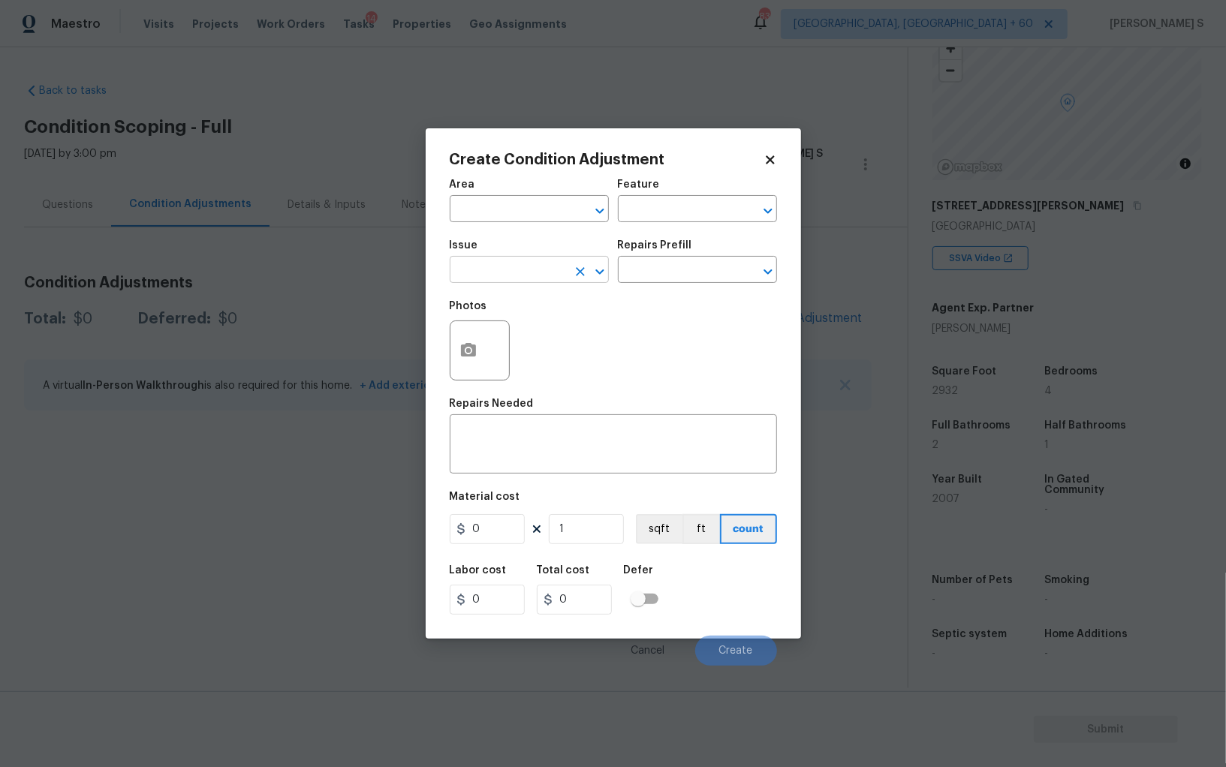
click at [542, 269] on input "text" at bounding box center [508, 271] width 117 height 23
type input "Pressure Washing"
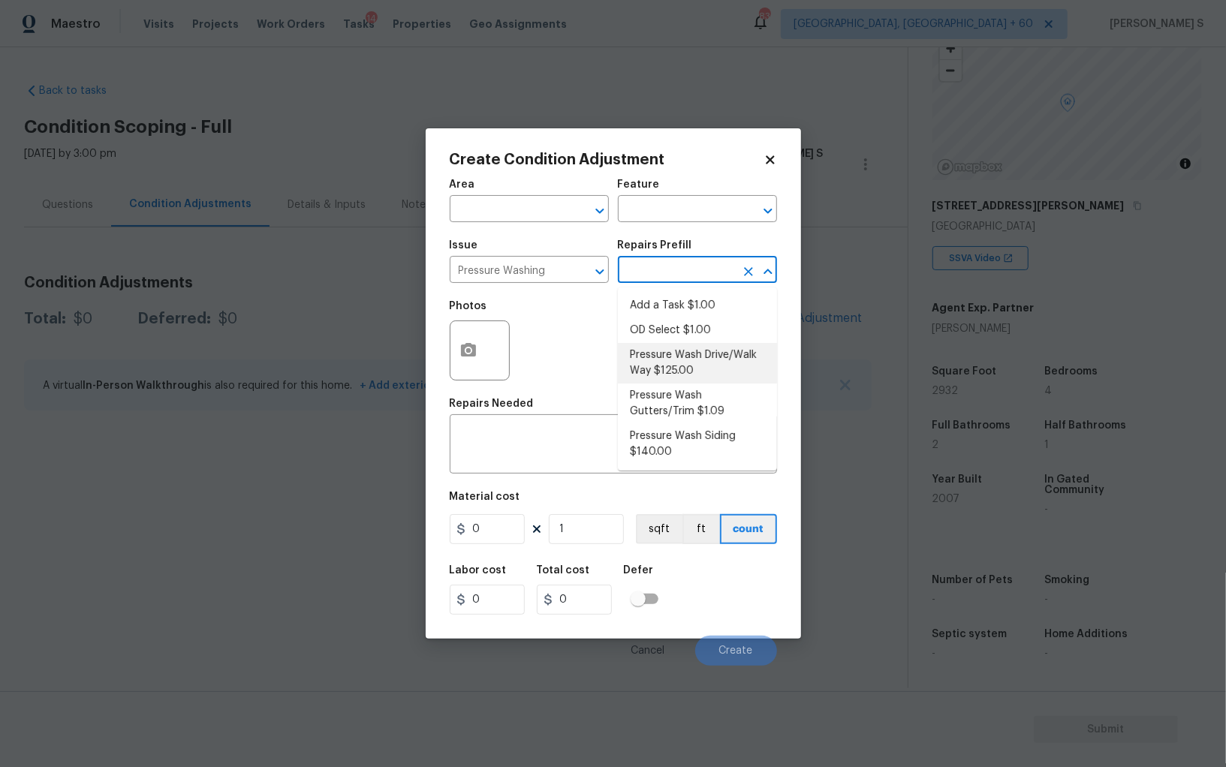
type input "Siding"
type textarea "Pressure wash the driveways/walkways as directed by the PM. Ensure that all deb…"
type input "125"
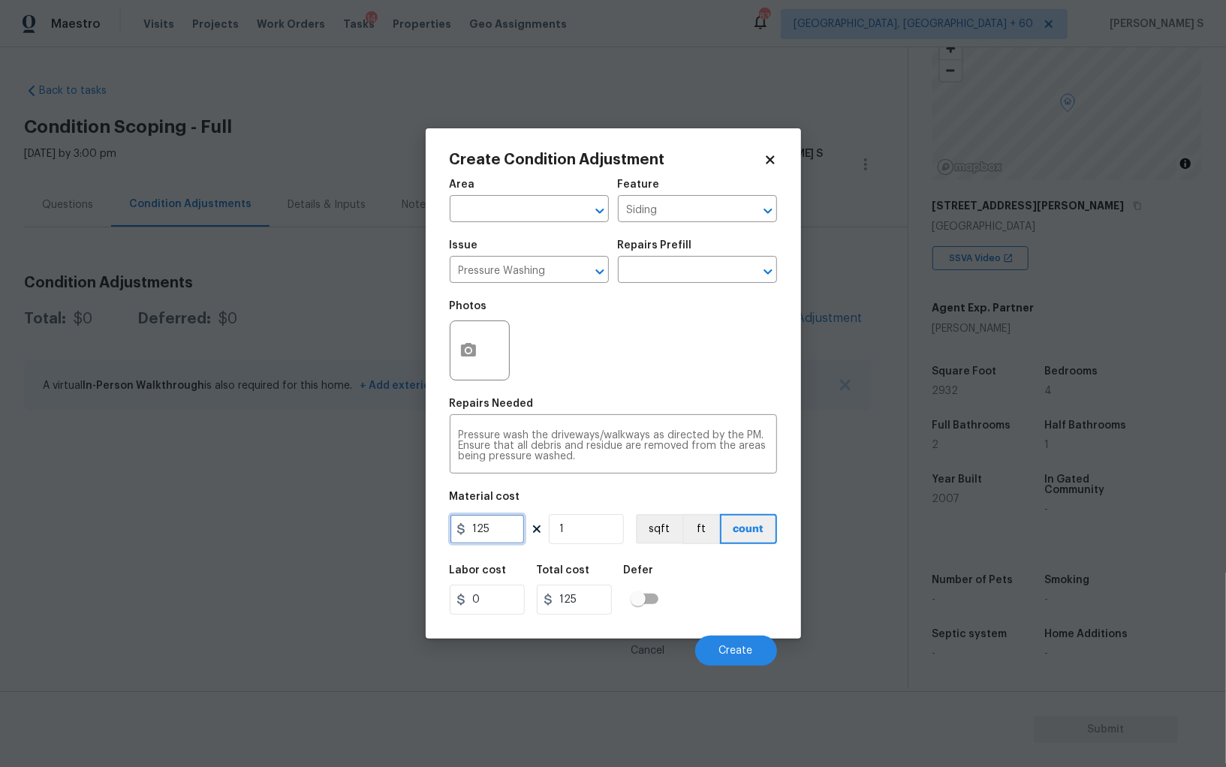
click at [484, 540] on input "125" at bounding box center [487, 529] width 75 height 30
type input "200"
click at [756, 647] on button "Create" at bounding box center [736, 651] width 82 height 30
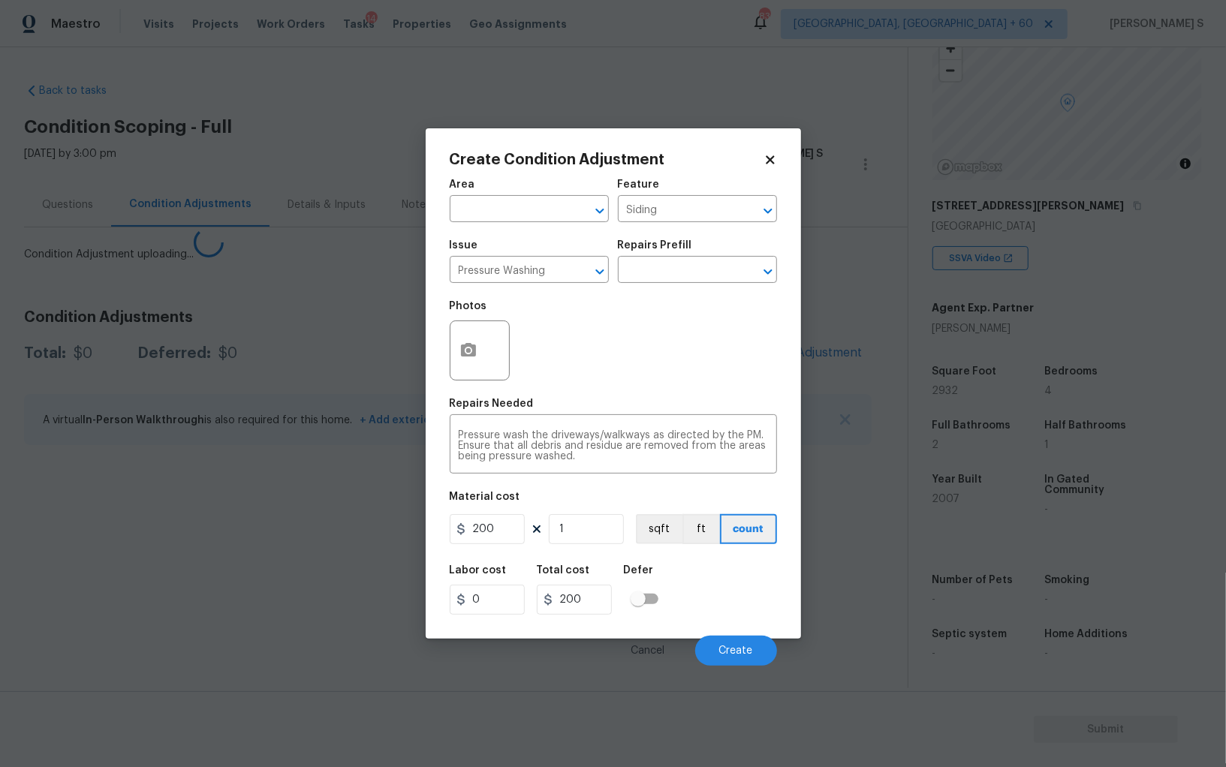
click at [197, 538] on body "Maestro Visits Projects Work Orders Tasks 14 Properties Geo Assignments 839 Alb…" at bounding box center [613, 383] width 1226 height 767
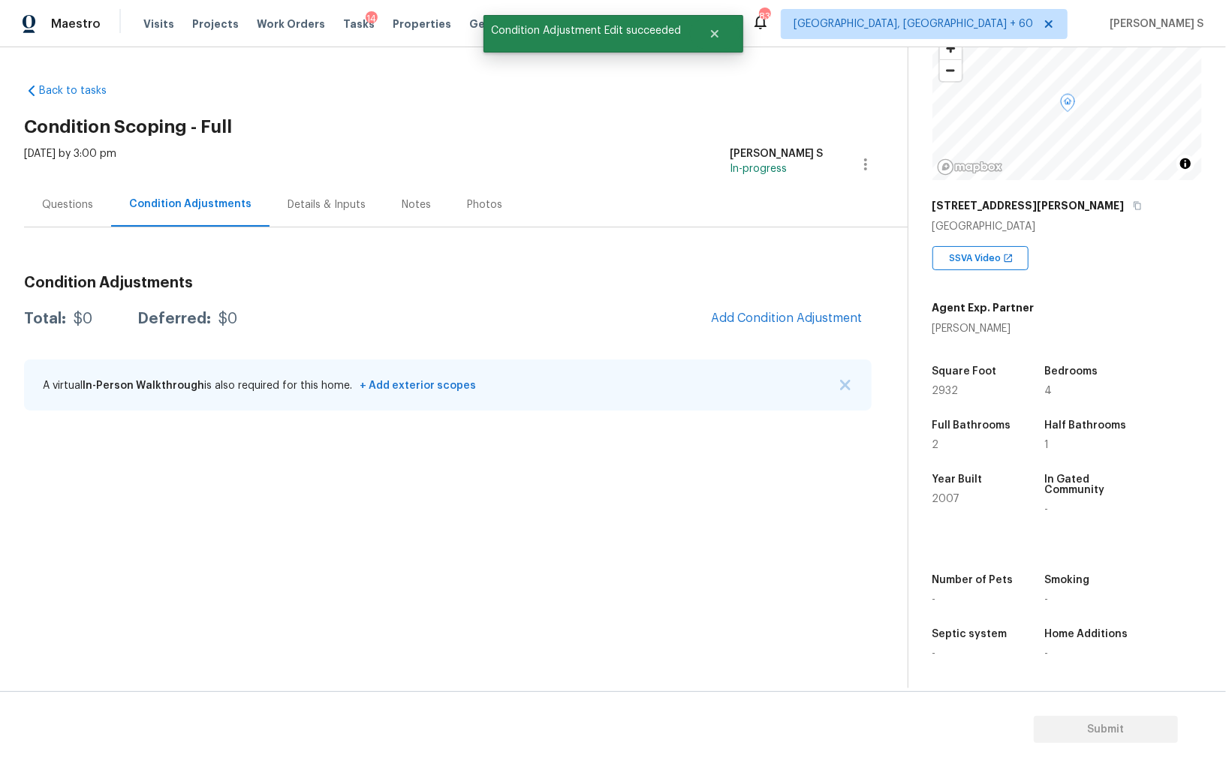
click at [767, 342] on div "Condition Adjustments Total: $0 Deferred: $0 Add Condition Adjustment A virtual…" at bounding box center [448, 344] width 848 height 161
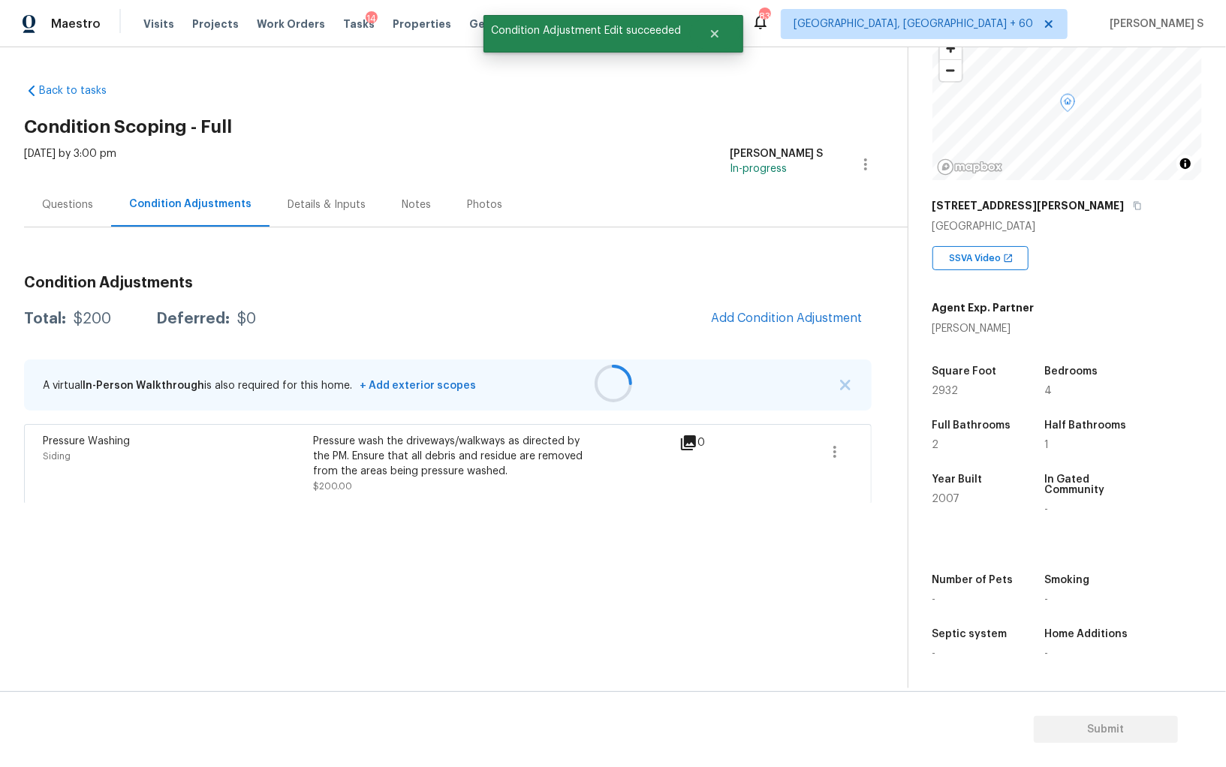
click at [749, 313] on div at bounding box center [613, 383] width 1226 height 767
click at [767, 315] on div at bounding box center [613, 383] width 1226 height 767
click at [735, 312] on span "Add Condition Adjustment" at bounding box center [787, 319] width 152 height 14
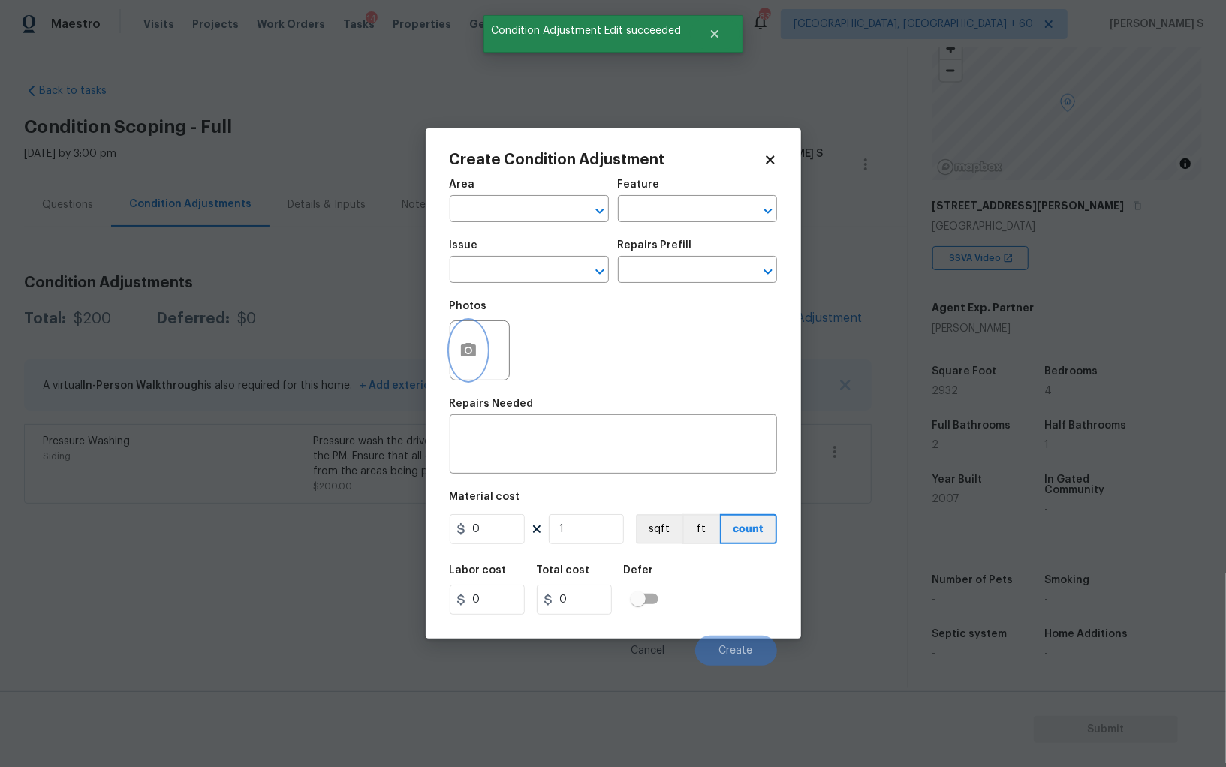
click at [469, 350] on circle "button" at bounding box center [468, 350] width 5 height 5
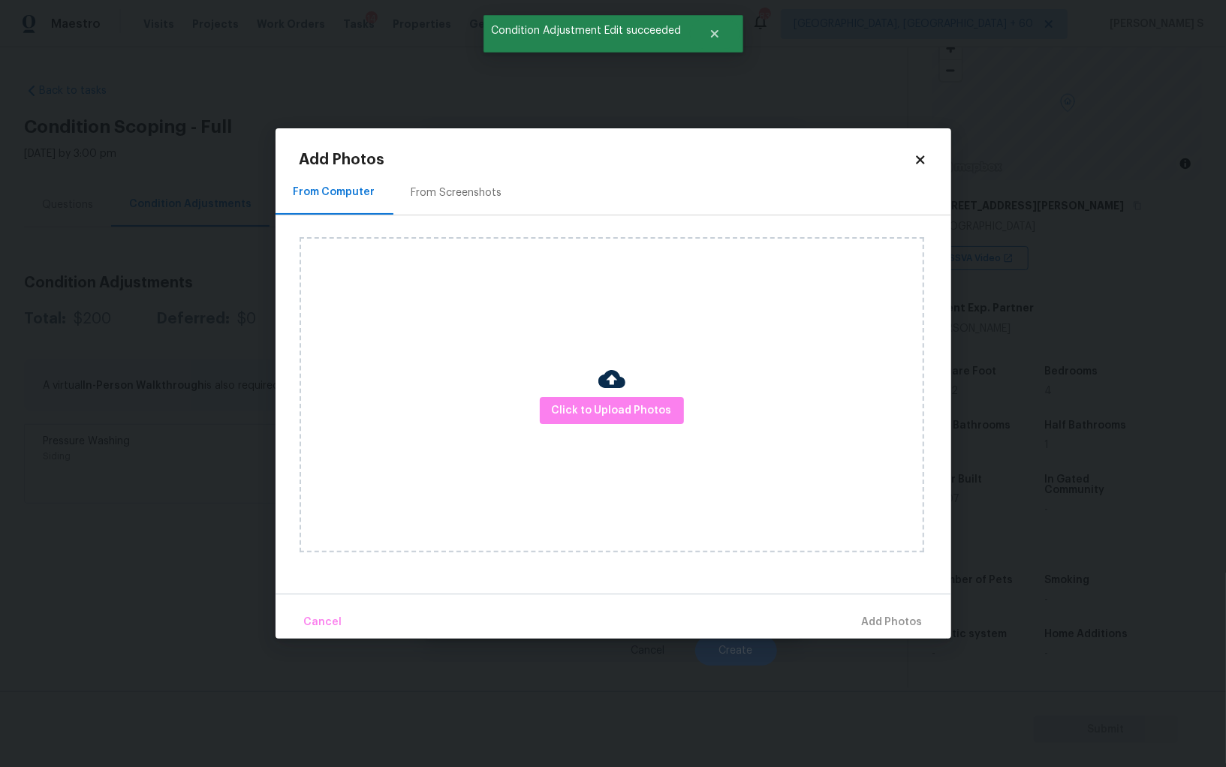
click at [467, 201] on div "From Screenshots" at bounding box center [456, 192] width 127 height 44
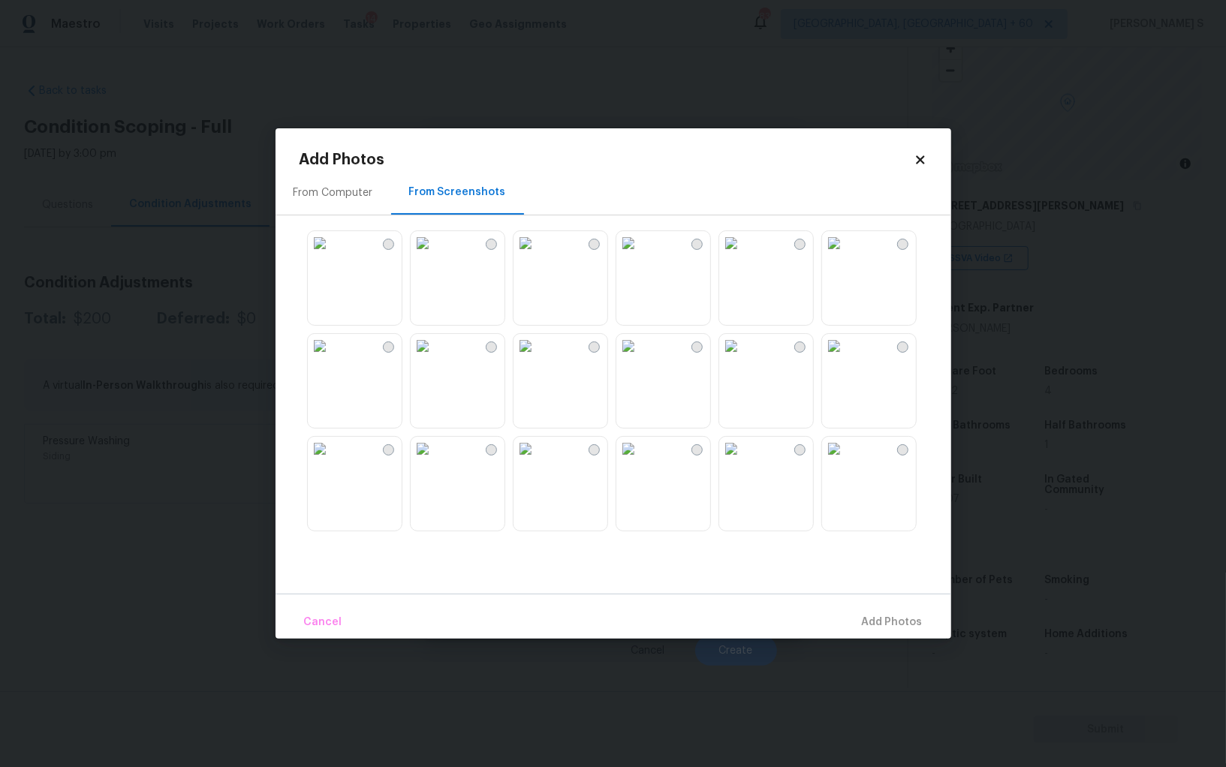
click at [538, 255] on img at bounding box center [526, 243] width 24 height 24
click at [634, 255] on img at bounding box center [628, 243] width 24 height 24
click at [538, 255] on img at bounding box center [526, 243] width 24 height 24
click at [435, 461] on img at bounding box center [423, 449] width 24 height 24
click at [870, 624] on span "Add 2 Photo(s)" at bounding box center [884, 622] width 77 height 19
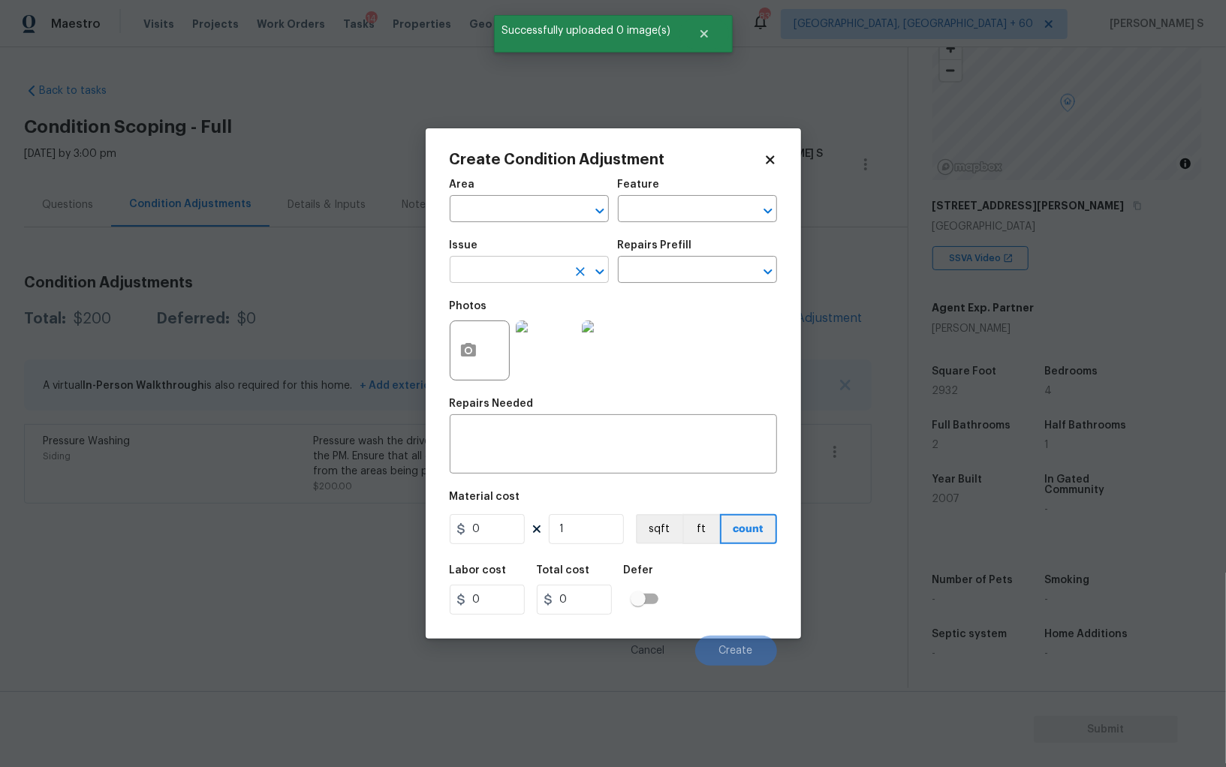
click at [533, 281] on input "text" at bounding box center [508, 271] width 117 height 23
type input "ACQ: Flooring"
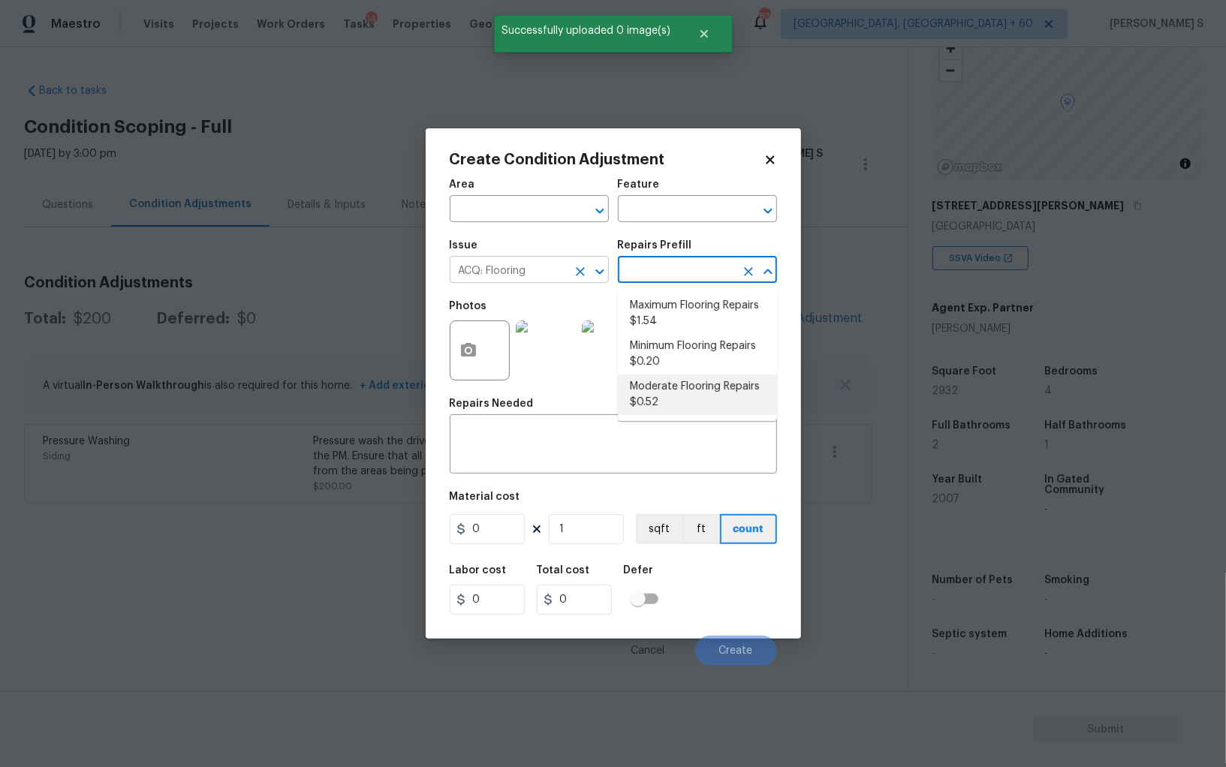
type input "Acquisition"
type textarea "Acquisition Scope: Moderate flooring repairs"
type input "0.52"
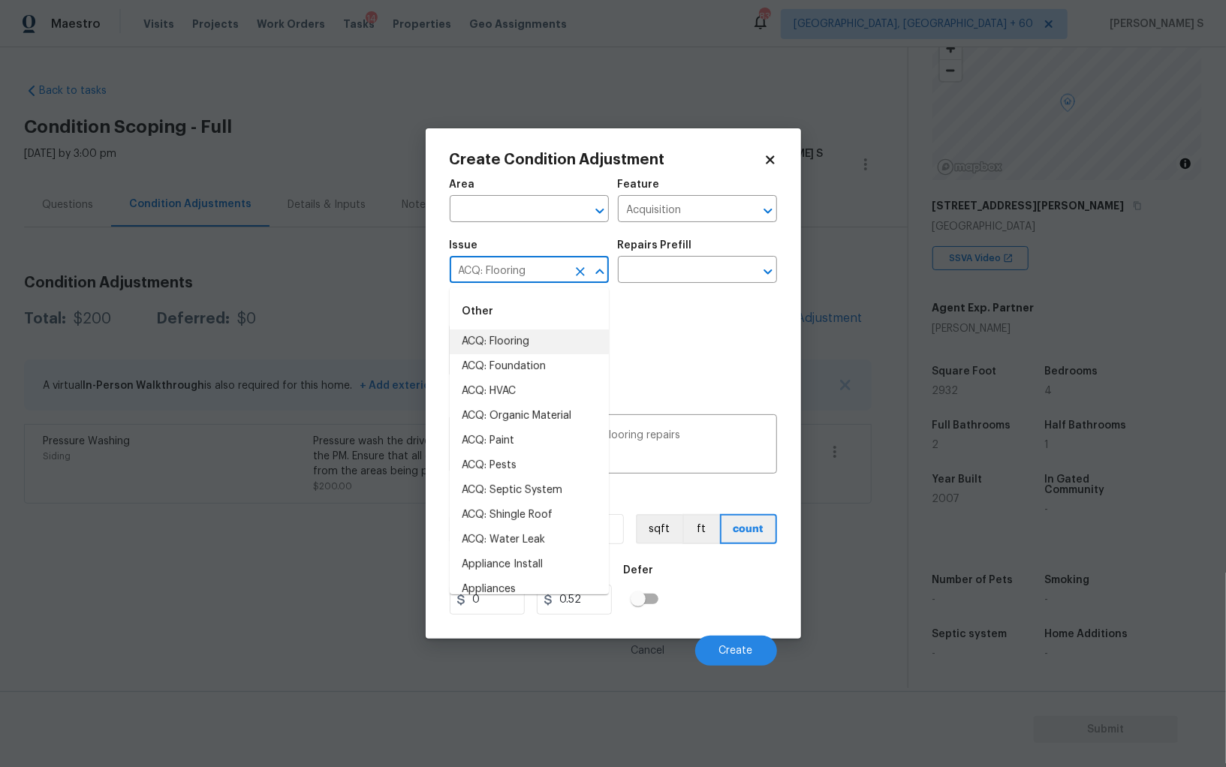
click at [554, 264] on input "ACQ: Flooring" at bounding box center [508, 271] width 117 height 23
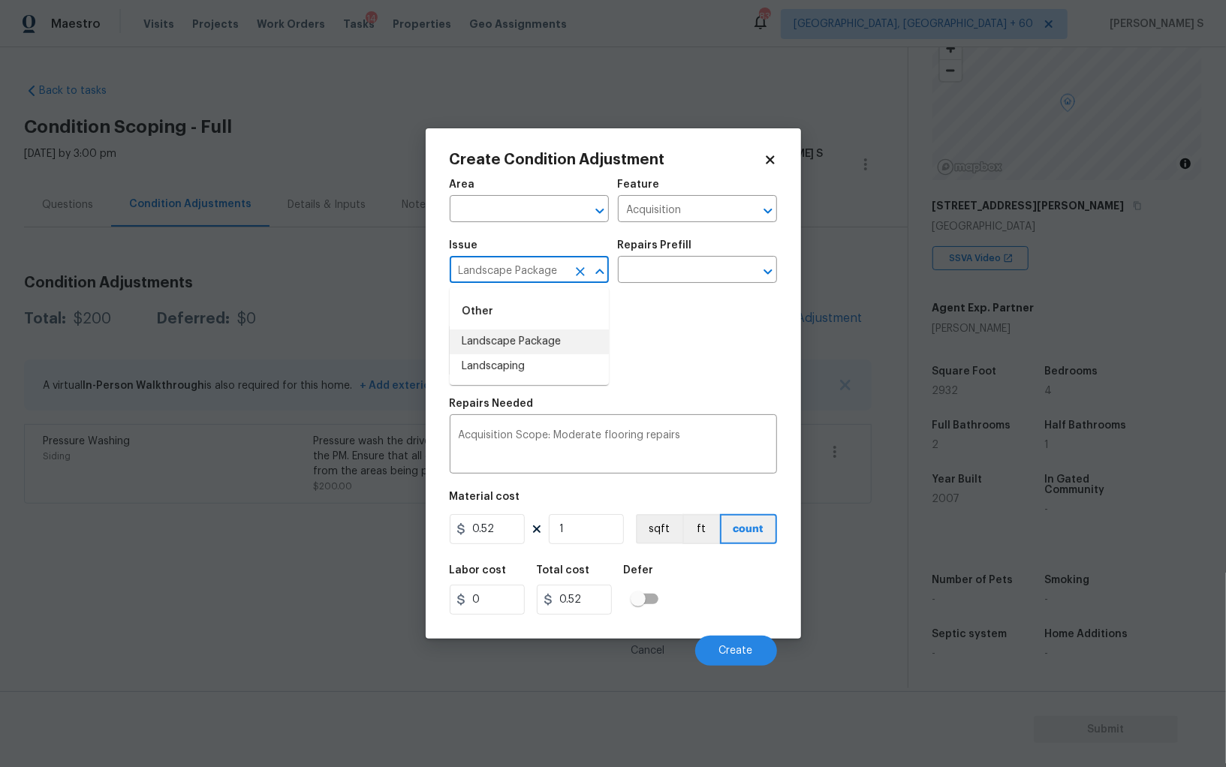
type input "Landscape Package"
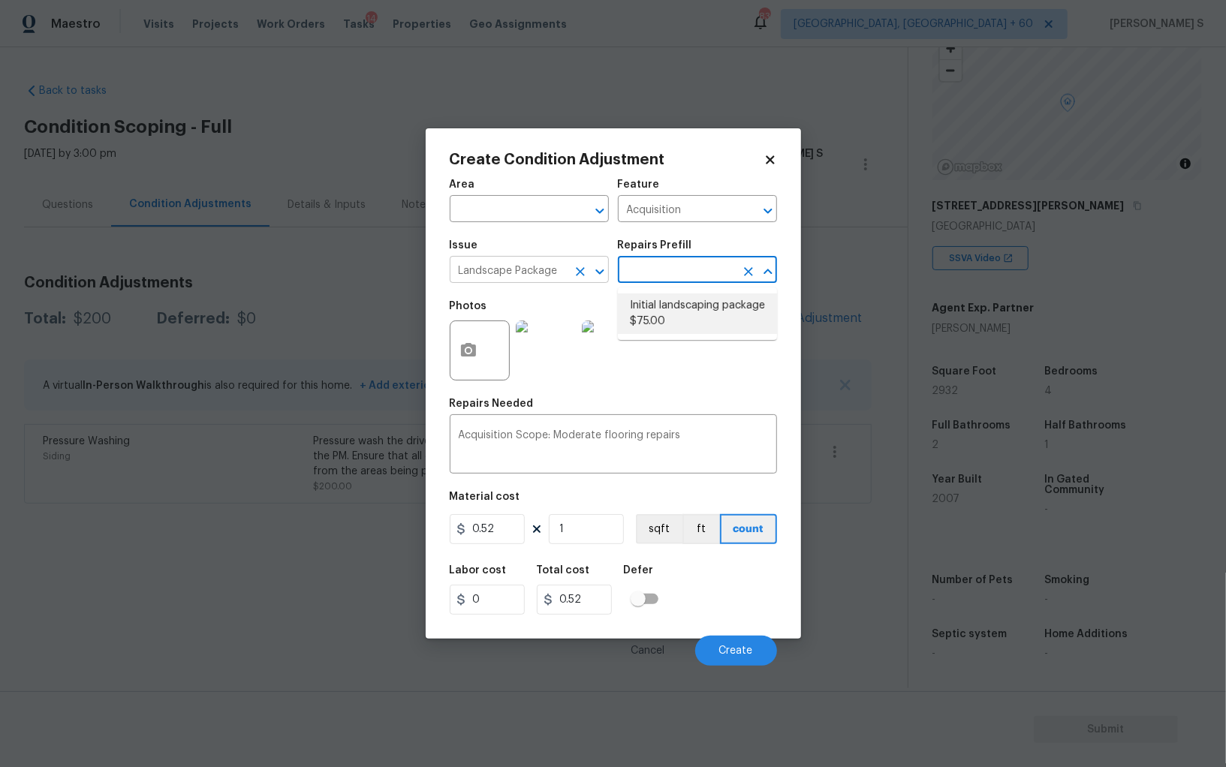
type input "Home Readiness Packages"
type textarea "Mowing of grass up to 6" in height. Mow, edge along driveways & sidewalks, trim…"
type input "75"
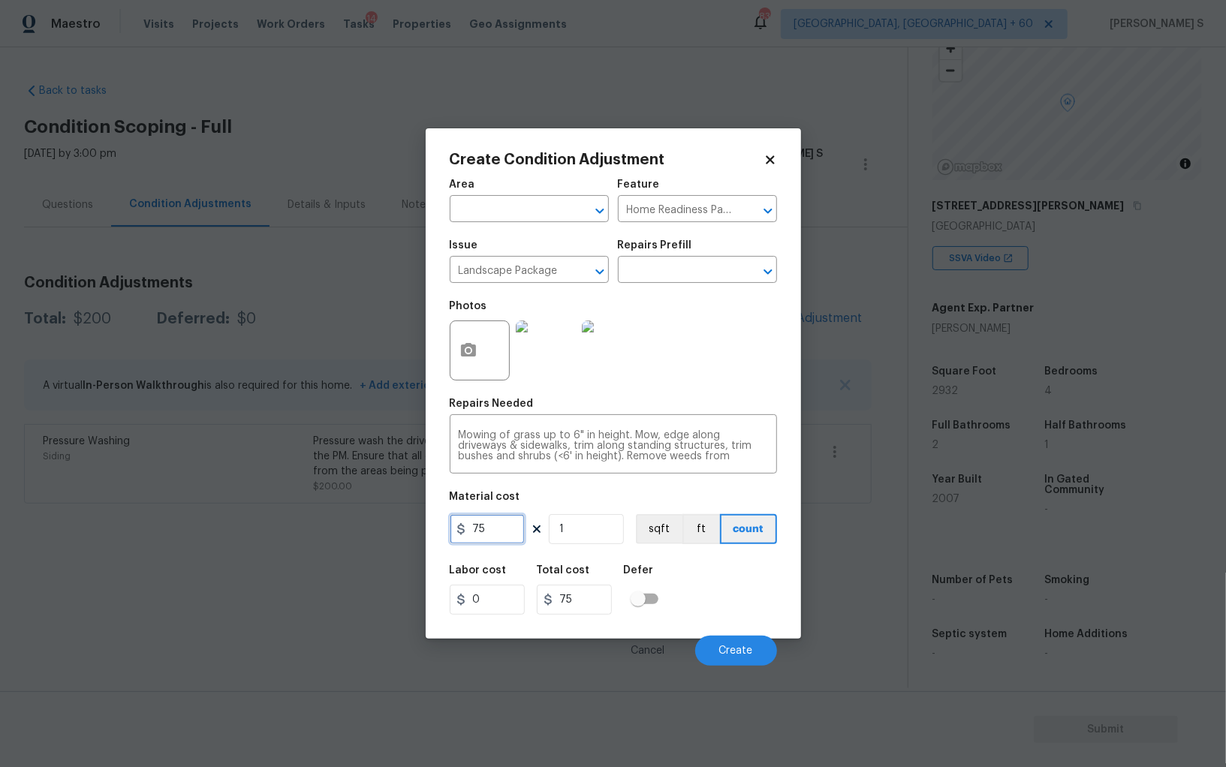
click at [506, 525] on input "75" at bounding box center [487, 529] width 75 height 30
type input "300"
click at [760, 655] on button "Create" at bounding box center [736, 651] width 82 height 30
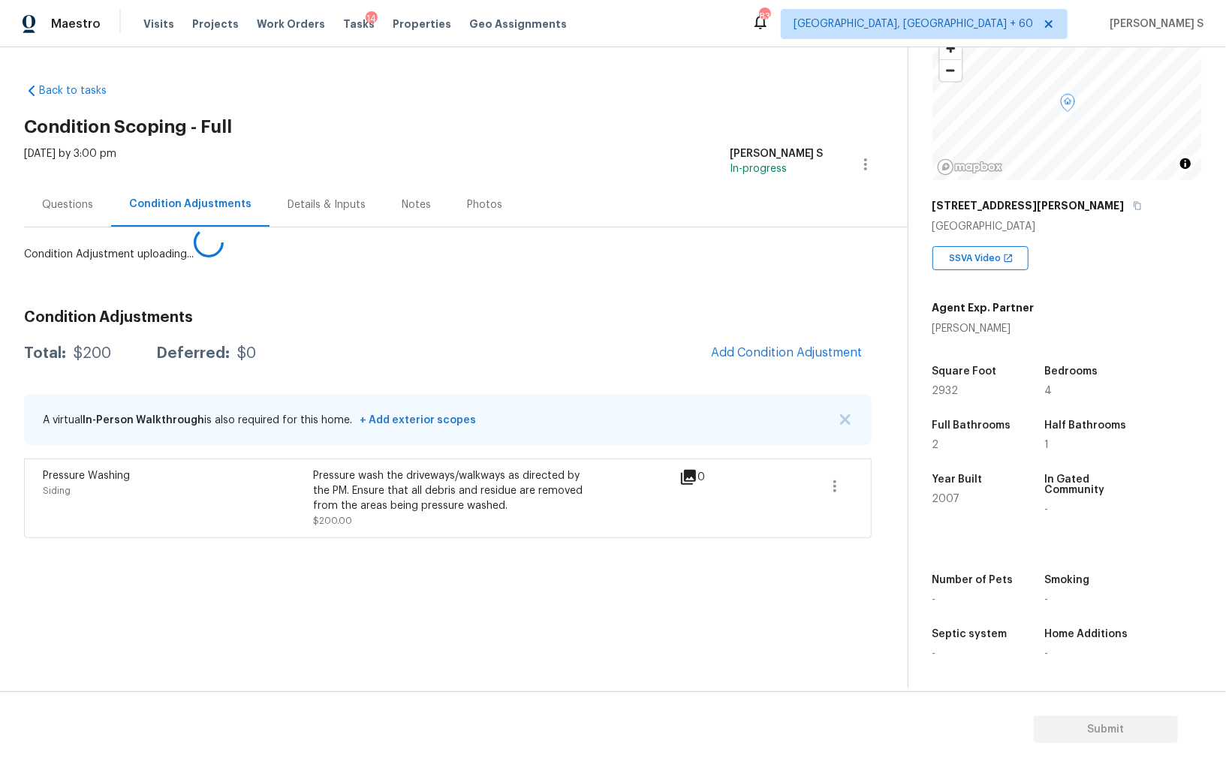
click at [81, 604] on body "Maestro Visits Projects Work Orders Tasks 14 Properties Geo Assignments 839 Alb…" at bounding box center [613, 383] width 1226 height 767
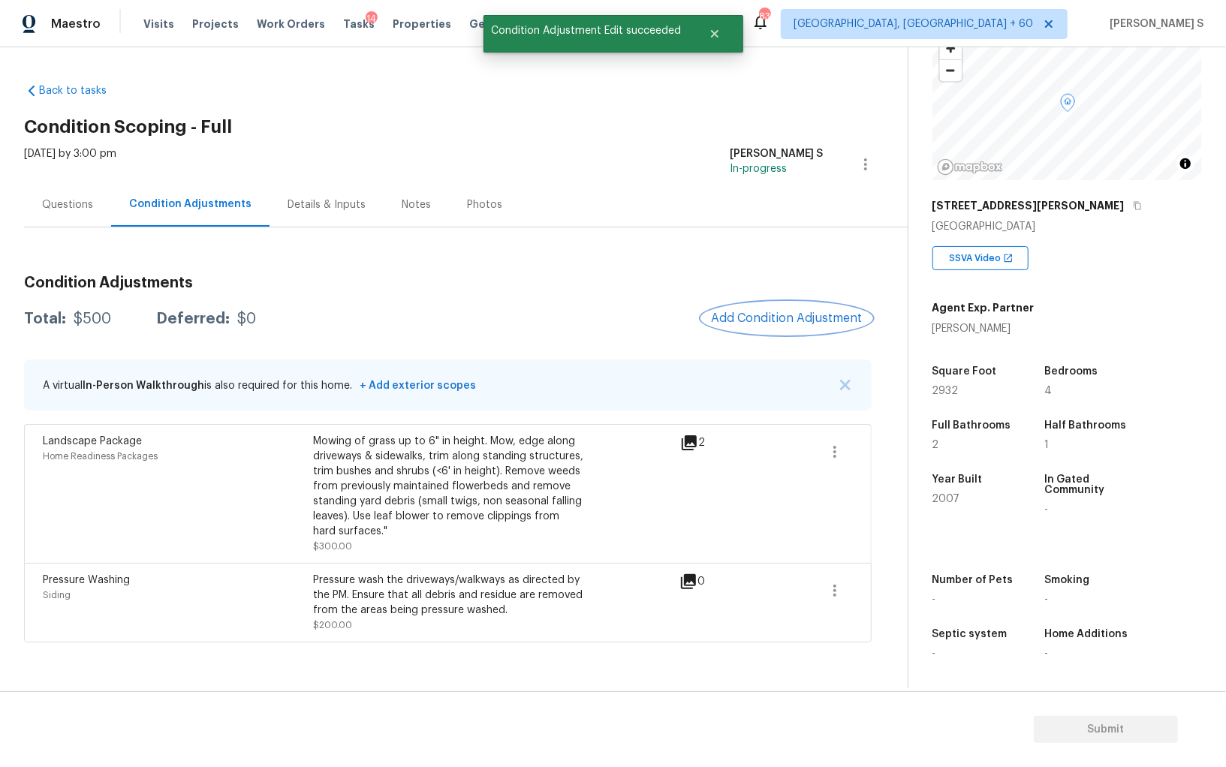
click at [732, 323] on span "Add Condition Adjustment" at bounding box center [787, 319] width 152 height 14
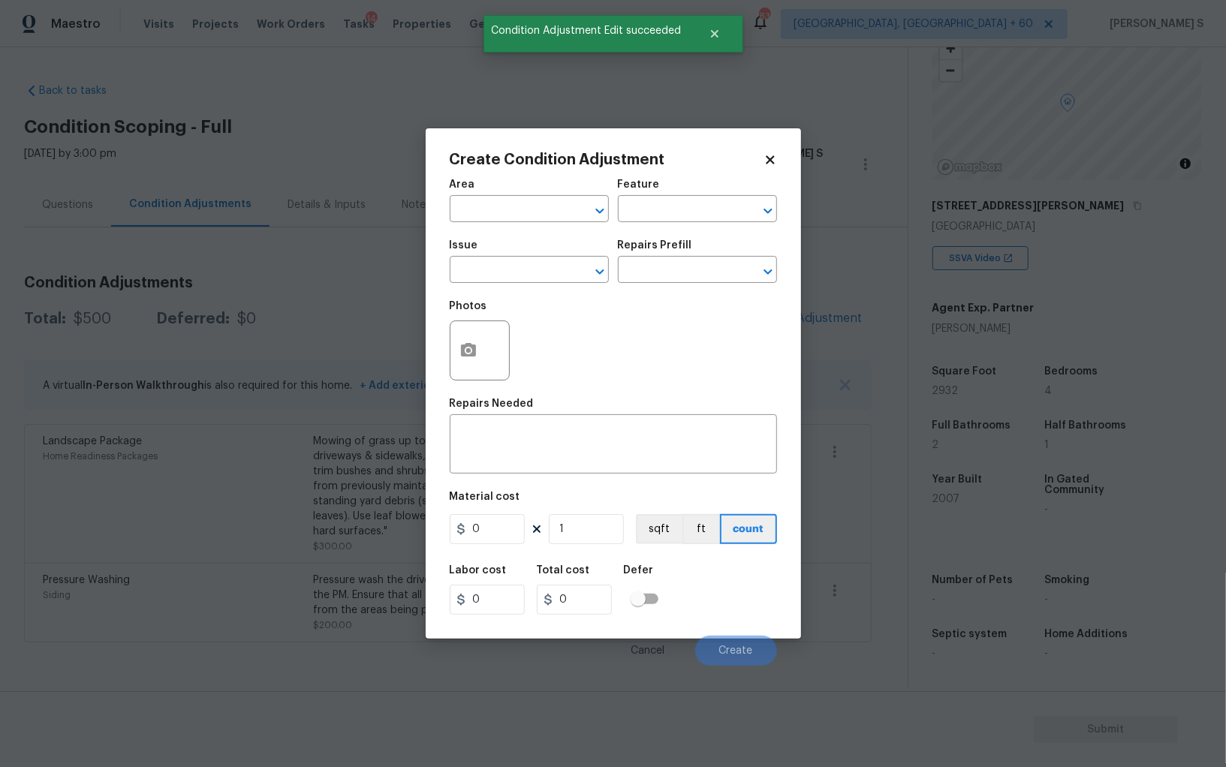
click at [504, 258] on div "Issue" at bounding box center [529, 250] width 159 height 20
click at [508, 268] on input "text" at bounding box center [508, 271] width 117 height 23
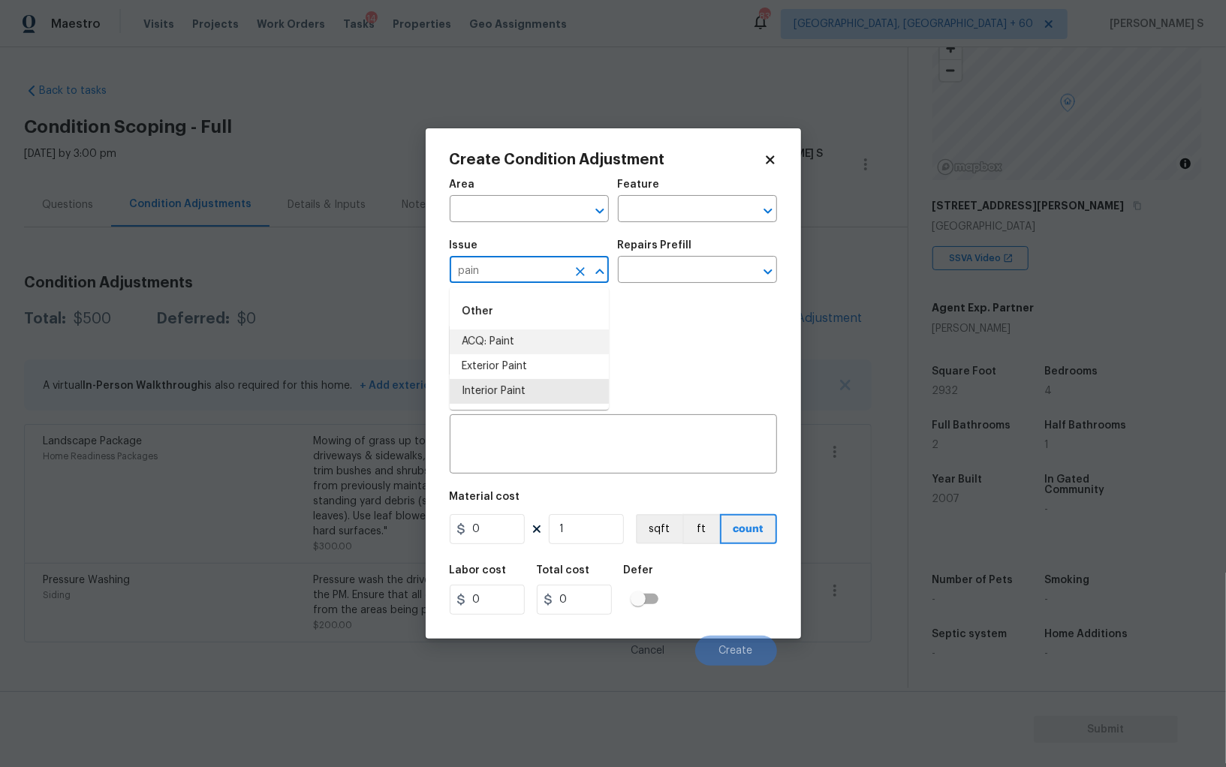
type input "ACQ: Paint"
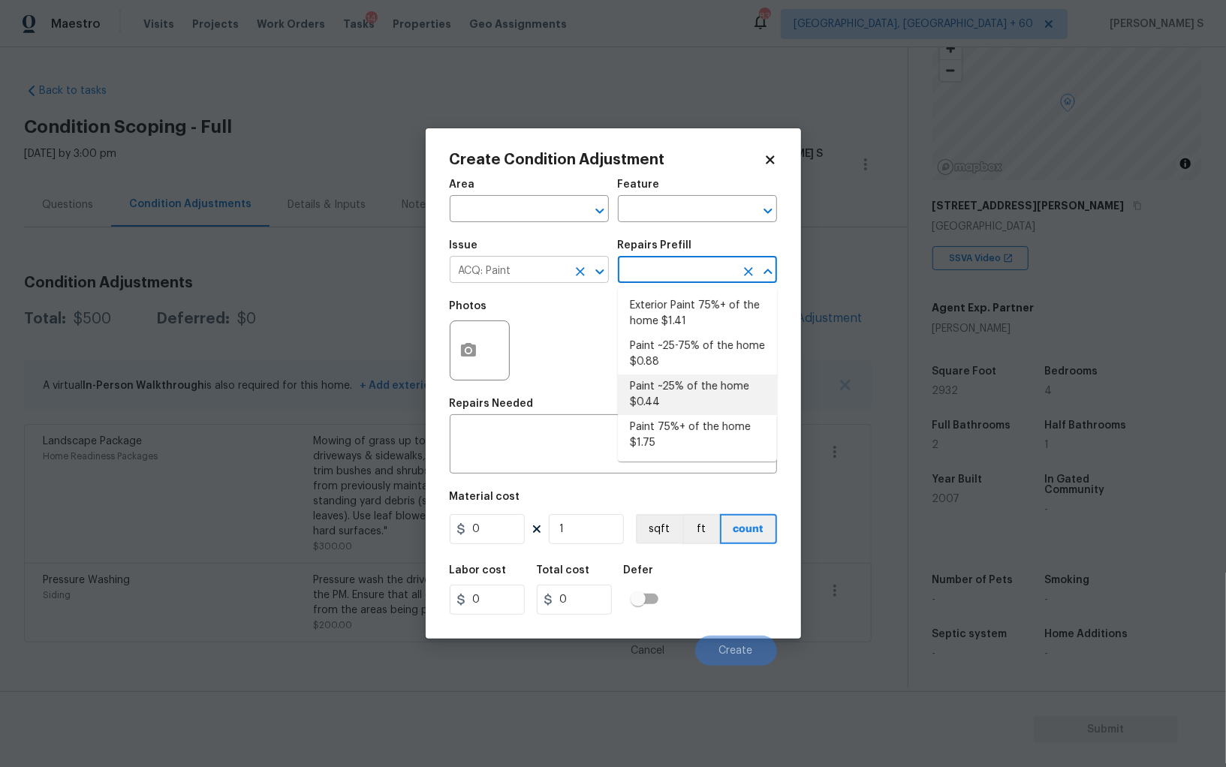
type input "Acquisition"
type textarea "Acquisition Scope: ~25% of the home needs interior paint"
type input "0.44"
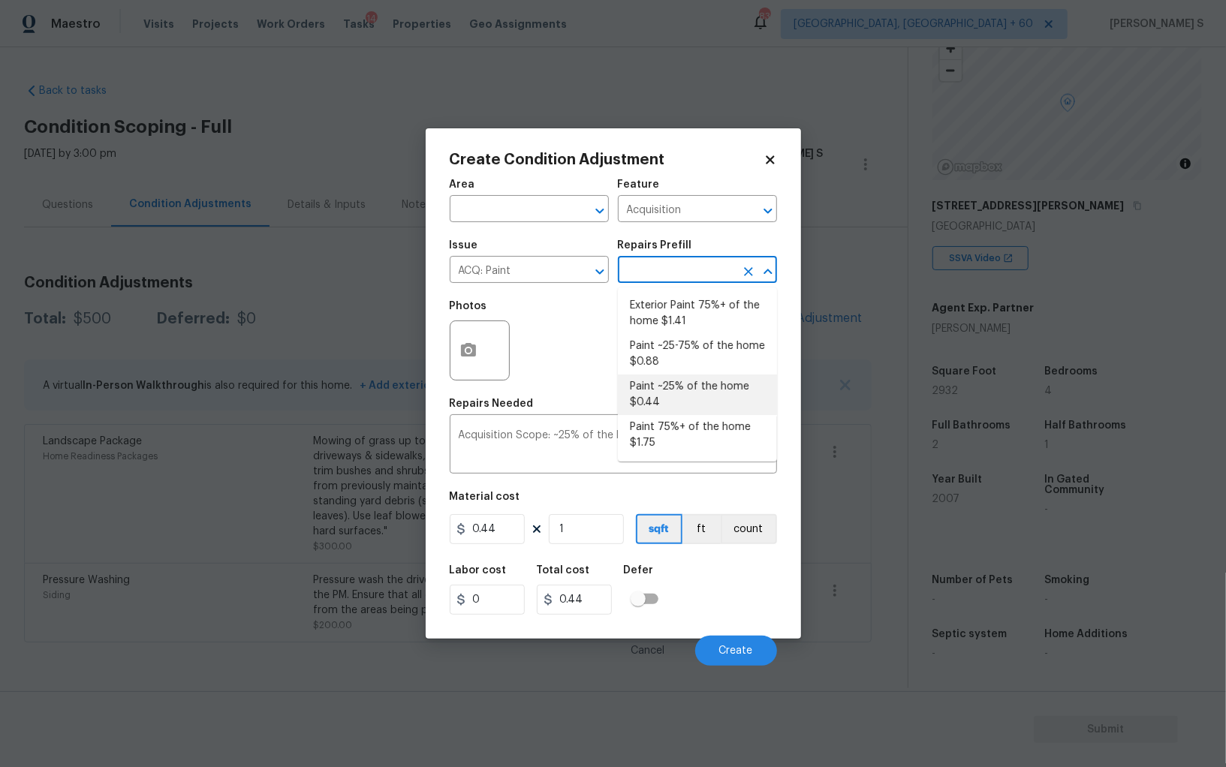
drag, startPoint x: 696, startPoint y: 393, endPoint x: 763, endPoint y: 395, distance: 66.8
click at [696, 393] on li "Paint ~25% of the home $0.44" at bounding box center [697, 395] width 159 height 41
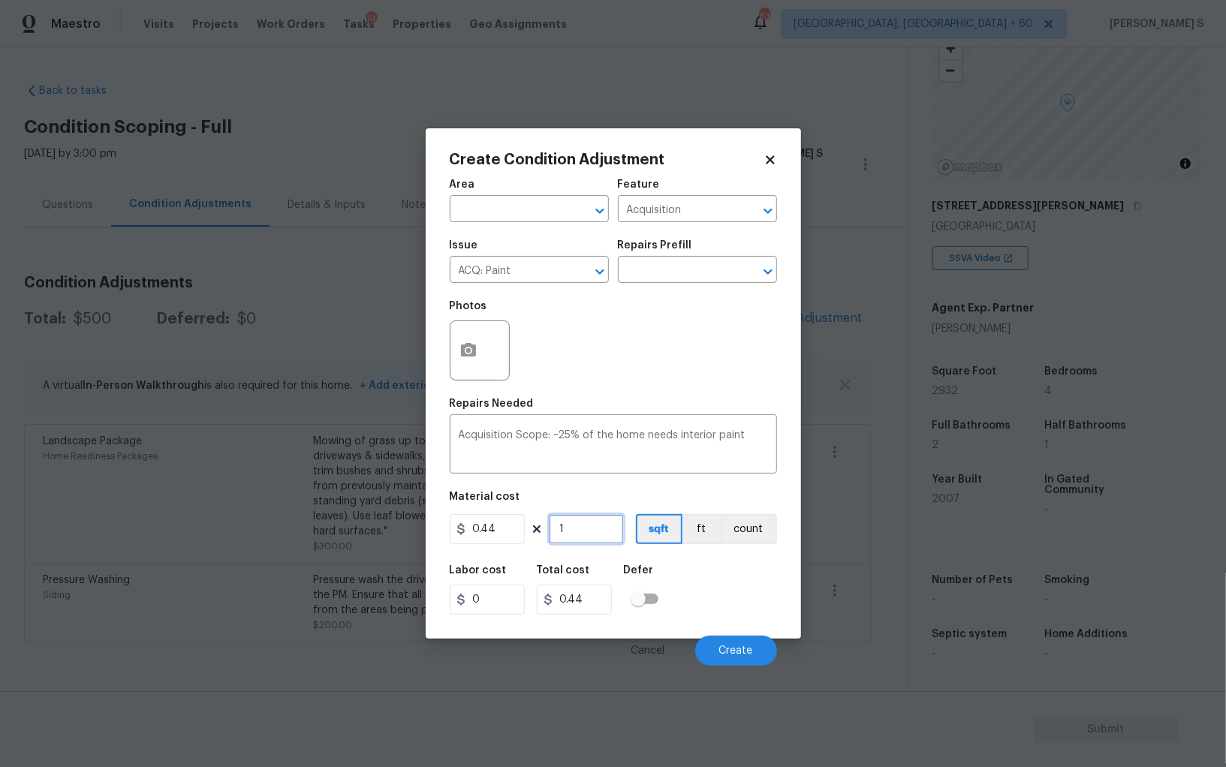
click at [600, 532] on input "1" at bounding box center [586, 529] width 75 height 30
type input "13"
type input "5.72"
type input "135"
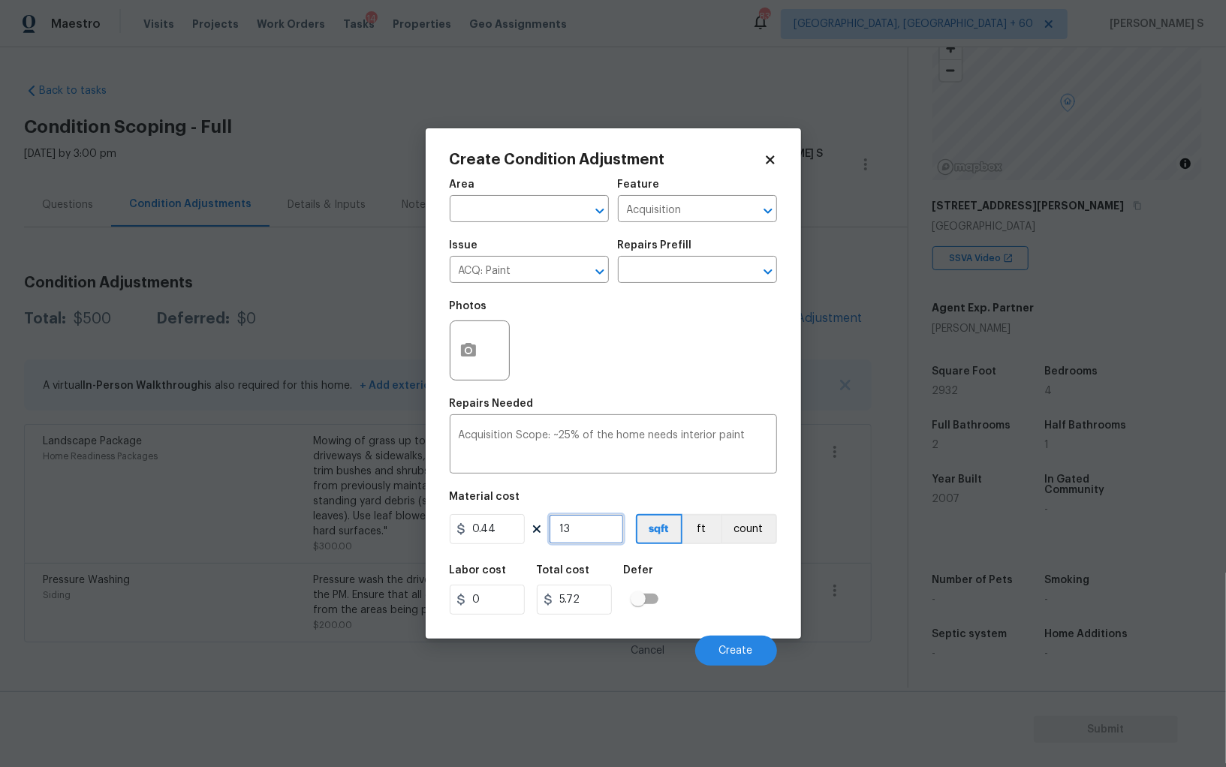
type input "59.4"
type input "1356"
type input "596.64"
type input "13565"
type input "5968.6"
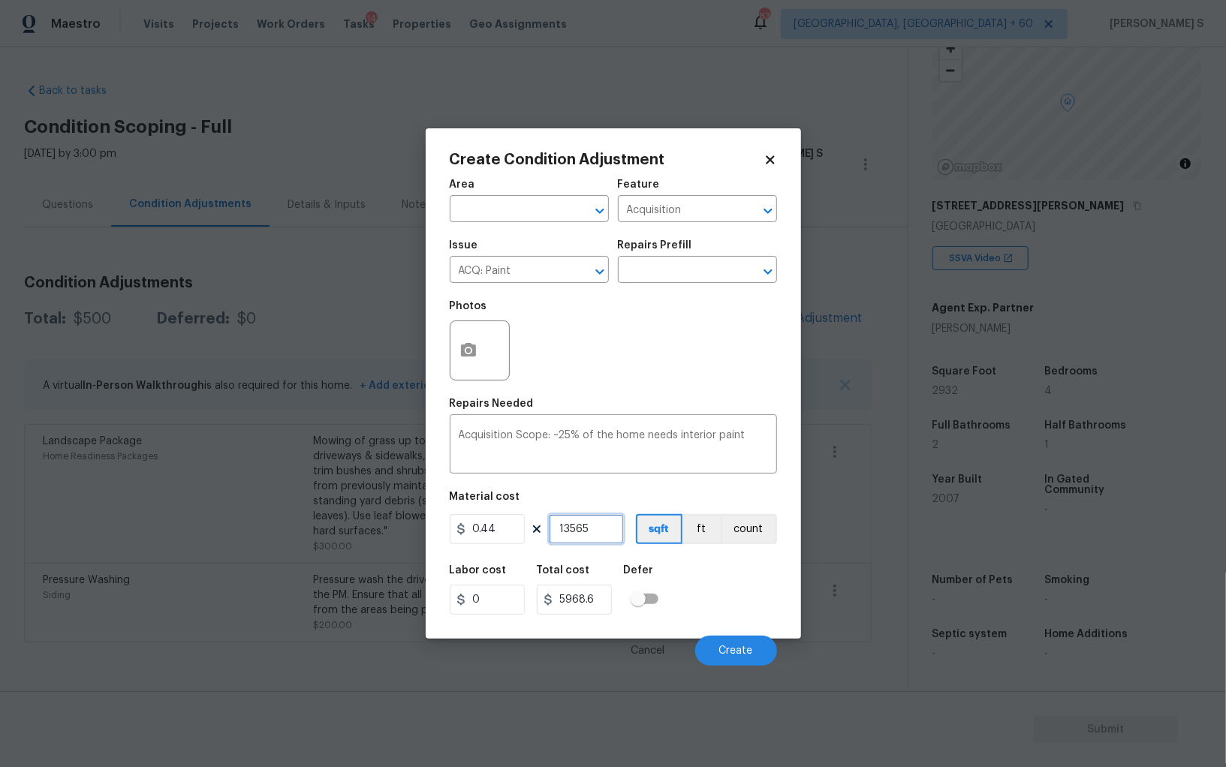
type input "3565"
type input "1568.6"
type input "3565"
click at [710, 620] on div "Labor cost 0 Total cost 1568.6 Defer" at bounding box center [613, 590] width 327 height 68
click at [728, 653] on span "Create" at bounding box center [736, 651] width 34 height 11
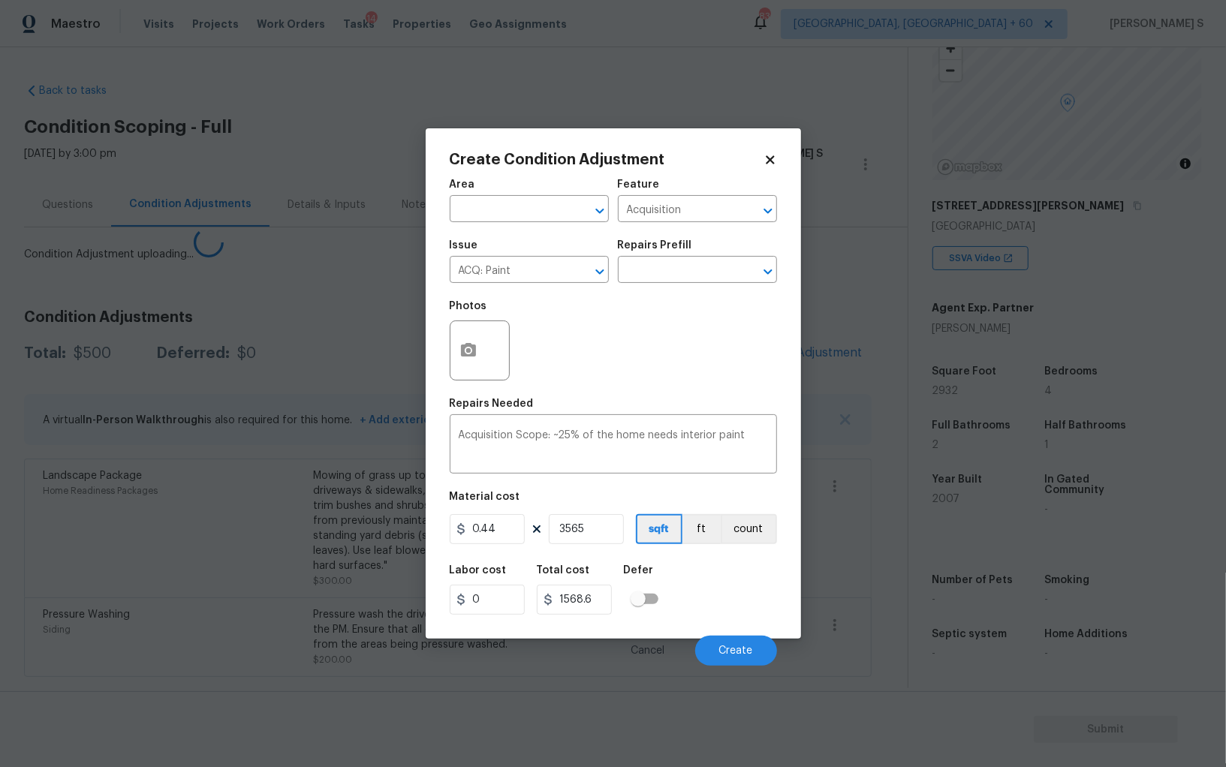
click at [134, 541] on body "Maestro Visits Projects Work Orders Tasks 14 Properties Geo Assignments 839 Alb…" at bounding box center [613, 383] width 1226 height 767
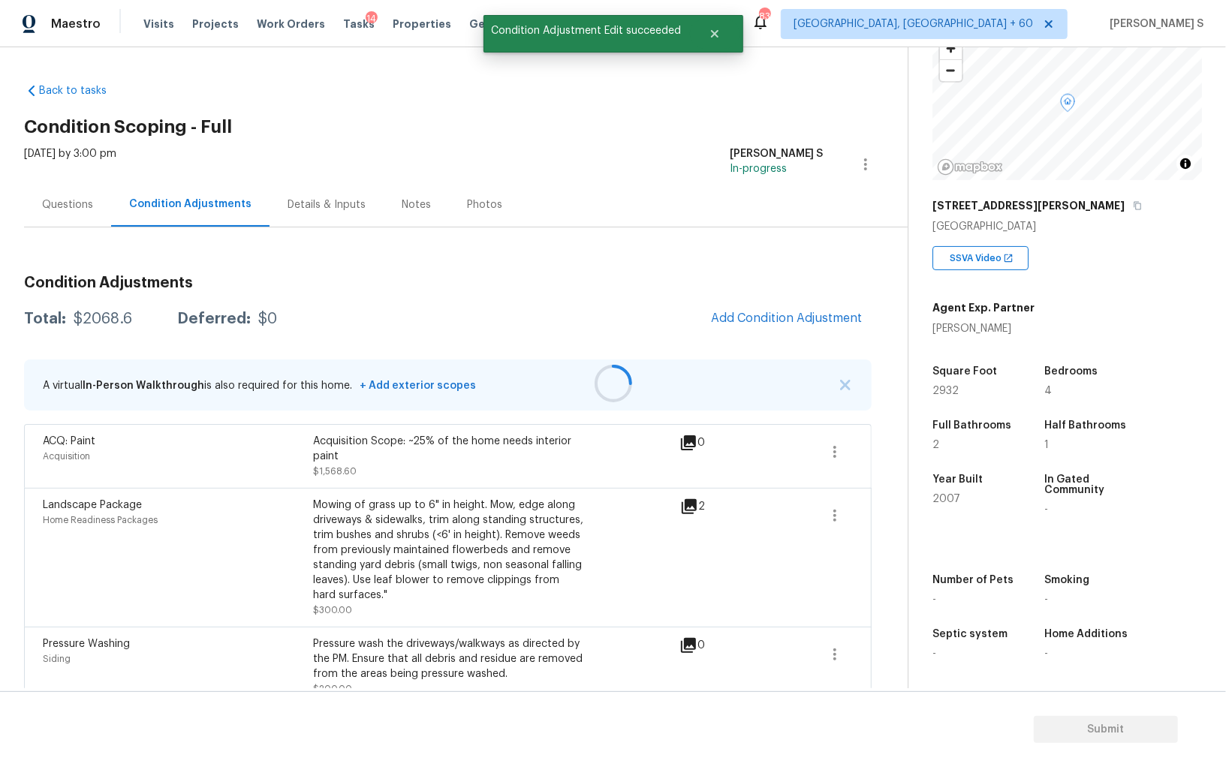
click at [789, 300] on div at bounding box center [613, 383] width 1226 height 767
click at [818, 324] on div at bounding box center [613, 383] width 1226 height 767
click at [844, 312] on span "Add Condition Adjustment" at bounding box center [787, 319] width 152 height 14
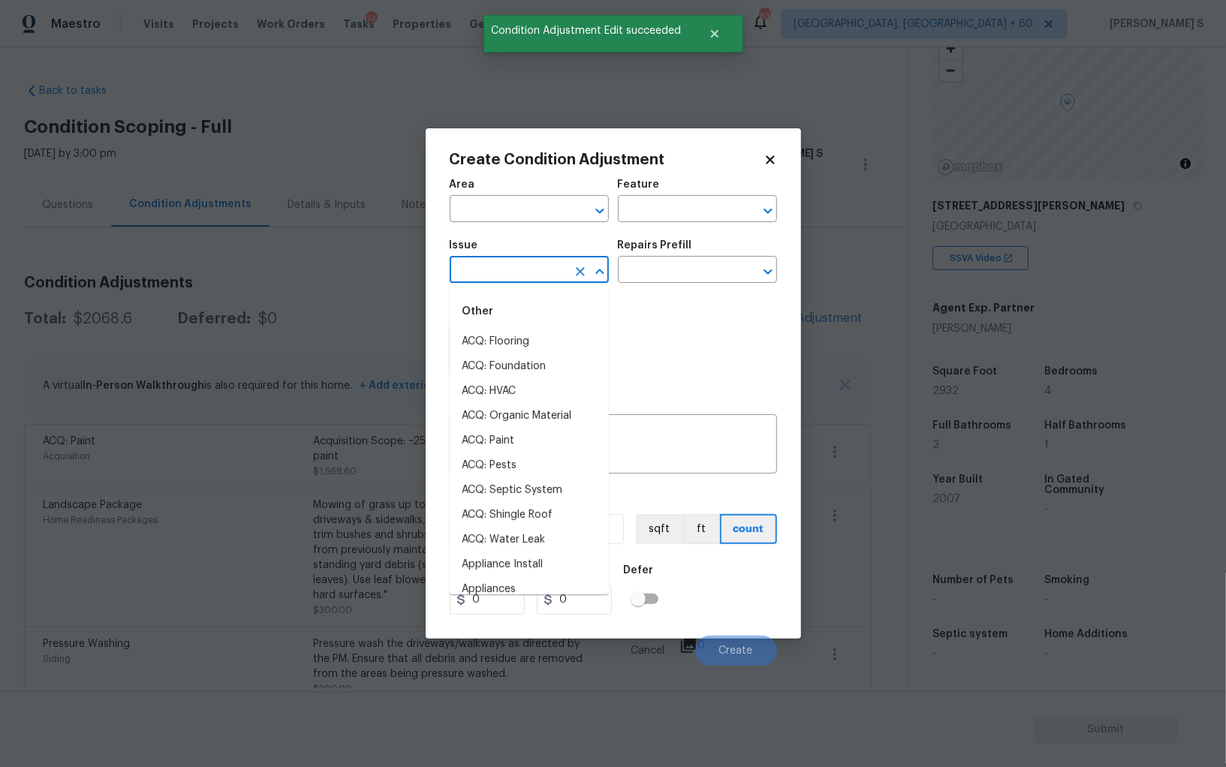
click at [499, 270] on input "text" at bounding box center [508, 271] width 117 height 23
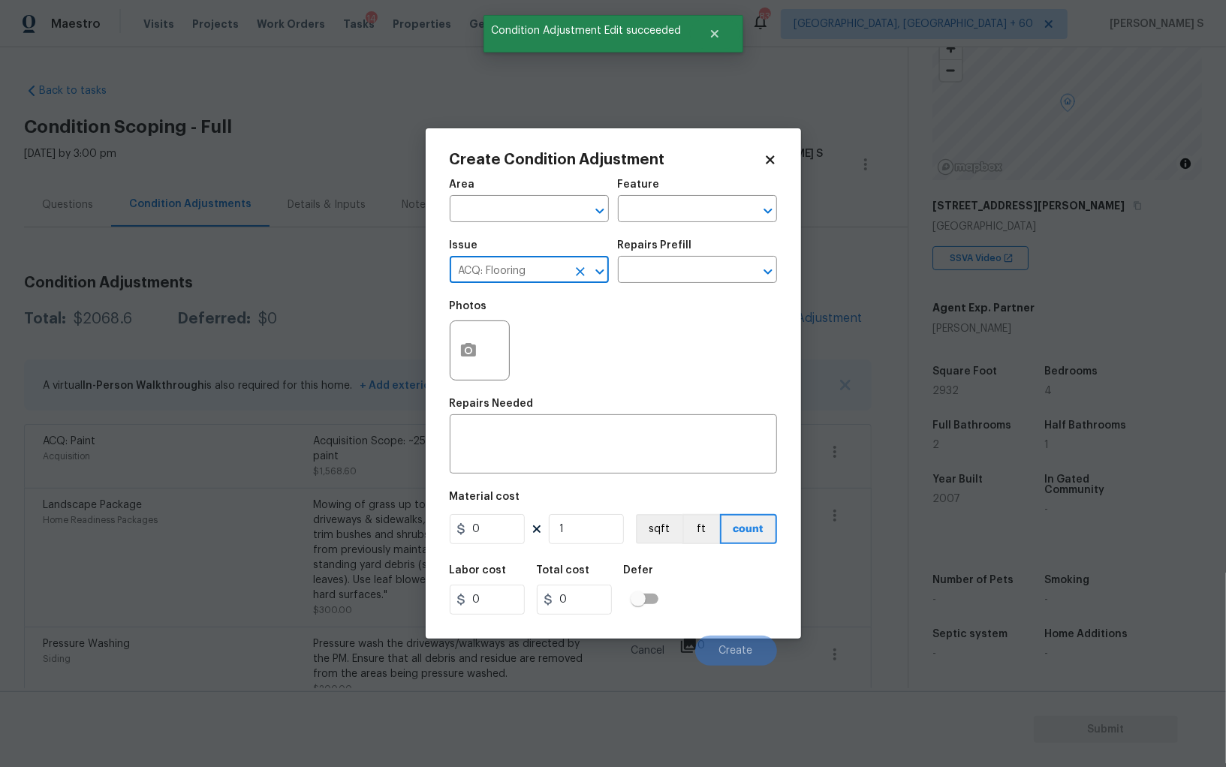
type input "ACQ: Flooring"
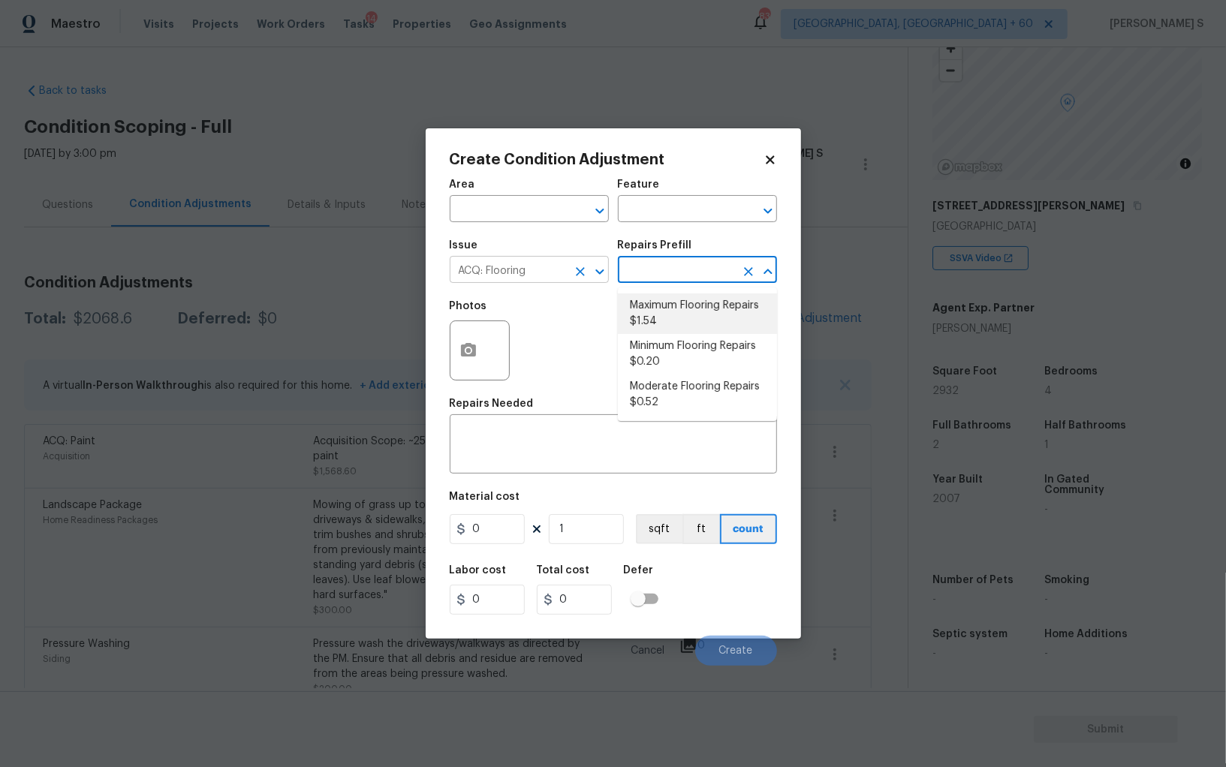
type input "Acquisition"
type textarea "Acquisition Scope: Maximum flooring repairs"
type input "1.54"
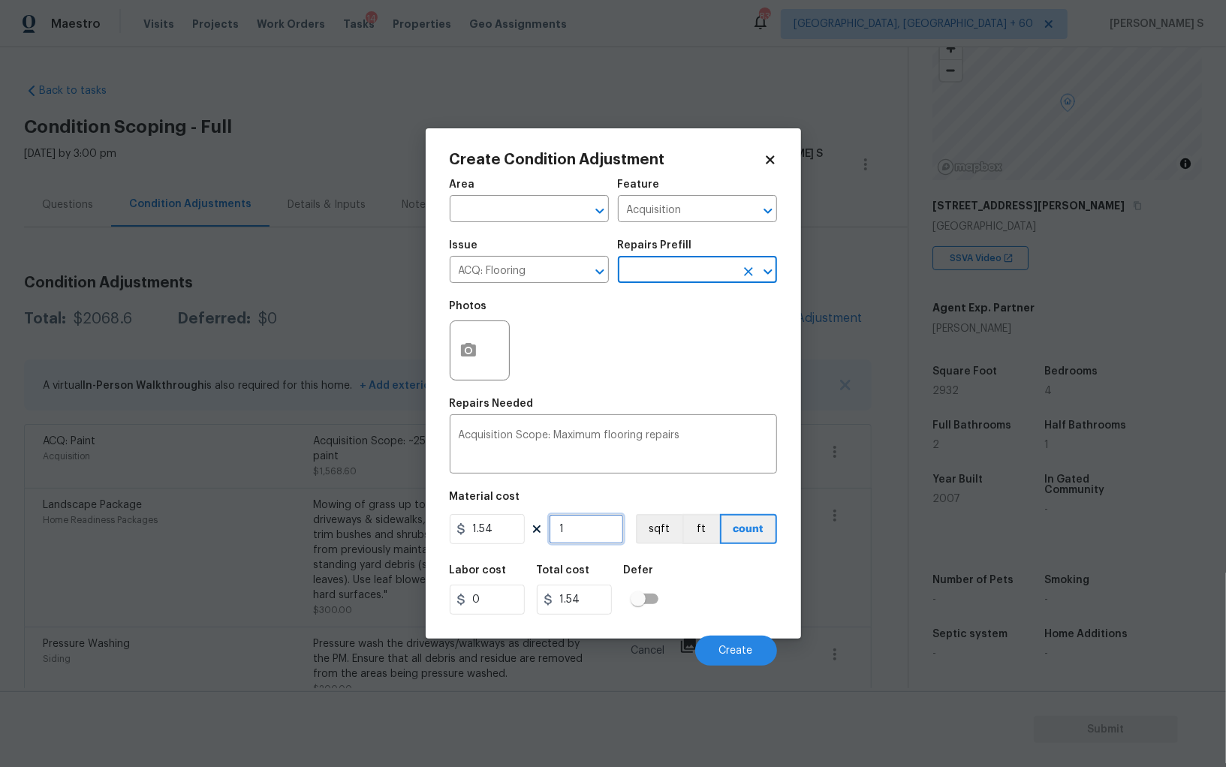
click at [586, 532] on input "1" at bounding box center [586, 529] width 75 height 30
paste input "3565"
type input "3565"
type input "5490.1"
type input "3565"
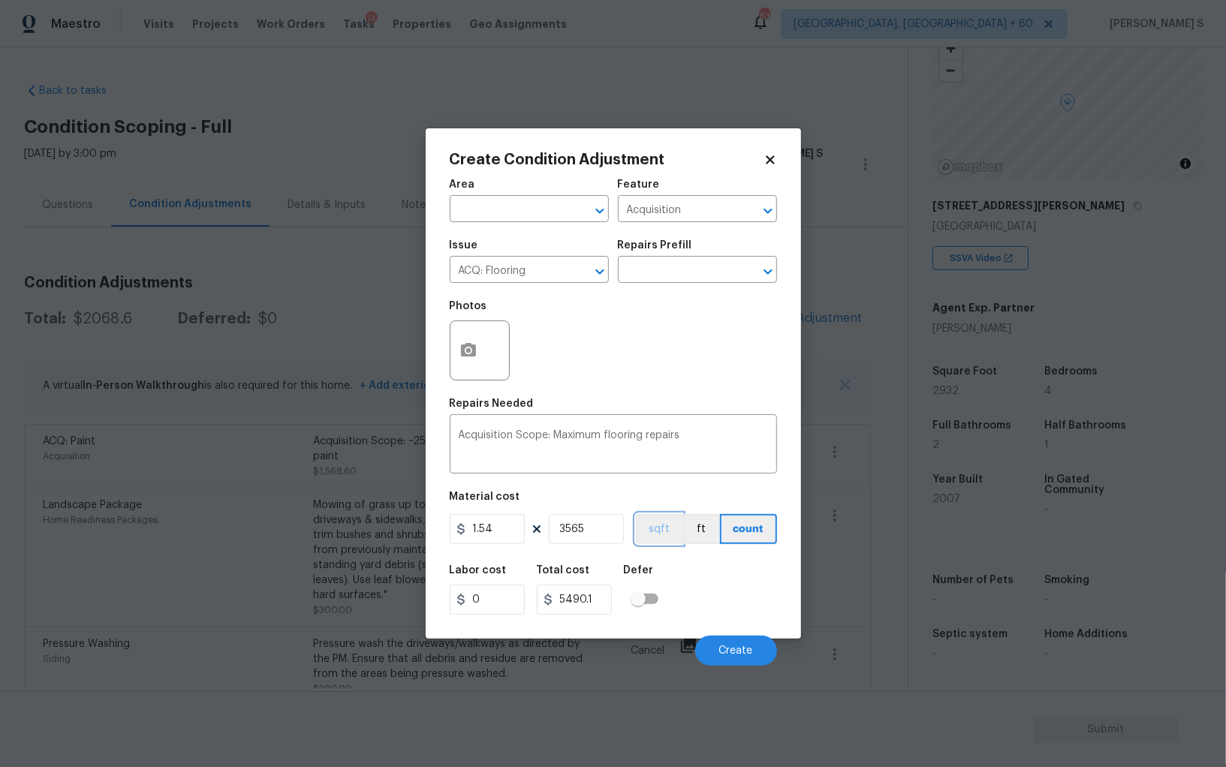
drag, startPoint x: 648, startPoint y: 529, endPoint x: 688, endPoint y: 569, distance: 56.8
click at [648, 529] on button "sqft" at bounding box center [659, 529] width 47 height 30
click at [698, 583] on div "Labor cost 0 Total cost 5490.1 Defer" at bounding box center [613, 590] width 327 height 68
click at [751, 645] on button "Create" at bounding box center [736, 651] width 82 height 30
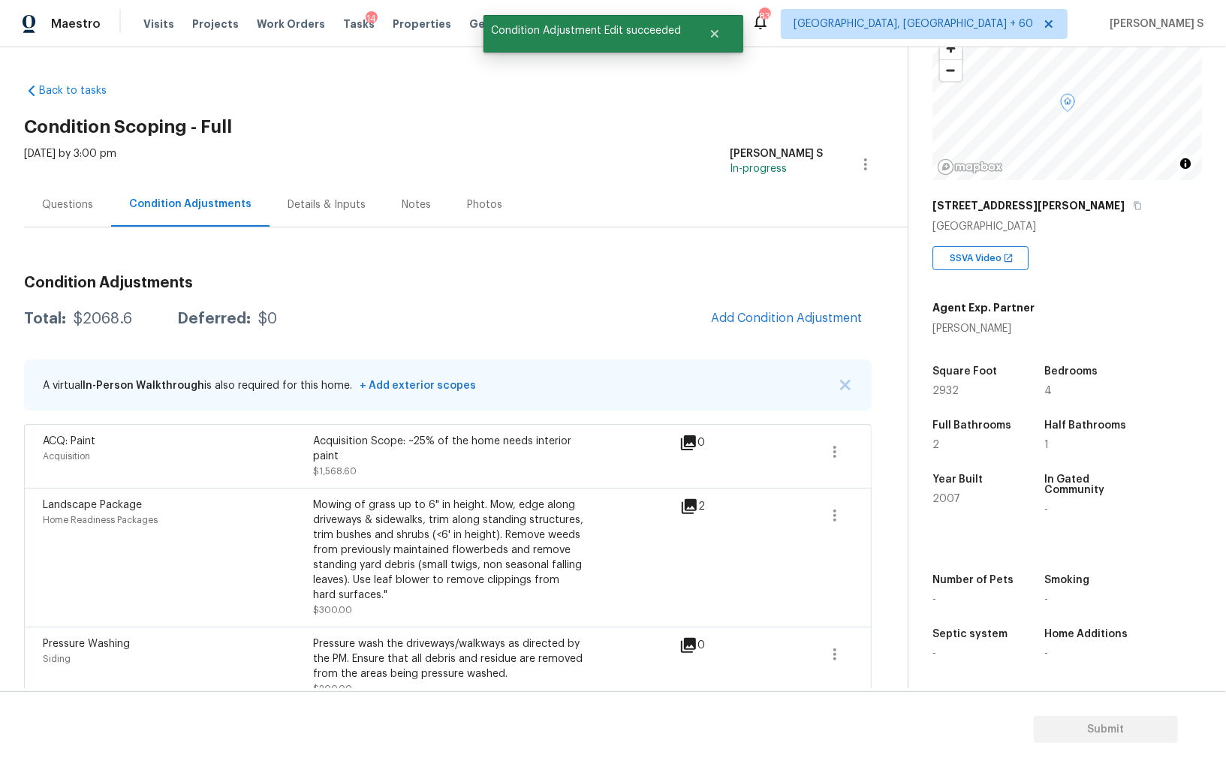
click at [158, 576] on div "Landscape Package Home Readiness Packages" at bounding box center [178, 558] width 270 height 120
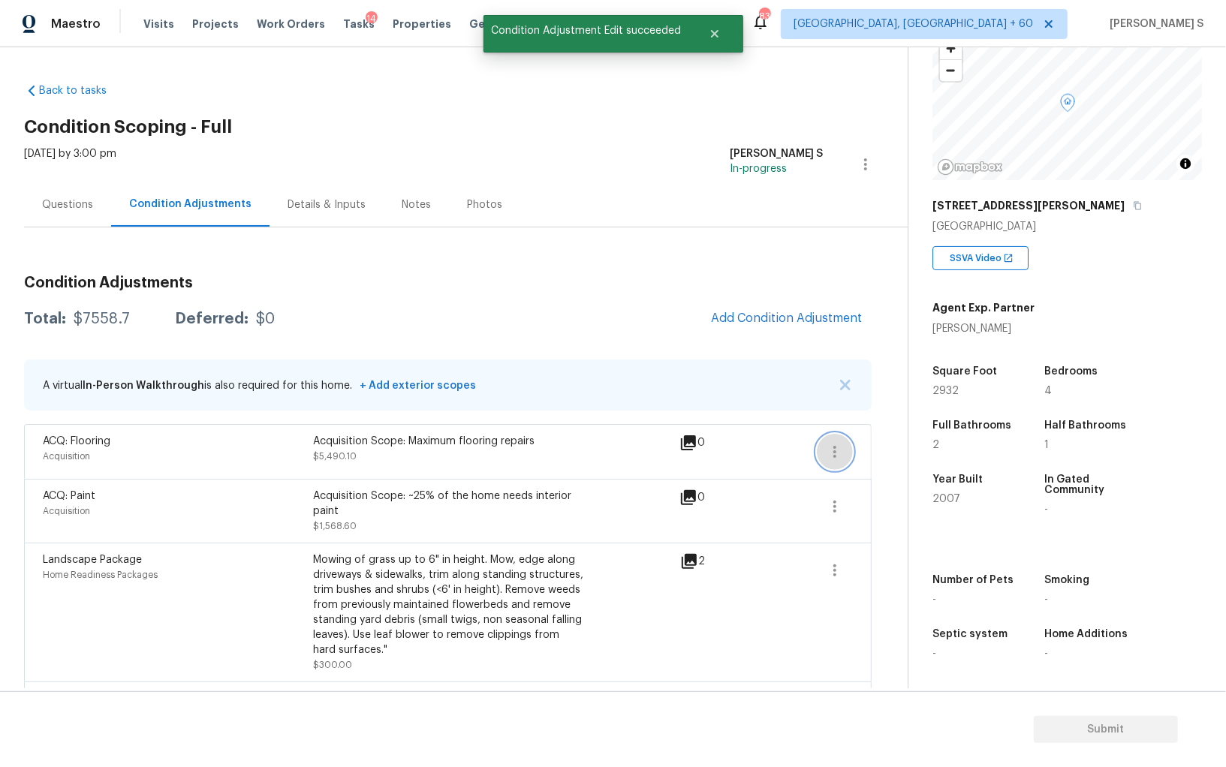
click at [836, 449] on icon "button" at bounding box center [835, 452] width 18 height 18
click at [862, 449] on div "Edit" at bounding box center [920, 448] width 117 height 15
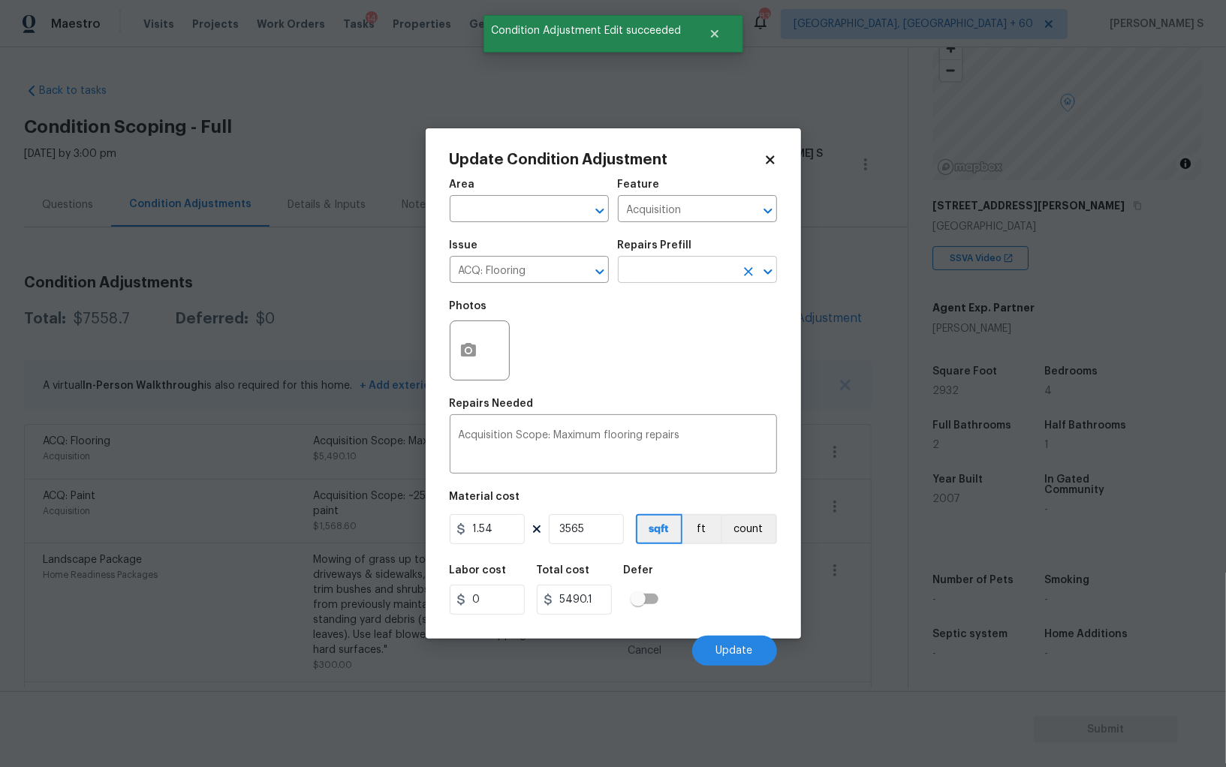
click at [688, 263] on input "text" at bounding box center [676, 271] width 117 height 23
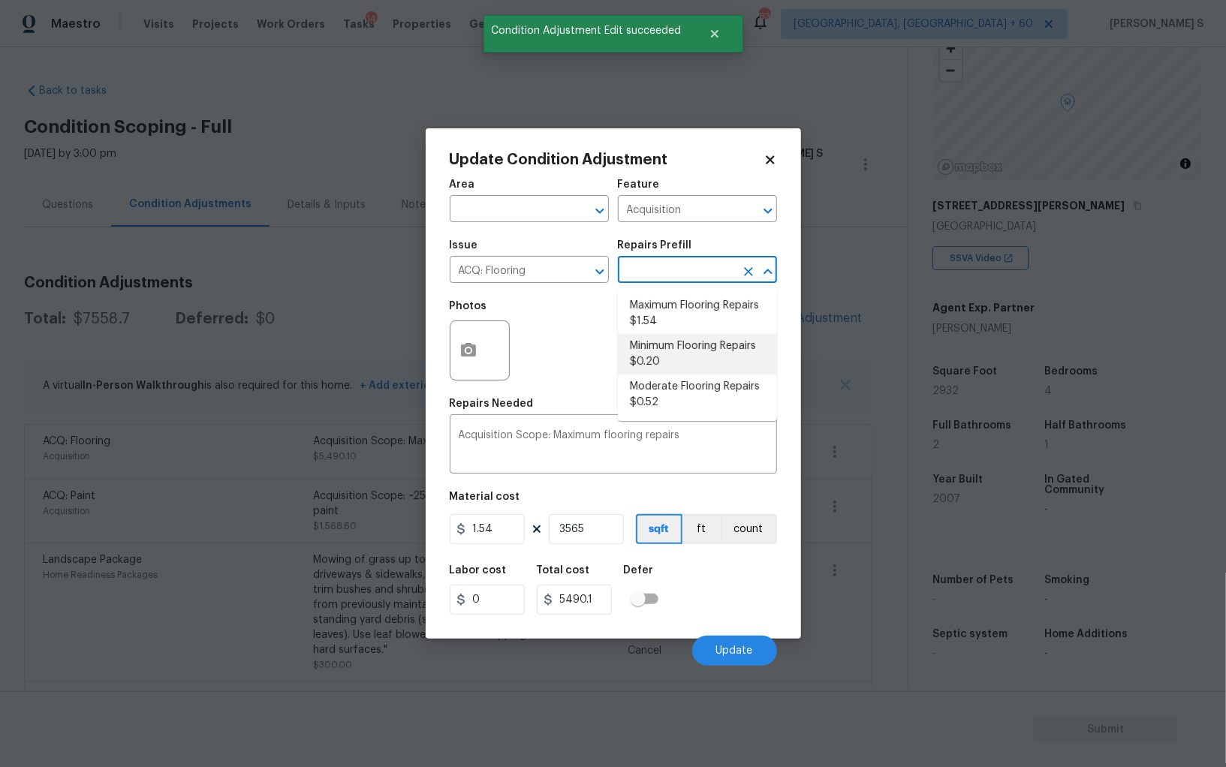
click at [686, 347] on li "Minimum Flooring Repairs $0.20" at bounding box center [697, 354] width 159 height 41
type textarea "Acquisition Scope: Minimum flooring repairs"
type input "0.2"
type input "713"
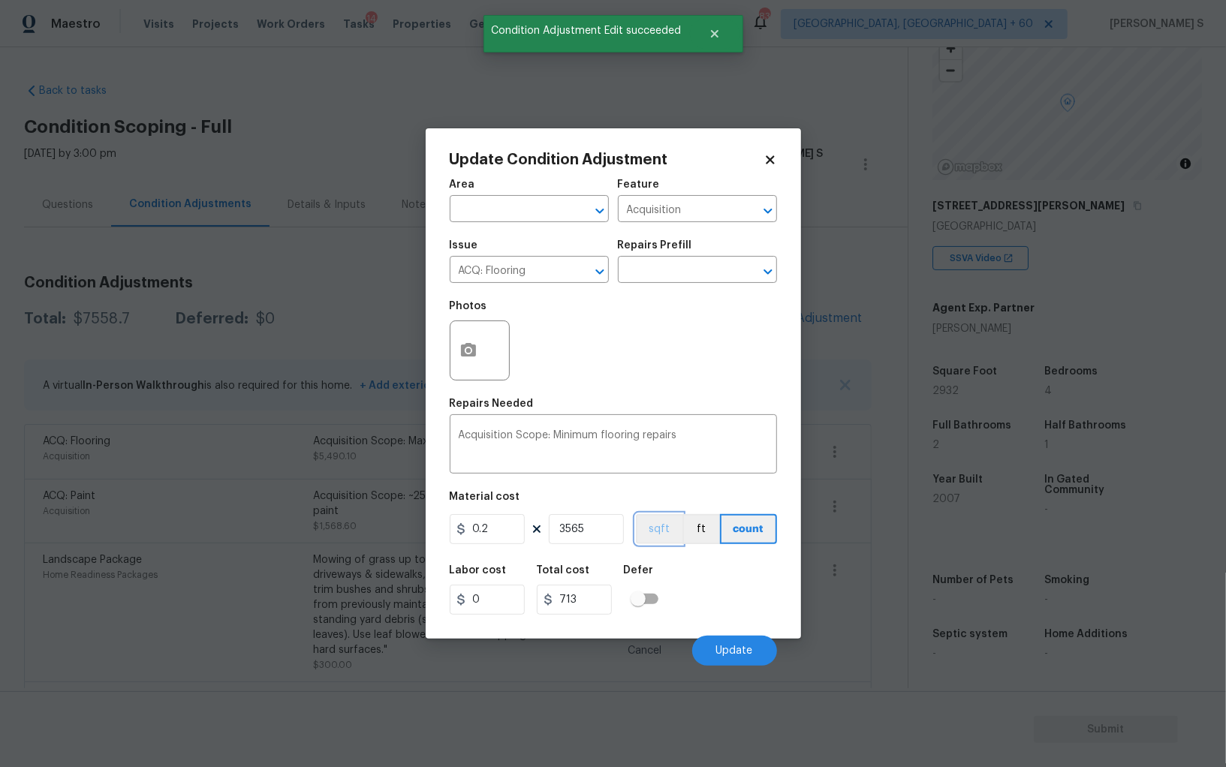
click at [643, 535] on button "sqft" at bounding box center [659, 529] width 47 height 30
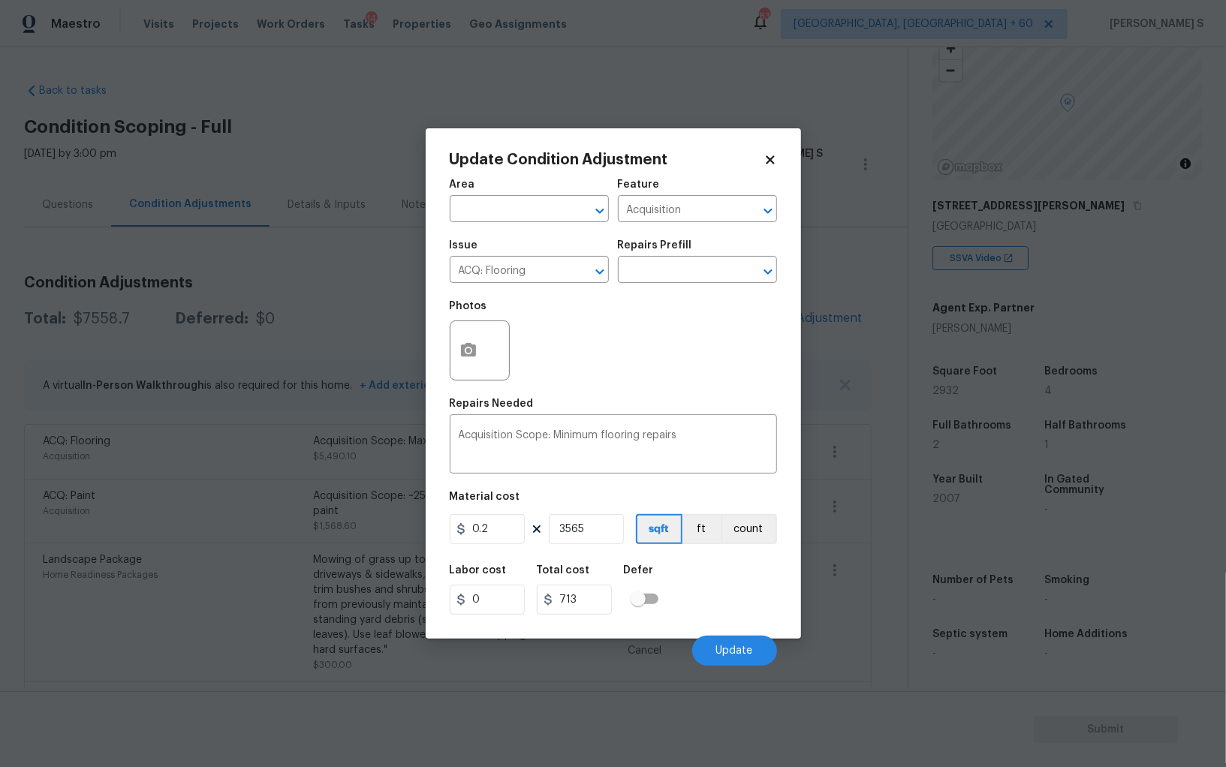
click at [705, 617] on div "Labor cost 0 Total cost 713 Defer" at bounding box center [613, 590] width 327 height 68
click at [753, 653] on button "Update" at bounding box center [734, 651] width 85 height 30
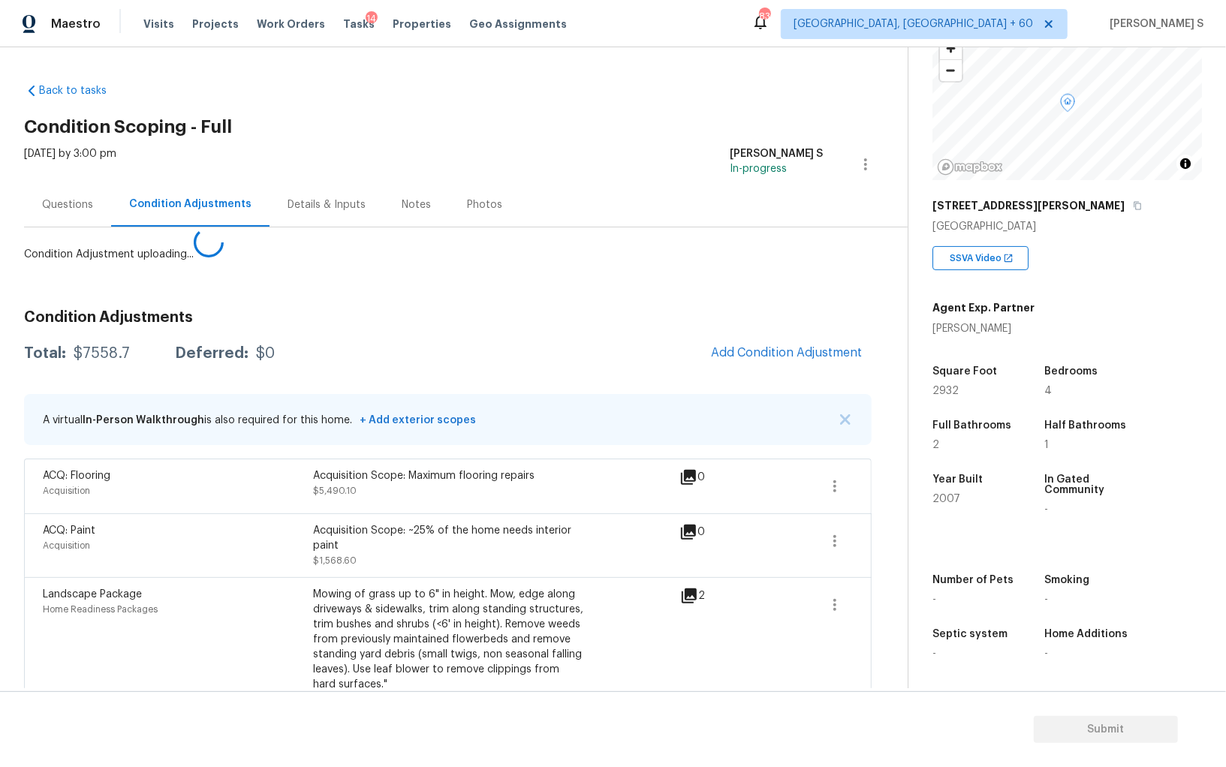
click at [291, 624] on body "Maestro Visits Projects Work Orders Tasks 14 Properties Geo Assignments 839 Alb…" at bounding box center [613, 383] width 1226 height 767
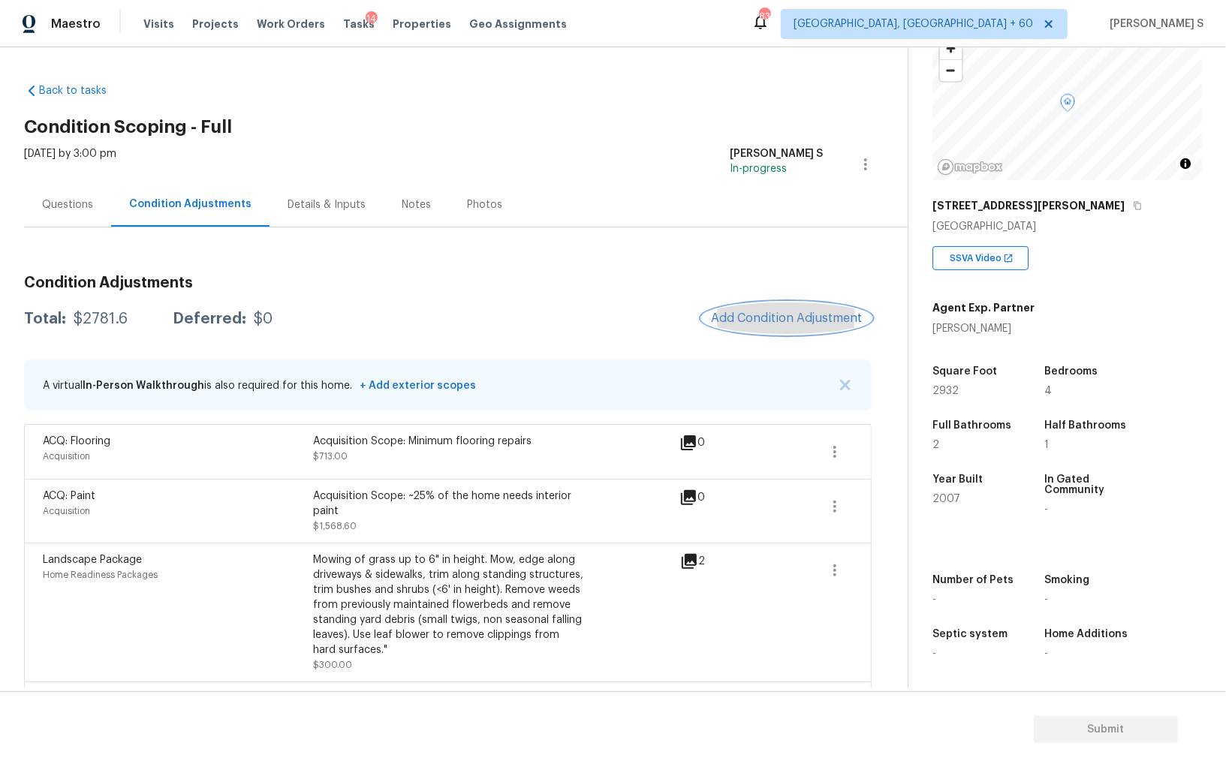
click at [761, 312] on span "Add Condition Adjustment" at bounding box center [787, 319] width 152 height 14
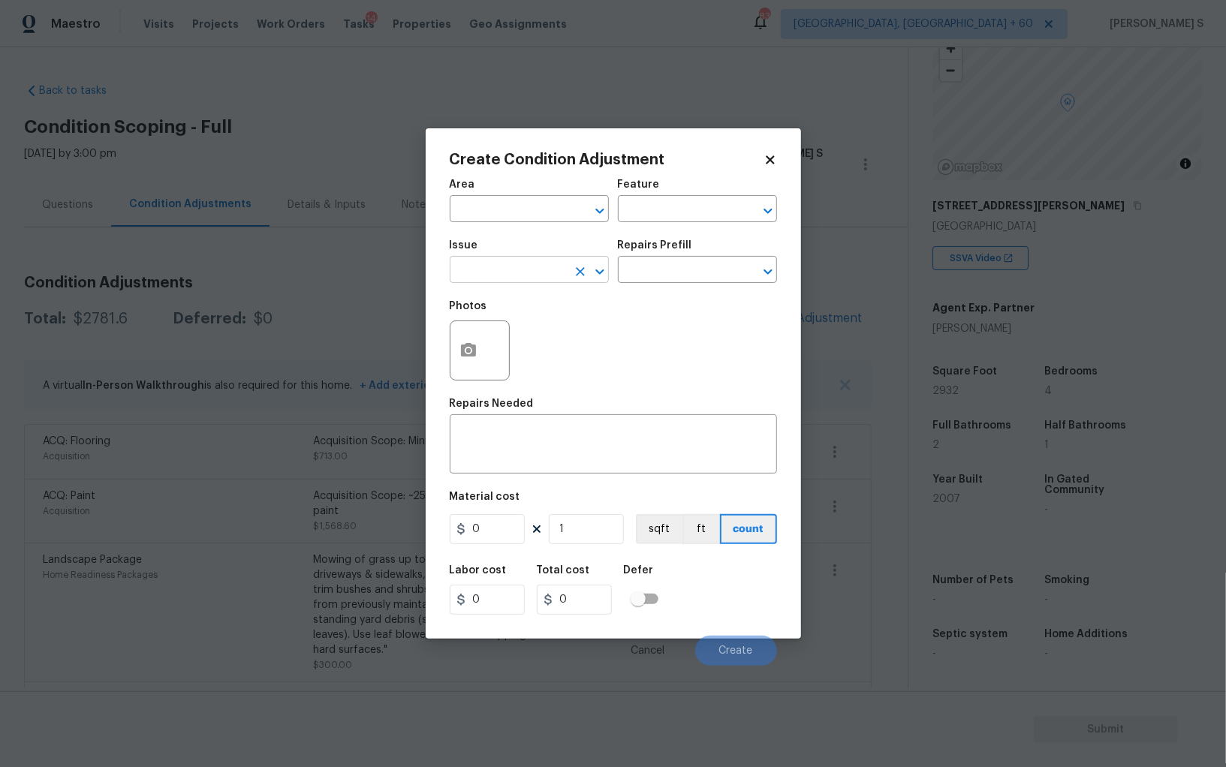
click at [550, 270] on input "text" at bounding box center [508, 271] width 117 height 23
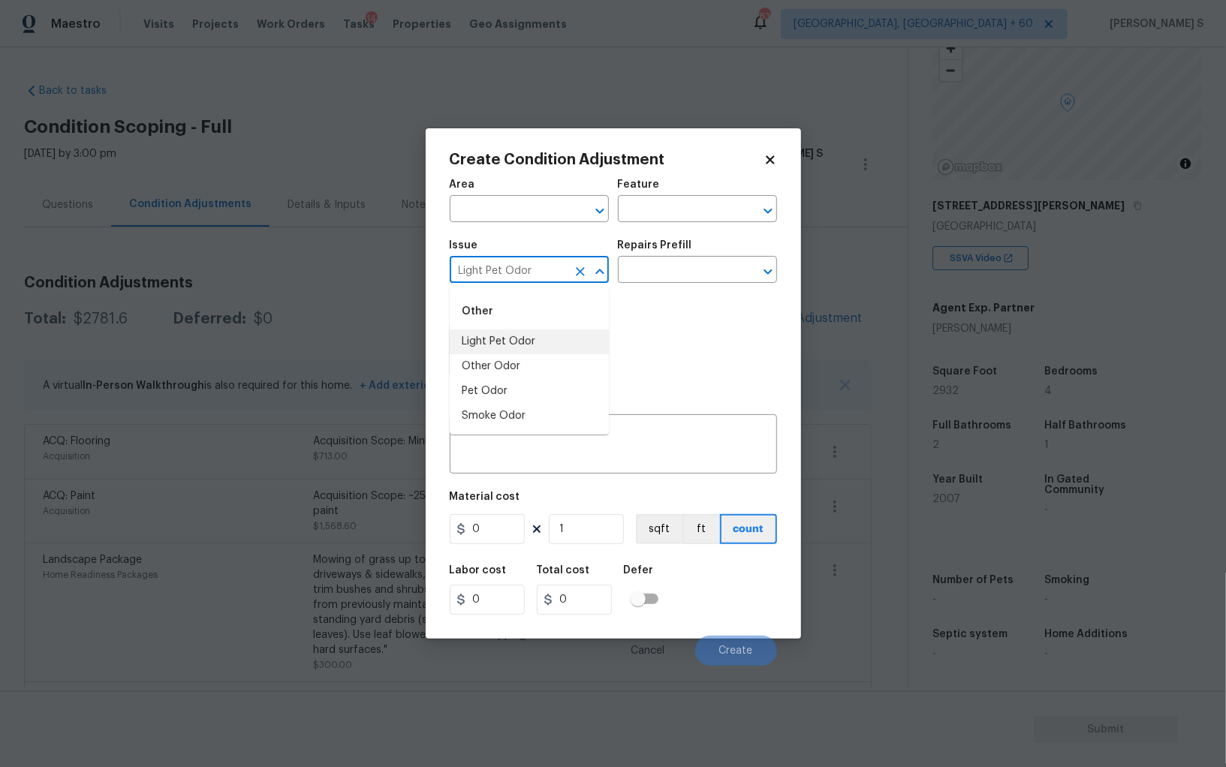
type input "Light Pet Odor"
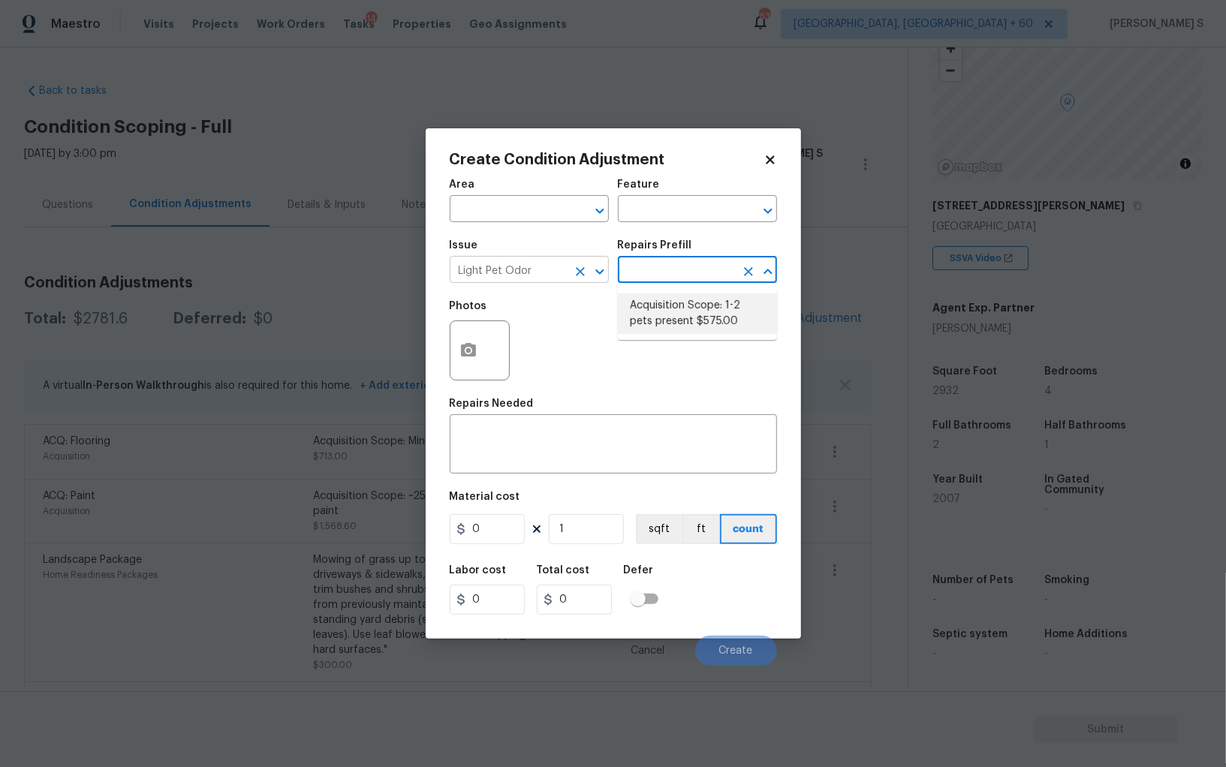
type textarea "Acquisition Scope: 1-2 pets present"
type input "575"
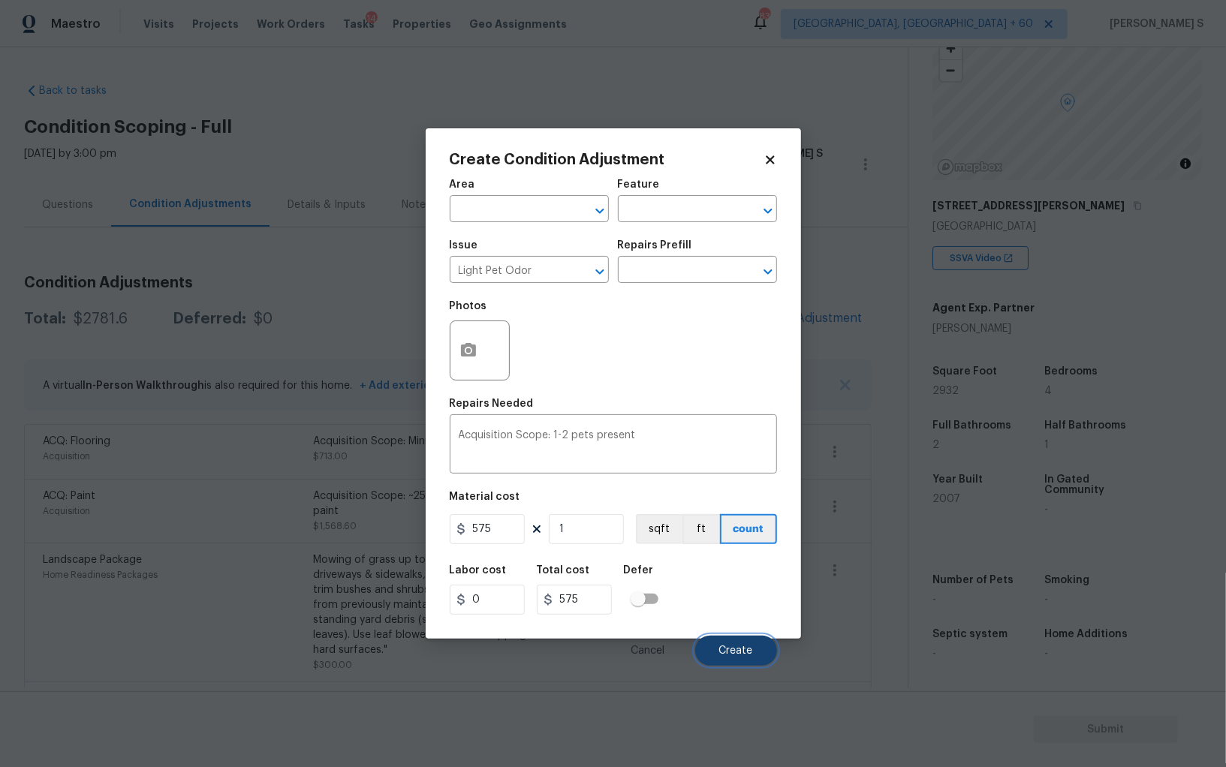
click at [757, 646] on button "Create" at bounding box center [736, 651] width 82 height 30
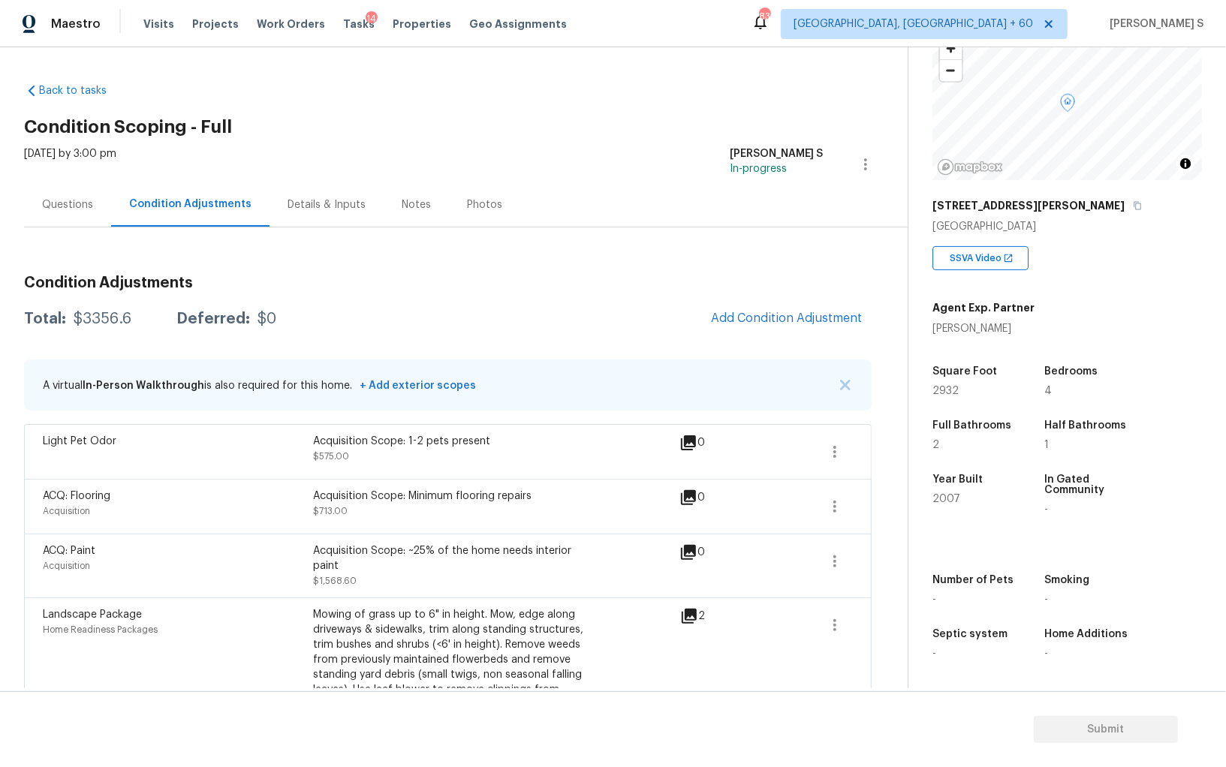
click at [76, 206] on div "Questions" at bounding box center [67, 204] width 51 height 15
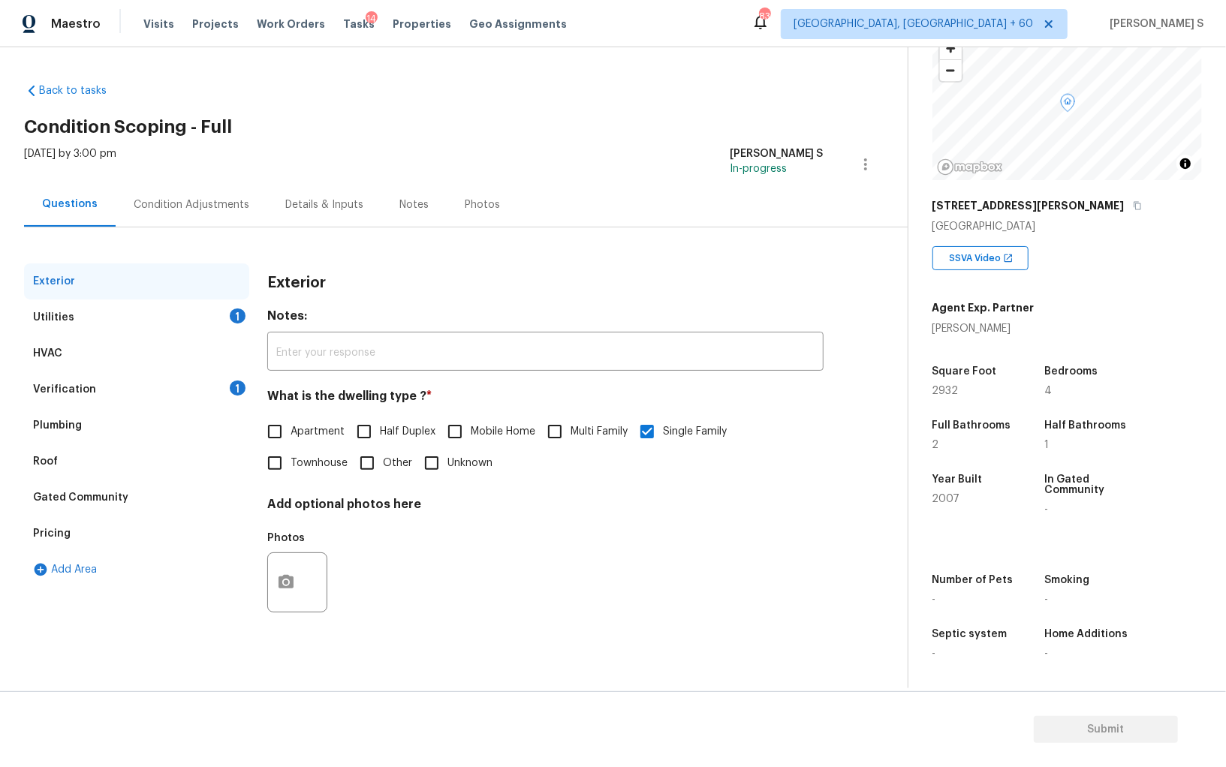
click at [46, 322] on div "Utilities" at bounding box center [53, 317] width 41 height 15
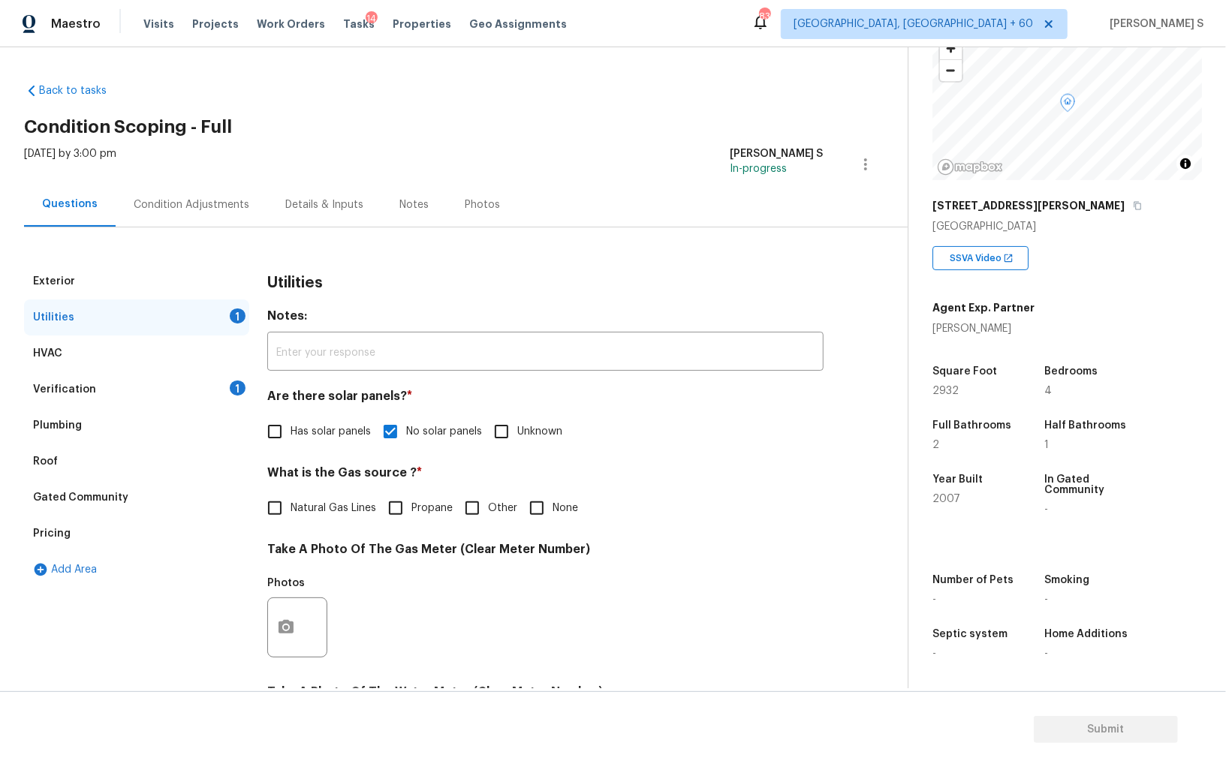
click at [277, 502] on input "Natural Gas Lines" at bounding box center [275, 509] width 32 height 32
checkbox input "true"
click at [164, 200] on div "Condition Adjustments" at bounding box center [192, 204] width 116 height 15
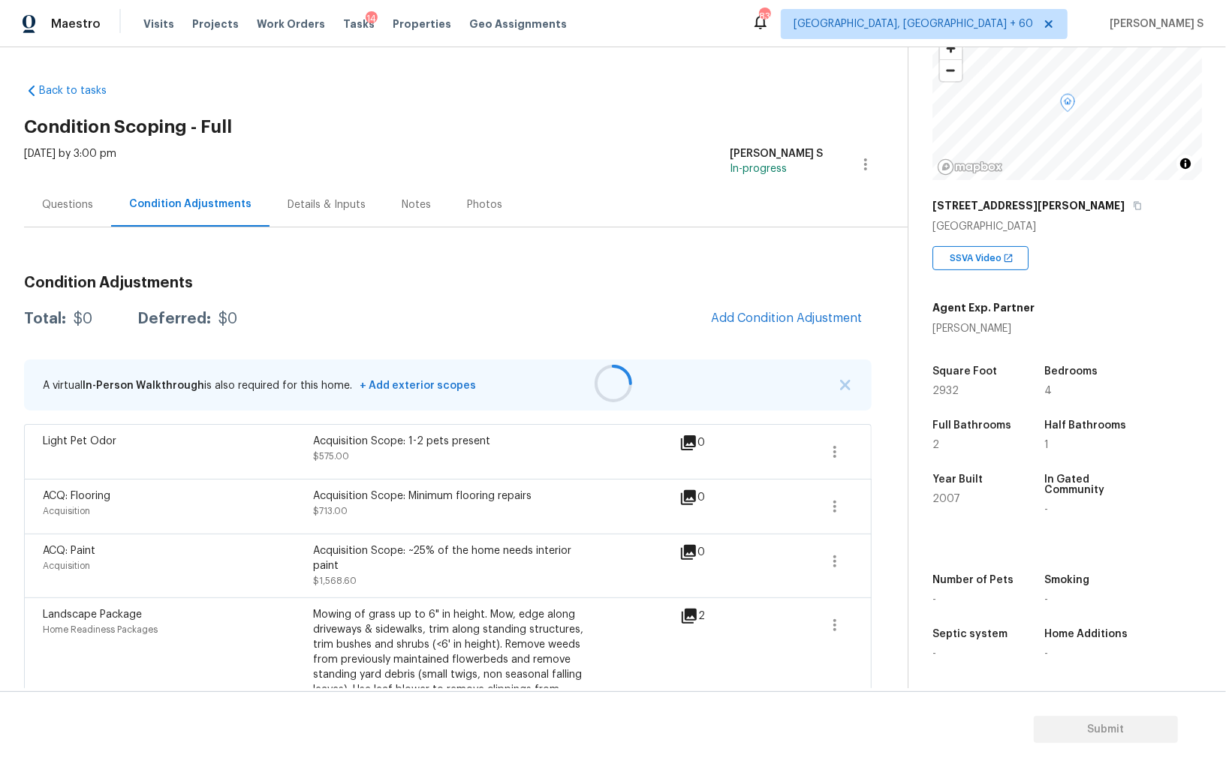
click at [774, 307] on div at bounding box center [613, 383] width 1226 height 767
click at [755, 310] on button "Add Condition Adjustment" at bounding box center [787, 319] width 170 height 32
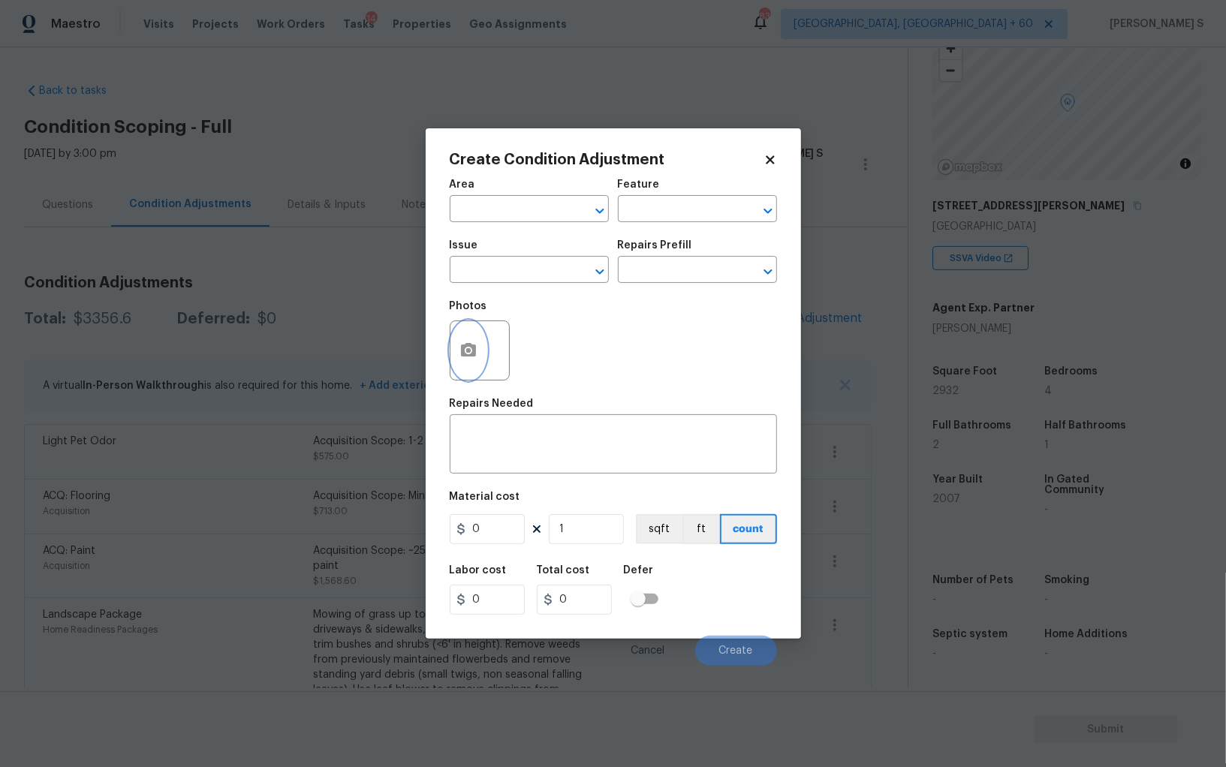
click at [471, 351] on icon "button" at bounding box center [468, 350] width 15 height 14
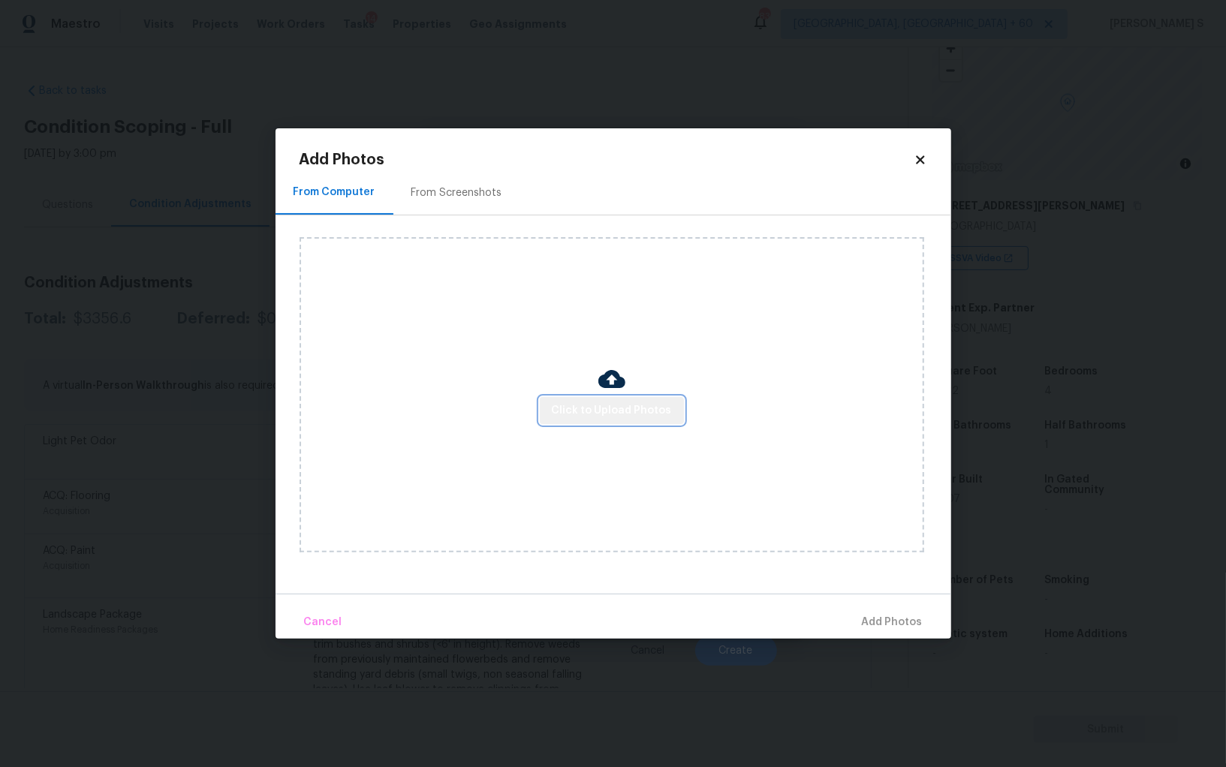
click at [643, 404] on span "Click to Upload Photos" at bounding box center [612, 411] width 120 height 19
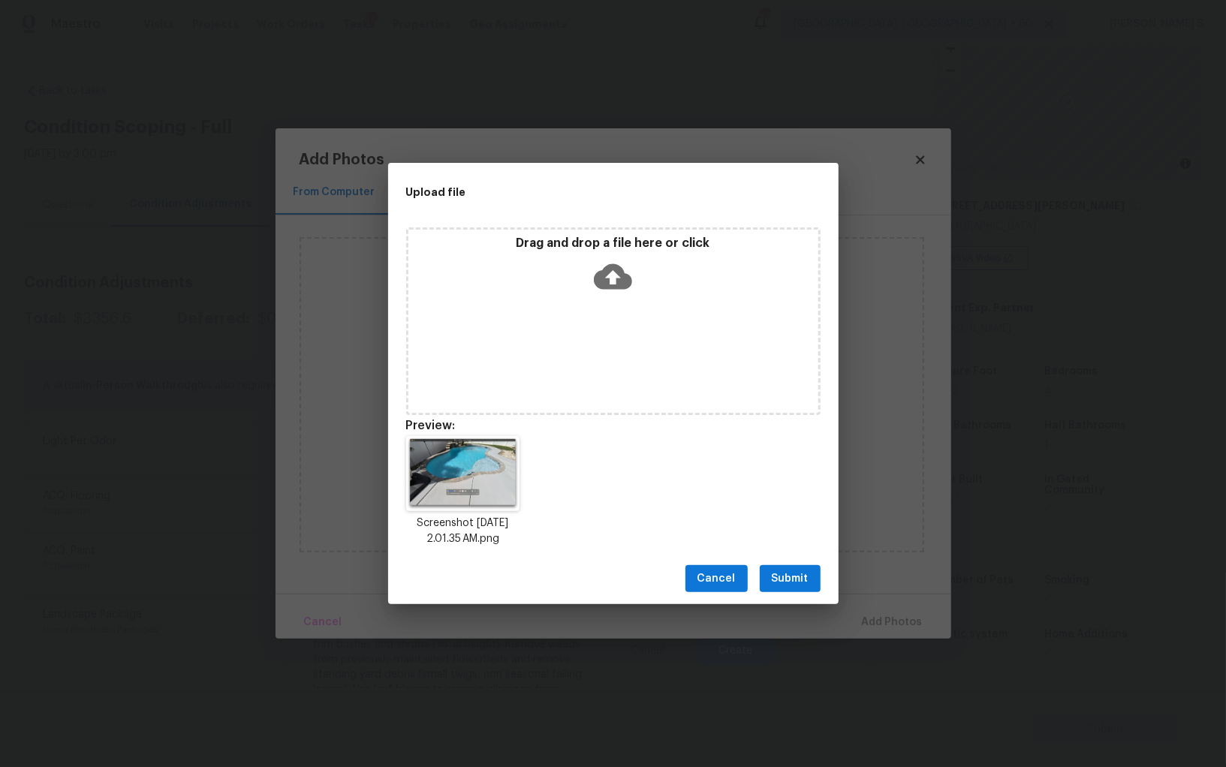
click at [805, 586] on span "Submit" at bounding box center [790, 579] width 37 height 19
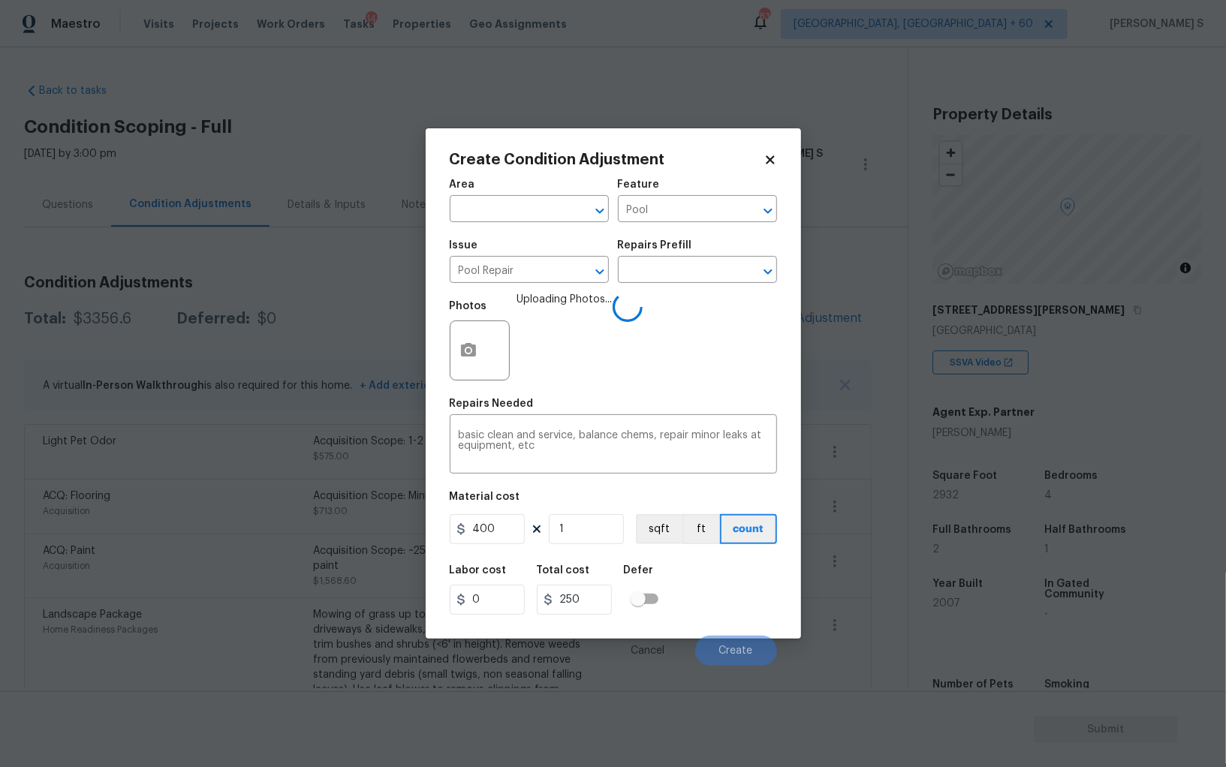
scroll to position [104, 0]
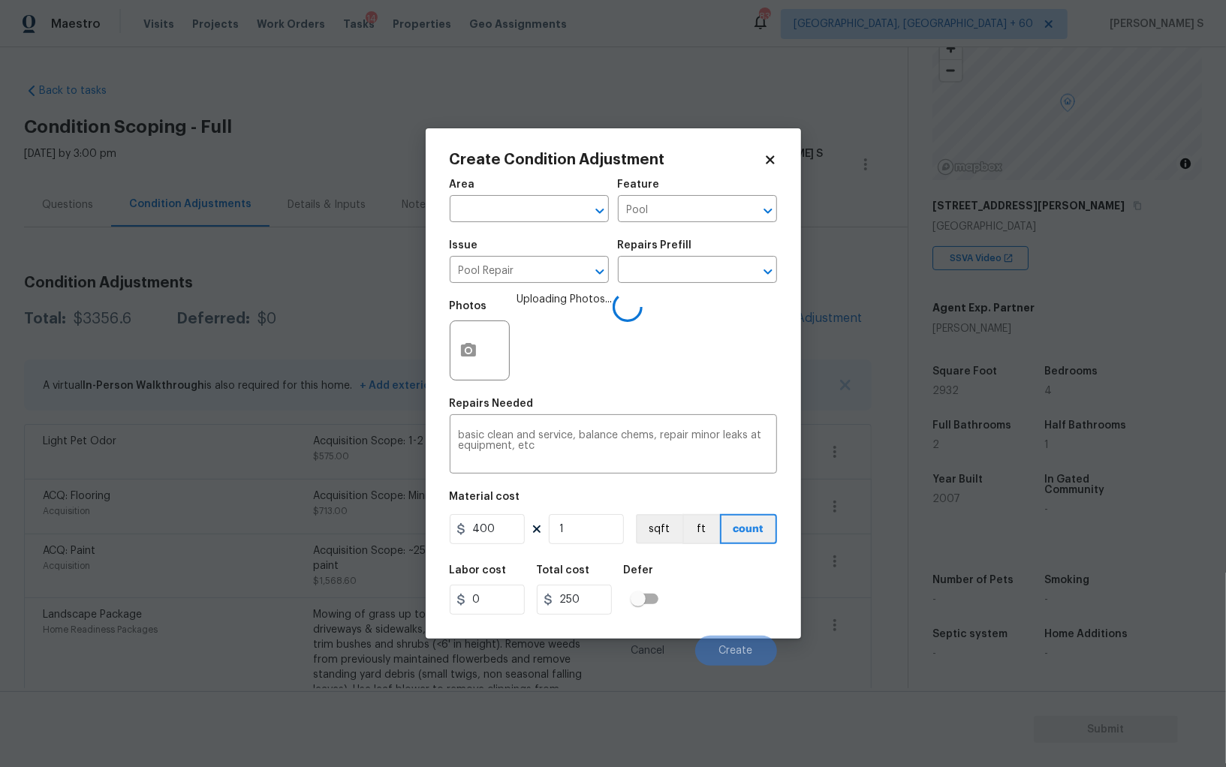
type input "400"
click at [736, 594] on div "Labor cost 0 Total cost 400 Defer" at bounding box center [613, 590] width 327 height 68
click at [494, 541] on input "400" at bounding box center [487, 529] width 75 height 30
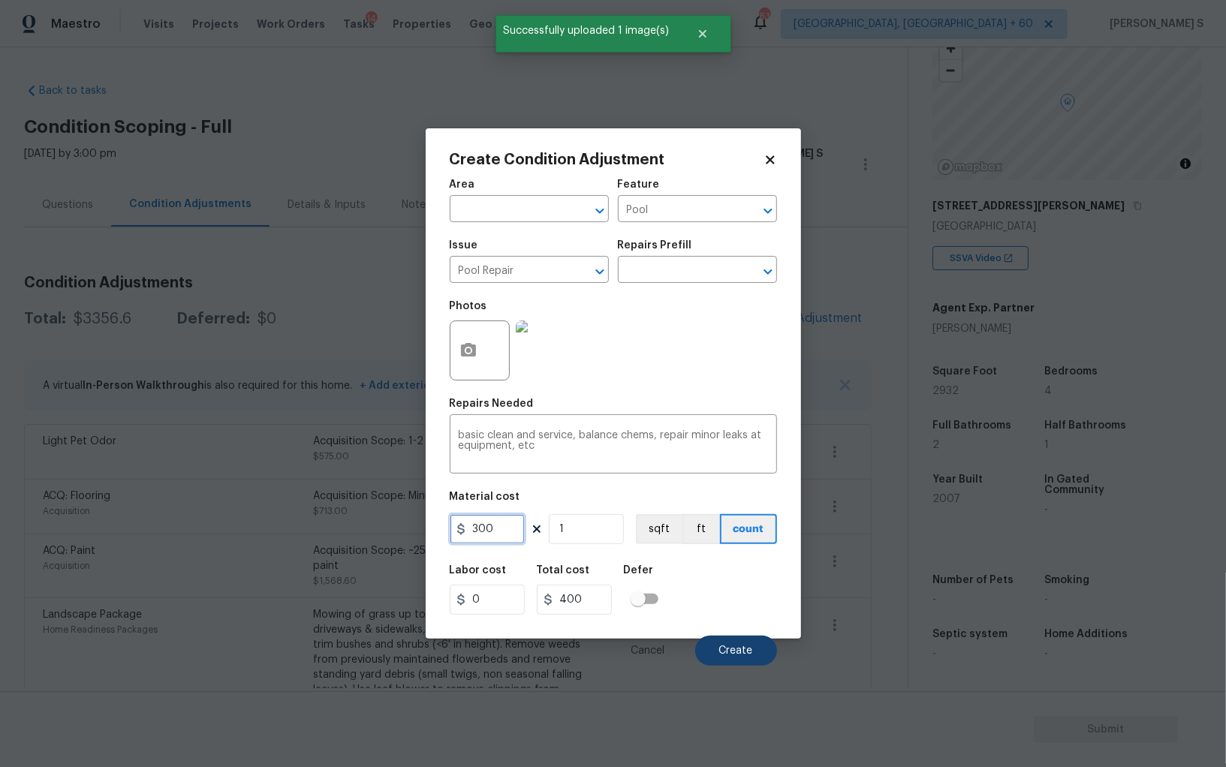
type input "300"
click at [743, 656] on span "Create" at bounding box center [736, 651] width 34 height 11
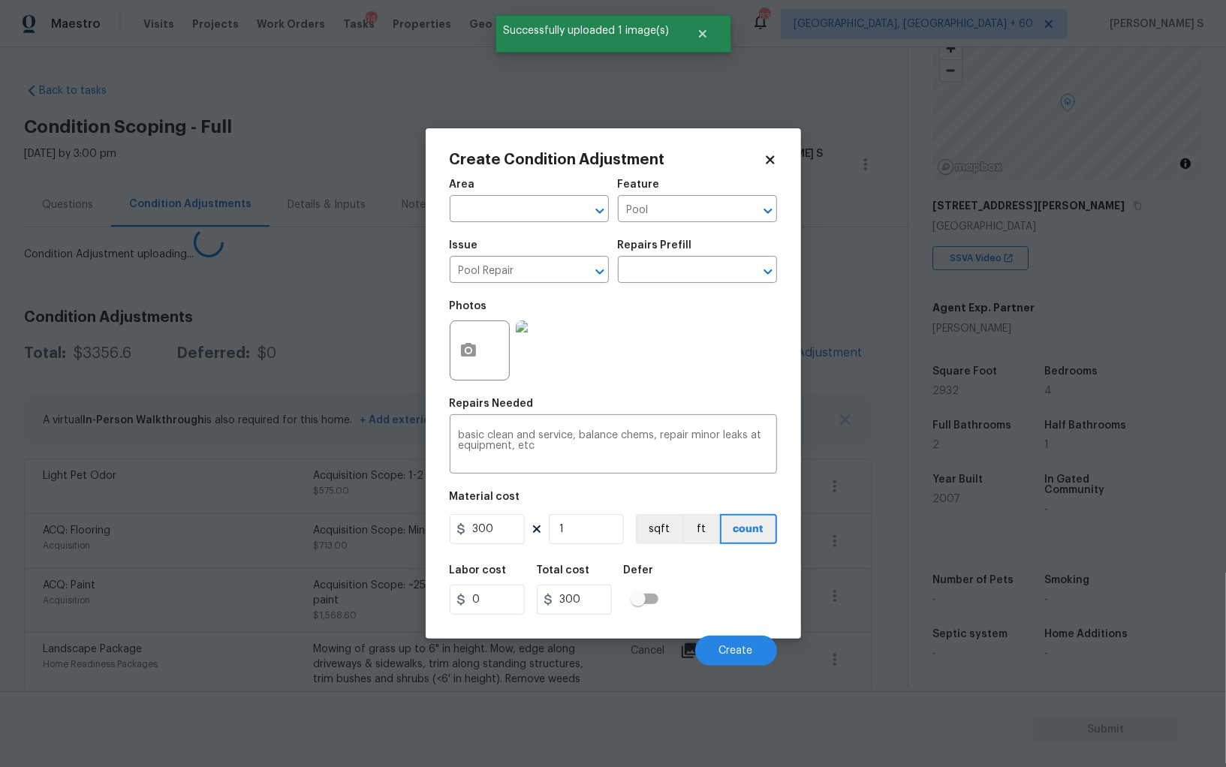
click at [160, 637] on body "Maestro Visits Projects Work Orders Tasks 14 Properties Geo Assignments 839 [GE…" at bounding box center [613, 383] width 1226 height 767
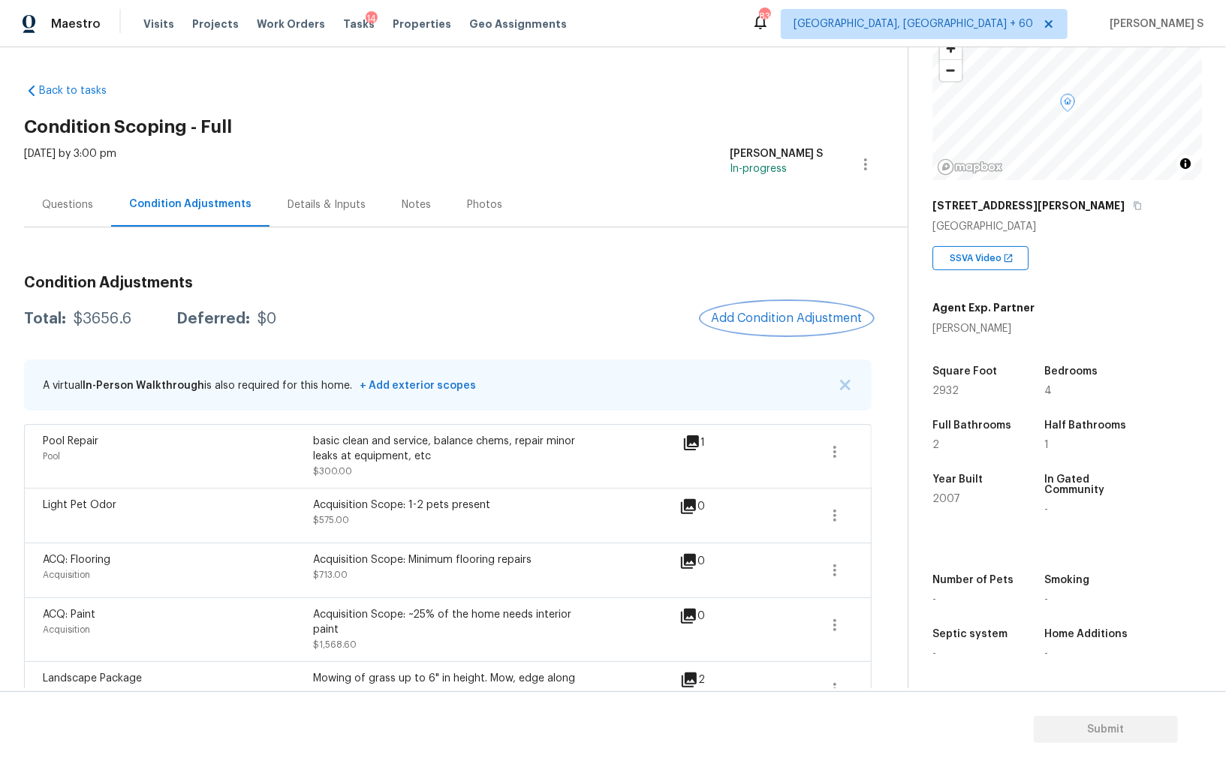
click at [764, 309] on button "Add Condition Adjustment" at bounding box center [787, 319] width 170 height 32
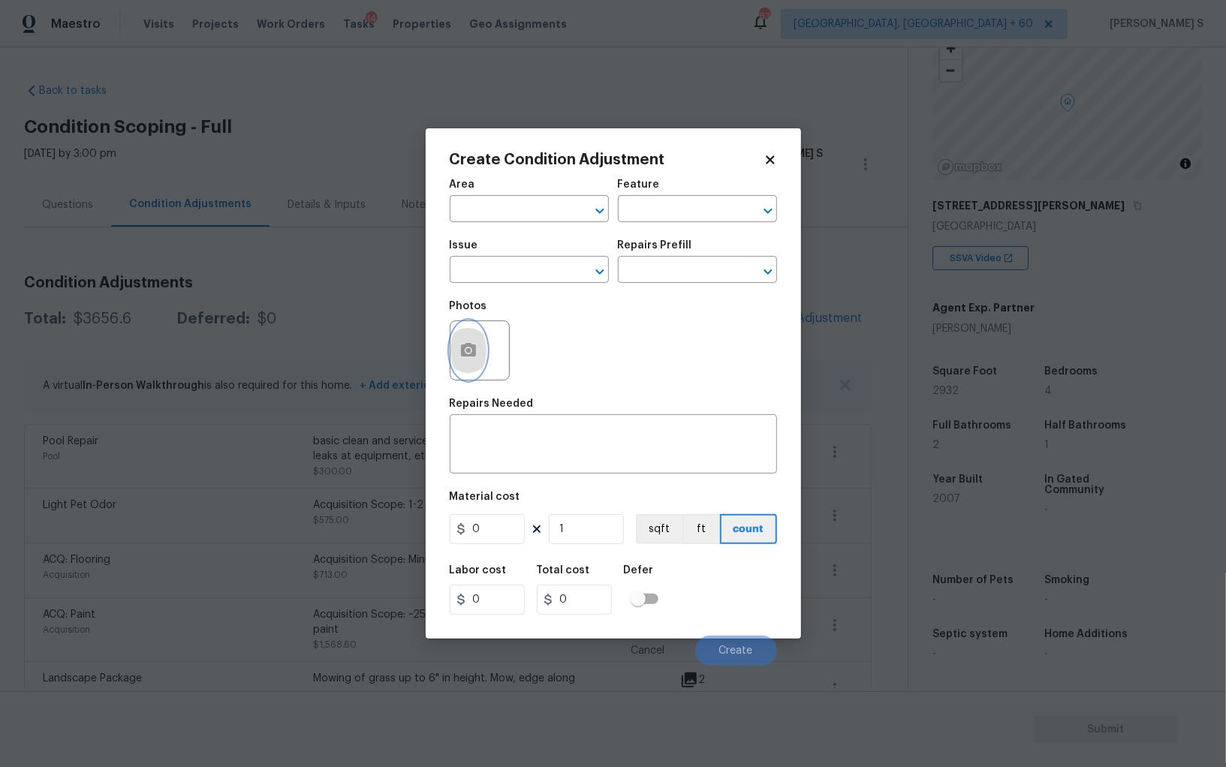
click at [463, 355] on icon "button" at bounding box center [468, 350] width 15 height 14
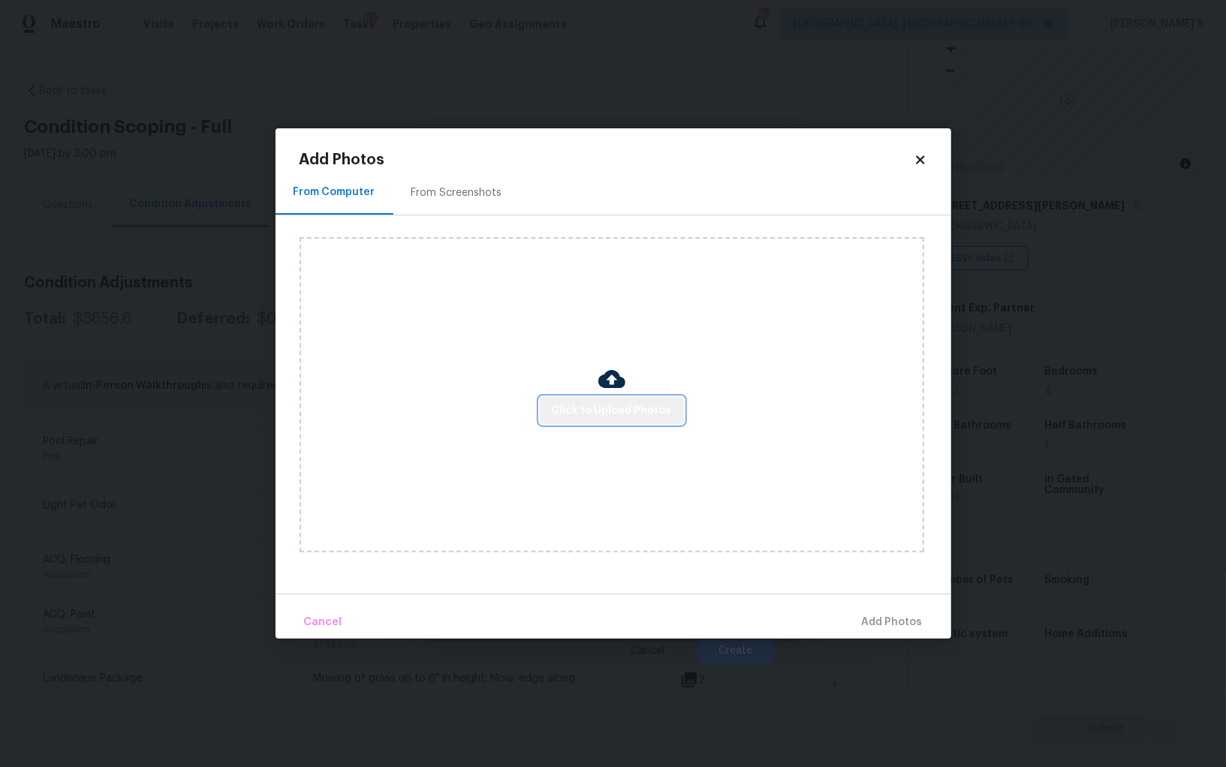
click at [625, 407] on span "Click to Upload Photos" at bounding box center [612, 411] width 120 height 19
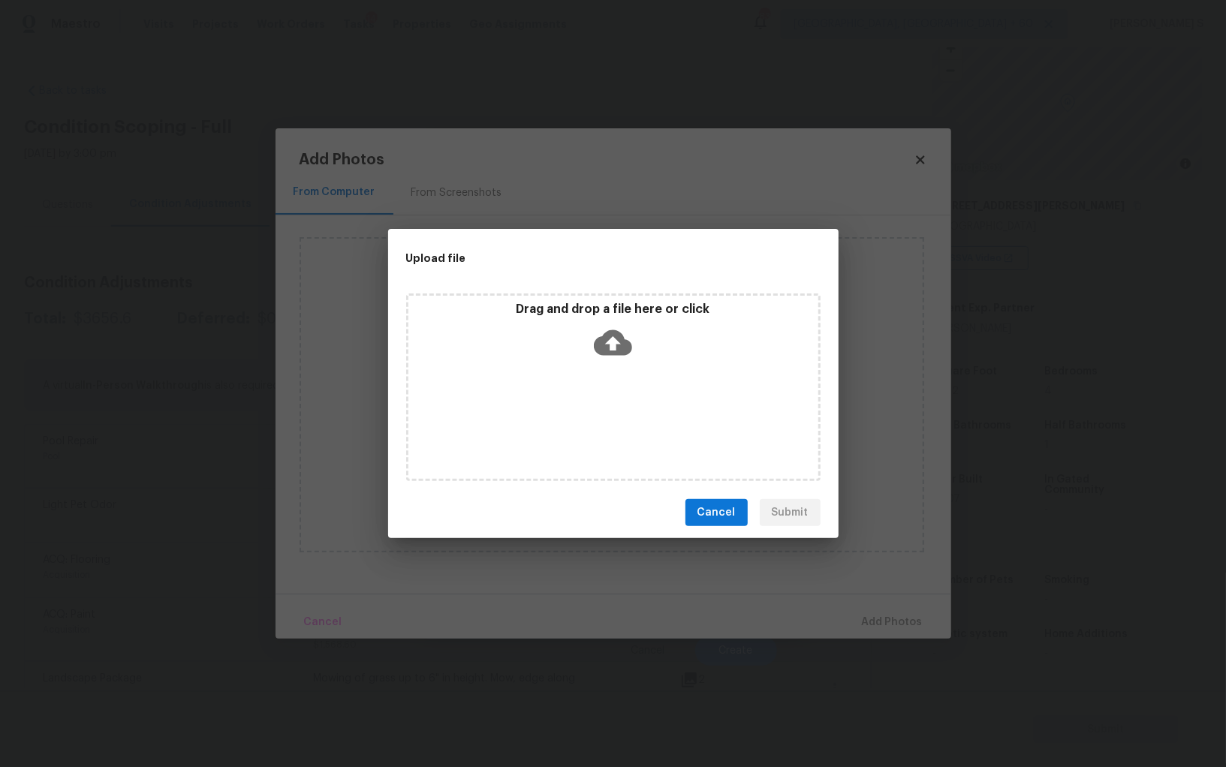
click at [625, 407] on div "Drag and drop a file here or click" at bounding box center [613, 388] width 414 height 188
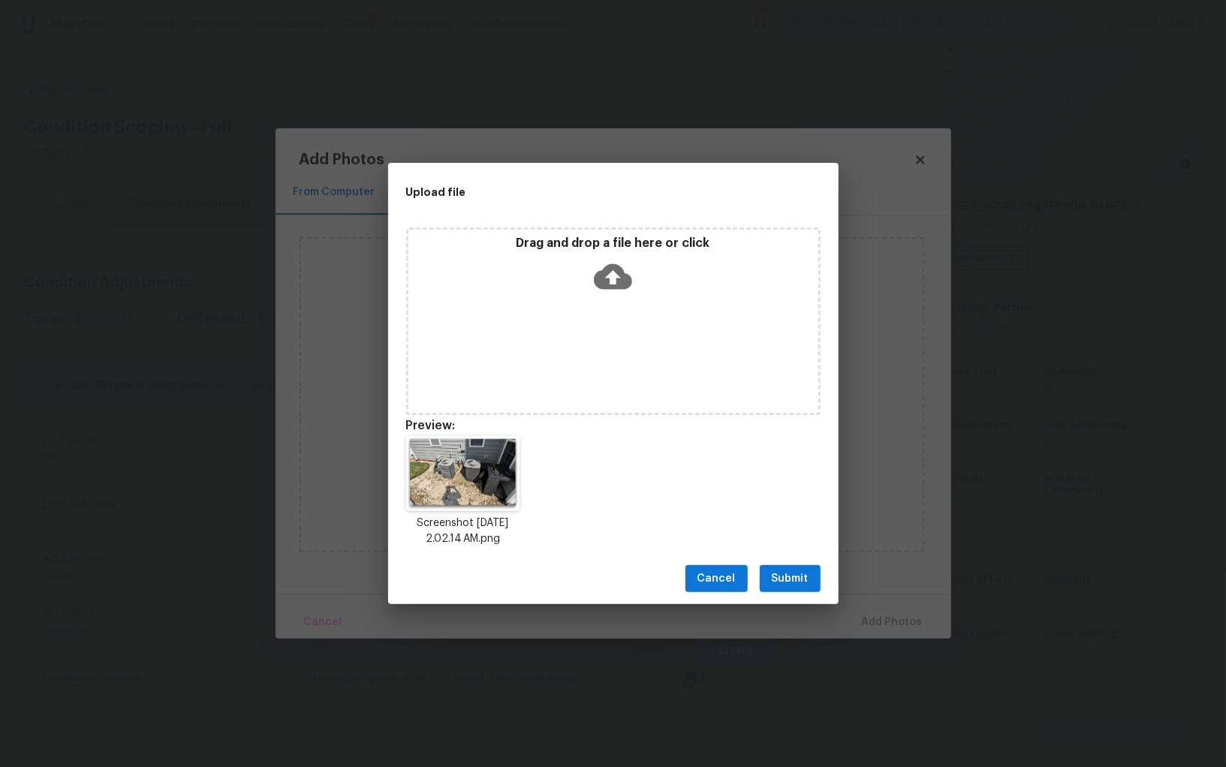
click at [813, 580] on button "Submit" at bounding box center [790, 579] width 61 height 28
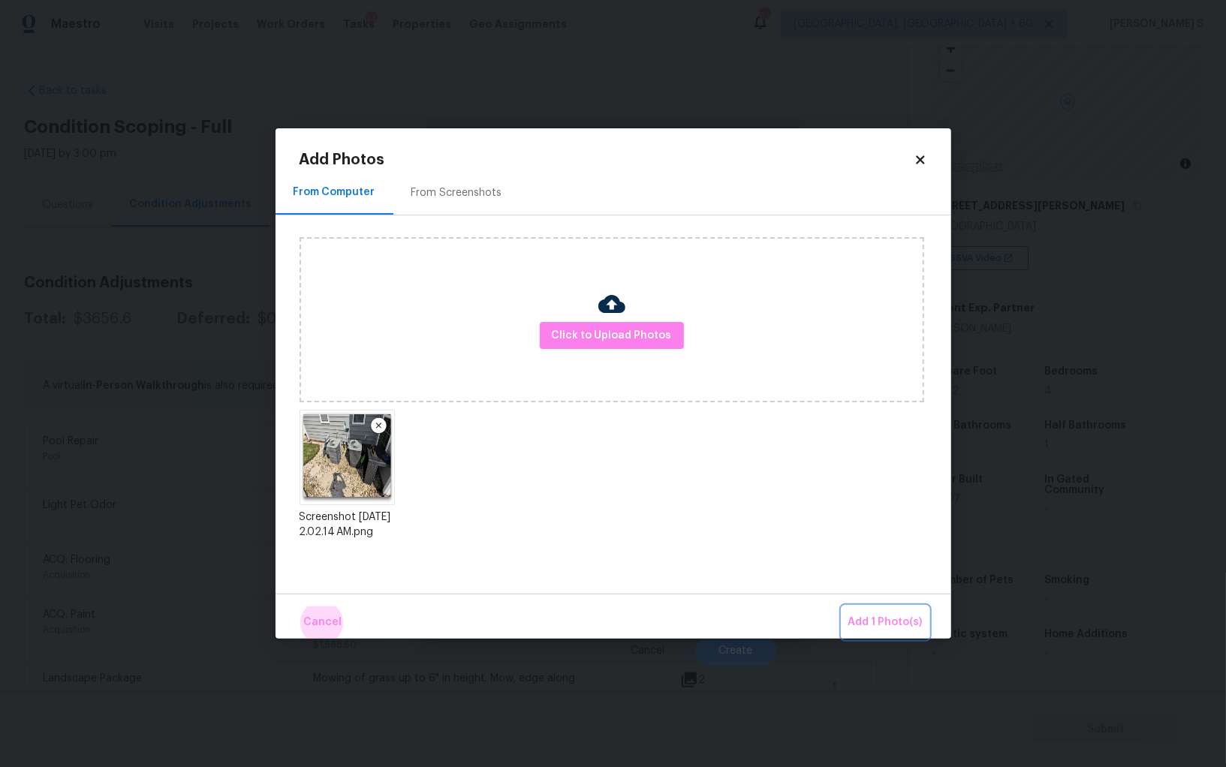
click at [842, 607] on button "Add 1 Photo(s)" at bounding box center [885, 623] width 86 height 32
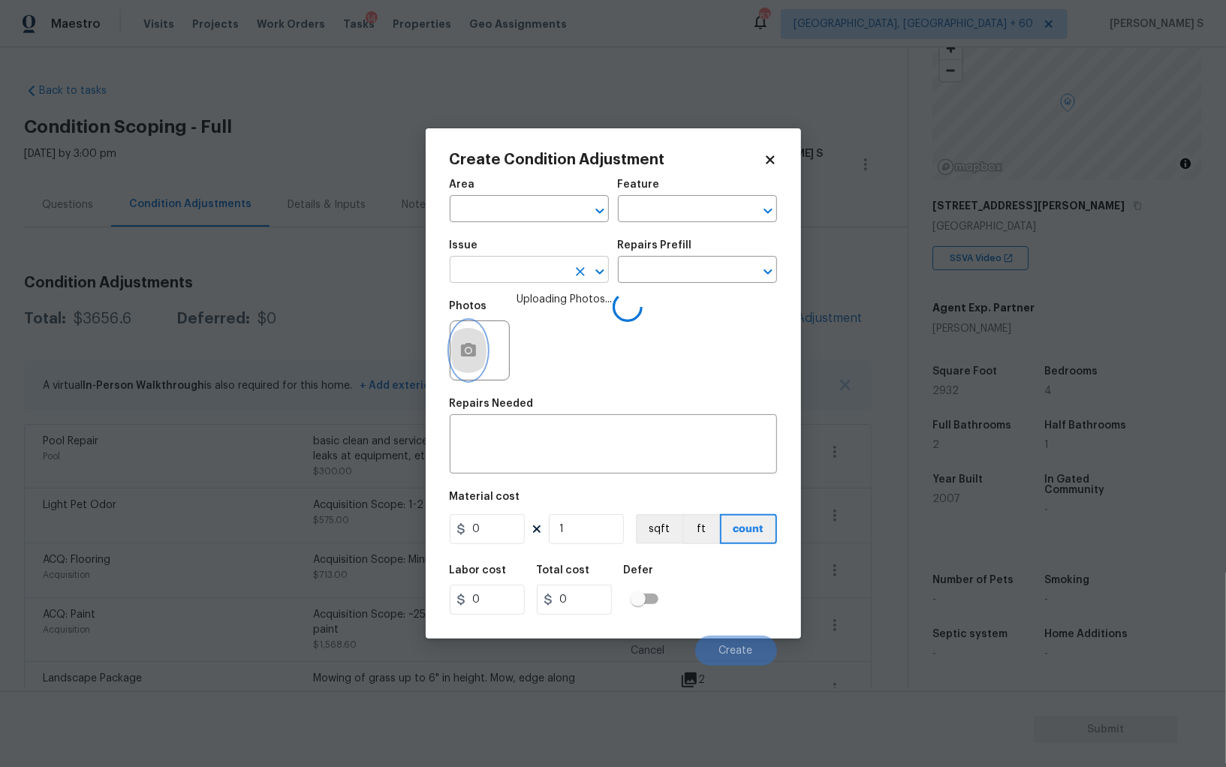
click at [570, 276] on div at bounding box center [589, 271] width 39 height 21
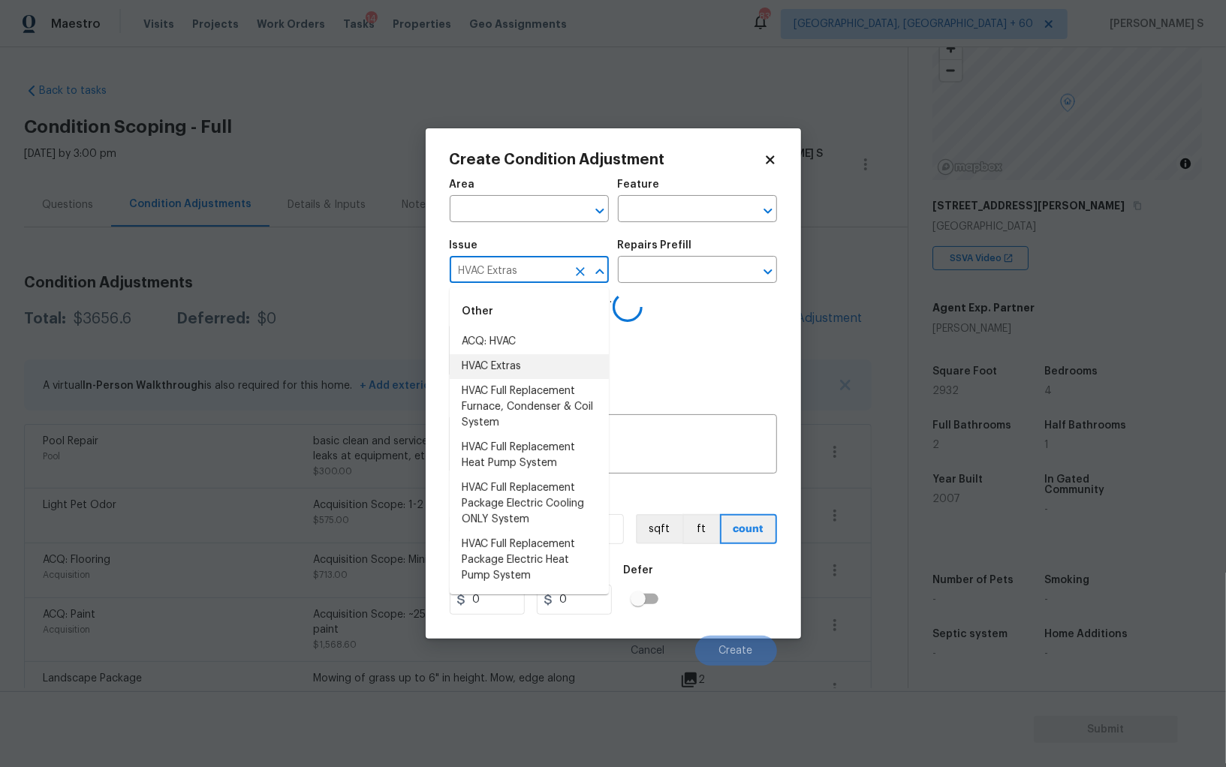
type input "HVAC Extras"
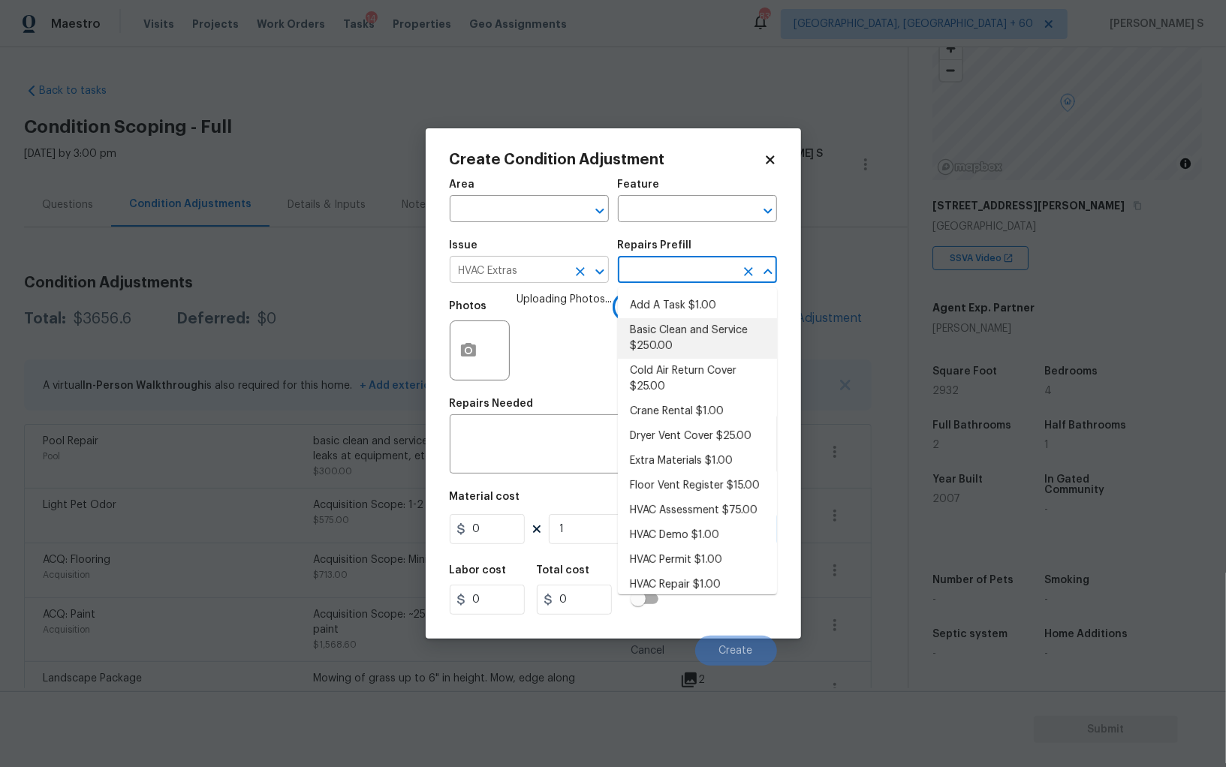
type input "HVAC"
type textarea "General Service HVAC system including: cleaning condenser and evaporator coils,…"
type input "250"
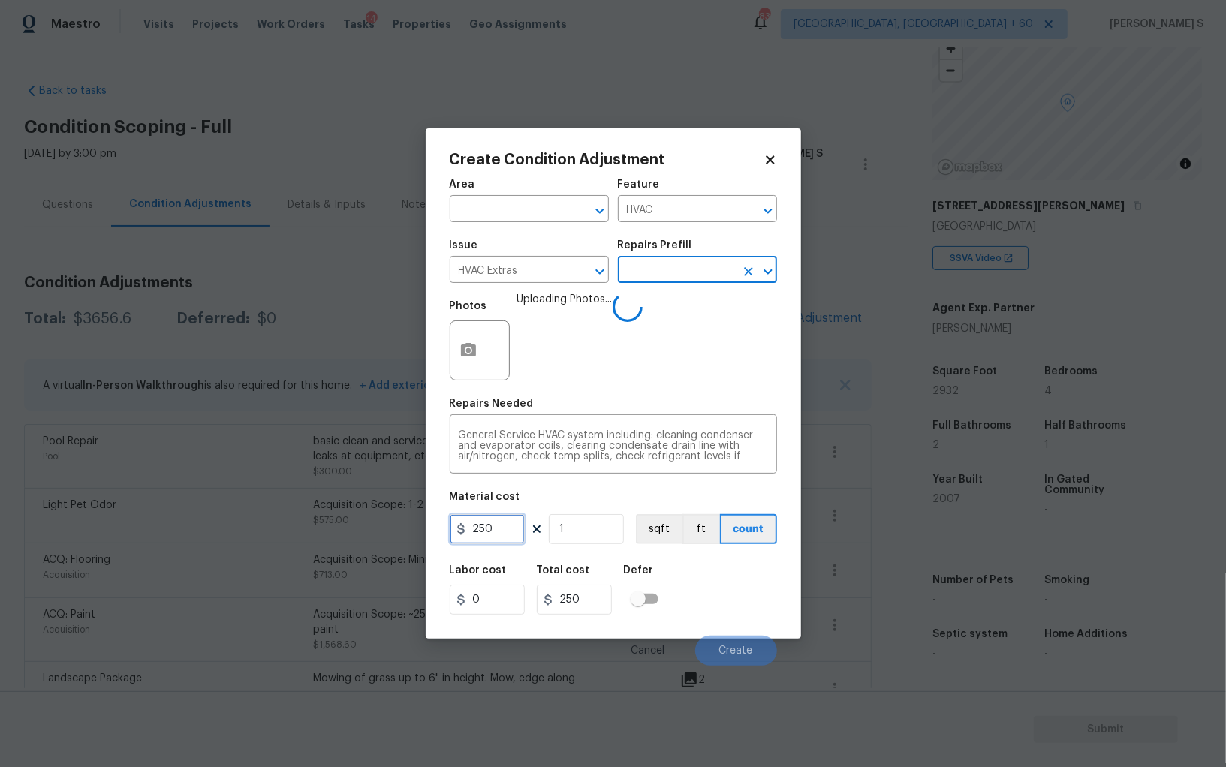
click at [498, 541] on input "250" at bounding box center [487, 529] width 75 height 30
type input "1200"
type input "12"
type input "14400"
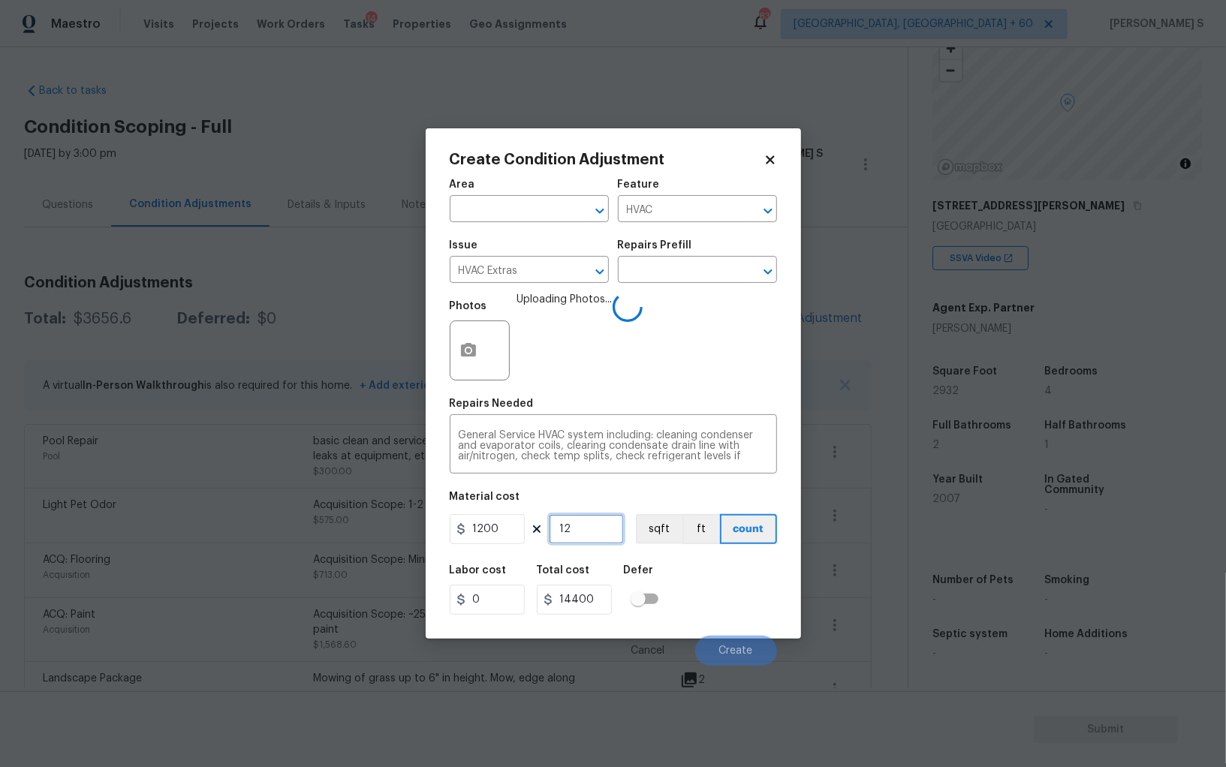
type input "12"
type input "2"
type input "2400"
type input "2"
click at [733, 616] on div "Labor cost 0 Total cost 2400 Defer" at bounding box center [613, 590] width 327 height 68
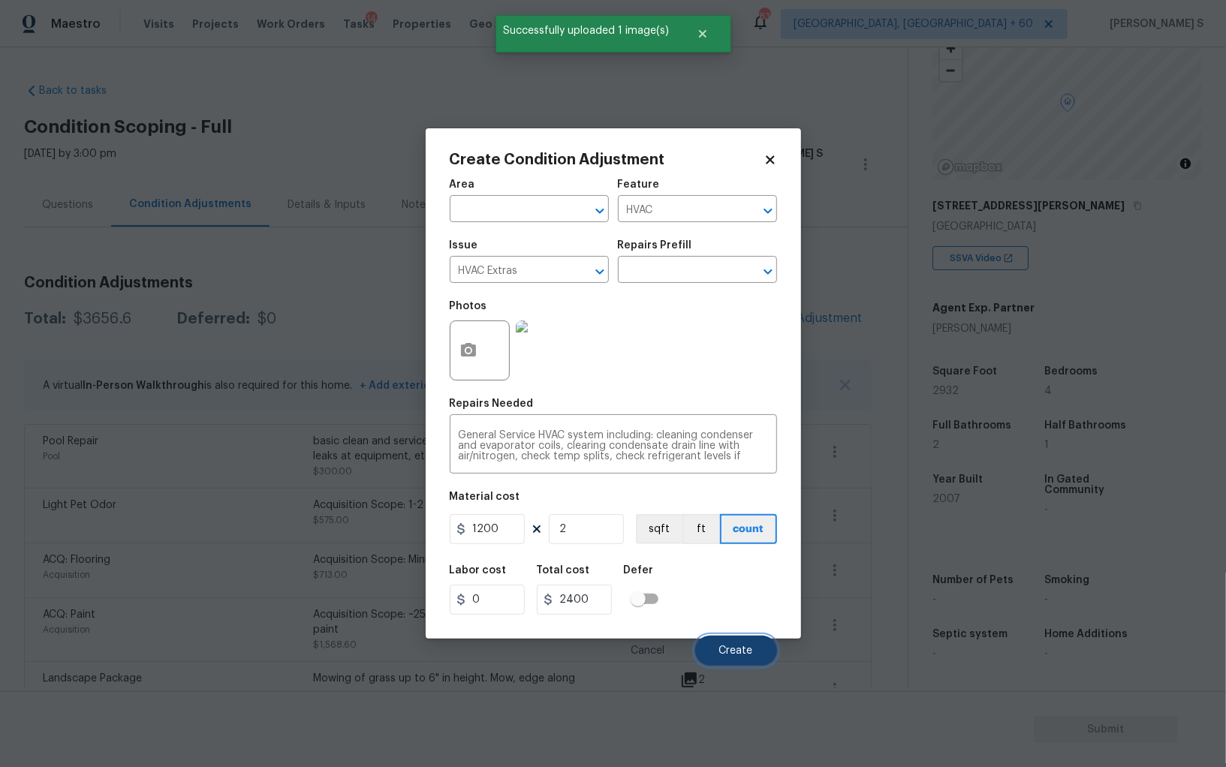
click at [737, 655] on span "Create" at bounding box center [736, 651] width 34 height 11
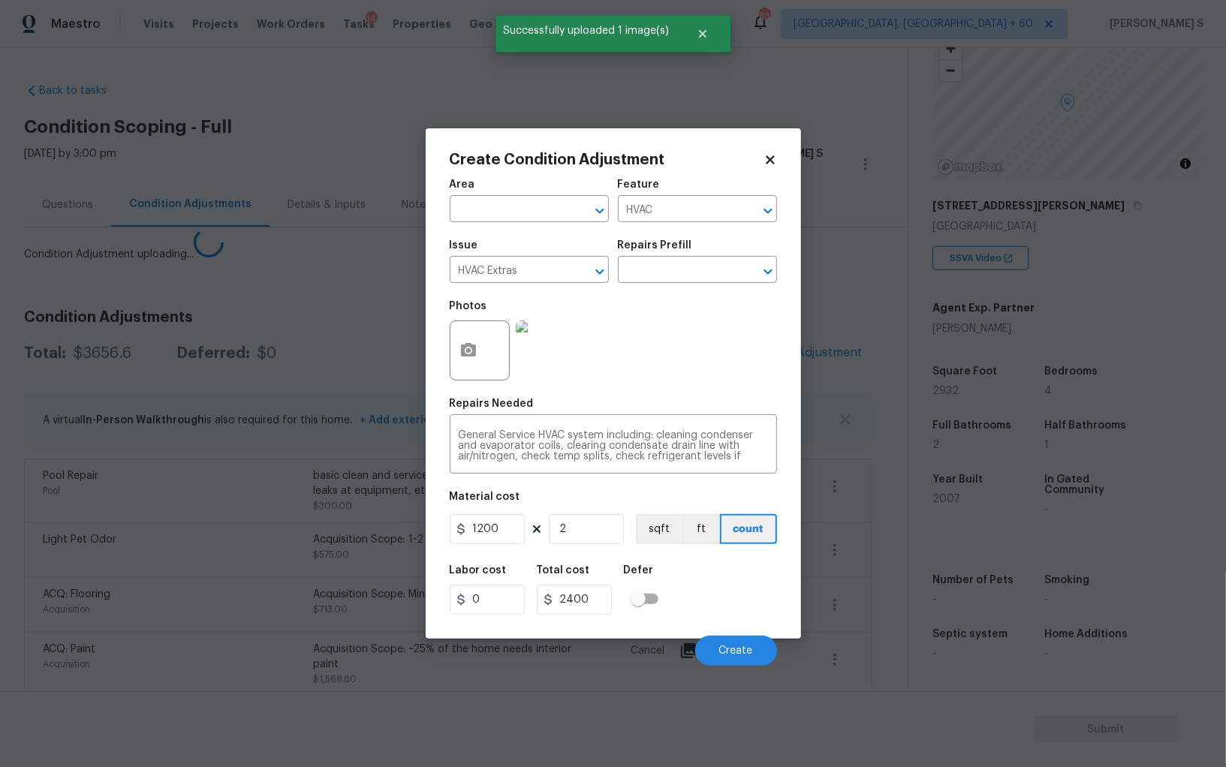
click at [157, 530] on body "Maestro Visits Projects Work Orders Tasks 14 Properties Geo Assignments 839 [GE…" at bounding box center [613, 383] width 1226 height 767
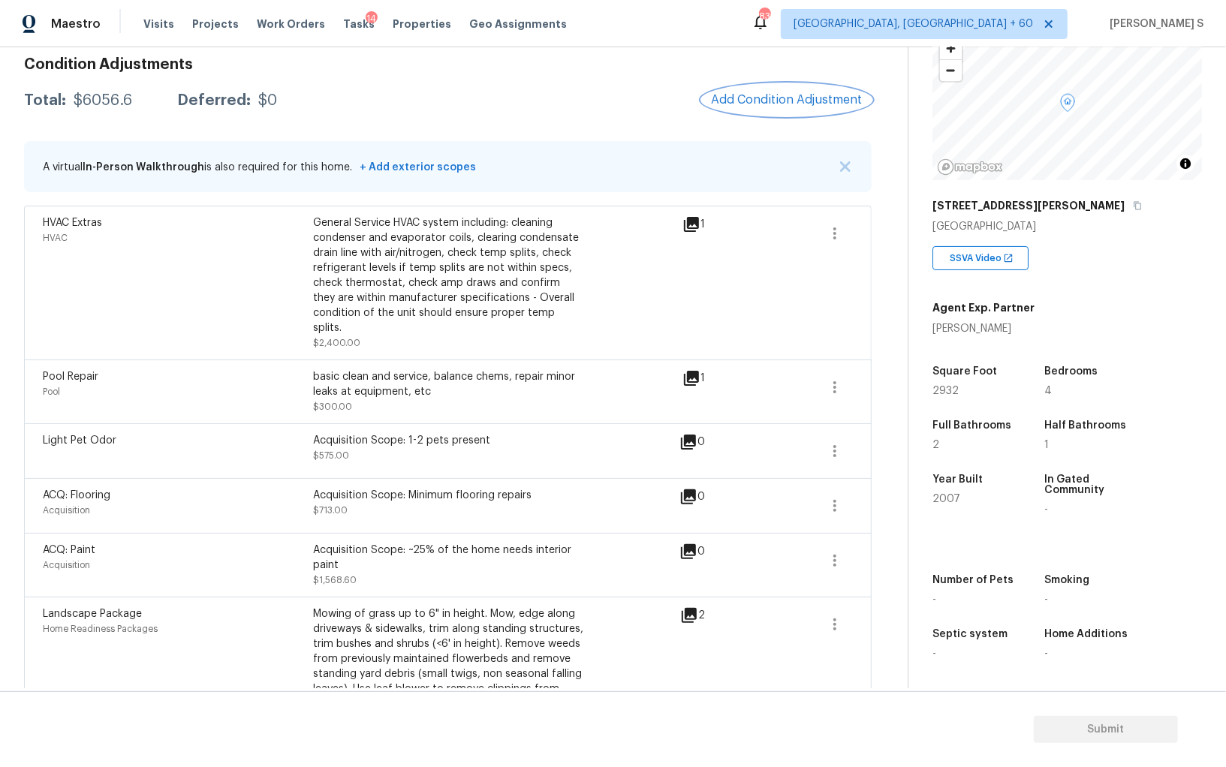
scroll to position [333, 0]
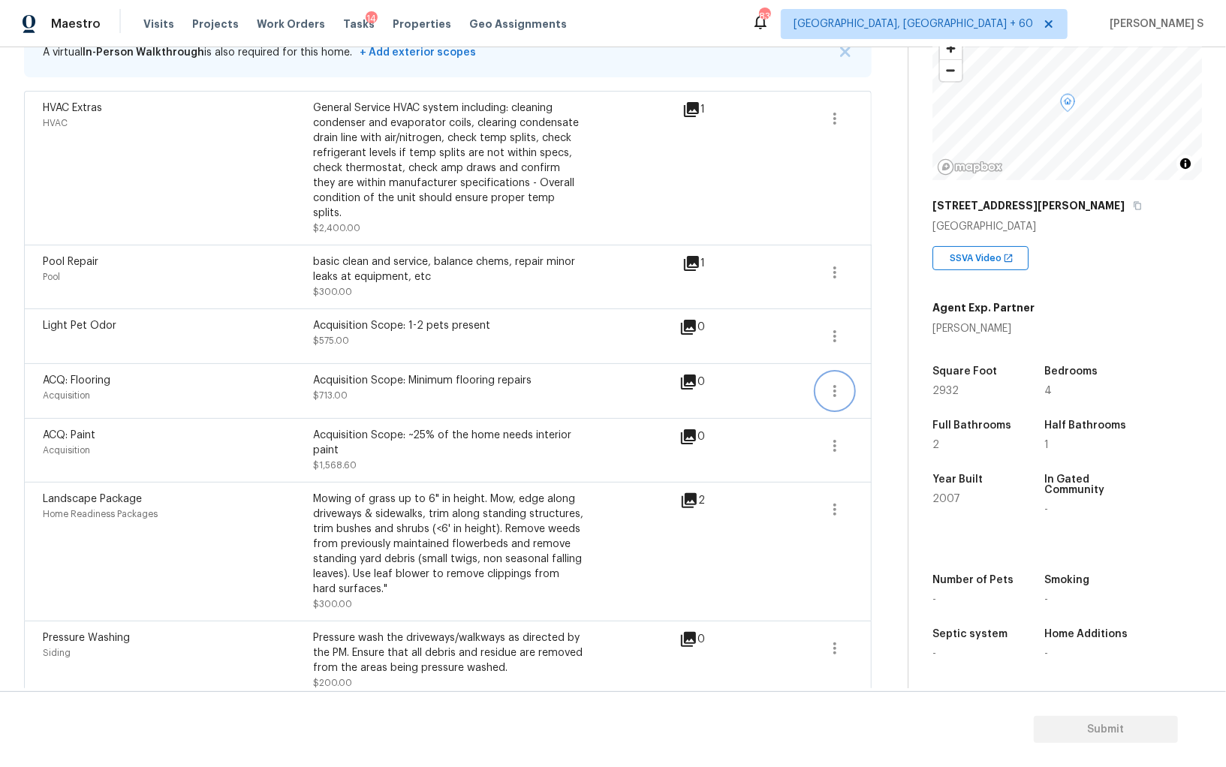
click at [838, 382] on icon "button" at bounding box center [835, 391] width 18 height 18
click at [857, 379] on link "Edit" at bounding box center [921, 371] width 128 height 23
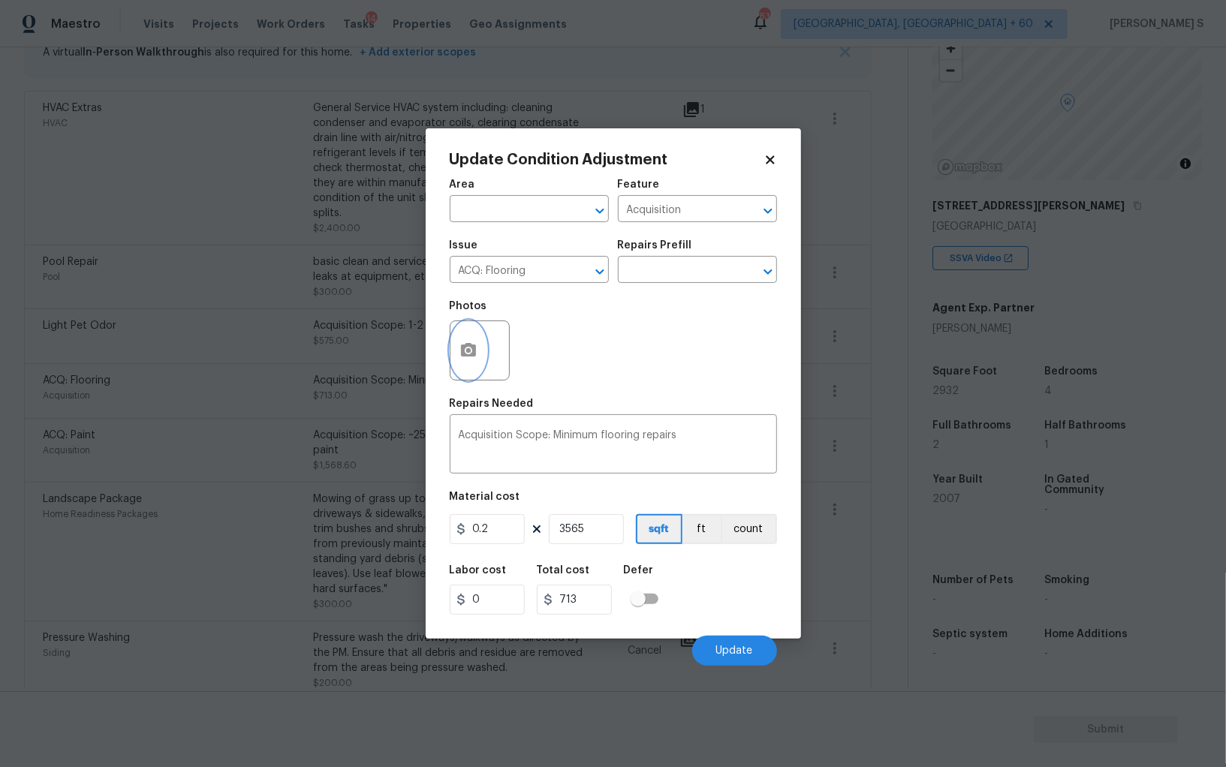
click at [481, 334] on button "button" at bounding box center [469, 350] width 36 height 59
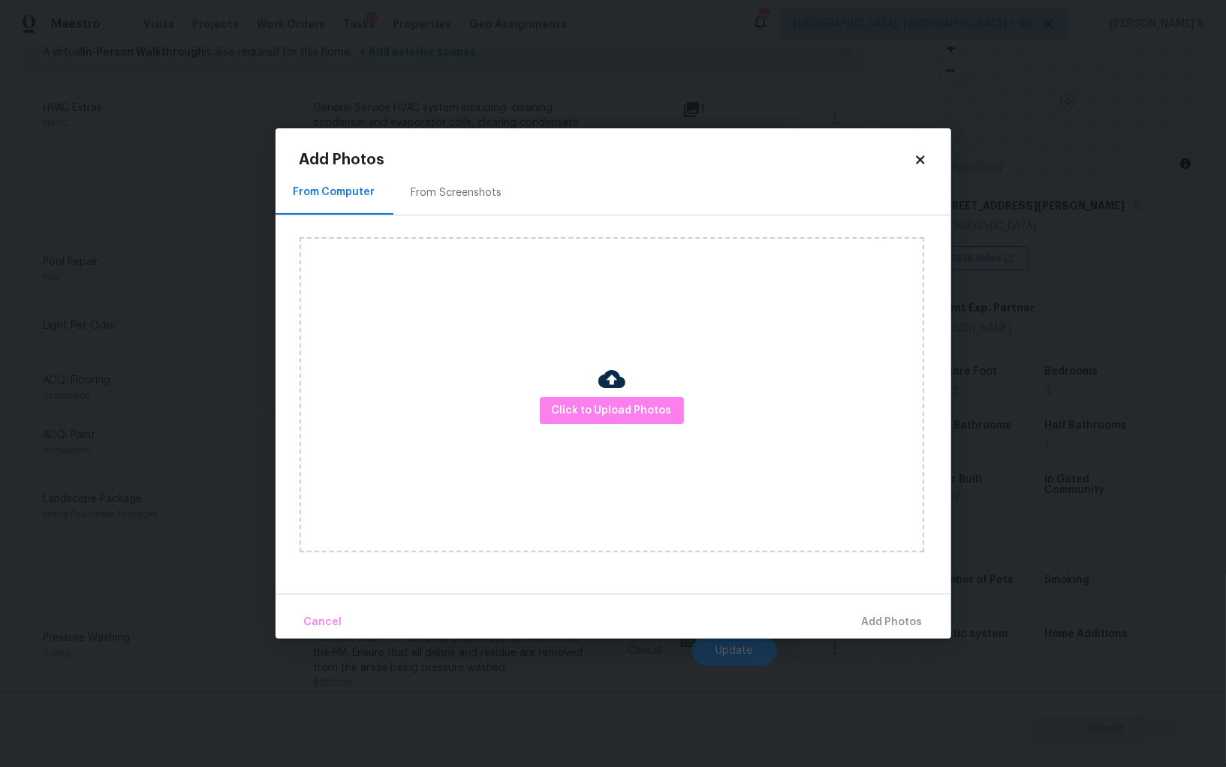
click at [476, 187] on div "From Screenshots" at bounding box center [456, 192] width 91 height 15
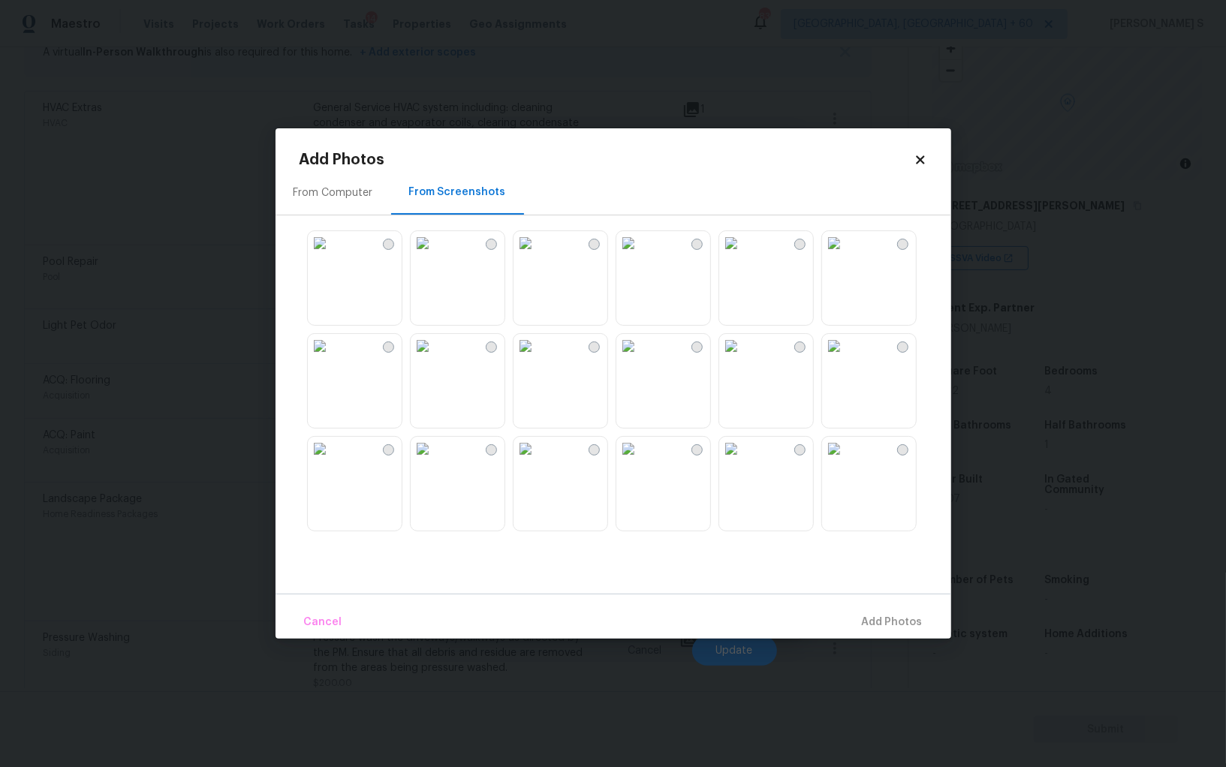
click at [538, 255] on img at bounding box center [526, 243] width 24 height 24
click at [435, 255] on img at bounding box center [423, 243] width 24 height 24
click at [846, 461] on img at bounding box center [834, 449] width 24 height 24
click at [743, 461] on img at bounding box center [731, 449] width 24 height 24
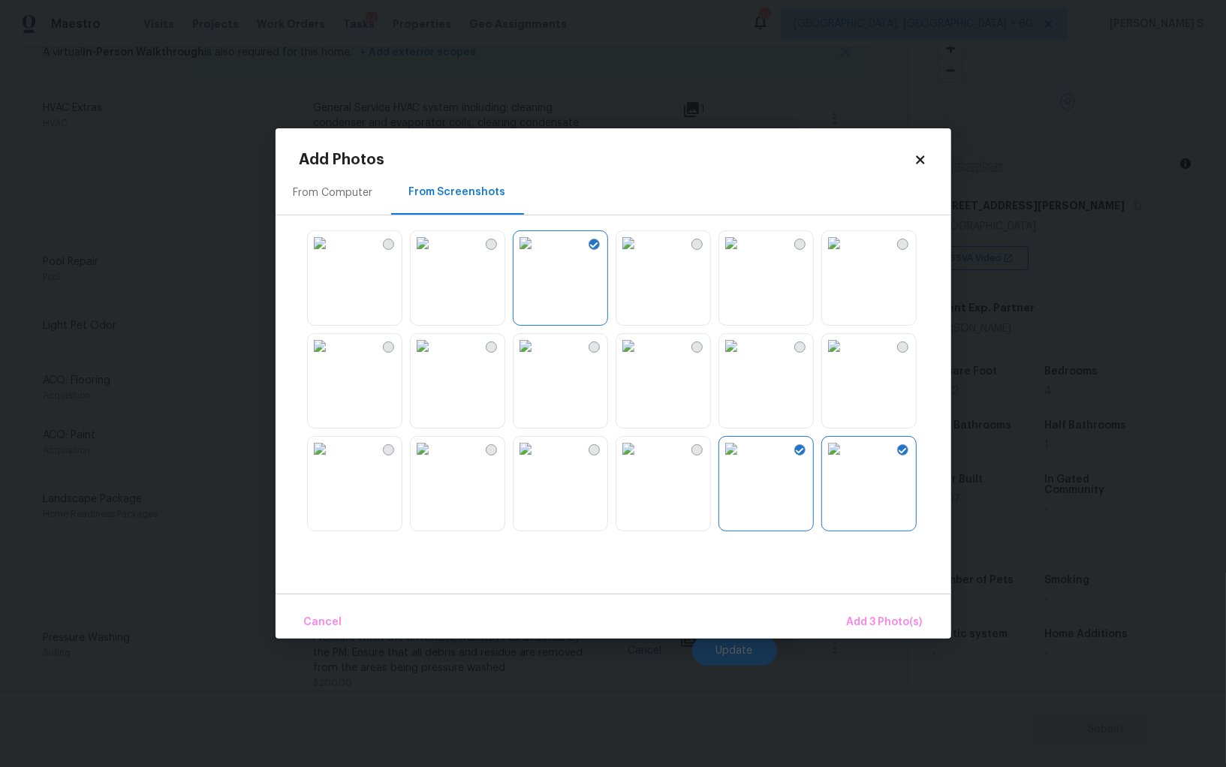
click at [640, 461] on img at bounding box center [628, 449] width 24 height 24
click at [846, 358] on img at bounding box center [834, 346] width 24 height 24
click at [743, 358] on img at bounding box center [731, 346] width 24 height 24
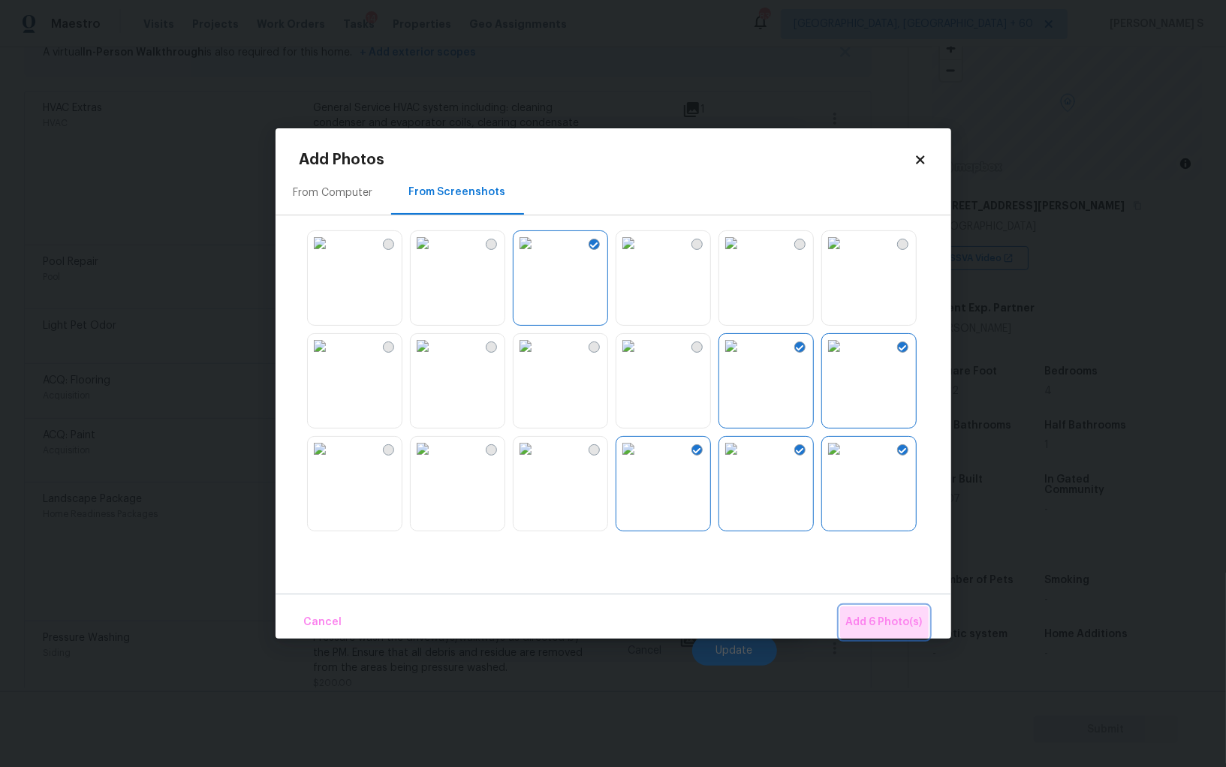
click at [887, 637] on button "Add 6 Photo(s)" at bounding box center [884, 623] width 89 height 32
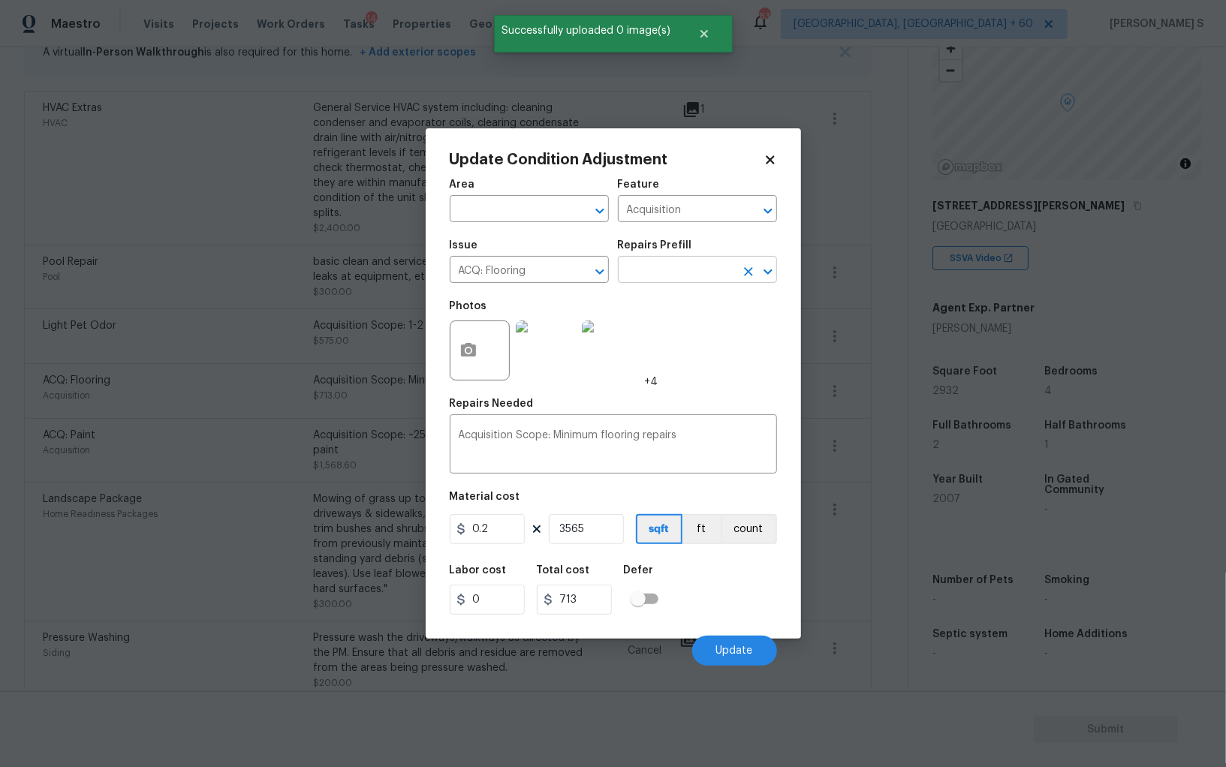
click at [655, 278] on input "text" at bounding box center [676, 271] width 117 height 23
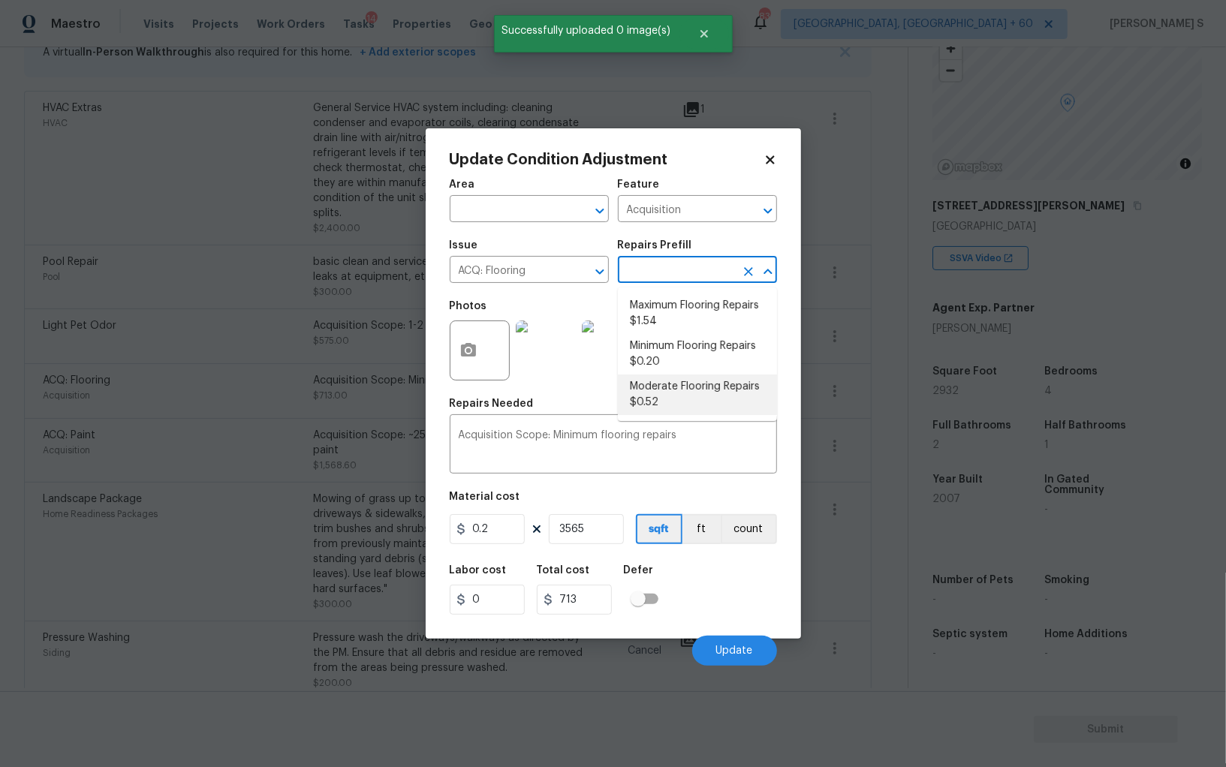
click at [694, 404] on li "Moderate Flooring Repairs $0.52" at bounding box center [697, 395] width 159 height 41
type textarea "Acquisition Scope: Moderate flooring repairs"
type input "0.52"
type input "1853.8"
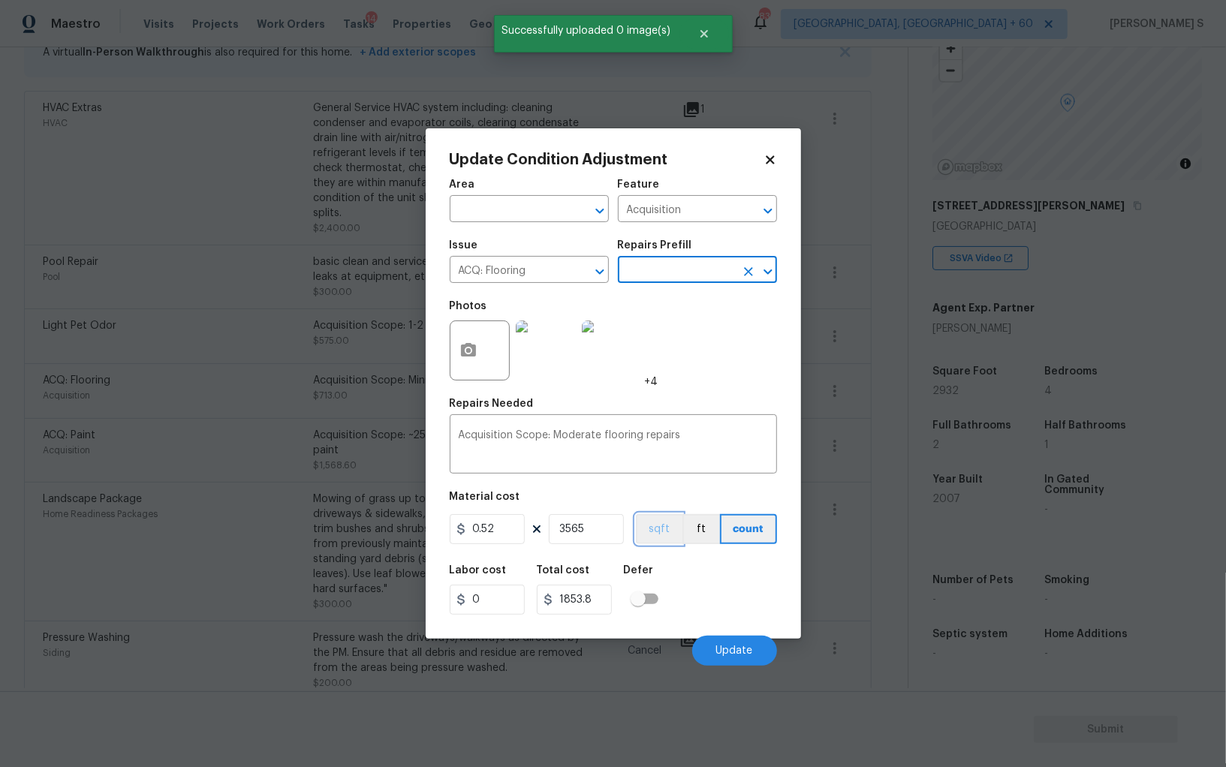
click at [666, 530] on button "sqft" at bounding box center [659, 529] width 47 height 30
click at [684, 566] on div "Labor cost 0 Total cost 1853.8 Defer" at bounding box center [613, 590] width 327 height 68
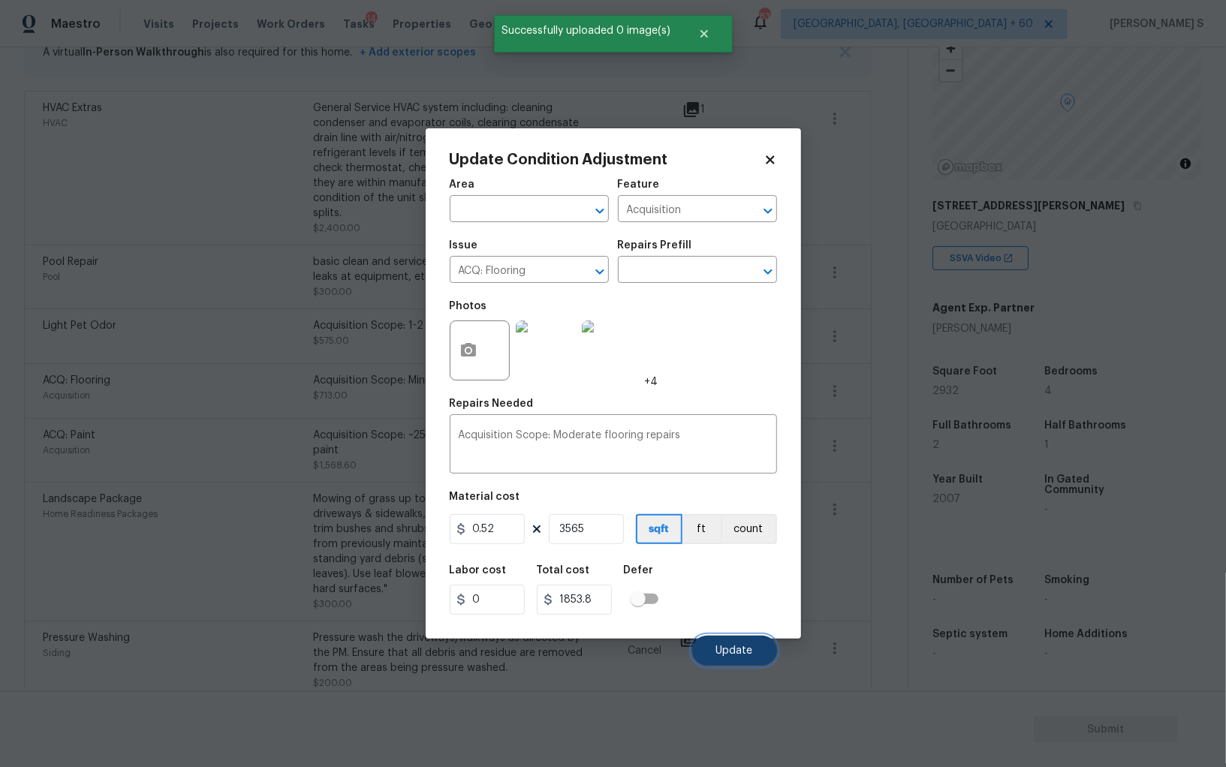
click at [749, 651] on span "Update" at bounding box center [734, 651] width 37 height 11
click at [156, 509] on body "Maestro Visits Projects Work Orders Tasks 14 Properties Geo Assignments 839 [GE…" at bounding box center [613, 383] width 1226 height 767
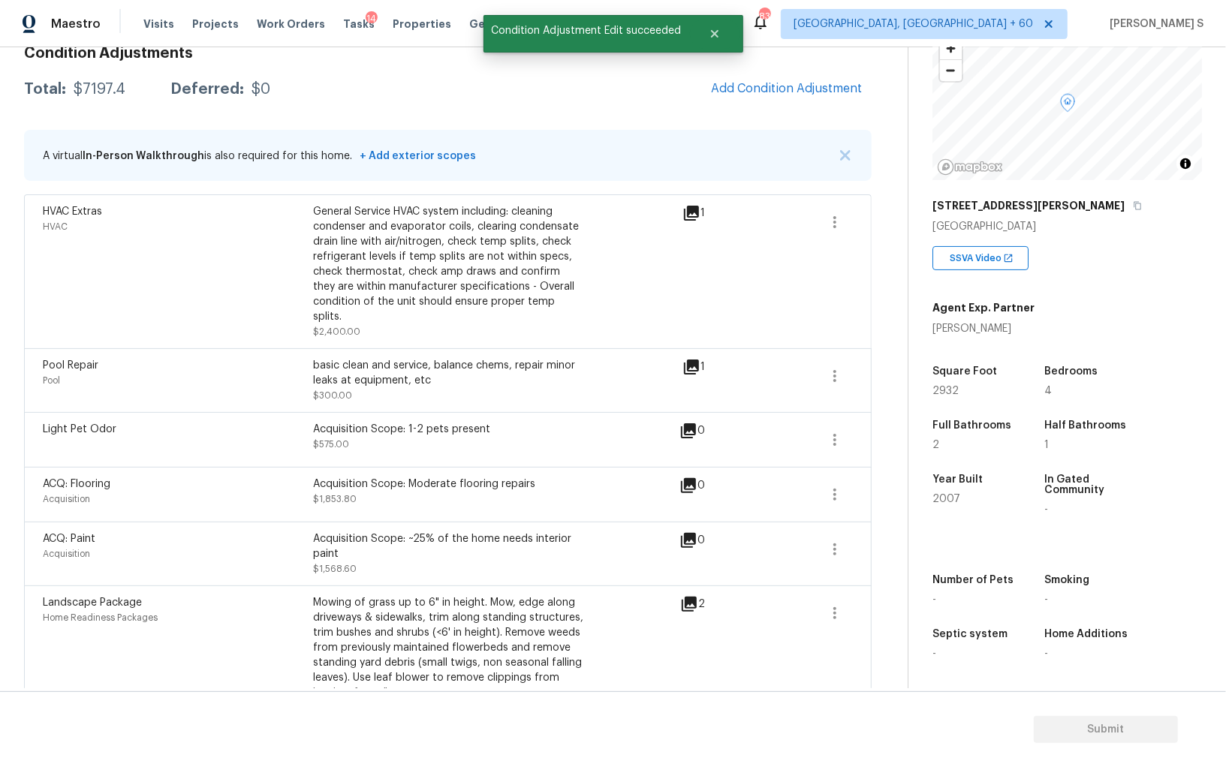
scroll to position [87, 0]
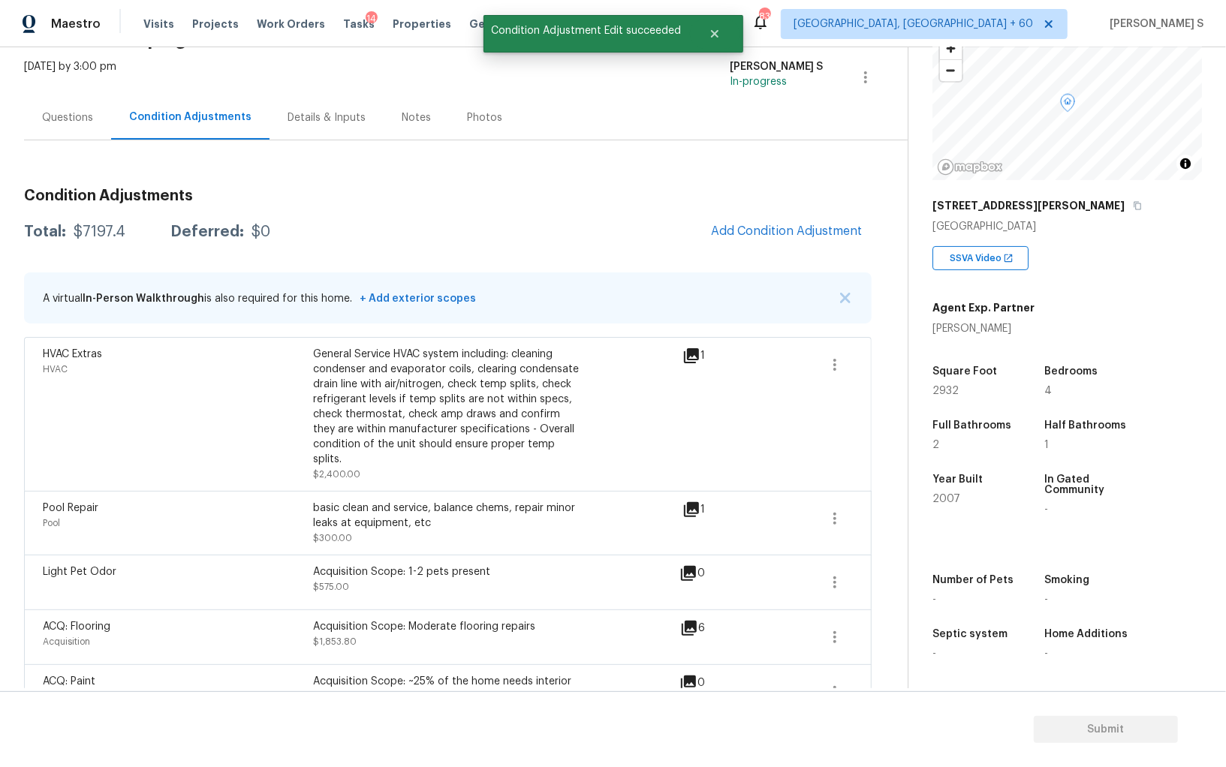
click at [810, 260] on div "Condition Adjustments Total: $7197.4 Deferred: $0 Add Condition Adjustment A vi…" at bounding box center [448, 561] width 848 height 770
click at [810, 223] on button "Add Condition Adjustment" at bounding box center [787, 231] width 170 height 32
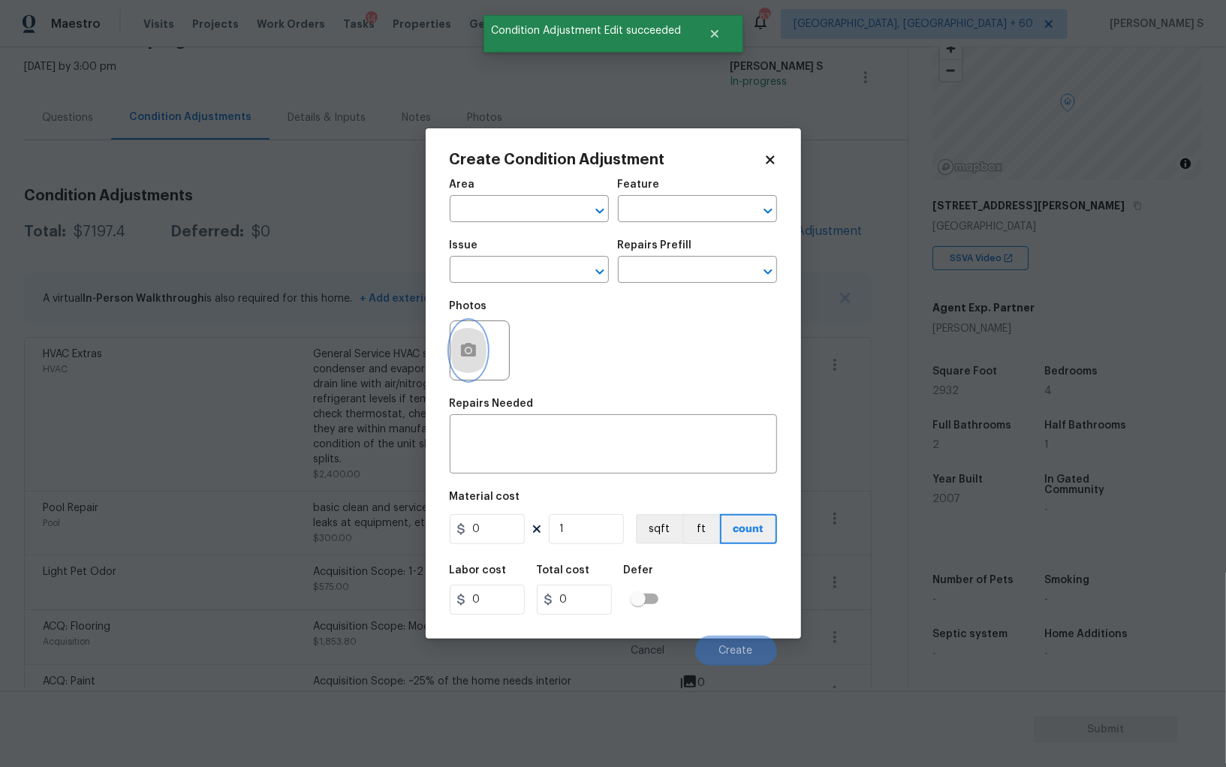
click at [464, 343] on icon "button" at bounding box center [469, 351] width 18 height 18
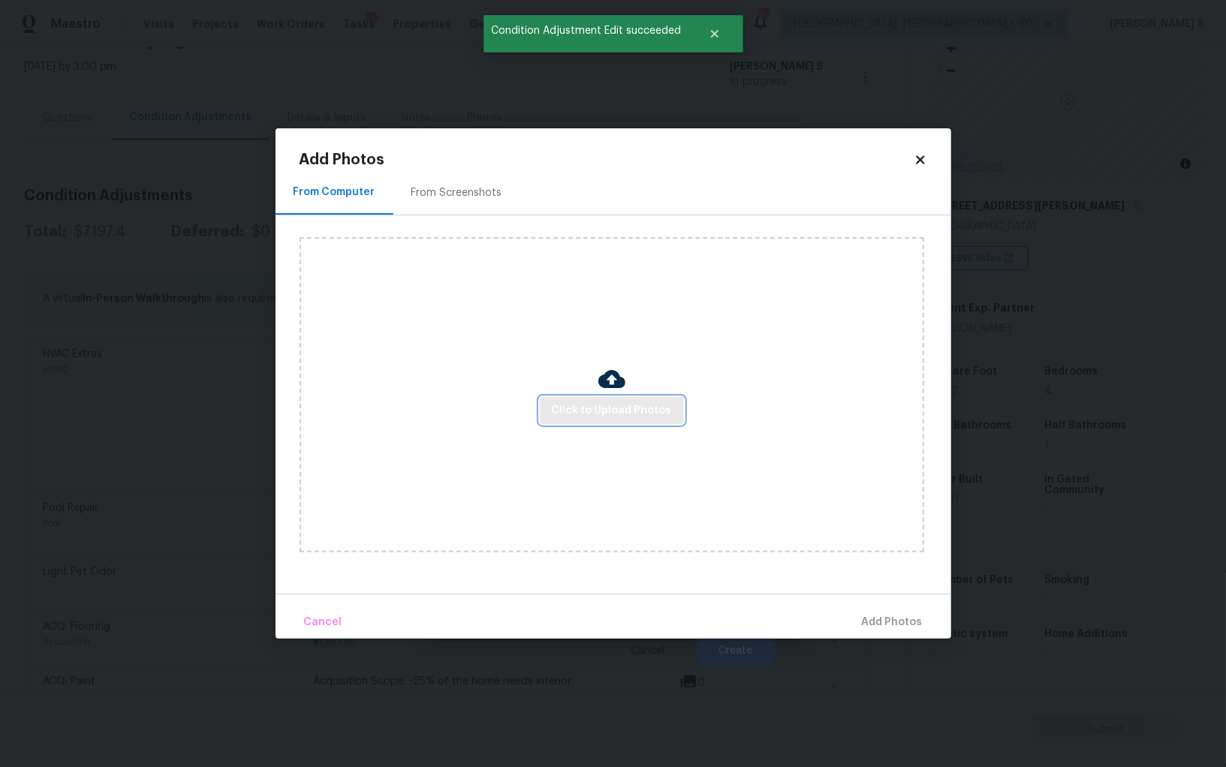
click at [568, 404] on span "Click to Upload Photos" at bounding box center [612, 411] width 120 height 19
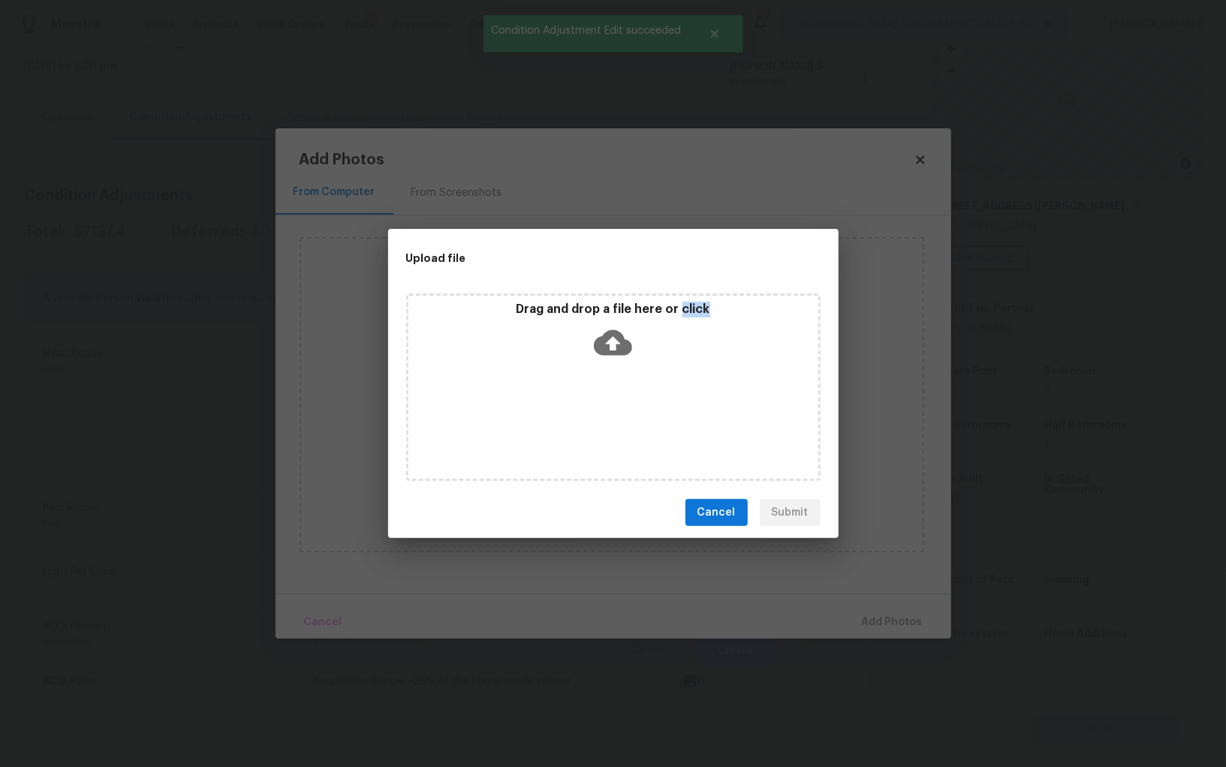
click at [568, 404] on div "Drag and drop a file here or click" at bounding box center [613, 388] width 414 height 188
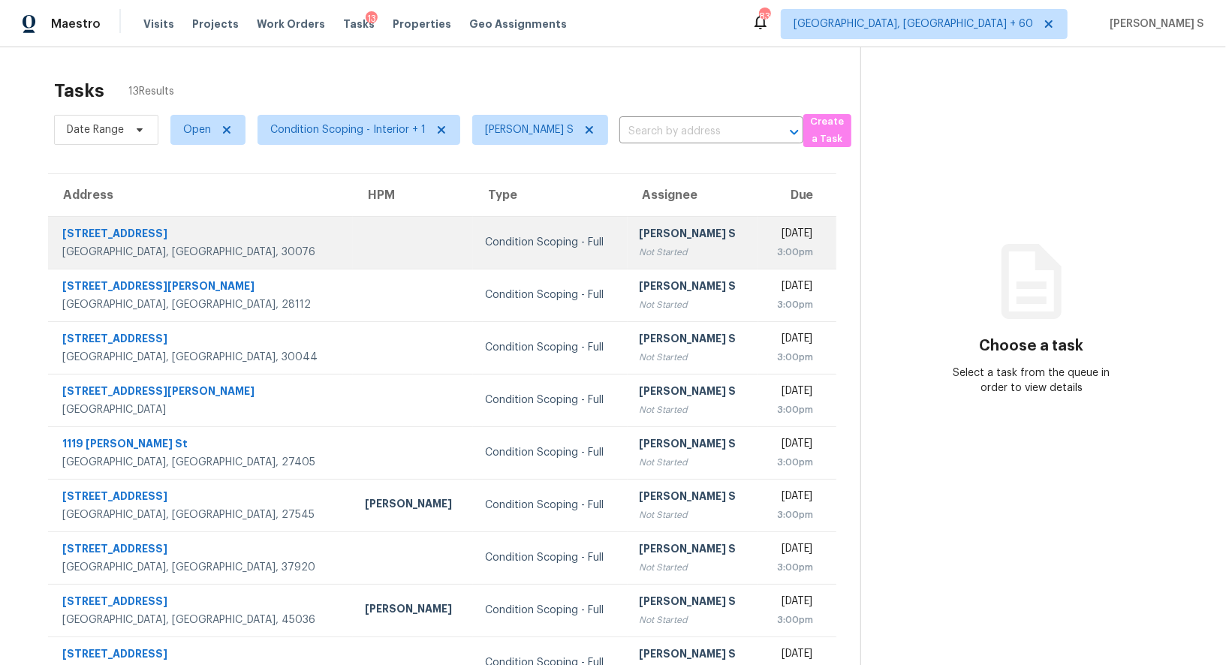
click at [520, 244] on div "Condition Scoping - Full" at bounding box center [550, 242] width 131 height 15
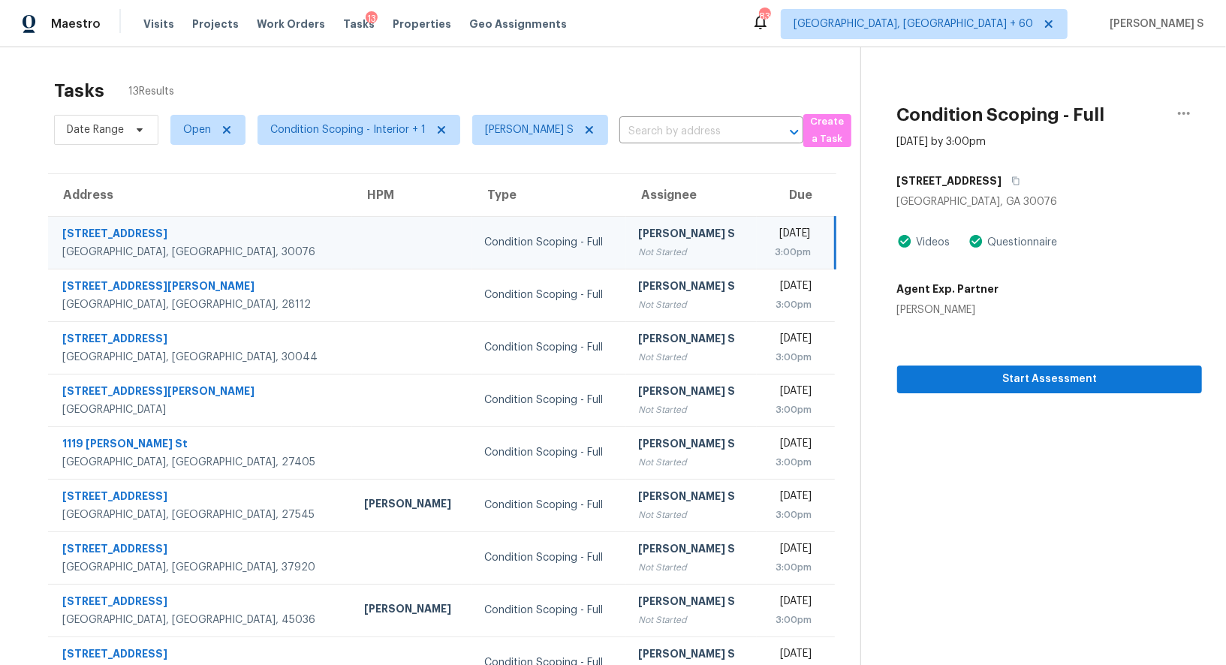
click at [520, 244] on div "Condition Scoping - Full" at bounding box center [549, 242] width 130 height 15
click at [1016, 375] on span "Start Assessment" at bounding box center [1049, 379] width 281 height 19
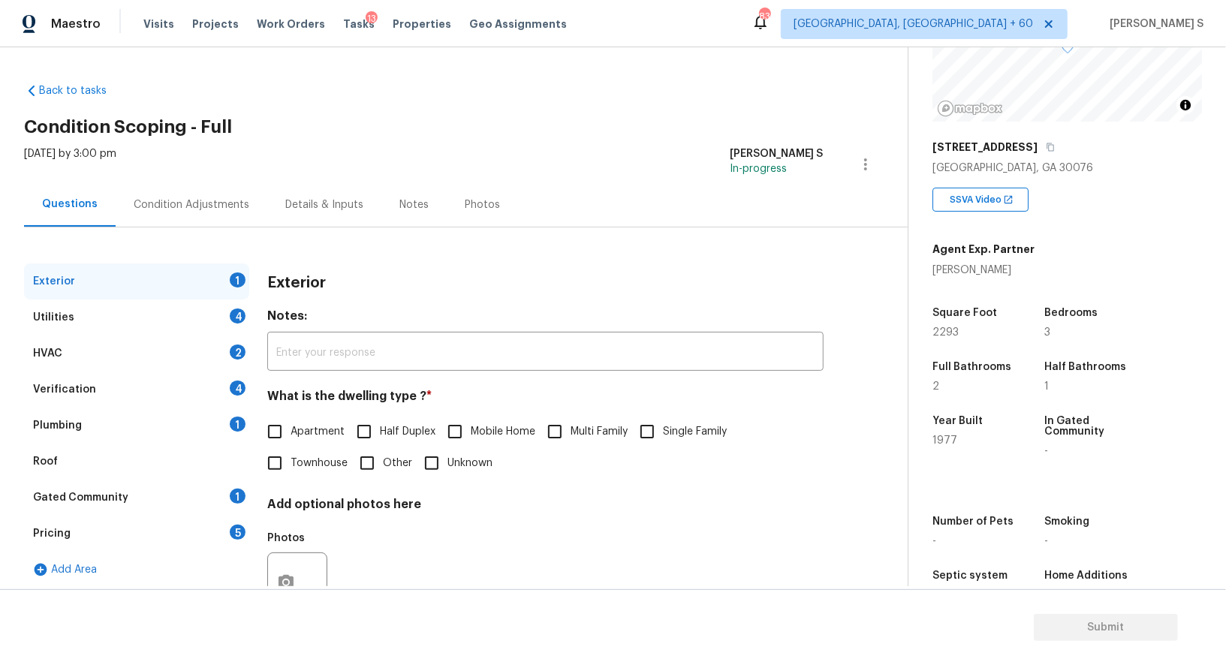
scroll to position [163, 0]
click at [643, 434] on input "Single Family" at bounding box center [647, 432] width 32 height 32
checkbox input "true"
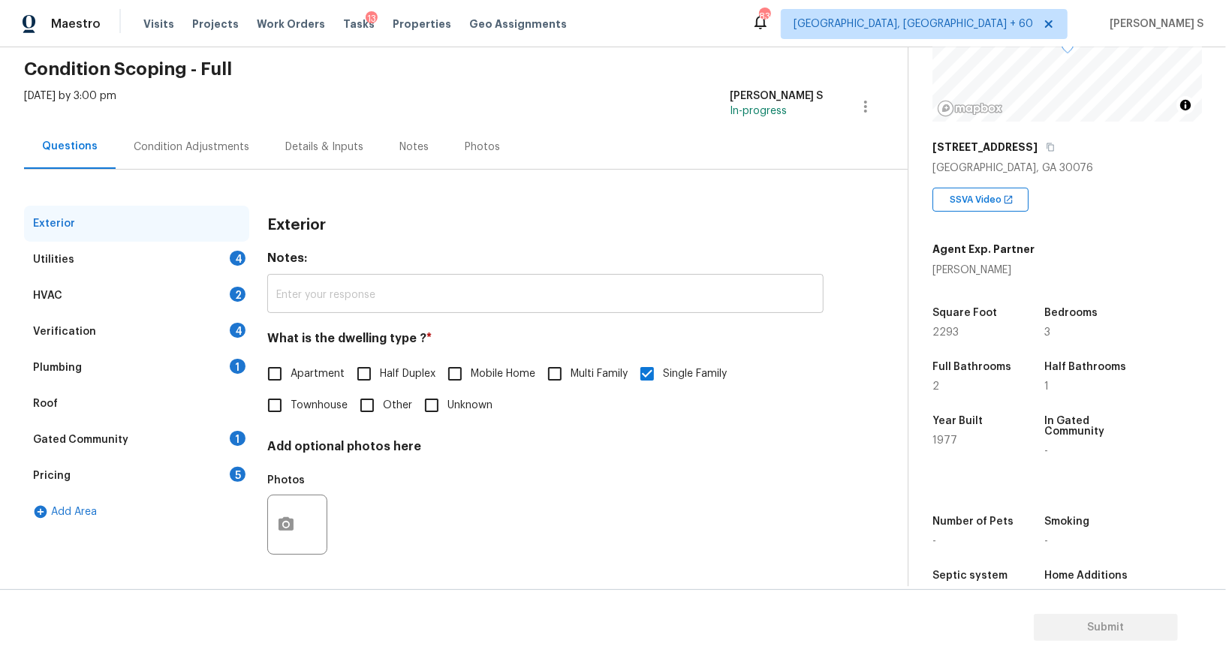
scroll to position [58, 0]
click at [225, 264] on div "Utilities 4" at bounding box center [136, 260] width 225 height 36
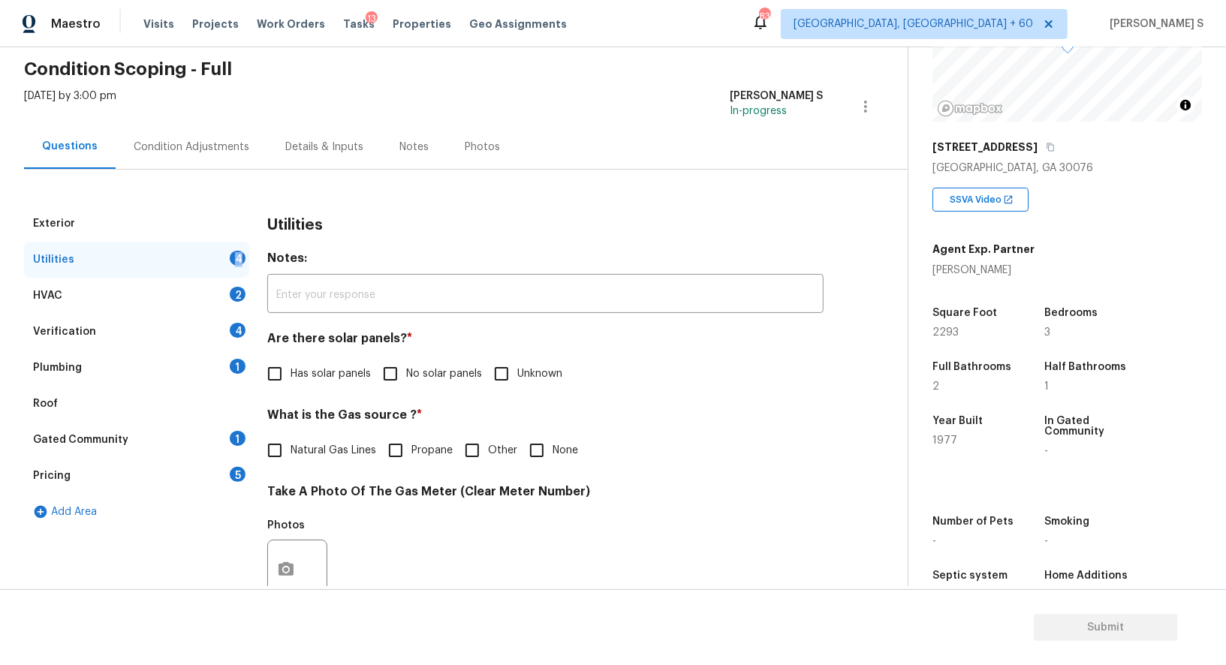
click at [225, 264] on div "Utilities 4" at bounding box center [136, 260] width 225 height 36
click at [386, 370] on input "No solar panels" at bounding box center [391, 374] width 32 height 32
checkbox input "true"
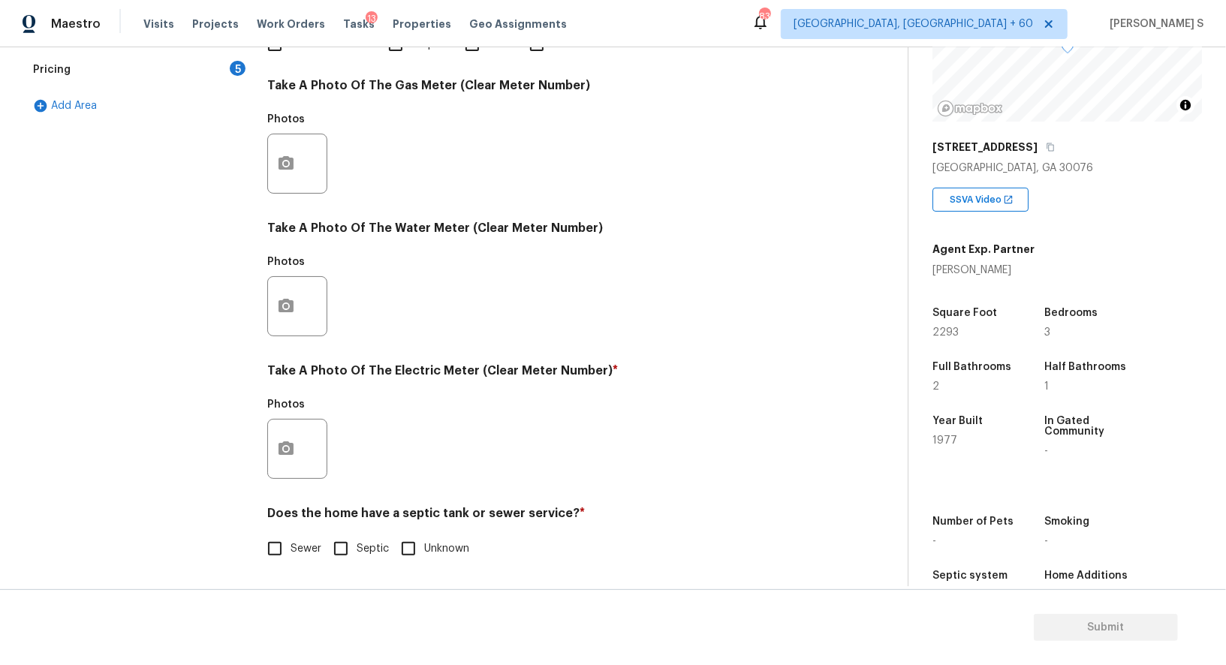
click at [293, 552] on span "Sewer" at bounding box center [306, 549] width 31 height 16
click at [291, 552] on input "Sewer" at bounding box center [275, 549] width 32 height 32
checkbox input "true"
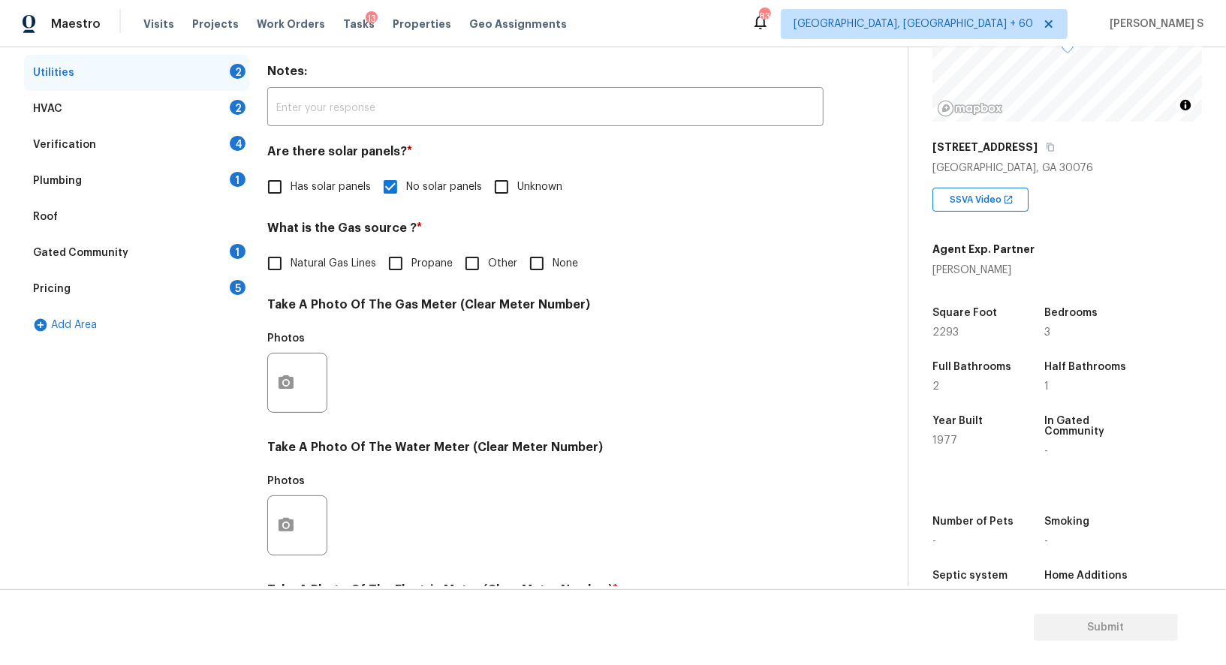
scroll to position [0, 0]
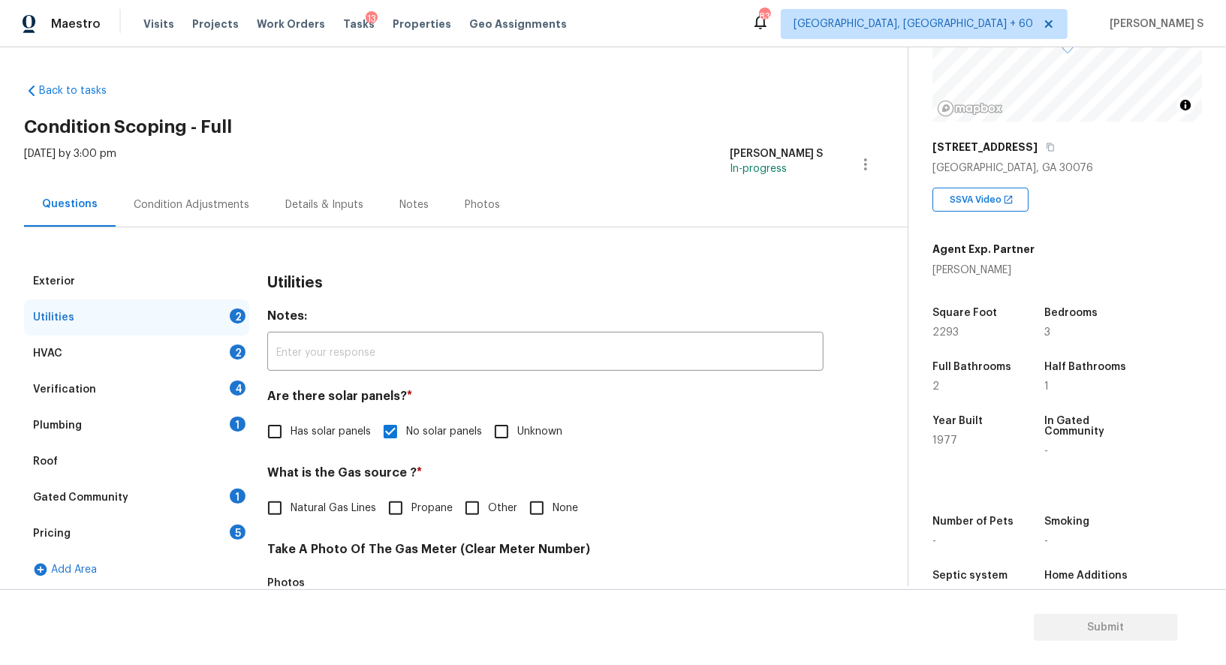
click at [236, 439] on div "Plumbing 1" at bounding box center [136, 426] width 225 height 36
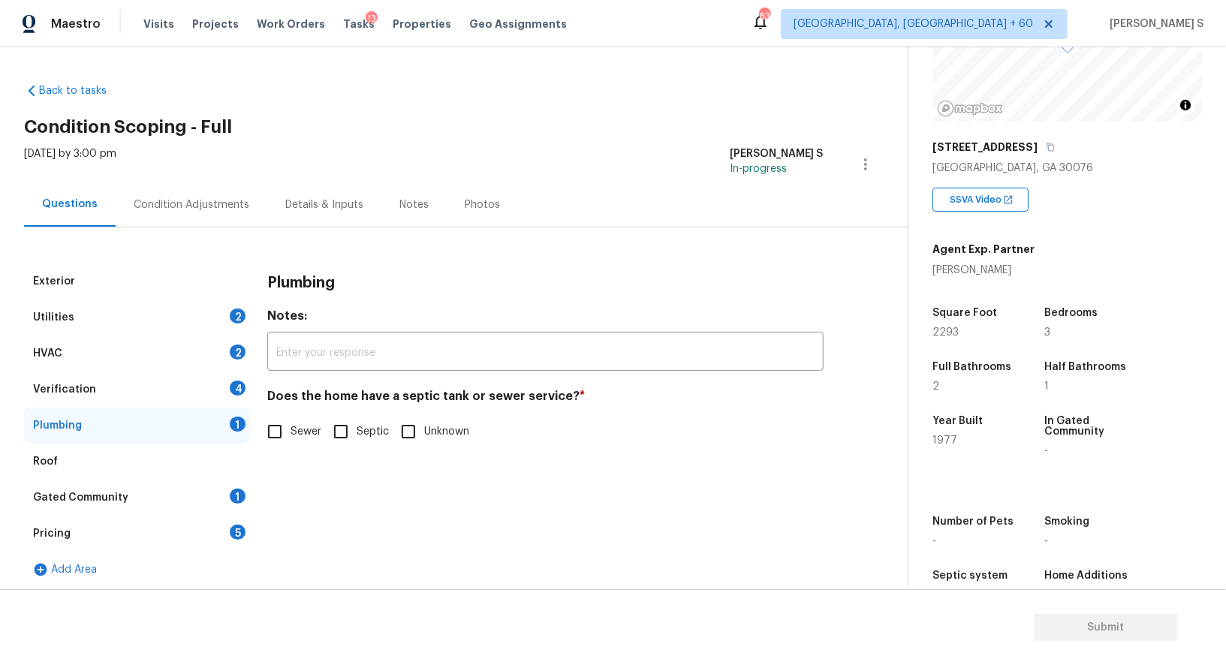
click at [258, 436] on div "Exterior Utilities 2 HVAC 2 Verification 4 Plumbing 1 Roof Gated Community 1 Pr…" at bounding box center [448, 426] width 848 height 324
click at [266, 444] on input "Sewer" at bounding box center [275, 432] width 32 height 32
checkbox input "true"
click at [244, 491] on div "1" at bounding box center [238, 496] width 16 height 15
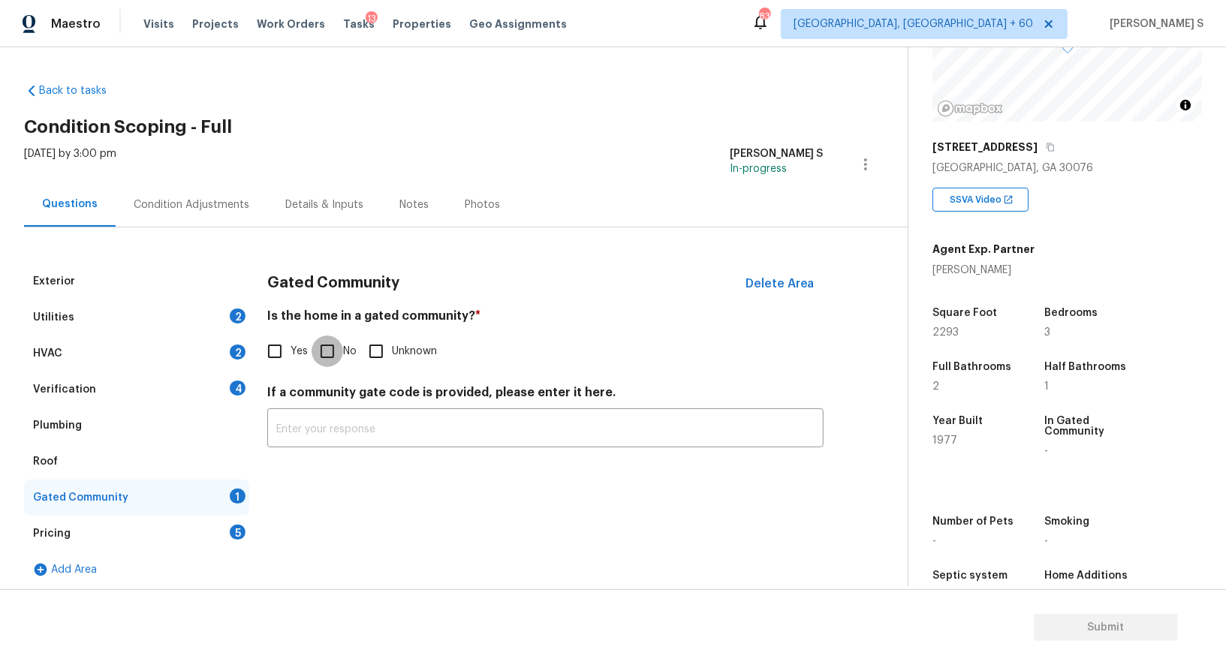
click at [338, 342] on input "No" at bounding box center [328, 352] width 32 height 32
checkbox input "true"
click at [244, 378] on div "Verification 4" at bounding box center [136, 390] width 225 height 36
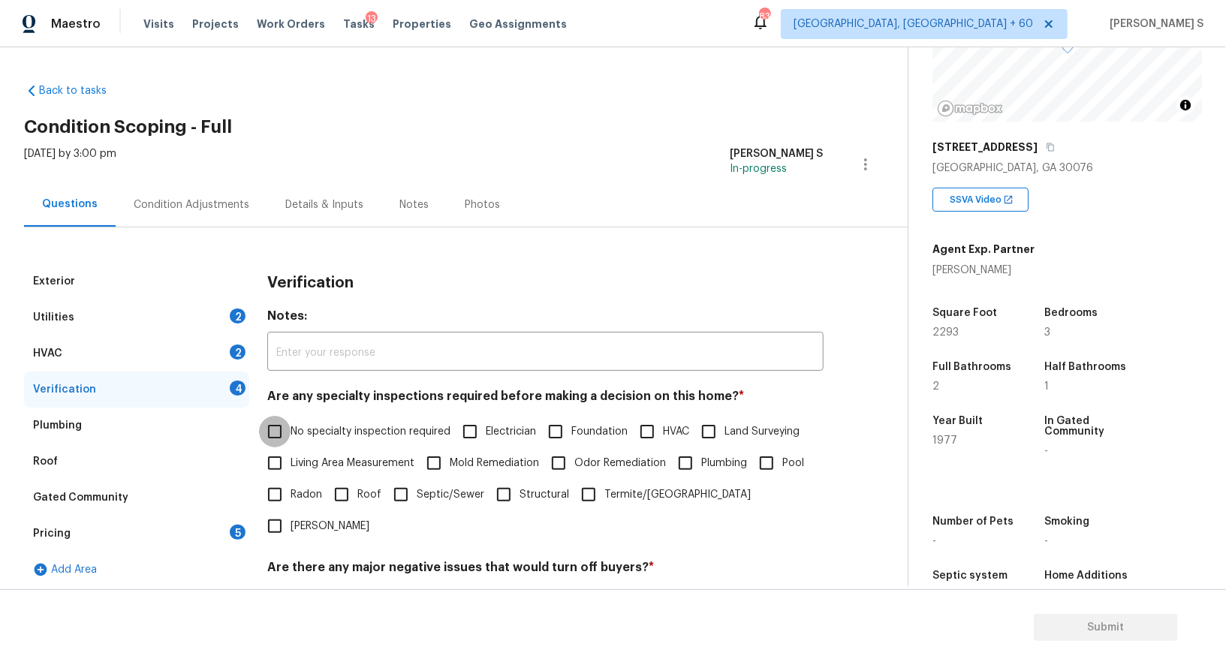
click at [277, 423] on input "No specialty inspection required" at bounding box center [275, 432] width 32 height 32
checkbox input "true"
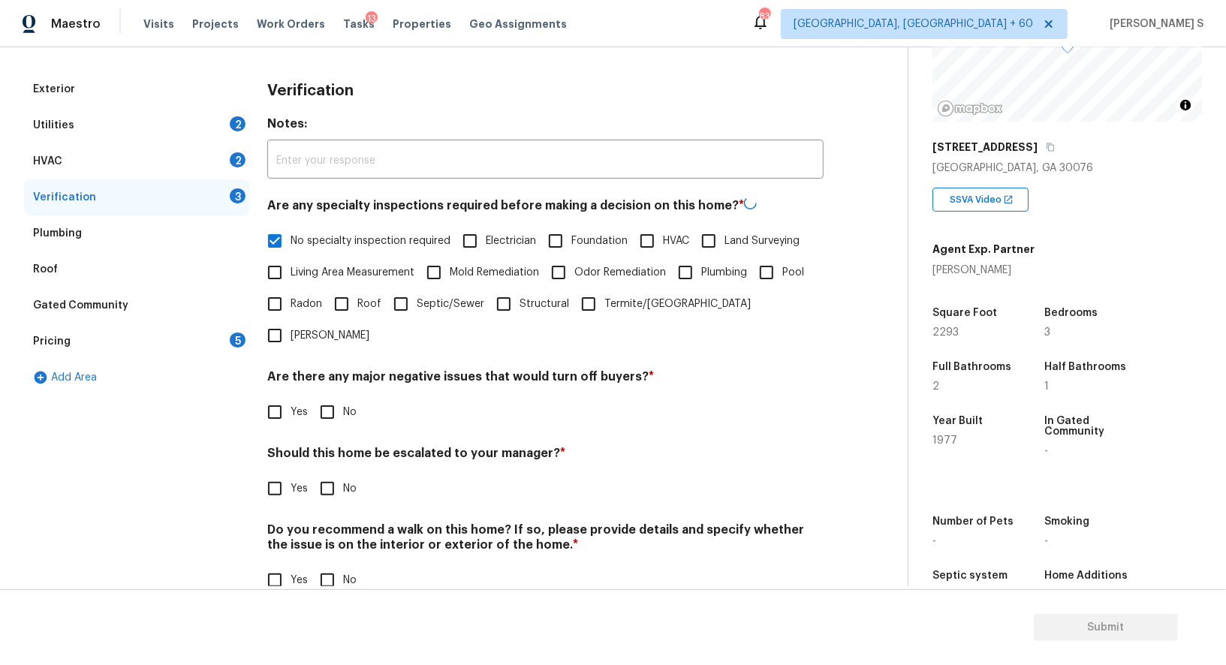
scroll to position [191, 0]
click at [328, 396] on input "No" at bounding box center [328, 412] width 32 height 32
checkbox input "true"
click at [330, 565] on input "No" at bounding box center [328, 581] width 32 height 32
checkbox input "true"
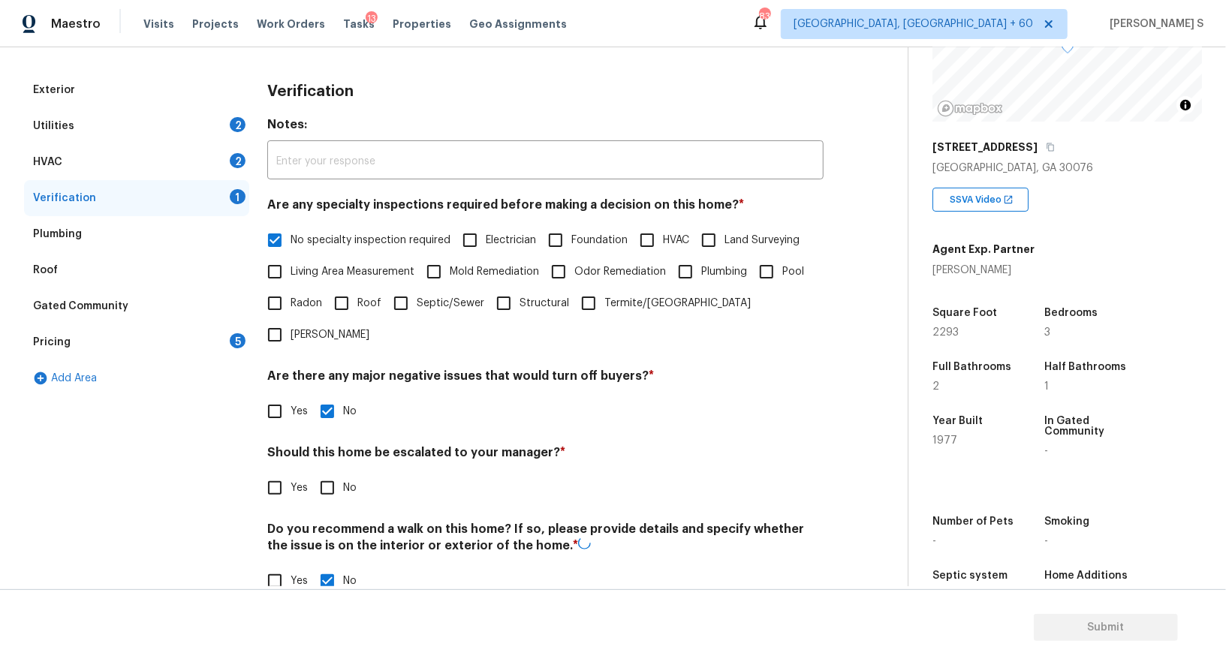
scroll to position [0, 0]
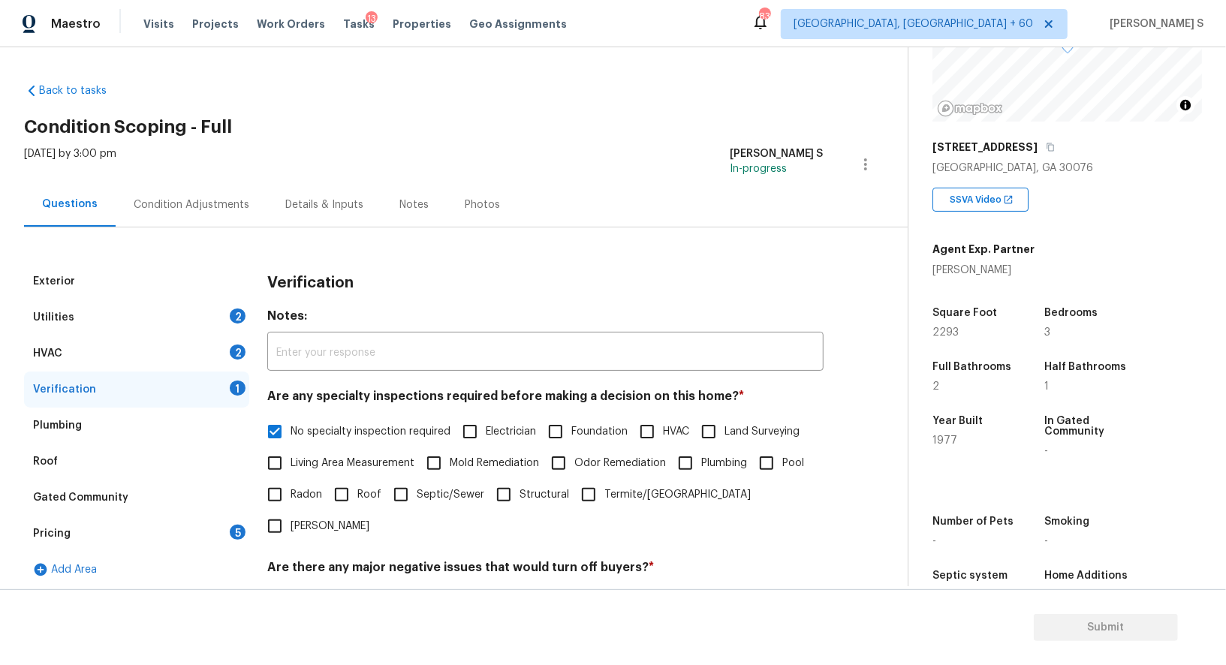
drag, startPoint x: 230, startPoint y: 363, endPoint x: 252, endPoint y: 357, distance: 23.3
click at [230, 363] on div "HVAC 2" at bounding box center [136, 354] width 225 height 36
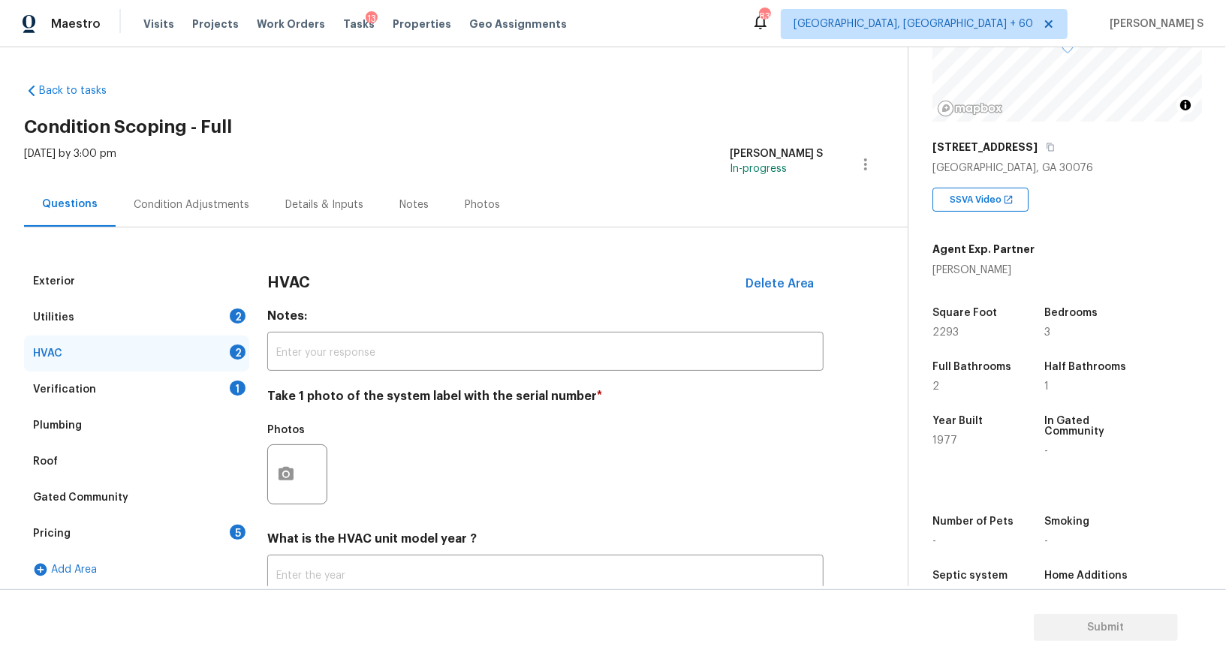
scroll to position [107, 0]
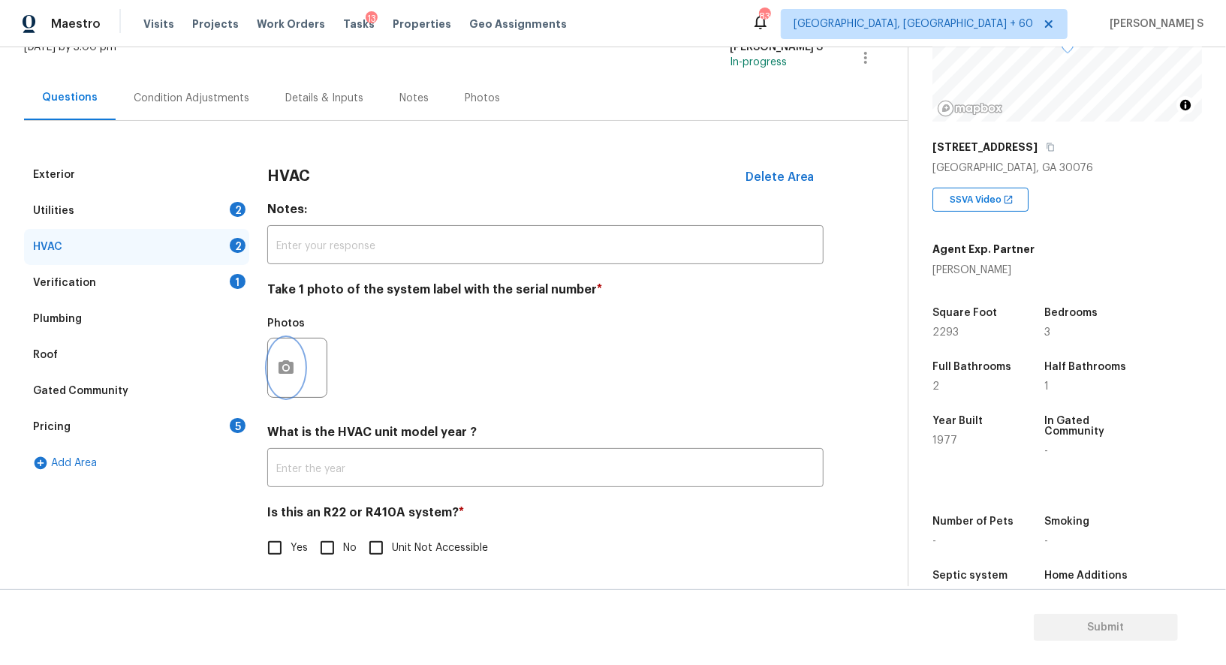
click at [280, 370] on icon "button" at bounding box center [286, 367] width 15 height 14
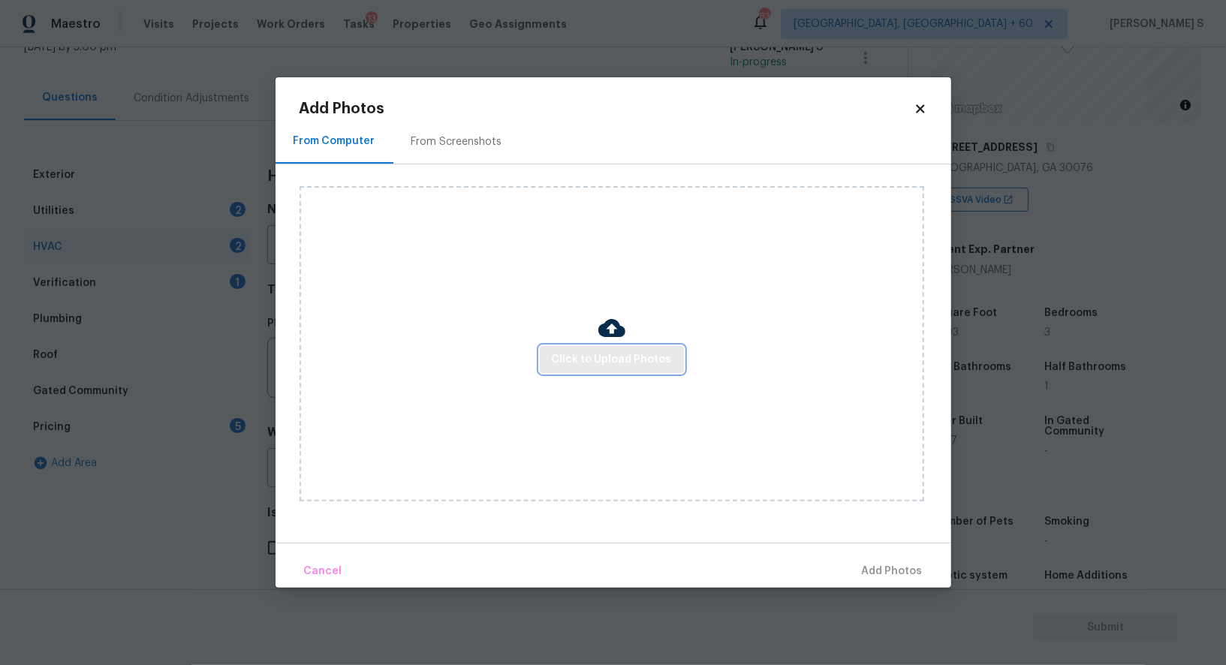
click at [570, 352] on span "Click to Upload Photos" at bounding box center [612, 360] width 120 height 19
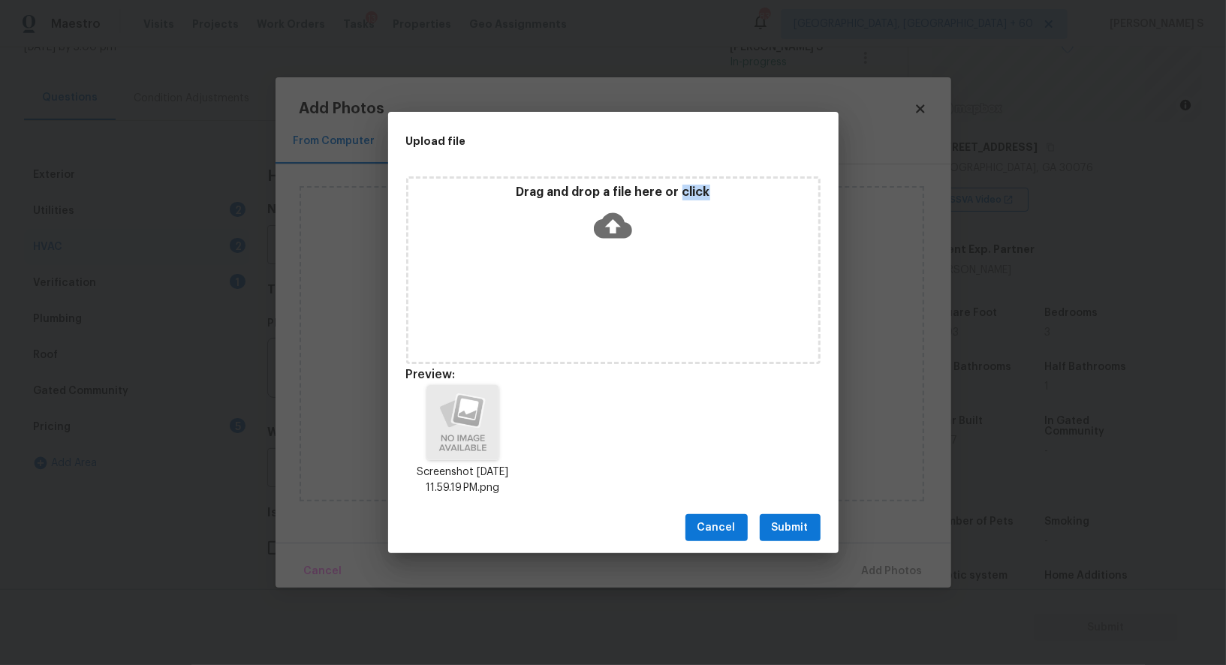
click at [771, 538] on button "Submit" at bounding box center [790, 528] width 61 height 28
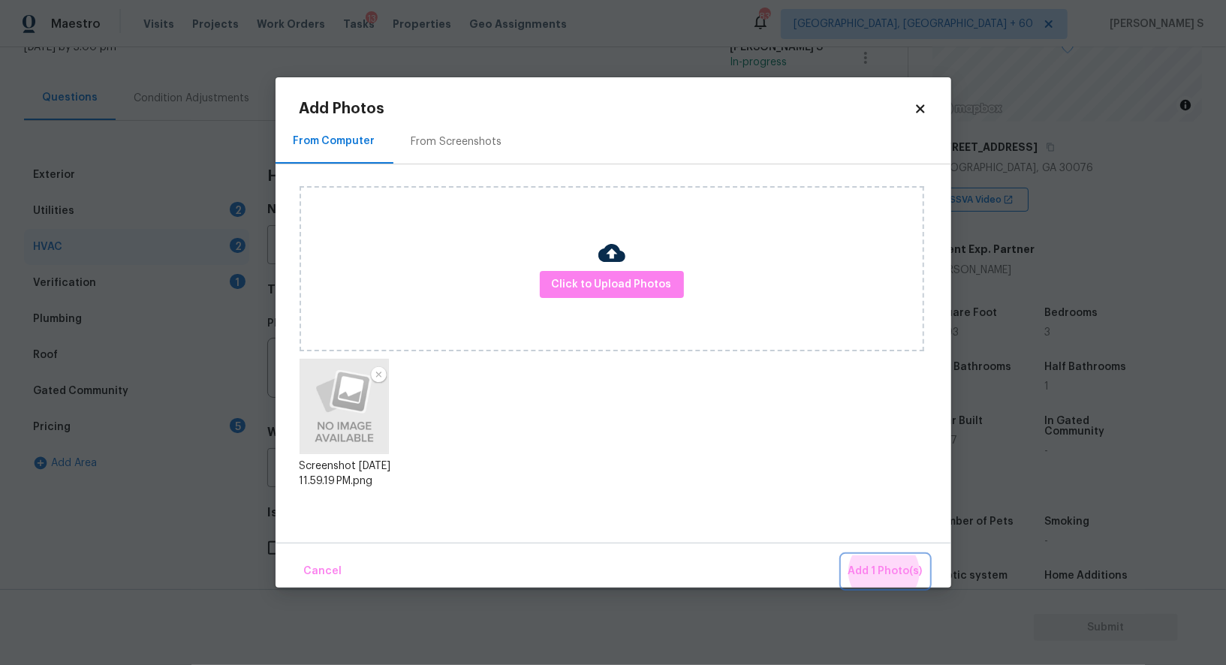
click at [842, 556] on button "Add 1 Photo(s)" at bounding box center [885, 572] width 86 height 32
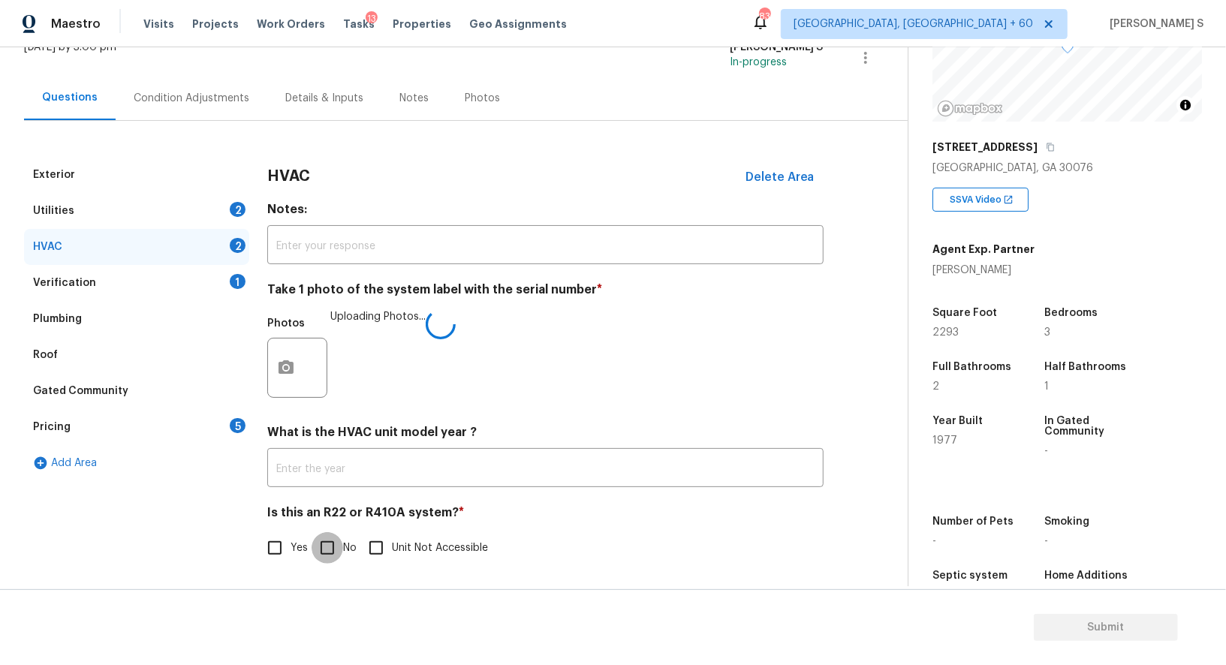
click at [318, 561] on input "No" at bounding box center [328, 548] width 32 height 32
checkbox input "true"
click at [236, 197] on div "Utilities 2" at bounding box center [136, 211] width 225 height 36
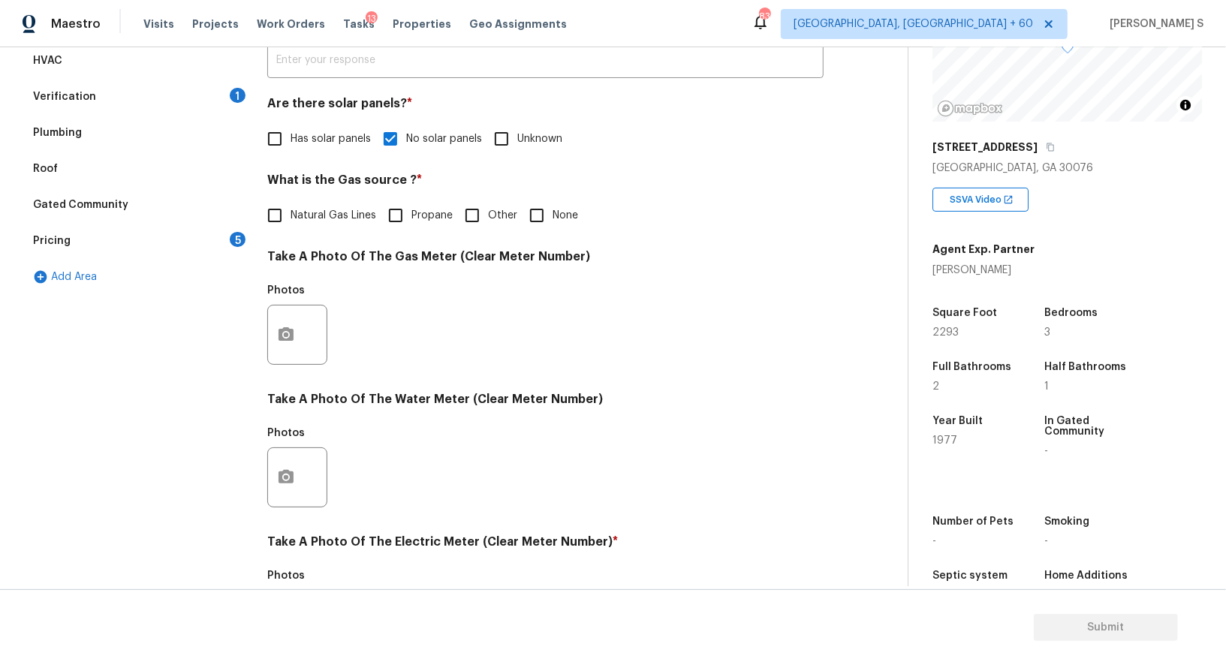
scroll to position [464, 0]
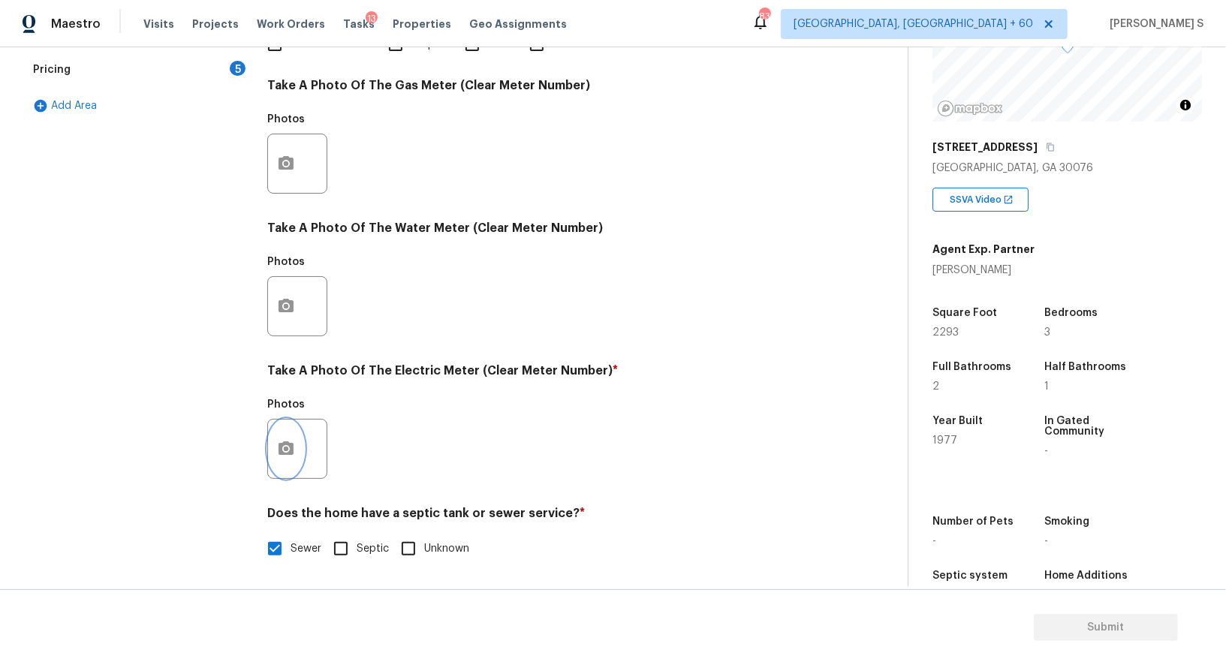
click at [285, 454] on icon "button" at bounding box center [286, 449] width 18 height 18
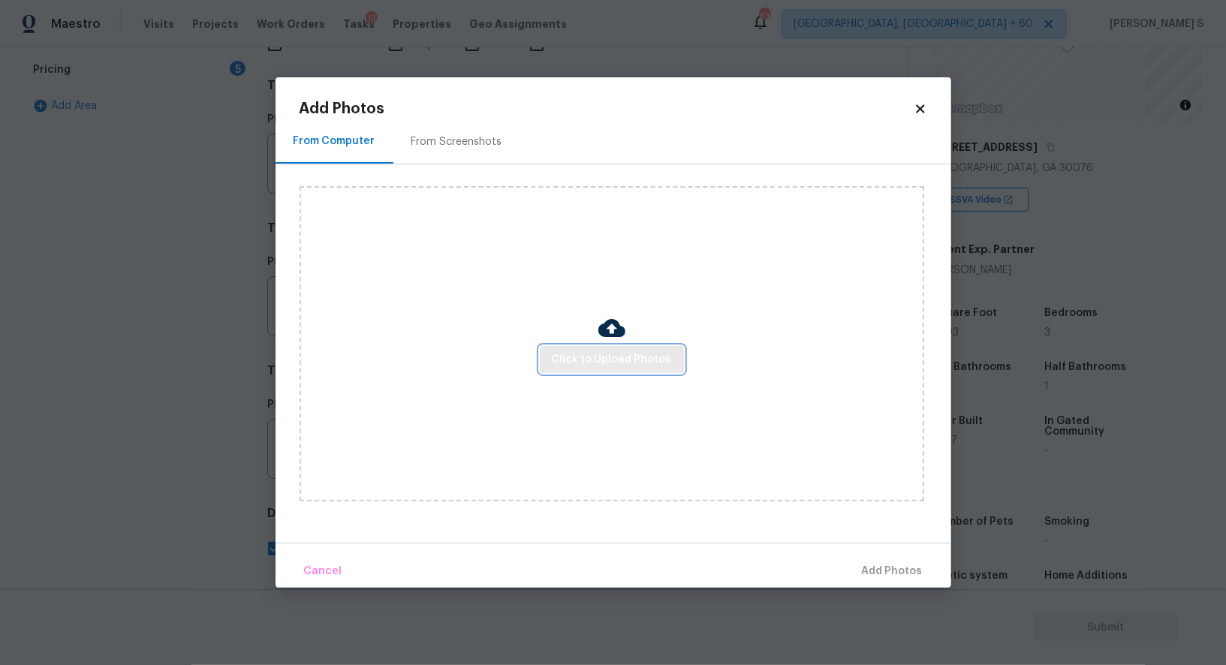
click at [571, 366] on span "Click to Upload Photos" at bounding box center [612, 360] width 120 height 19
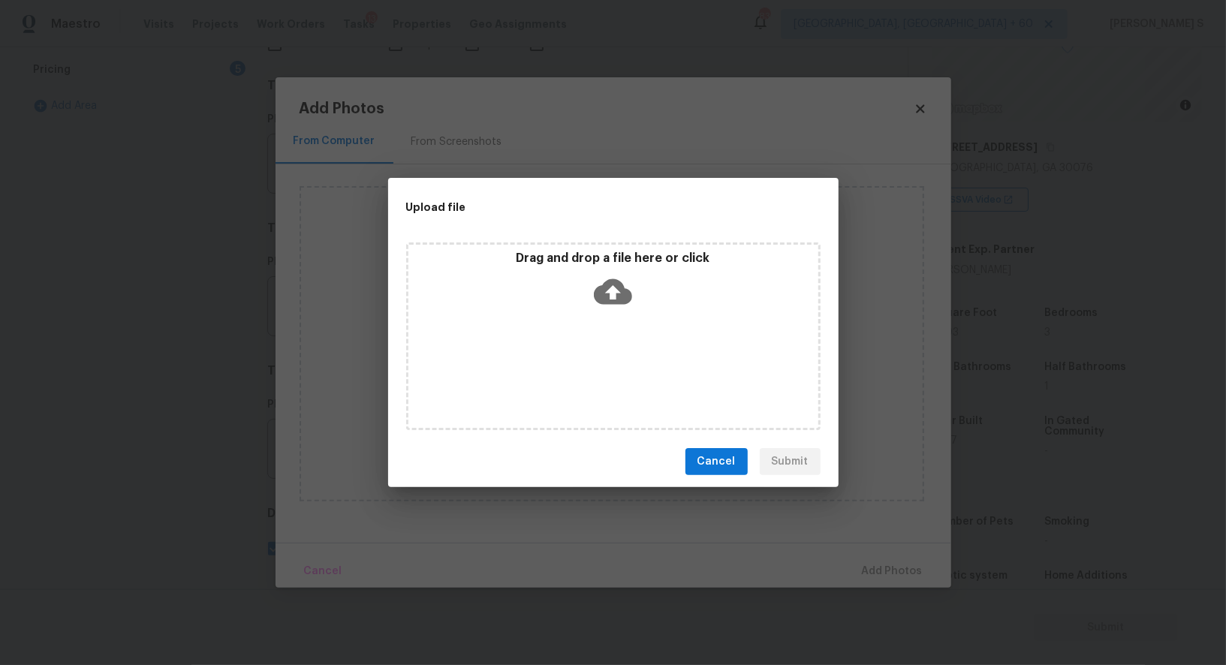
click at [571, 366] on div "Drag and drop a file here or click" at bounding box center [613, 337] width 414 height 188
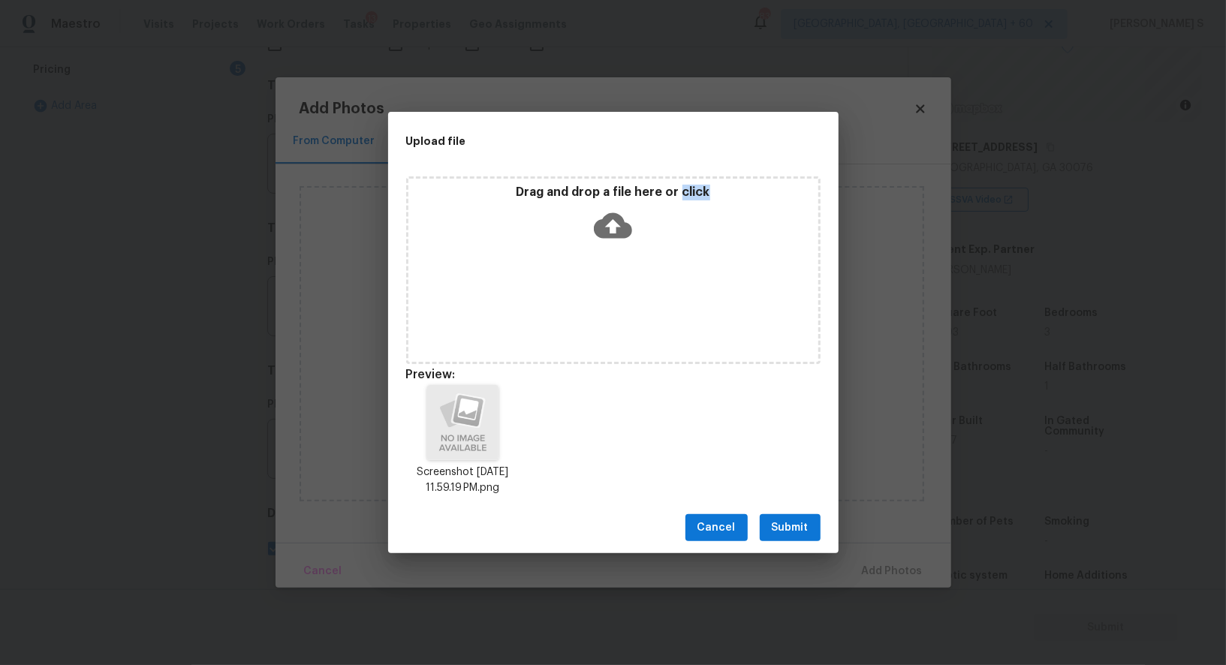
click at [800, 526] on span "Submit" at bounding box center [790, 528] width 37 height 19
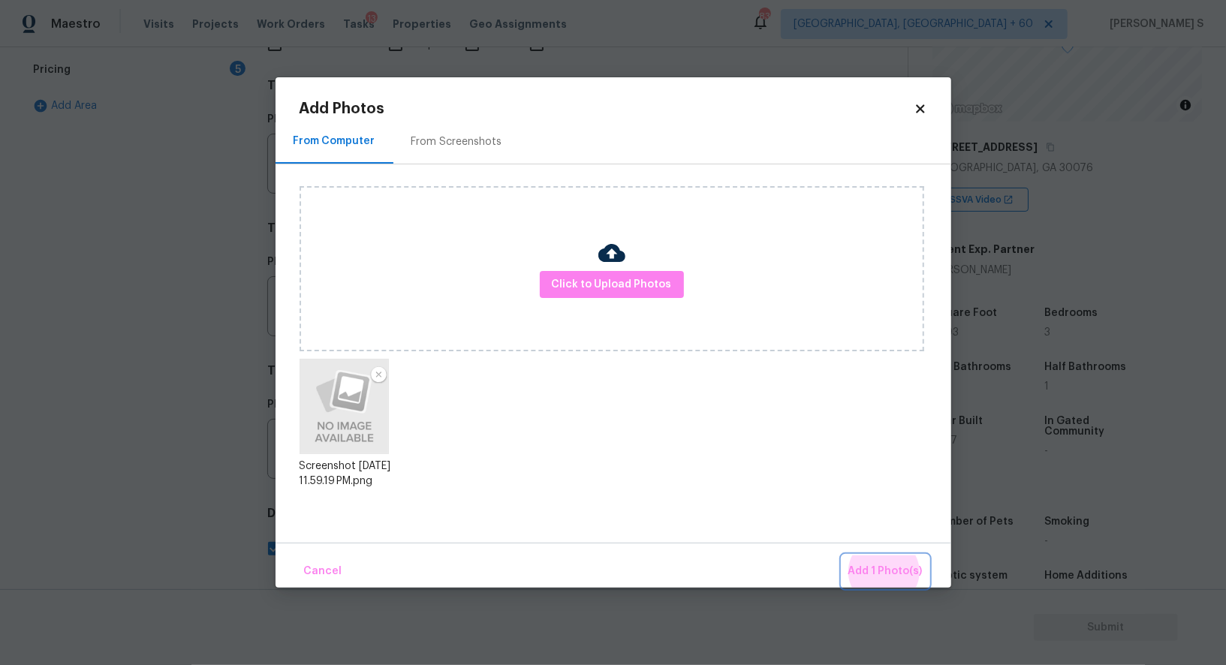
click at [842, 556] on button "Add 1 Photo(s)" at bounding box center [885, 572] width 86 height 32
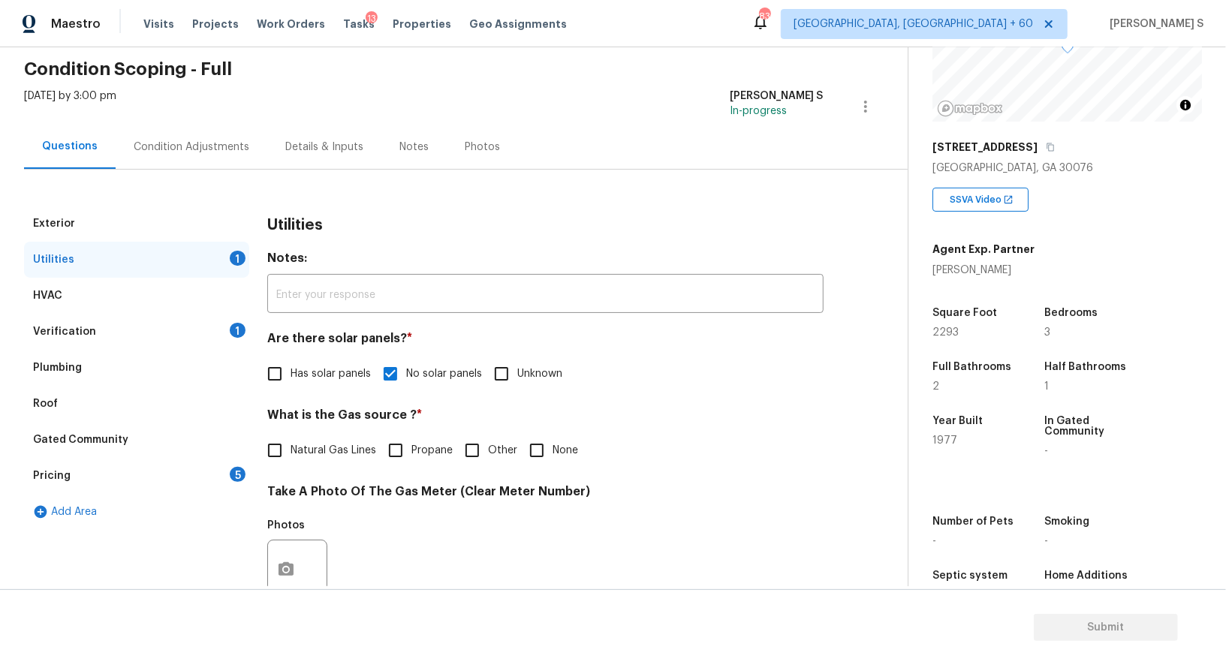
scroll to position [163, 0]
click at [207, 132] on div "Condition Adjustments" at bounding box center [192, 147] width 152 height 44
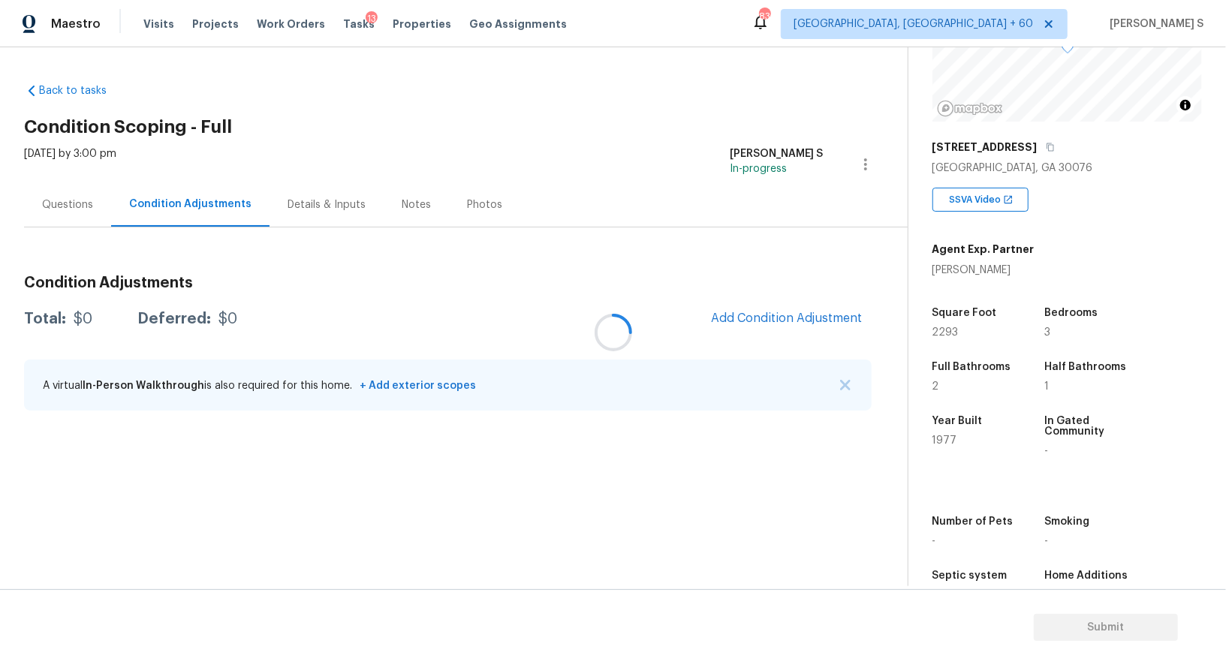
scroll to position [163, 0]
click at [755, 332] on button "Add Condition Adjustment" at bounding box center [787, 319] width 170 height 32
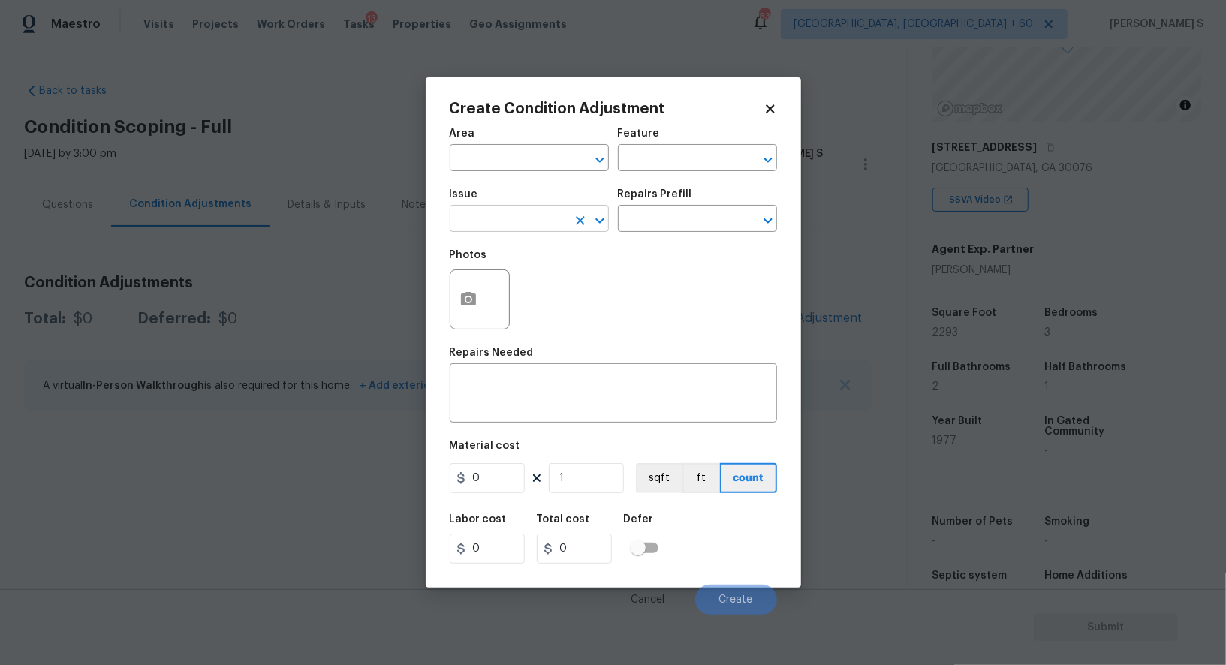
click at [533, 213] on input "text" at bounding box center [508, 220] width 117 height 23
type input "Pressure Washing"
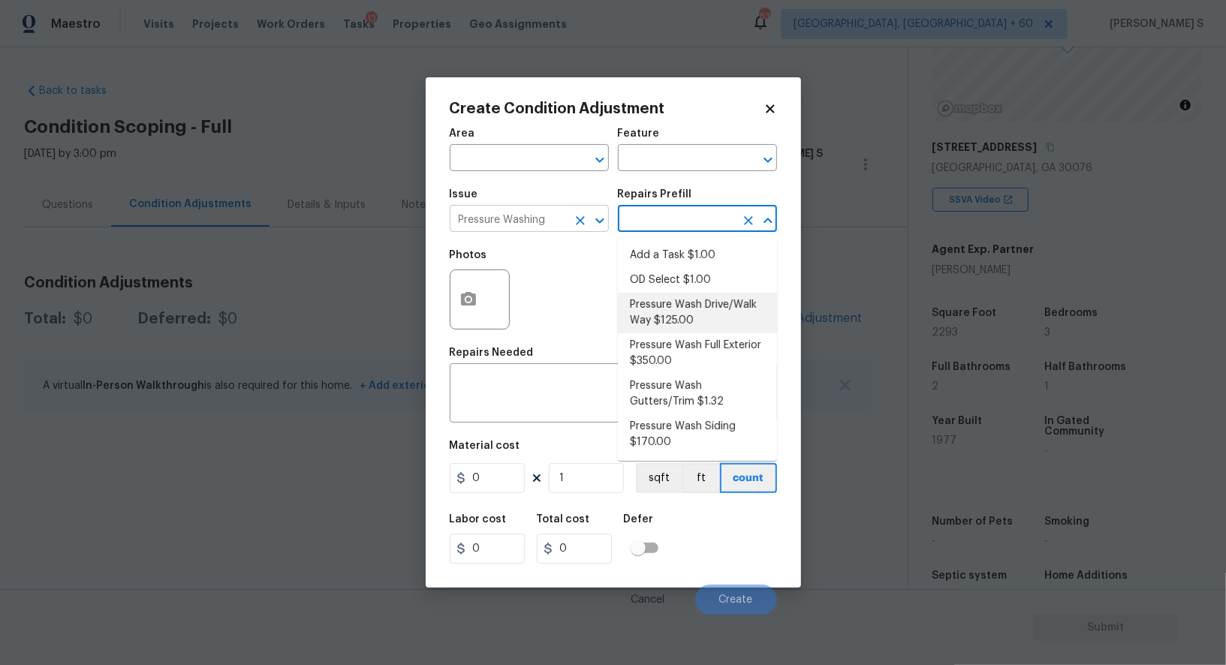
type input "Siding"
type textarea "Pressure wash the driveways/walkways as directed by the PM. Ensure that all deb…"
type input "125"
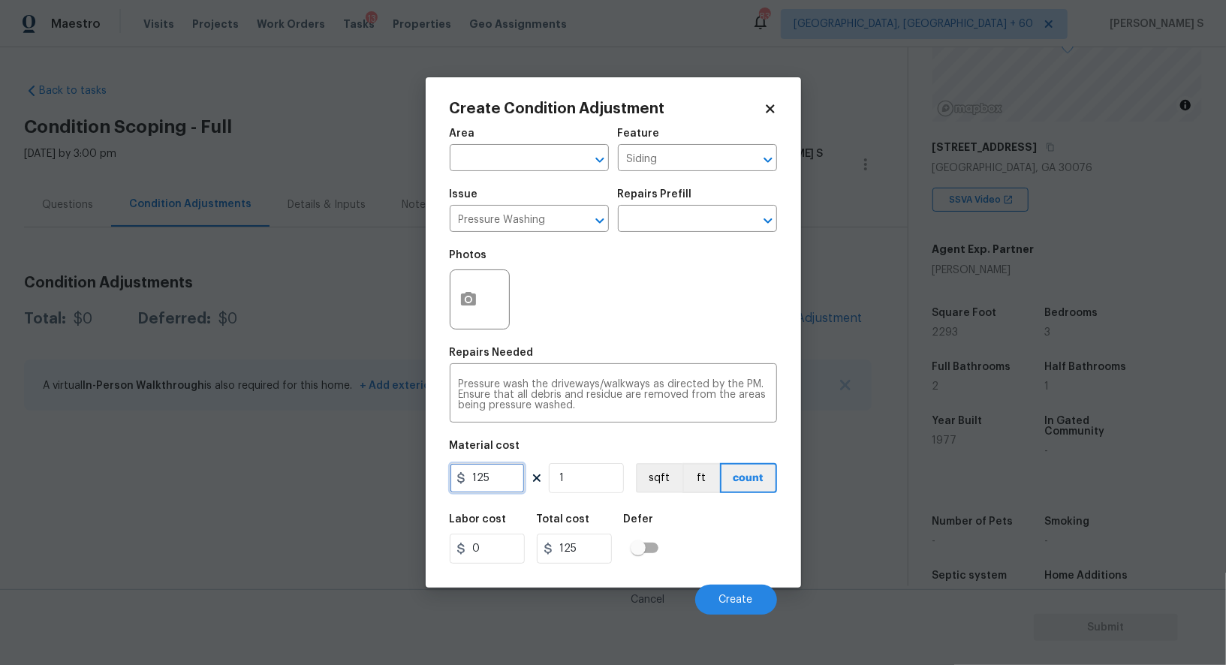
click at [508, 488] on input "125" at bounding box center [487, 478] width 75 height 30
type input "200"
click at [731, 569] on div "Labor cost 0 Total cost 200 Defer" at bounding box center [613, 539] width 327 height 68
click at [748, 595] on button "Create" at bounding box center [736, 600] width 82 height 30
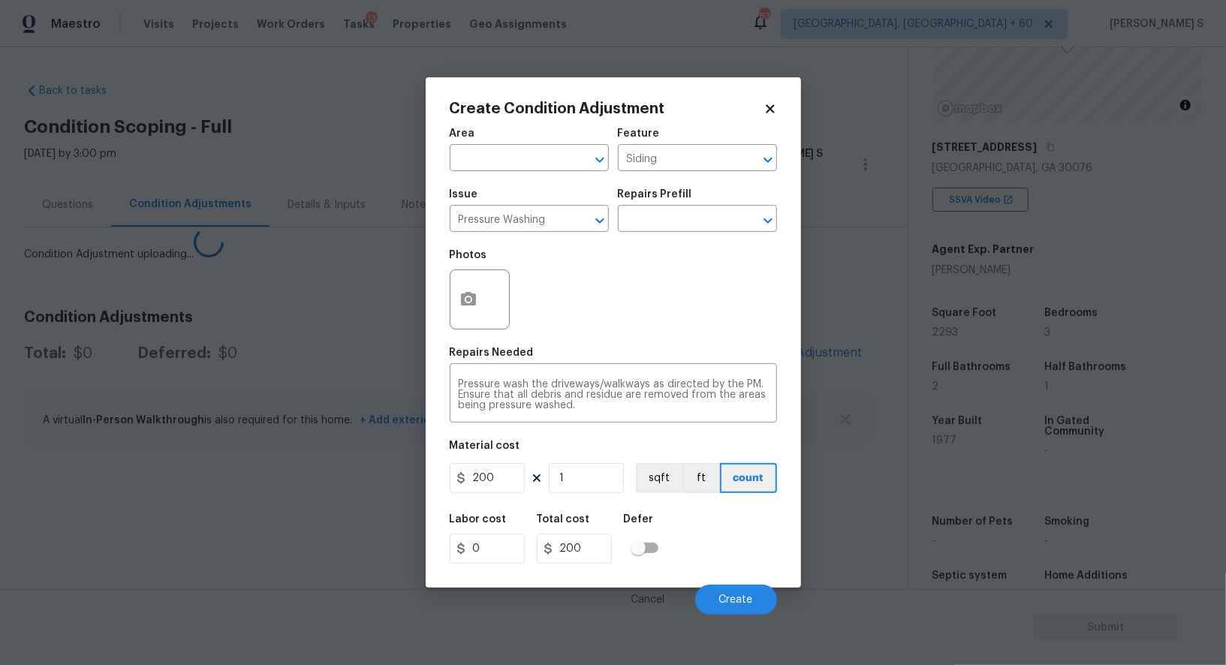
click at [104, 481] on body "Maestro Visits Projects Work Orders Tasks 13 Properties Geo Assignments 839 Alb…" at bounding box center [613, 332] width 1226 height 665
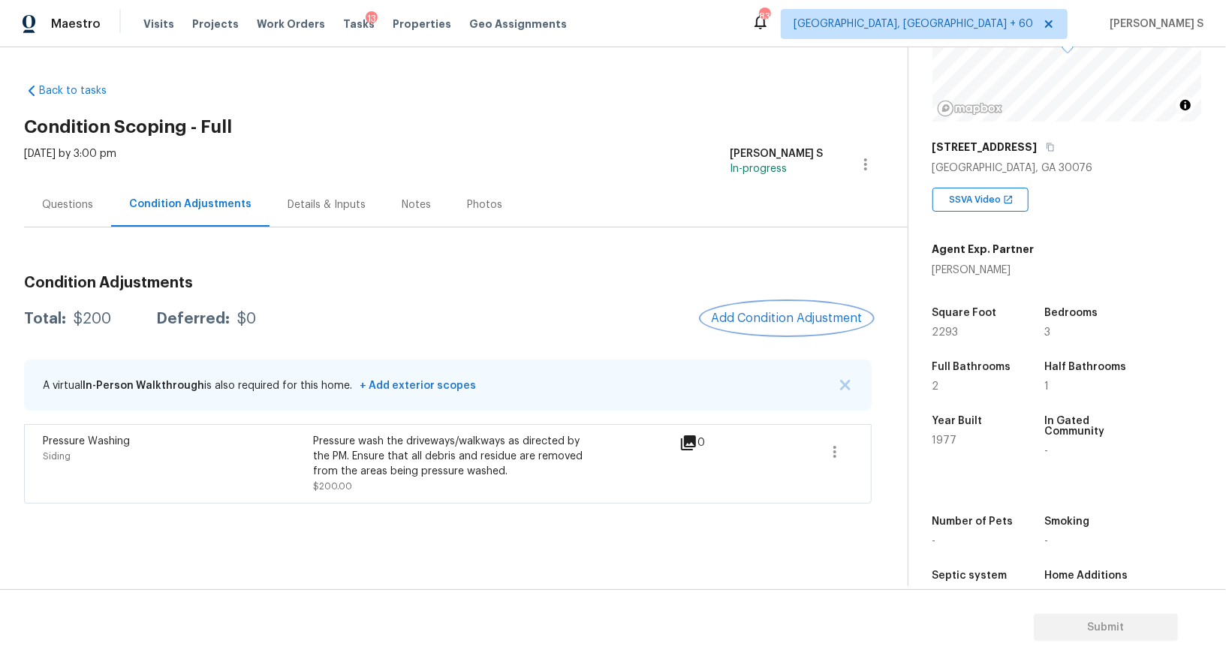
click at [798, 328] on button "Add Condition Adjustment" at bounding box center [787, 319] width 170 height 32
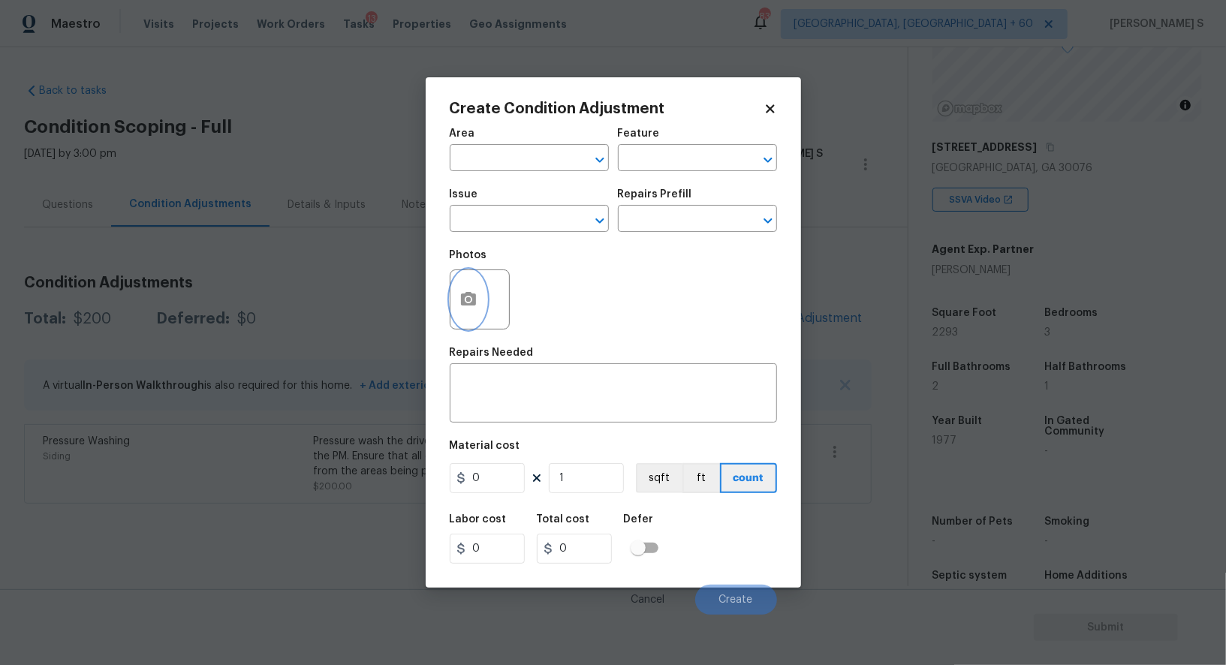
click at [467, 297] on icon "button" at bounding box center [468, 299] width 15 height 14
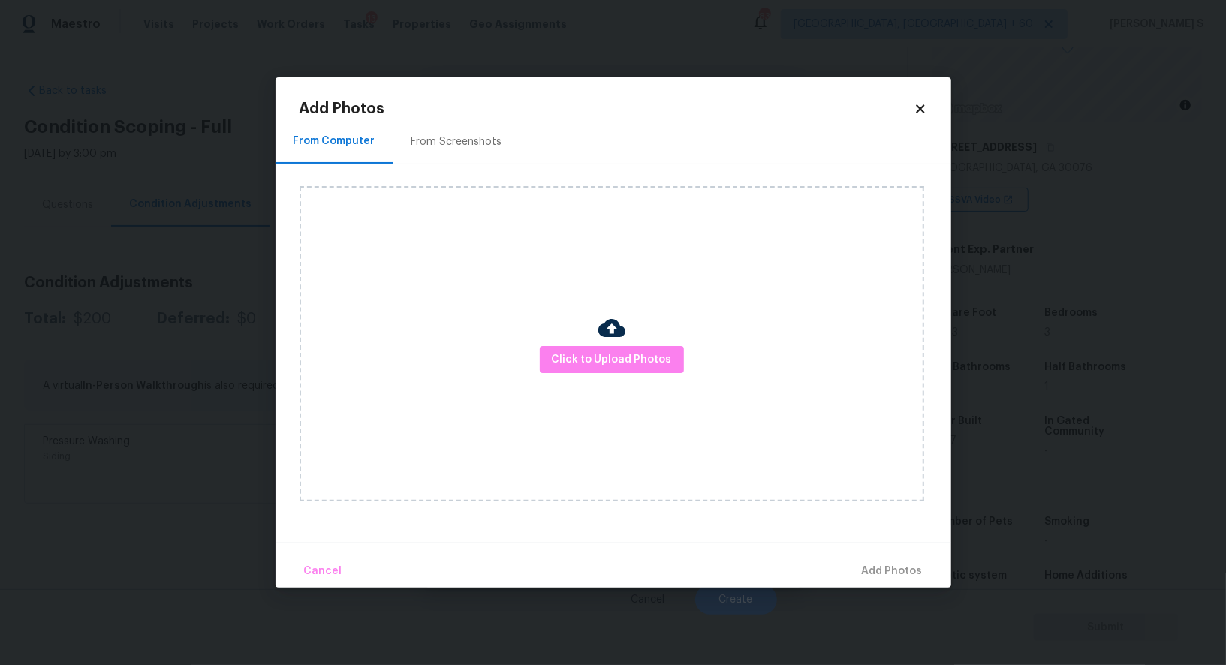
click at [449, 132] on div "From Screenshots" at bounding box center [456, 141] width 127 height 44
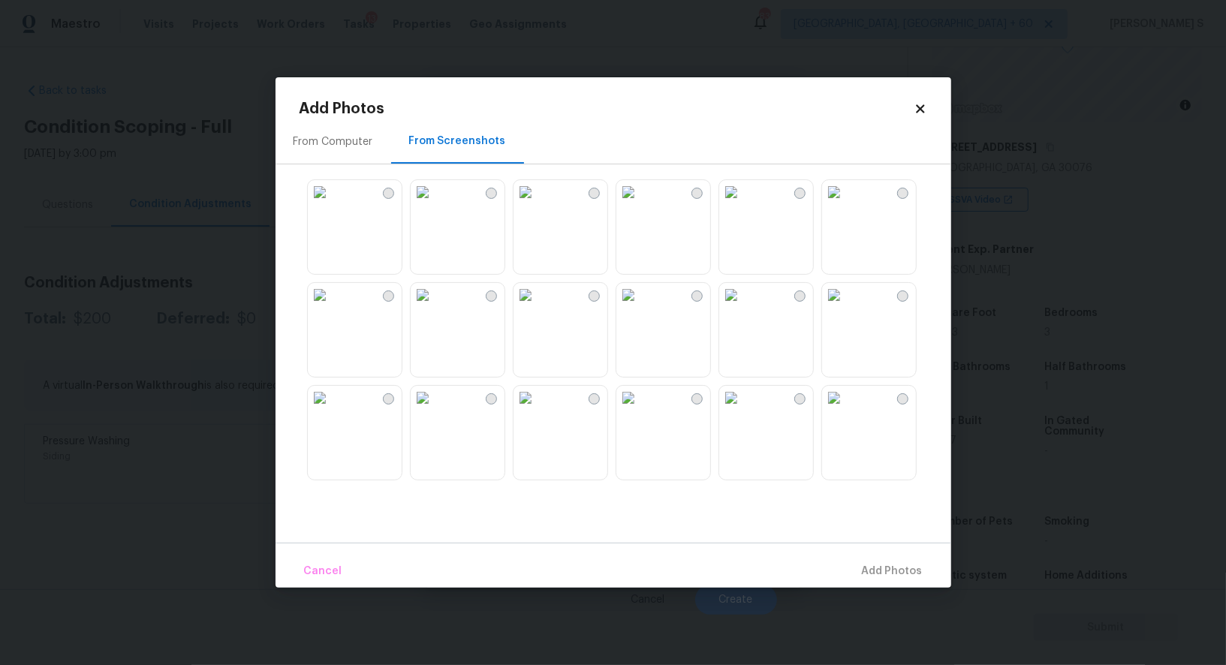
click at [538, 204] on img at bounding box center [526, 192] width 24 height 24
click at [640, 307] on img at bounding box center [628, 295] width 24 height 24
click at [845, 204] on img at bounding box center [834, 192] width 24 height 24
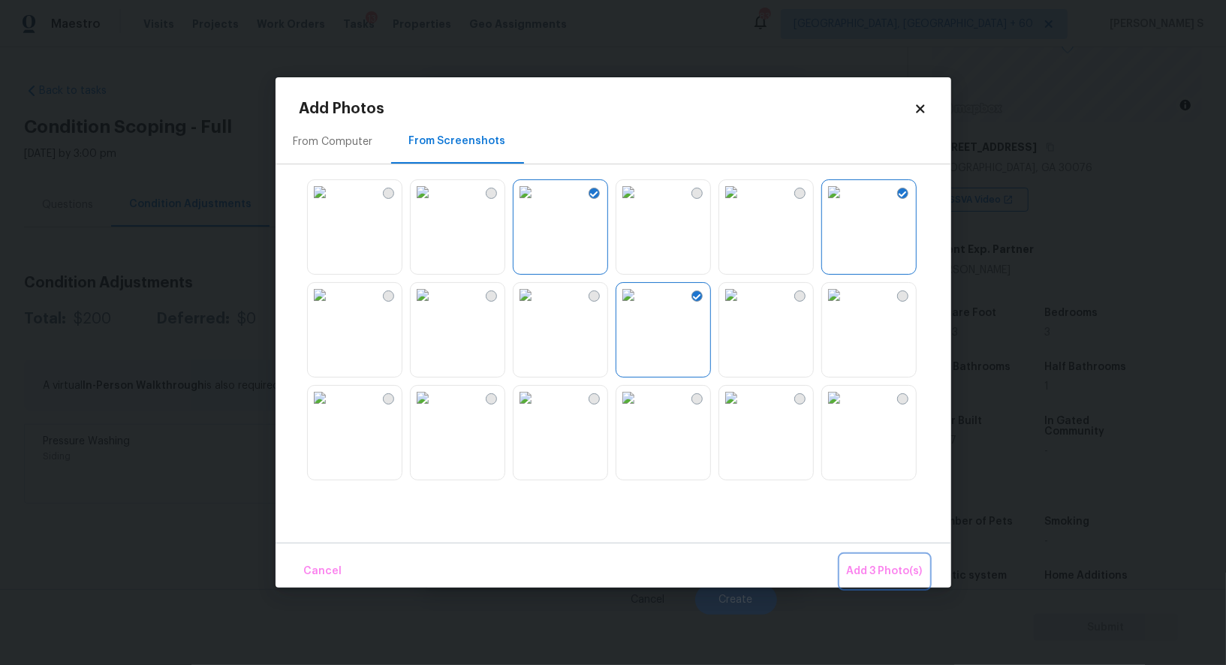
click at [891, 557] on button "Add 3 Photo(s)" at bounding box center [885, 572] width 88 height 32
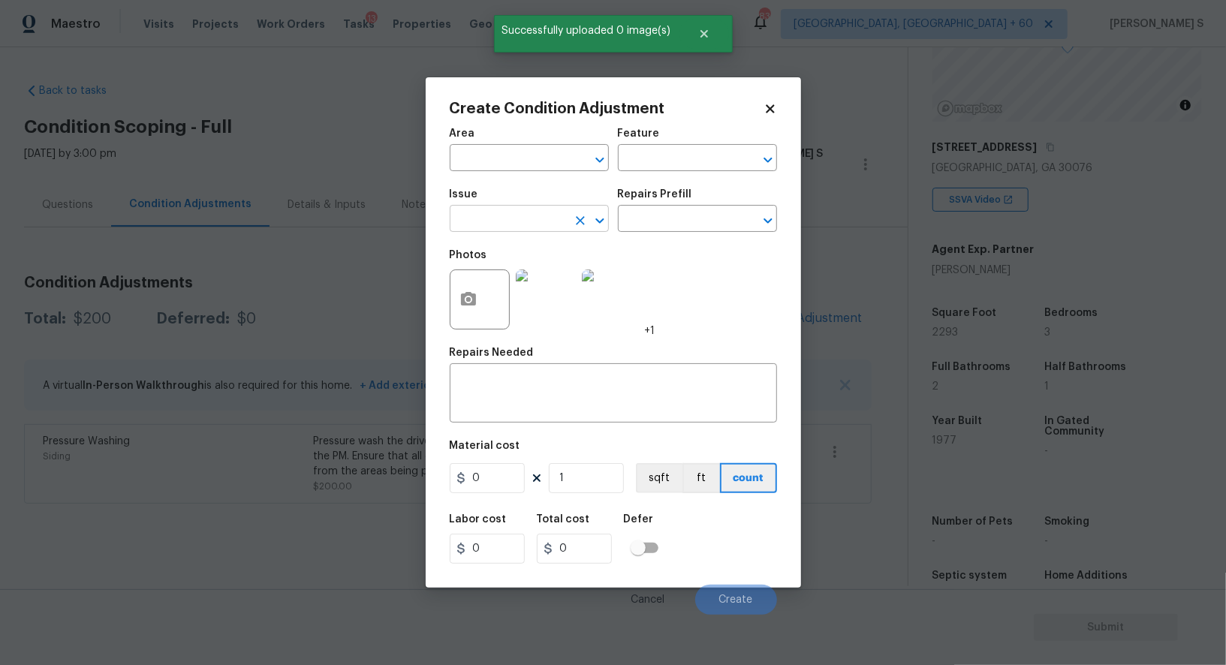
click at [506, 218] on input "text" at bounding box center [508, 220] width 117 height 23
type input "Landscape Package"
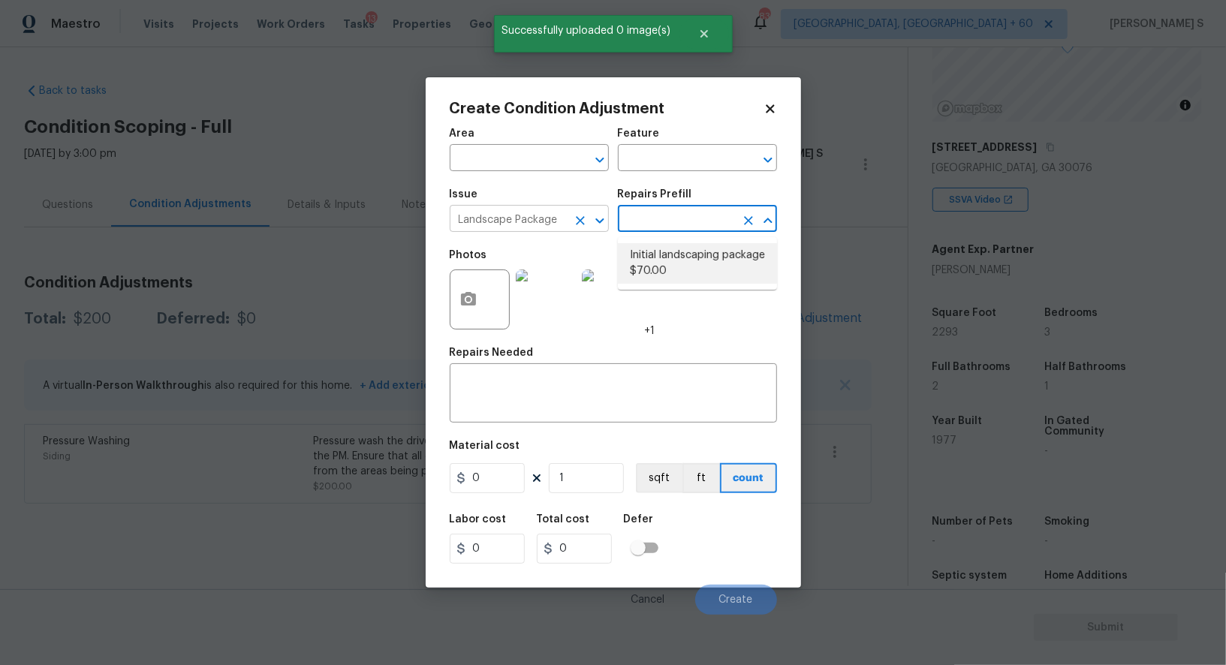
type input "Home Readiness Packages"
type textarea "Mowing of grass up to 6" in height. Mow, edge along driveways & sidewalks, trim…"
type input "70"
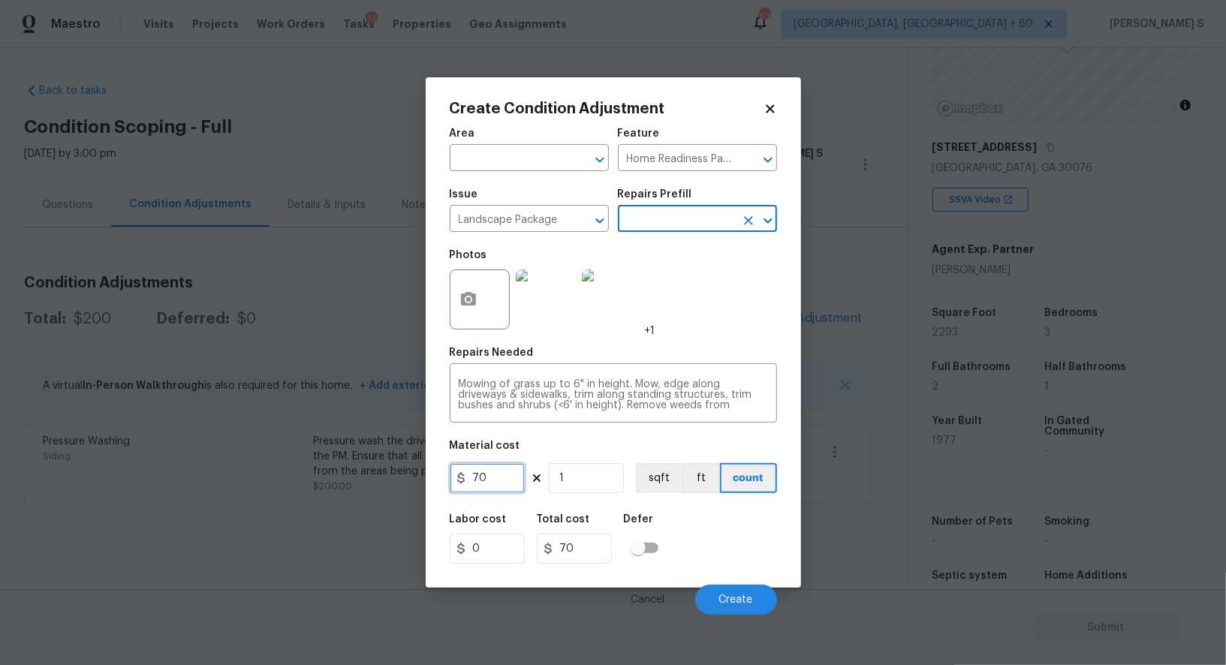
click at [499, 472] on input "70" at bounding box center [487, 478] width 75 height 30
type input "300"
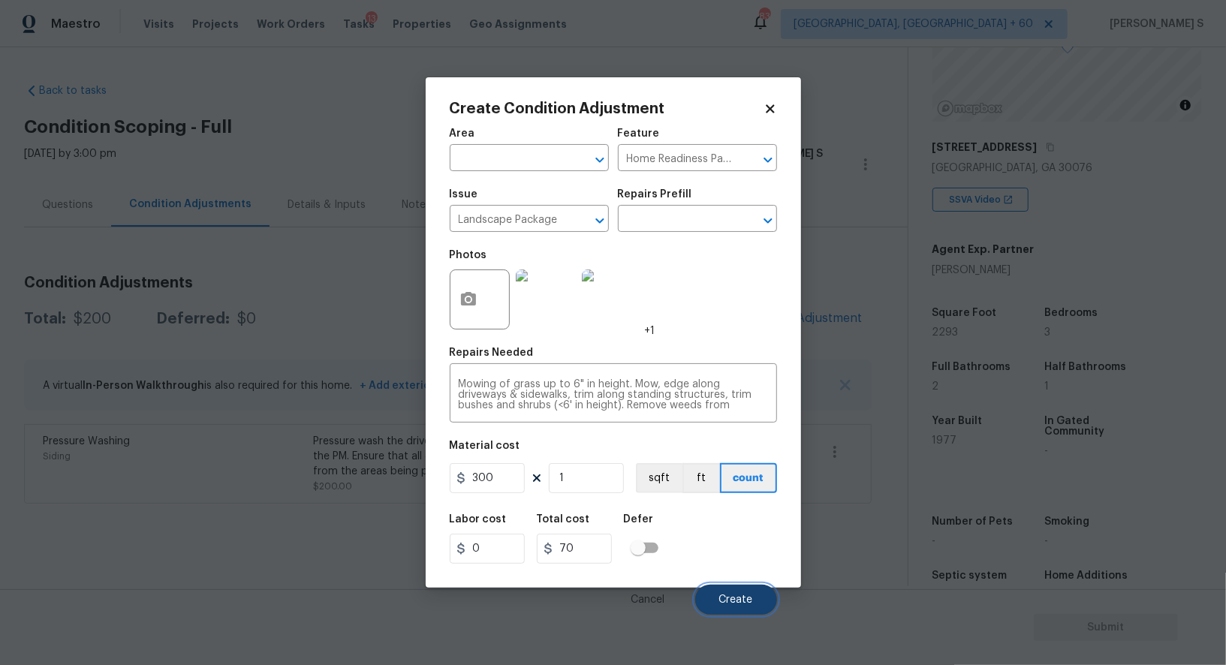
type input "300"
click at [758, 615] on button "Create" at bounding box center [736, 600] width 82 height 30
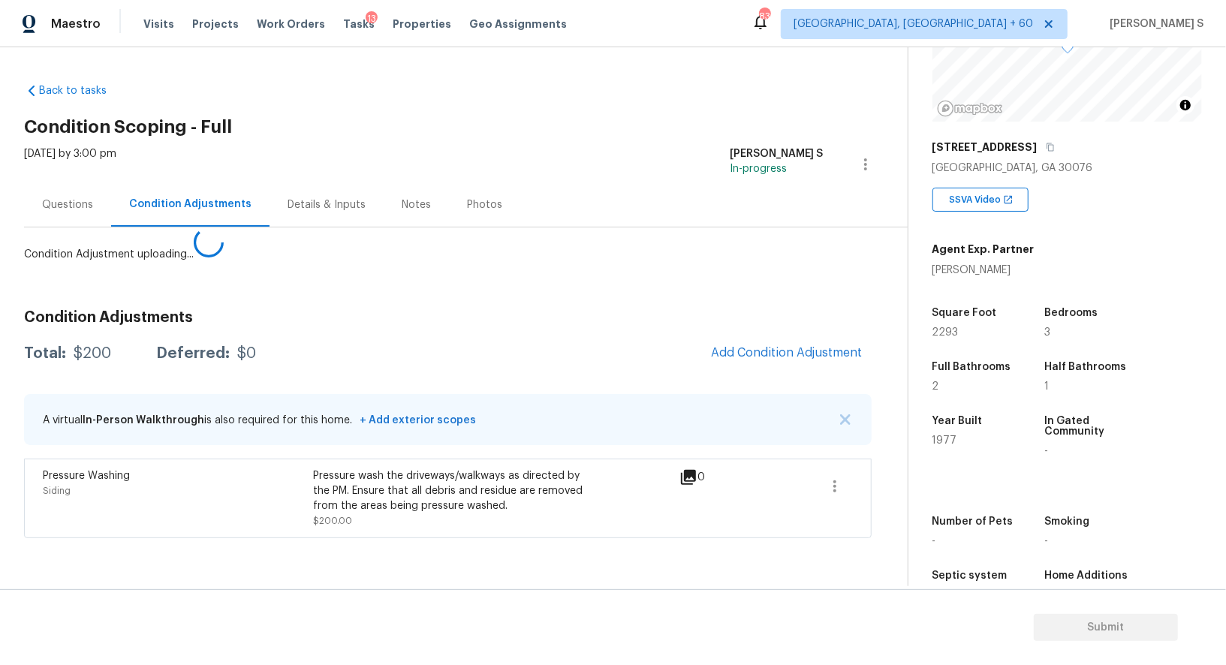
click at [202, 586] on body "Maestro Visits Projects Work Orders Tasks 13 Properties Geo Assignments 839 Alb…" at bounding box center [613, 332] width 1226 height 665
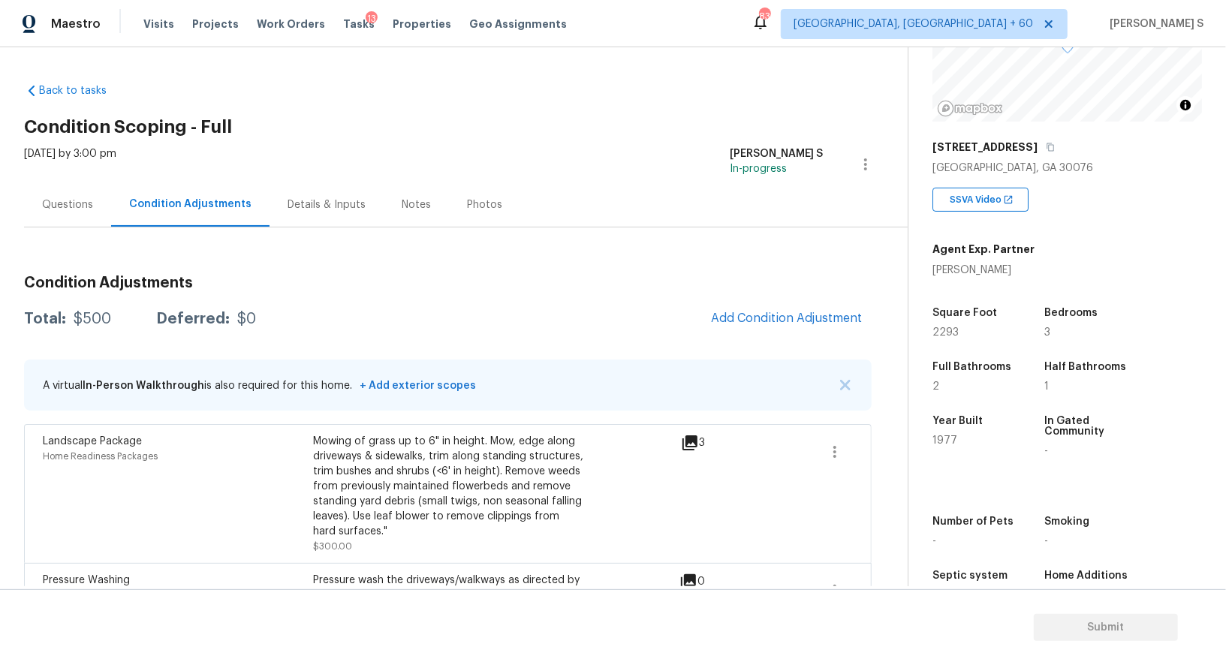
scroll to position [59, 0]
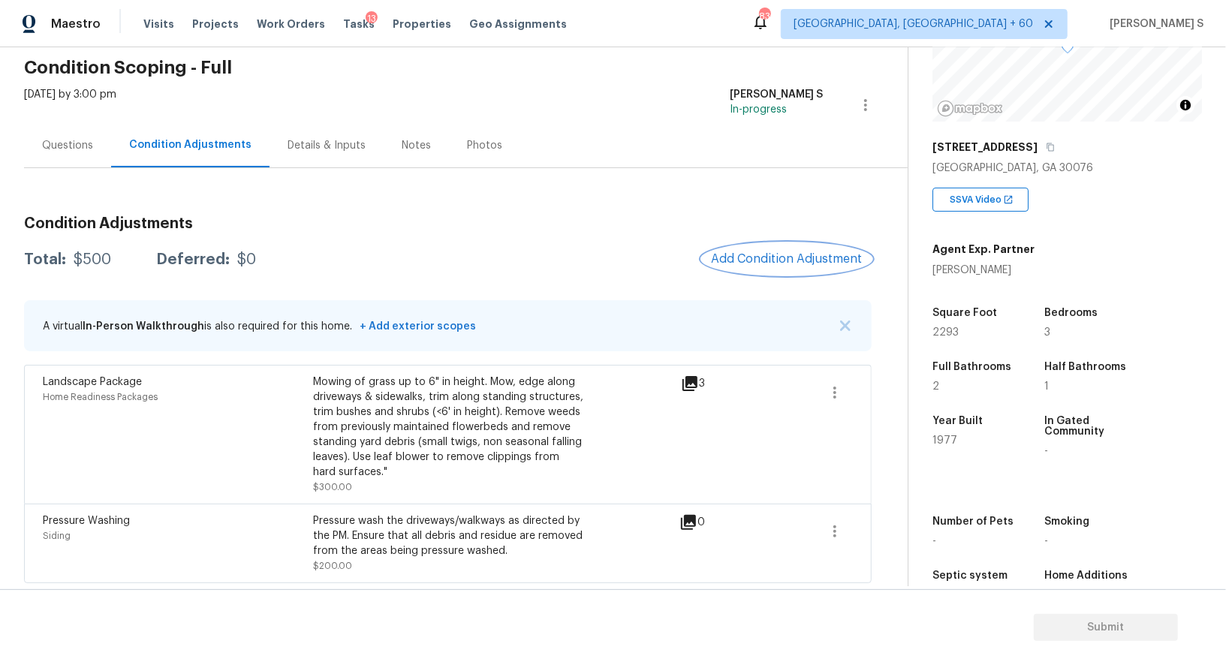
click at [780, 246] on button "Add Condition Adjustment" at bounding box center [787, 259] width 170 height 32
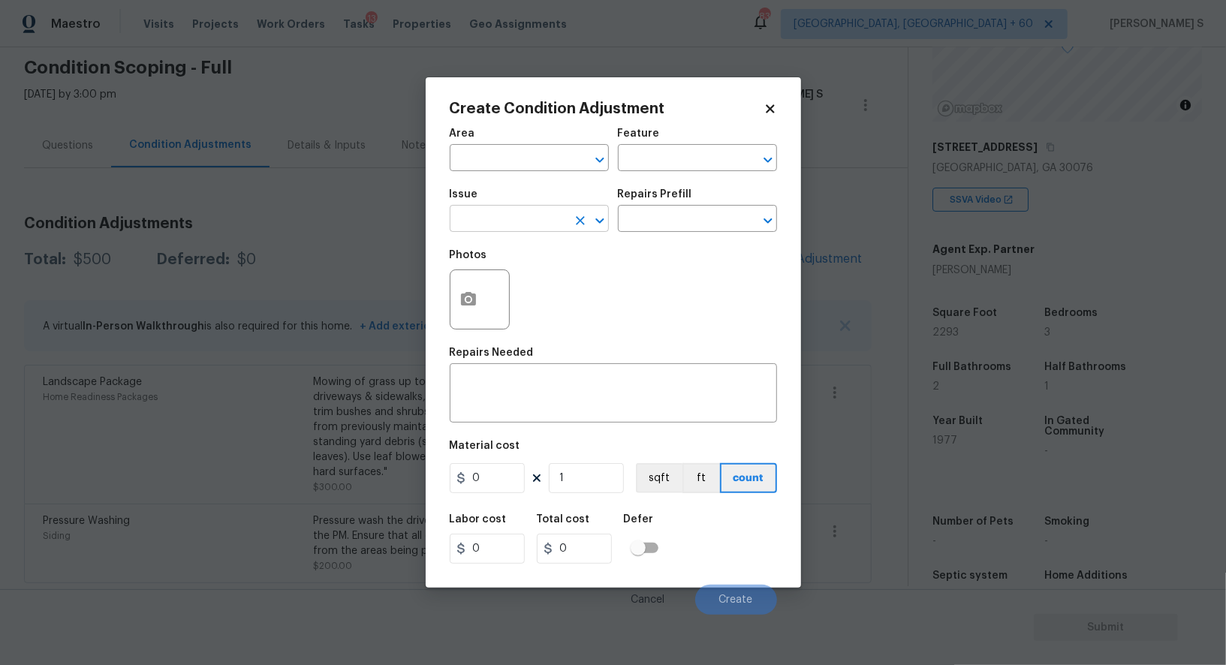
click at [538, 222] on input "text" at bounding box center [508, 220] width 117 height 23
type input "ACQ: Paint"
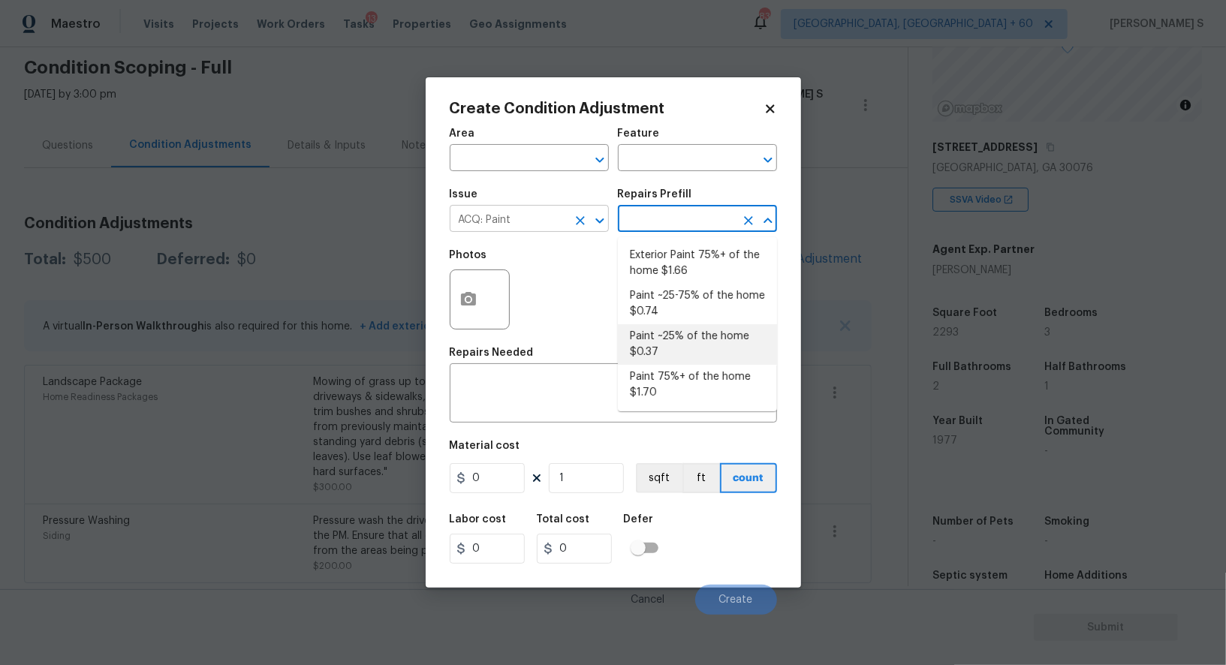
type input "Acquisition"
type textarea "Acquisition Scope: ~25% of the home needs interior paint"
type input "0.37"
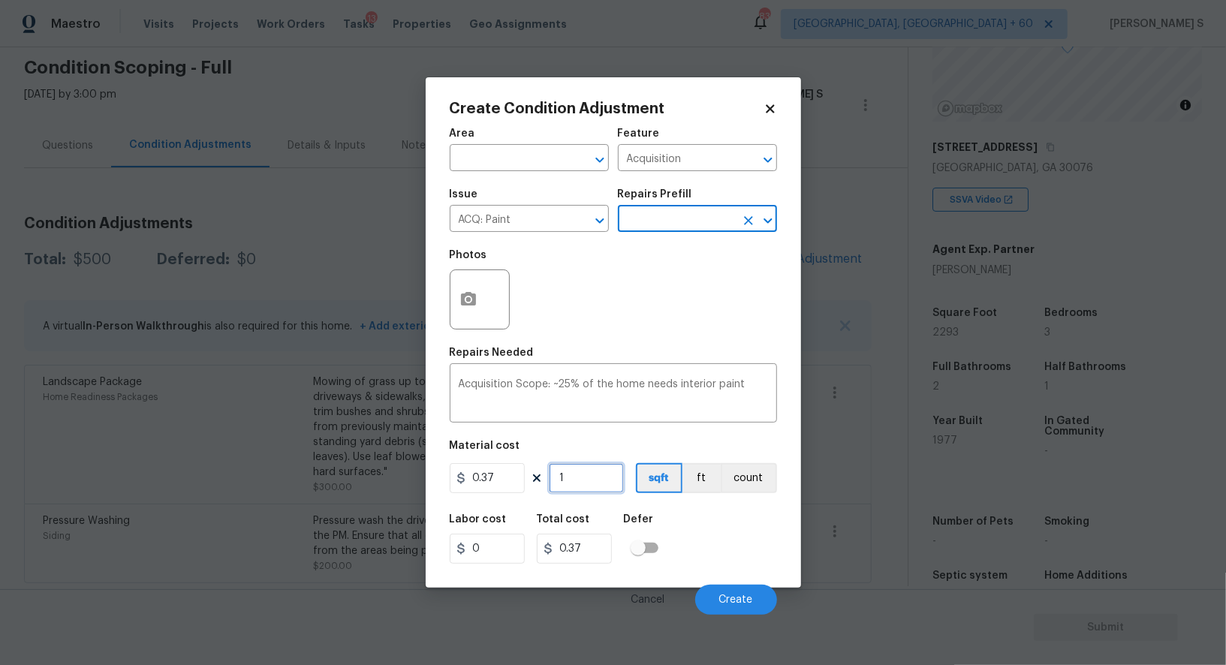
click at [592, 472] on input "1" at bounding box center [586, 478] width 75 height 30
type input "2"
type input "0.74"
type input "22"
type input "8.14"
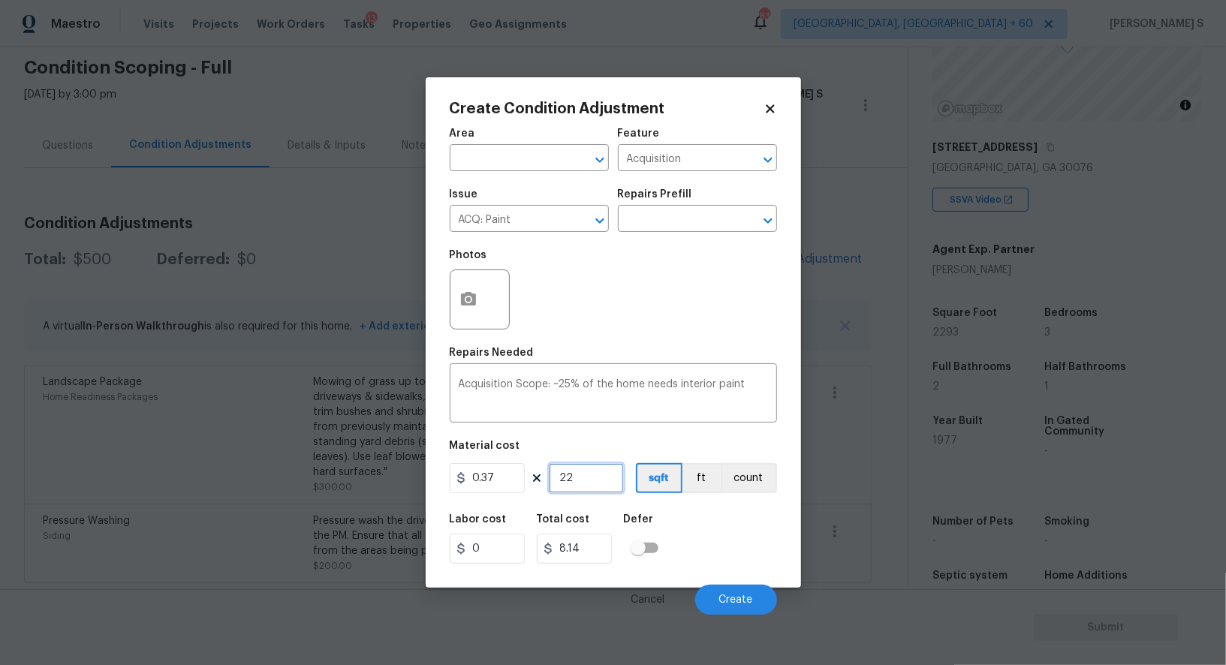
type input "229"
type input "84.73"
type input "2293"
type input "848.41"
type input "2293"
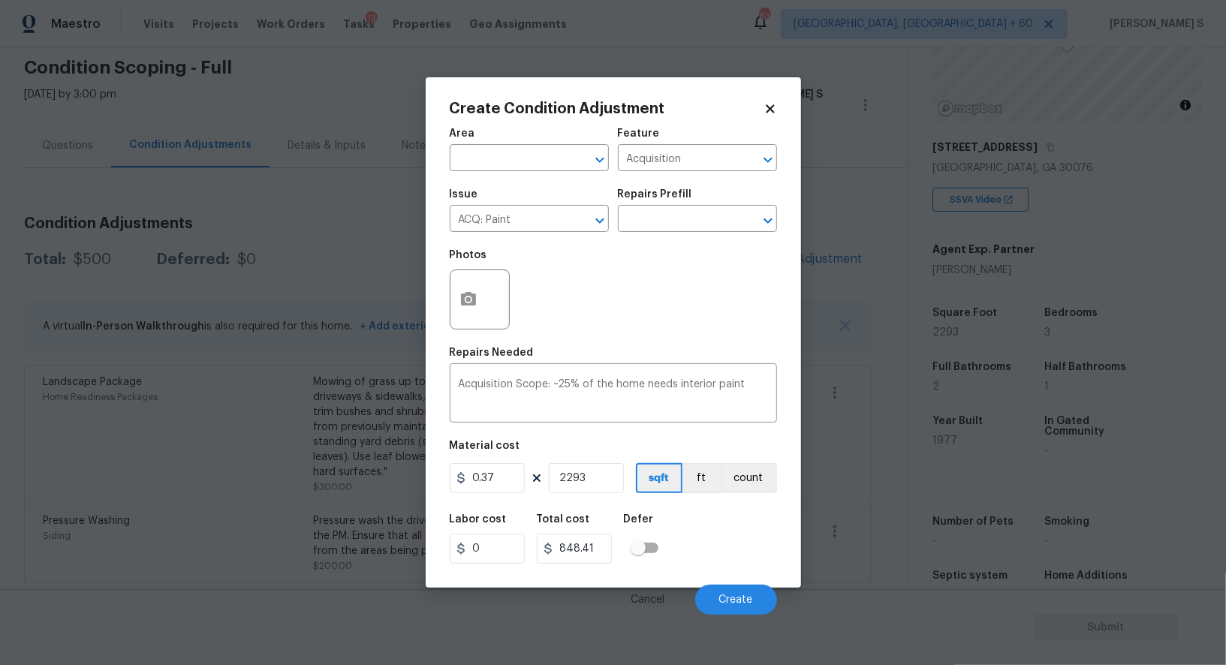
click at [761, 544] on div "Labor cost 0 Total cost 848.41 Defer" at bounding box center [613, 539] width 327 height 68
click at [756, 605] on button "Create" at bounding box center [736, 600] width 82 height 30
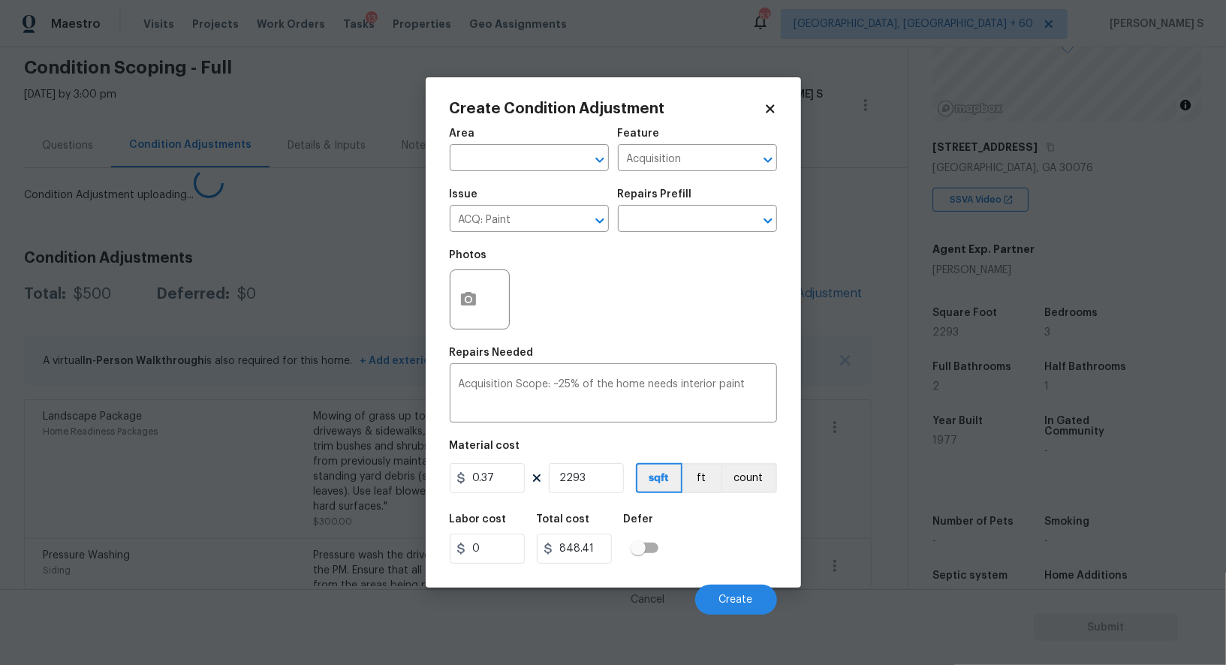
click at [209, 483] on body "Maestro Visits Projects Work Orders Tasks 13 Properties Geo Assignments 839 Alb…" at bounding box center [613, 332] width 1226 height 665
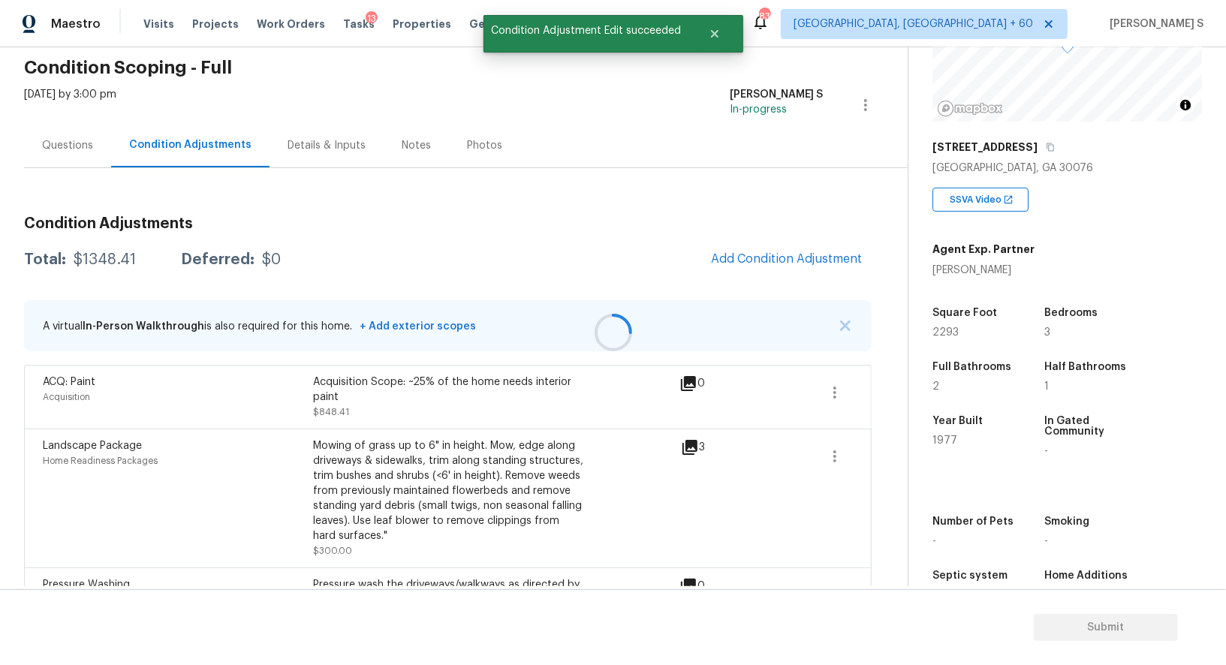
click at [761, 266] on div at bounding box center [613, 332] width 1226 height 665
click at [761, 238] on div at bounding box center [613, 332] width 1226 height 665
click at [779, 241] on div "Condition Adjustments Total: $1348.41 Deferred: $0 Add Condition Adjustment A v…" at bounding box center [448, 425] width 848 height 442
click at [779, 267] on button "Add Condition Adjustment" at bounding box center [787, 259] width 170 height 32
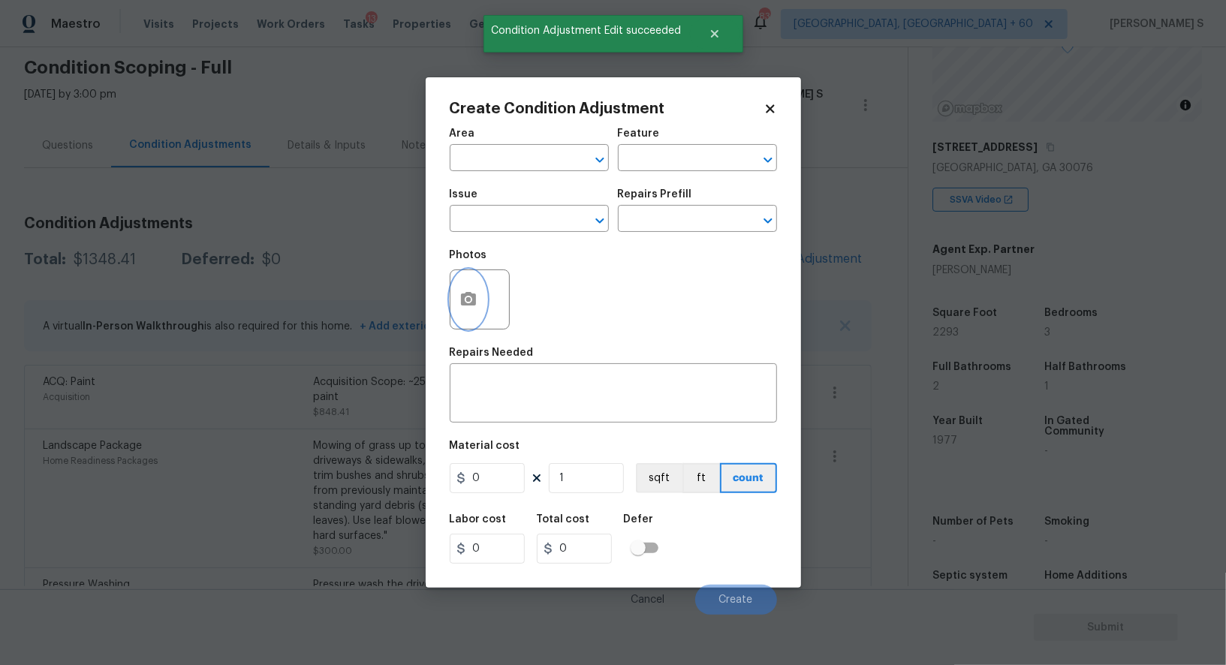
click at [481, 293] on button "button" at bounding box center [469, 299] width 36 height 59
click at [498, 218] on input "text" at bounding box center [508, 220] width 117 height 23
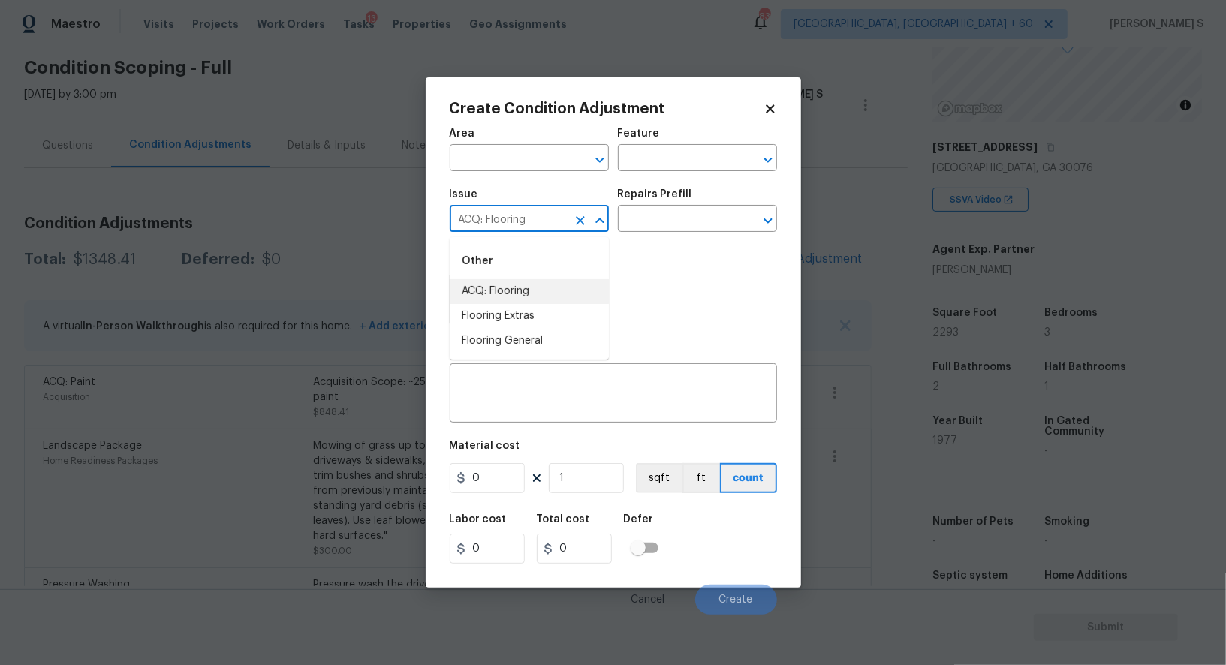
type input "ACQ: Flooring"
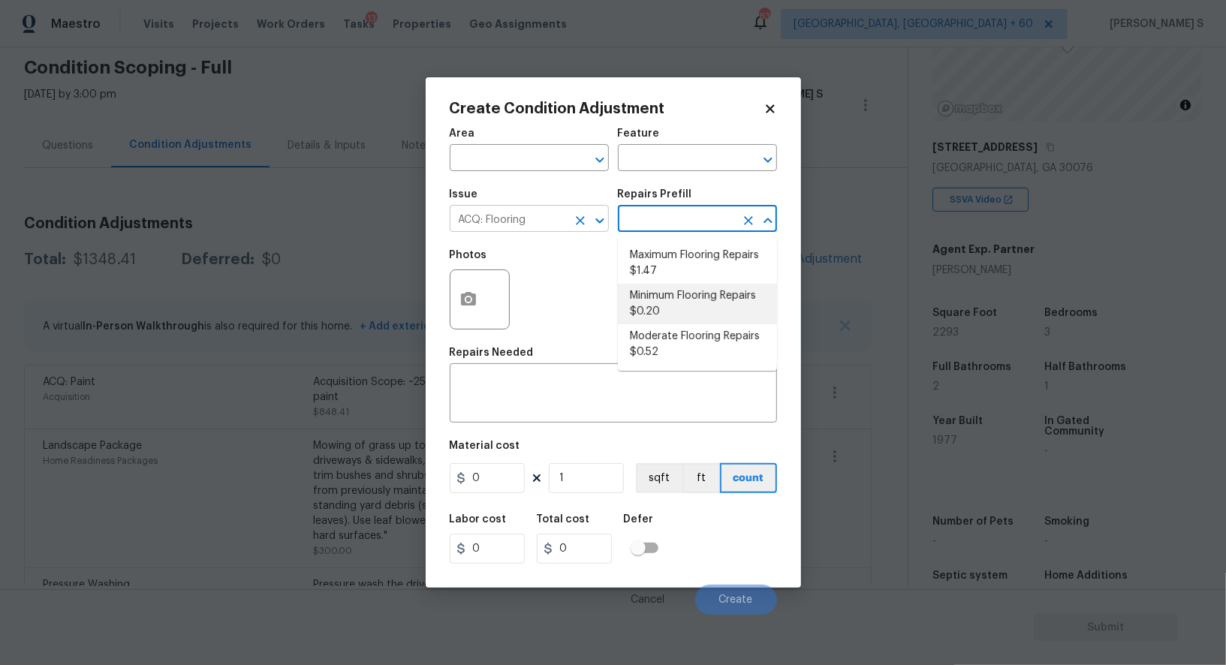
type input "Acquisition"
type textarea "Acquisition Scope: Minimum flooring repairs"
type input "0.2"
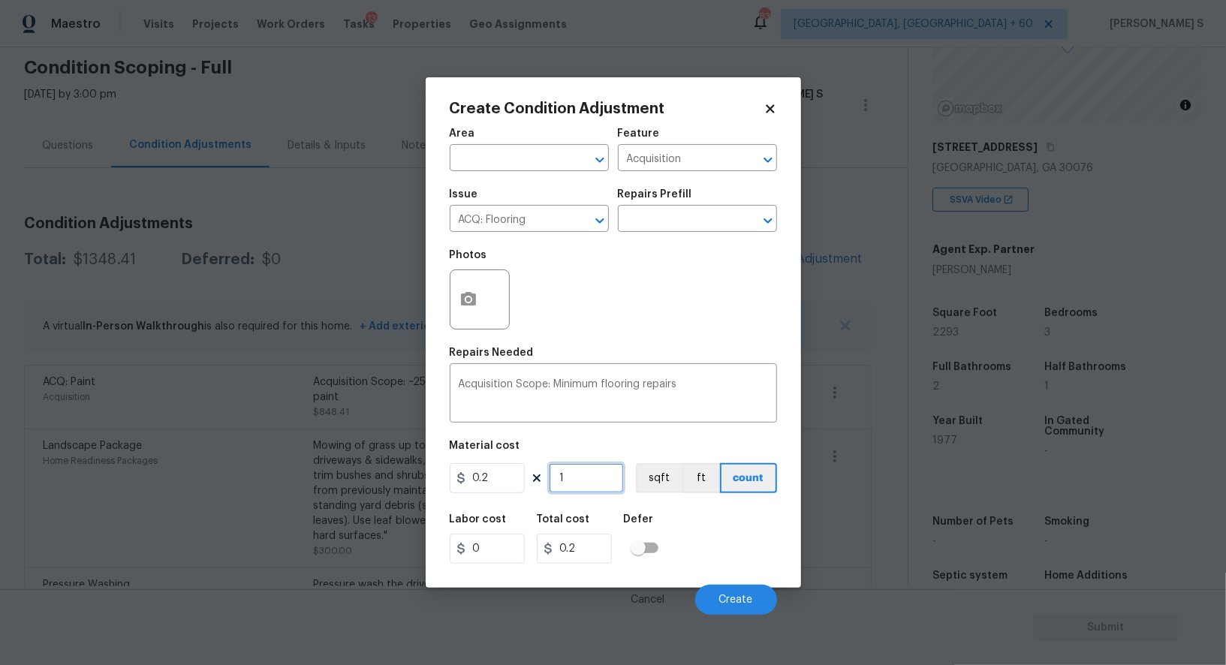
click at [592, 486] on input "1" at bounding box center [586, 478] width 75 height 30
paste input "2293"
type input "2293"
type input "458.6"
type input "2293"
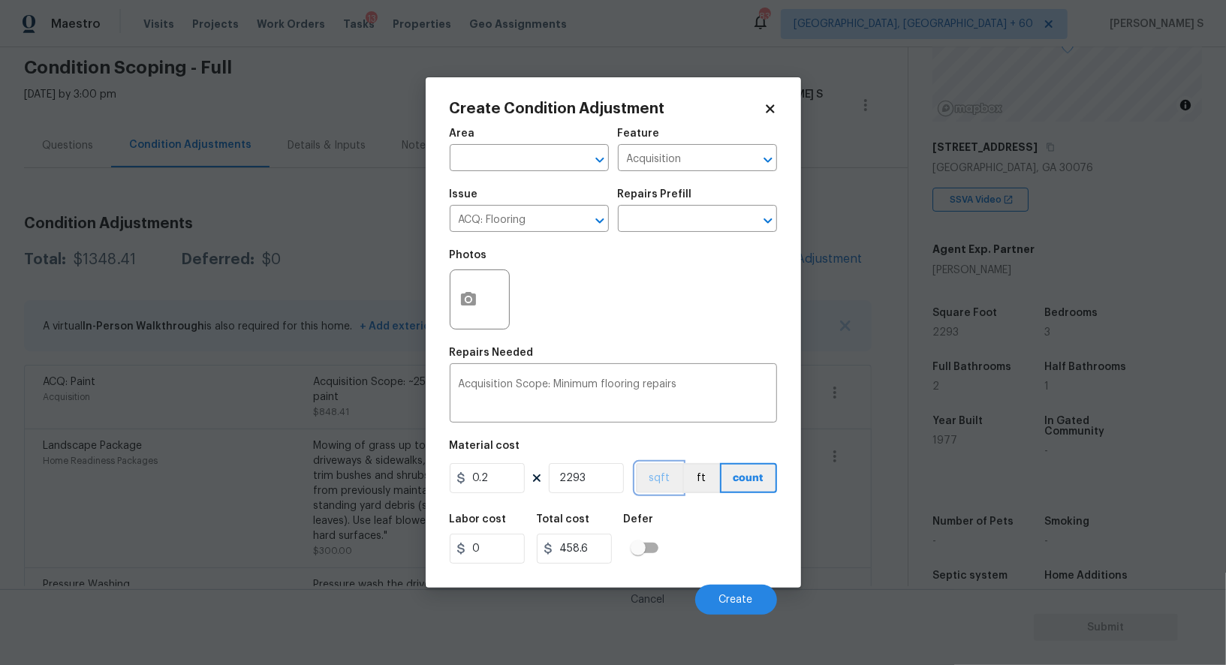
click at [656, 478] on button "sqft" at bounding box center [659, 478] width 47 height 30
click at [677, 539] on div "Labor cost 0 Total cost 458.6 Defer" at bounding box center [613, 539] width 327 height 68
click at [723, 586] on button "Create" at bounding box center [736, 600] width 82 height 30
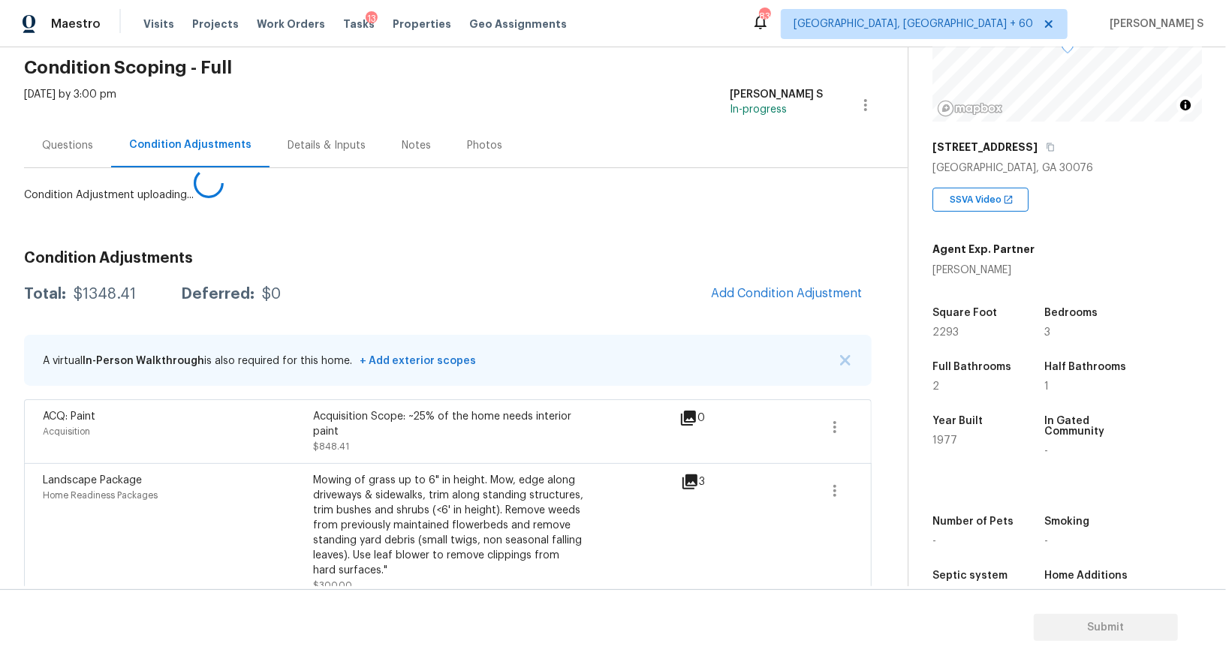
click at [249, 551] on body "Maestro Visits Projects Work Orders Tasks 13 Properties Geo Assignments 839 Alb…" at bounding box center [613, 332] width 1226 height 665
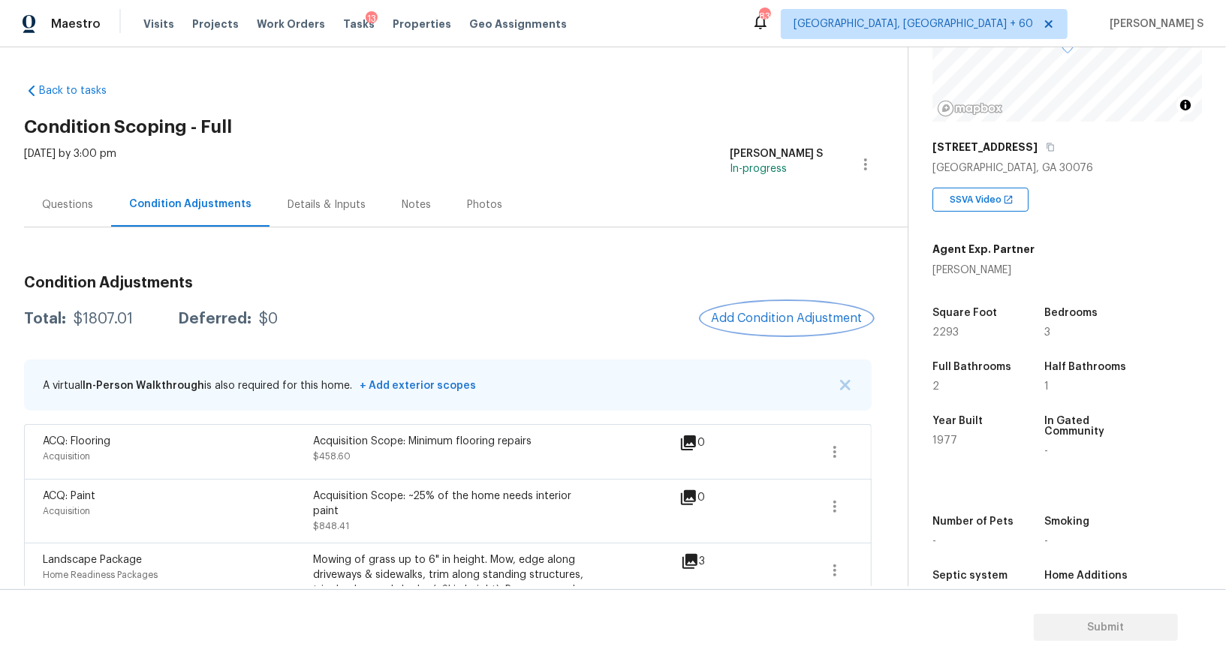
scroll to position [163, 0]
click at [791, 327] on button "Add Condition Adjustment" at bounding box center [787, 319] width 170 height 32
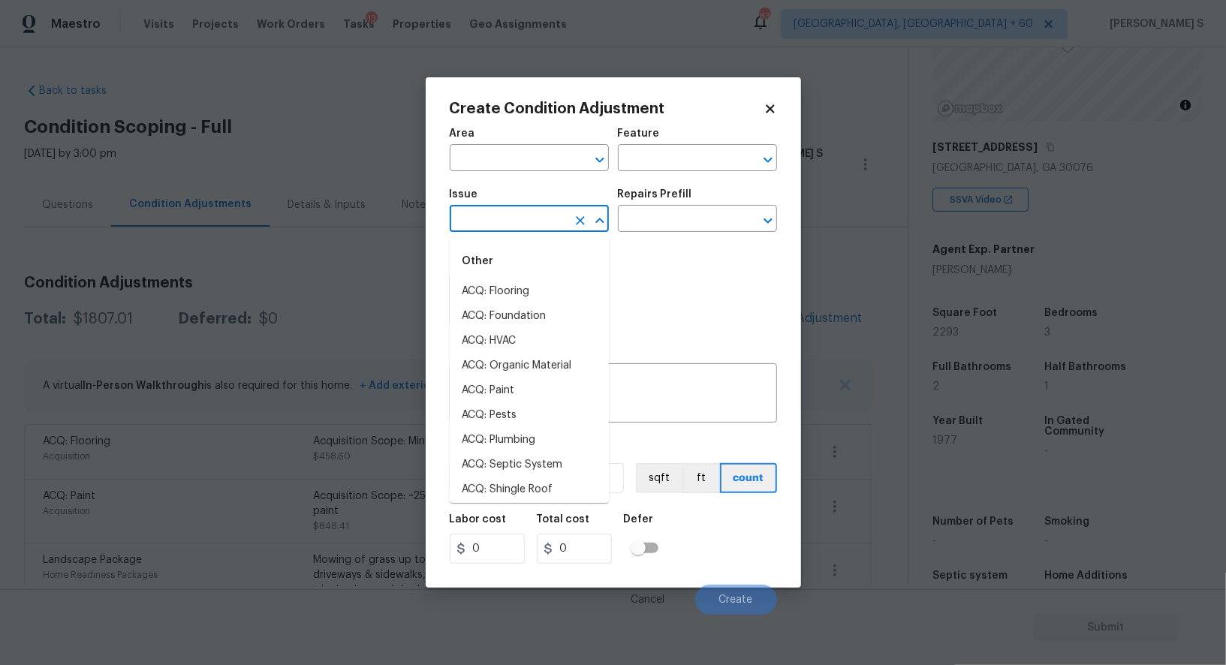
click at [478, 223] on input "text" at bounding box center [508, 220] width 117 height 23
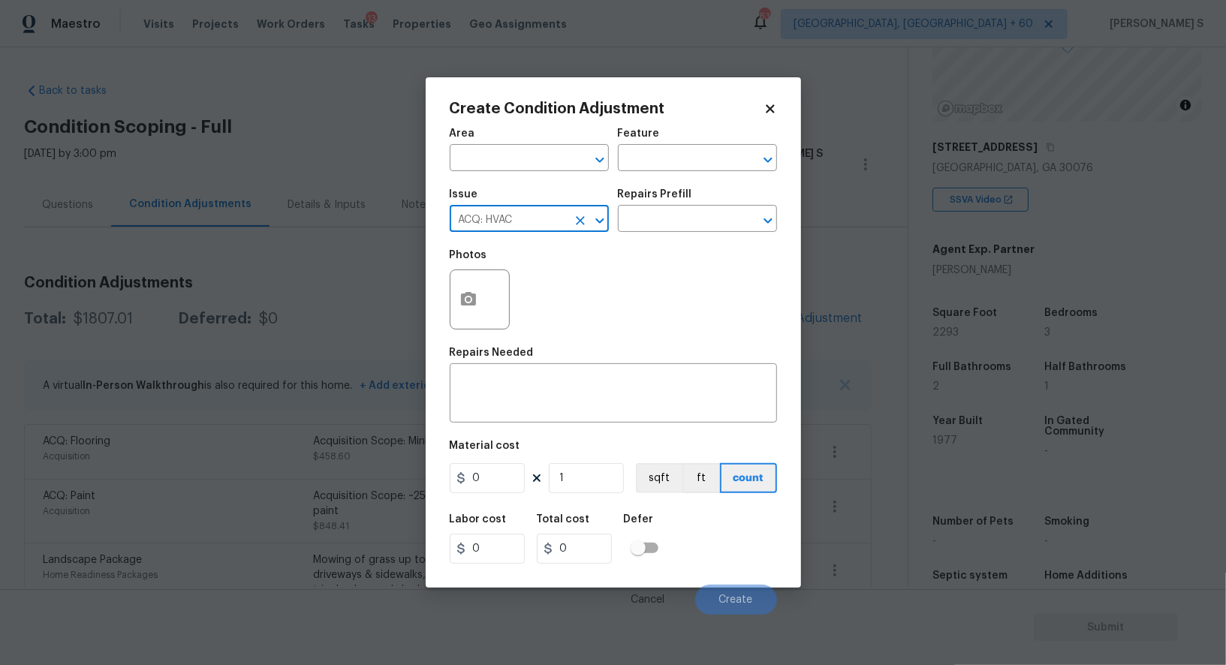
type input "ACQ: HVAC"
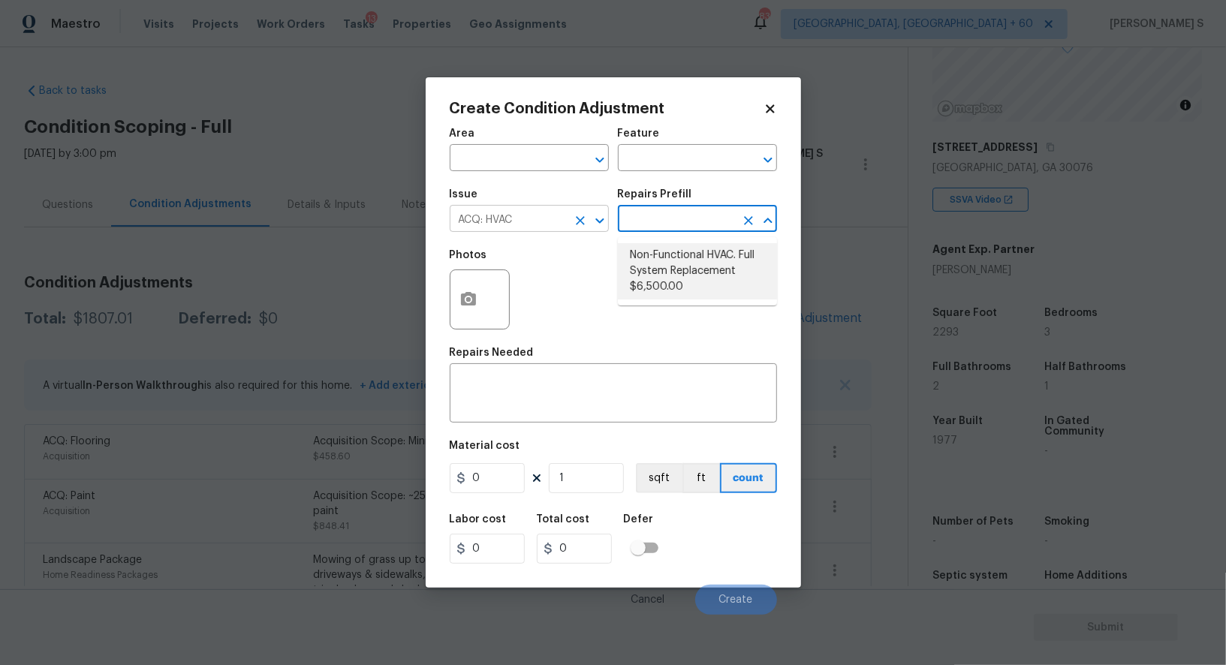
type input "Acquisition"
type textarea "Acquisition Scope: Full System Replacement"
type input "6500"
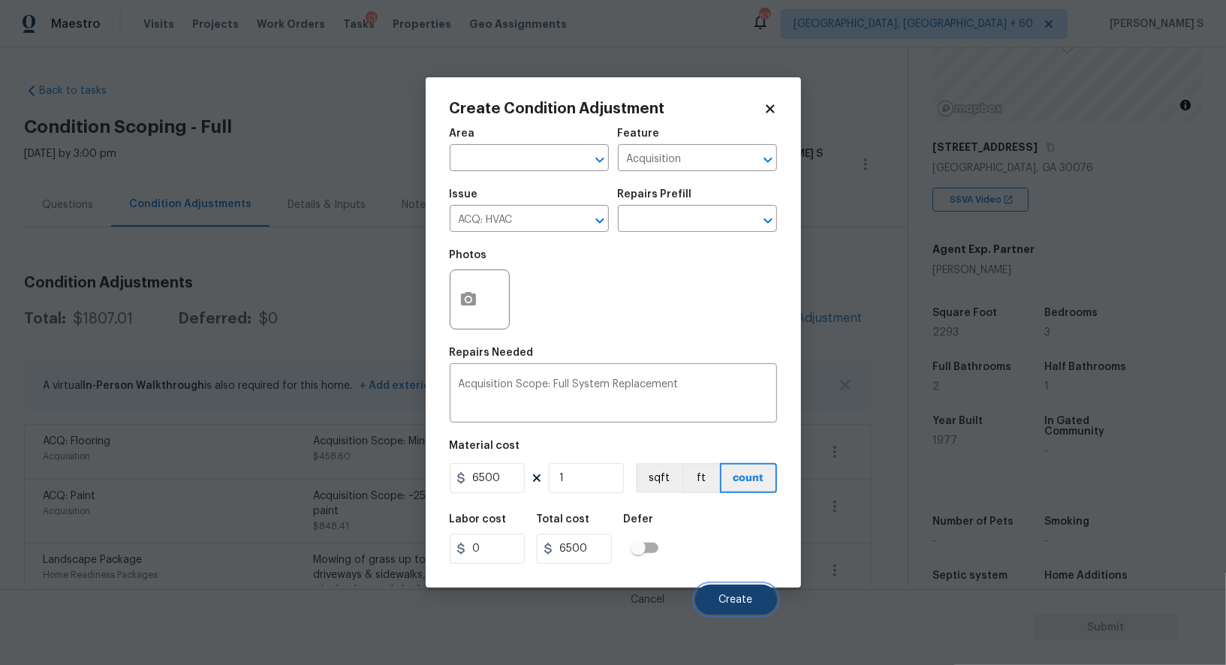
click at [749, 593] on button "Create" at bounding box center [736, 600] width 82 height 30
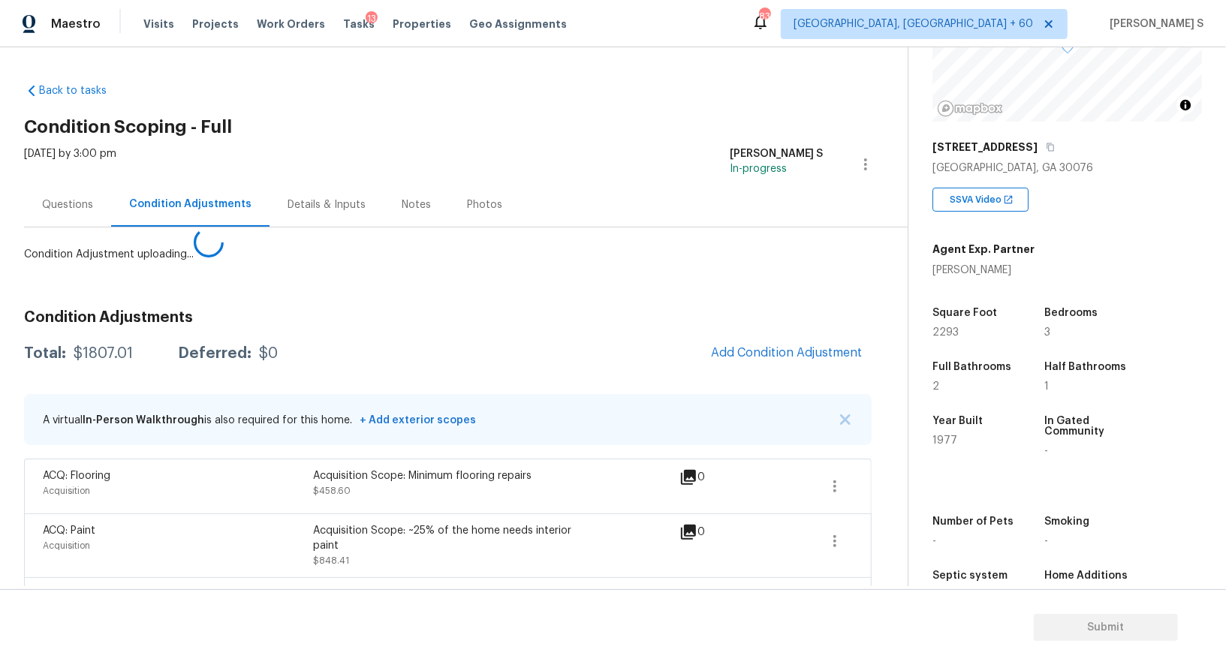
click at [0, 560] on body "Maestro Visits Projects Work Orders Tasks 13 Properties Geo Assignments 839 Alb…" at bounding box center [613, 332] width 1226 height 665
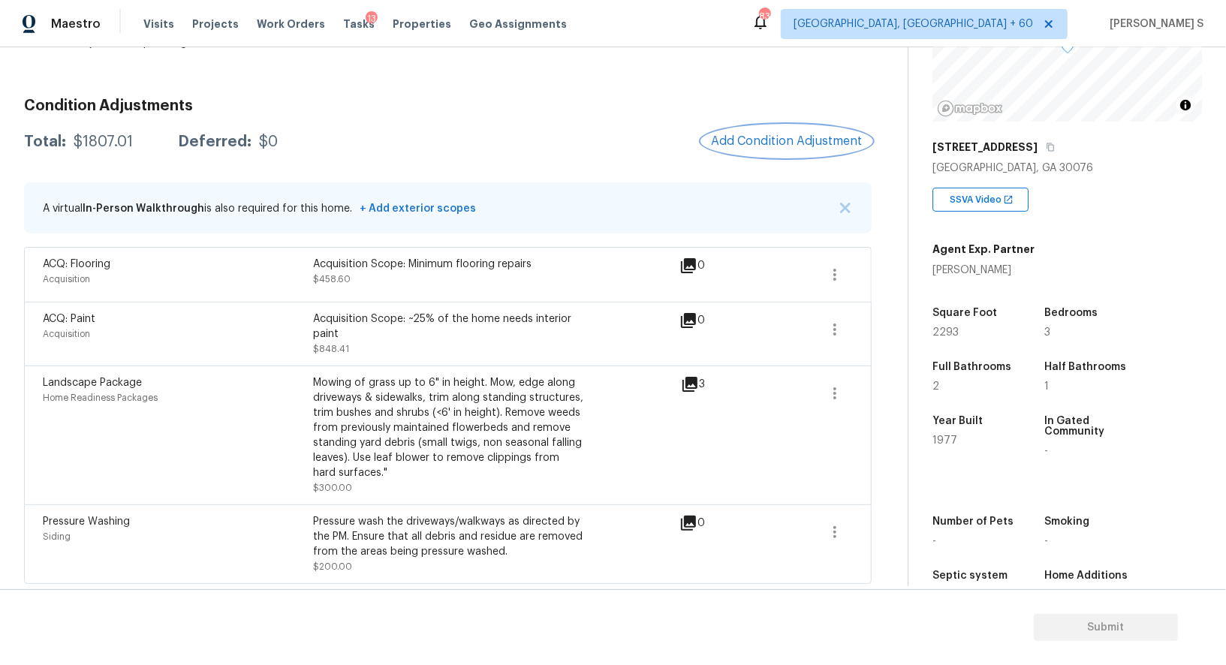
scroll to position [178, 0]
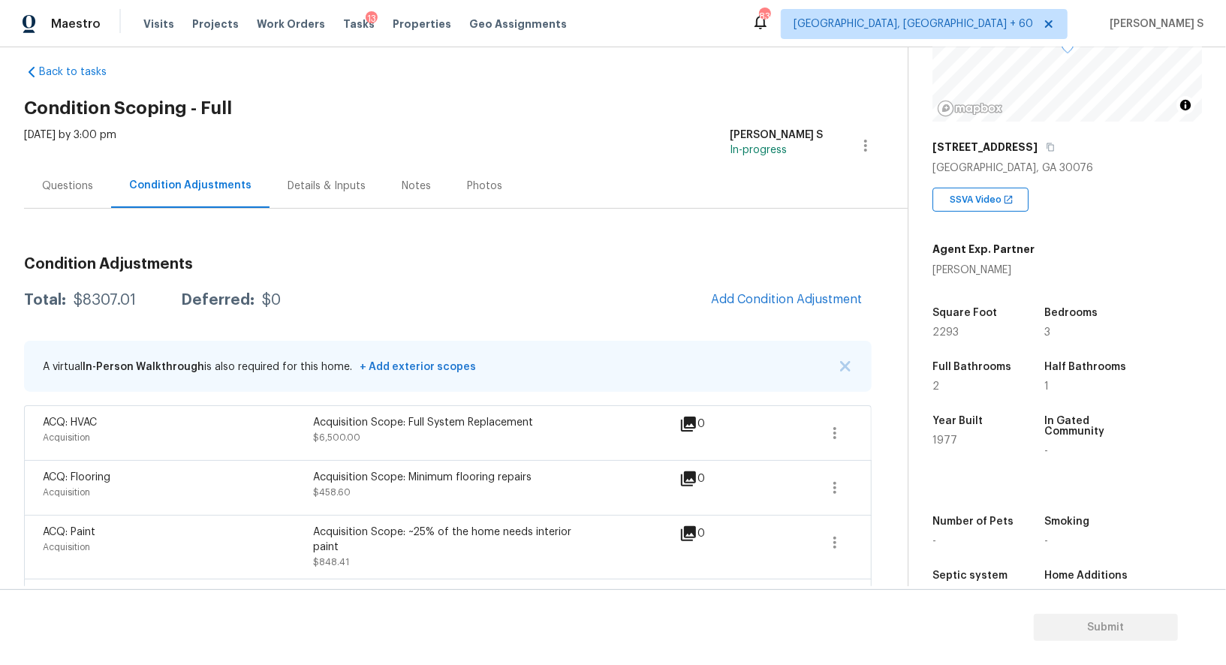
click at [77, 179] on div "Questions" at bounding box center [67, 186] width 51 height 15
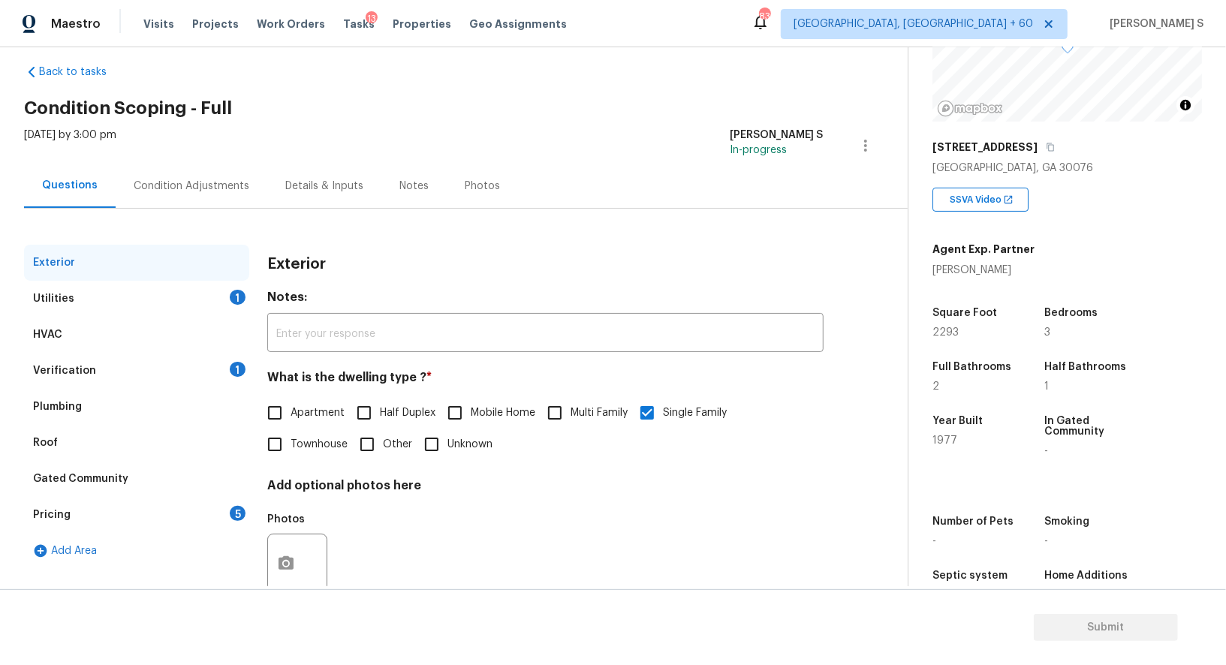
scroll to position [19, 0]
click at [143, 383] on div "Verification 1" at bounding box center [136, 371] width 225 height 36
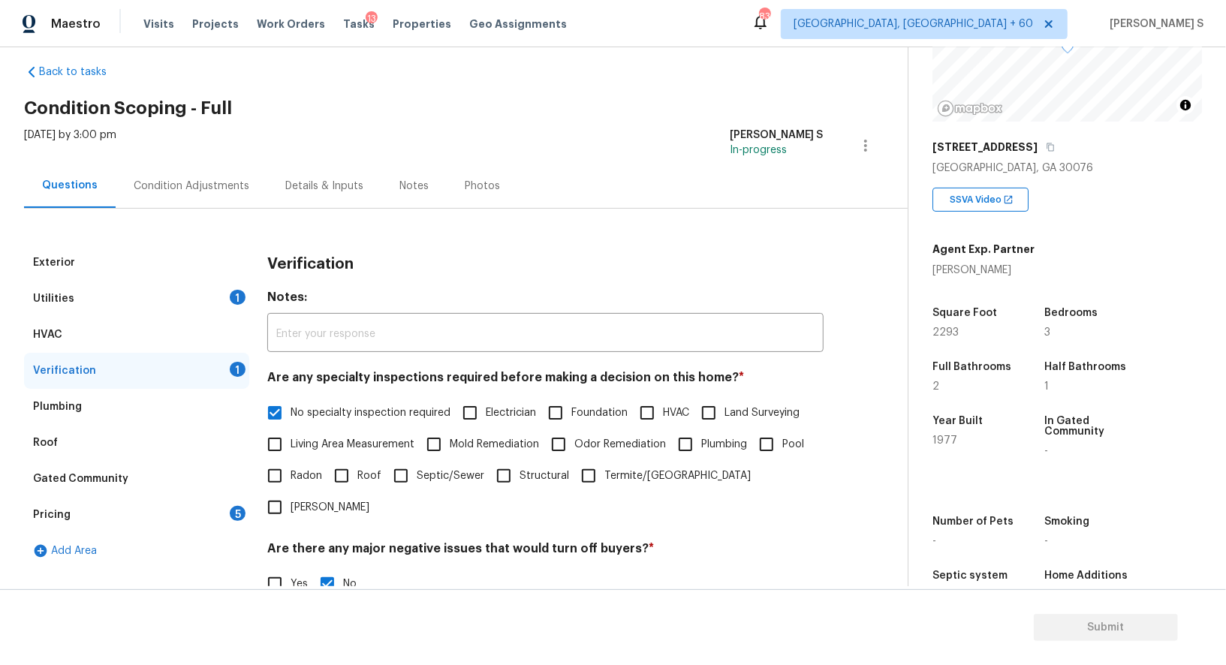
click at [115, 511] on div "Pricing 5" at bounding box center [136, 515] width 225 height 36
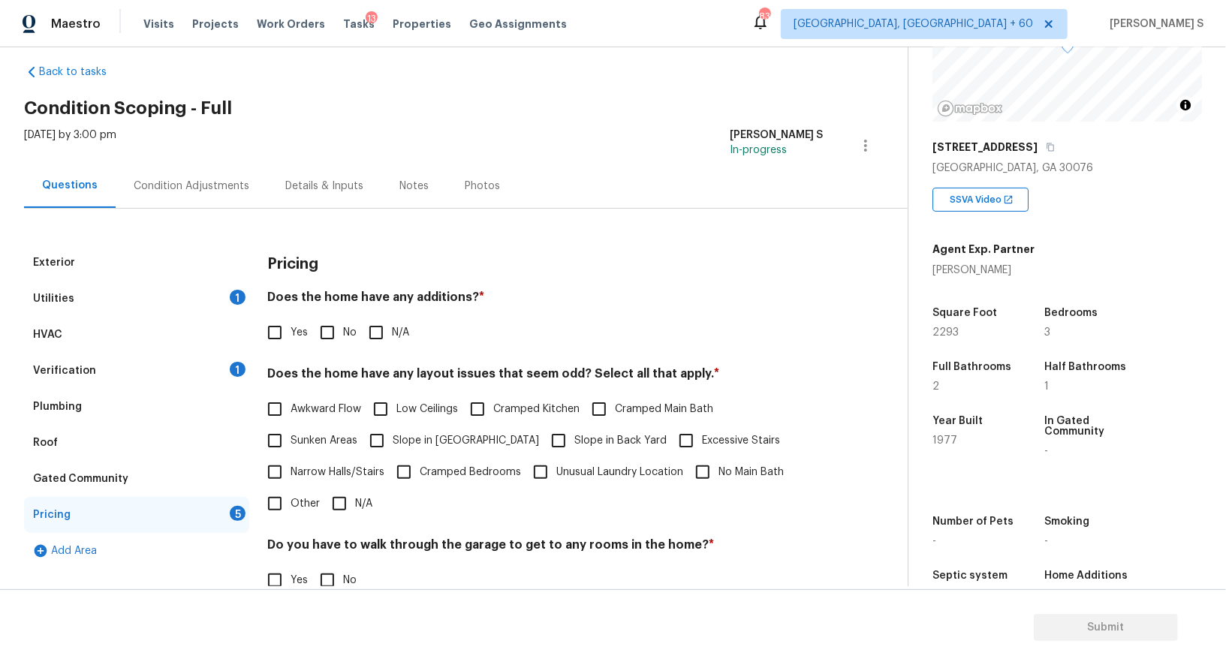
scroll to position [203, 0]
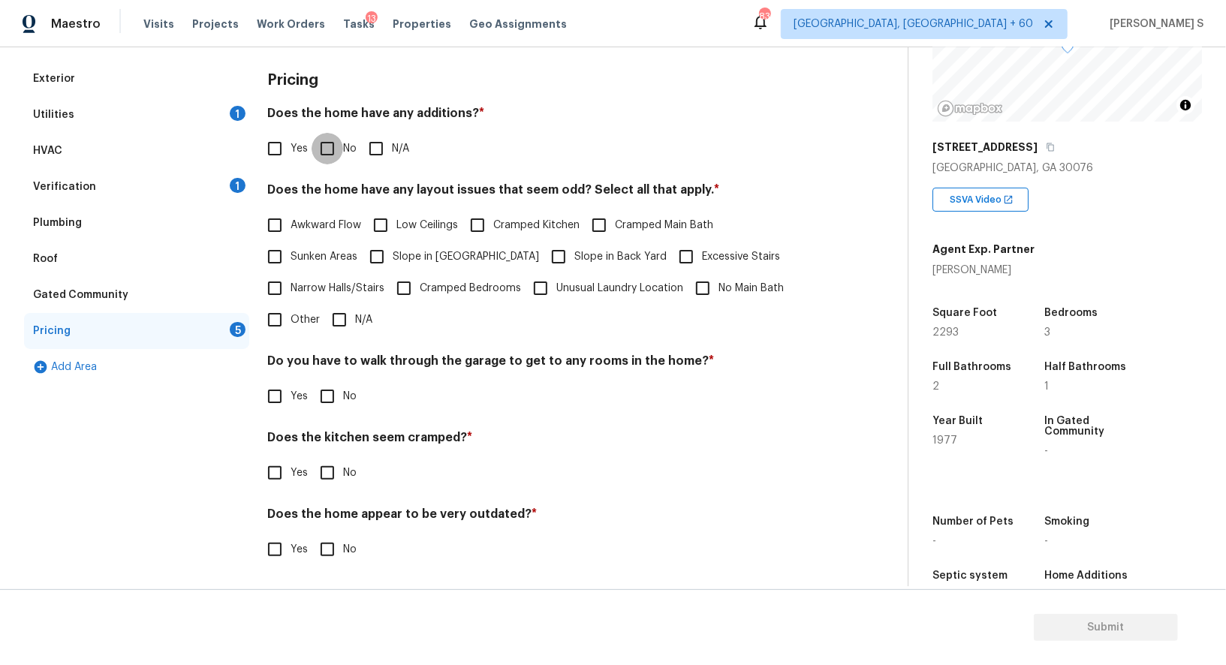
click at [322, 152] on input "No" at bounding box center [328, 149] width 32 height 32
checkbox input "true"
click at [332, 469] on input "No" at bounding box center [328, 473] width 32 height 32
checkbox input "true"
click at [331, 406] on input "No" at bounding box center [328, 397] width 32 height 32
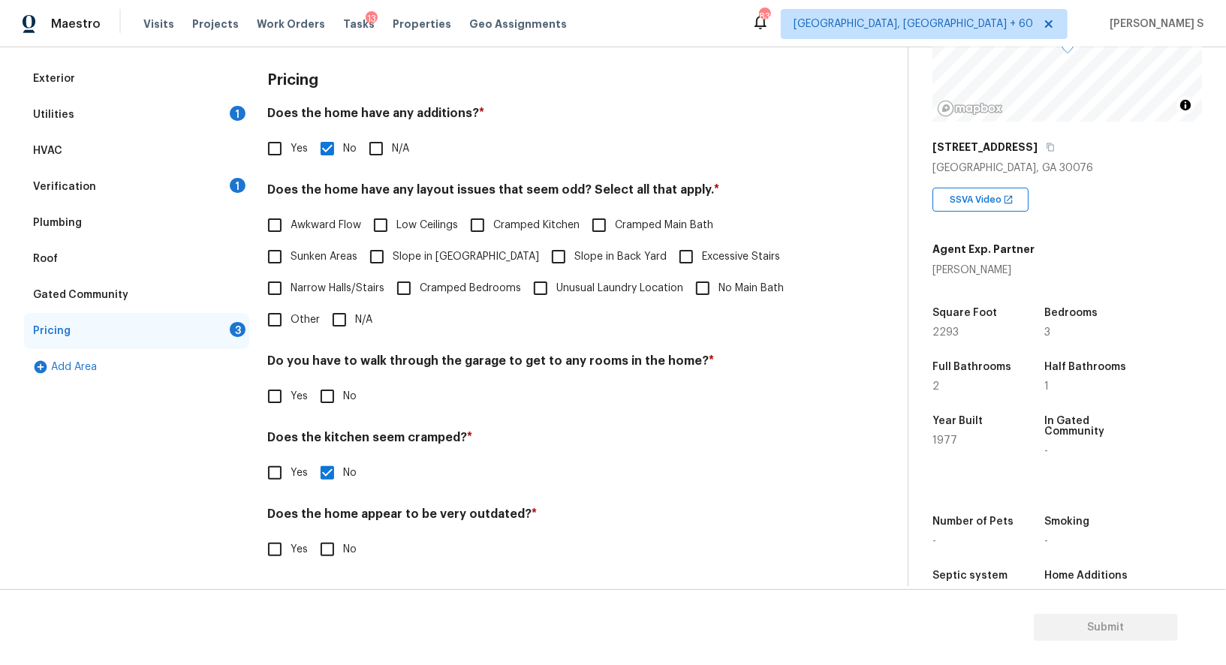
checkbox input "true"
click at [329, 555] on input "No" at bounding box center [328, 550] width 32 height 32
checkbox input "true"
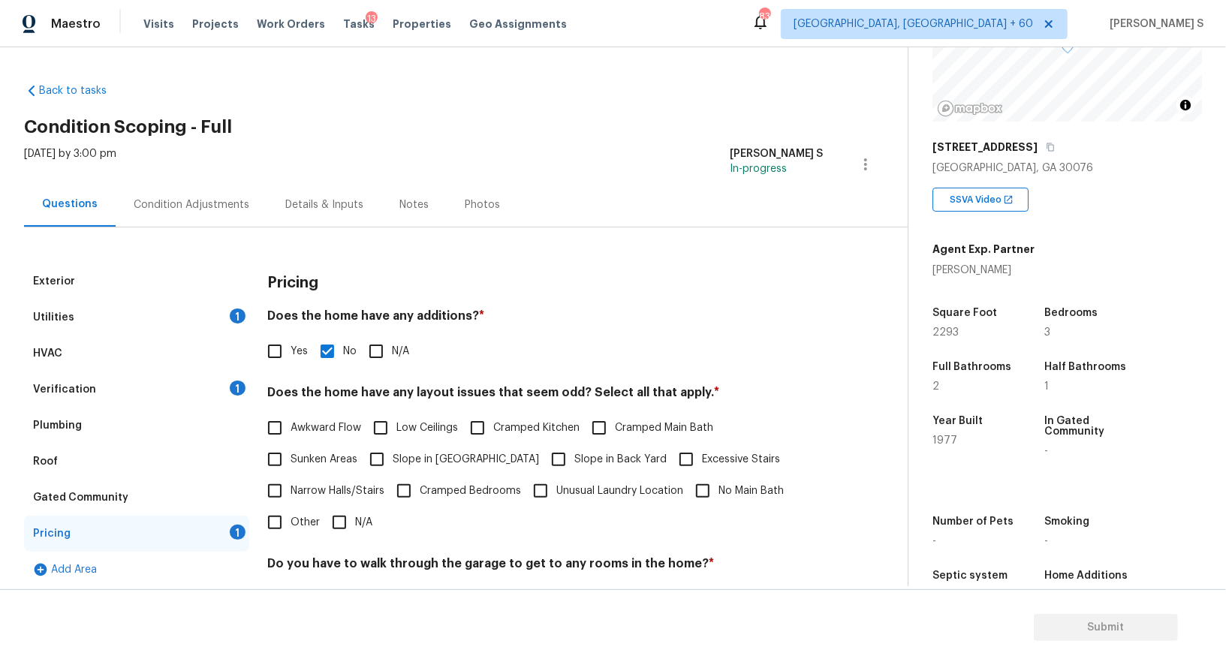
click at [156, 319] on div "Utilities 1" at bounding box center [136, 318] width 225 height 36
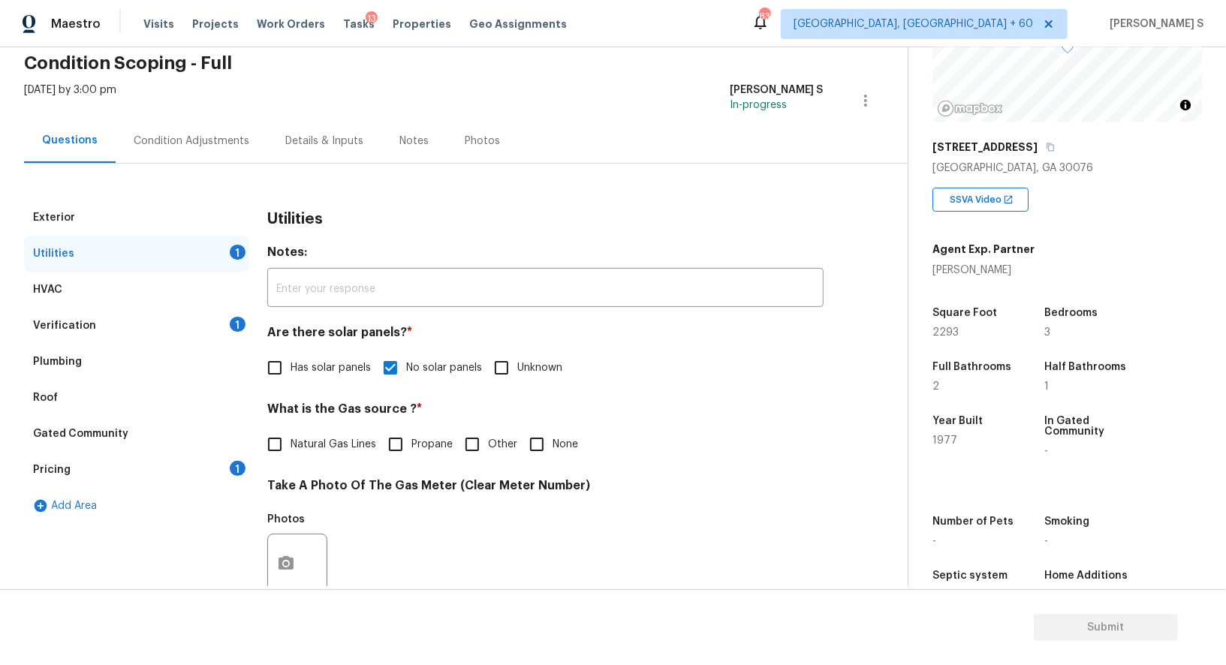
scroll to position [149, 0]
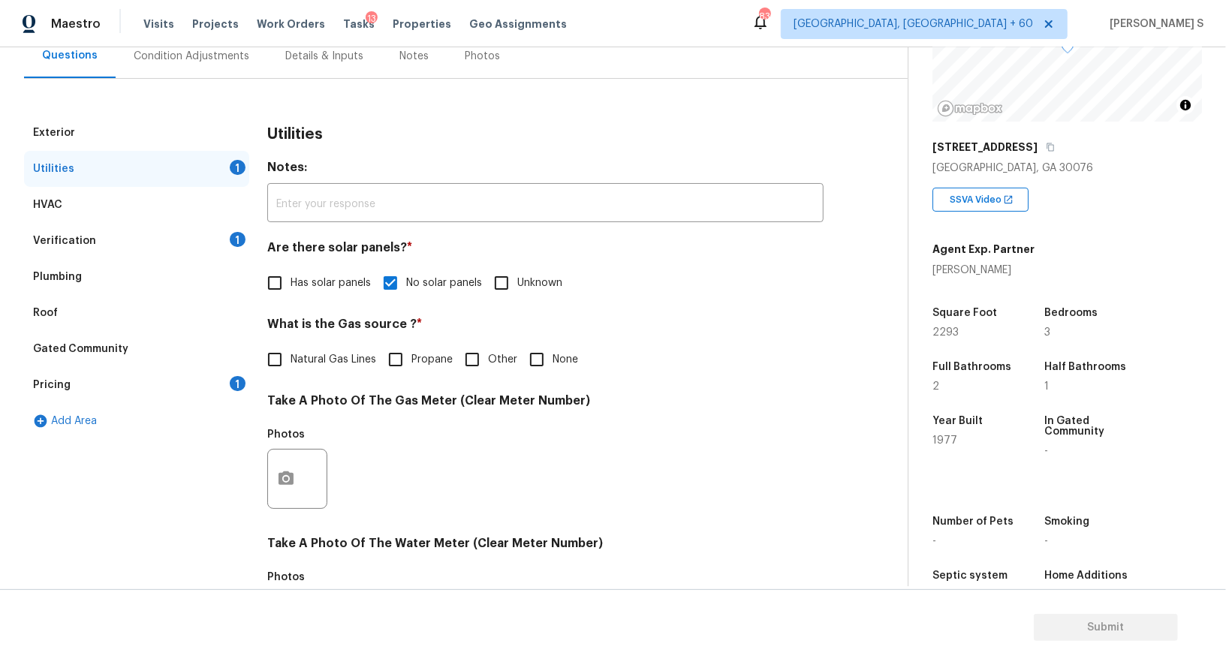
click at [317, 360] on span "Natural Gas Lines" at bounding box center [334, 360] width 86 height 16
click at [291, 360] on input "Natural Gas Lines" at bounding box center [275, 360] width 32 height 32
checkbox input "true"
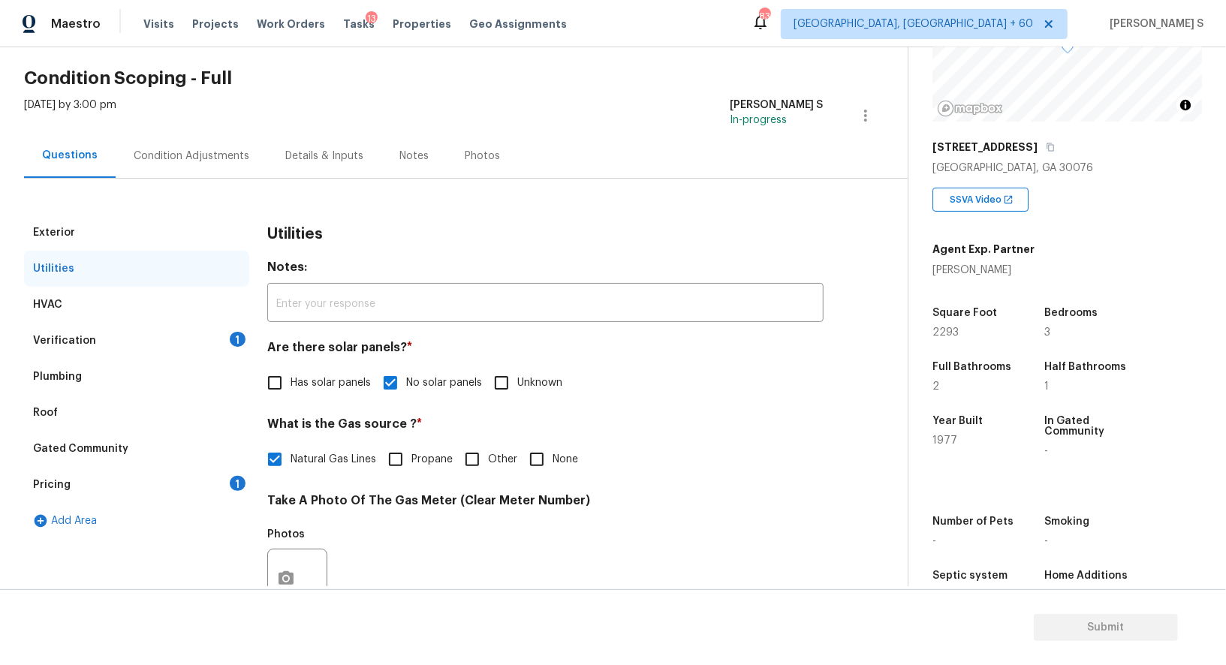
scroll to position [0, 0]
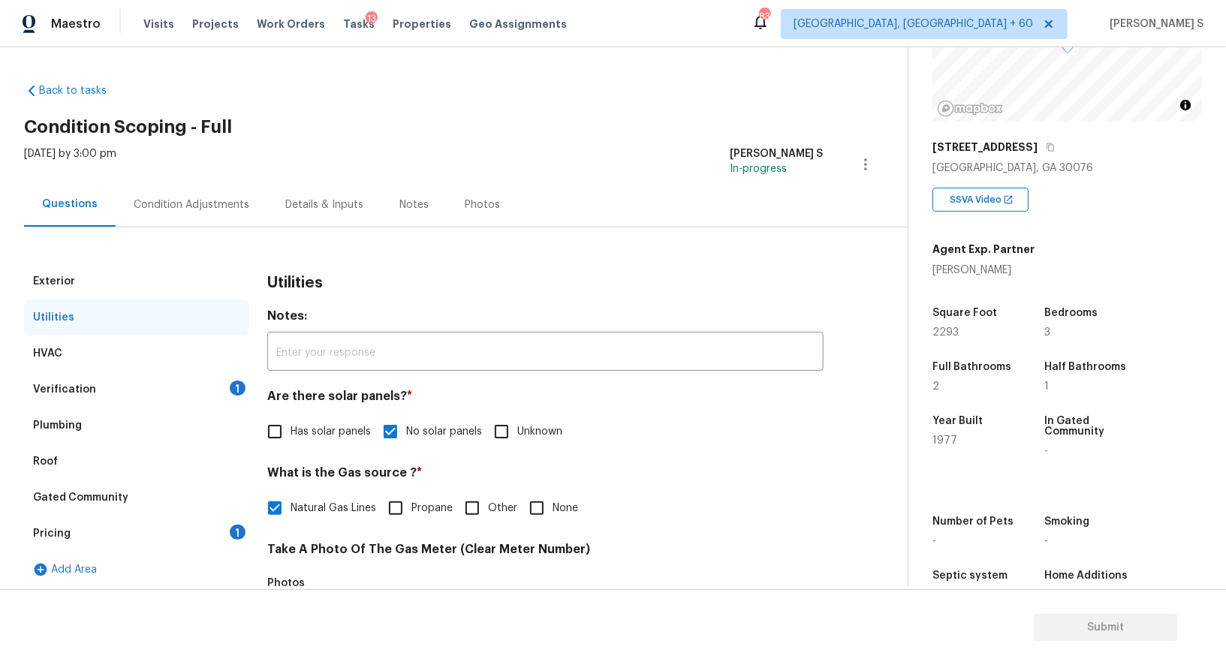
click at [221, 201] on div "Condition Adjustments" at bounding box center [192, 204] width 116 height 15
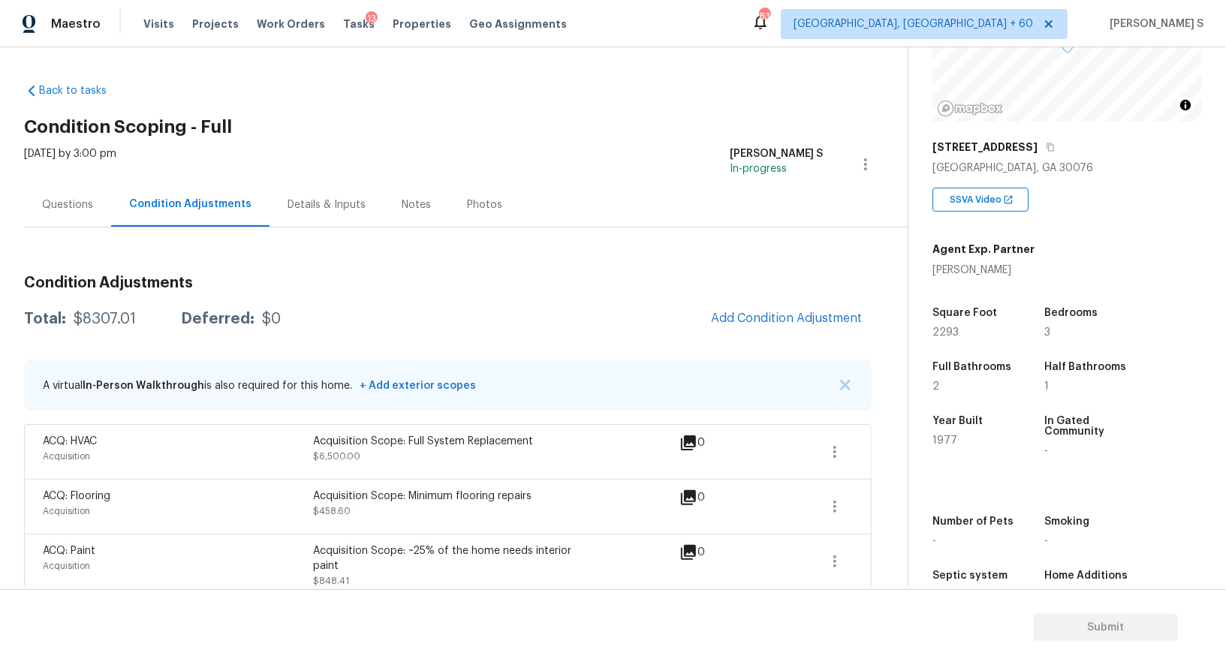
scroll to position [233, 0]
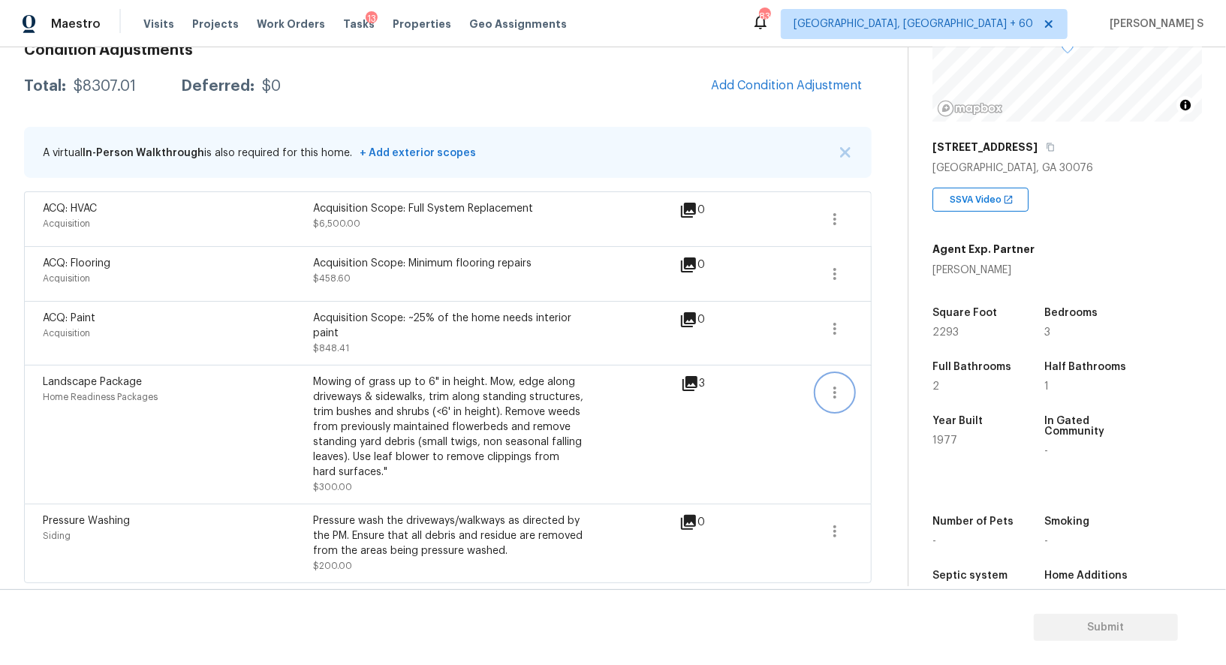
click at [833, 384] on icon "button" at bounding box center [835, 393] width 18 height 18
click at [879, 385] on div "Edit" at bounding box center [920, 388] width 117 height 15
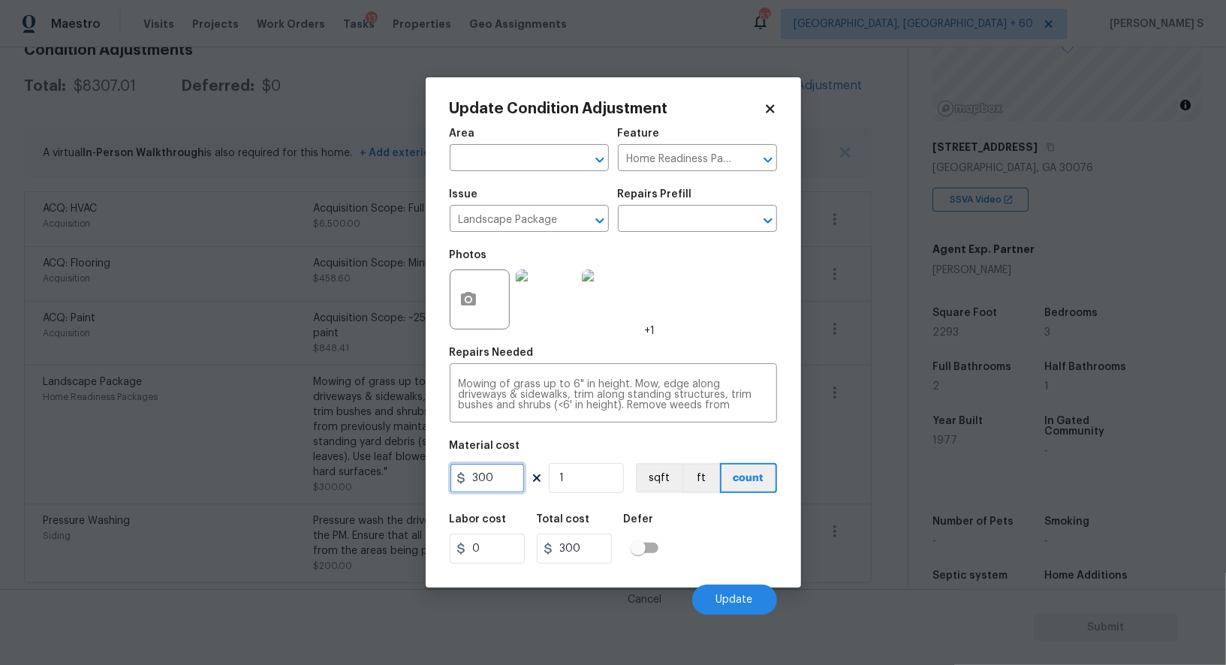
click at [505, 477] on input "300" at bounding box center [487, 478] width 75 height 30
type input "700"
click at [760, 605] on button "Update" at bounding box center [734, 600] width 85 height 30
click at [203, 505] on body "Maestro Visits Projects Work Orders Tasks 13 Properties Geo Assignments 839 Alb…" at bounding box center [613, 332] width 1226 height 665
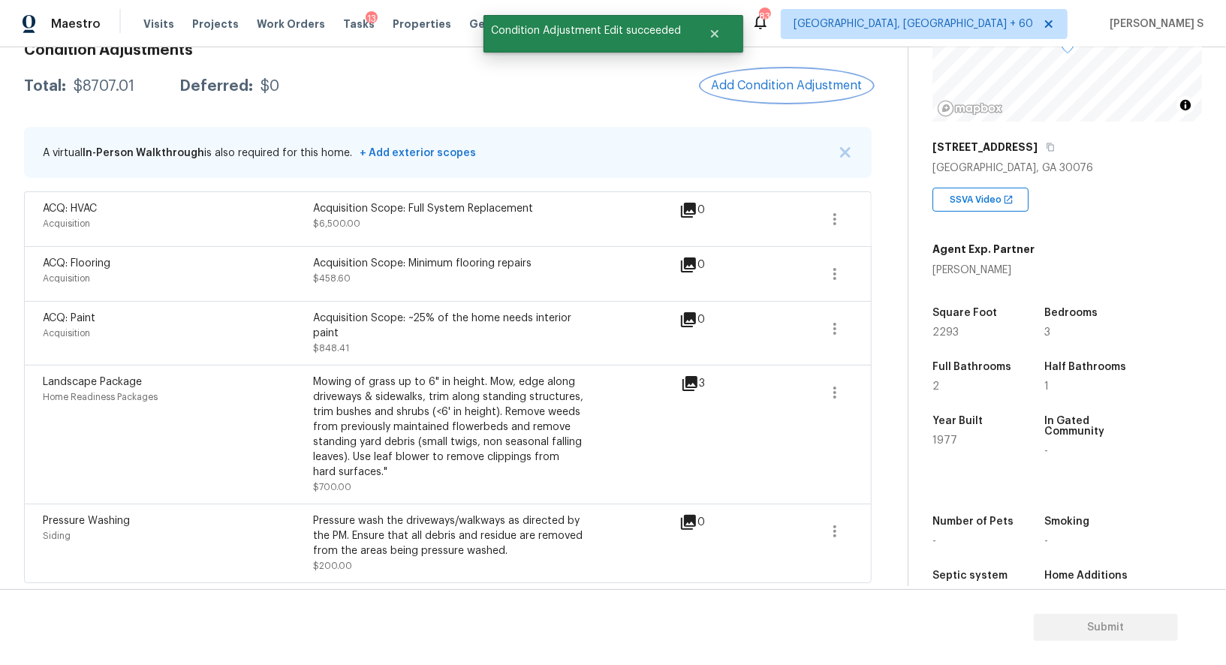
click at [791, 86] on span "Add Condition Adjustment" at bounding box center [787, 86] width 152 height 14
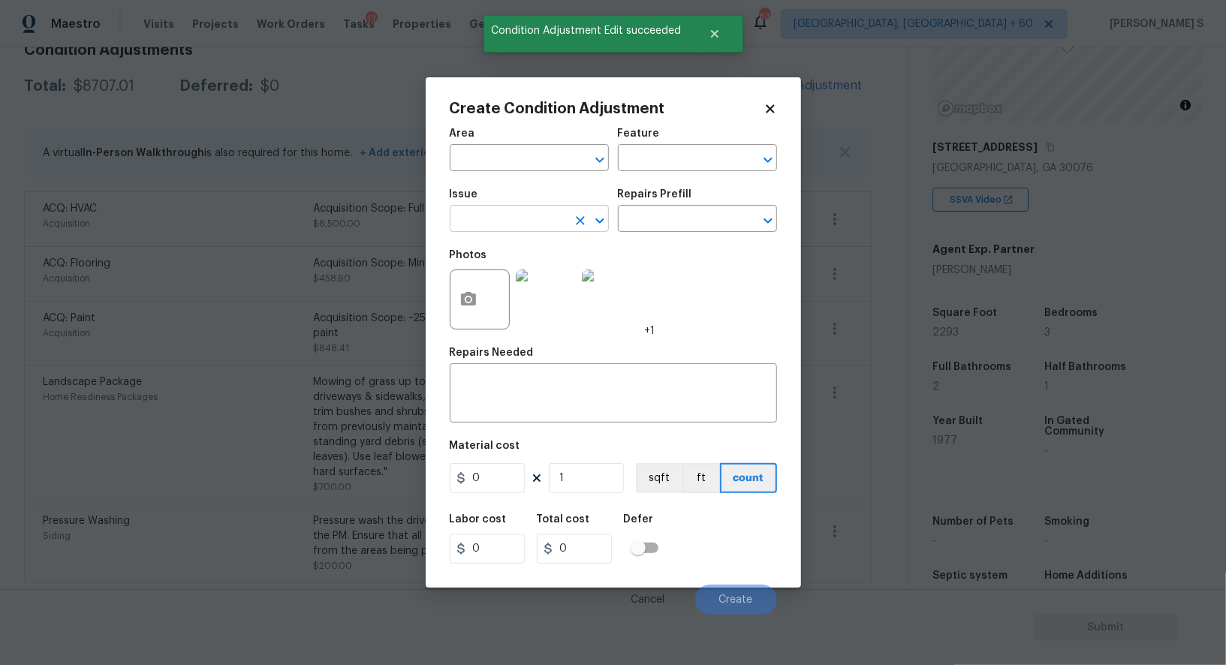
click at [514, 212] on input "text" at bounding box center [508, 220] width 117 height 23
type input "Light Pet Odor"
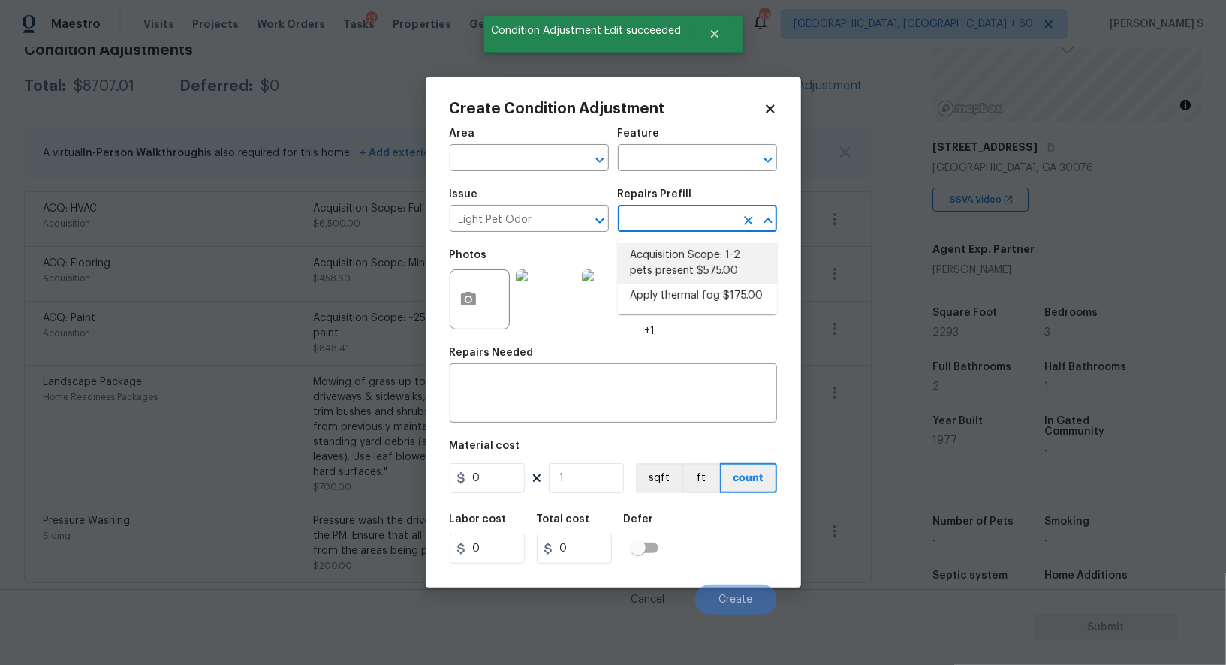
type textarea "Acquisition Scope: 1-2 pets present"
type input "575"
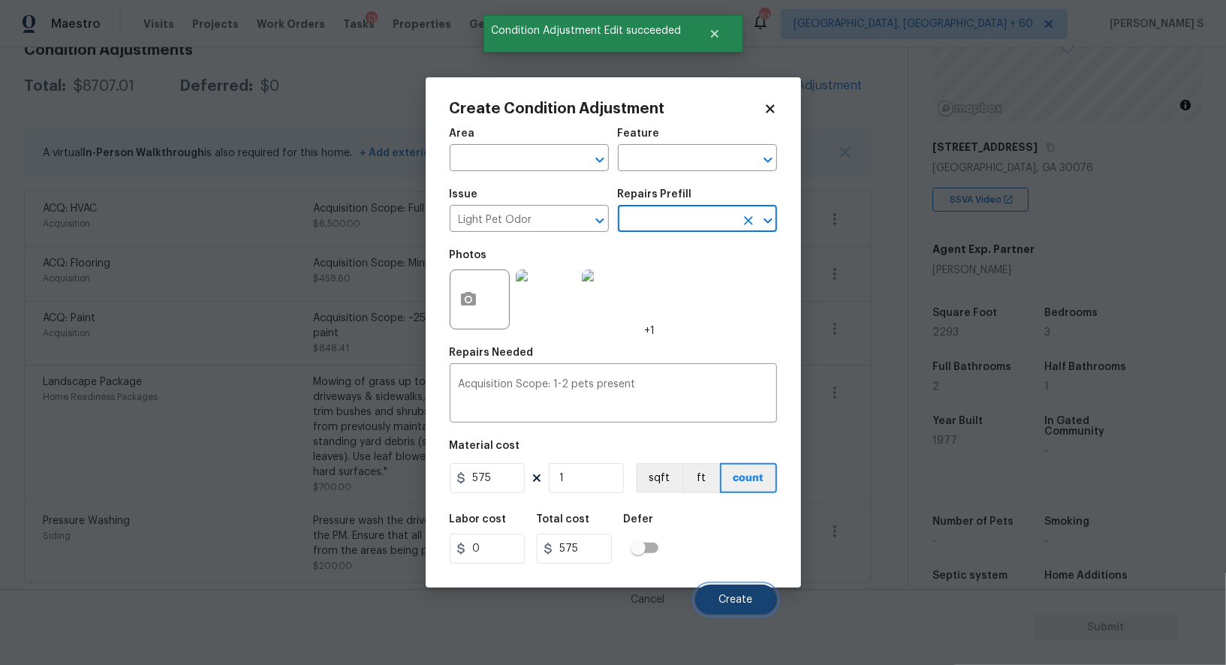
click at [750, 595] on span "Create" at bounding box center [736, 600] width 34 height 11
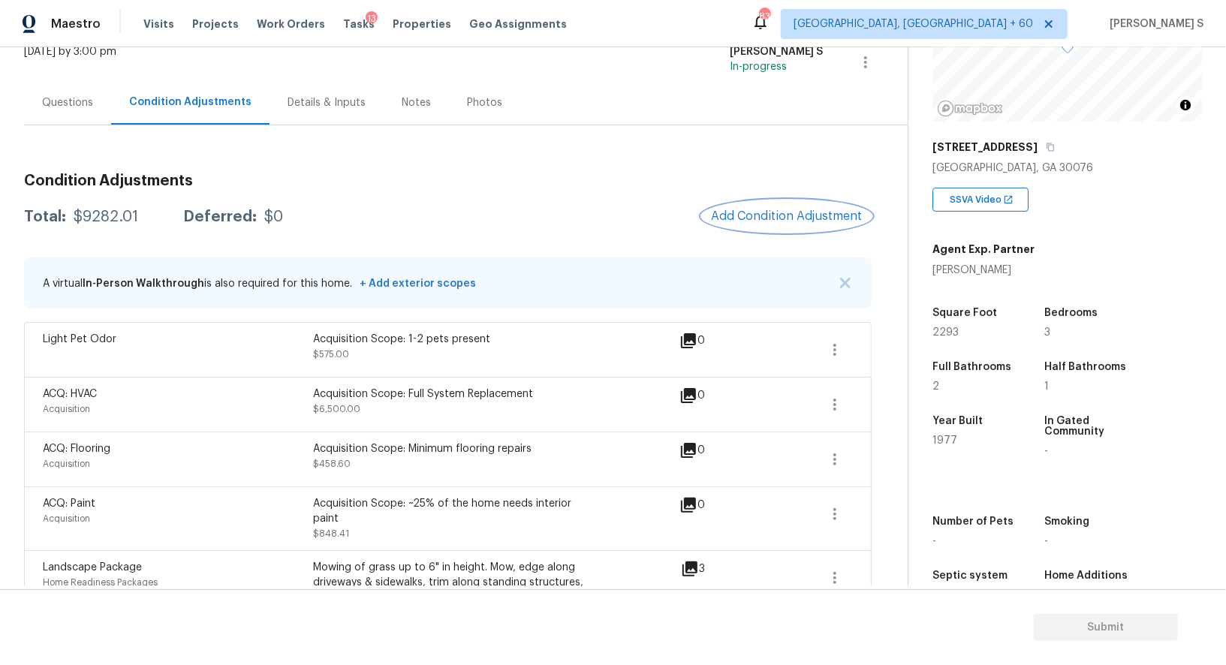
scroll to position [0, 0]
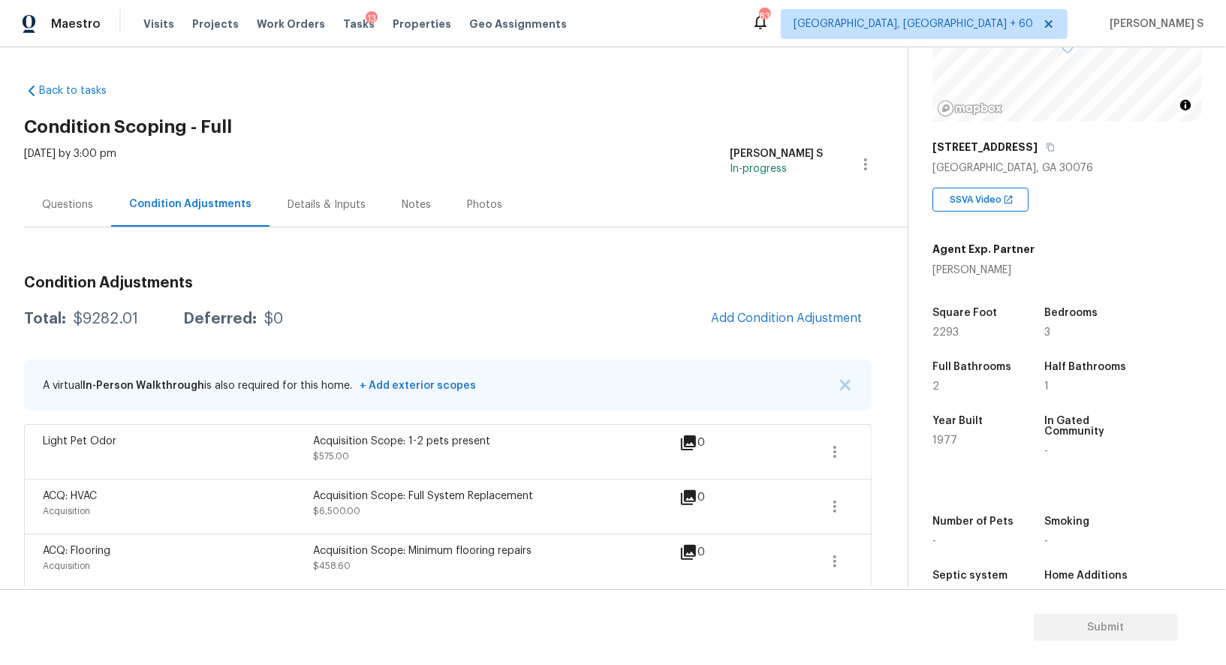
click at [63, 206] on div "Questions" at bounding box center [67, 204] width 51 height 15
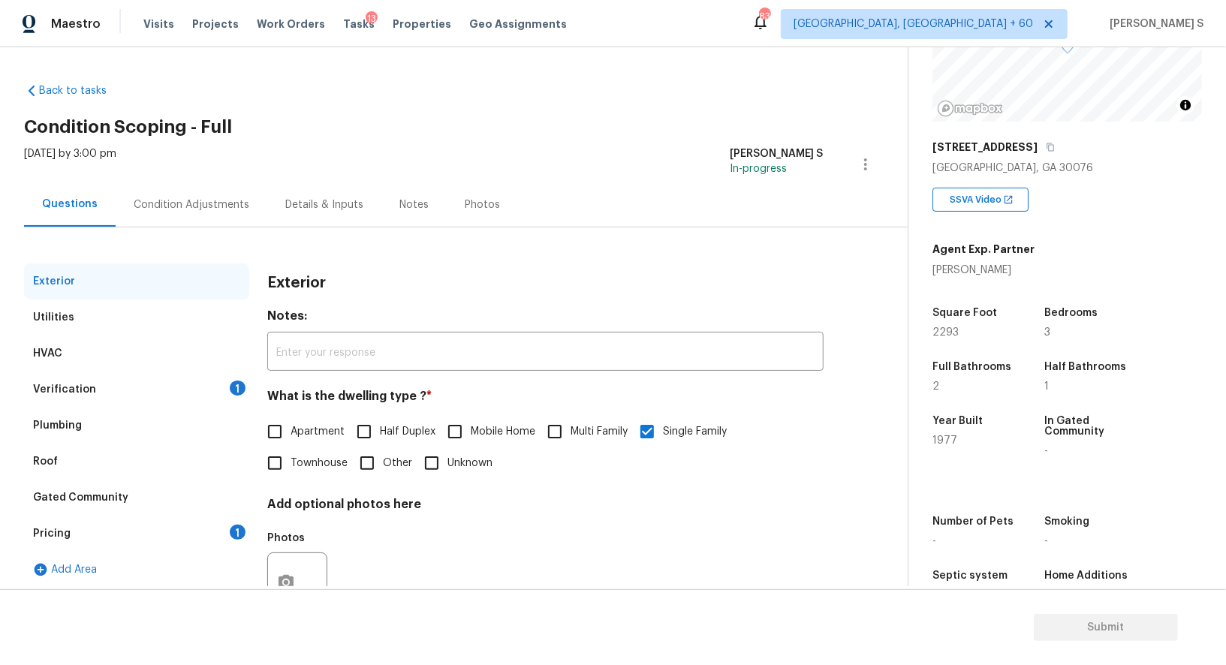
click at [76, 537] on div "Pricing 1" at bounding box center [136, 534] width 225 height 36
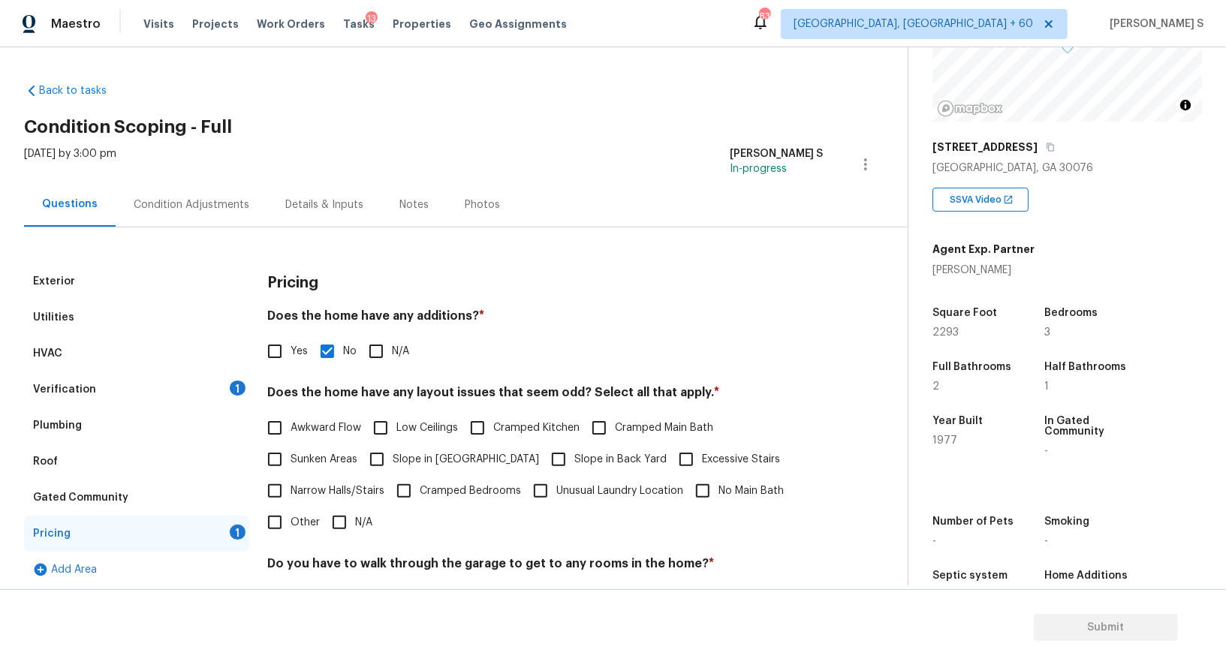
click at [380, 463] on input "Slope in Front Yard" at bounding box center [377, 460] width 32 height 32
checkbox input "true"
click at [273, 351] on input "Yes" at bounding box center [275, 352] width 32 height 32
checkbox input "true"
checkbox input "false"
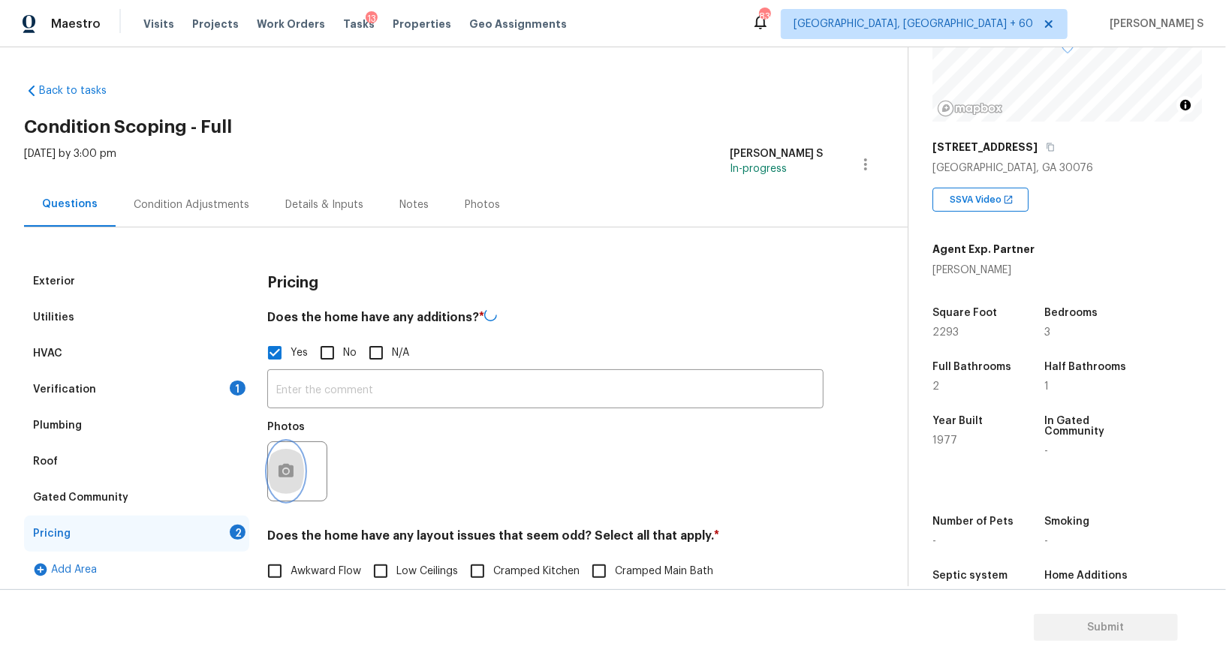
click at [295, 460] on button "button" at bounding box center [286, 471] width 36 height 59
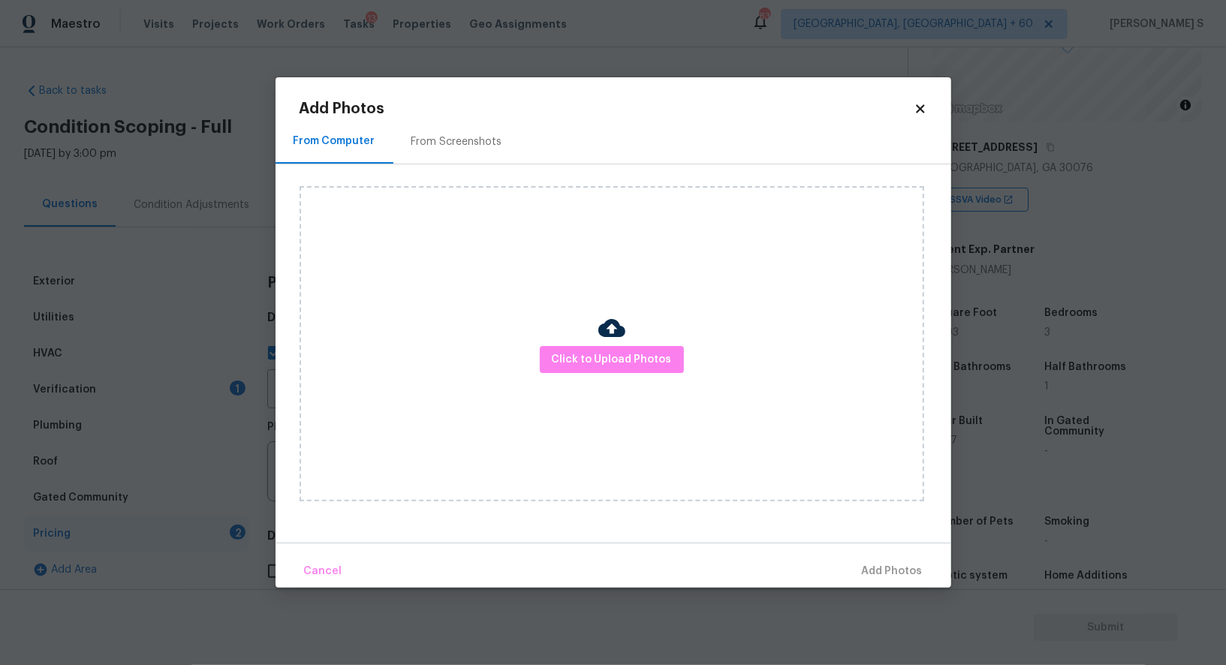
click at [628, 328] on div "Click to Upload Photos" at bounding box center [612, 343] width 625 height 315
click at [628, 348] on button "Click to Upload Photos" at bounding box center [612, 360] width 144 height 28
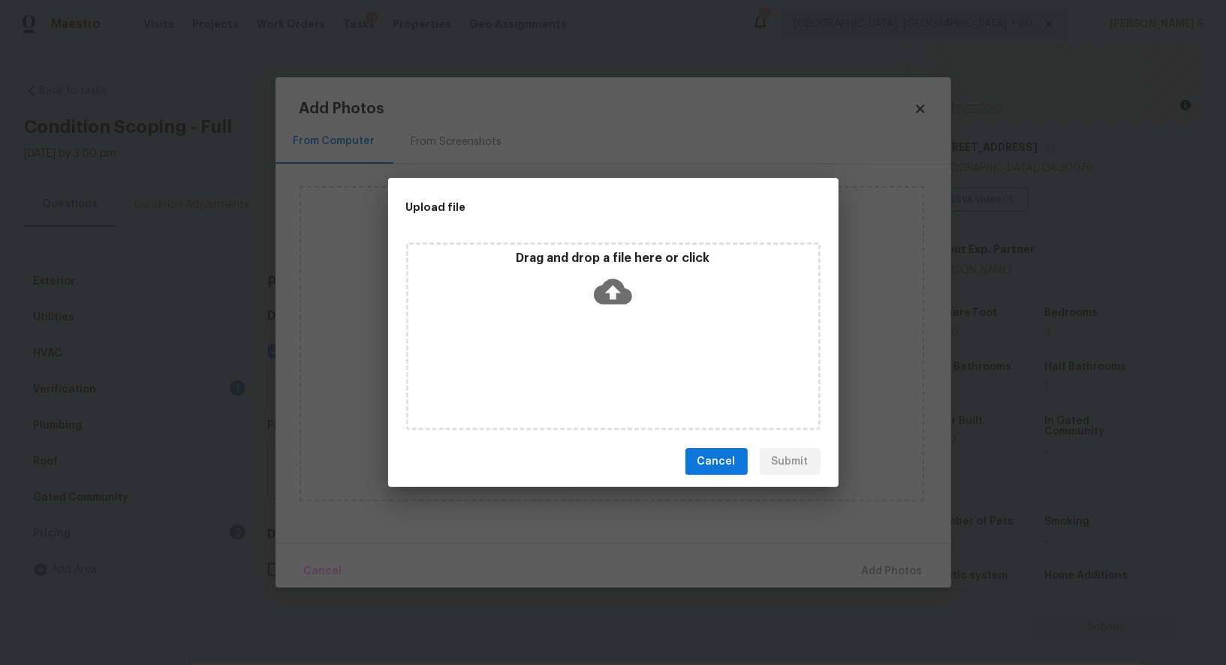
click at [628, 348] on div "Drag and drop a file here or click" at bounding box center [613, 337] width 414 height 188
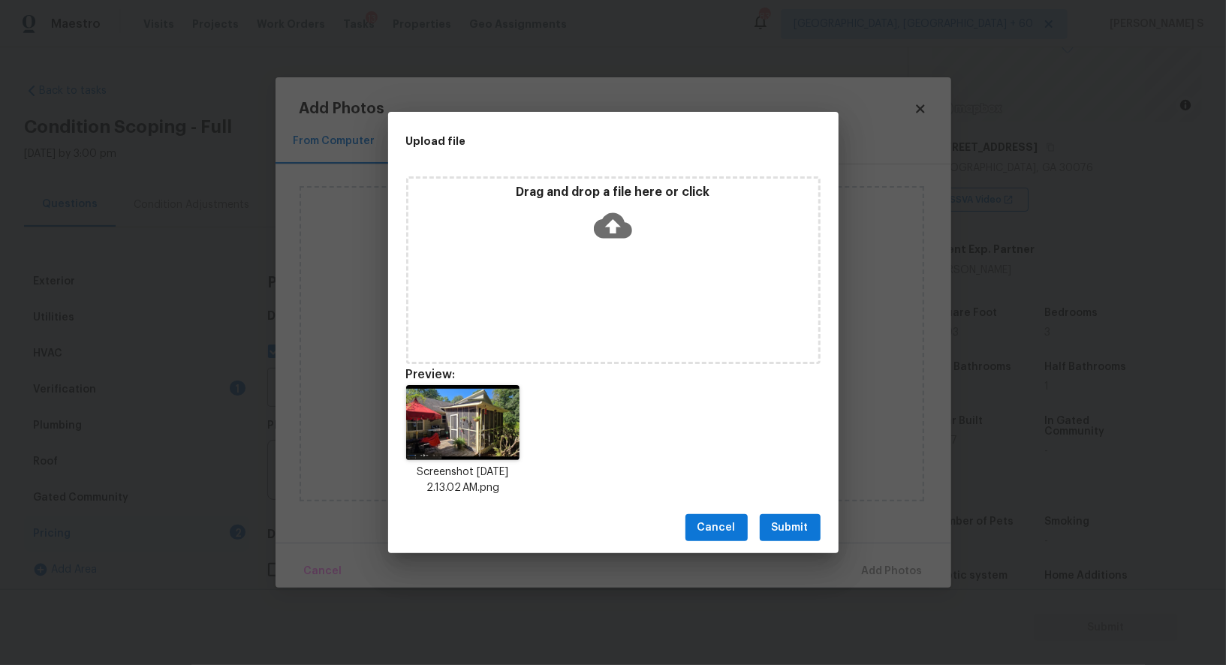
click at [799, 535] on span "Submit" at bounding box center [790, 528] width 37 height 19
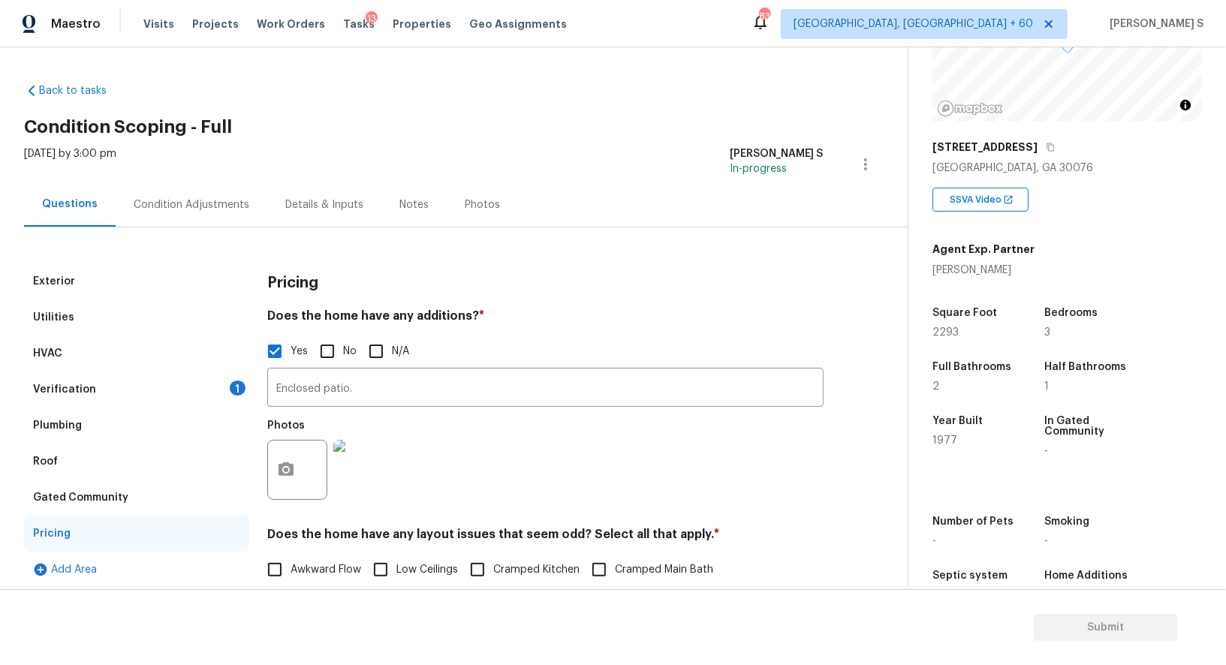
click at [215, 206] on div "Condition Adjustments" at bounding box center [192, 204] width 116 height 15
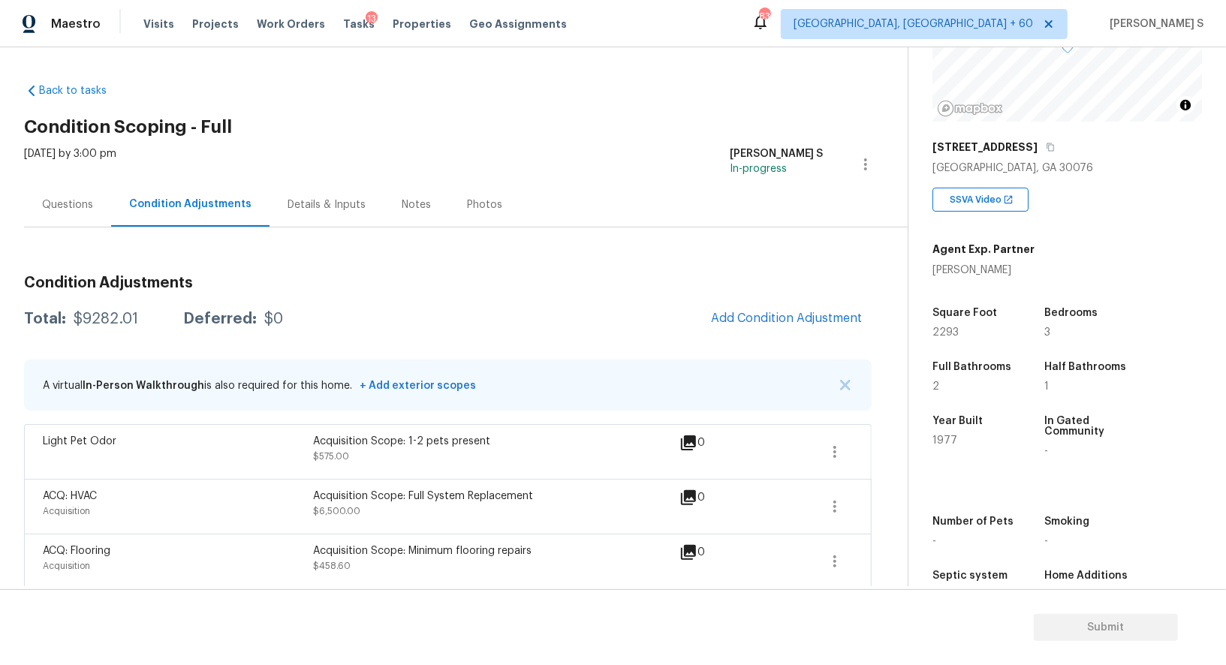
click at [776, 336] on div "Condition Adjustments Total: $9282.01 Deferred: $0 Add Condition Adjustment A v…" at bounding box center [448, 567] width 848 height 607
click at [772, 329] on button "Add Condition Adjustment" at bounding box center [787, 319] width 170 height 32
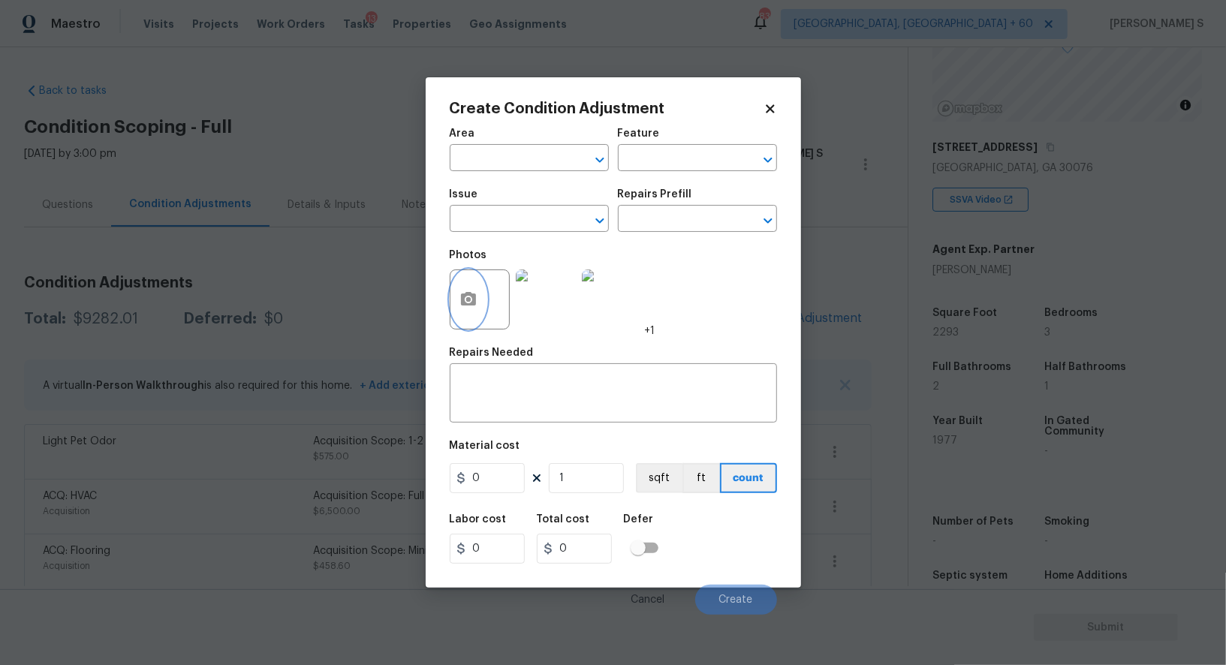
click at [453, 303] on button "button" at bounding box center [469, 299] width 36 height 59
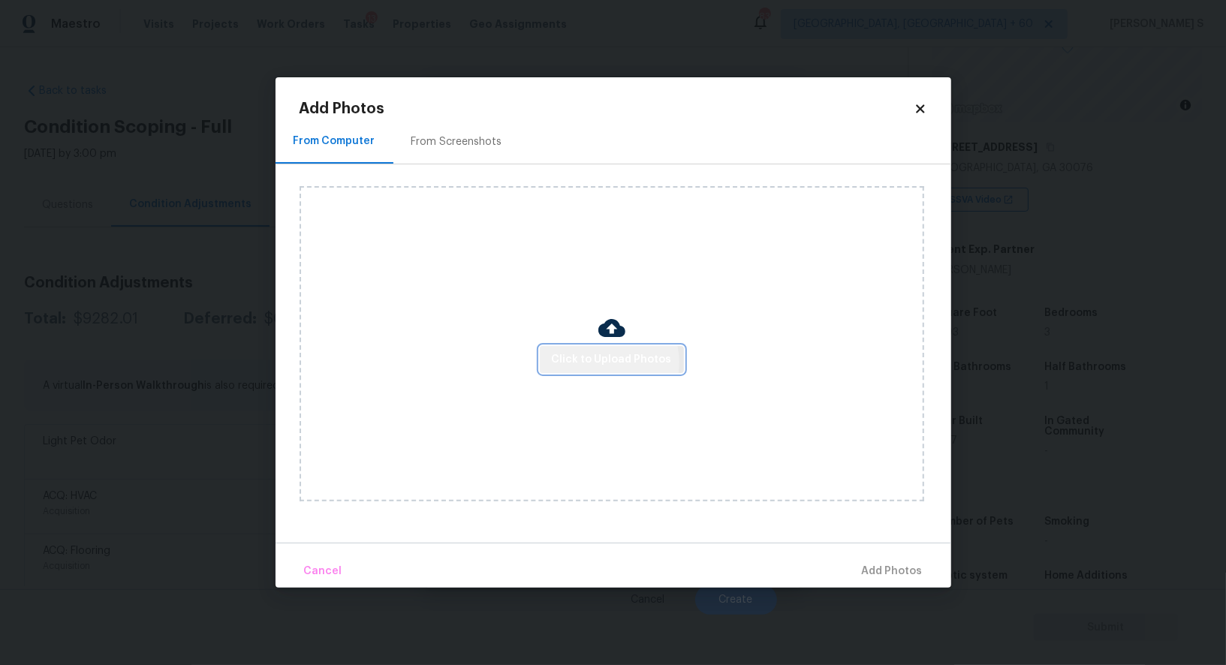
click at [609, 363] on span "Click to Upload Photos" at bounding box center [612, 360] width 120 height 19
